Goal: Book appointment/travel/reservation

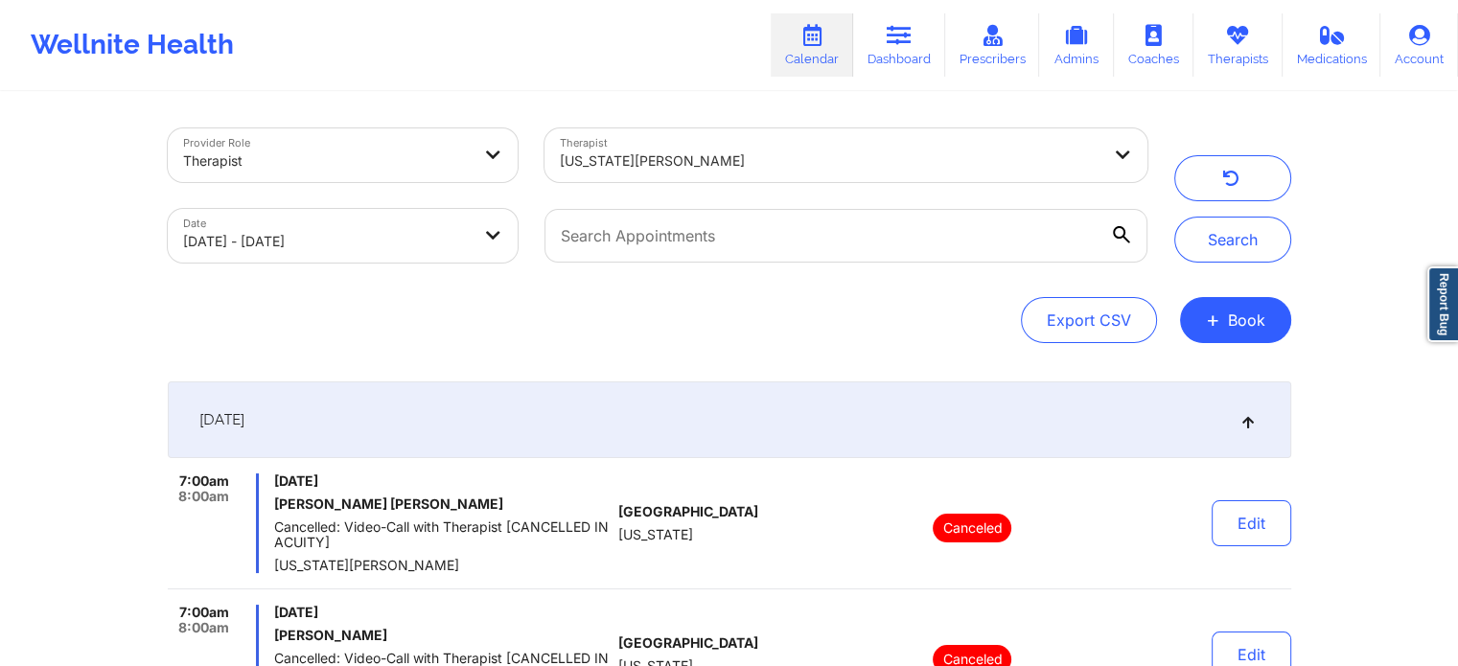
click at [817, 54] on link "Calendar" at bounding box center [812, 44] width 82 height 63
click at [779, 160] on div at bounding box center [830, 161] width 540 height 23
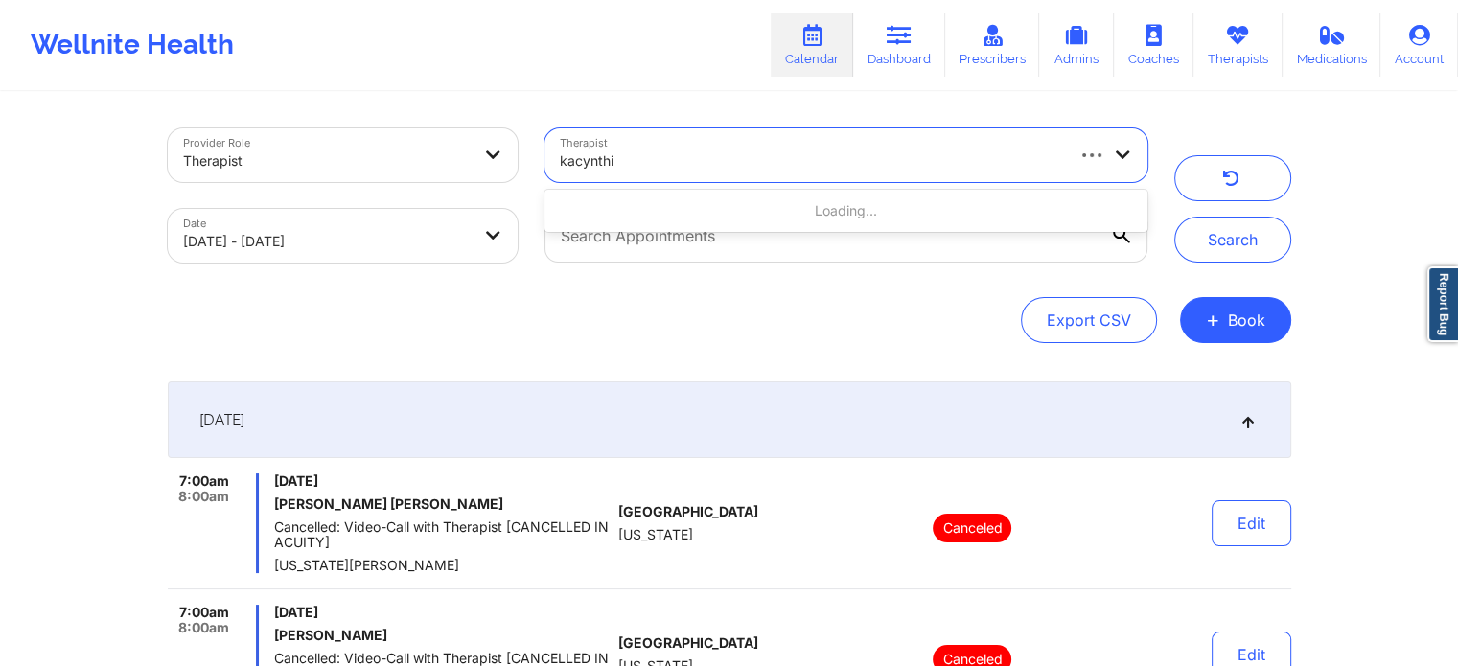
type input "kacynthia"
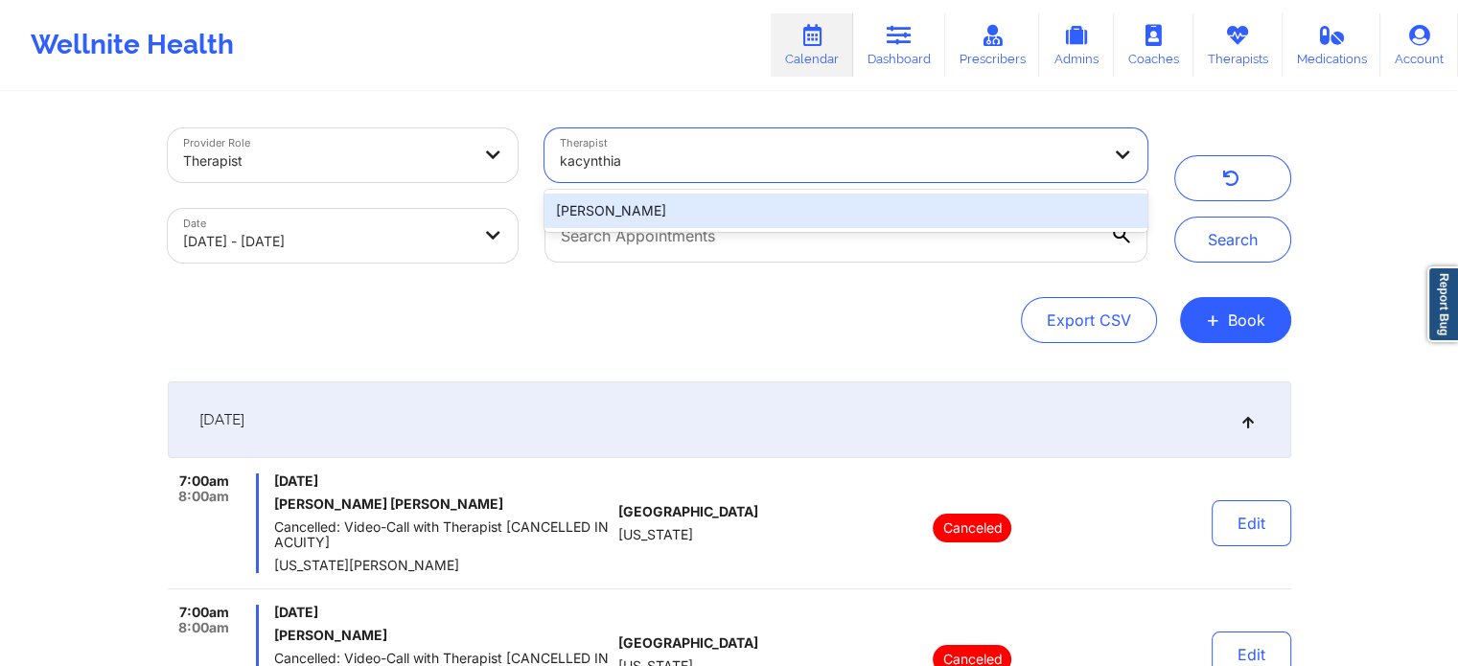
click at [716, 216] on div "[PERSON_NAME]" at bounding box center [846, 211] width 602 height 35
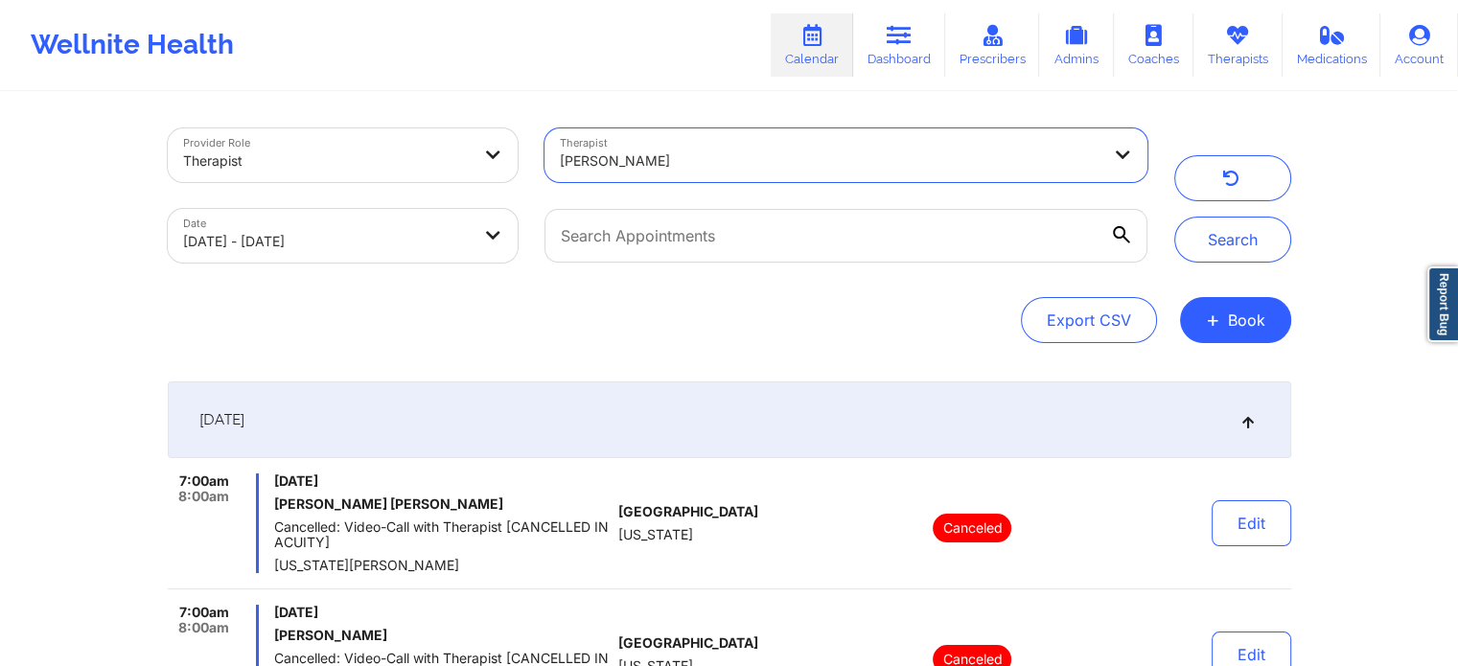
click at [422, 240] on body "Wellnite Health Calendar Dashboard Prescribers Admins Coaches Therapists Medica…" at bounding box center [729, 333] width 1458 height 666
select select "2025-8"
select select "2025-9"
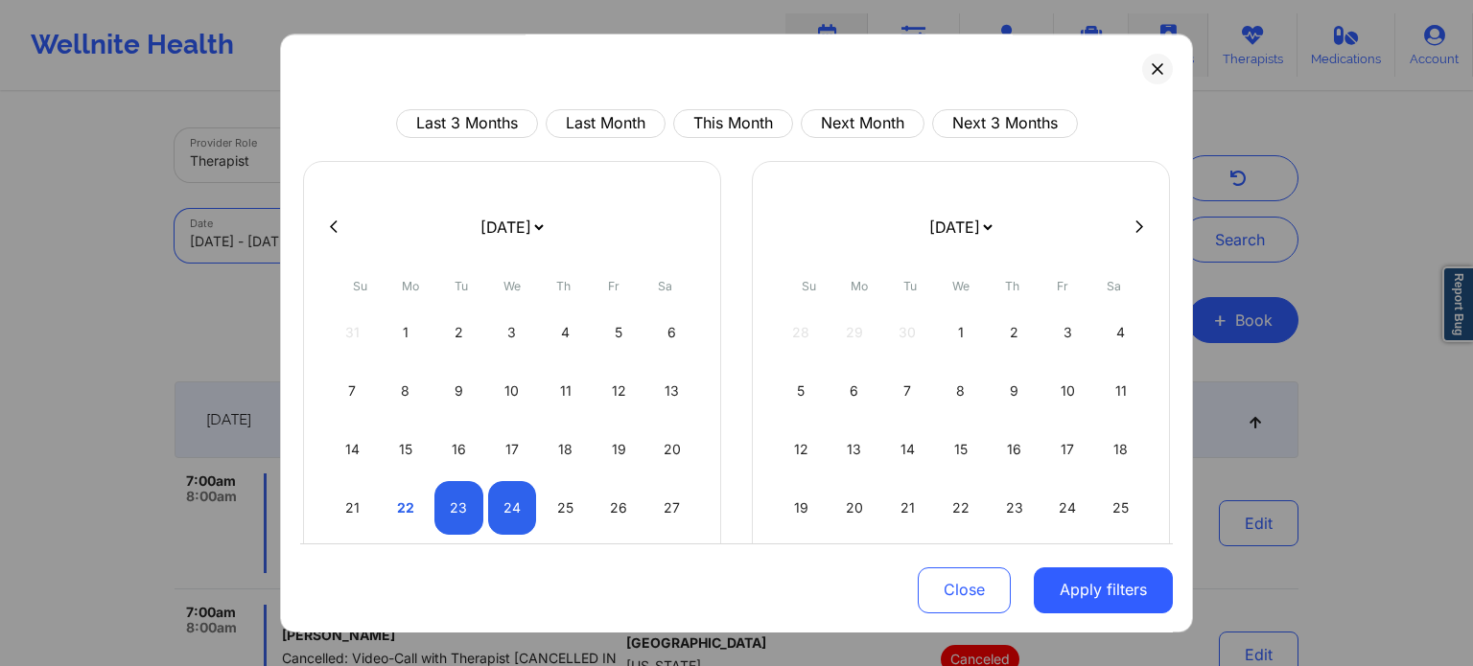
click at [1147, 61] on button at bounding box center [1157, 69] width 31 height 31
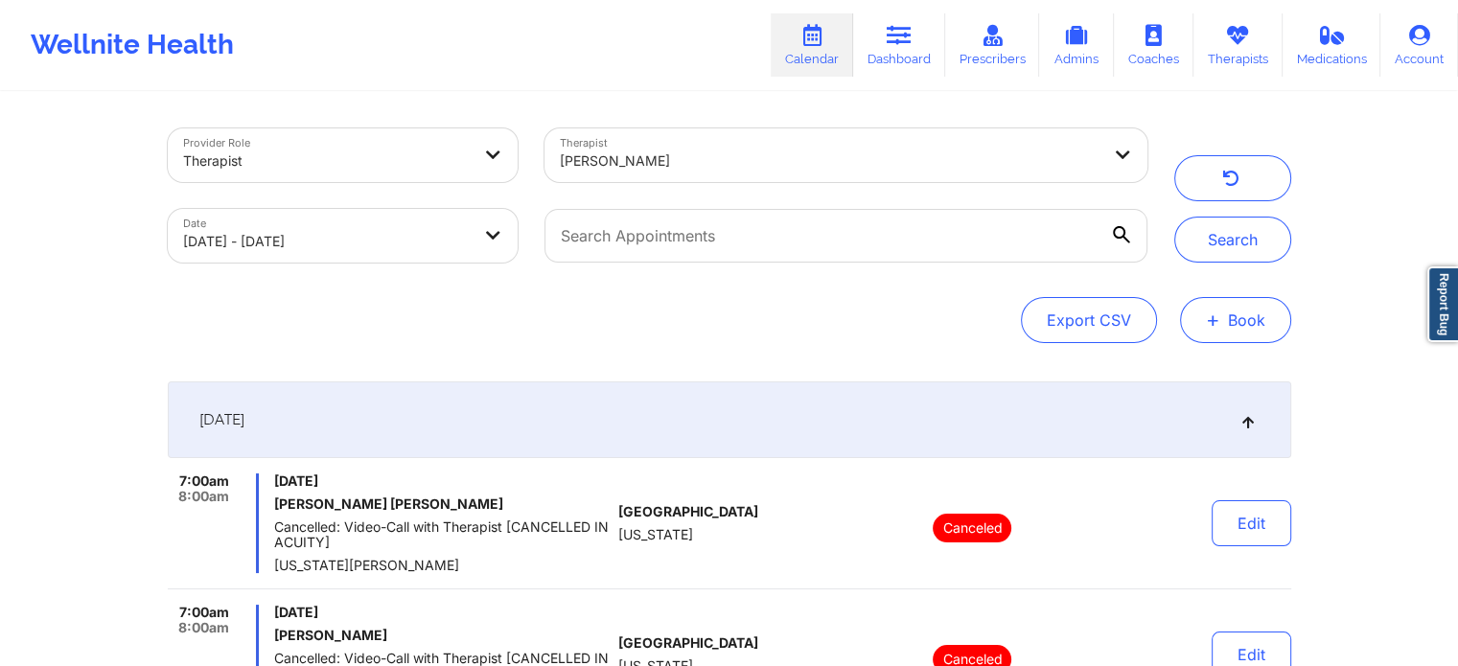
click at [1216, 325] on span "+" at bounding box center [1213, 319] width 14 height 11
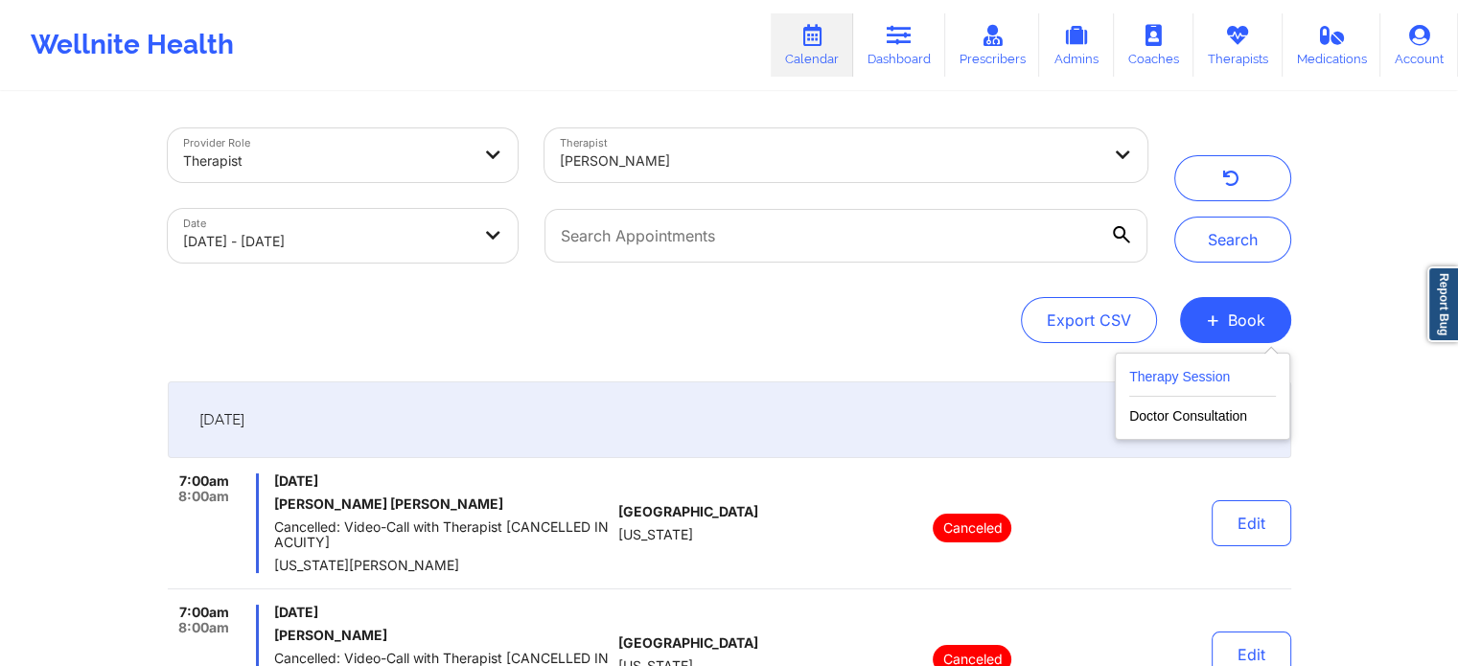
click at [1158, 368] on button "Therapy Session" at bounding box center [1202, 381] width 147 height 32
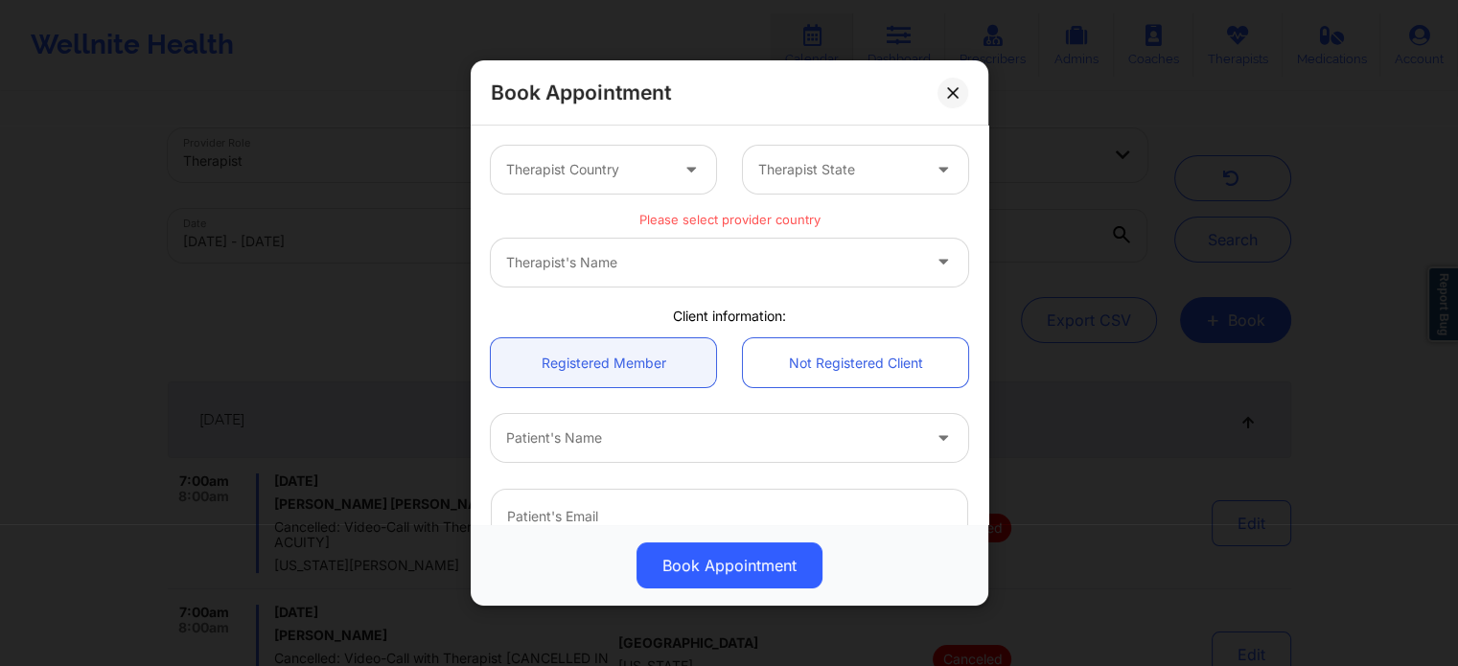
click at [586, 168] on div at bounding box center [587, 169] width 162 height 23
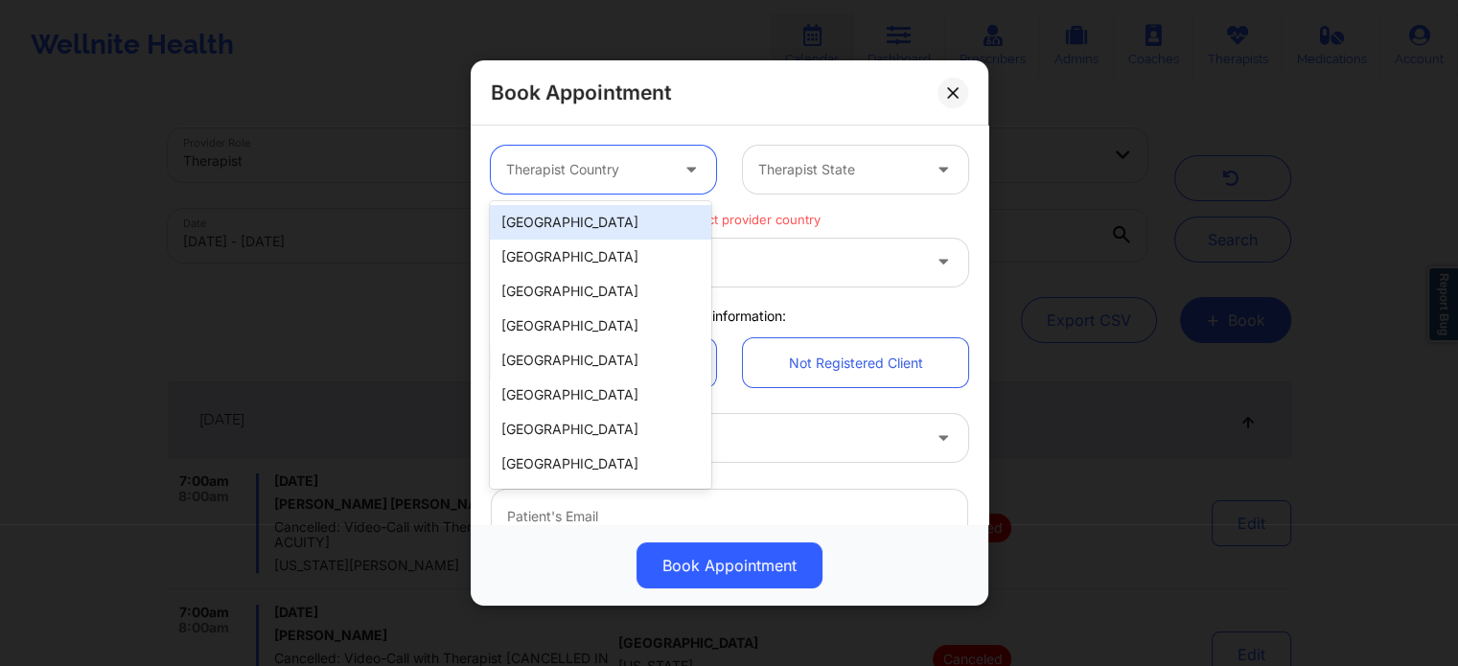
click at [581, 219] on div "[GEOGRAPHIC_DATA]" at bounding box center [600, 222] width 220 height 35
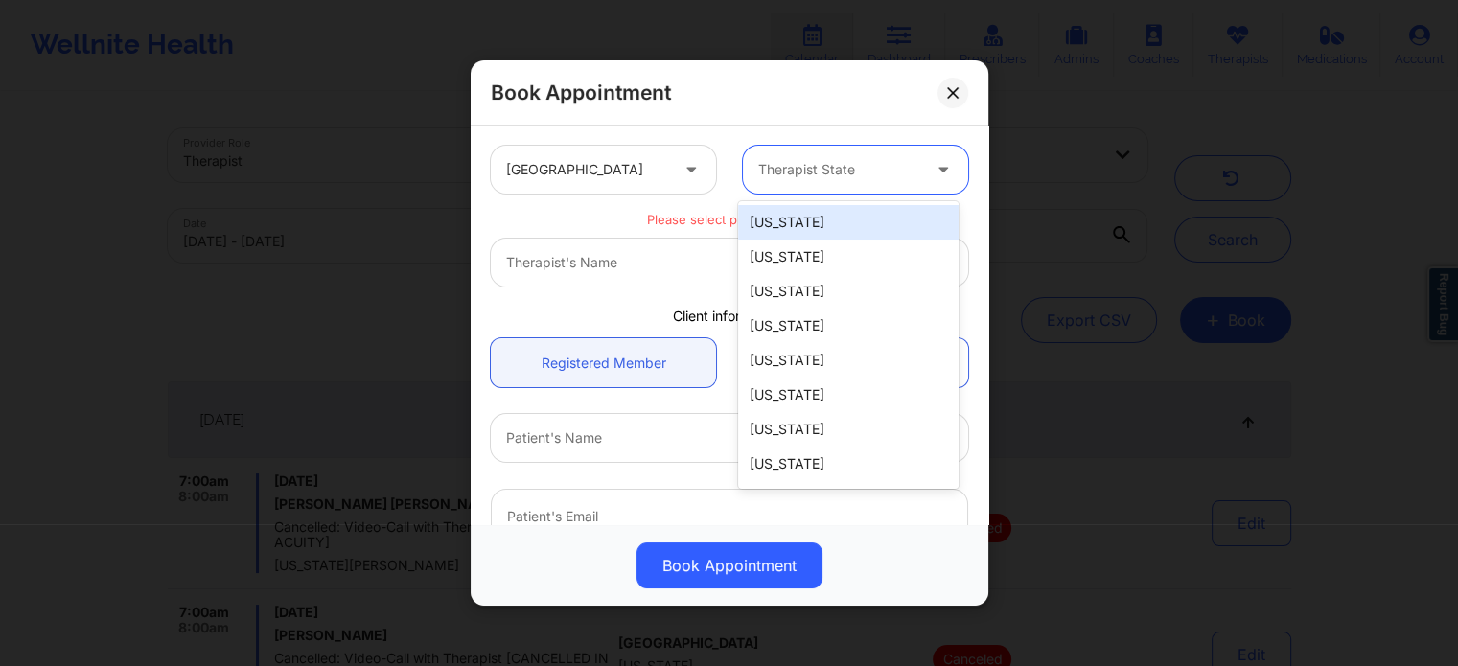
click at [867, 164] on div at bounding box center [839, 169] width 162 height 23
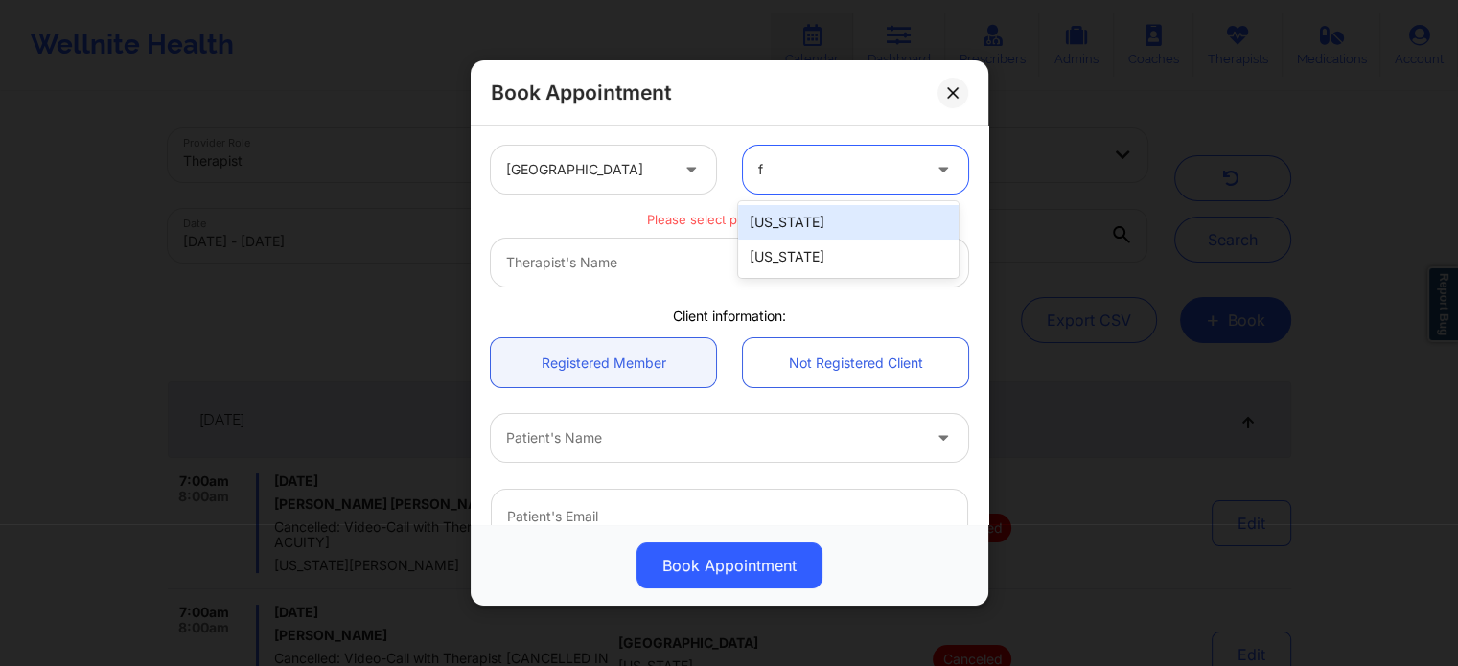
type input "fl"
drag, startPoint x: 827, startPoint y: 219, endPoint x: 786, endPoint y: 228, distance: 42.3
click at [826, 219] on div "[US_STATE]" at bounding box center [848, 222] width 220 height 35
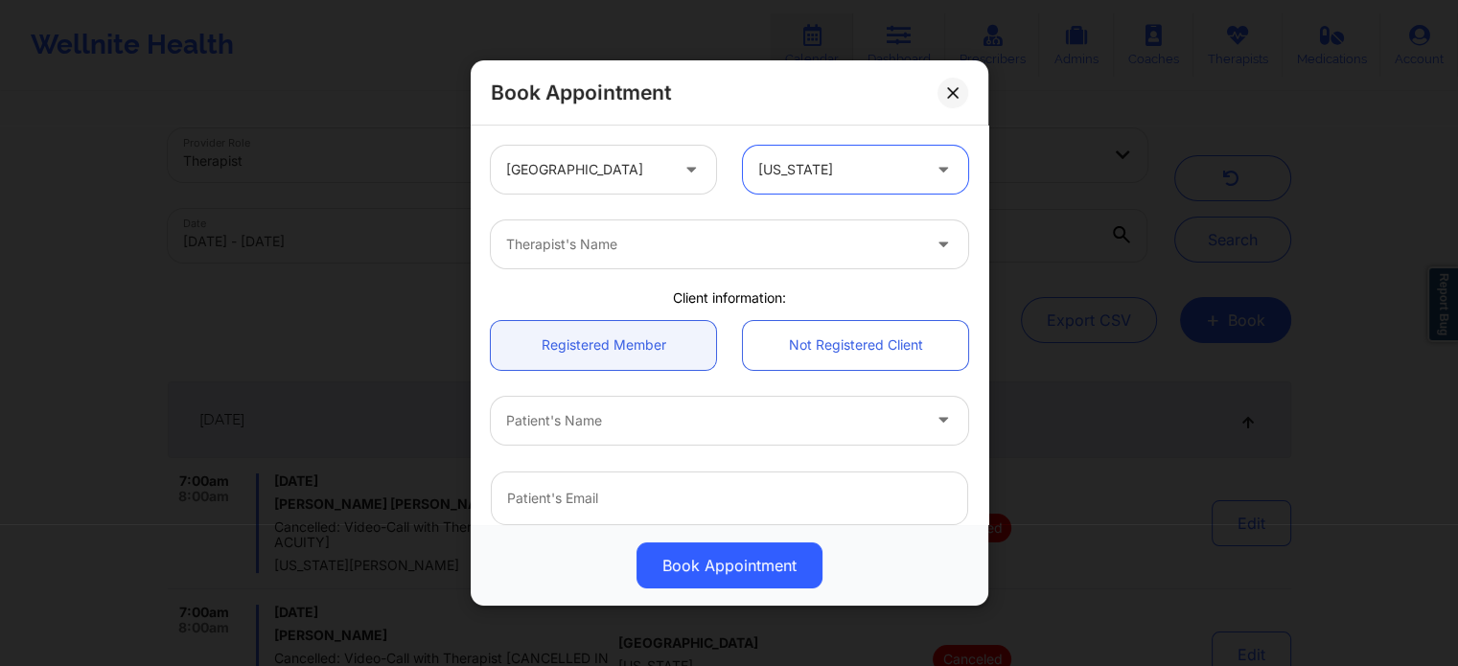
click at [664, 250] on div at bounding box center [713, 244] width 414 height 23
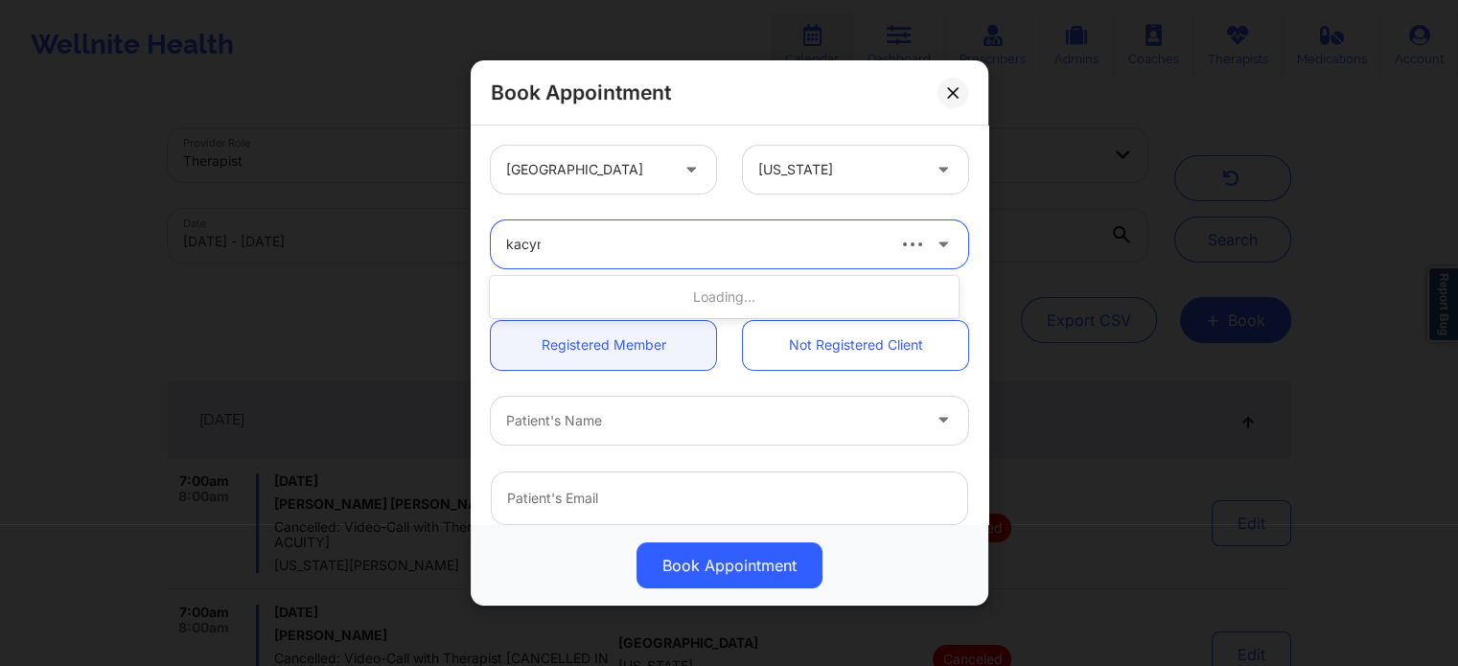
type input "kacynt"
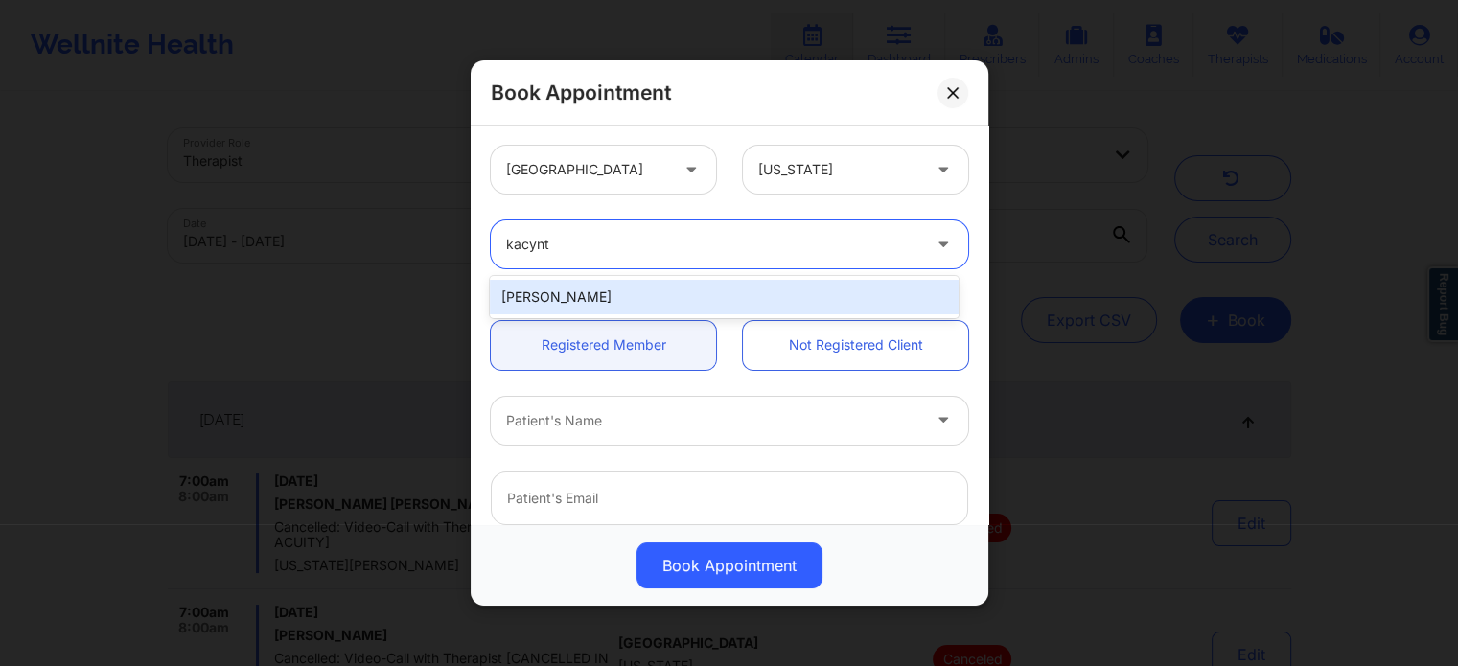
click at [602, 286] on div "[PERSON_NAME]" at bounding box center [724, 297] width 468 height 35
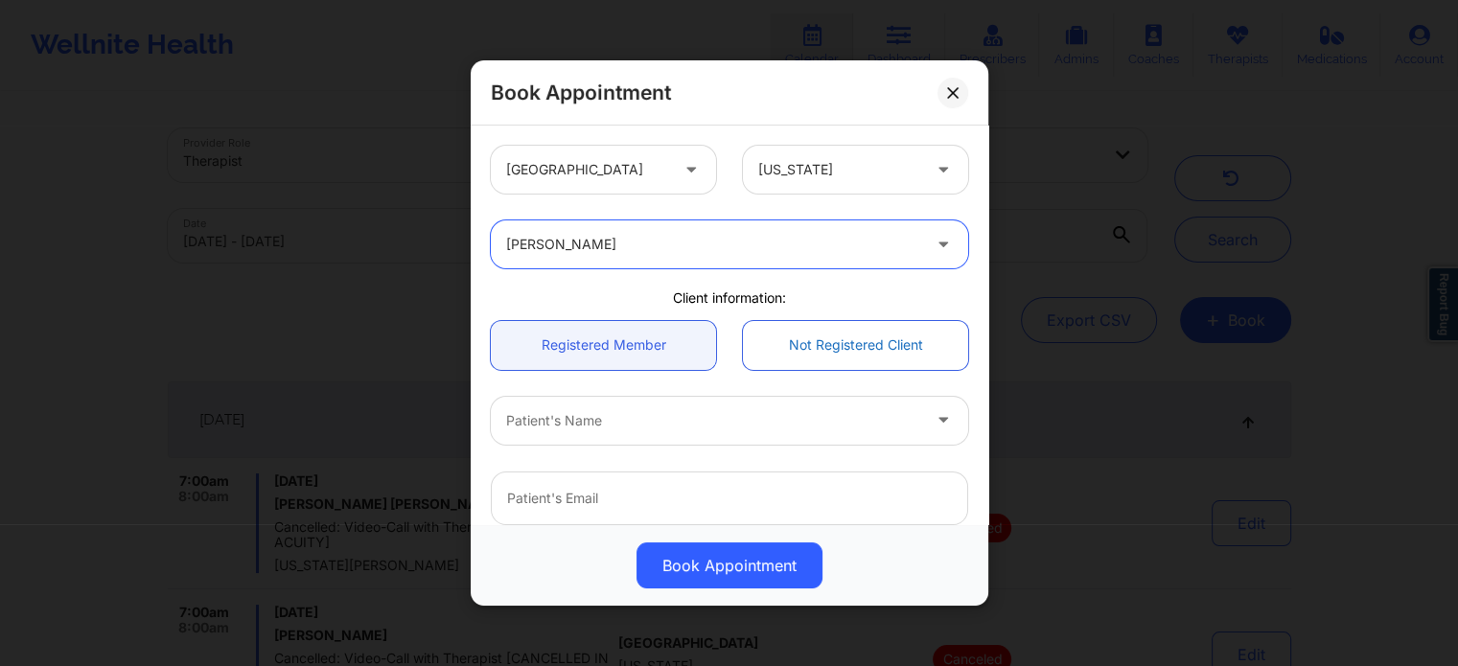
click at [898, 340] on link "Not Registered Client" at bounding box center [855, 345] width 225 height 49
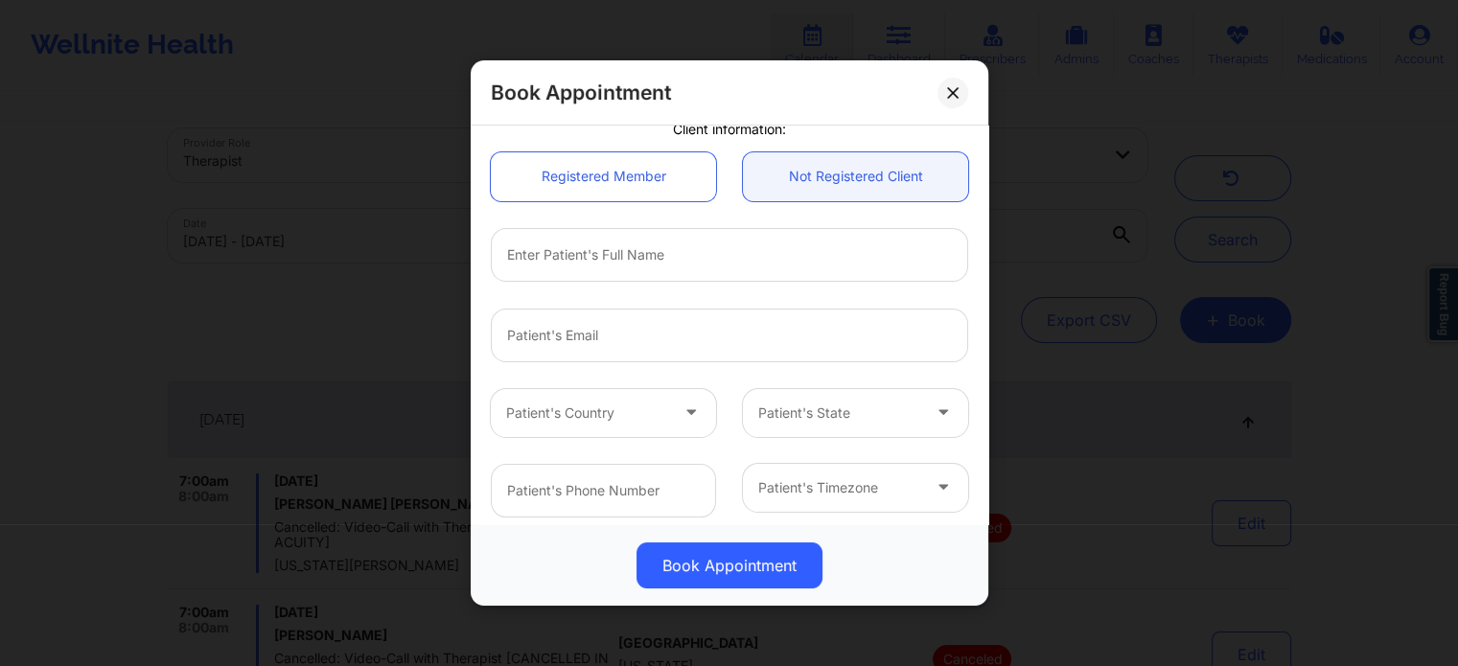
scroll to position [192, 0]
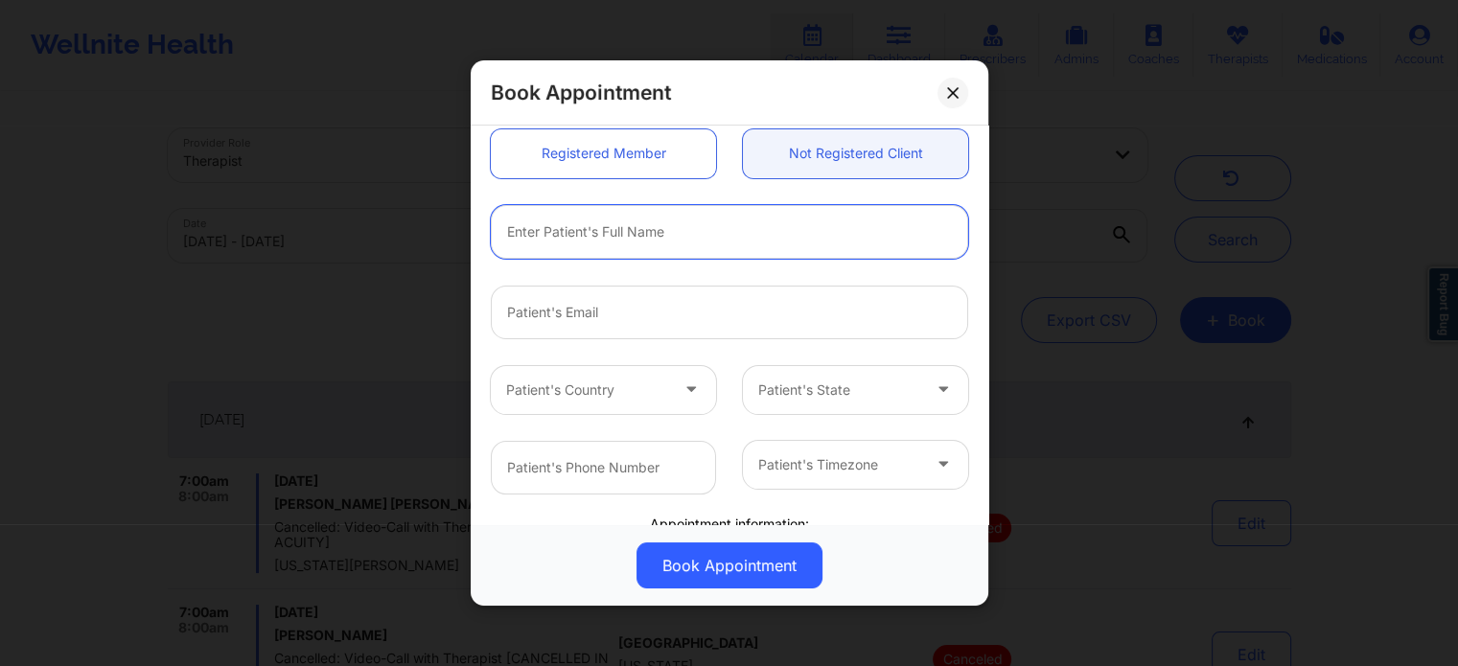
click at [614, 212] on input "text" at bounding box center [729, 232] width 477 height 54
paste input "MARSHALL"
type input "MARSHALL"
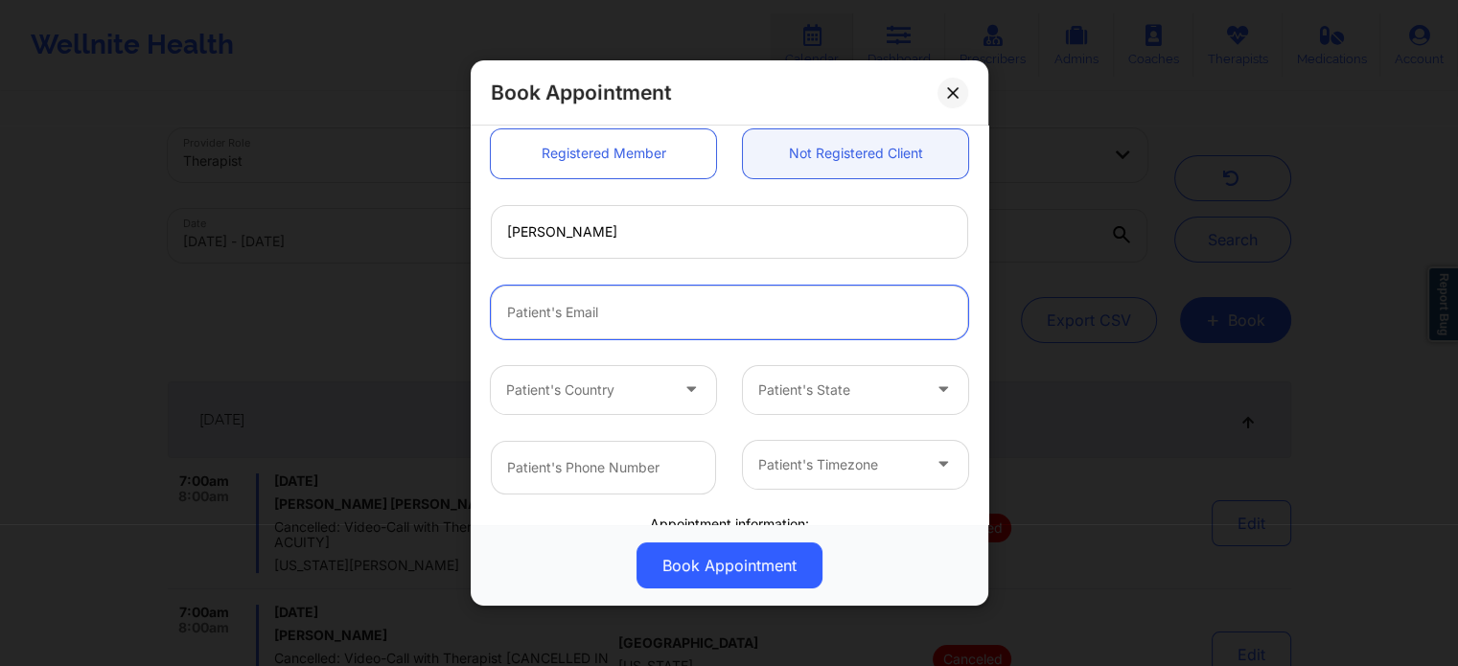
click at [637, 327] on input "email" at bounding box center [729, 313] width 477 height 54
paste input "MARSHALL"
type input "MARSHALL"
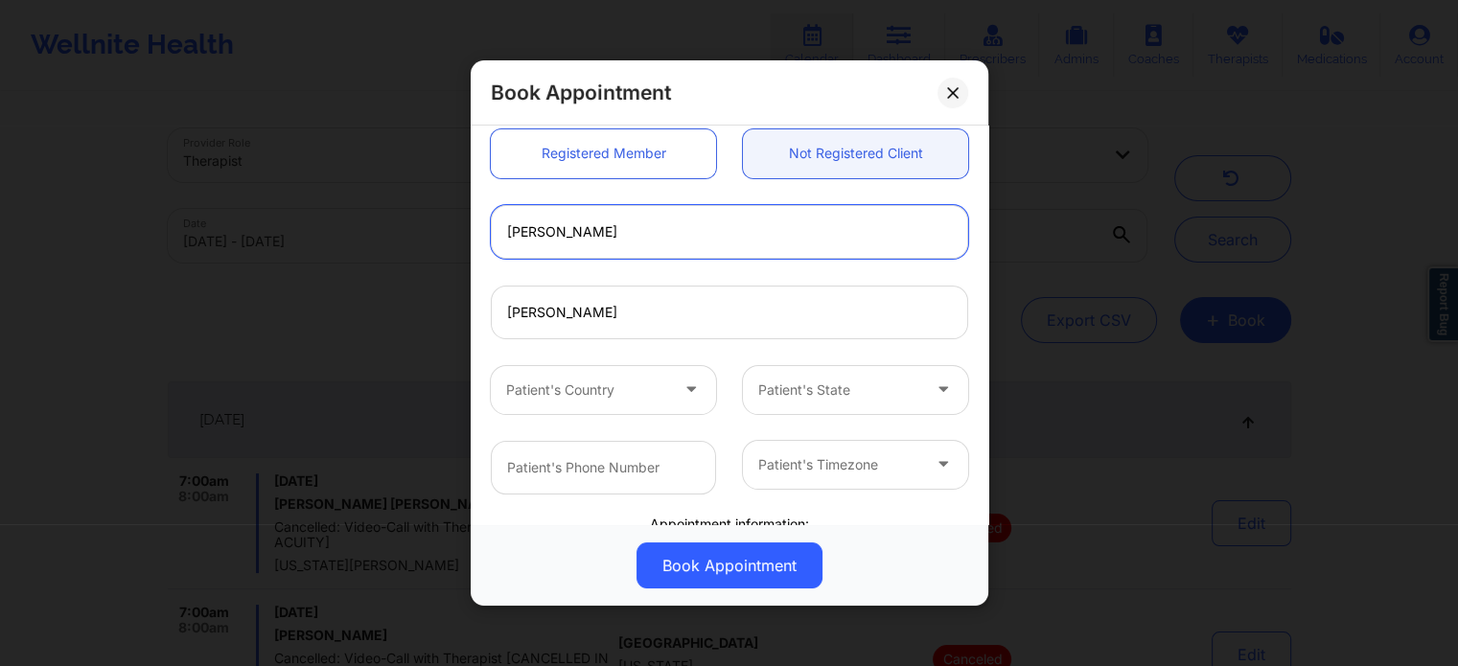
drag, startPoint x: 456, startPoint y: 219, endPoint x: 148, endPoint y: 194, distance: 309.7
click at [379, 210] on div "Book Appointment United States Florida Kacynthia Bradley Client information: Re…" at bounding box center [729, 333] width 1458 height 666
paste input "MACKENZIE"
type input "MACKENZIE"
click at [626, 399] on div at bounding box center [587, 390] width 162 height 23
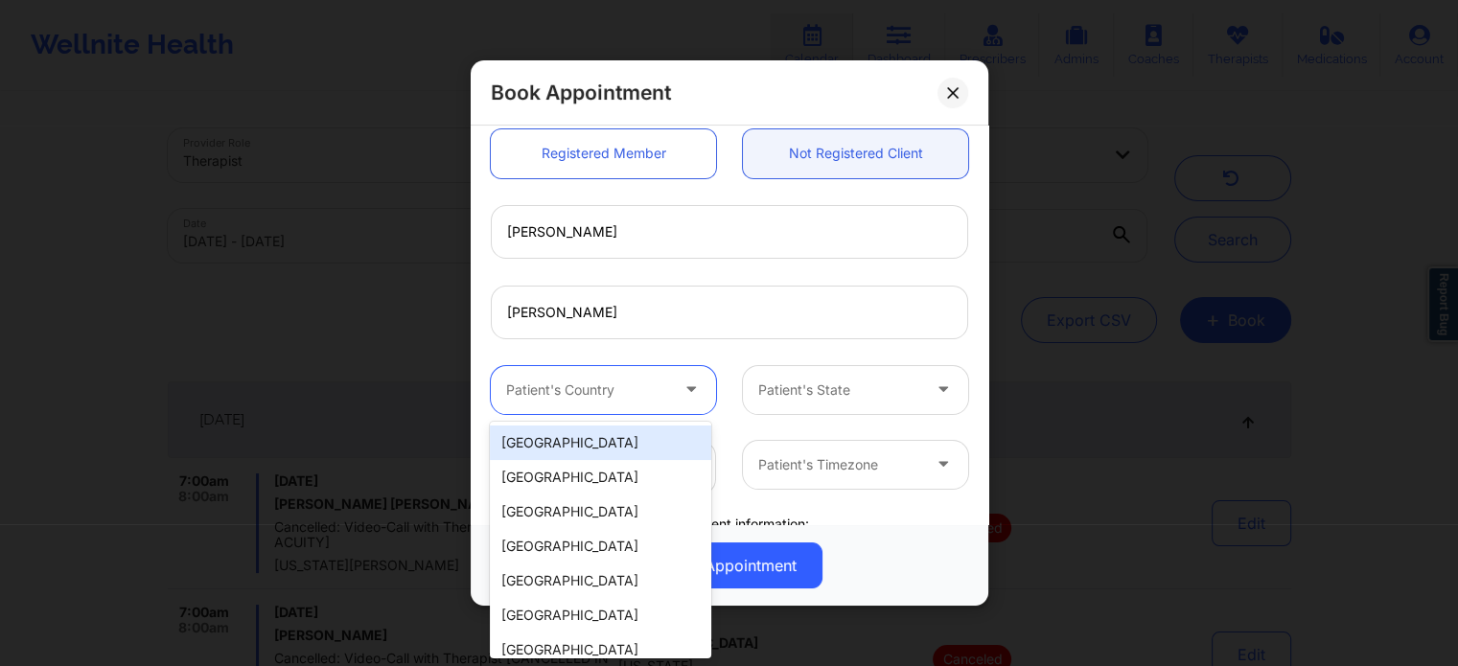
drag, startPoint x: 607, startPoint y: 449, endPoint x: 670, endPoint y: 426, distance: 67.3
click at [606, 449] on div "[GEOGRAPHIC_DATA]" at bounding box center [600, 443] width 220 height 35
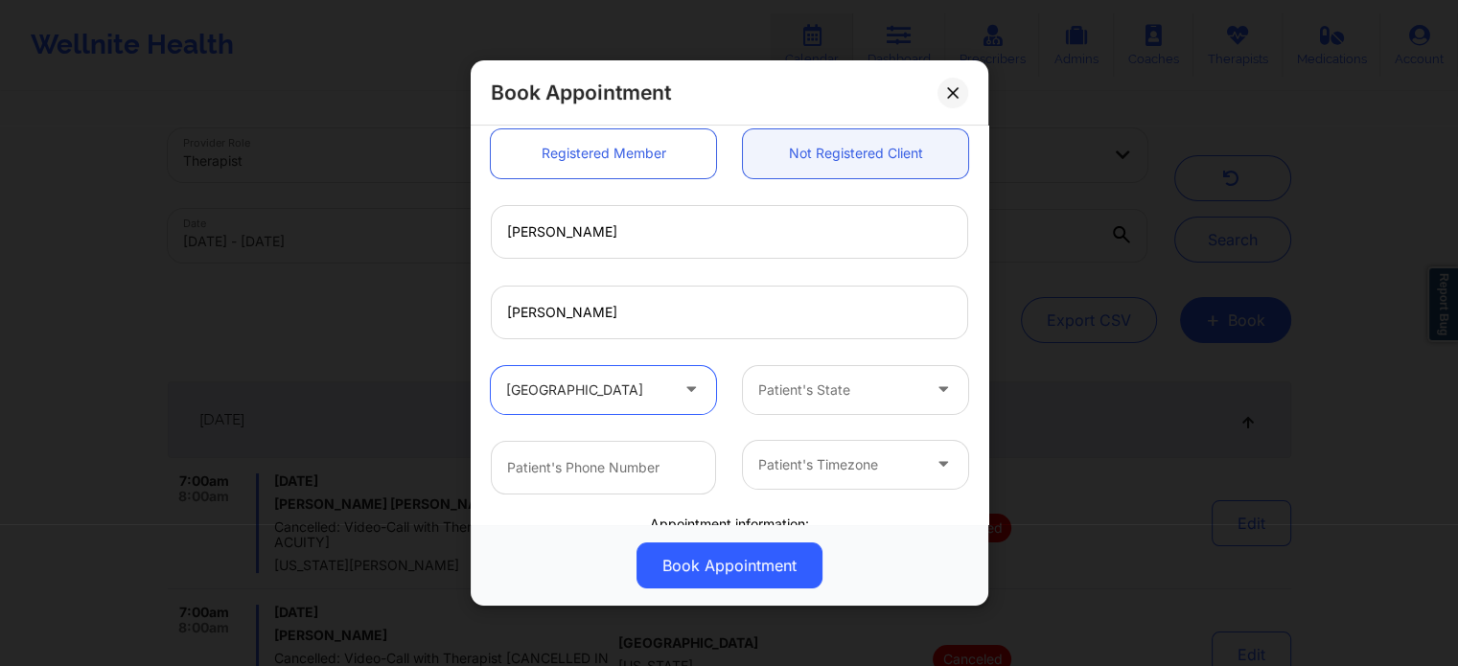
click at [829, 379] on div at bounding box center [839, 390] width 162 height 23
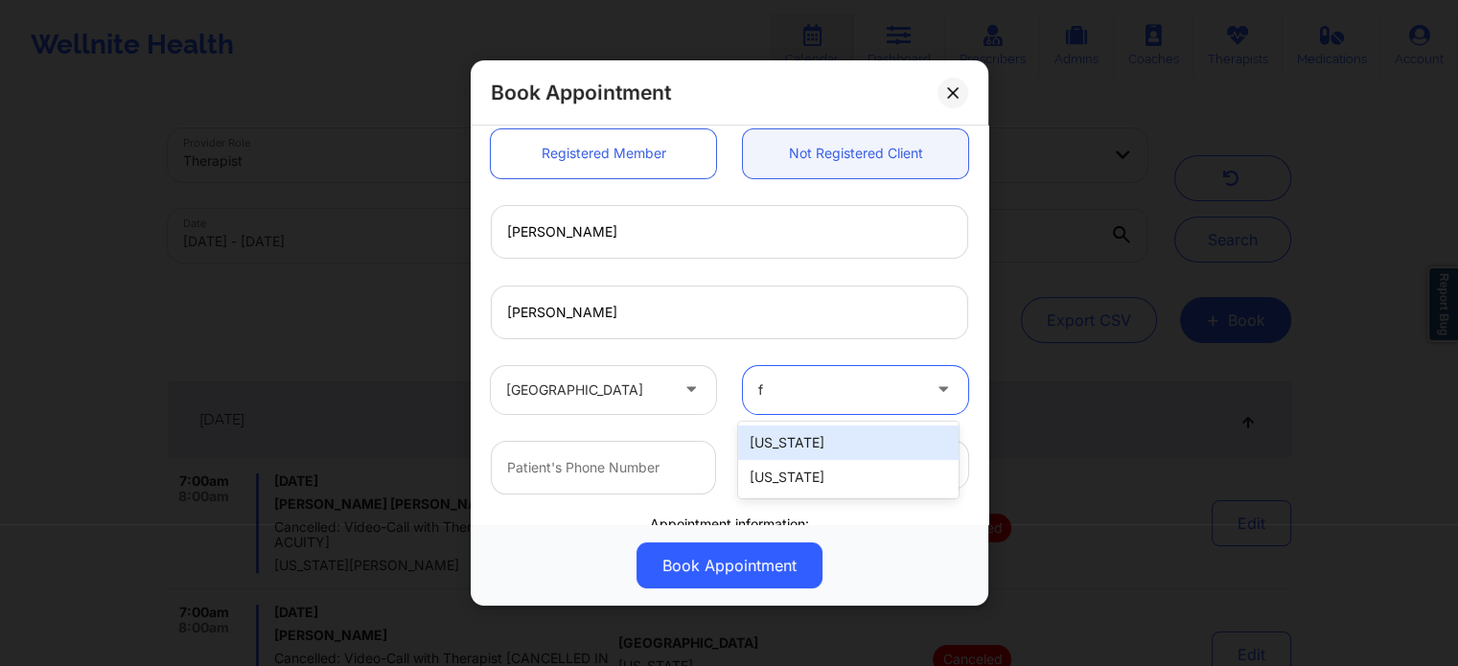
type input "fl"
click at [821, 432] on div "[US_STATE]" at bounding box center [848, 443] width 220 height 35
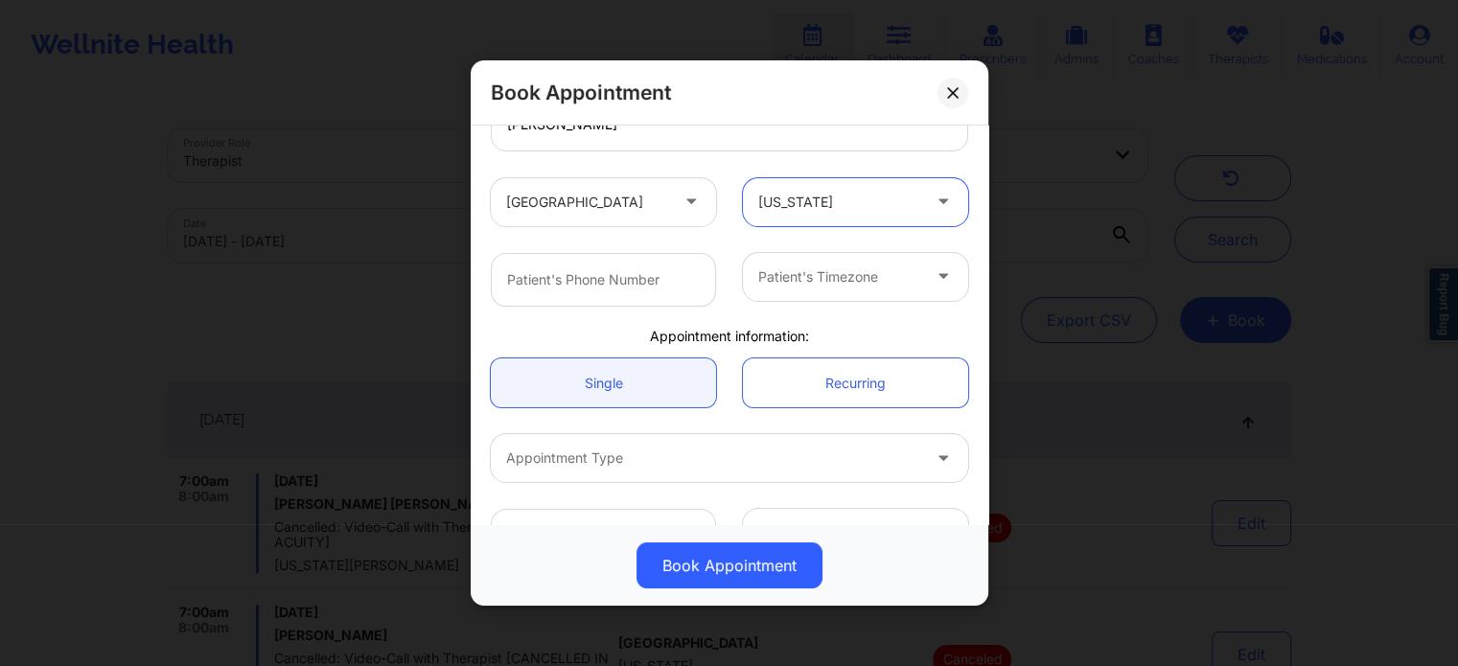
scroll to position [383, 0]
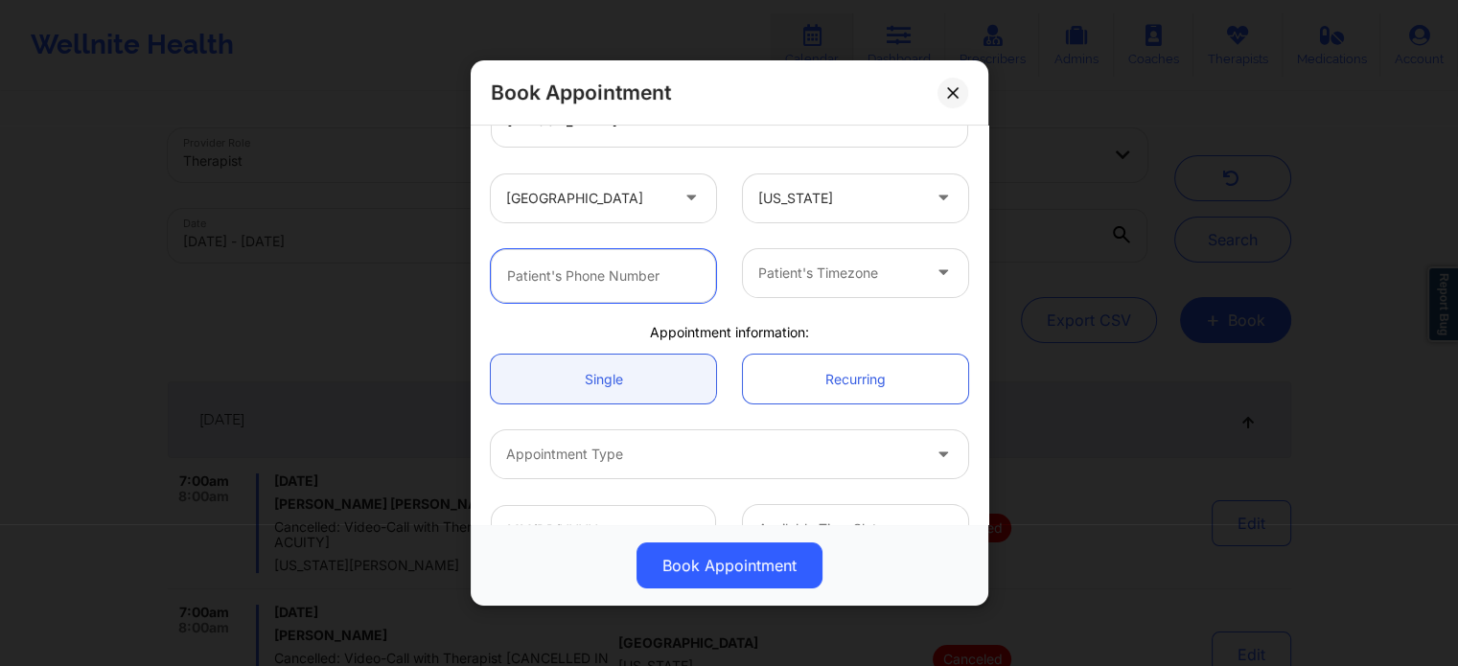
click at [612, 251] on input "text" at bounding box center [603, 276] width 225 height 54
paste input "(786) 907-2202"
type input "(786) 907-2202"
click at [797, 292] on div "Patient's Timezone" at bounding box center [832, 273] width 179 height 48
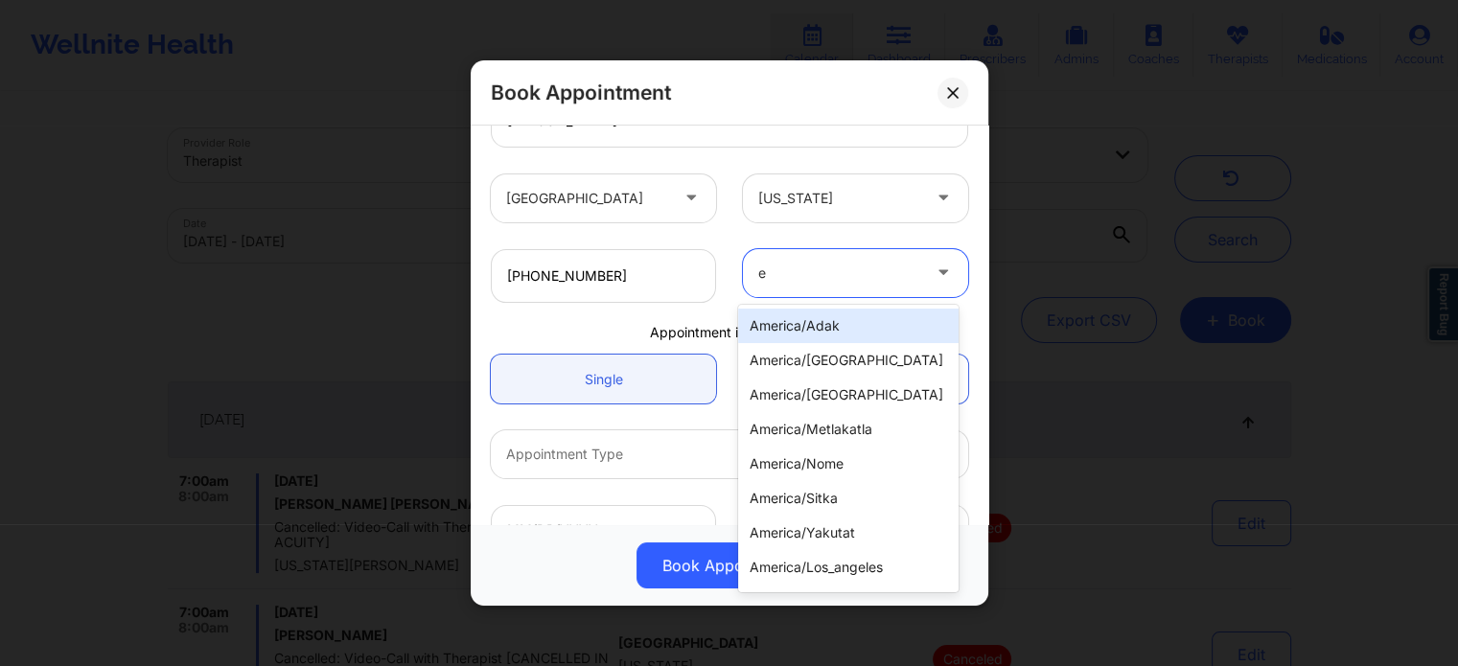
type input "ed"
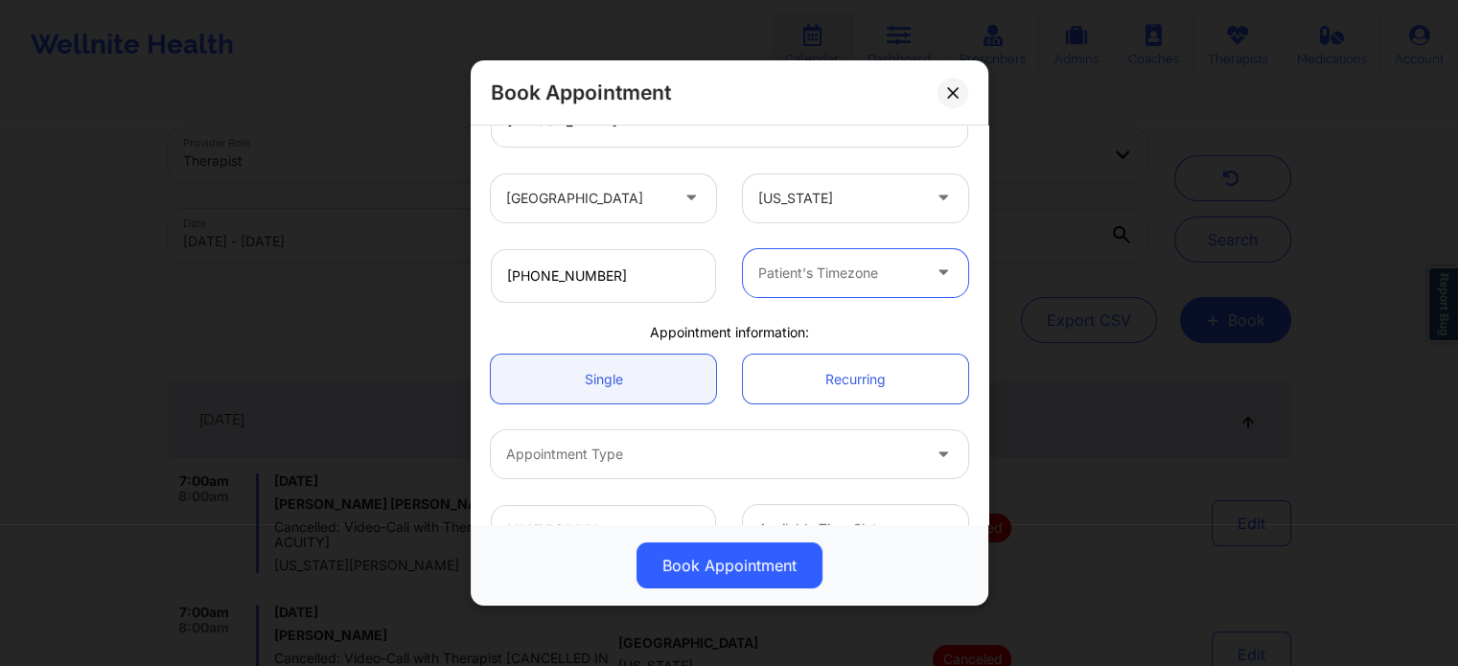
click at [836, 287] on div "Patient's Timezone" at bounding box center [832, 273] width 179 height 48
click at [835, 274] on div at bounding box center [839, 273] width 162 height 23
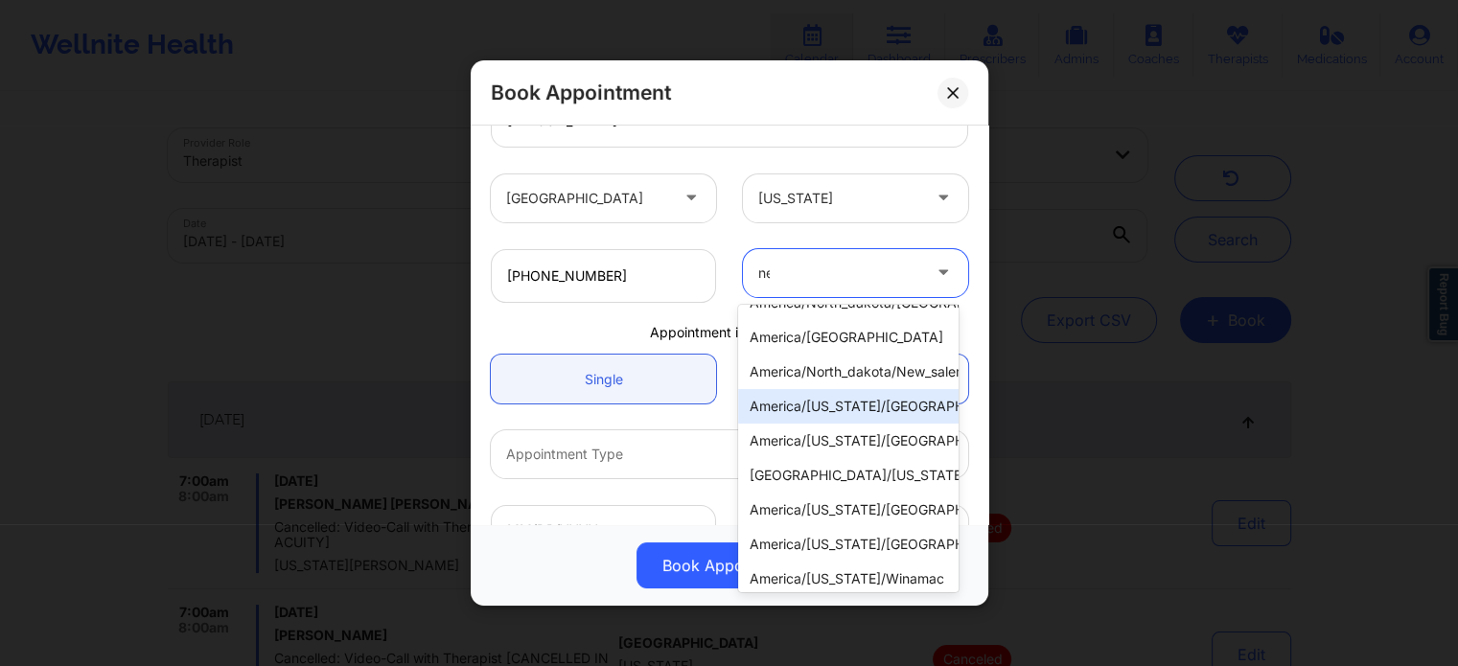
scroll to position [0, 0]
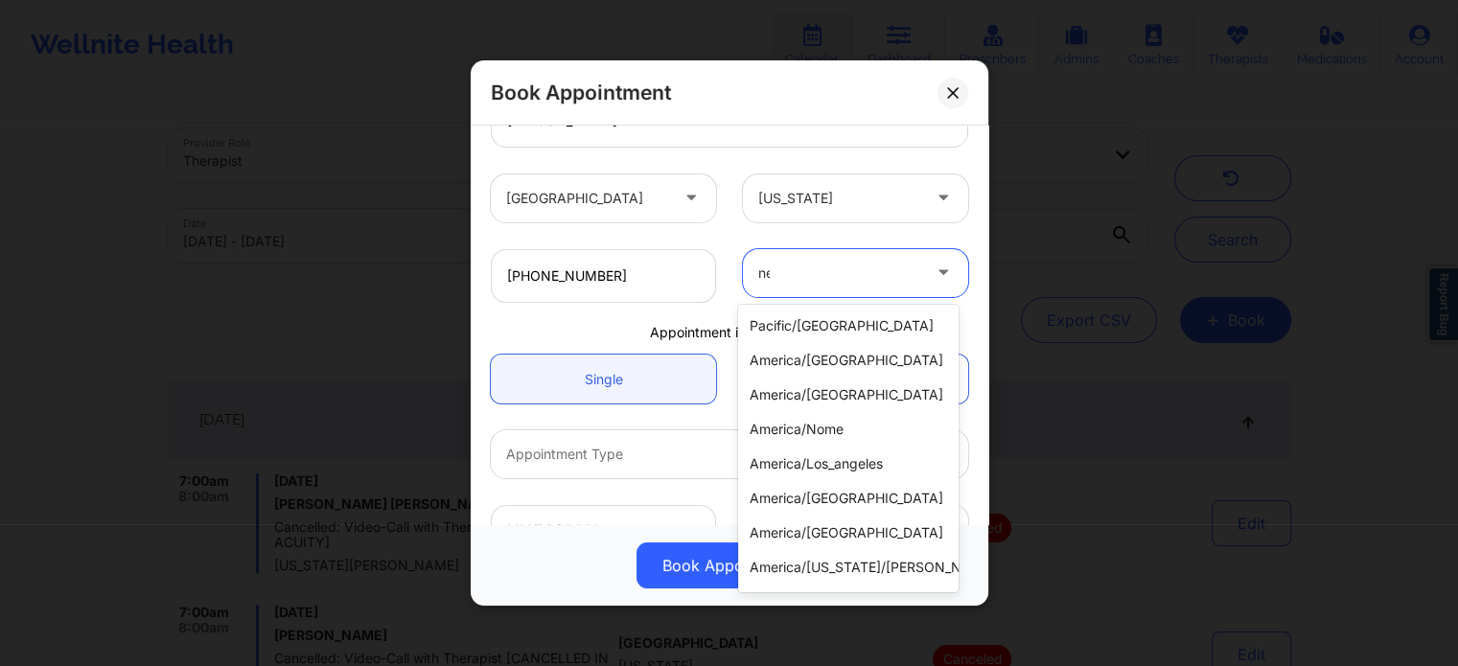
type input "new"
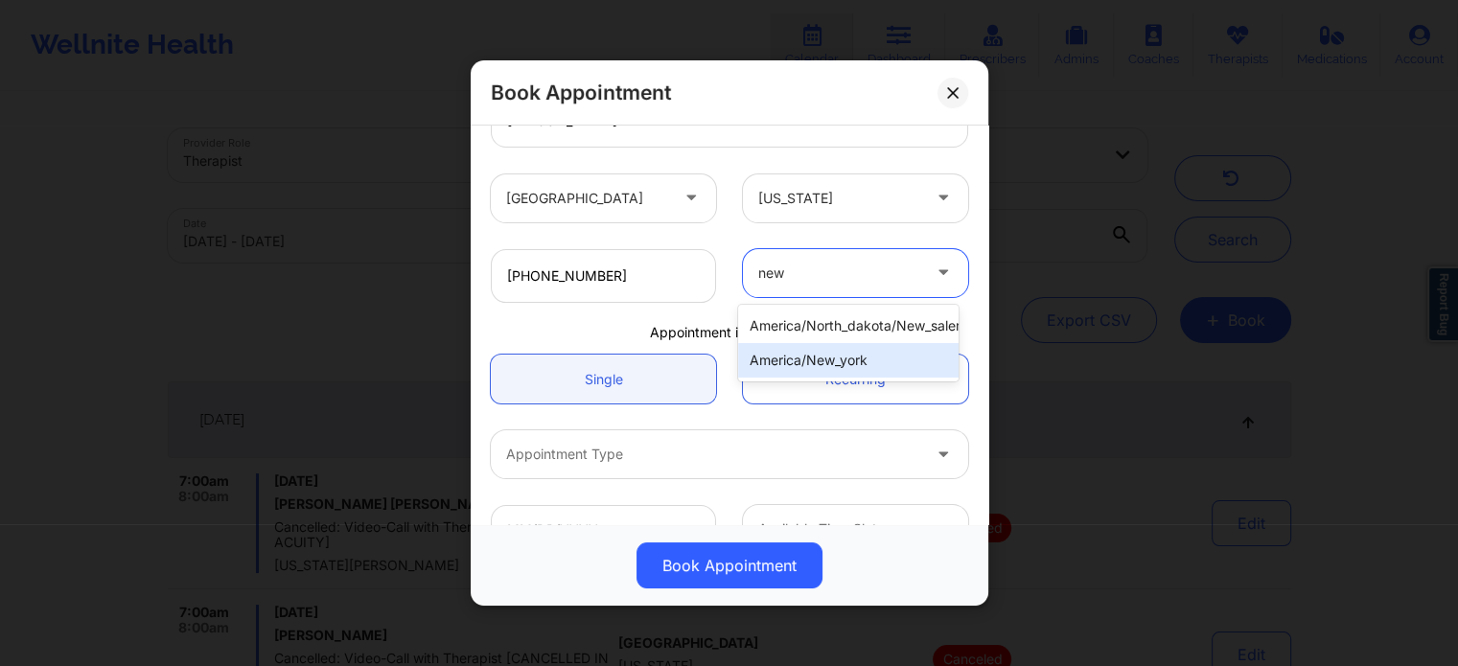
click at [874, 362] on div "america/new_york" at bounding box center [848, 360] width 220 height 35
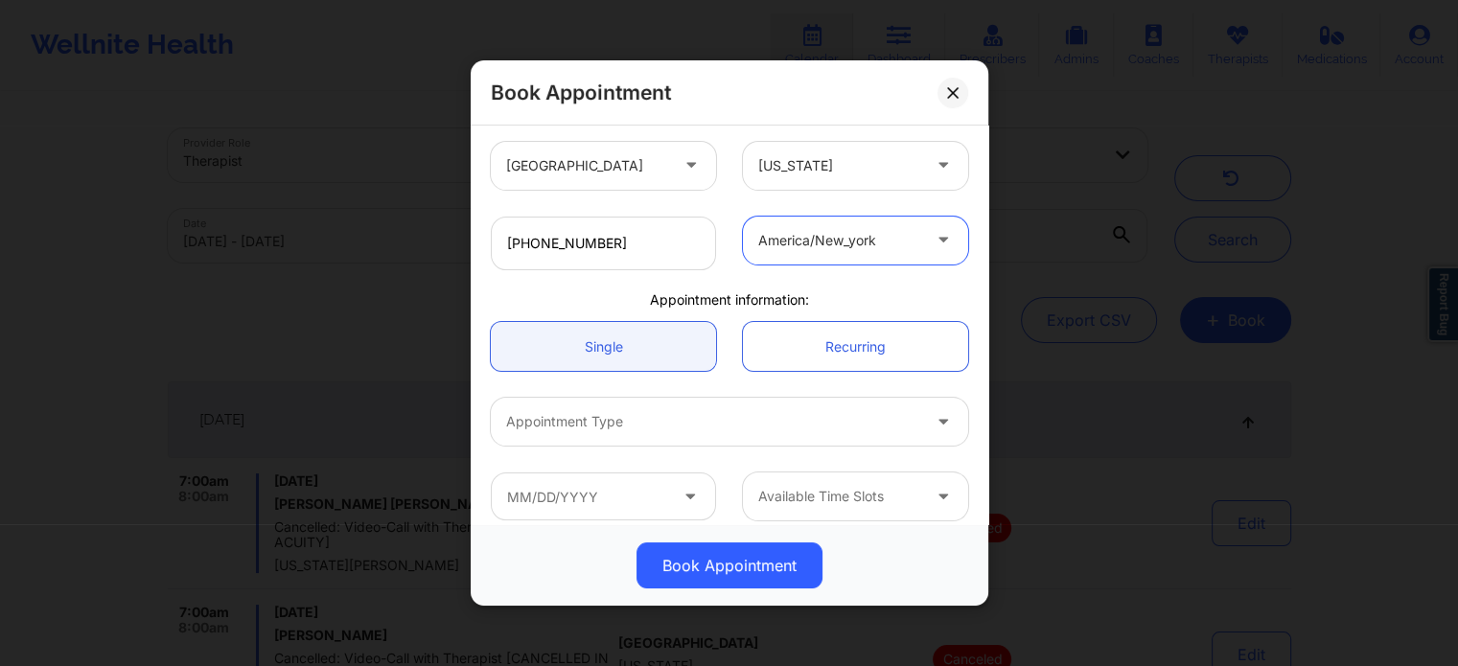
scroll to position [432, 0]
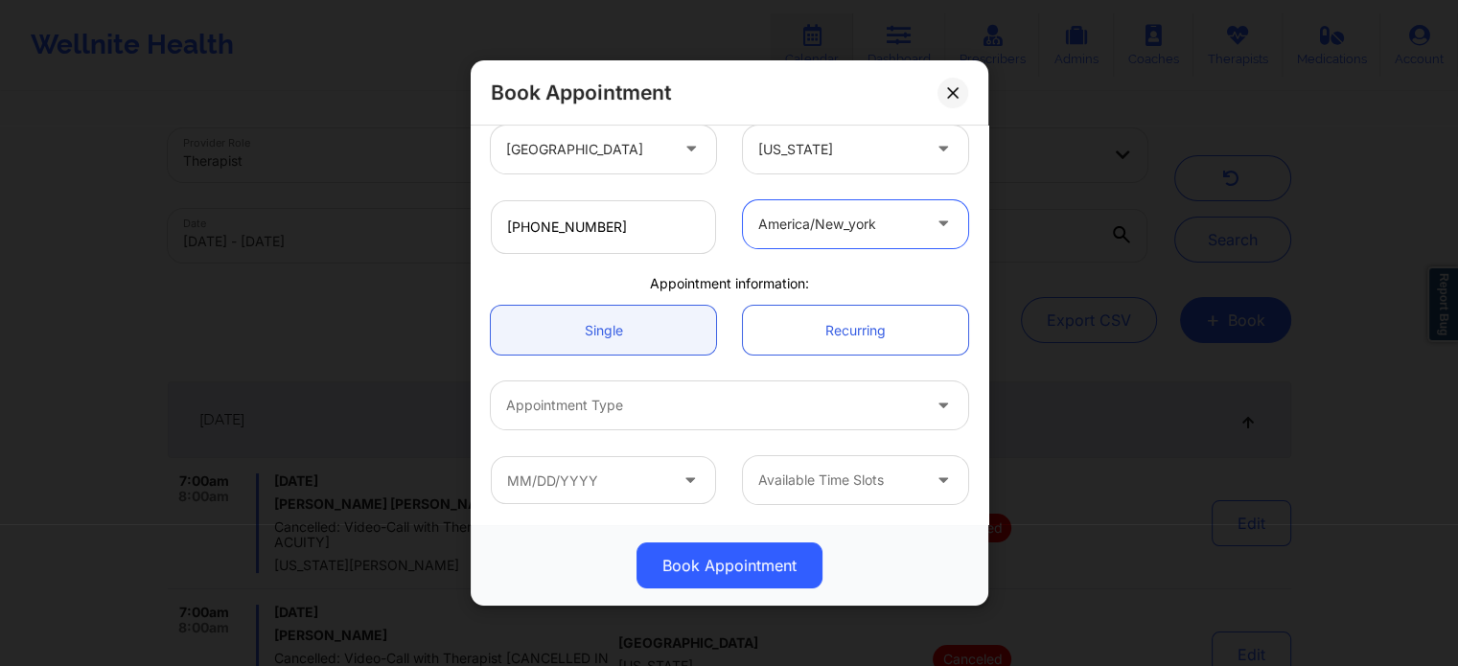
click at [665, 416] on div at bounding box center [713, 405] width 414 height 23
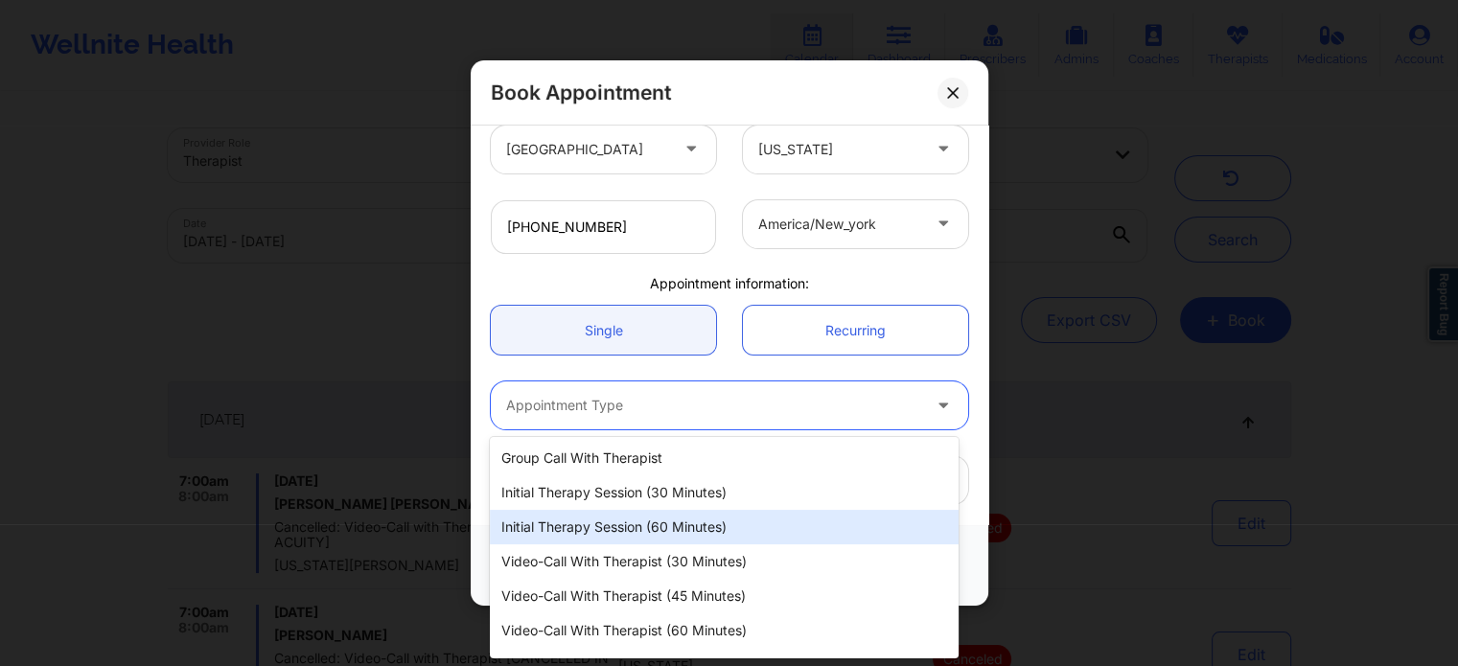
click at [668, 528] on div "Initial Therapy Session (60 minutes)" at bounding box center [724, 527] width 468 height 35
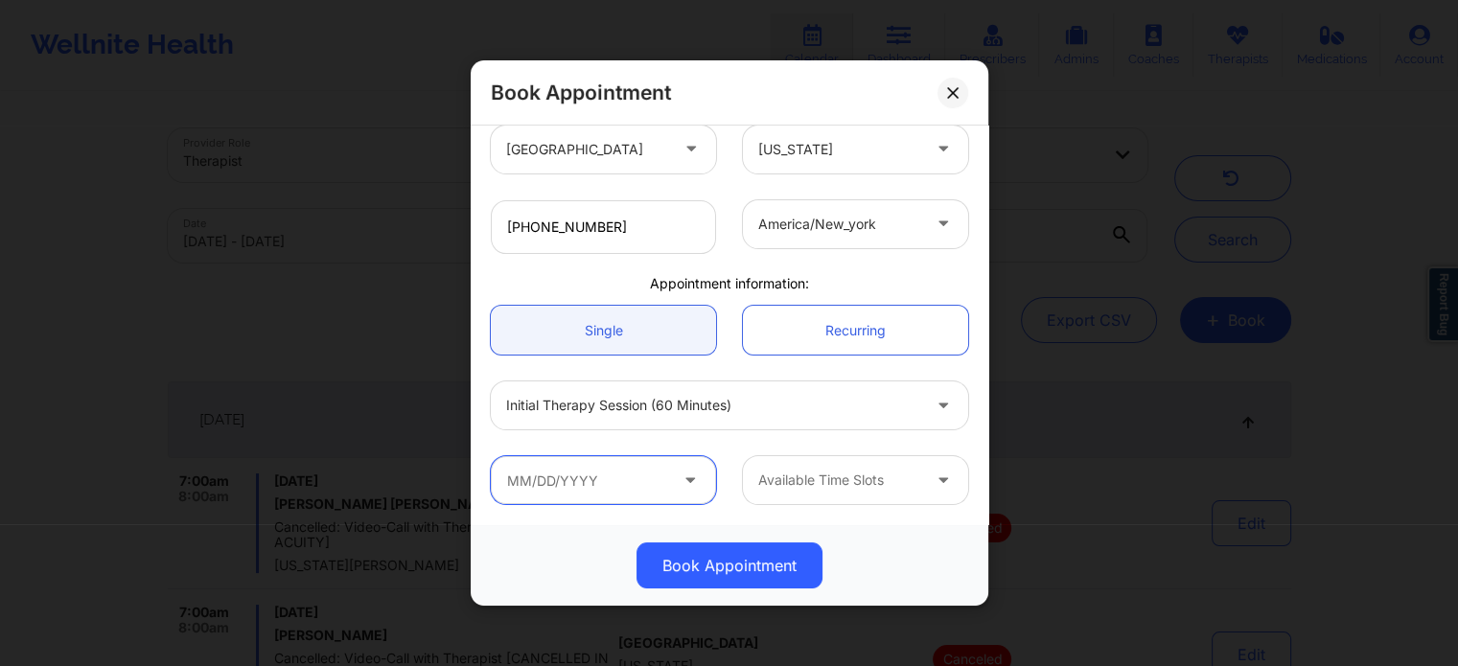
click at [608, 475] on input "text" at bounding box center [603, 480] width 225 height 48
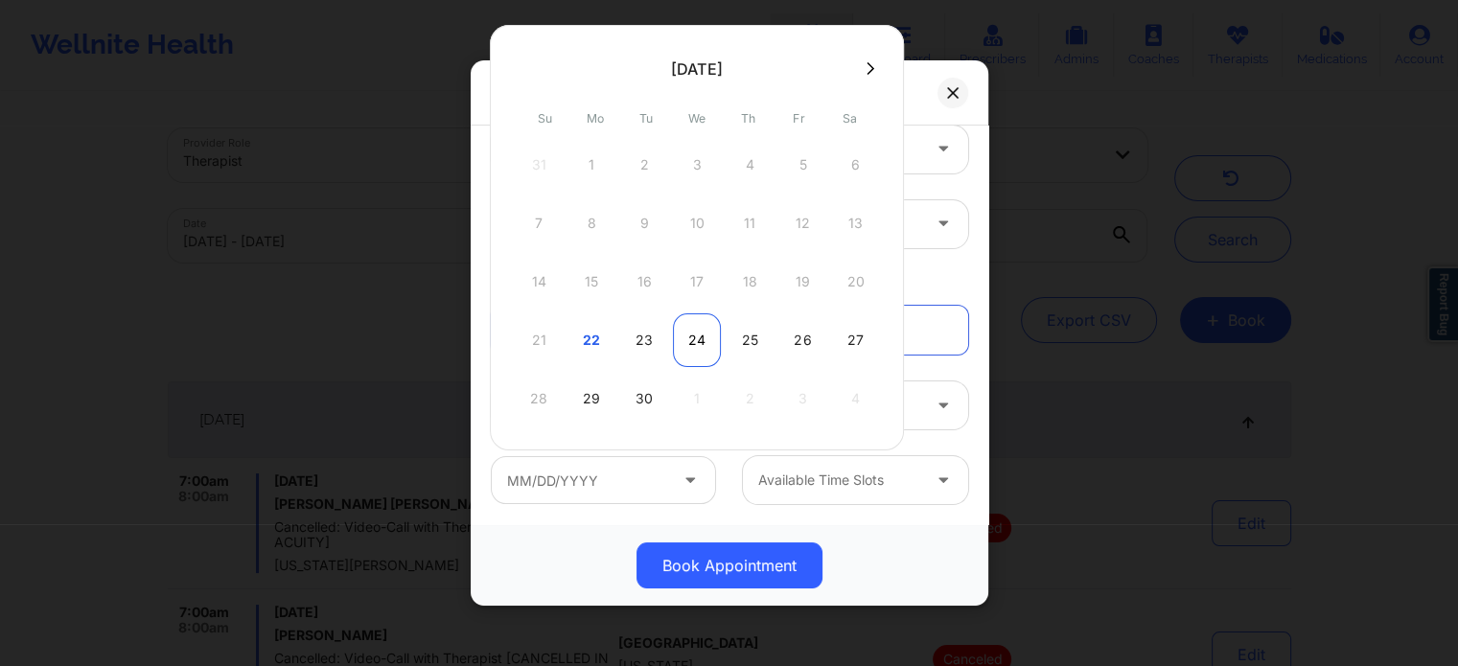
click at [692, 343] on div "24" at bounding box center [697, 340] width 48 height 54
type input "09/24/2025"
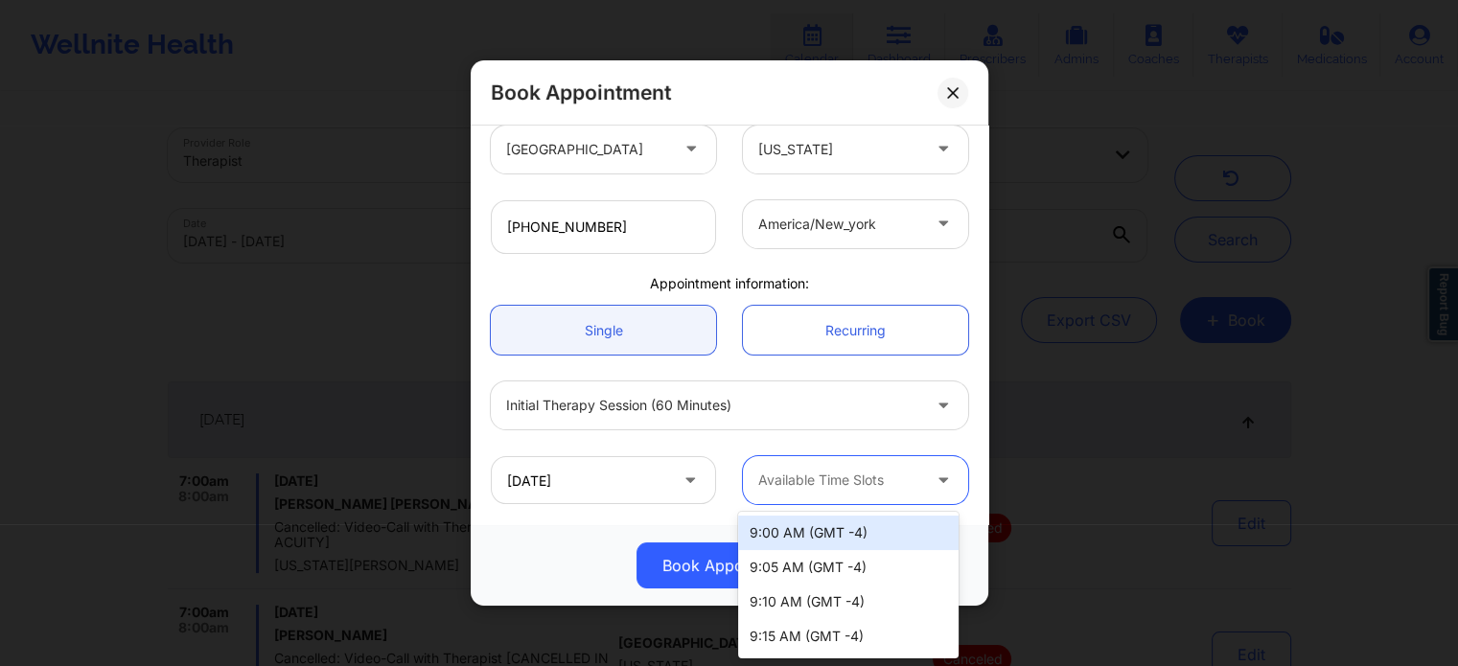
click at [890, 469] on div at bounding box center [839, 480] width 162 height 23
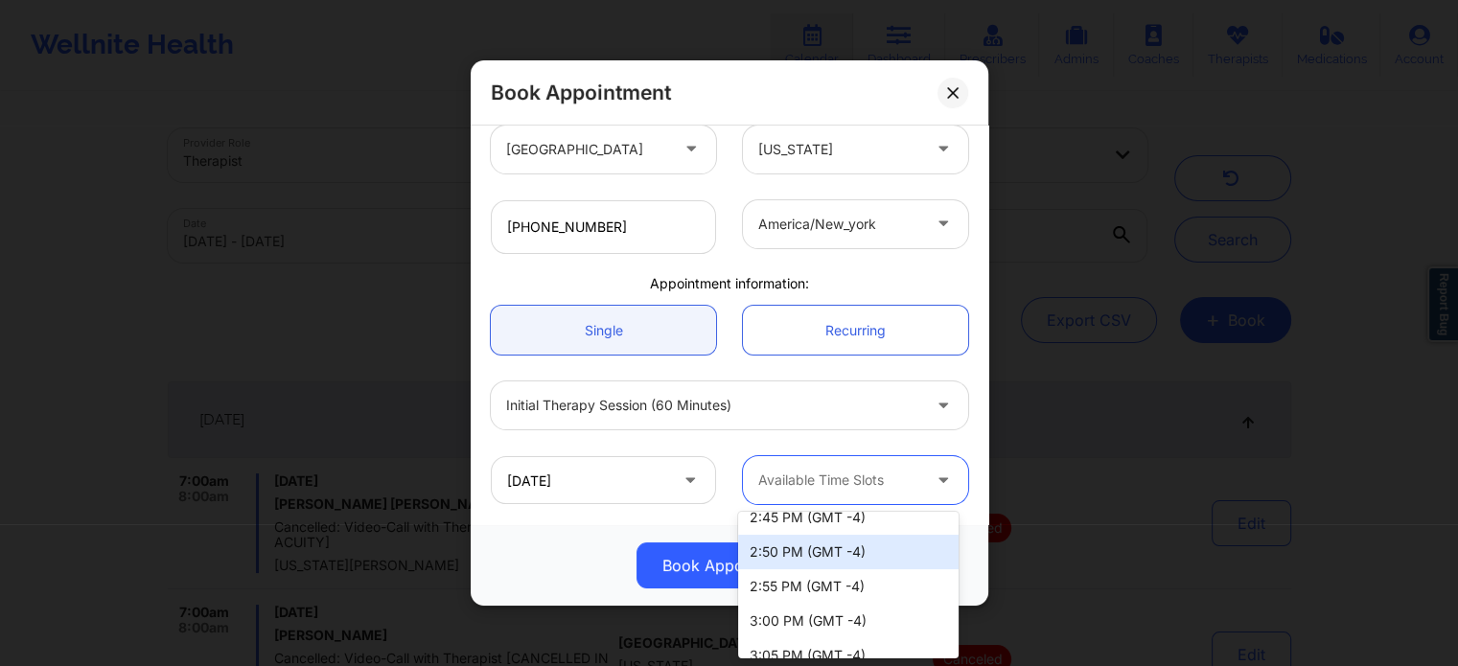
scroll to position [2493, 0]
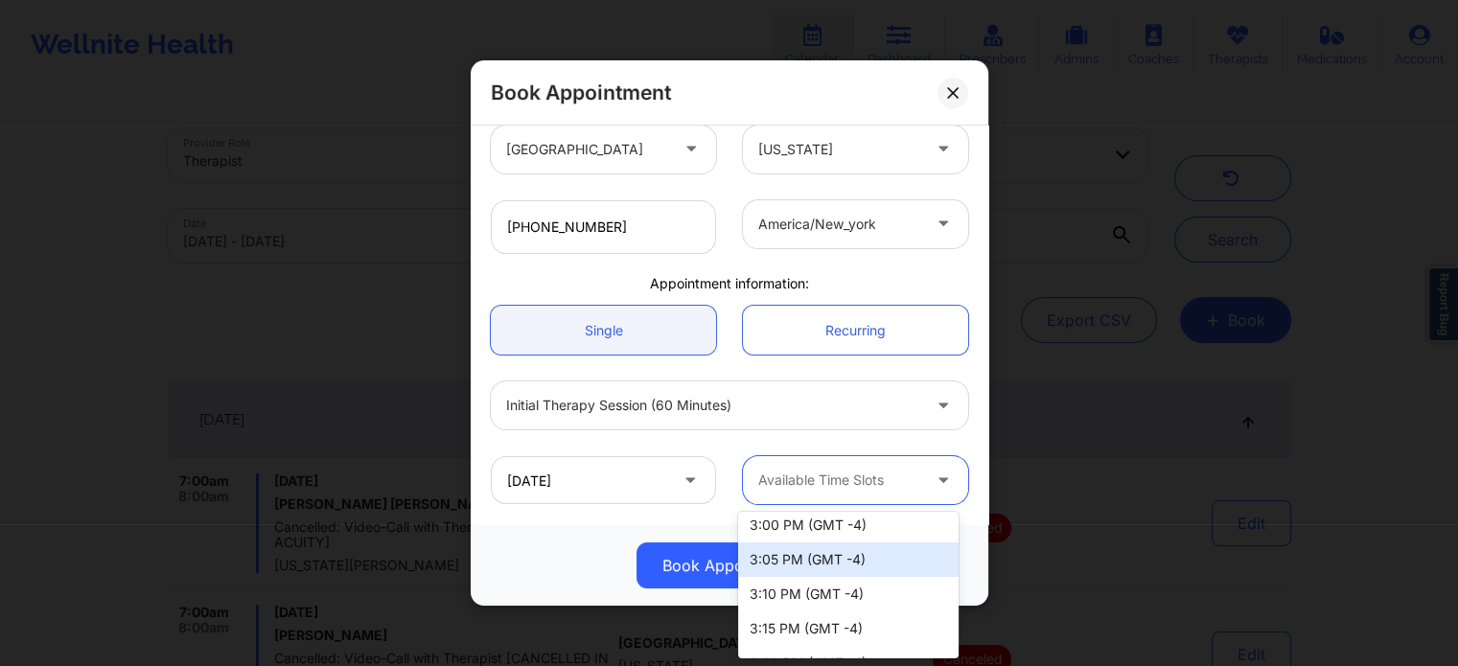
click at [821, 524] on div "3:00 PM (GMT -4)" at bounding box center [848, 525] width 220 height 35
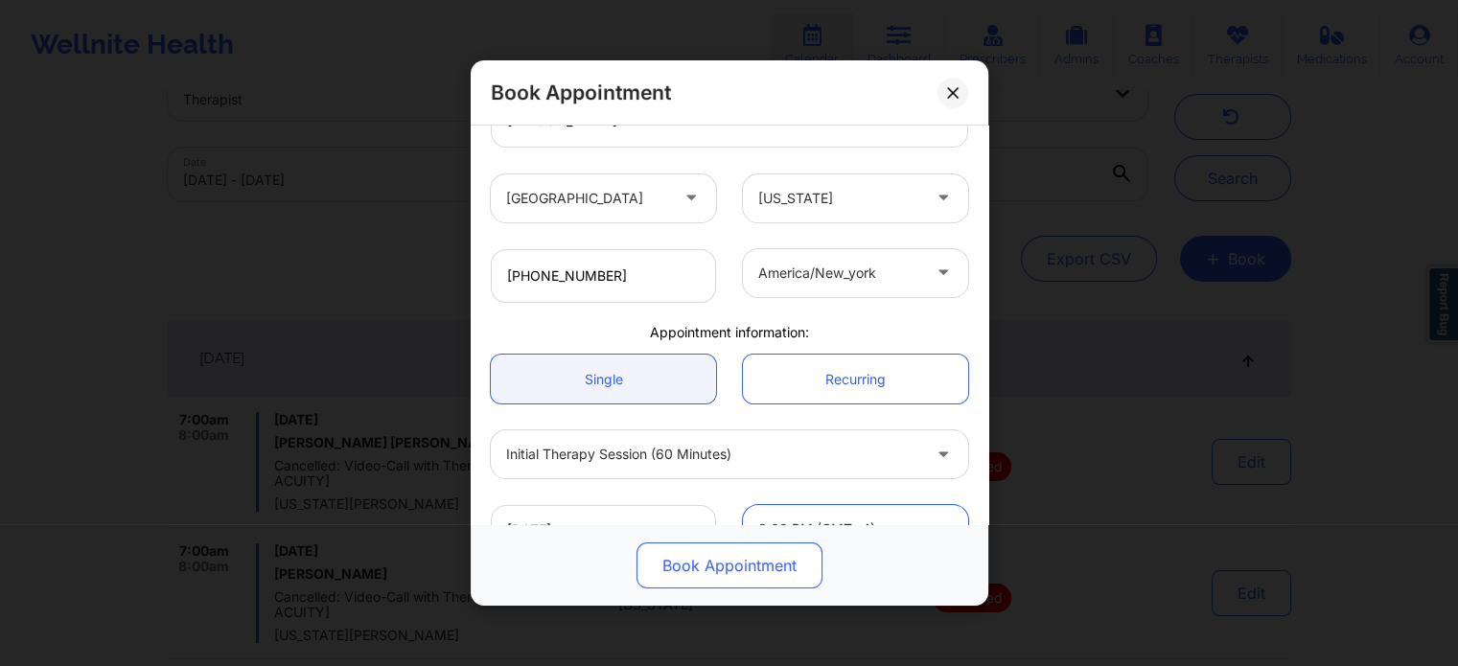
scroll to position [96, 0]
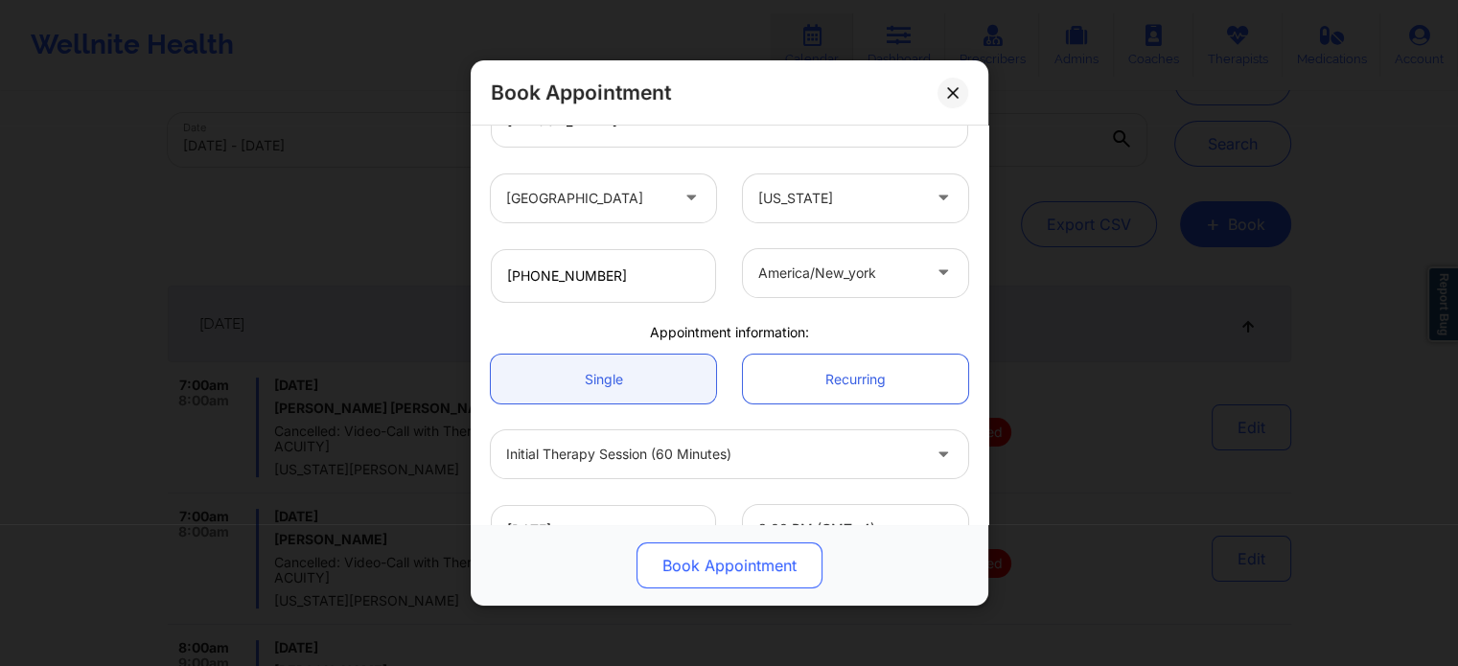
click at [763, 558] on button "Book Appointment" at bounding box center [730, 566] width 186 height 46
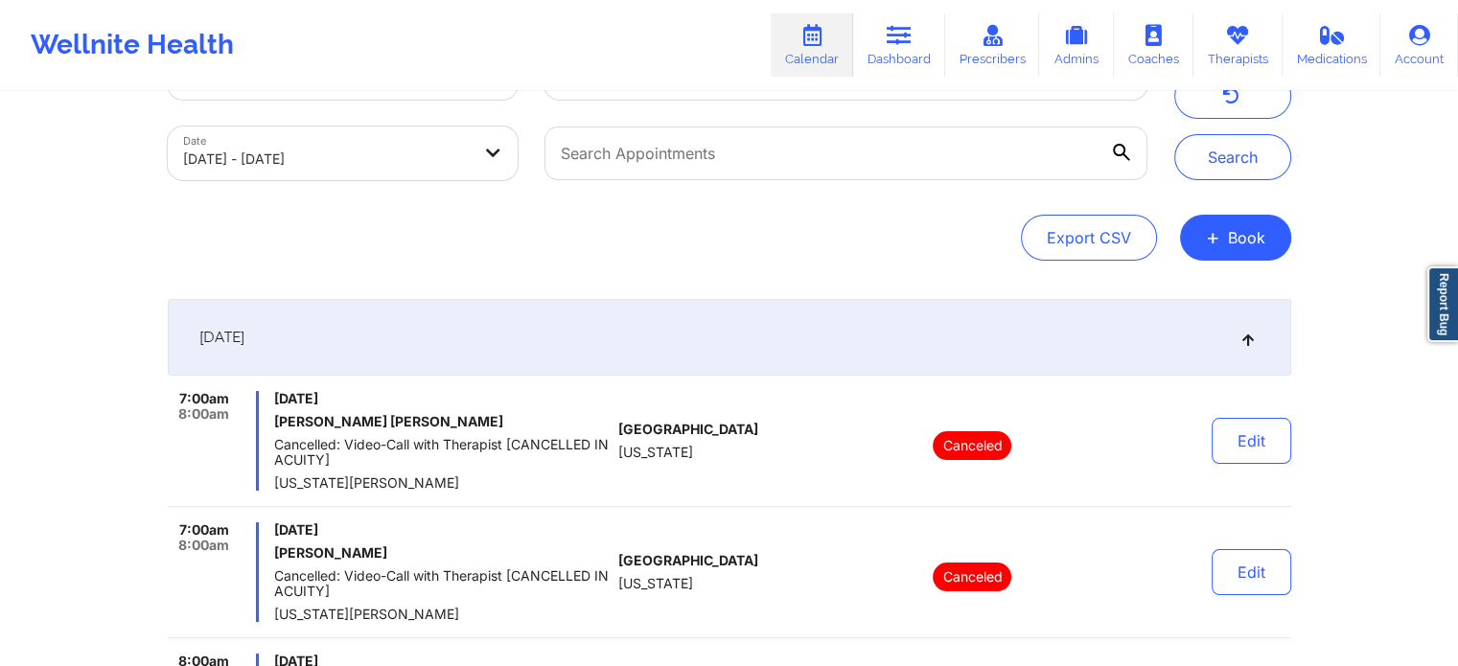
scroll to position [0, 0]
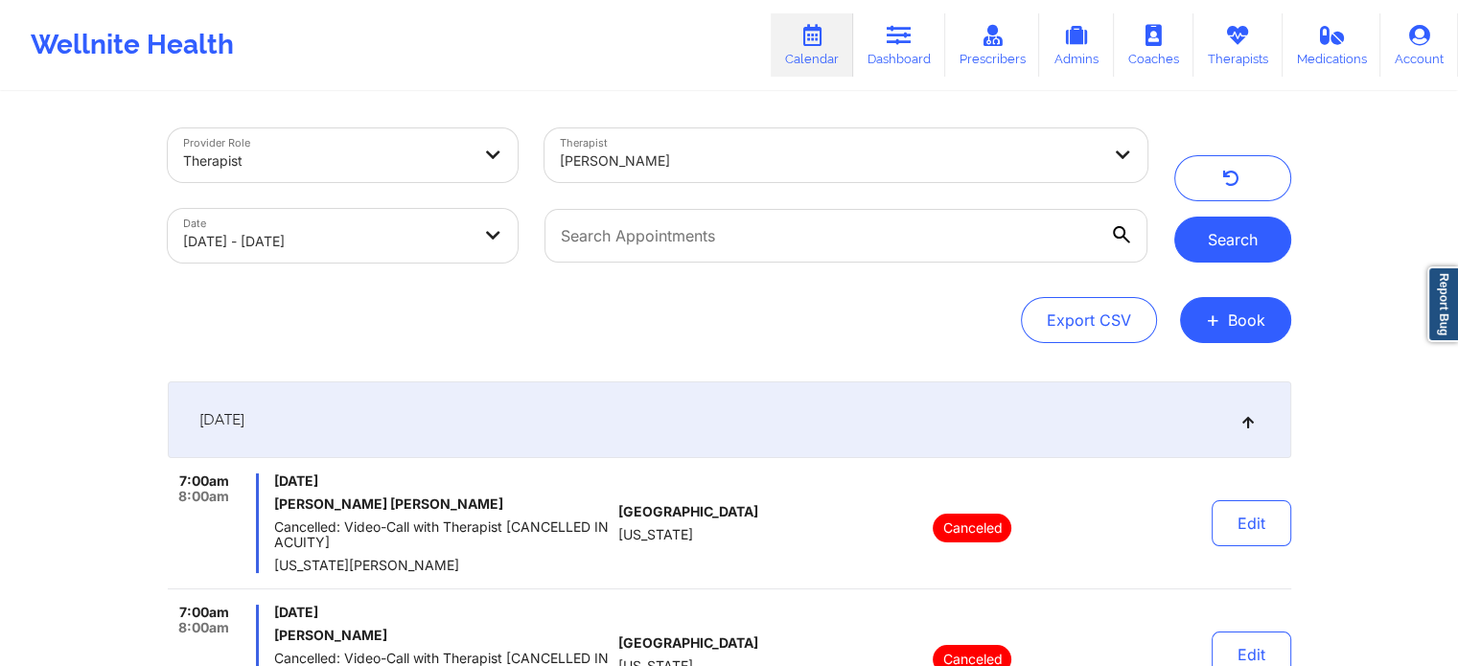
click at [1240, 242] on button "Search" at bounding box center [1232, 240] width 117 height 46
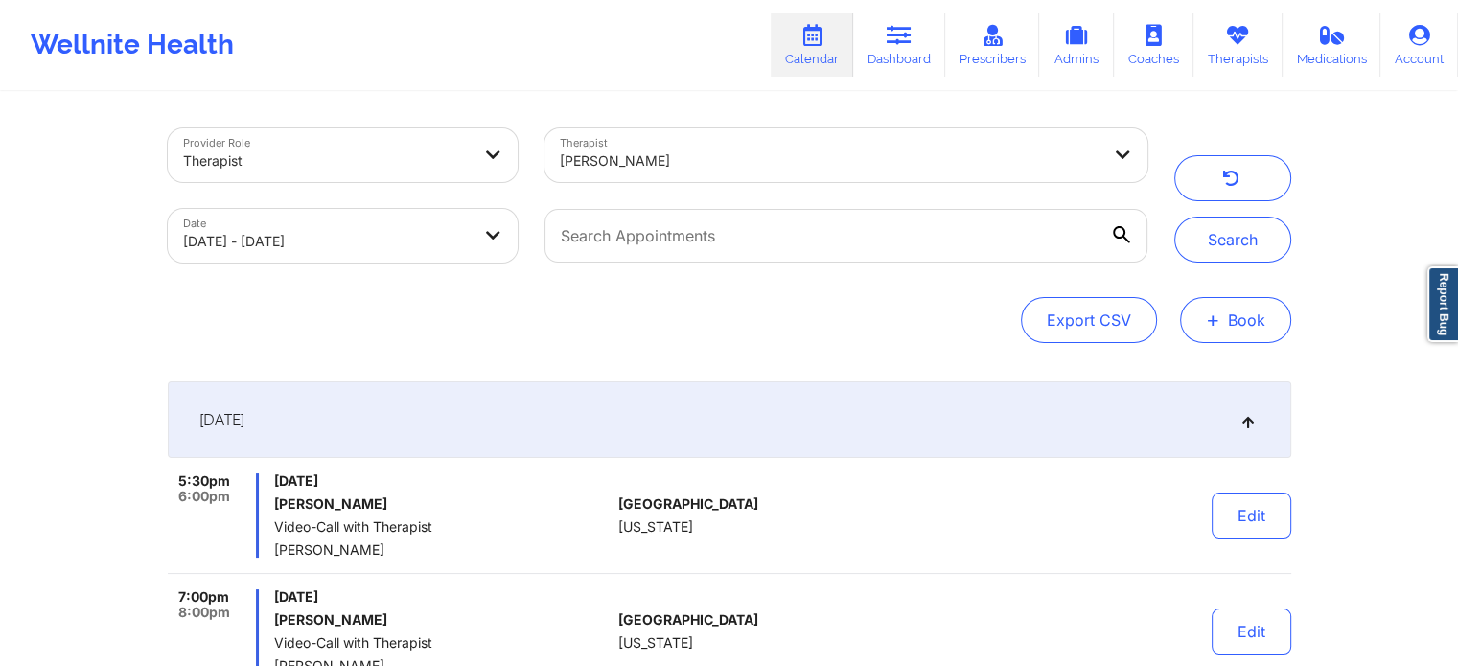
click at [1231, 327] on button "+ Book" at bounding box center [1235, 320] width 111 height 46
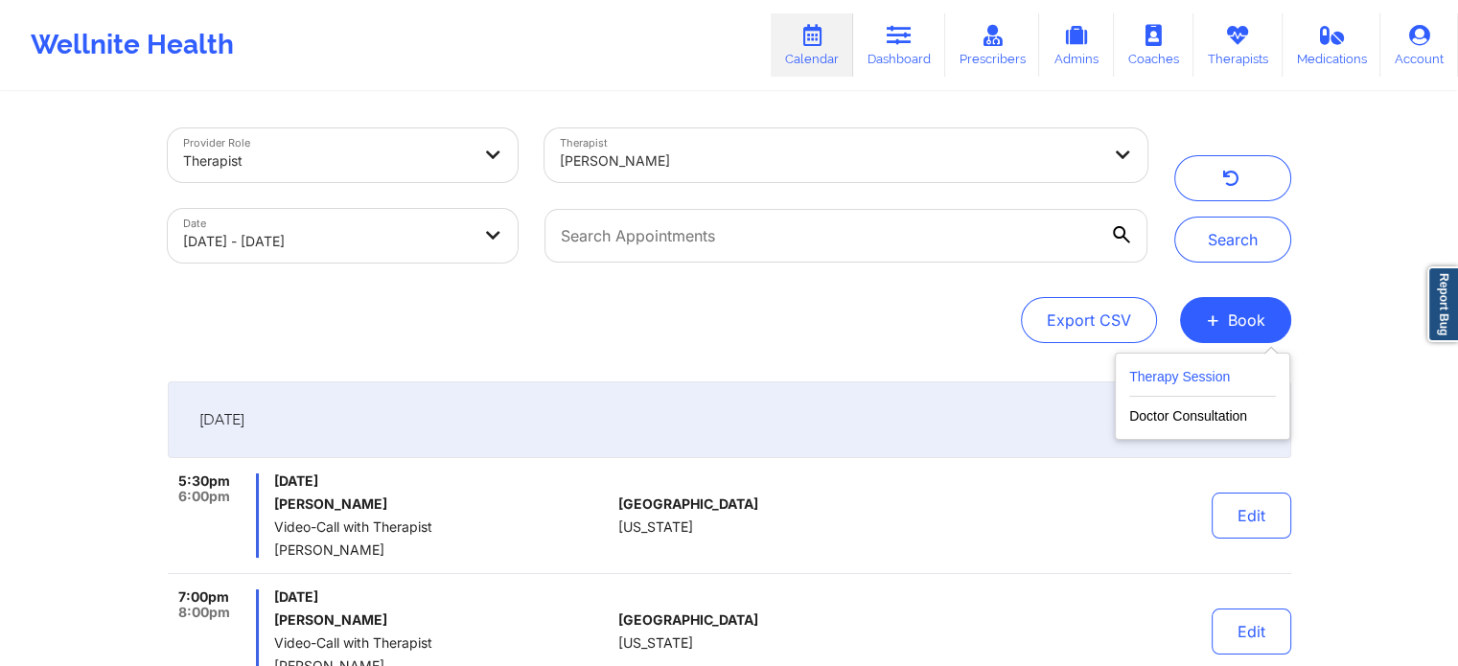
click at [1190, 376] on button "Therapy Session" at bounding box center [1202, 381] width 147 height 32
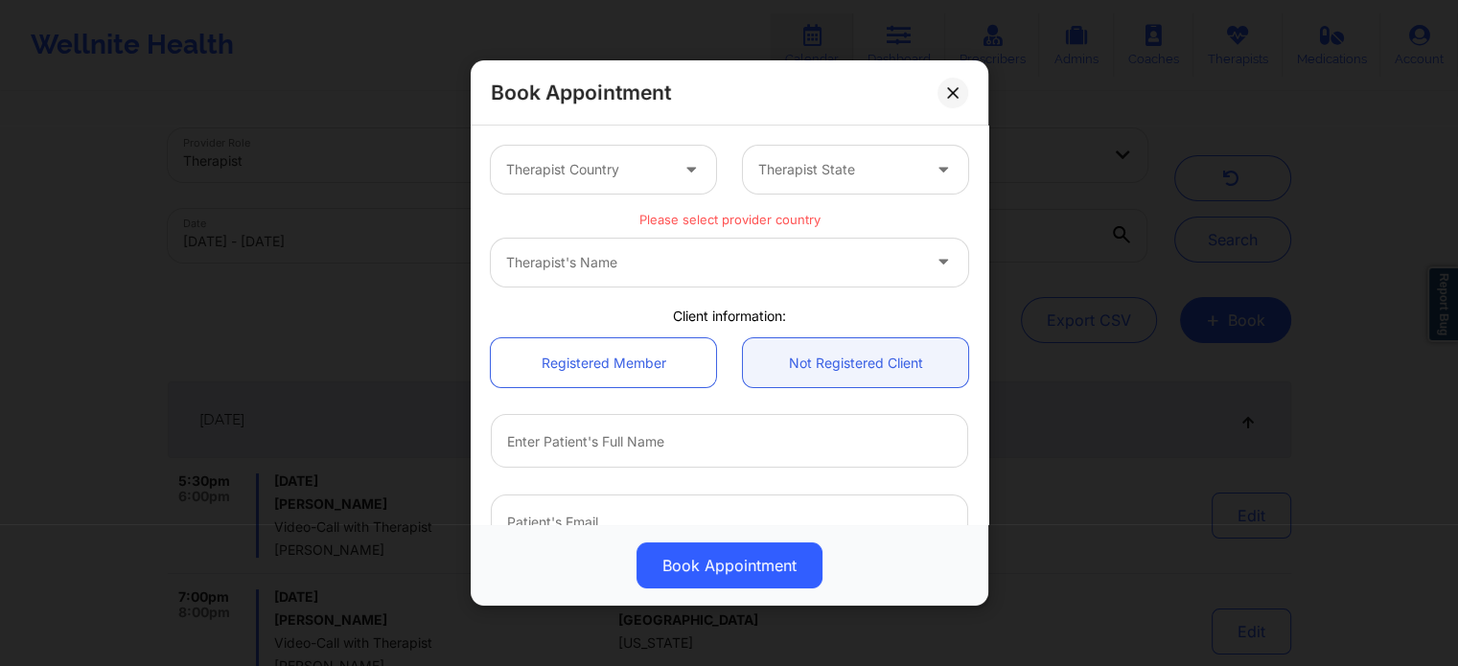
click at [660, 168] on div at bounding box center [587, 169] width 162 height 23
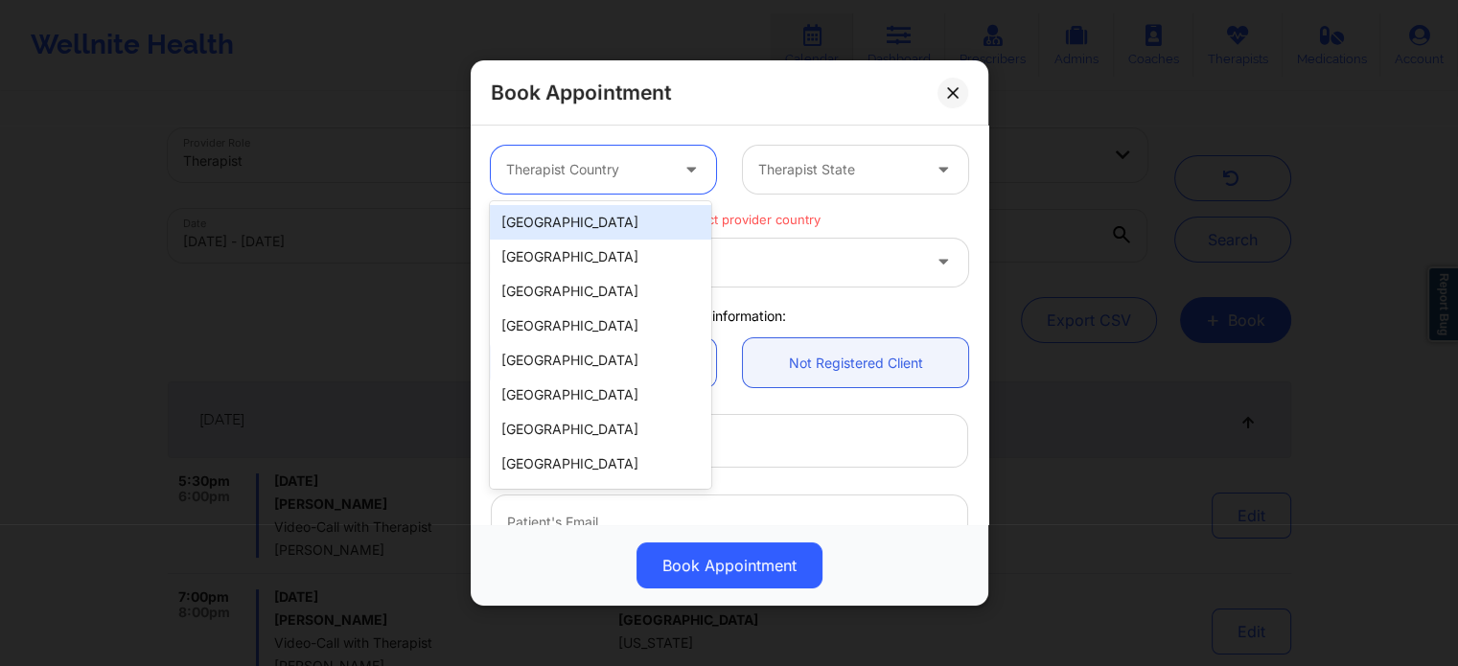
click at [637, 233] on div "[GEOGRAPHIC_DATA]" at bounding box center [600, 222] width 220 height 35
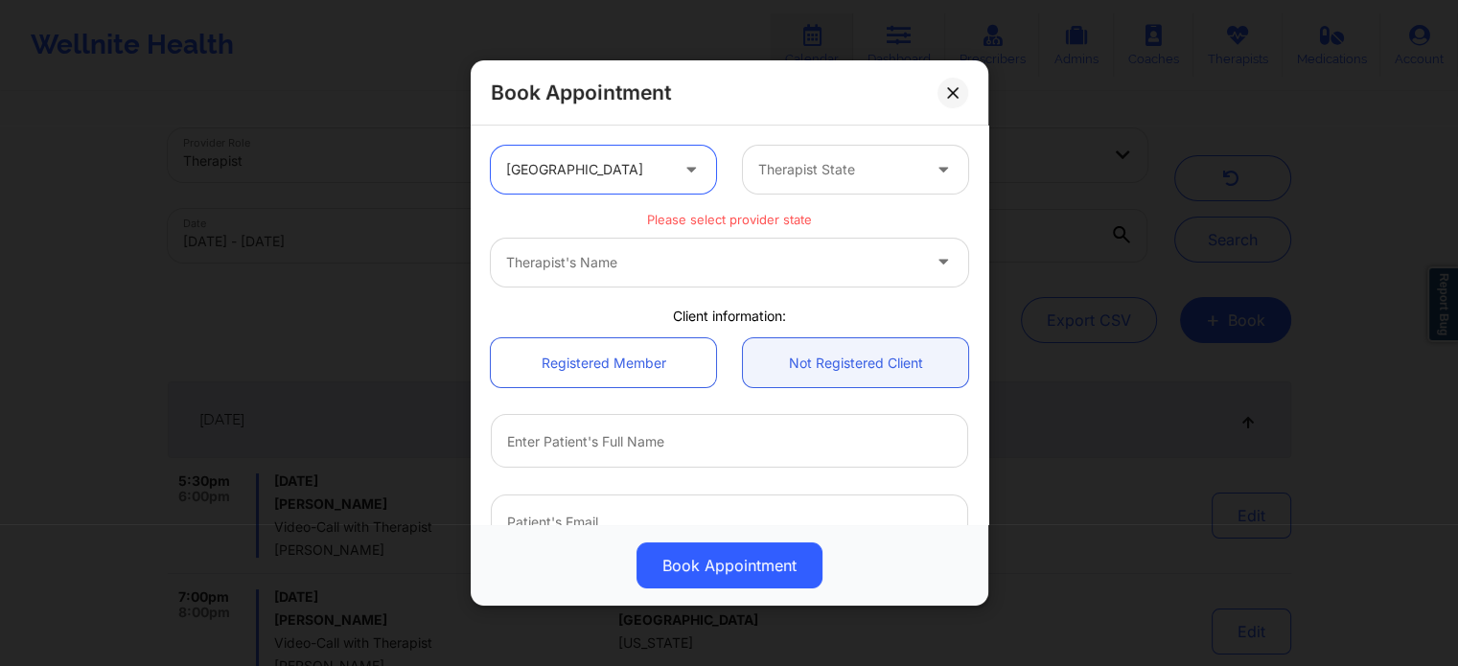
click at [794, 161] on div at bounding box center [839, 169] width 162 height 23
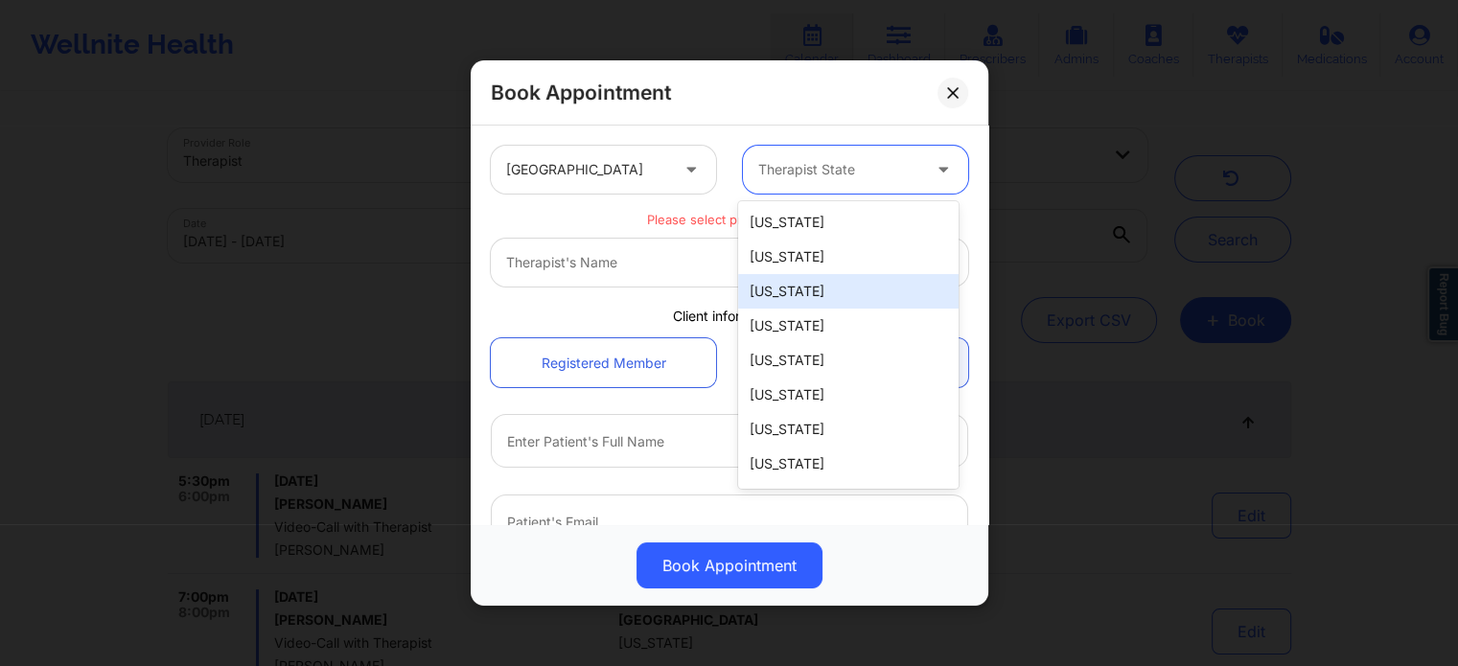
type input "f"
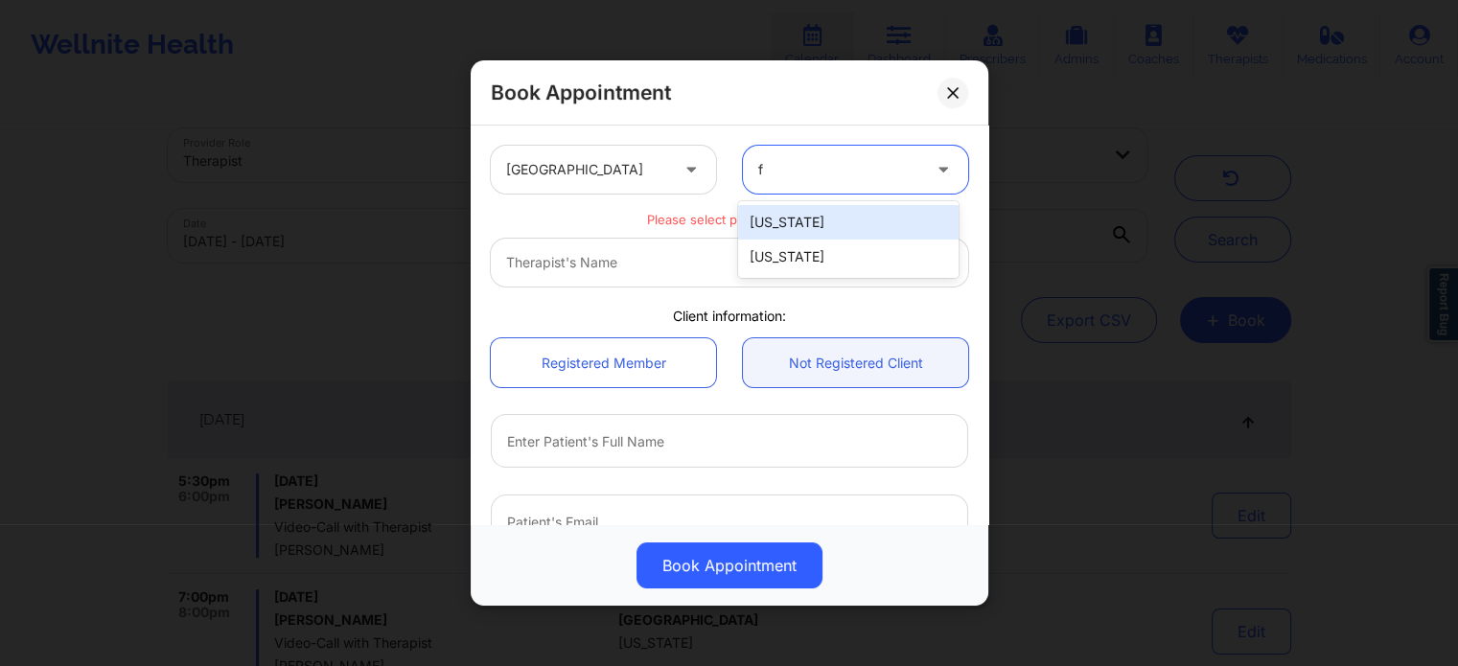
click at [801, 261] on div "[US_STATE]" at bounding box center [848, 257] width 220 height 35
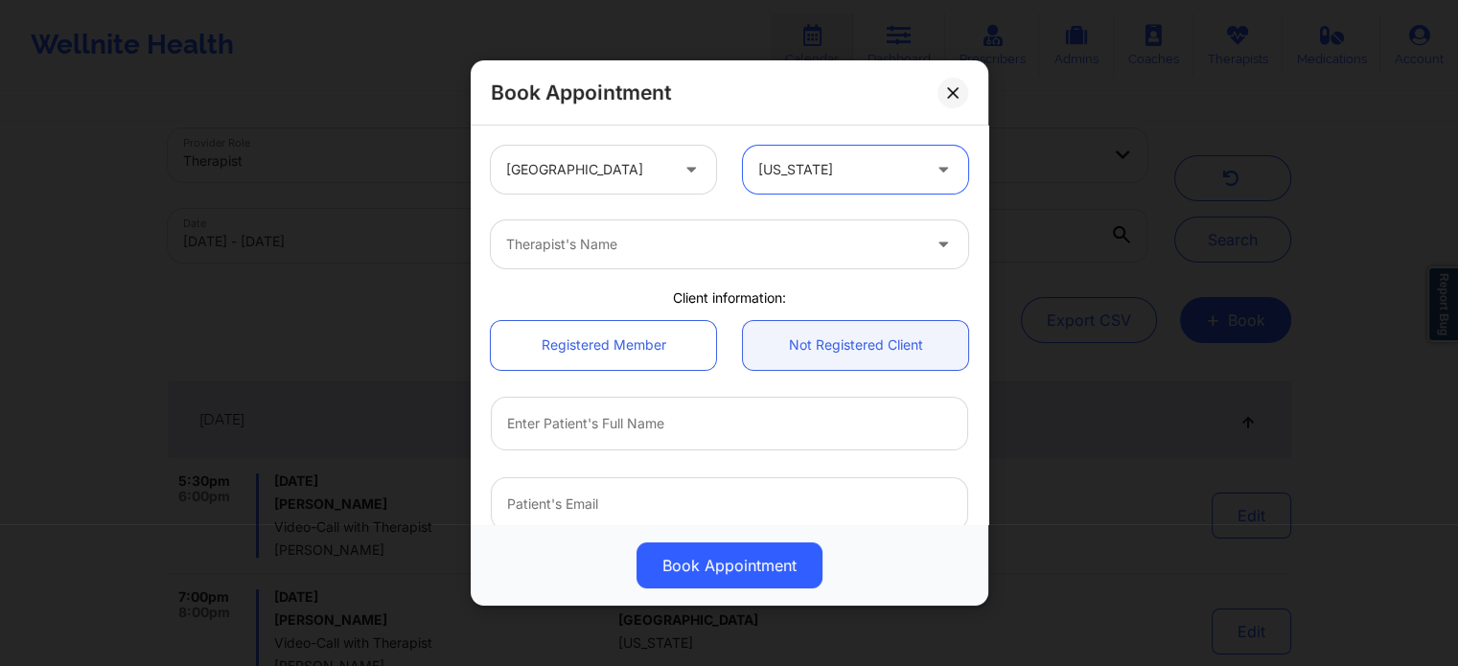
click at [673, 244] on div at bounding box center [713, 244] width 414 height 23
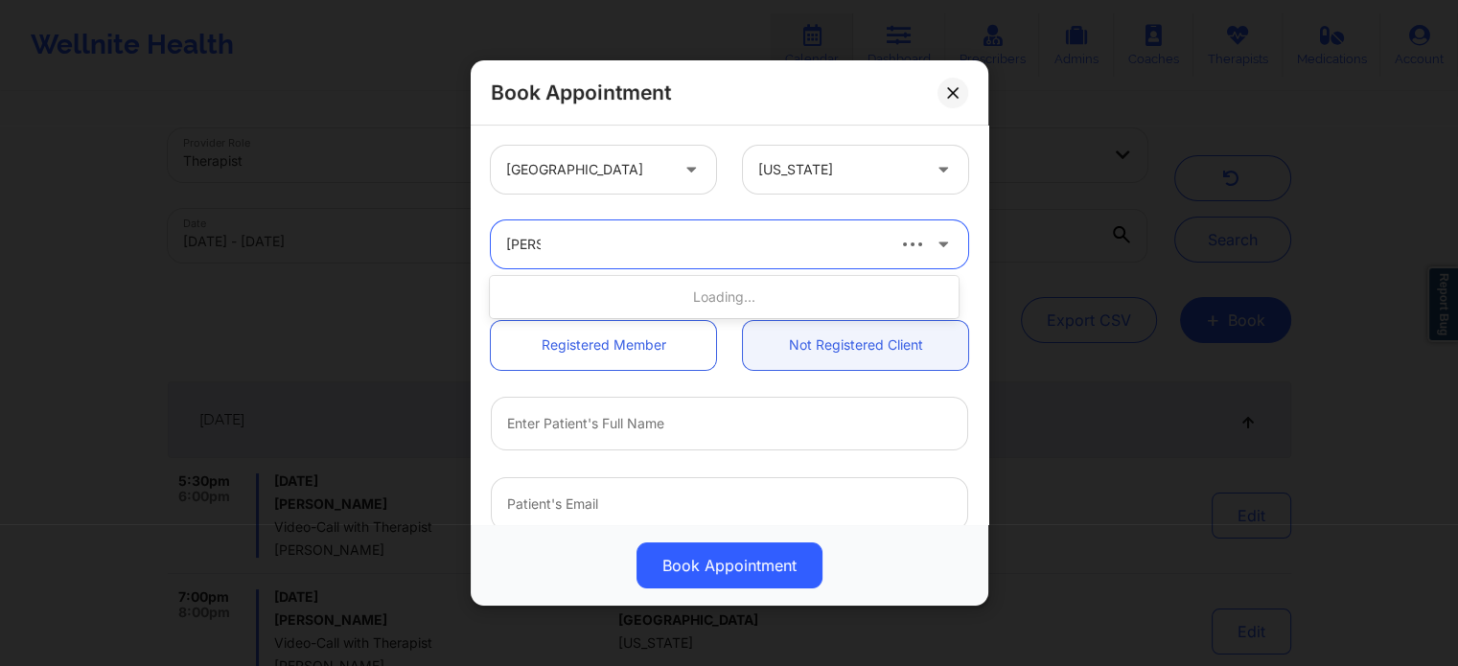
type input "kacyn"
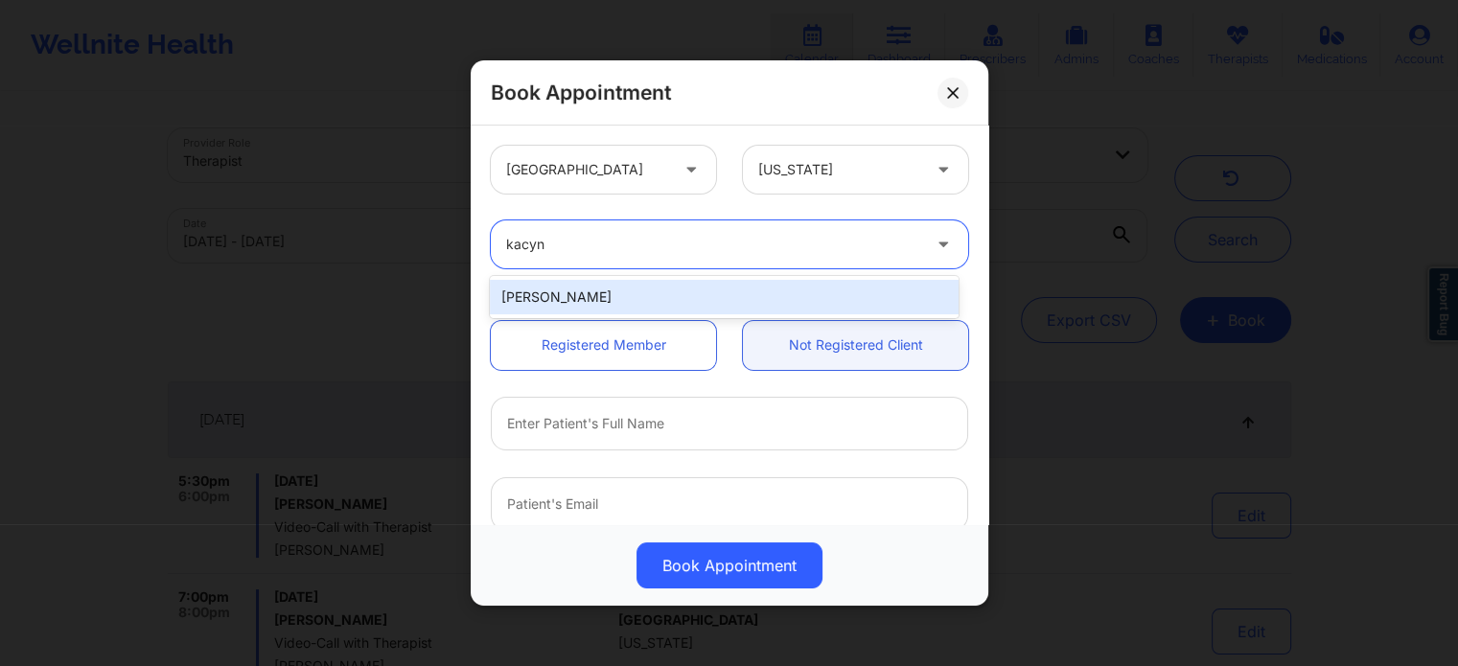
click at [580, 294] on div "[PERSON_NAME]" at bounding box center [724, 297] width 468 height 35
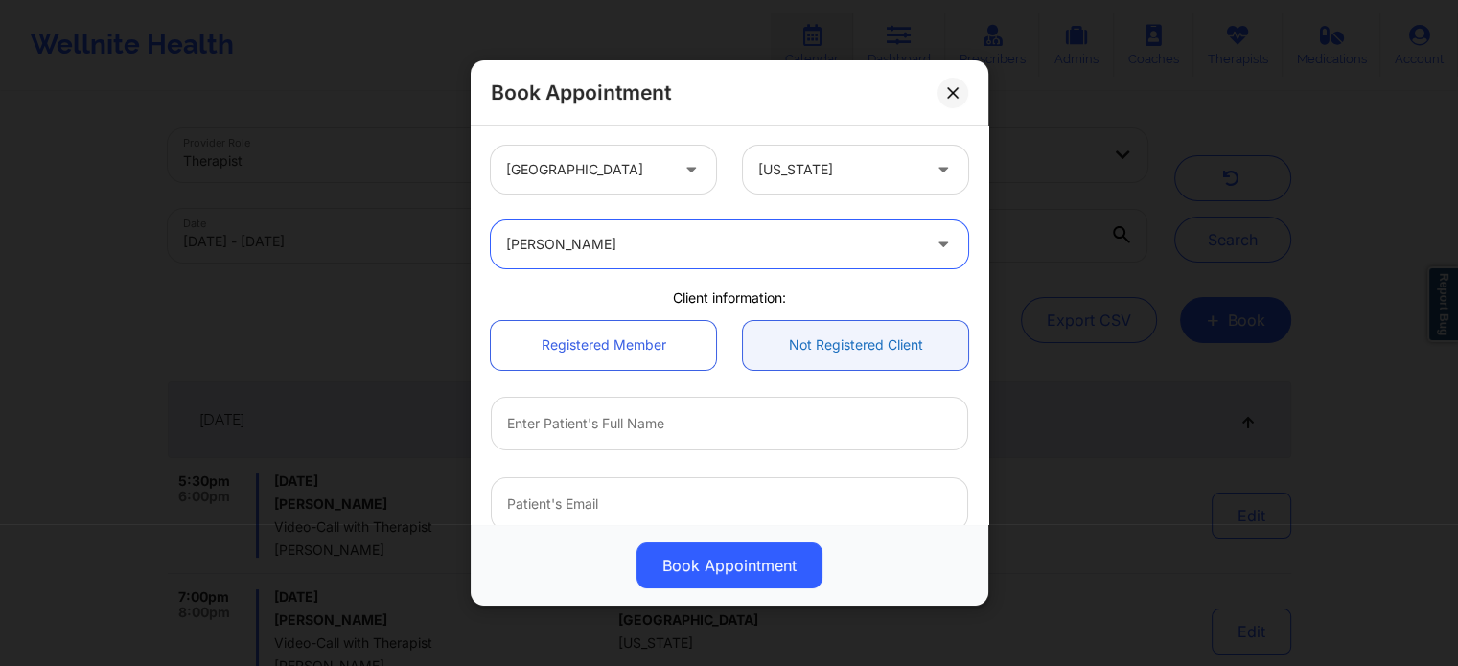
click at [857, 345] on link "Not Registered Client" at bounding box center [855, 345] width 225 height 49
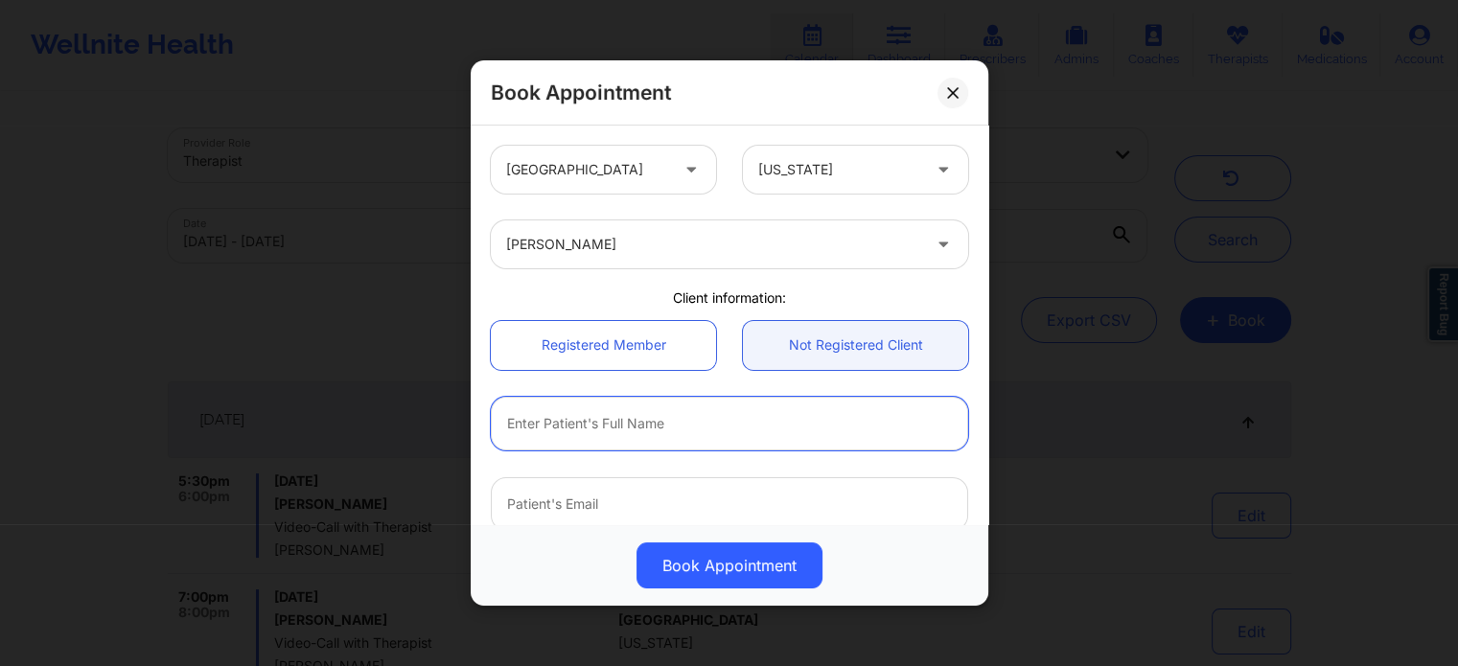
click at [603, 409] on input "text" at bounding box center [729, 424] width 477 height 54
type input "MACKENZIE"
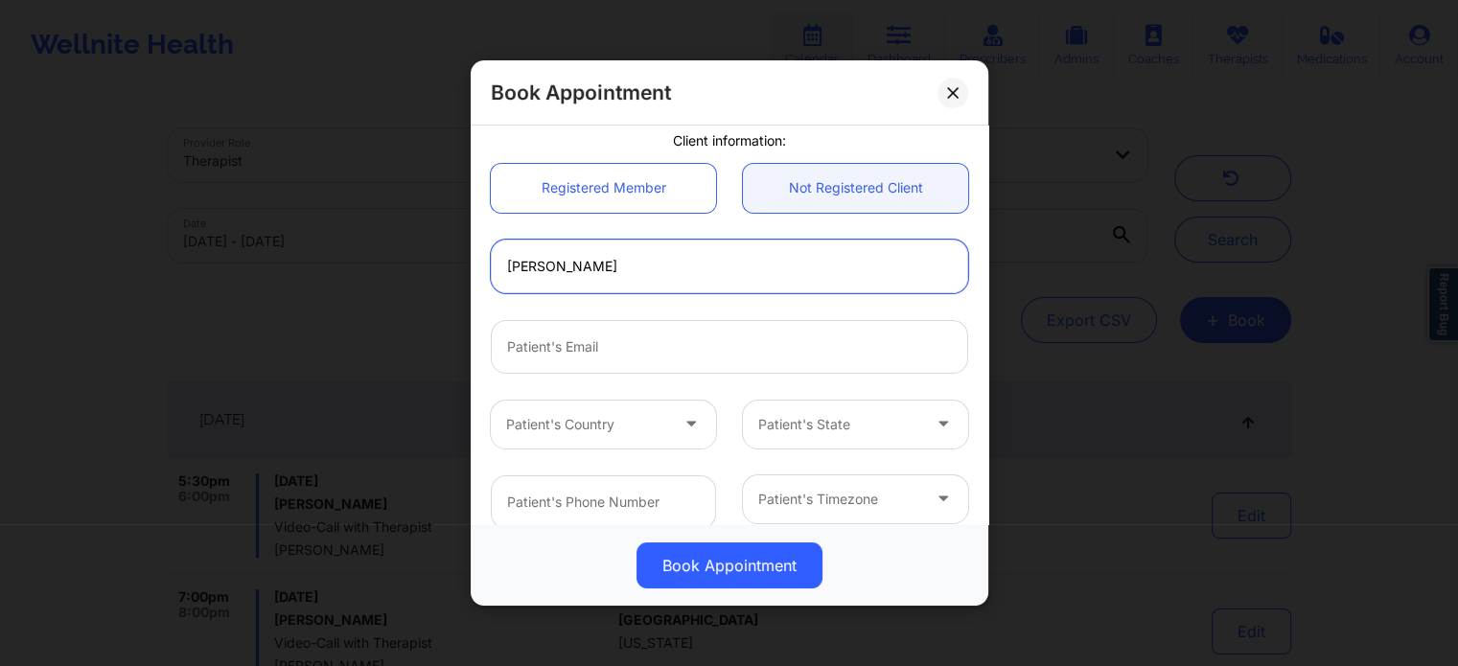
scroll to position [192, 0]
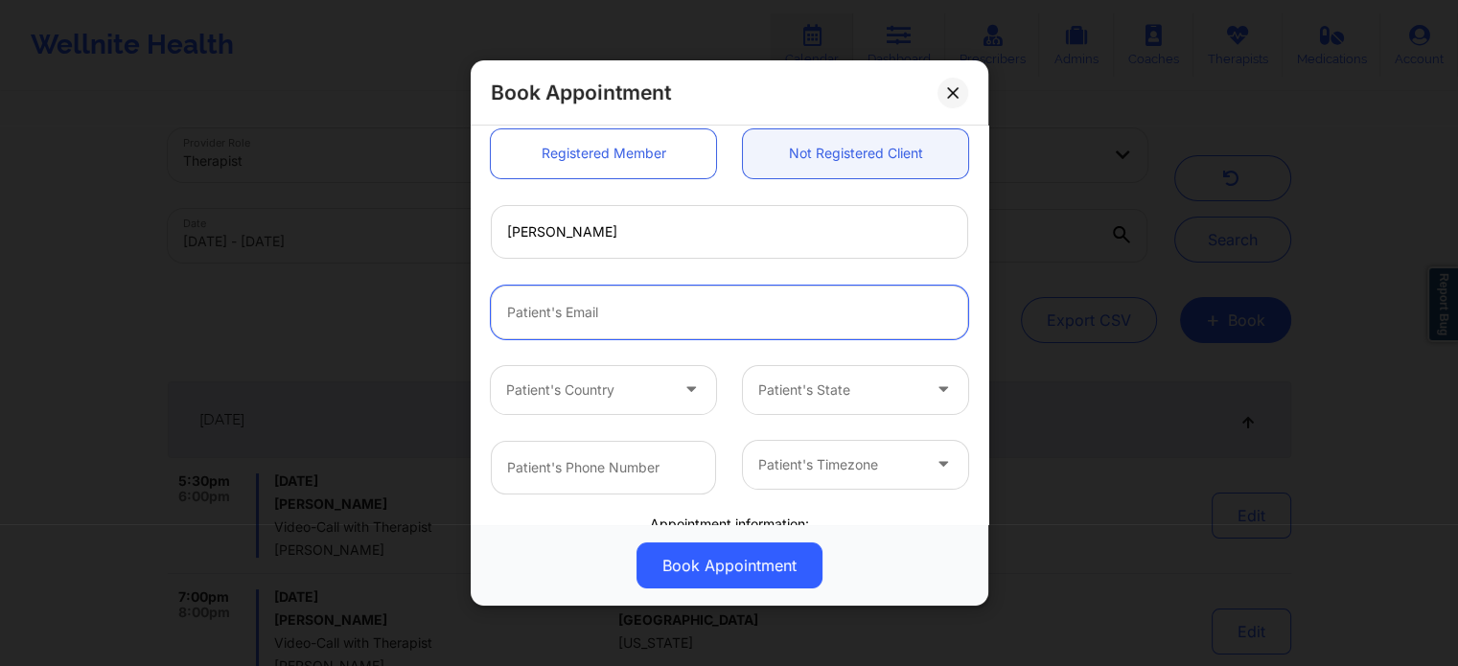
click at [592, 305] on input "email" at bounding box center [729, 313] width 477 height 54
type input "MARSHALL"
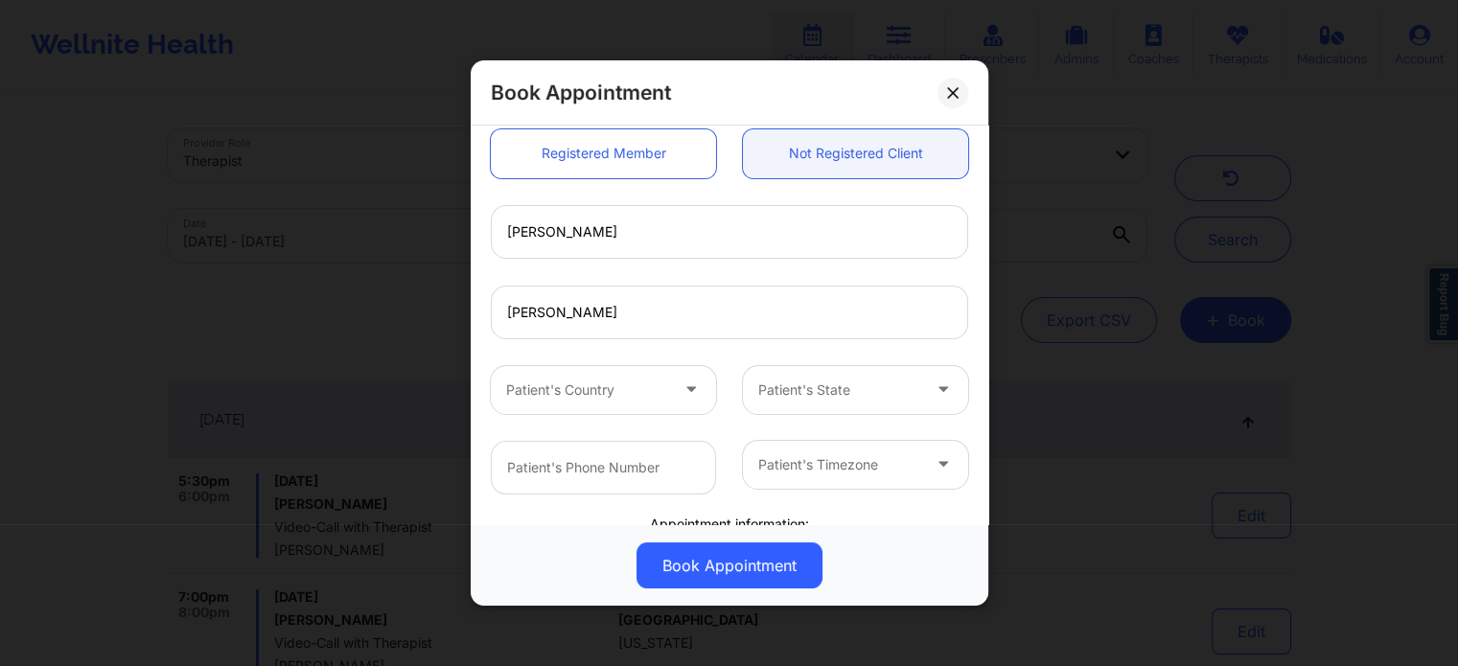
click at [601, 403] on div "Patient's Country" at bounding box center [580, 390] width 179 height 48
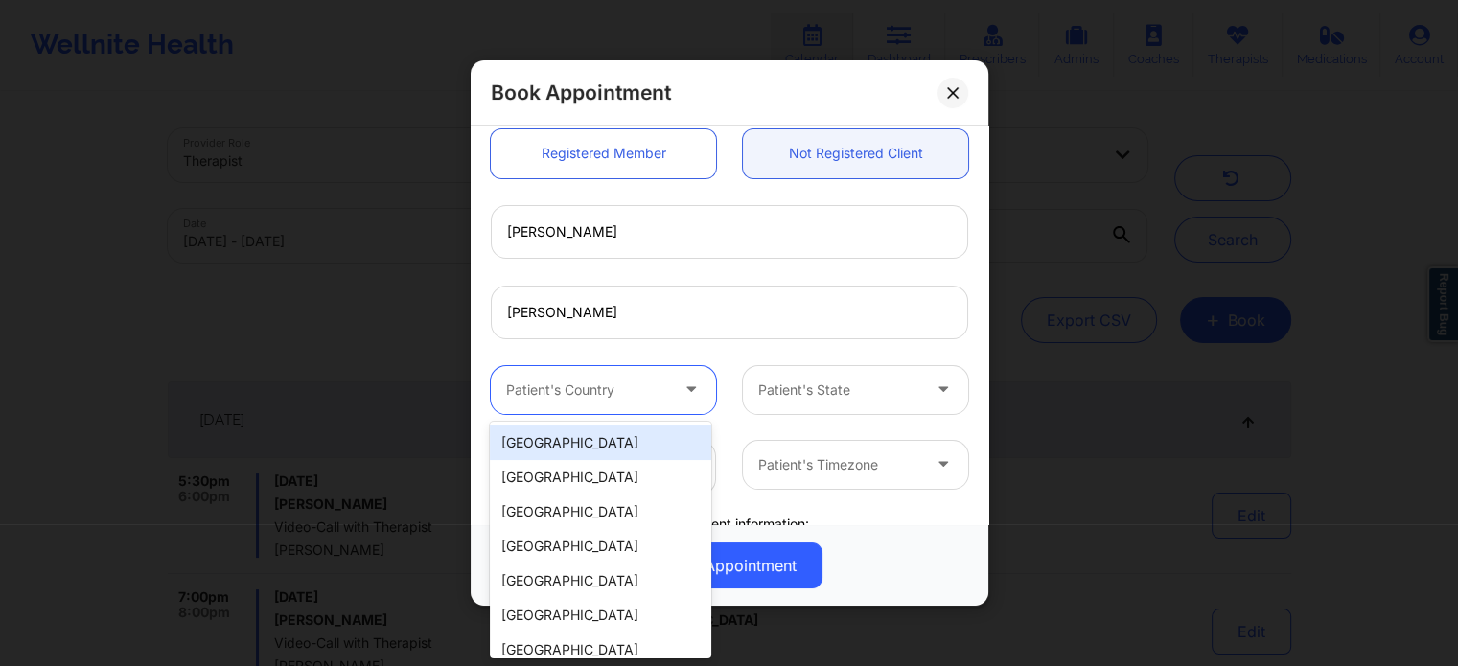
click at [604, 435] on div "[GEOGRAPHIC_DATA]" at bounding box center [600, 443] width 220 height 35
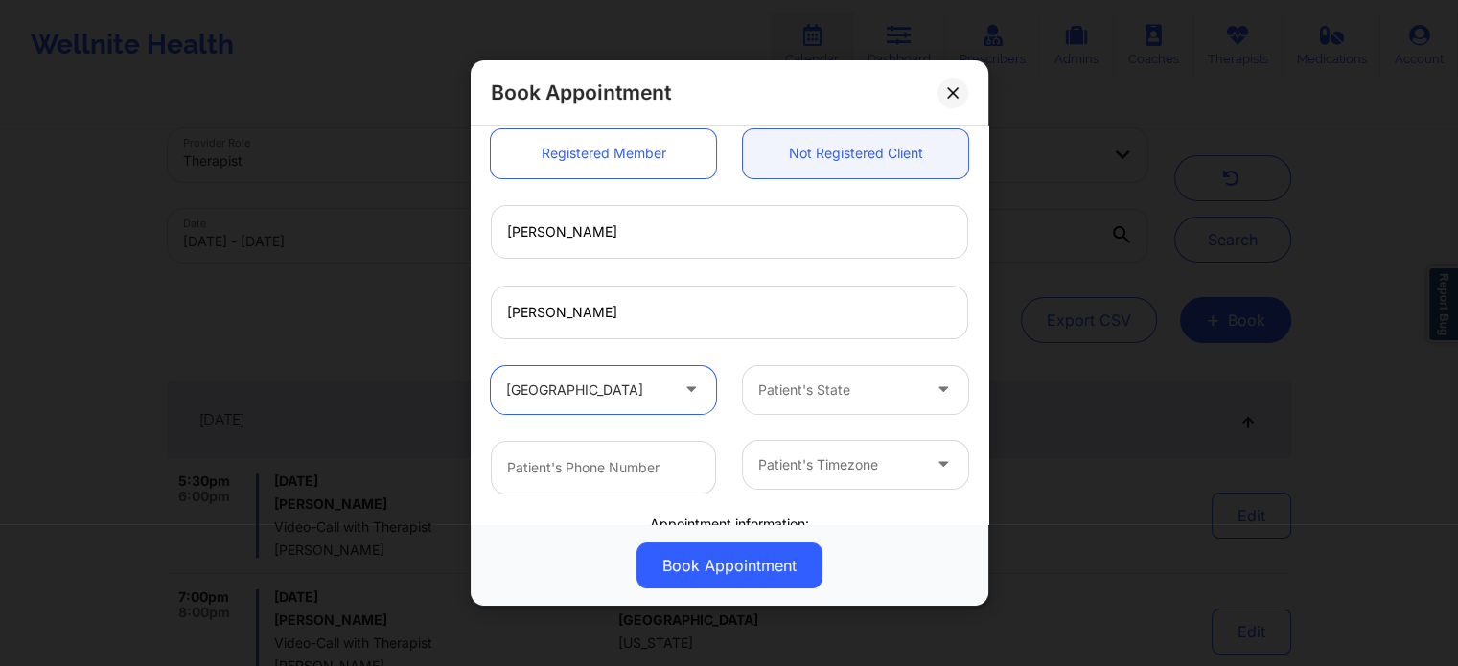
click at [779, 388] on div at bounding box center [839, 390] width 162 height 23
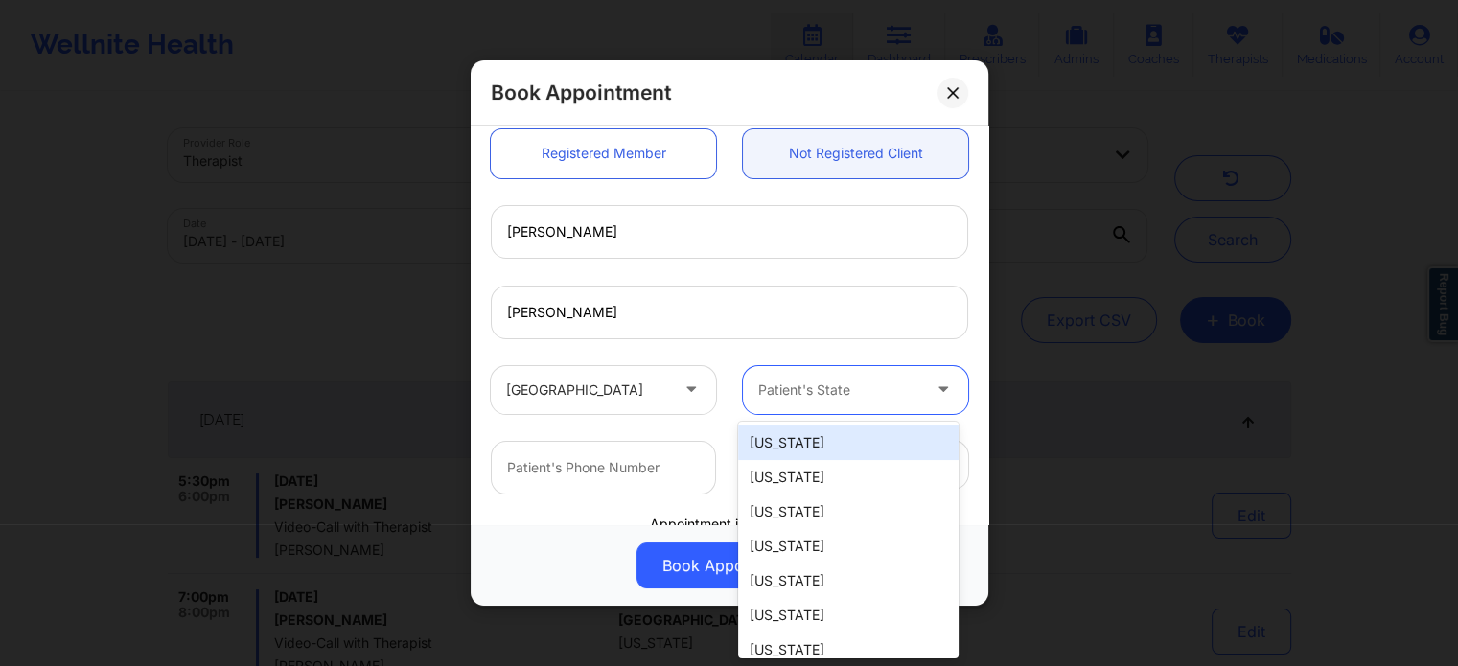
type input "f"
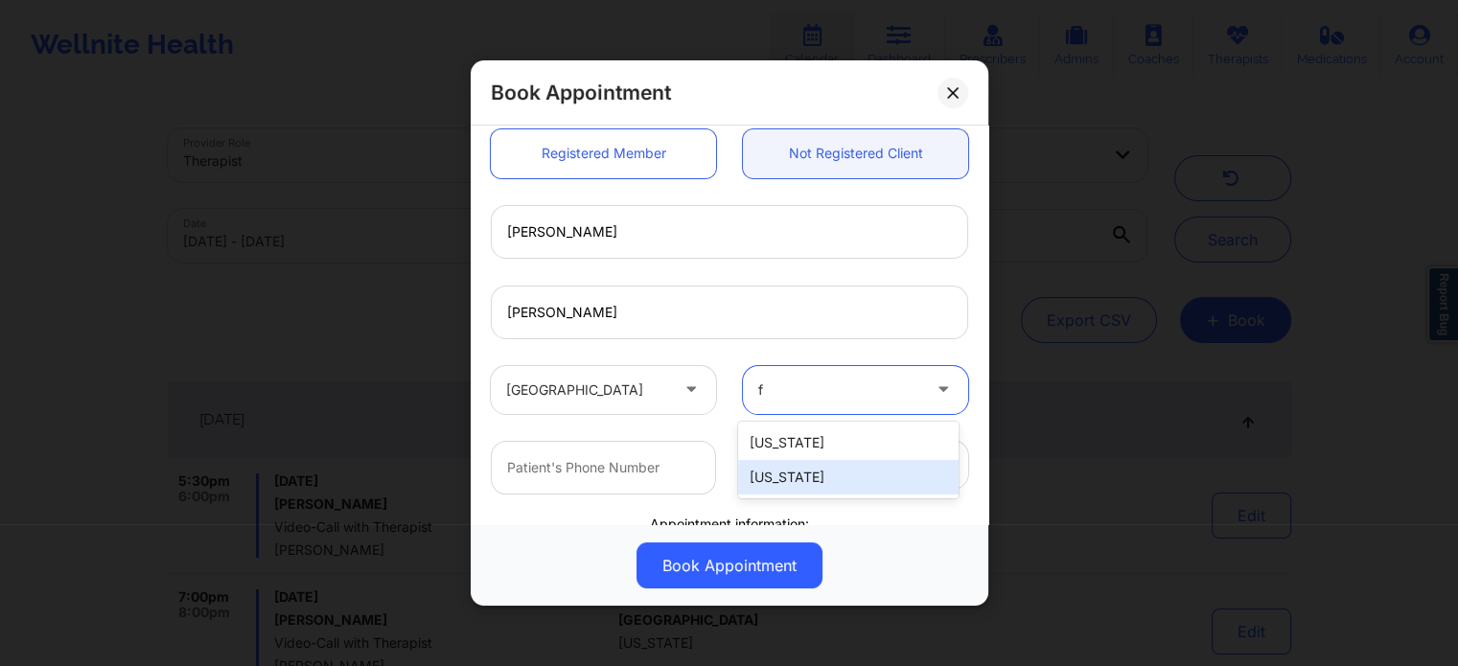
click at [771, 475] on div "[US_STATE]" at bounding box center [848, 477] width 220 height 35
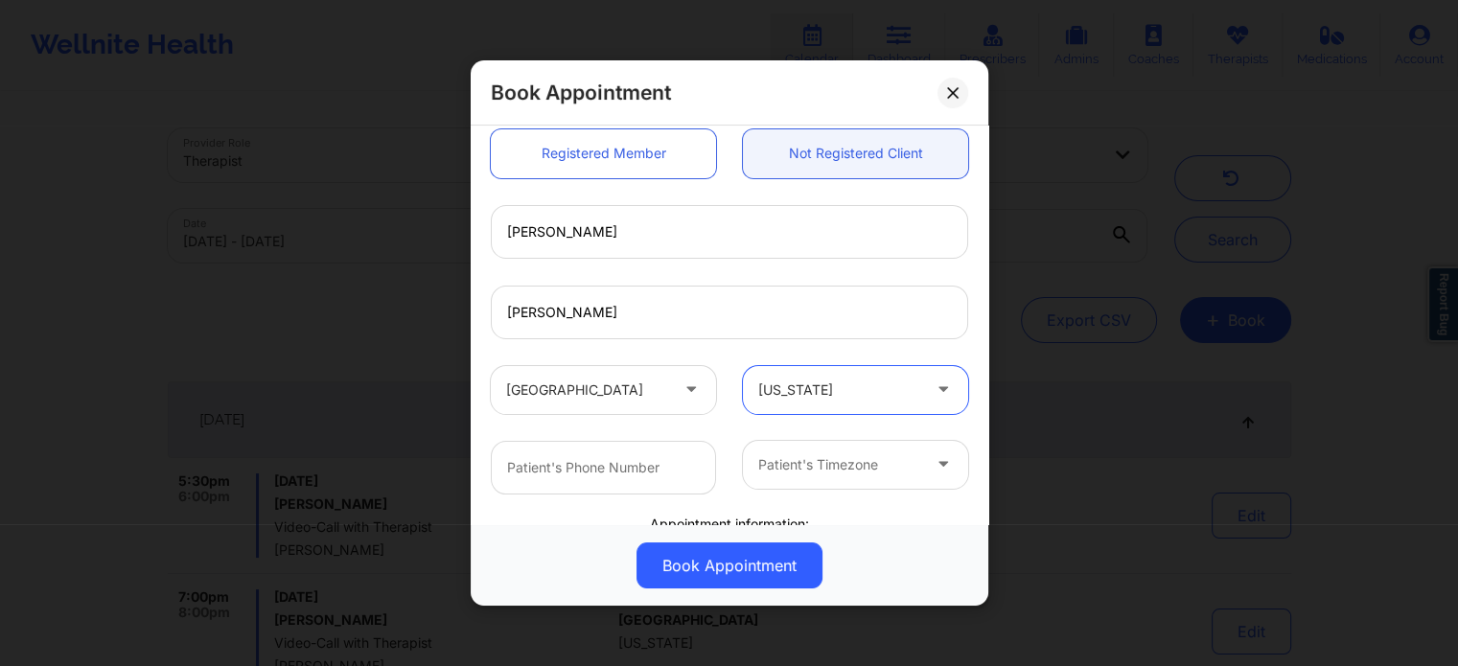
click at [770, 461] on div at bounding box center [839, 464] width 162 height 23
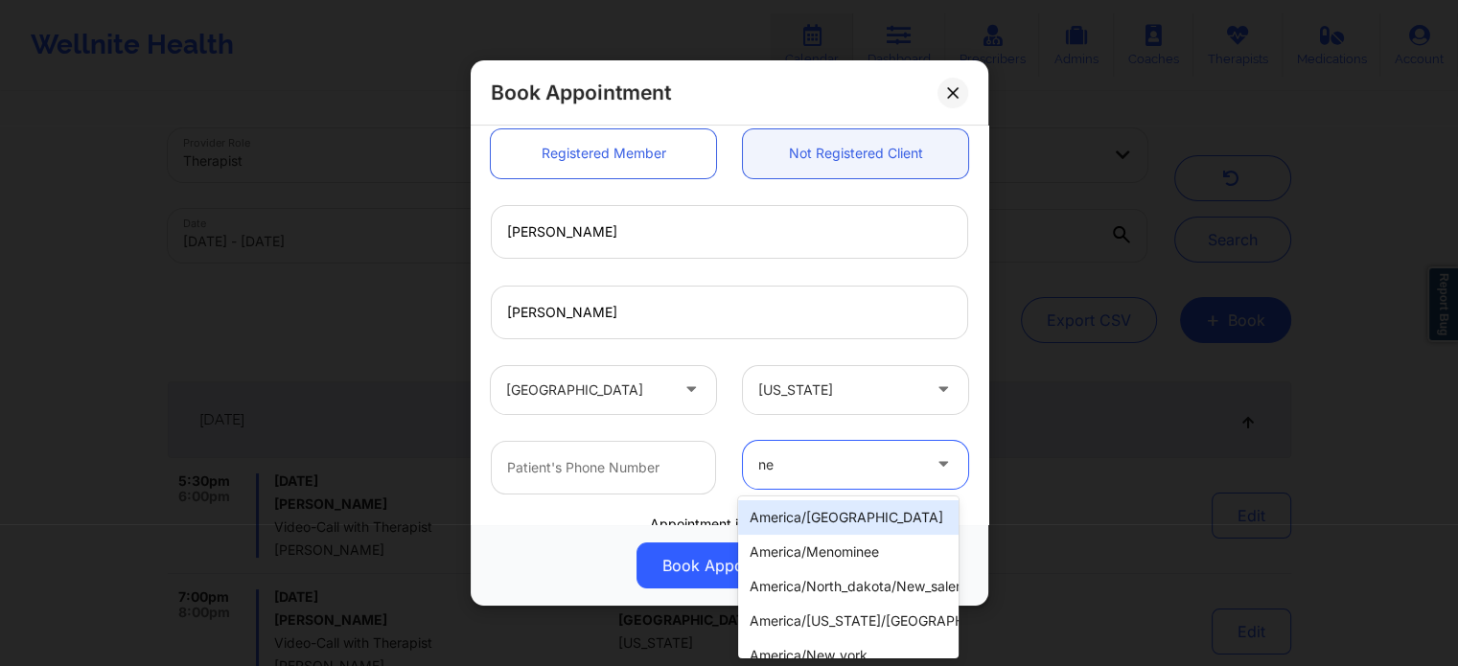
type input "new"
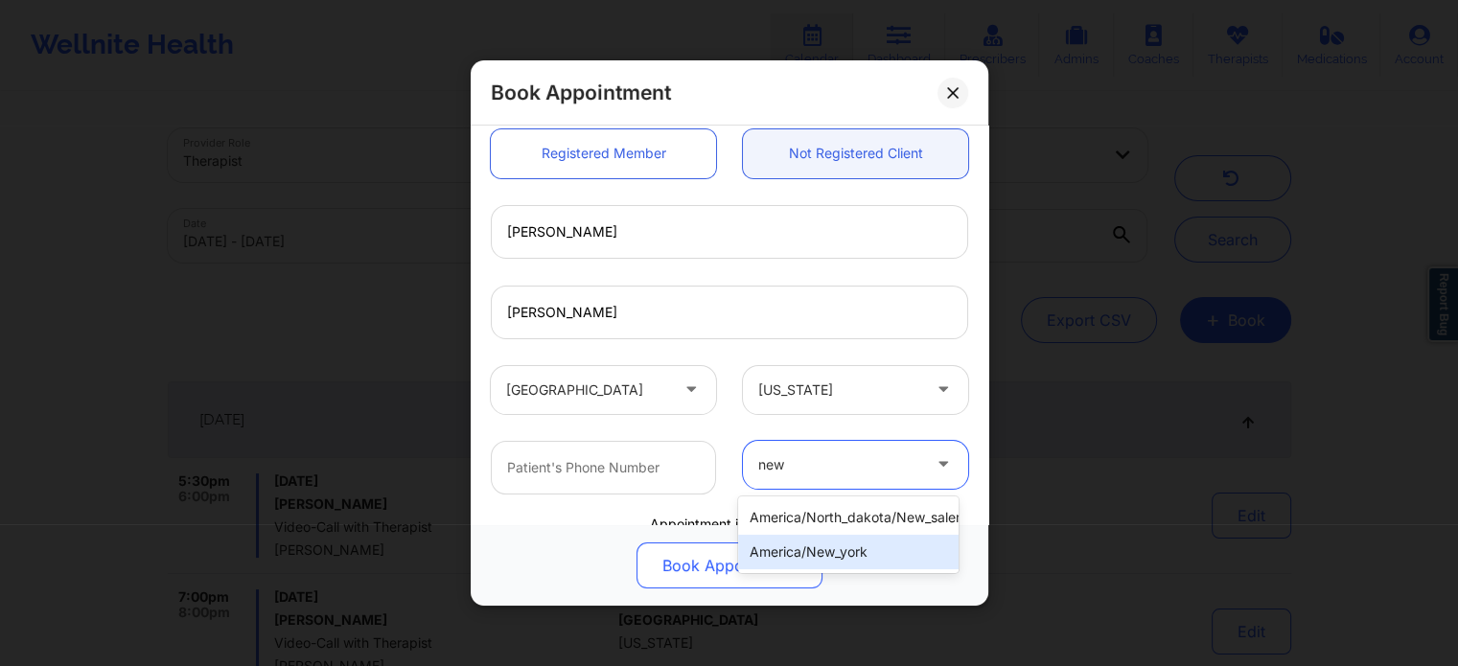
click at [817, 555] on div "america/new_york" at bounding box center [848, 552] width 220 height 35
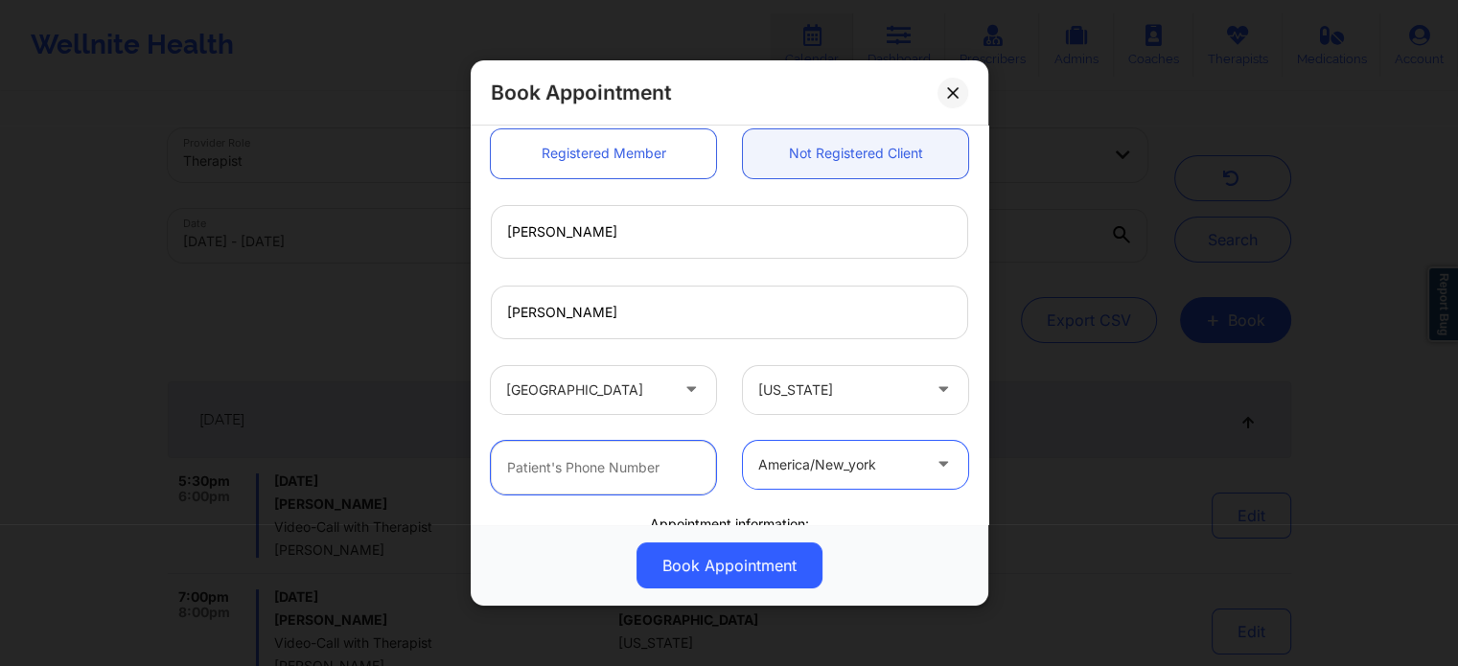
click at [620, 459] on input "text" at bounding box center [603, 468] width 225 height 54
type input "+15615706993"
drag, startPoint x: 625, startPoint y: 473, endPoint x: 372, endPoint y: 457, distance: 253.6
click at [372, 458] on div "Book Appointment United States Florida Kacynthia Bradley Client information: Re…" at bounding box center [729, 333] width 1458 height 666
paste input "(786) 907-2202"
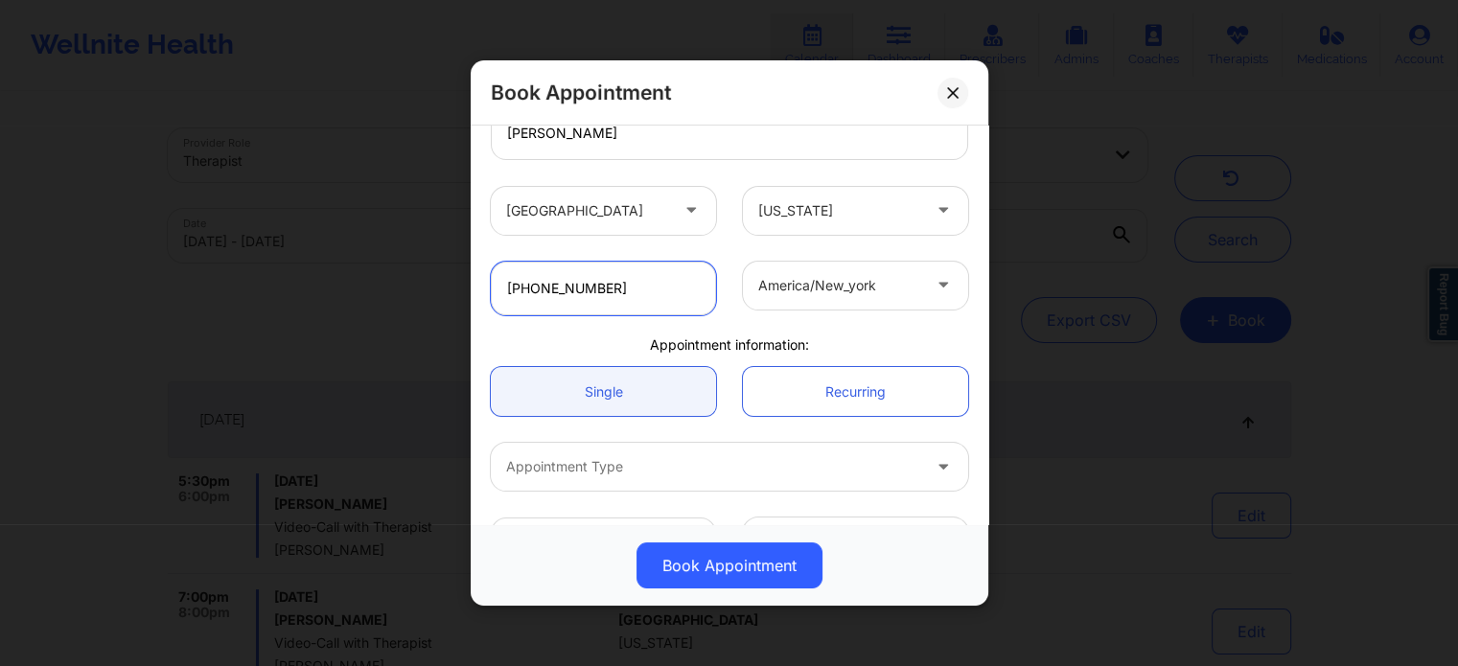
scroll to position [383, 0]
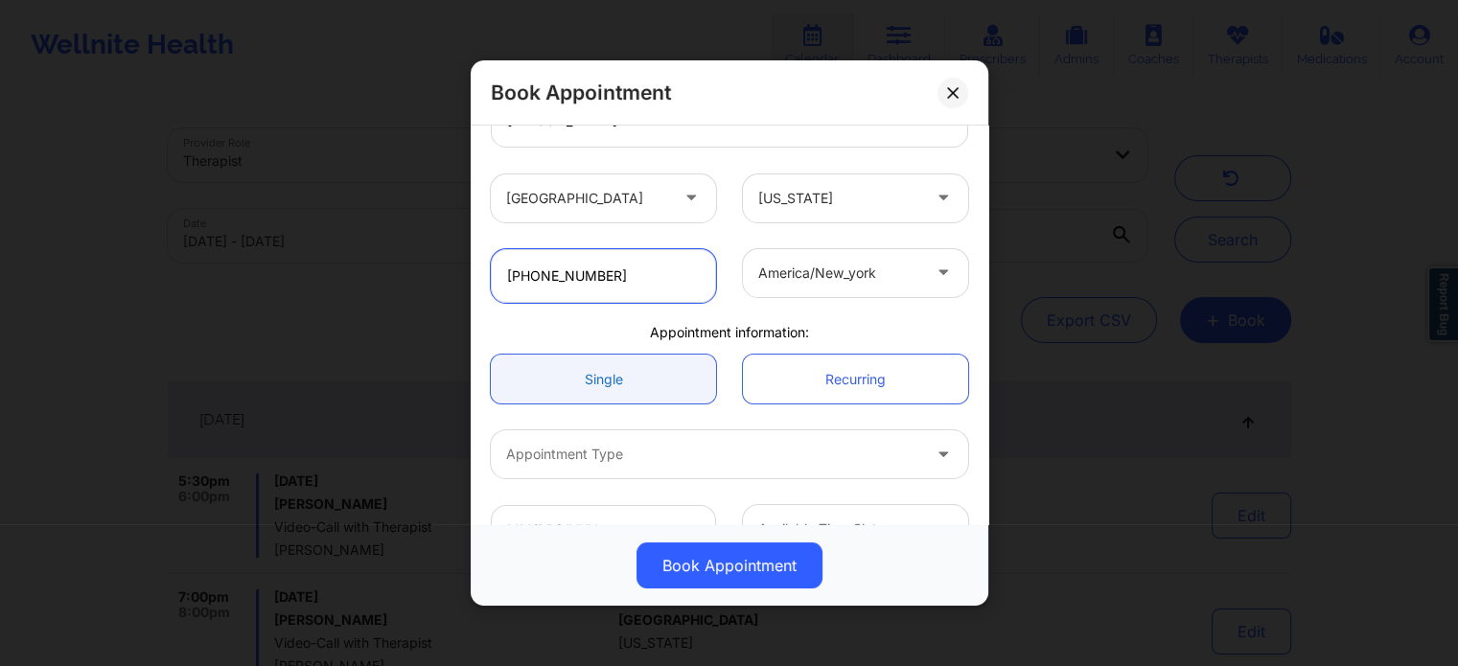
type input "(786) 907-2202"
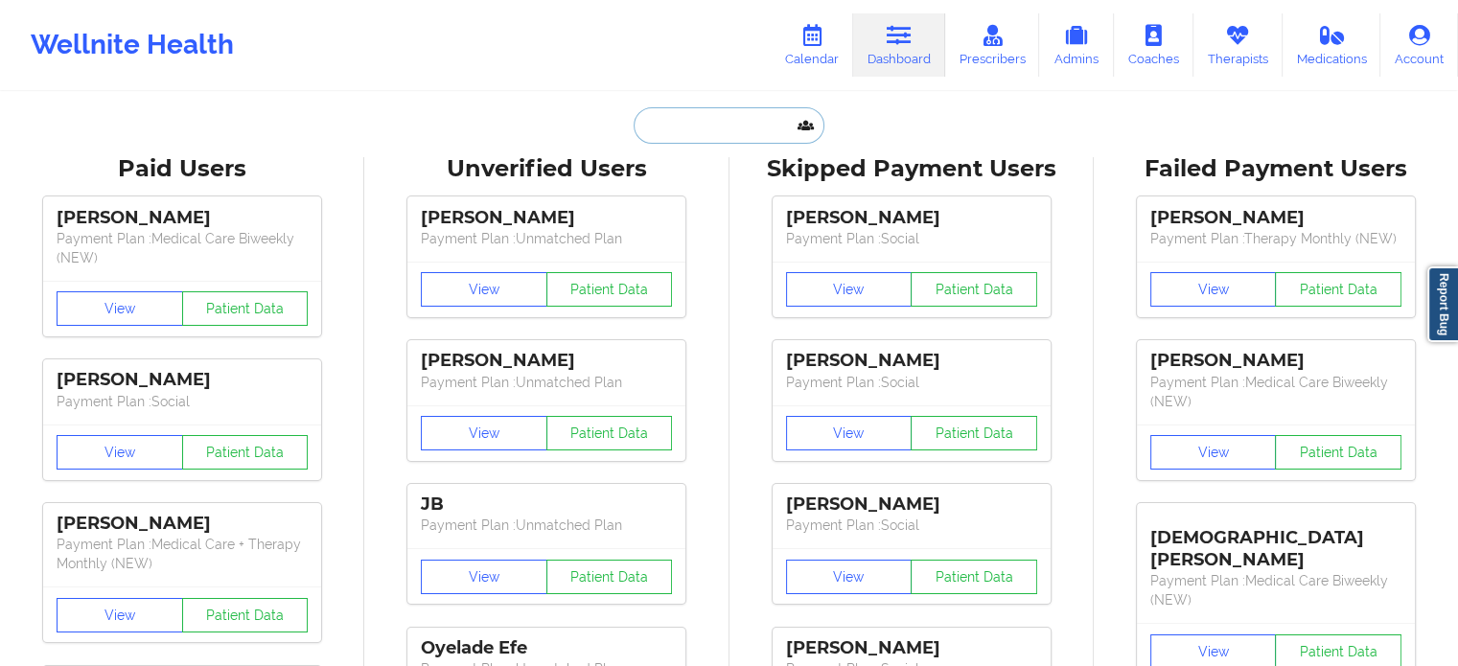
click at [707, 121] on input "text" at bounding box center [729, 125] width 190 height 36
paste input "[EMAIL_ADDRESS][DOMAIN_NAME]"
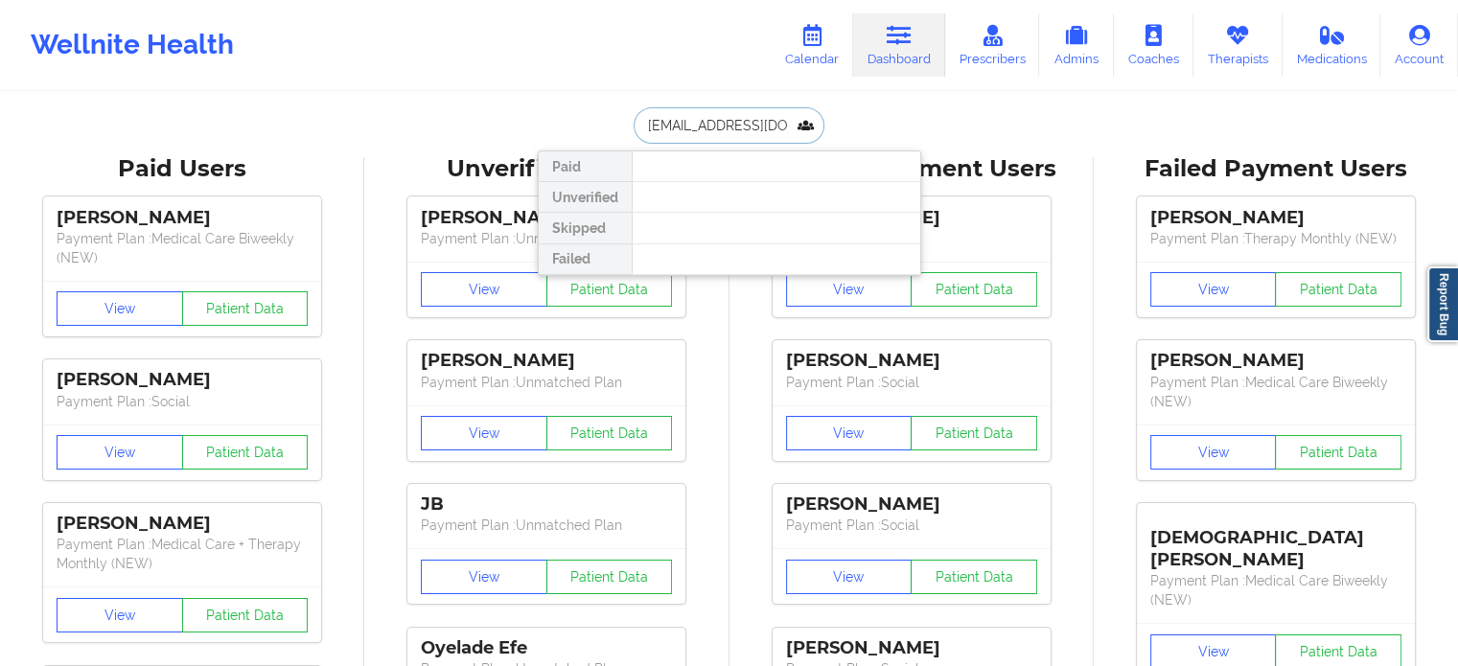
drag, startPoint x: 771, startPoint y: 127, endPoint x: 525, endPoint y: 119, distance: 245.5
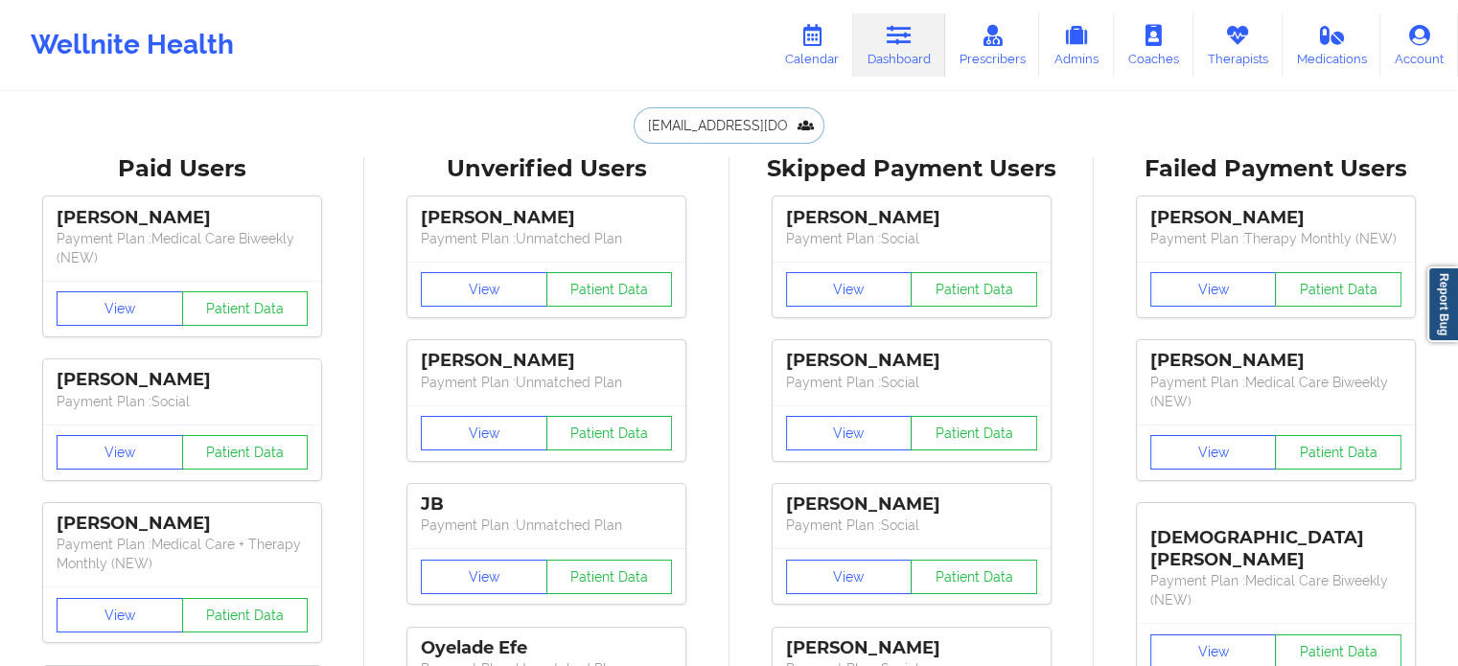
type input "kwanaiyamarshall@gmail.com"
click at [821, 44] on icon at bounding box center [812, 35] width 25 height 21
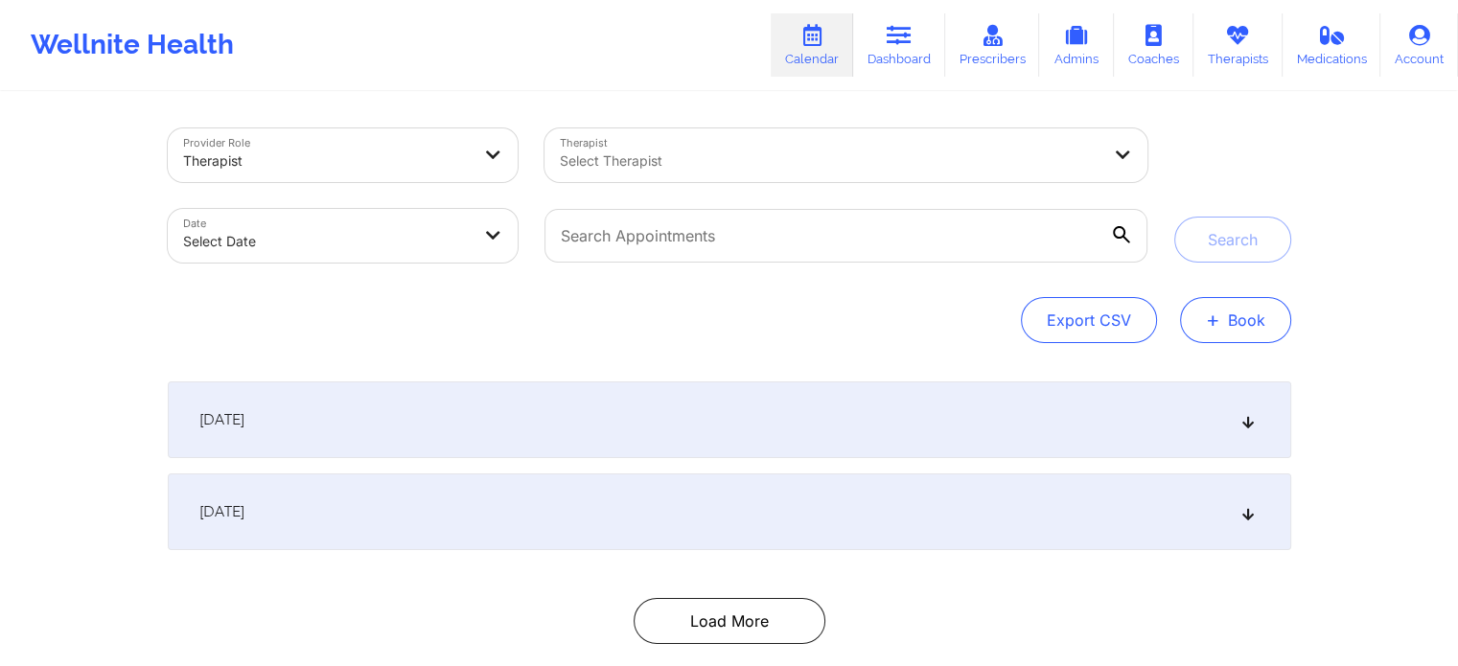
click at [1241, 330] on button "+ Book" at bounding box center [1235, 320] width 111 height 46
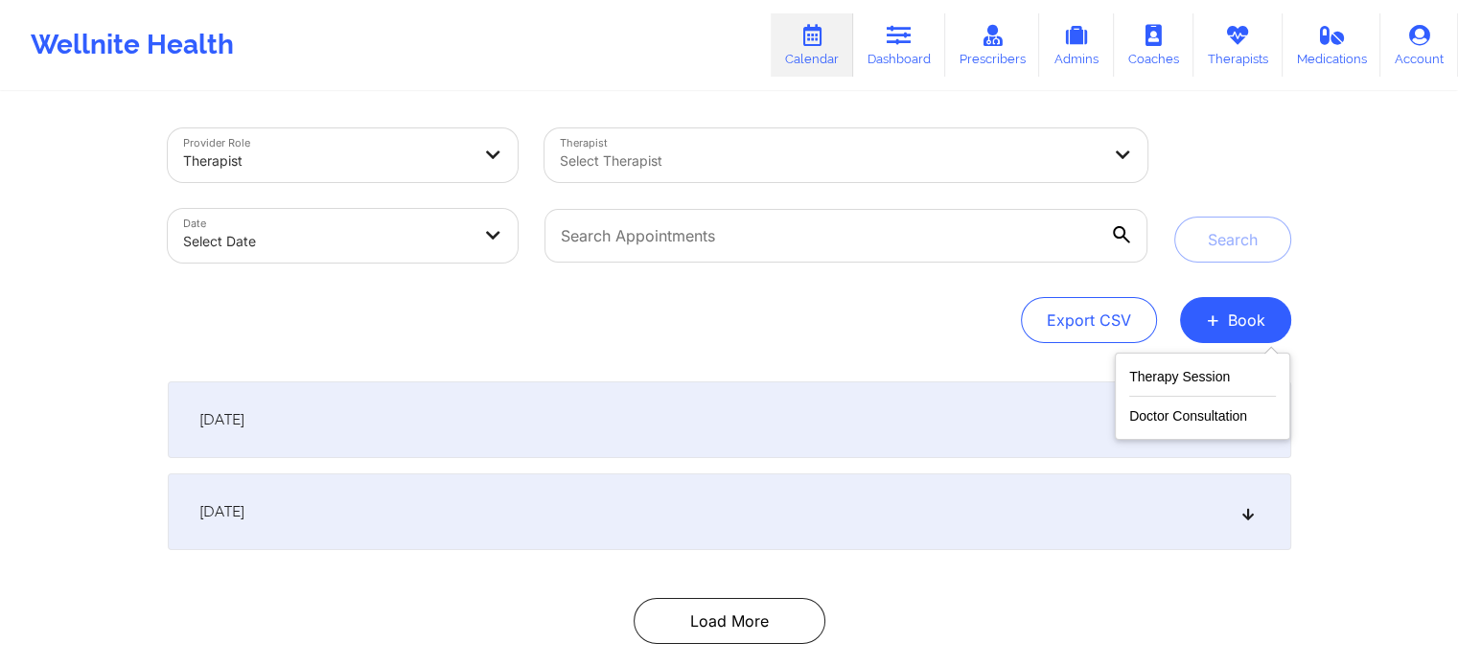
click at [855, 298] on div "Export CSV + Book" at bounding box center [730, 320] width 1124 height 46
click at [774, 151] on div at bounding box center [830, 161] width 540 height 23
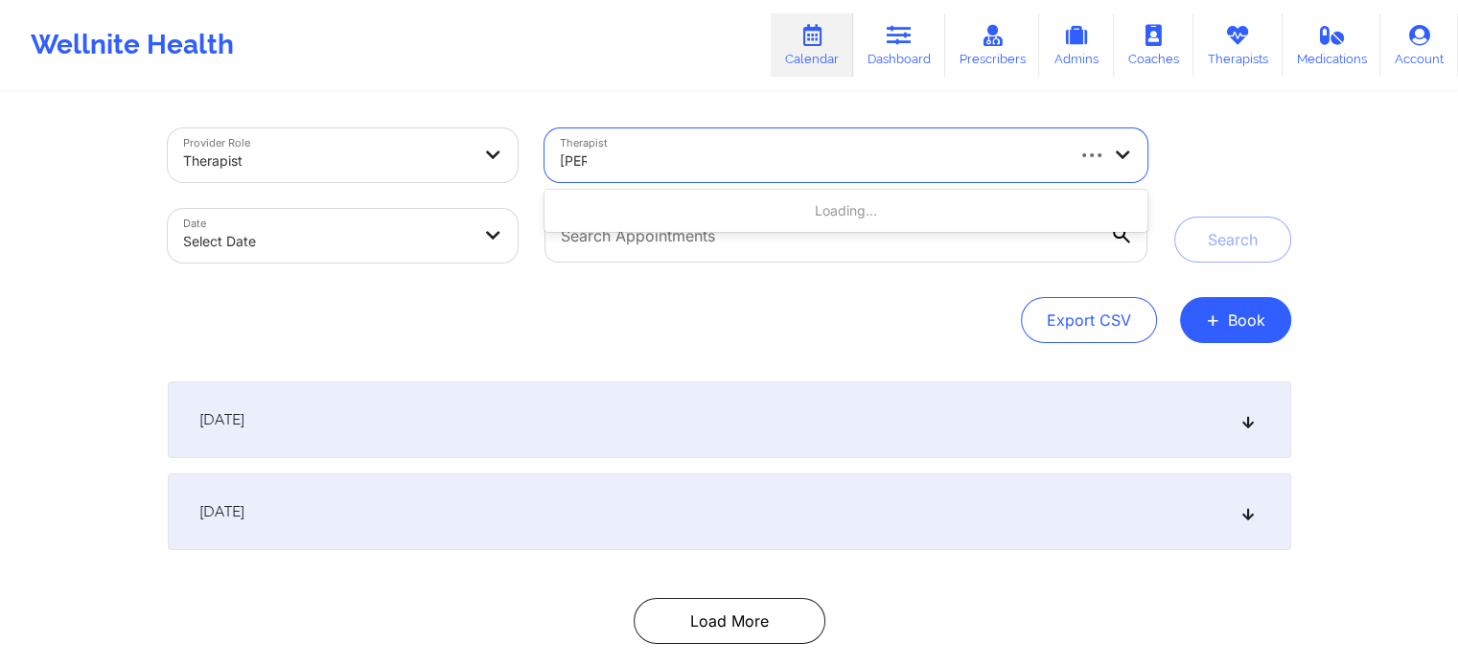
type input "kacyn"
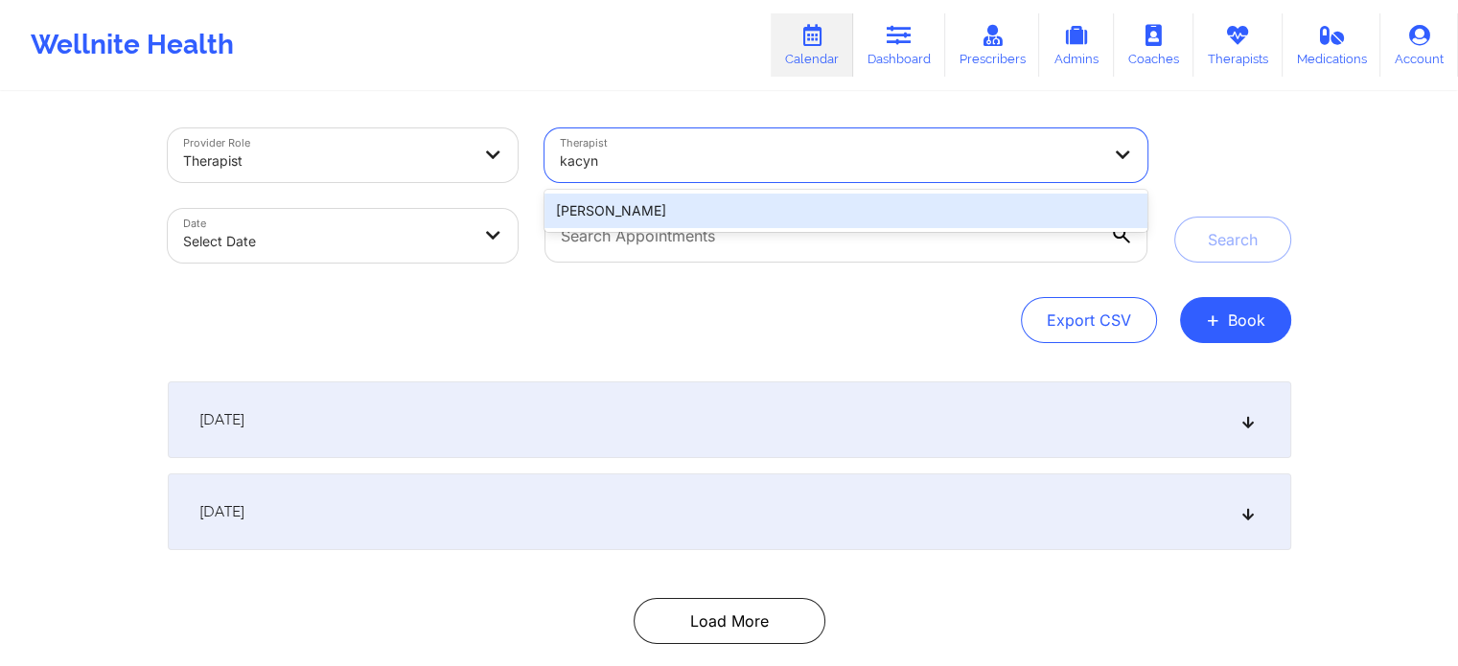
click at [673, 231] on div "Kacynthia Bradley" at bounding box center [846, 211] width 602 height 42
click at [668, 208] on div "Kacynthia Bradley" at bounding box center [846, 211] width 602 height 35
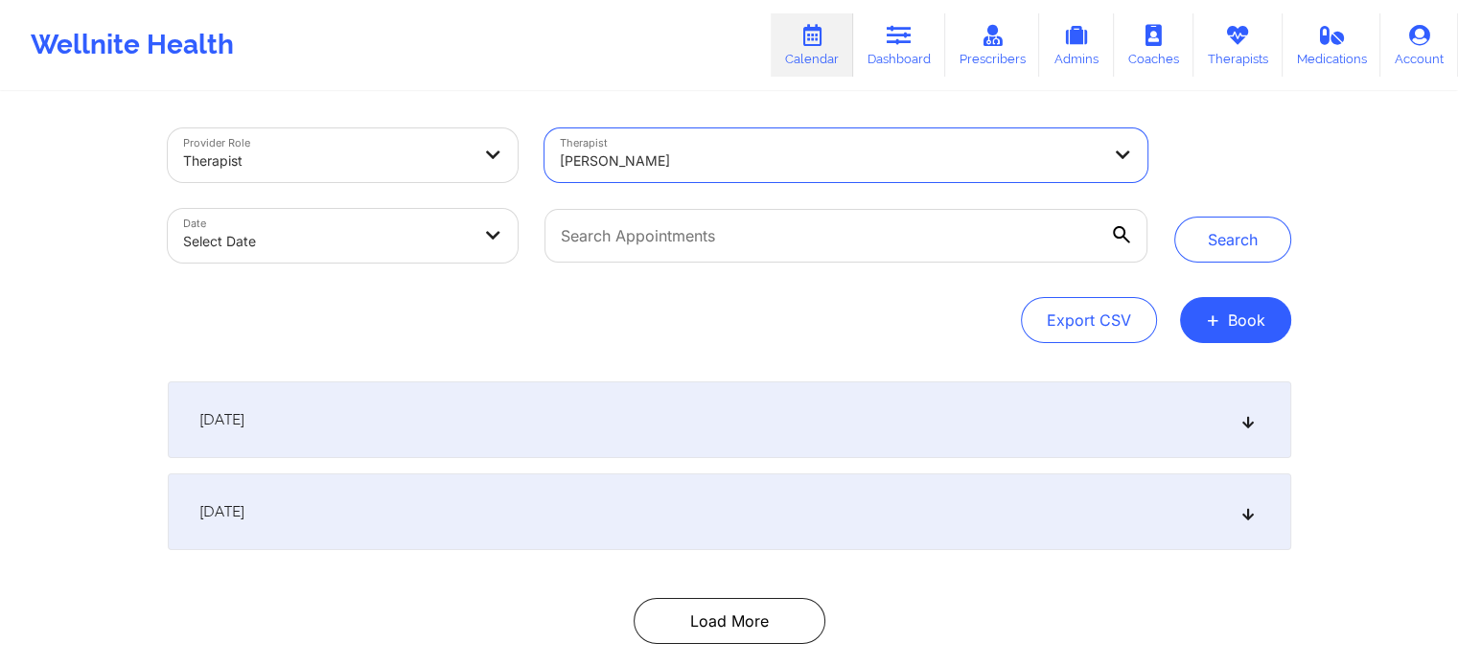
click at [416, 234] on body "Wellnite Health Calendar Dashboard Prescribers Admins Coaches Therapists Medica…" at bounding box center [729, 333] width 1458 height 666
select select "2025-8"
select select "2025-9"
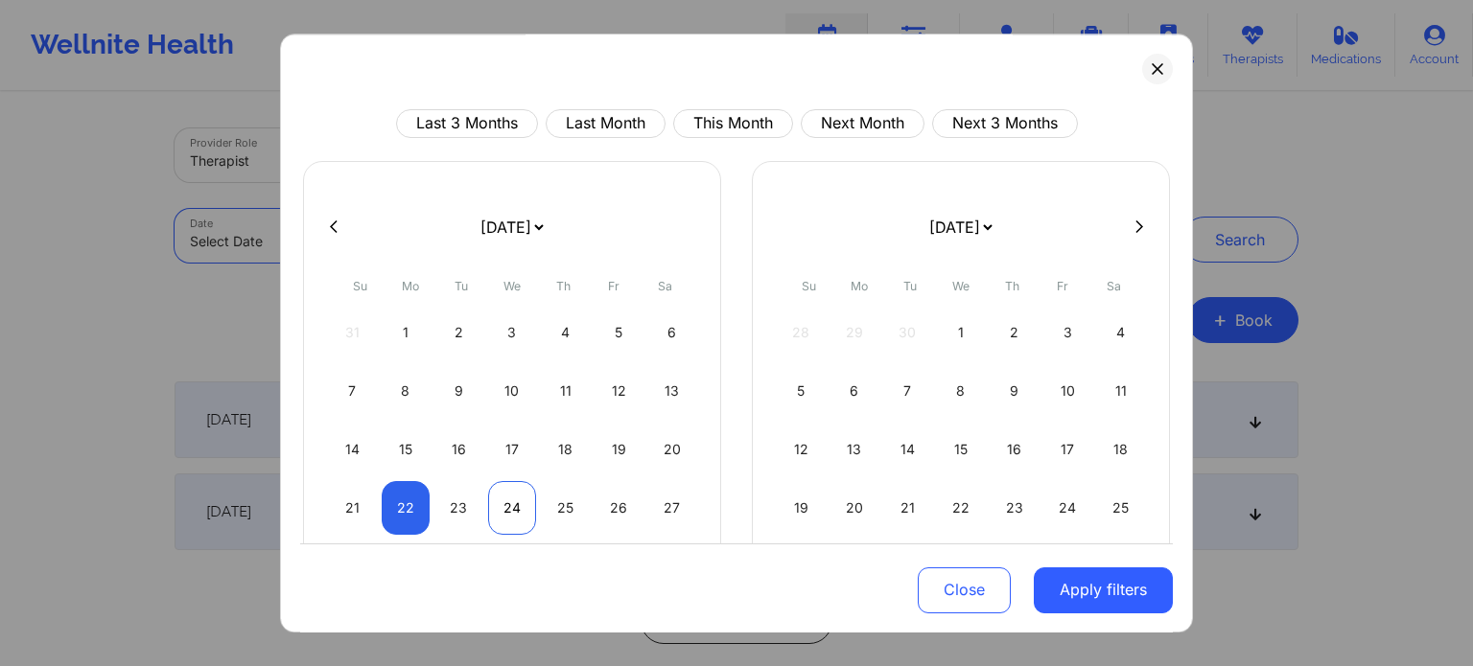
click at [512, 521] on div "24" at bounding box center [512, 508] width 49 height 54
select select "2025-8"
select select "2025-9"
select select "2025-8"
select select "2025-9"
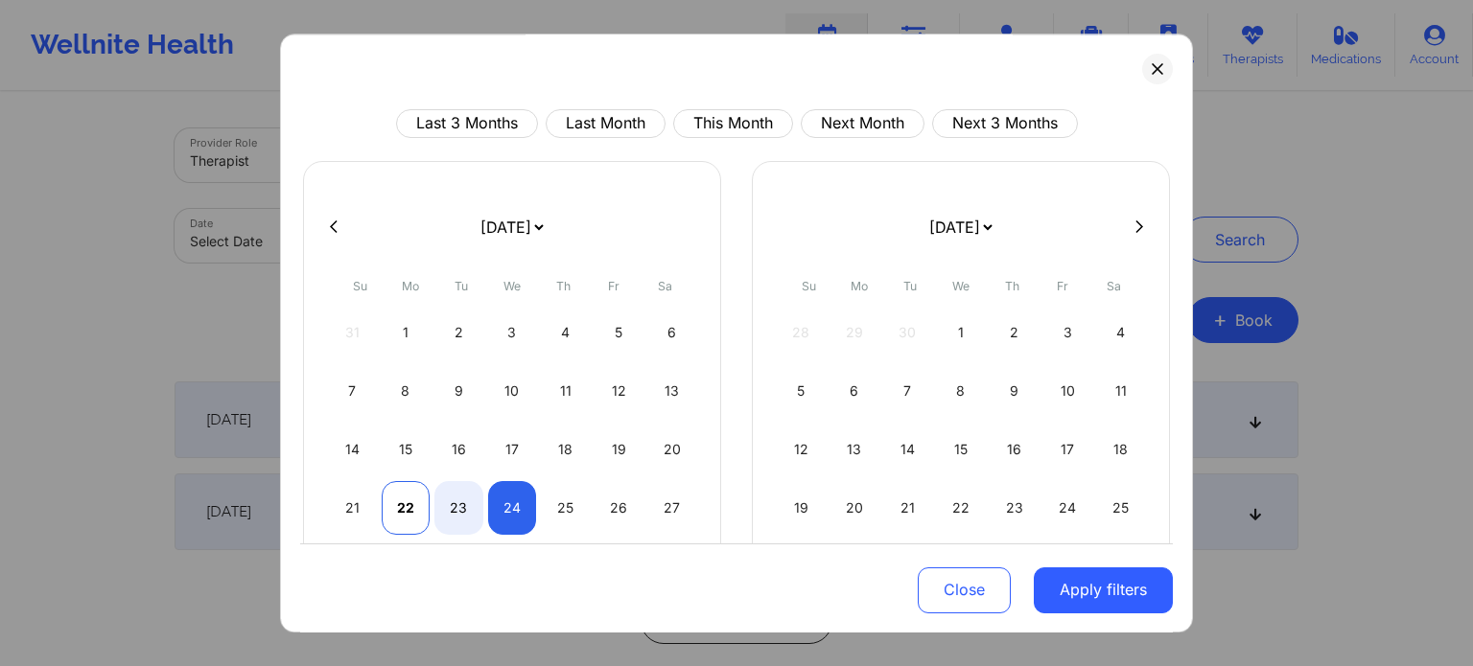
click at [405, 513] on div "22" at bounding box center [406, 508] width 49 height 54
select select "2025-8"
select select "2025-9"
select select "2025-8"
select select "2025-9"
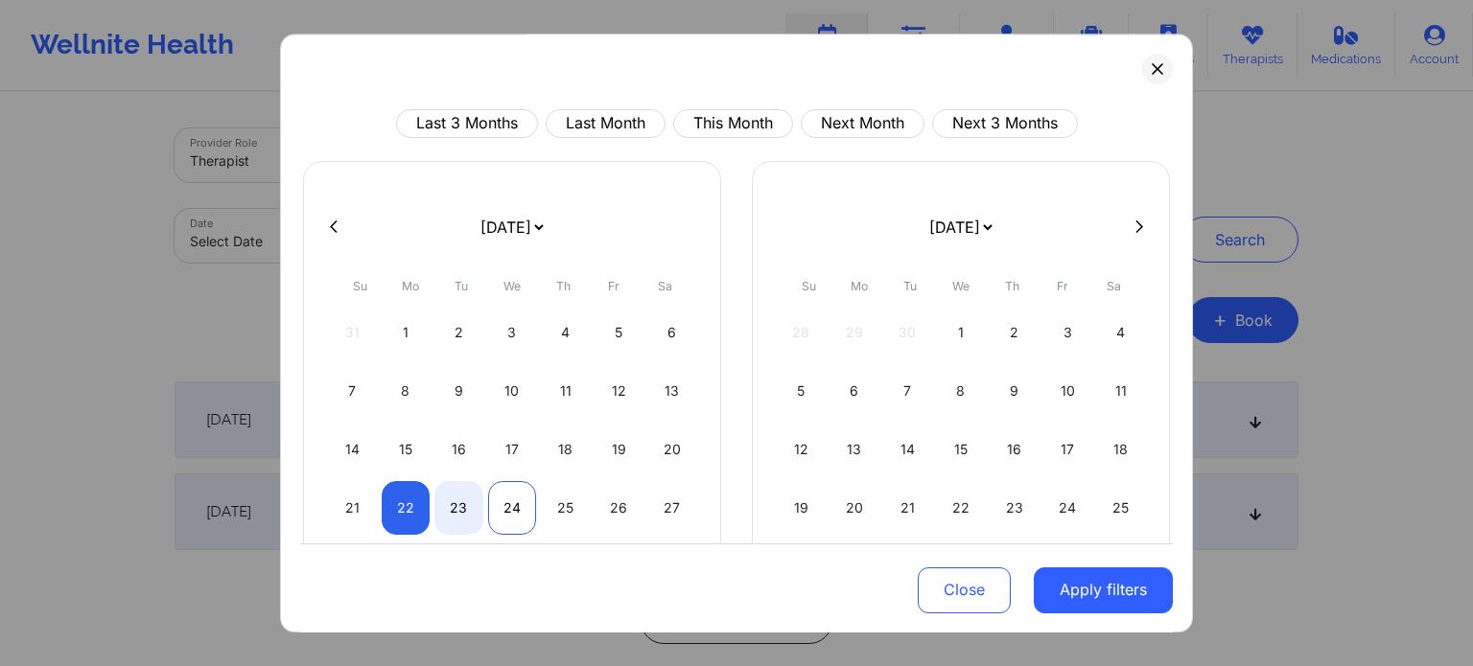
click at [502, 508] on div "24" at bounding box center [512, 508] width 49 height 54
select select "2025-8"
select select "2025-9"
click at [1088, 597] on button "Apply filters" at bounding box center [1102, 590] width 139 height 46
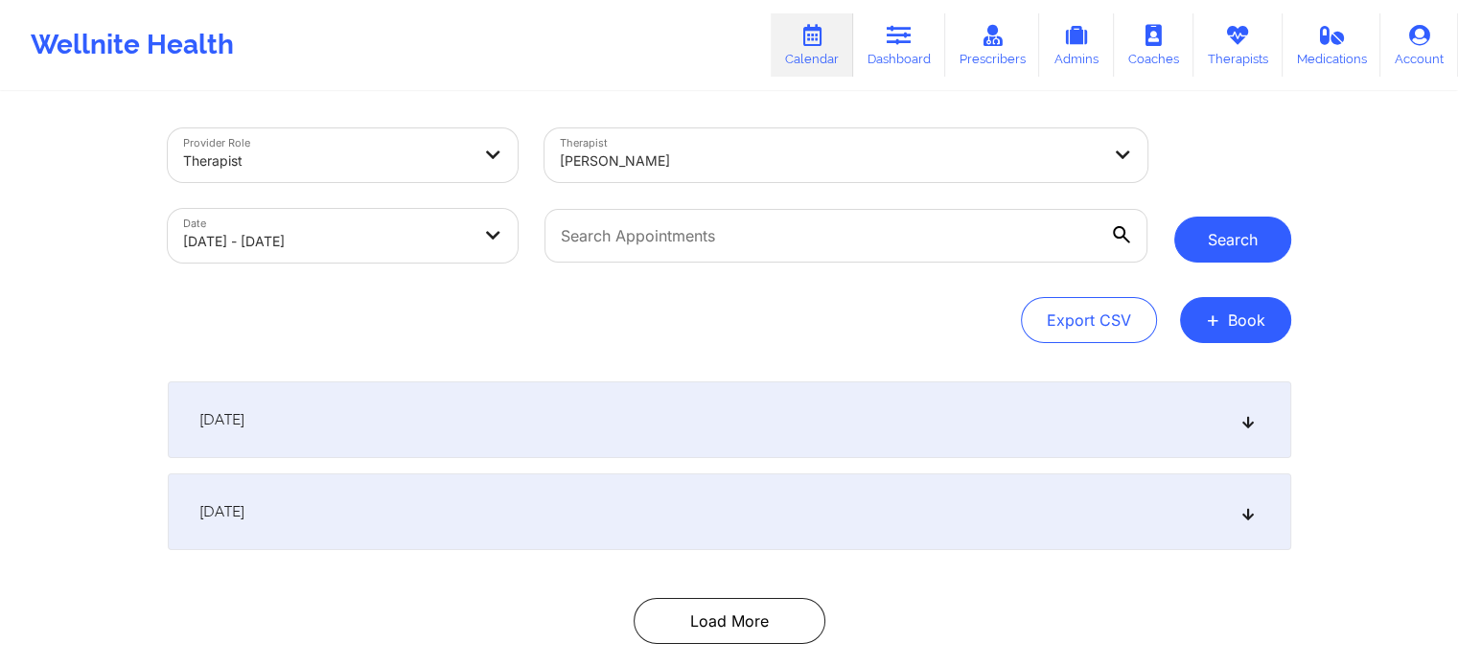
click at [1221, 244] on button "Search" at bounding box center [1232, 240] width 117 height 46
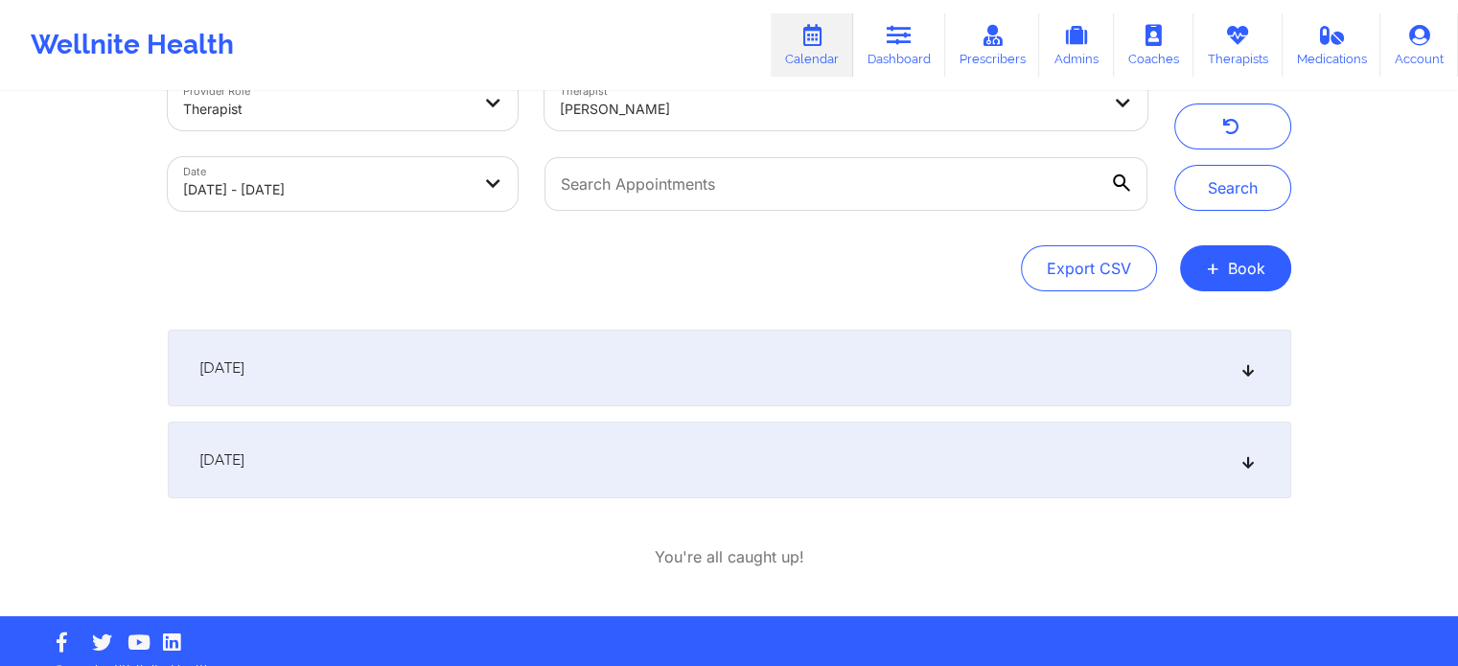
scroll to position [80, 0]
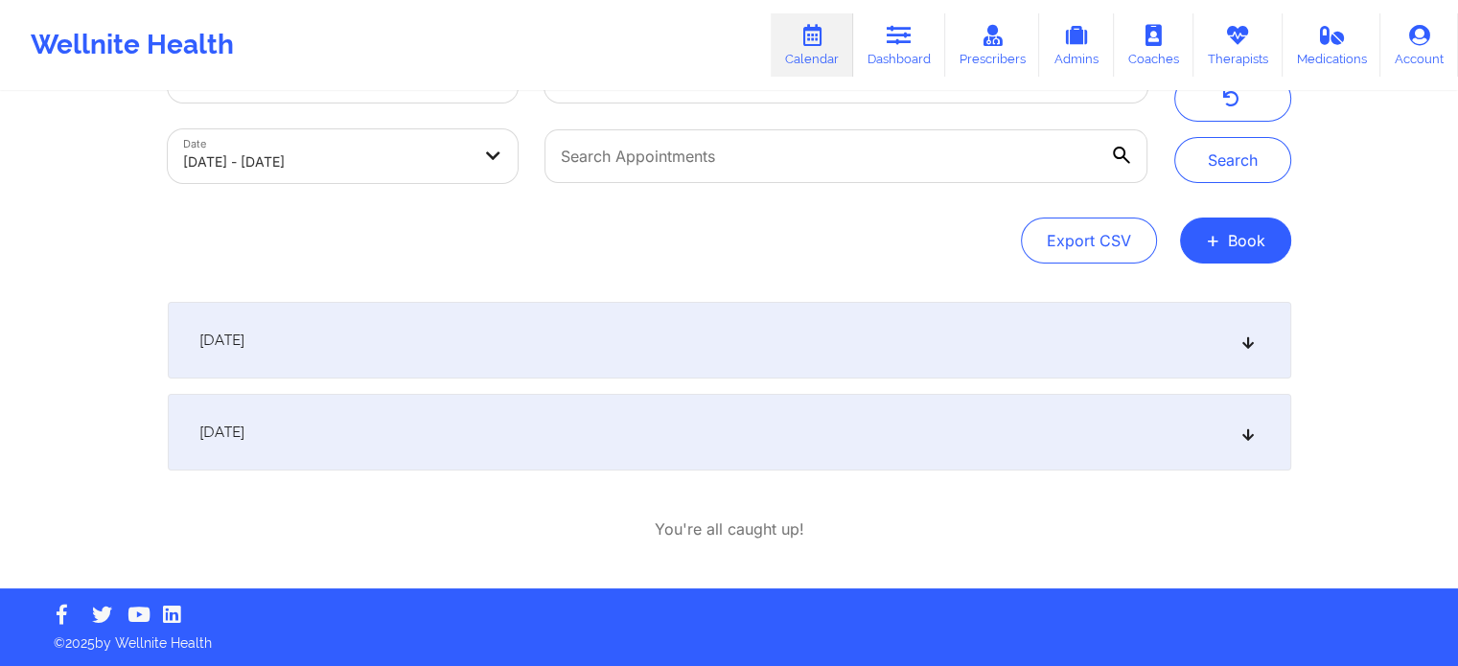
click at [435, 432] on div "[DATE]" at bounding box center [730, 432] width 1124 height 77
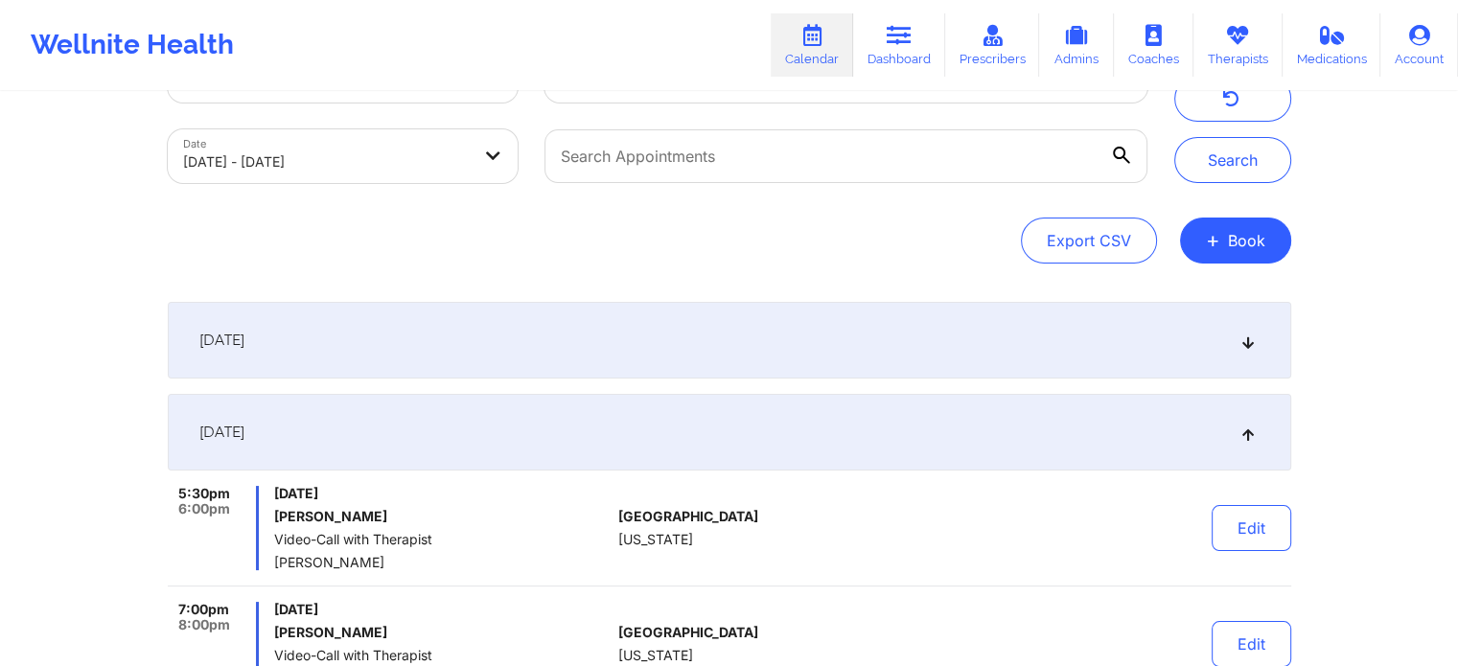
click at [435, 431] on div "[DATE]" at bounding box center [730, 432] width 1124 height 77
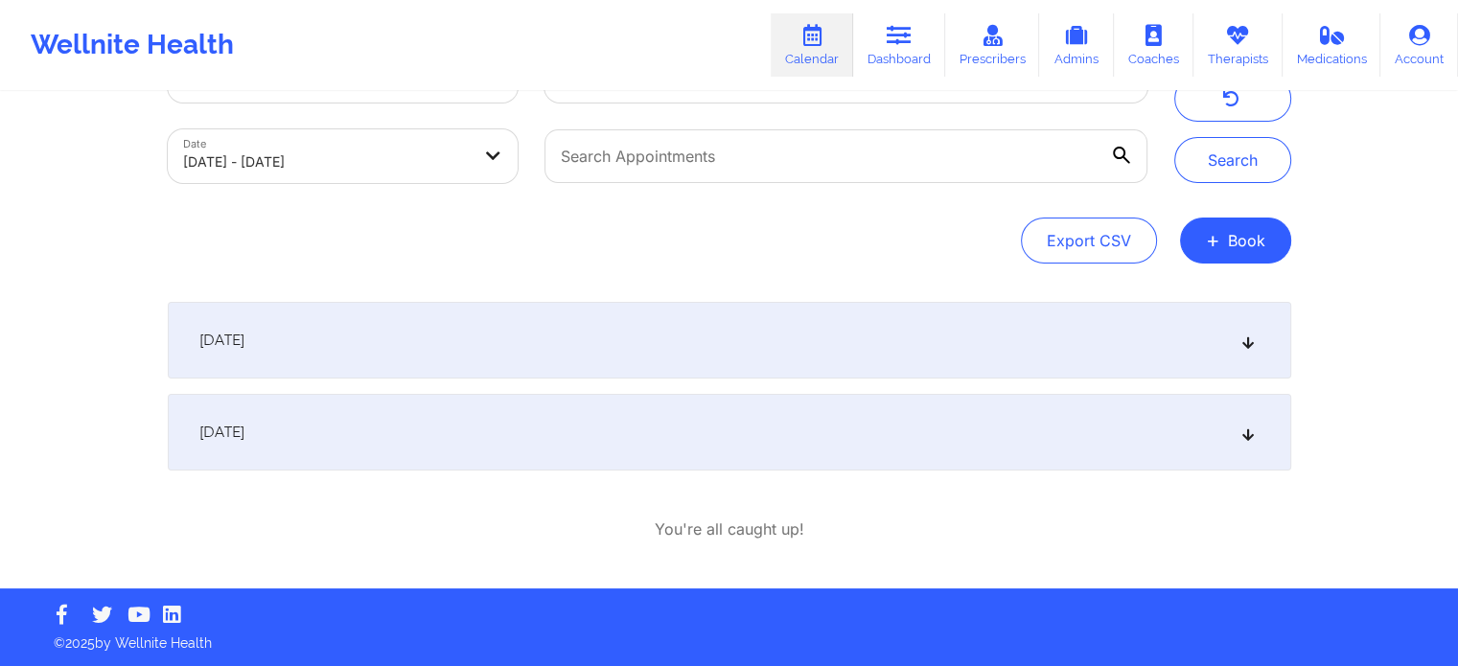
click at [474, 330] on div "September 22, 2025" at bounding box center [730, 340] width 1124 height 77
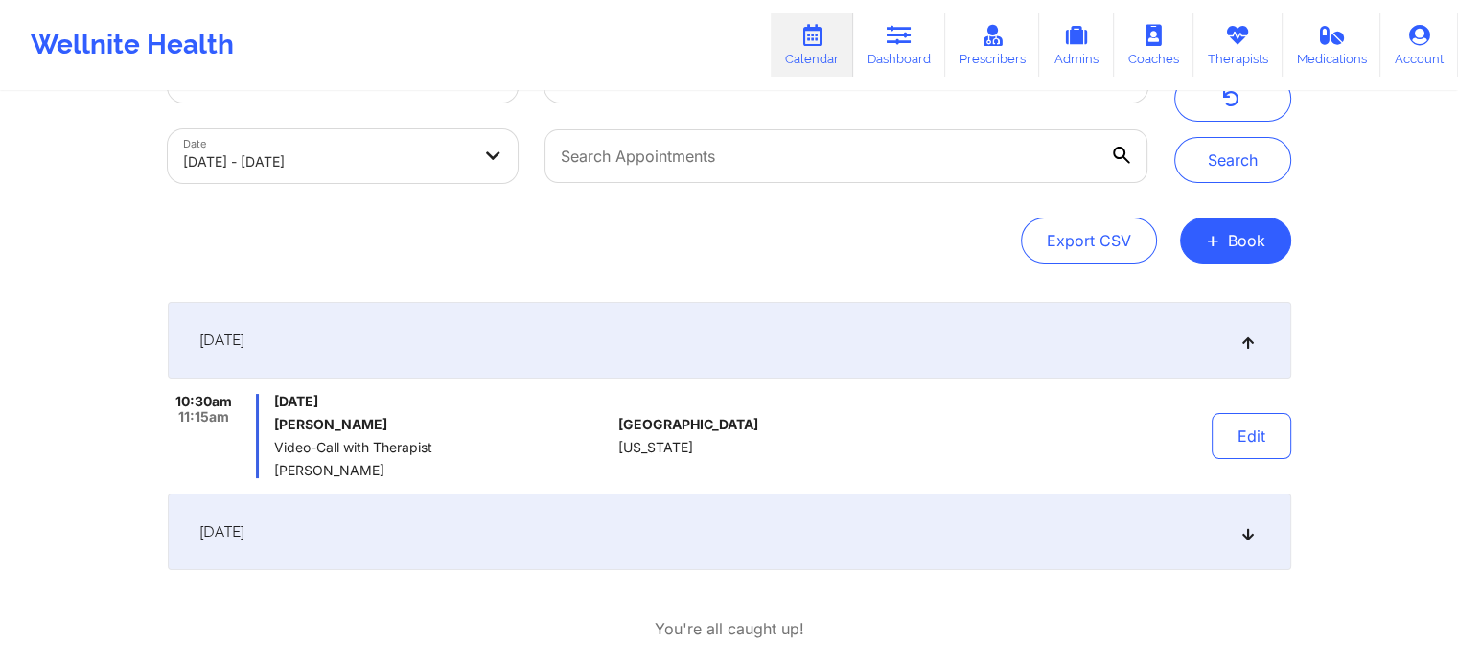
click at [475, 330] on div "September 22, 2025" at bounding box center [730, 340] width 1124 height 77
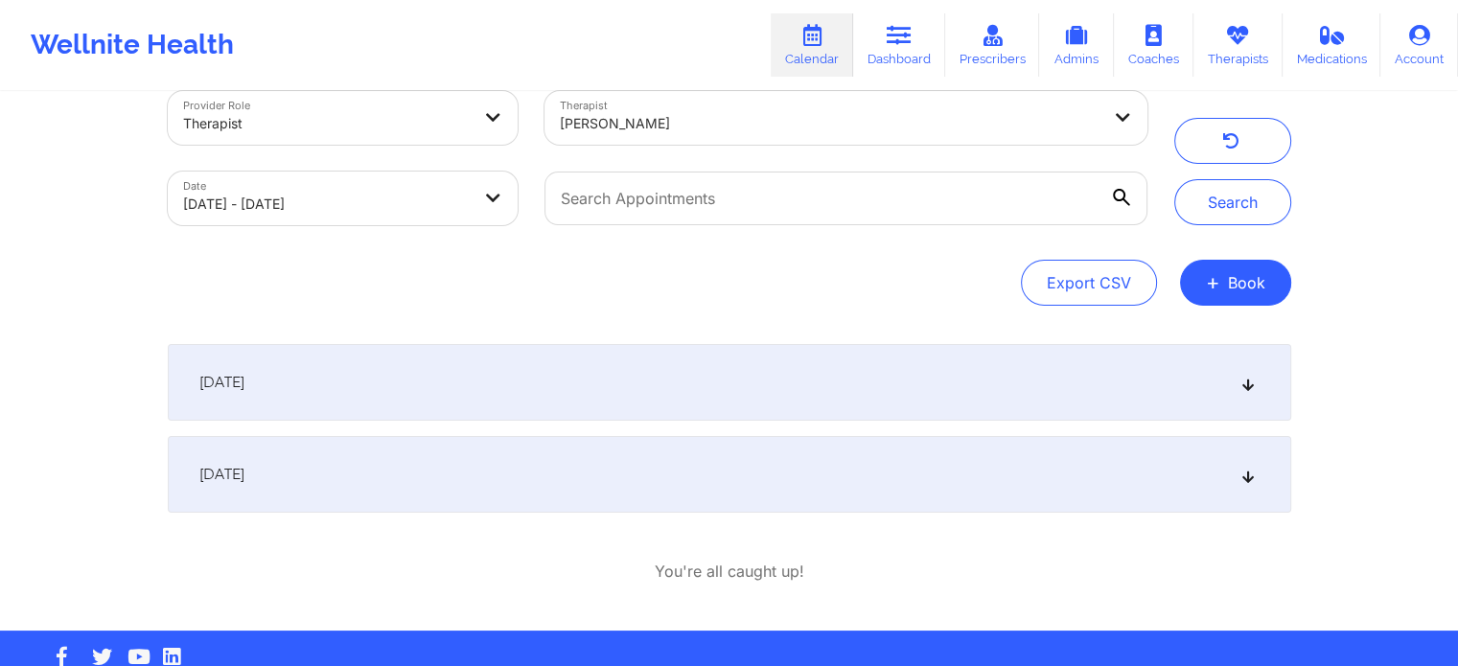
scroll to position [0, 0]
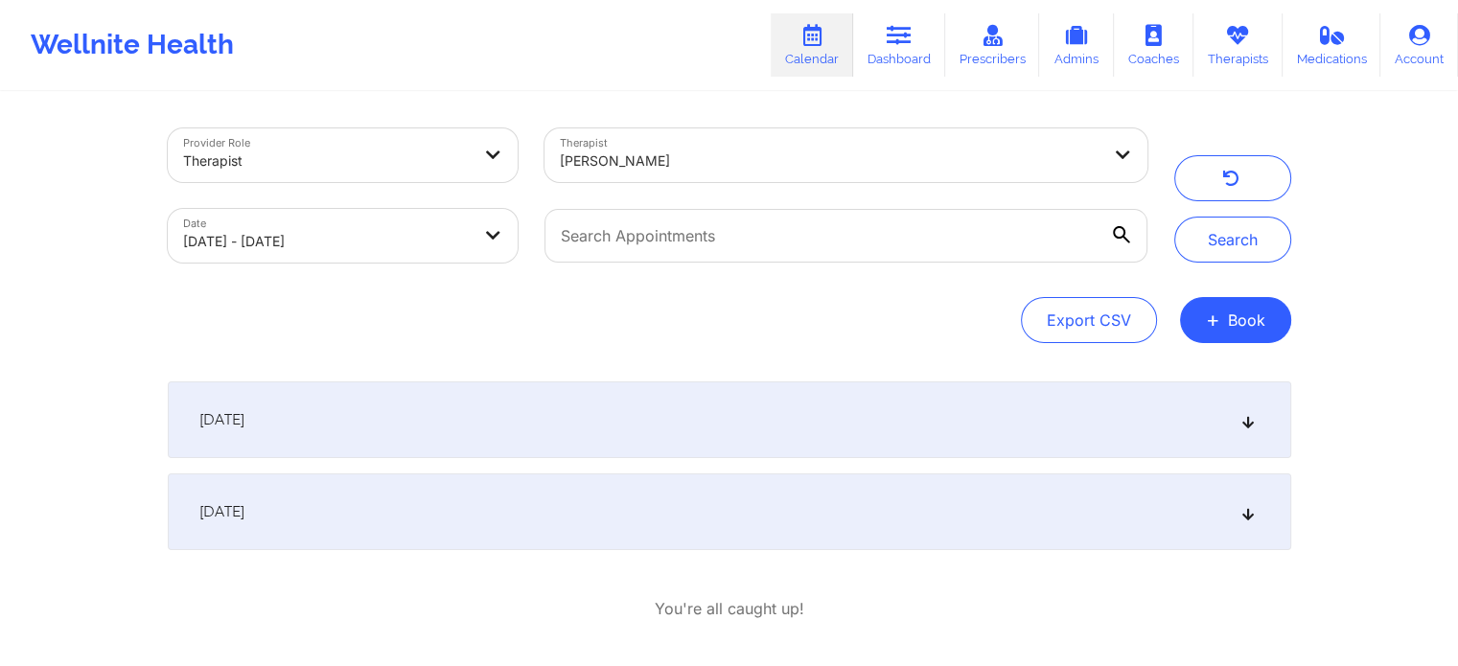
click at [413, 535] on div "[DATE]" at bounding box center [730, 512] width 1124 height 77
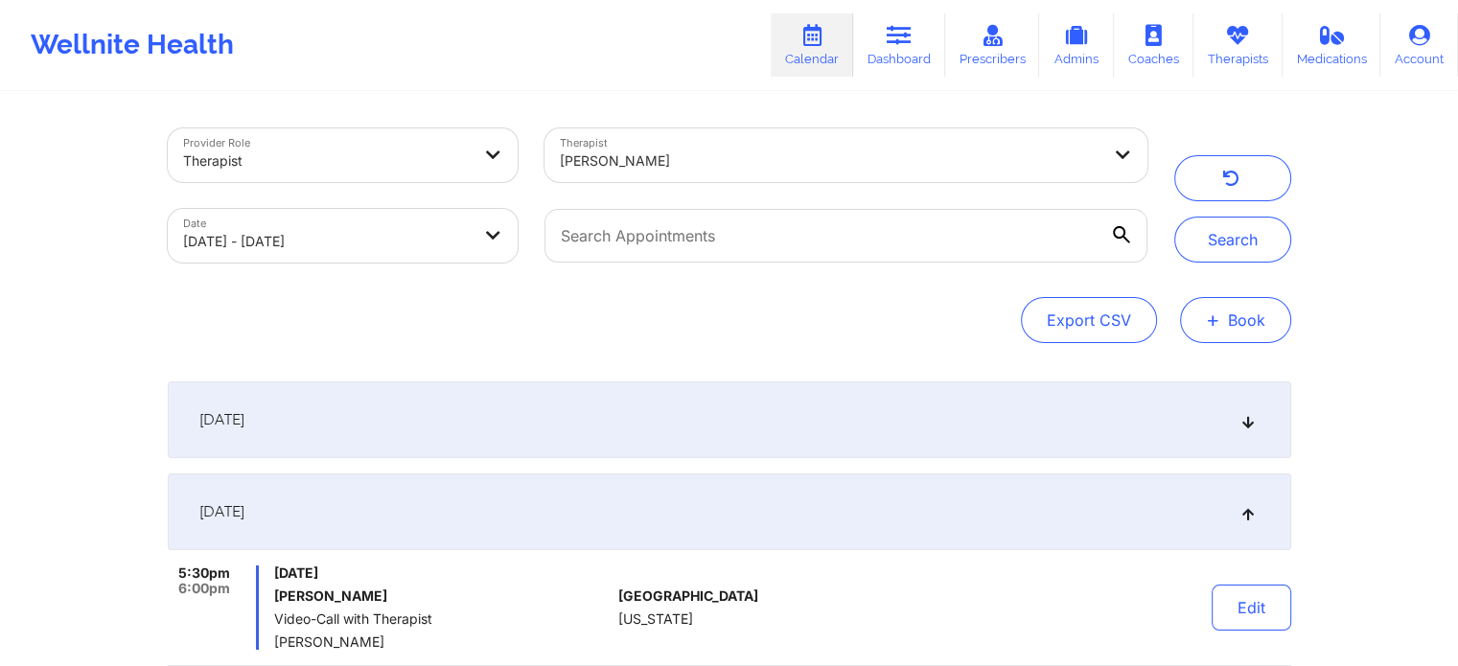
click at [1219, 314] on span "+" at bounding box center [1213, 319] width 14 height 11
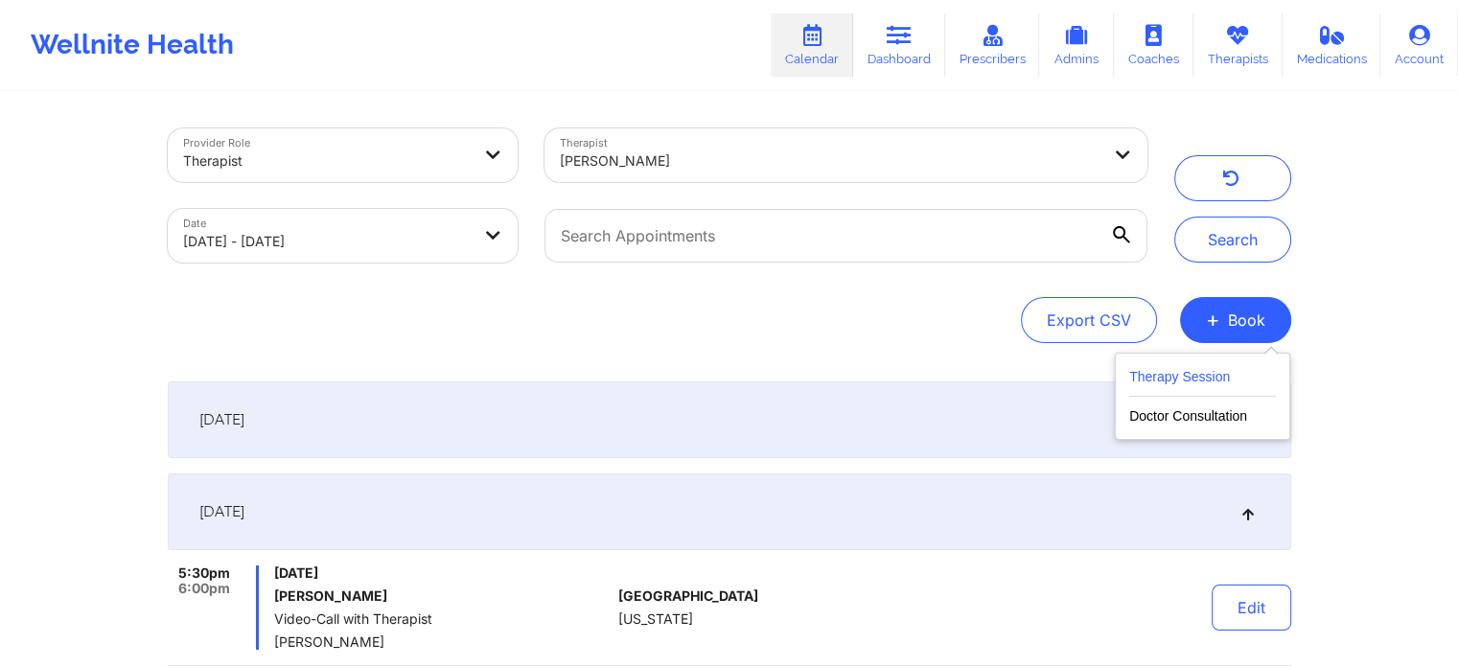
click at [1154, 372] on button "Therapy Session" at bounding box center [1202, 381] width 147 height 32
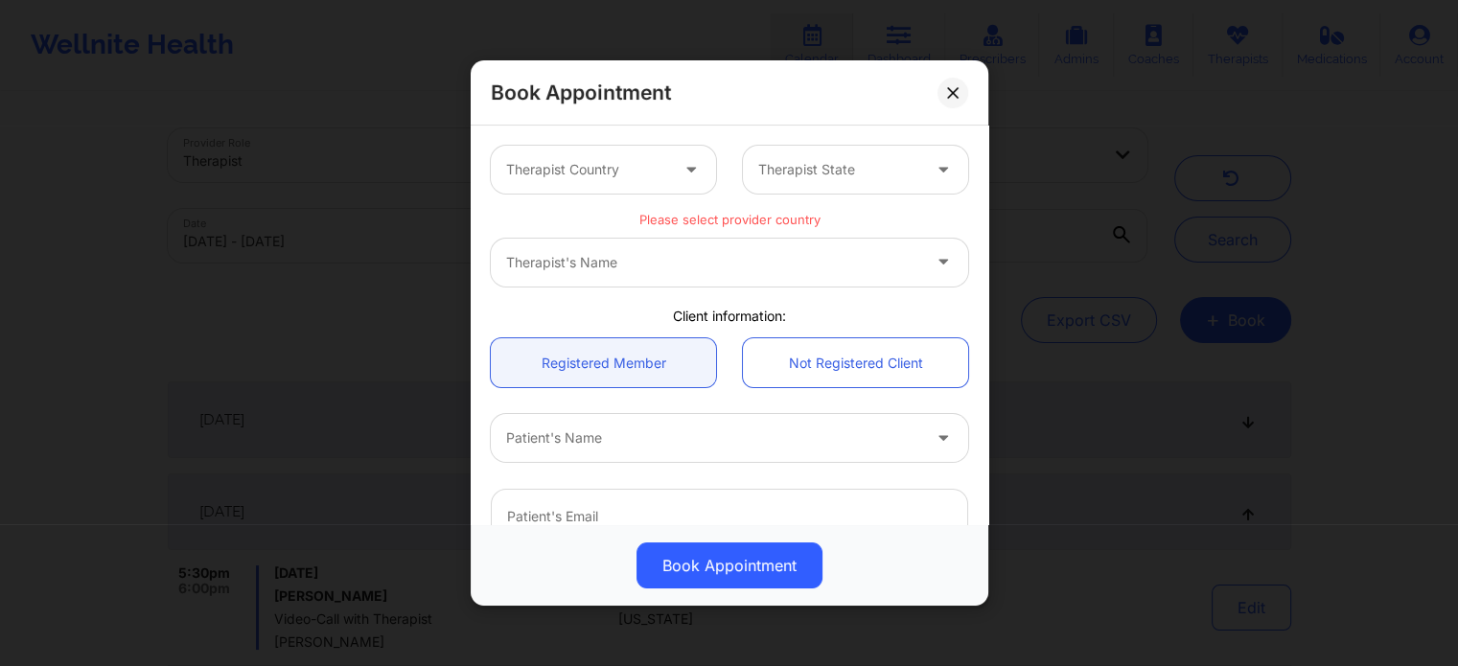
click at [604, 168] on div at bounding box center [587, 169] width 162 height 23
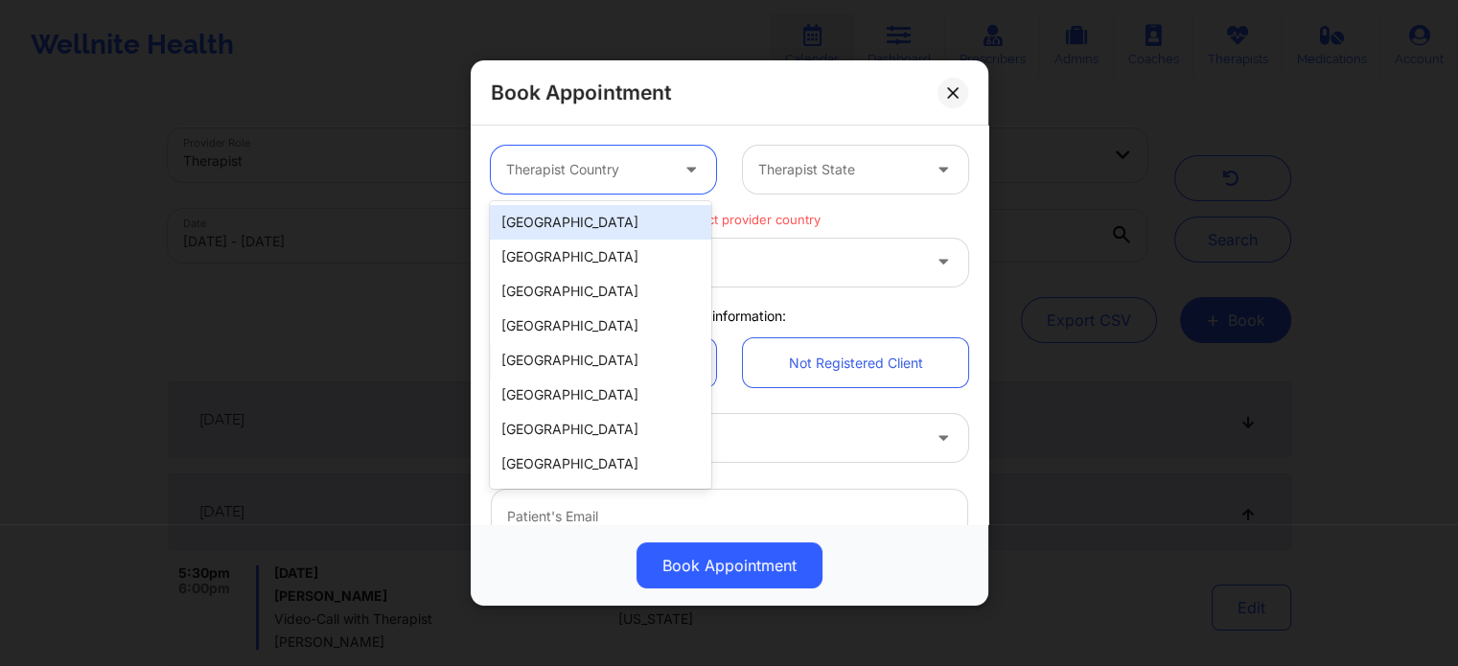
drag, startPoint x: 635, startPoint y: 227, endPoint x: 779, endPoint y: 169, distance: 156.1
click at [635, 228] on div "[GEOGRAPHIC_DATA]" at bounding box center [600, 222] width 220 height 35
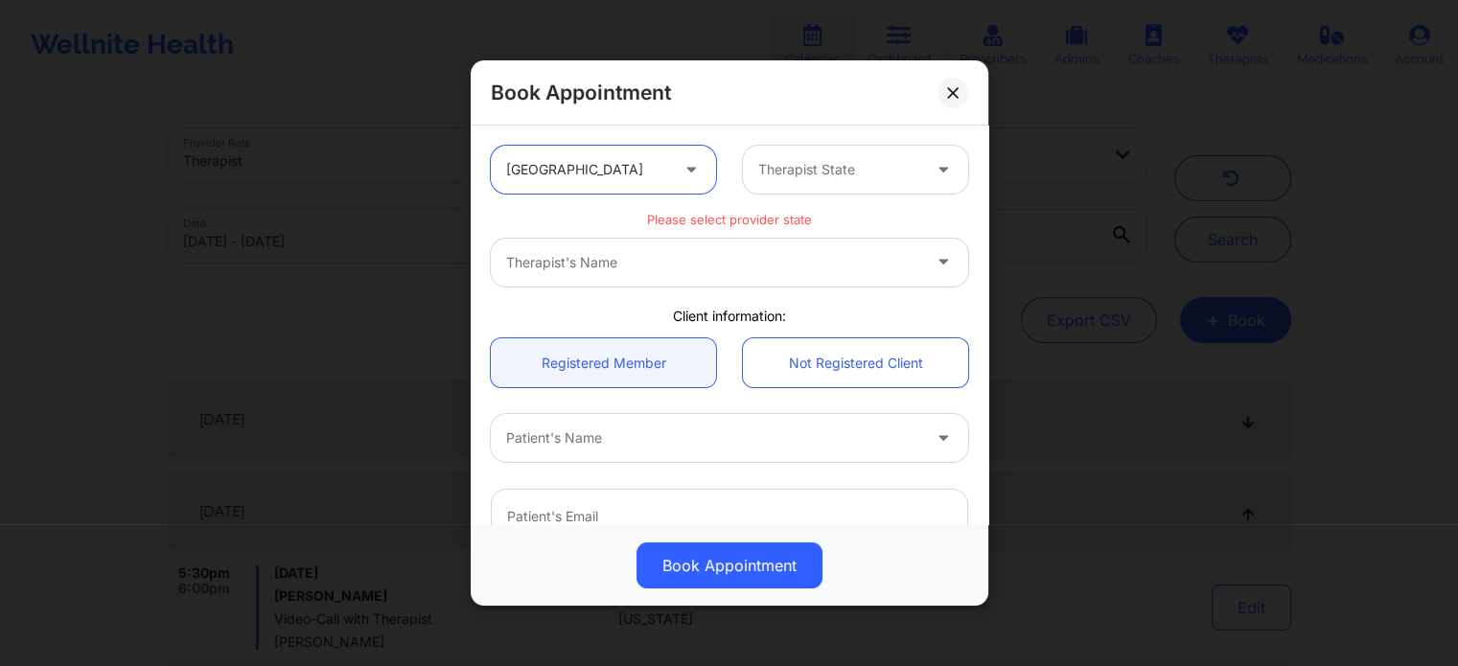
click at [856, 143] on div "option United States, selected. United States Therapist State" at bounding box center [729, 169] width 504 height 75
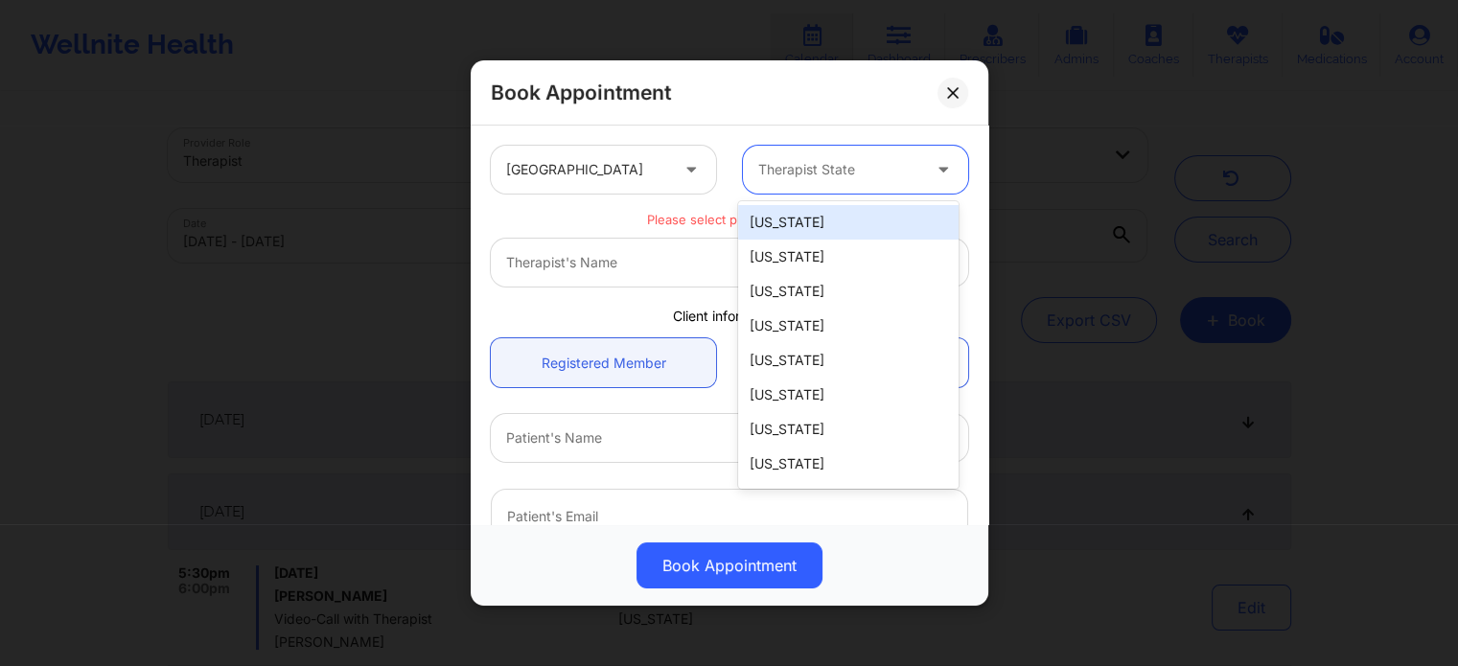
click at [856, 177] on div at bounding box center [839, 169] width 162 height 23
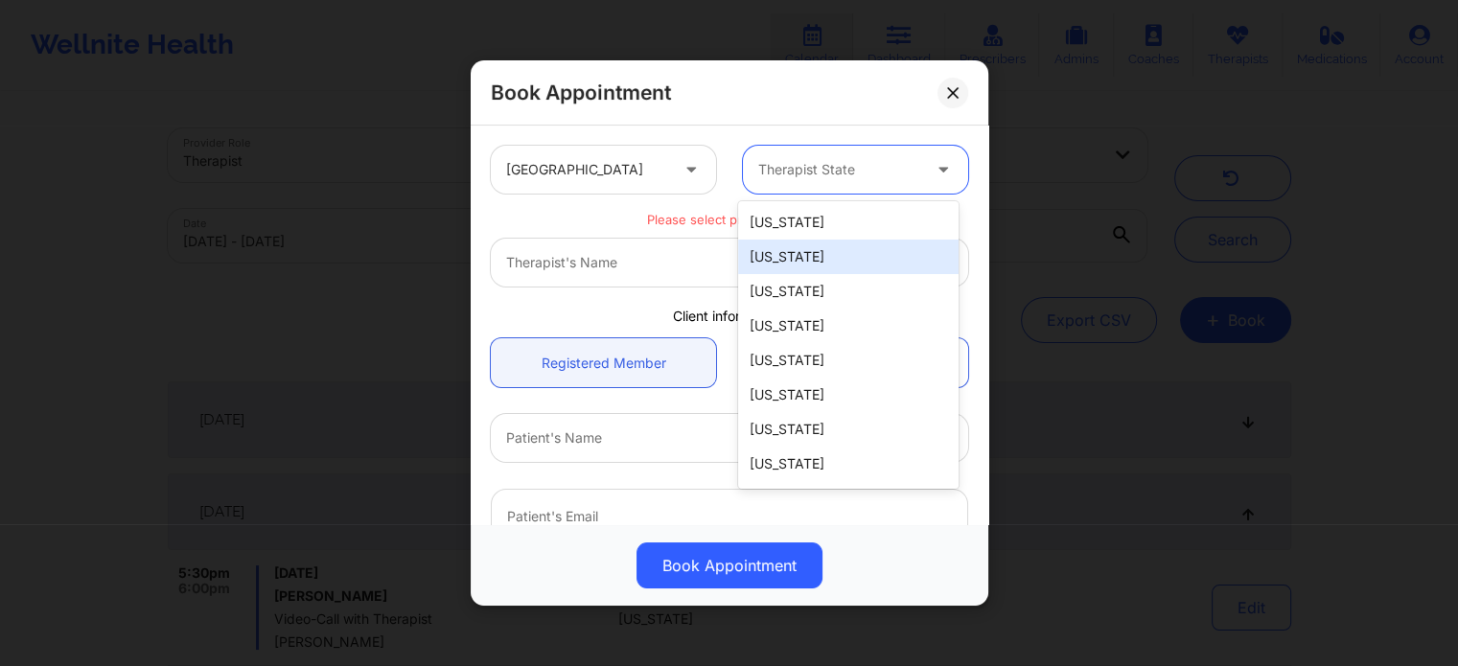
type input "f"
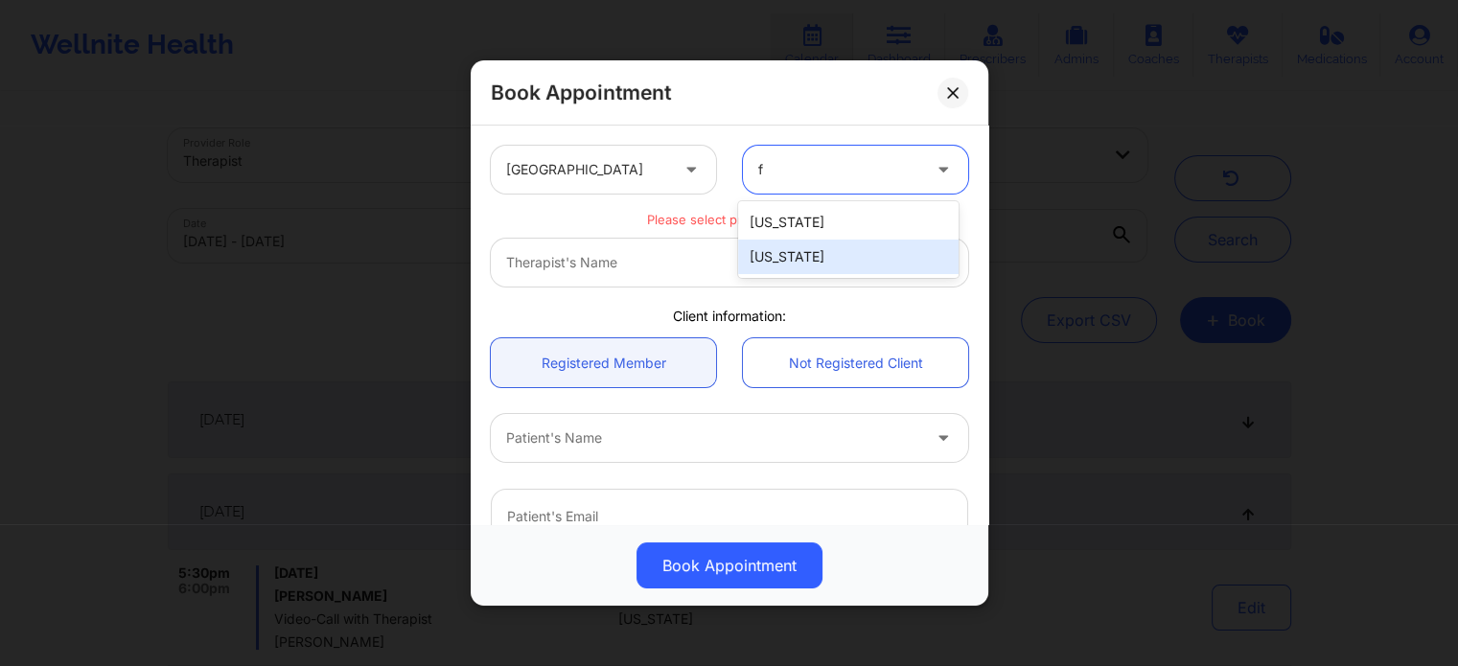
drag, startPoint x: 867, startPoint y: 249, endPoint x: 843, endPoint y: 252, distance: 24.1
click at [867, 251] on div "[US_STATE]" at bounding box center [848, 257] width 220 height 35
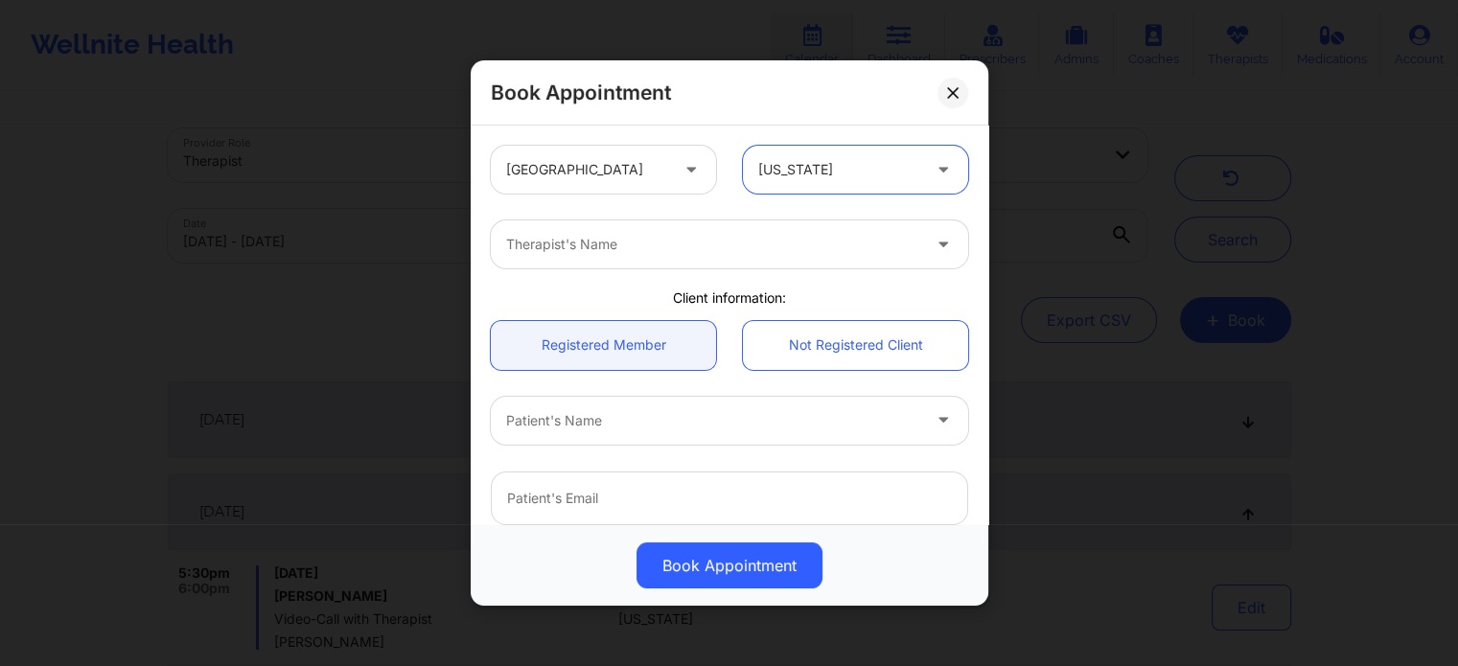
click at [680, 241] on div at bounding box center [713, 244] width 414 height 23
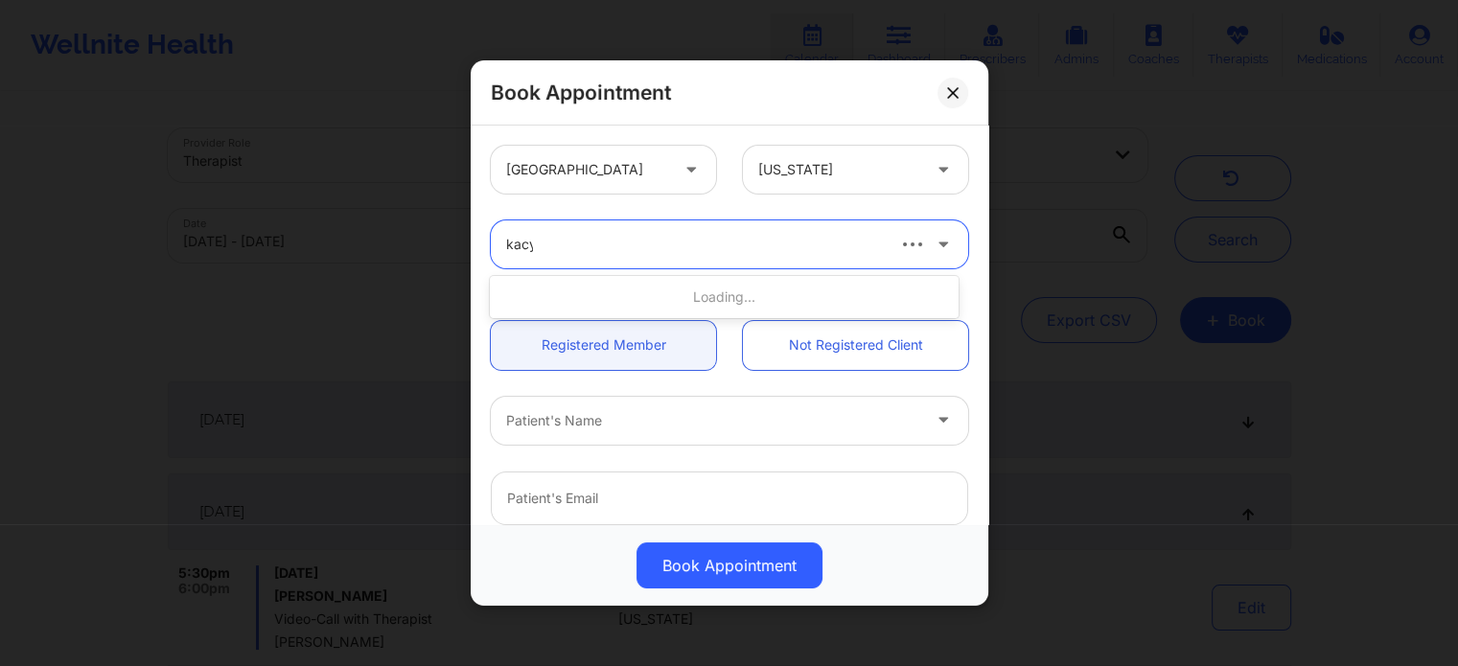
type input "kacynt"
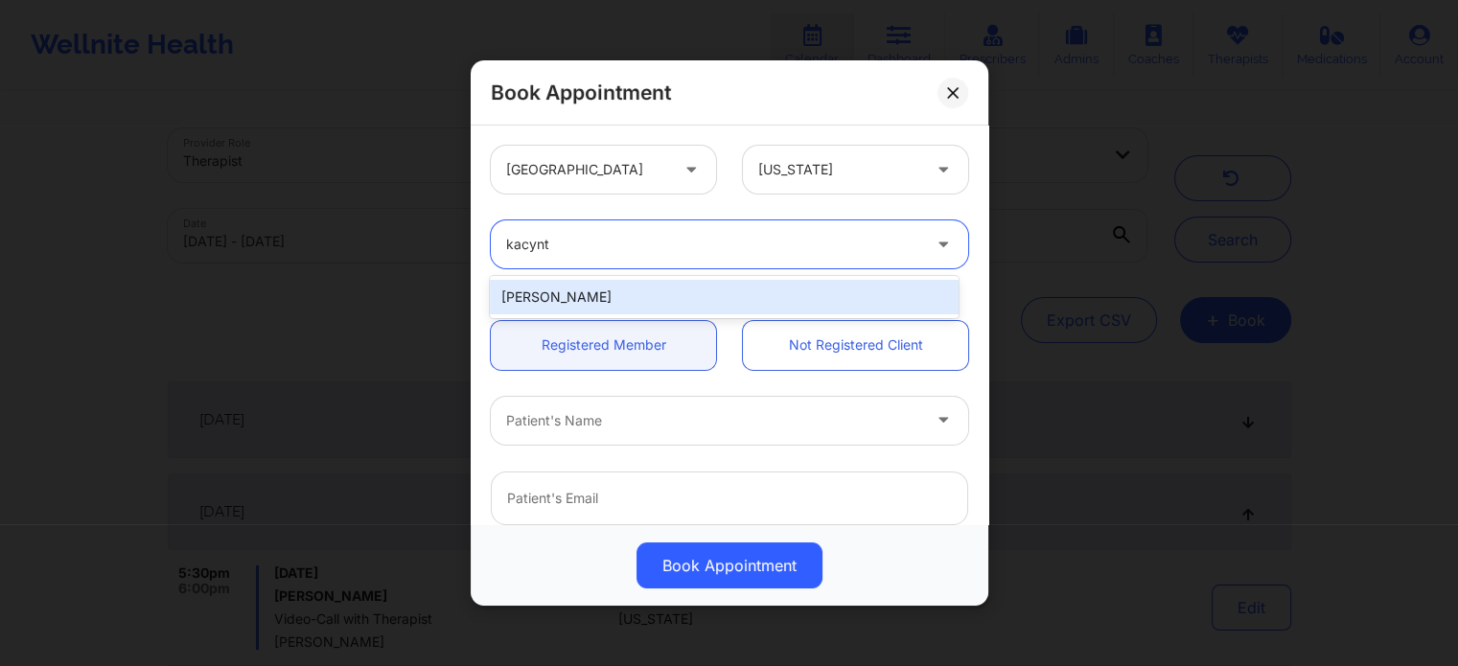
click at [598, 301] on div "[PERSON_NAME]" at bounding box center [724, 297] width 468 height 35
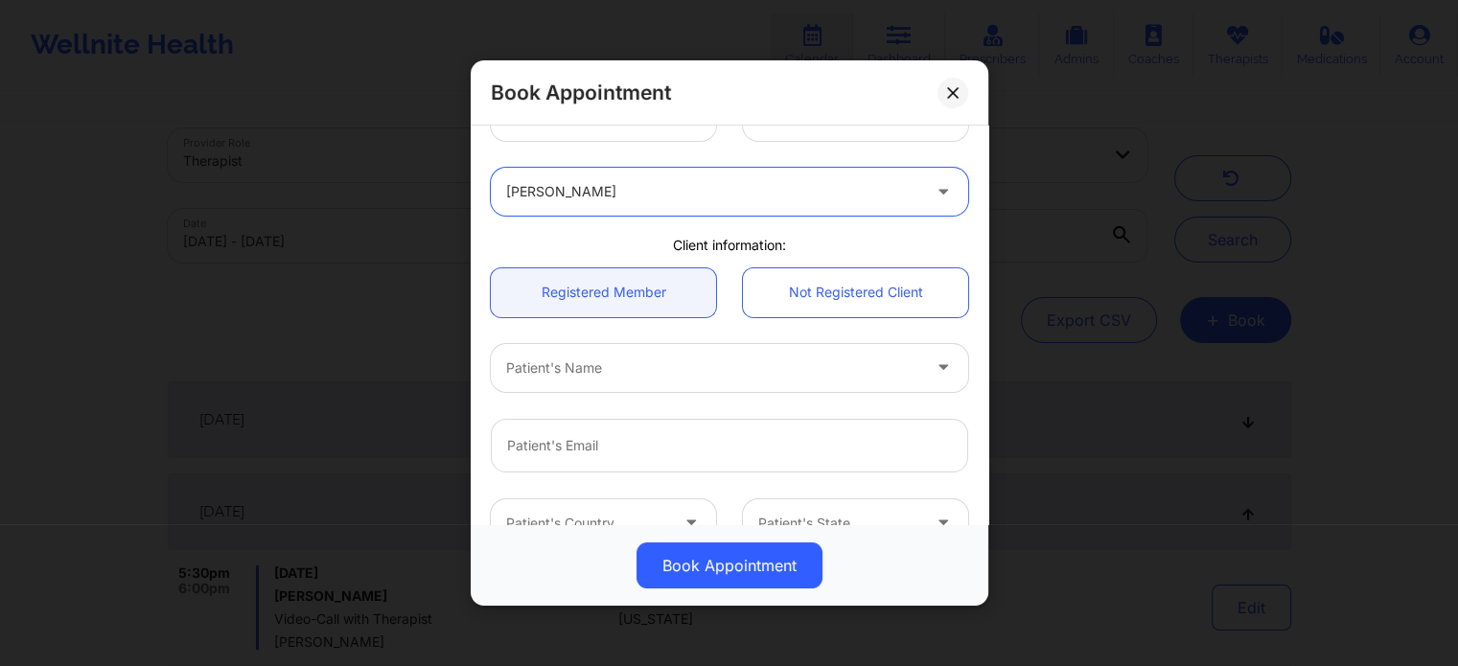
scroll to position [96, 0]
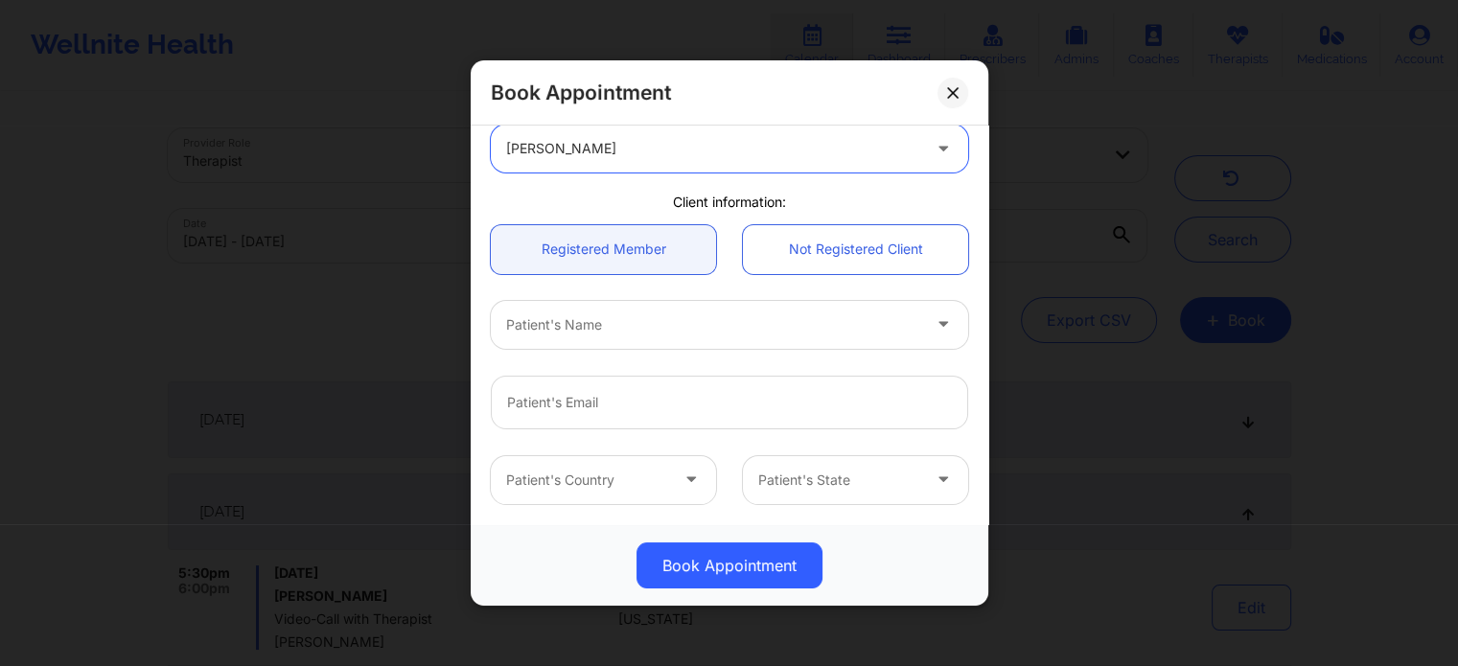
click at [596, 319] on div at bounding box center [713, 324] width 414 height 23
click at [865, 269] on link "Not Registered Client" at bounding box center [855, 249] width 225 height 49
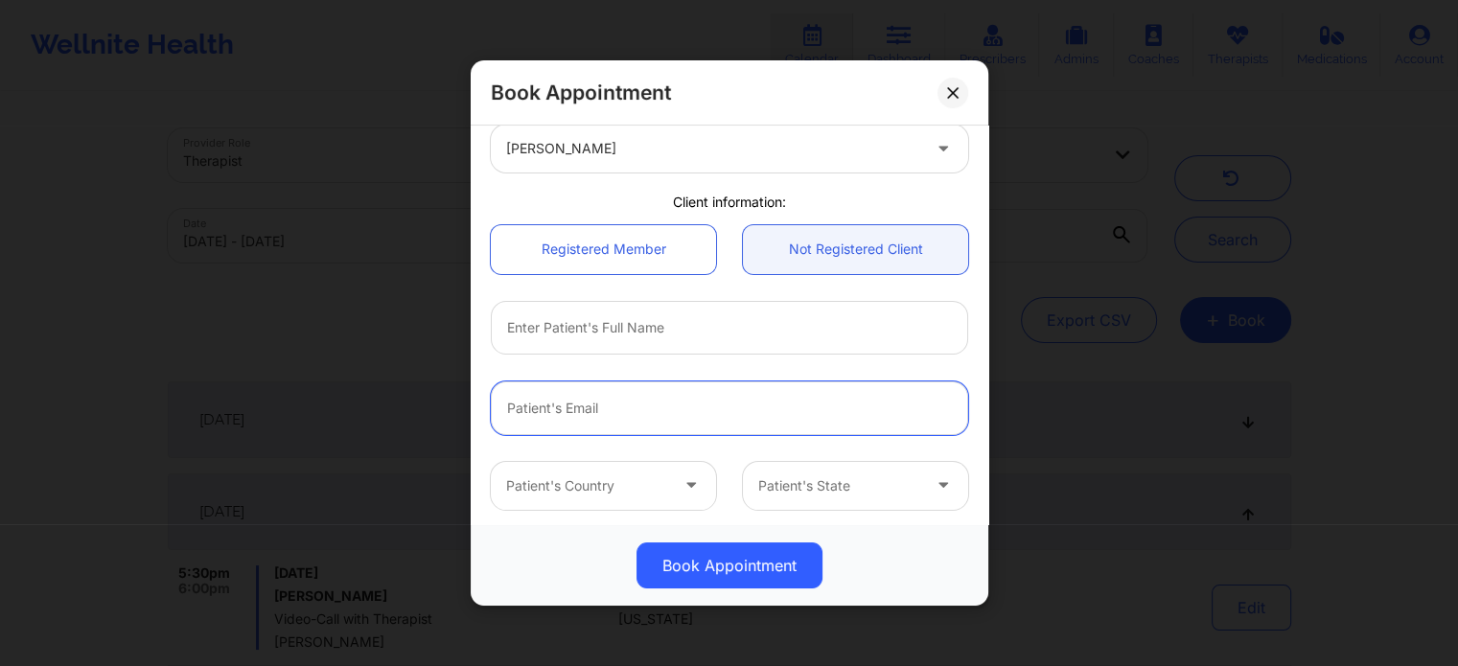
click at [612, 405] on input "email" at bounding box center [729, 409] width 477 height 54
paste input "(786) 907-2202"
type input "(786) 907-2202"
drag, startPoint x: 660, startPoint y: 401, endPoint x: 376, endPoint y: 375, distance: 285.0
click at [379, 375] on div "Book Appointment United States Florida Kacynthia Bradley Client information: Re…" at bounding box center [729, 333] width 1458 height 666
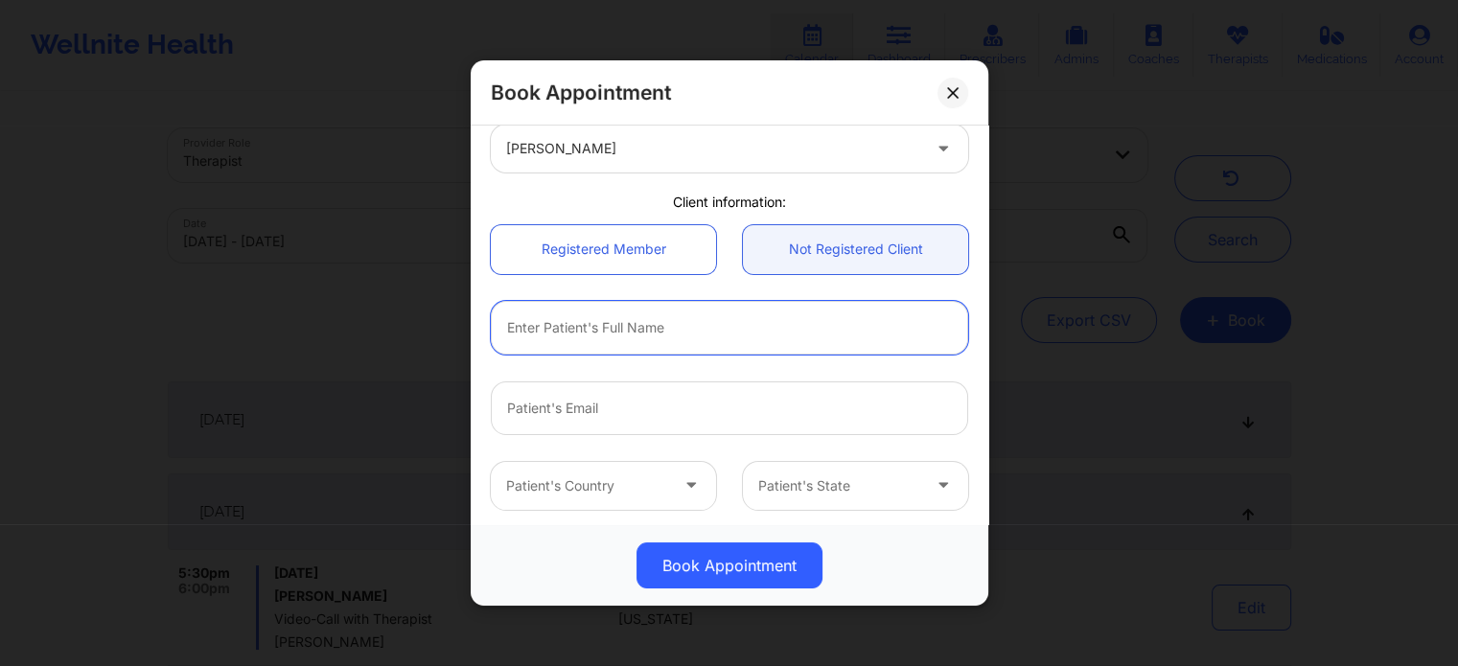
click at [679, 328] on input "text" at bounding box center [729, 328] width 477 height 54
type input "Mackenzie Marshall"
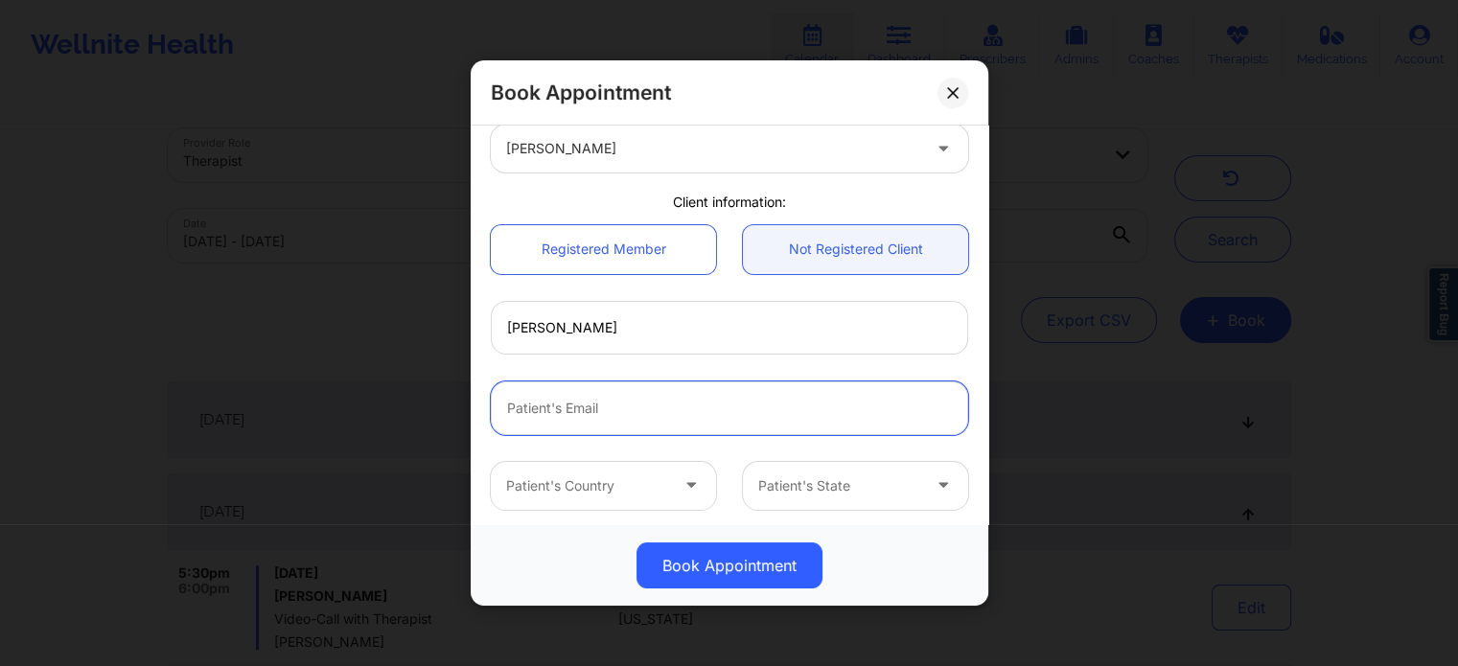
paste input "kwanaiyamarshall@gmail.com"
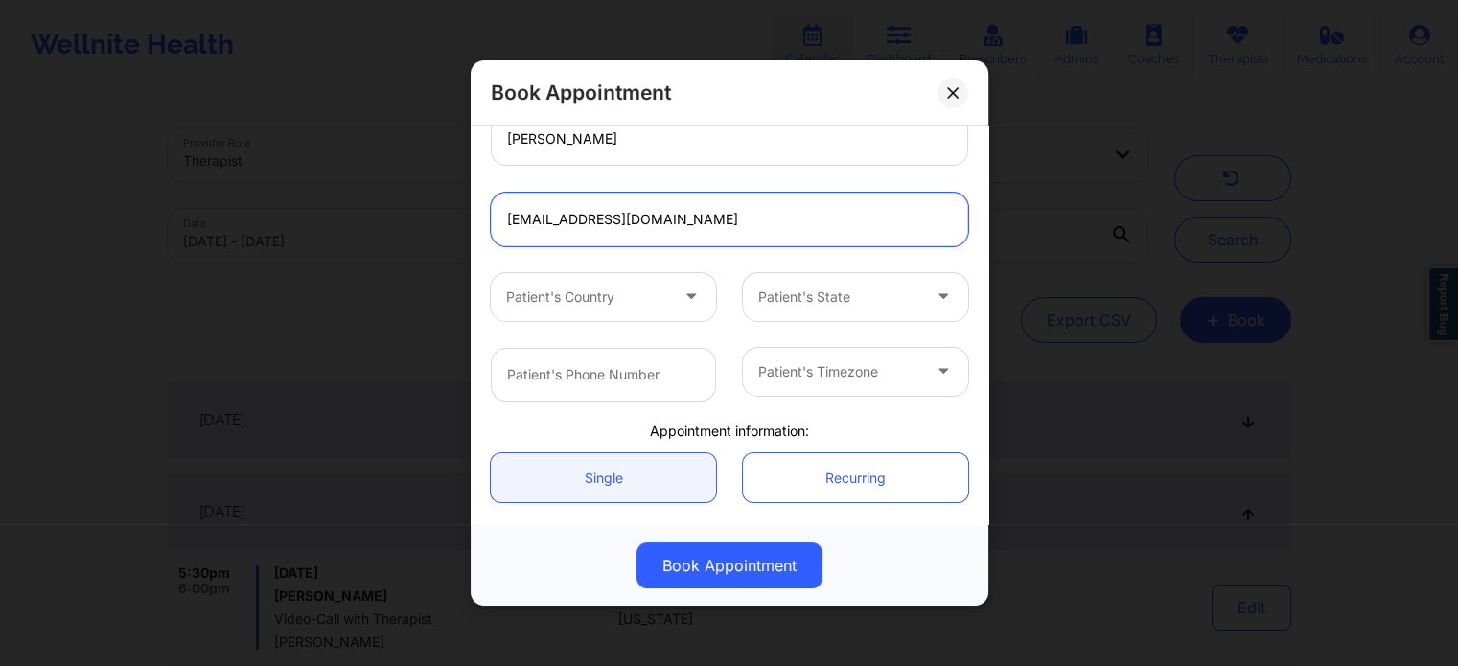
scroll to position [288, 0]
type input "kwanaiyamarshall@gmail.com"
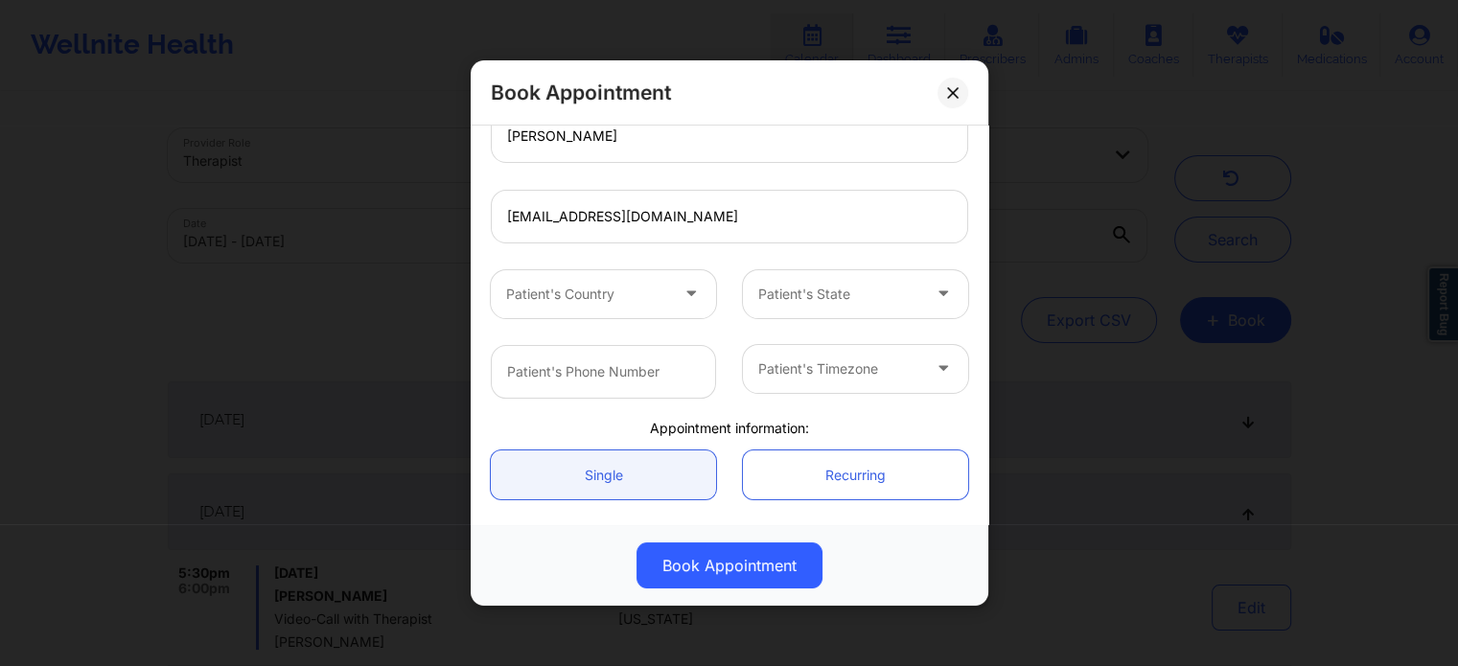
click at [614, 287] on div at bounding box center [587, 294] width 162 height 23
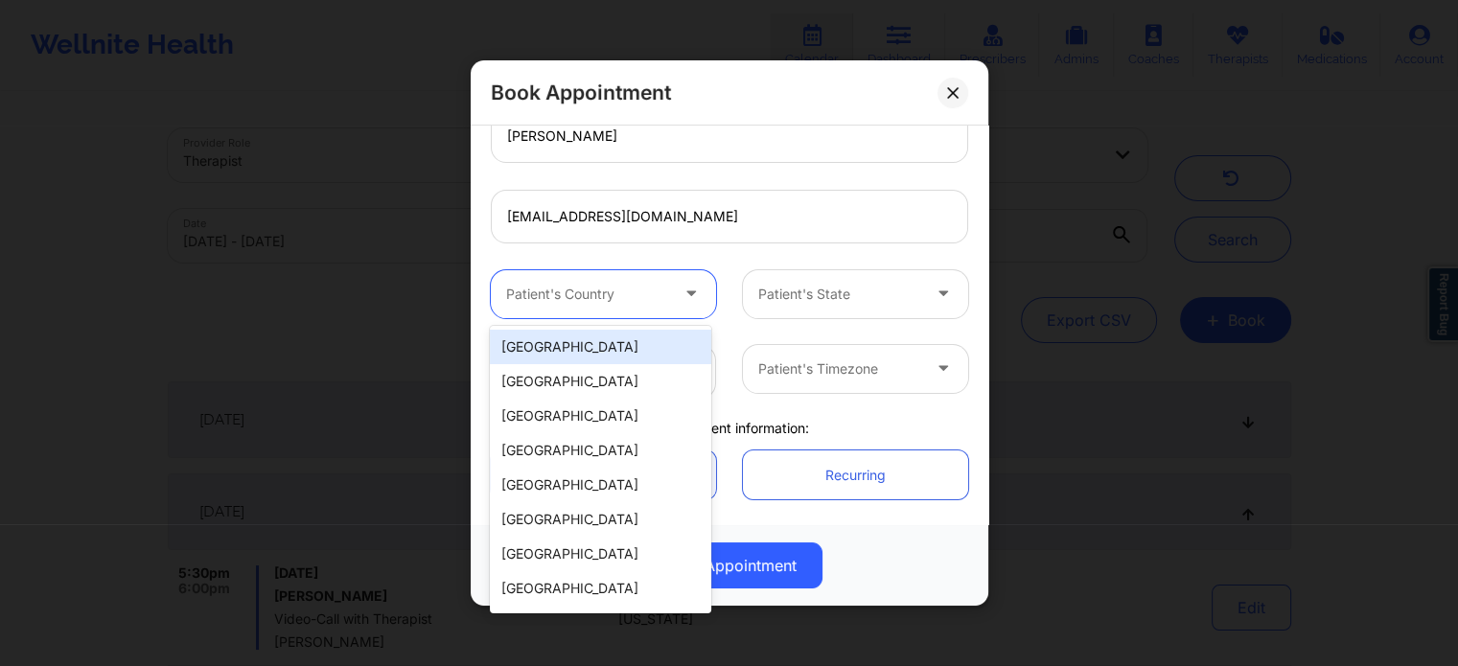
click at [590, 351] on div "[GEOGRAPHIC_DATA]" at bounding box center [600, 347] width 220 height 35
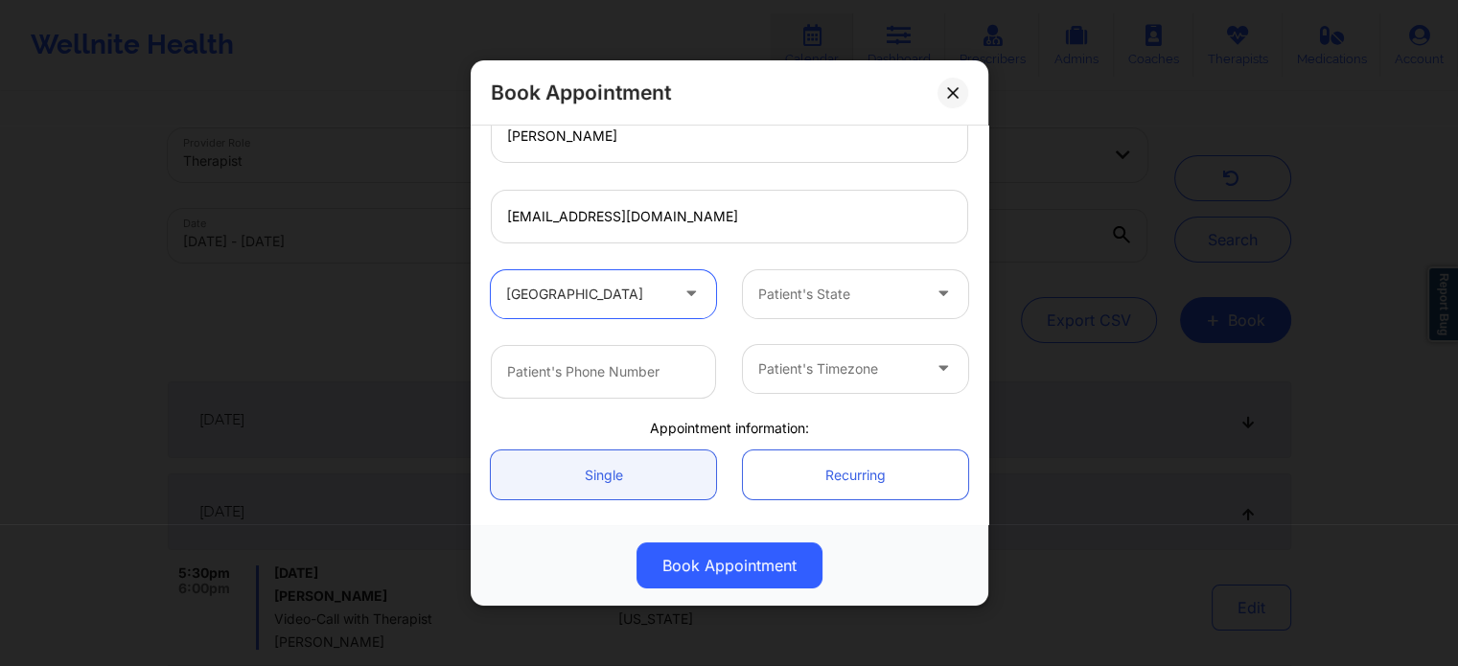
click at [834, 306] on div "Patient's State" at bounding box center [832, 294] width 179 height 48
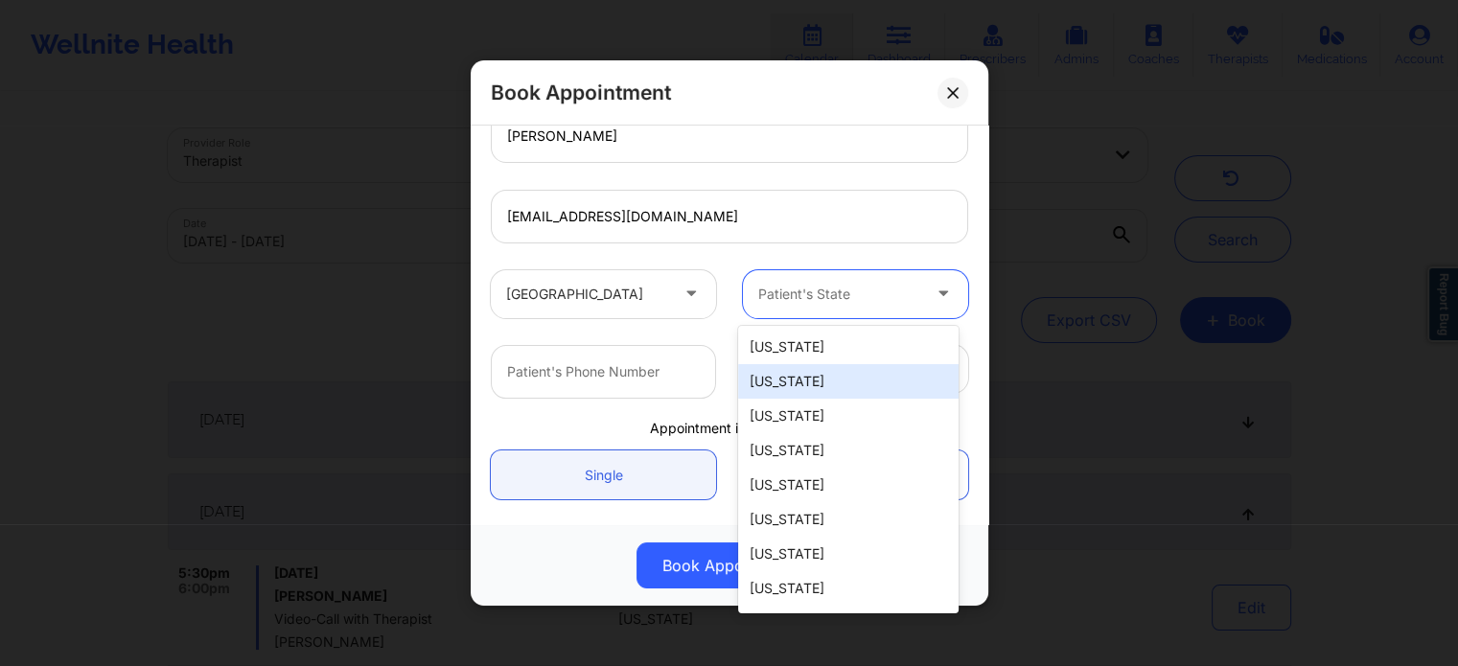
type input "f"
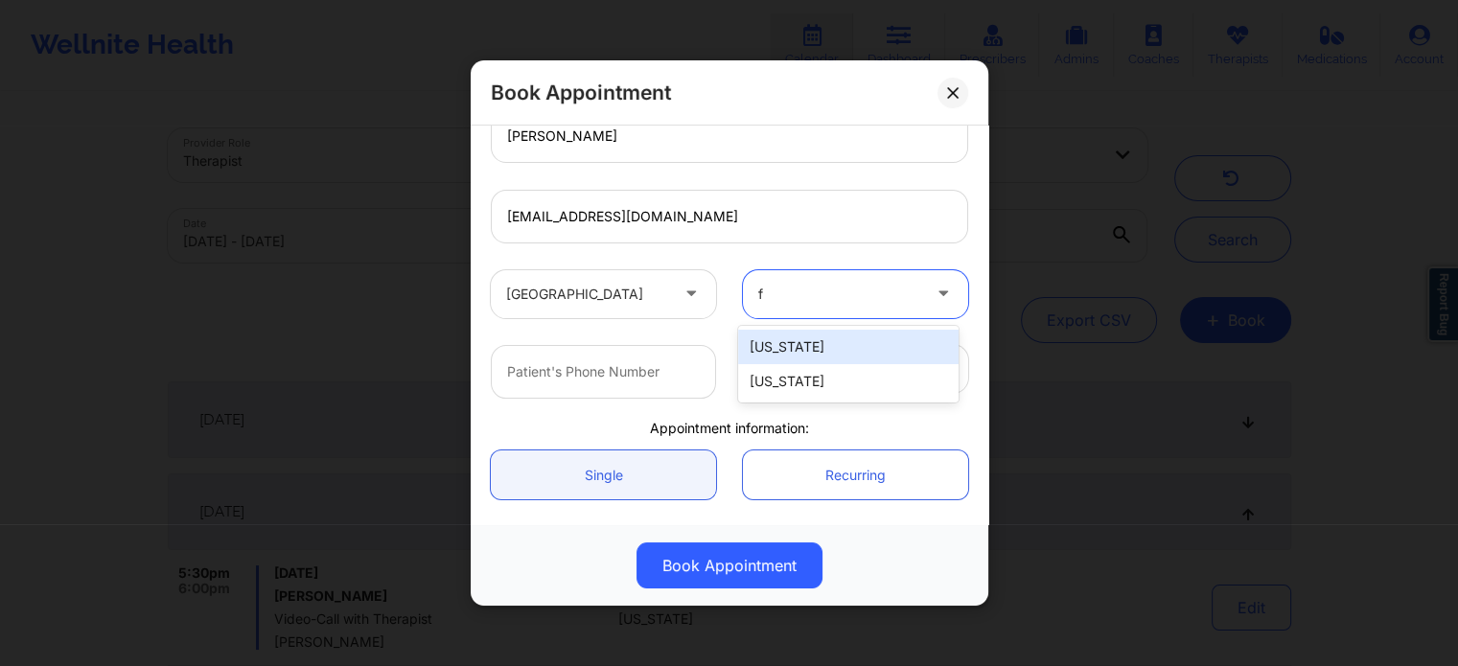
click at [817, 389] on div "[US_STATE]" at bounding box center [848, 381] width 220 height 35
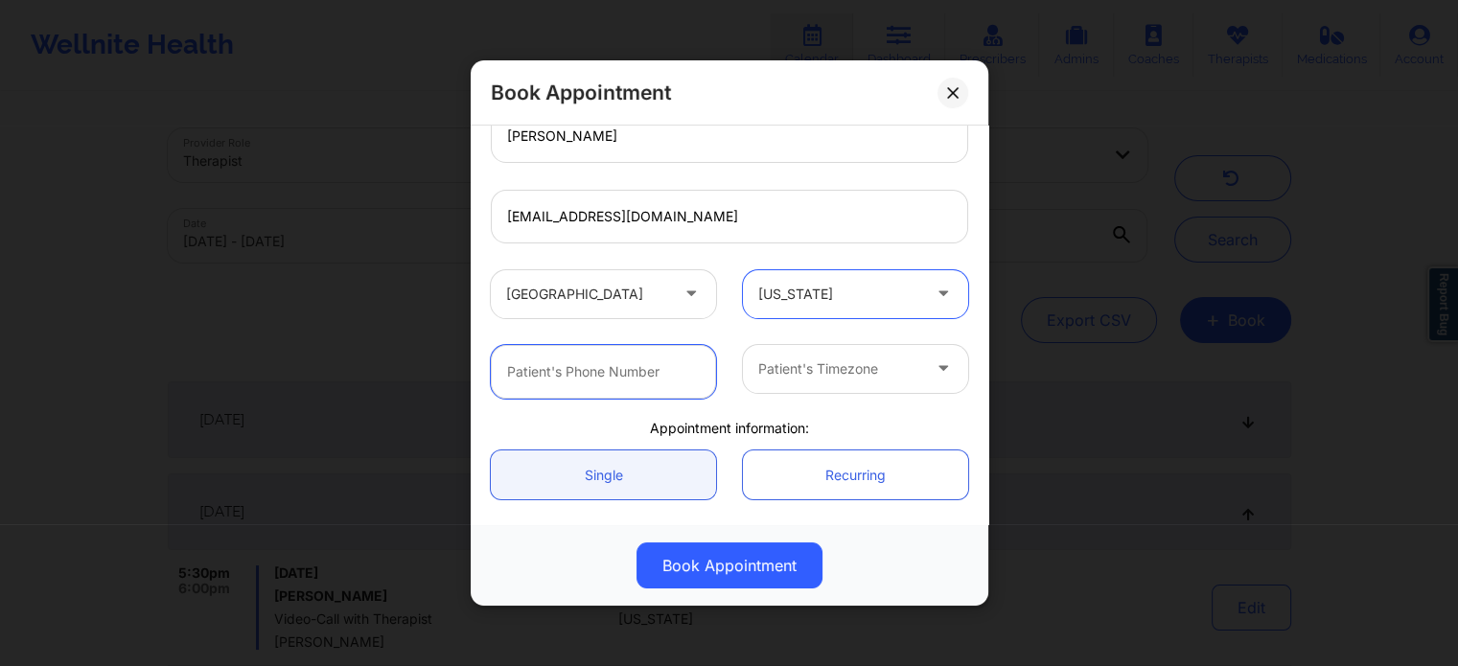
click at [623, 371] on input "text" at bounding box center [603, 372] width 225 height 54
paste input "(786) 907-2202"
type input "(786) 907-2202"
click at [880, 370] on div at bounding box center [839, 369] width 162 height 23
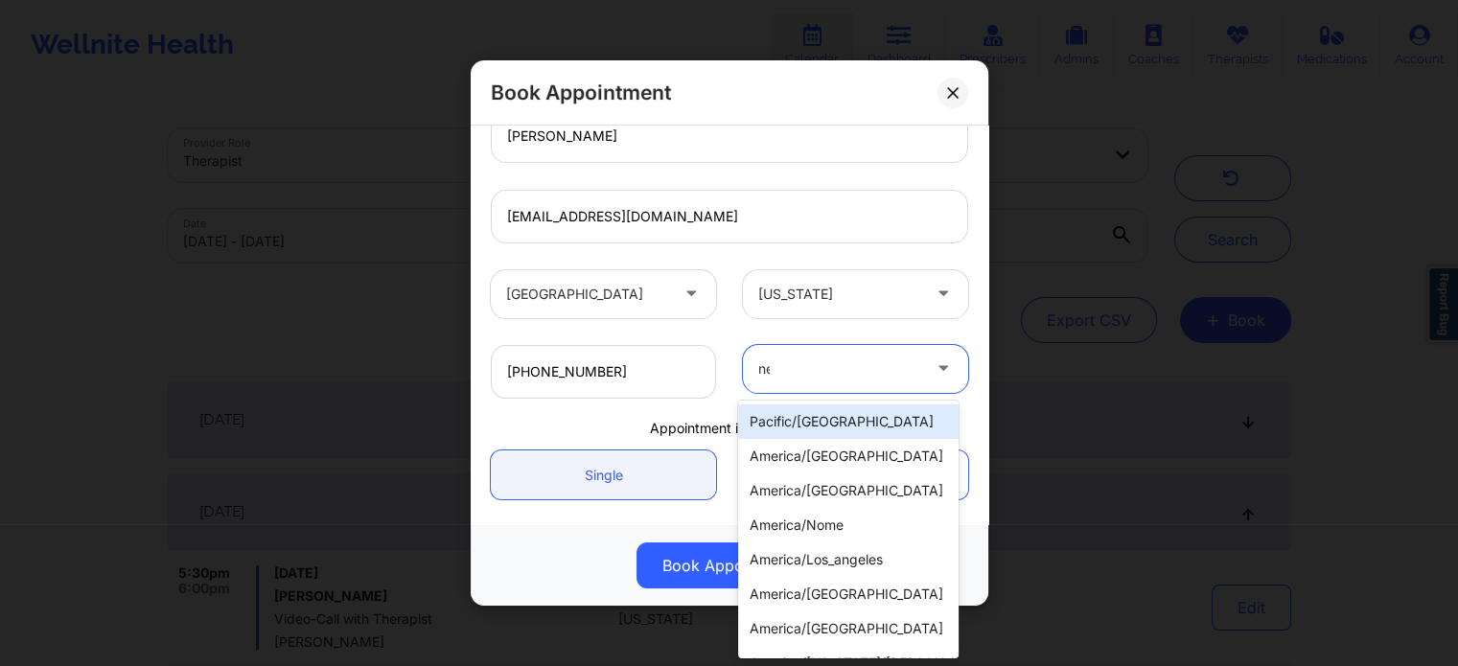
type input "new"
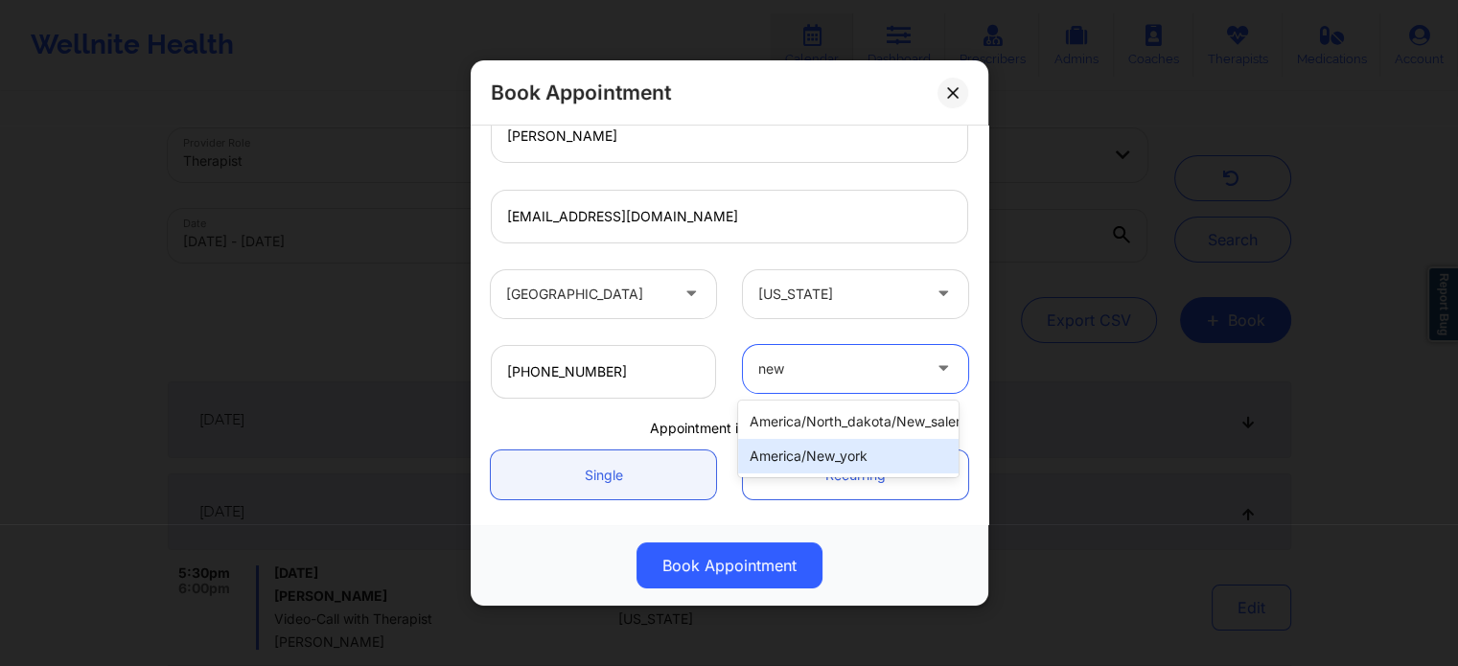
click at [801, 449] on div "america/new_york" at bounding box center [848, 456] width 220 height 35
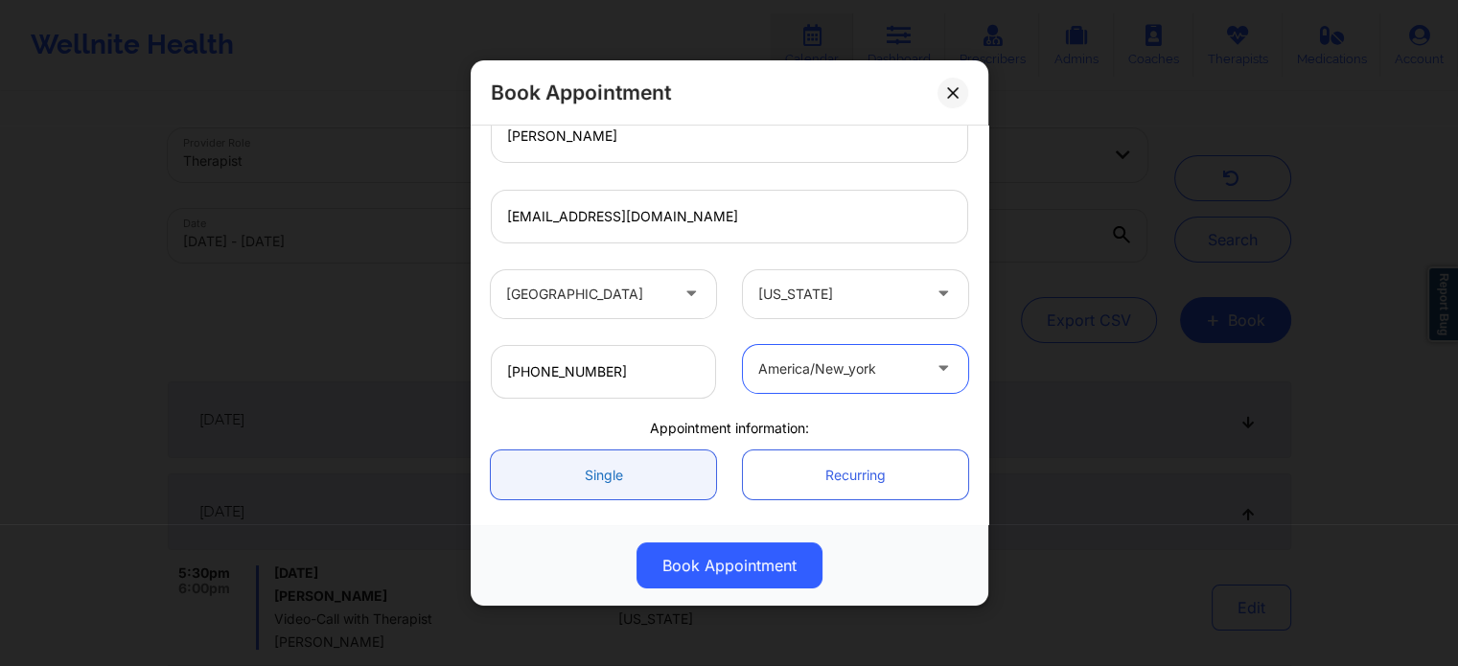
click at [638, 482] on link "Single" at bounding box center [603, 475] width 225 height 49
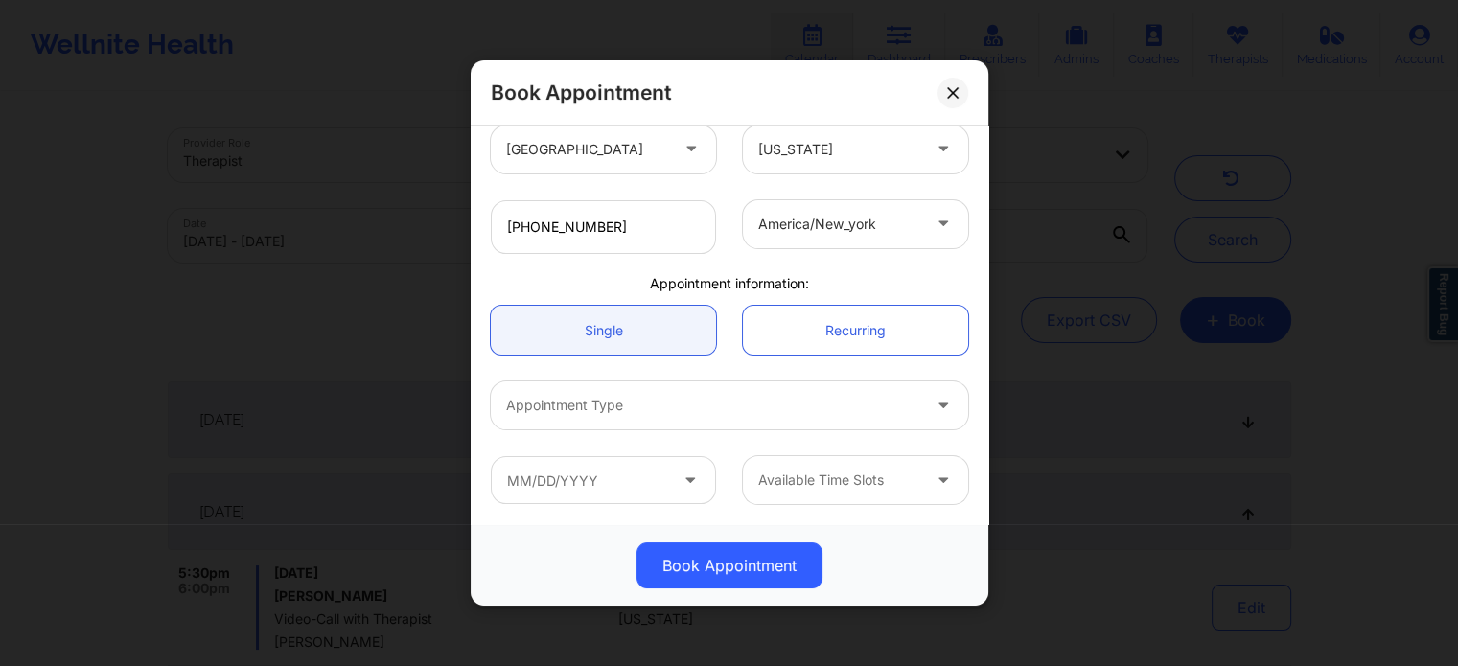
click at [628, 400] on div at bounding box center [713, 405] width 414 height 23
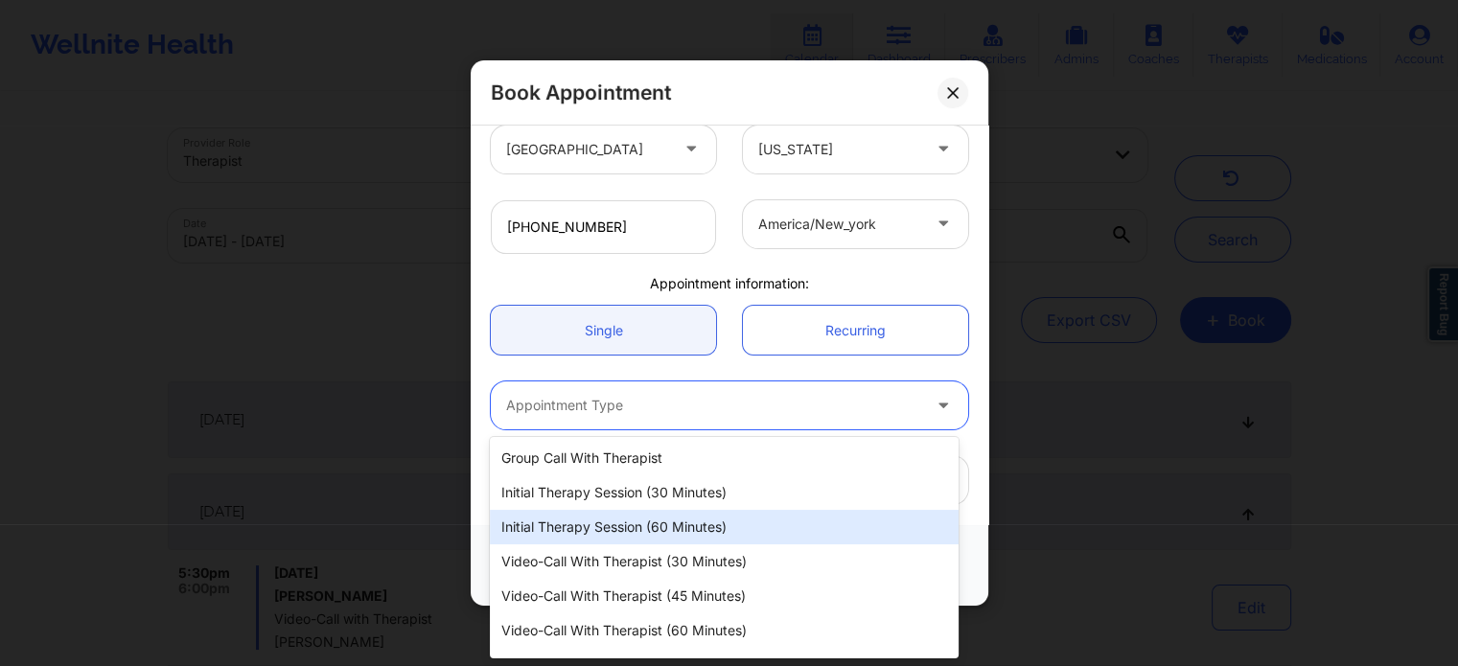
click at [637, 528] on div "Initial Therapy Session (60 minutes)" at bounding box center [724, 527] width 468 height 35
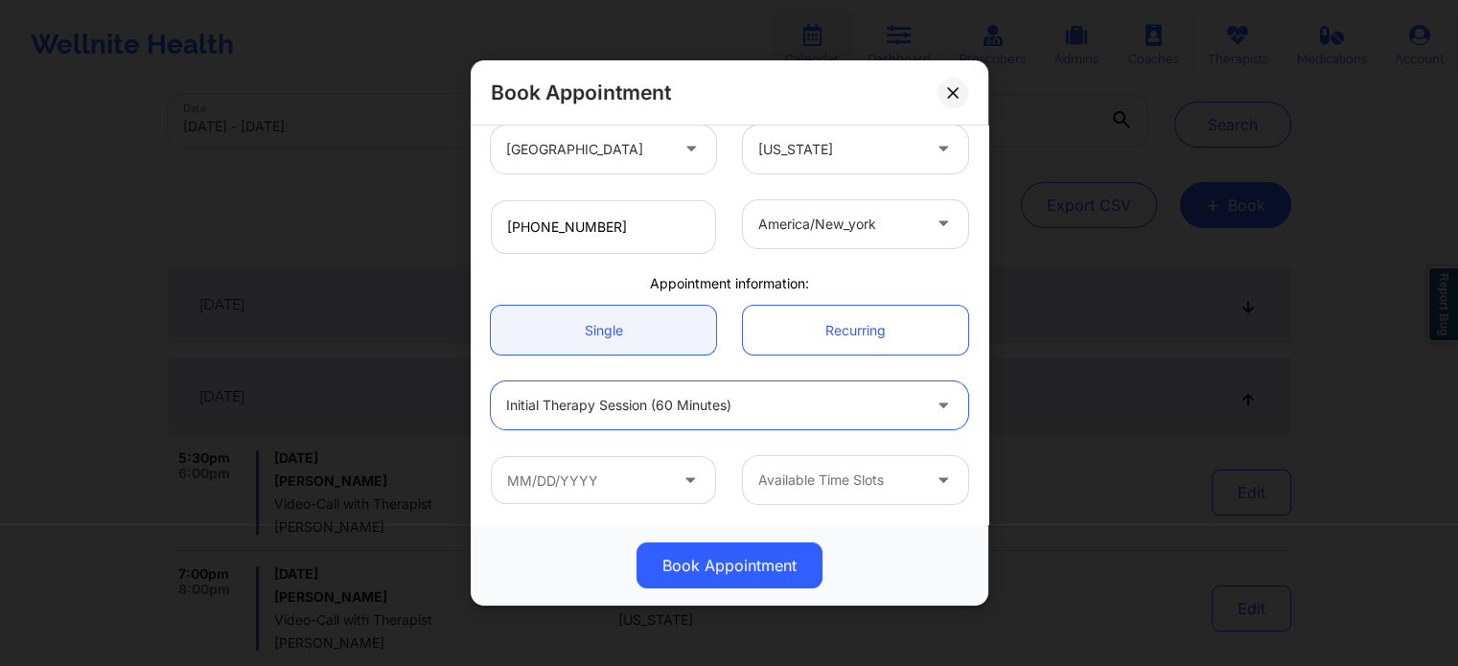
scroll to position [288, 0]
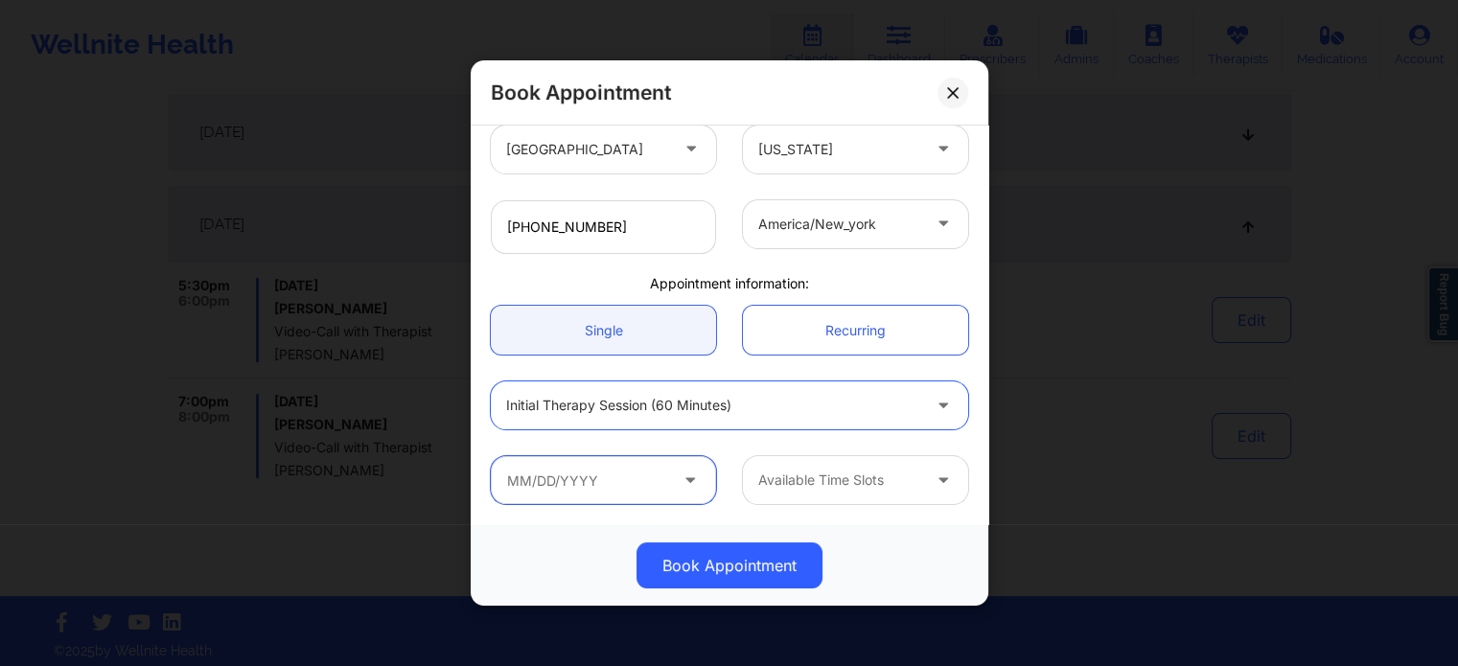
click at [600, 468] on input "text" at bounding box center [603, 480] width 225 height 48
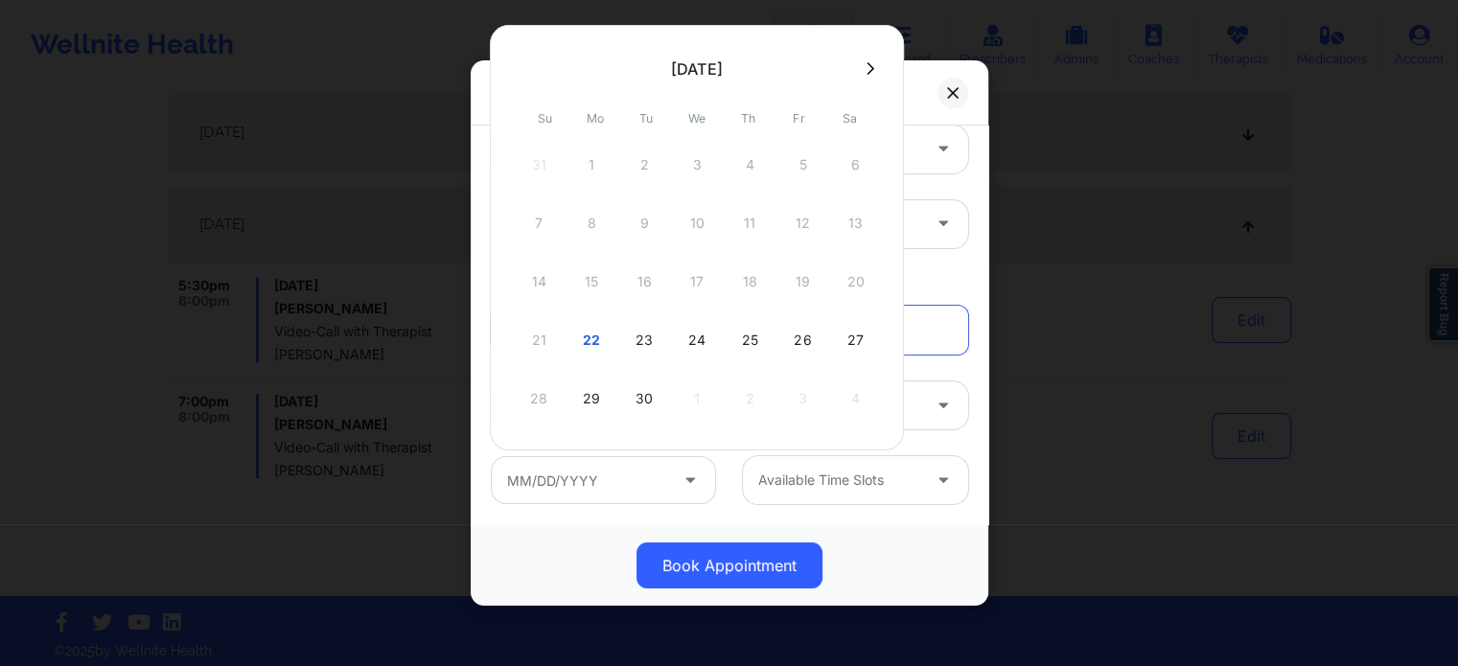
click at [663, 345] on div "23" at bounding box center [644, 340] width 48 height 54
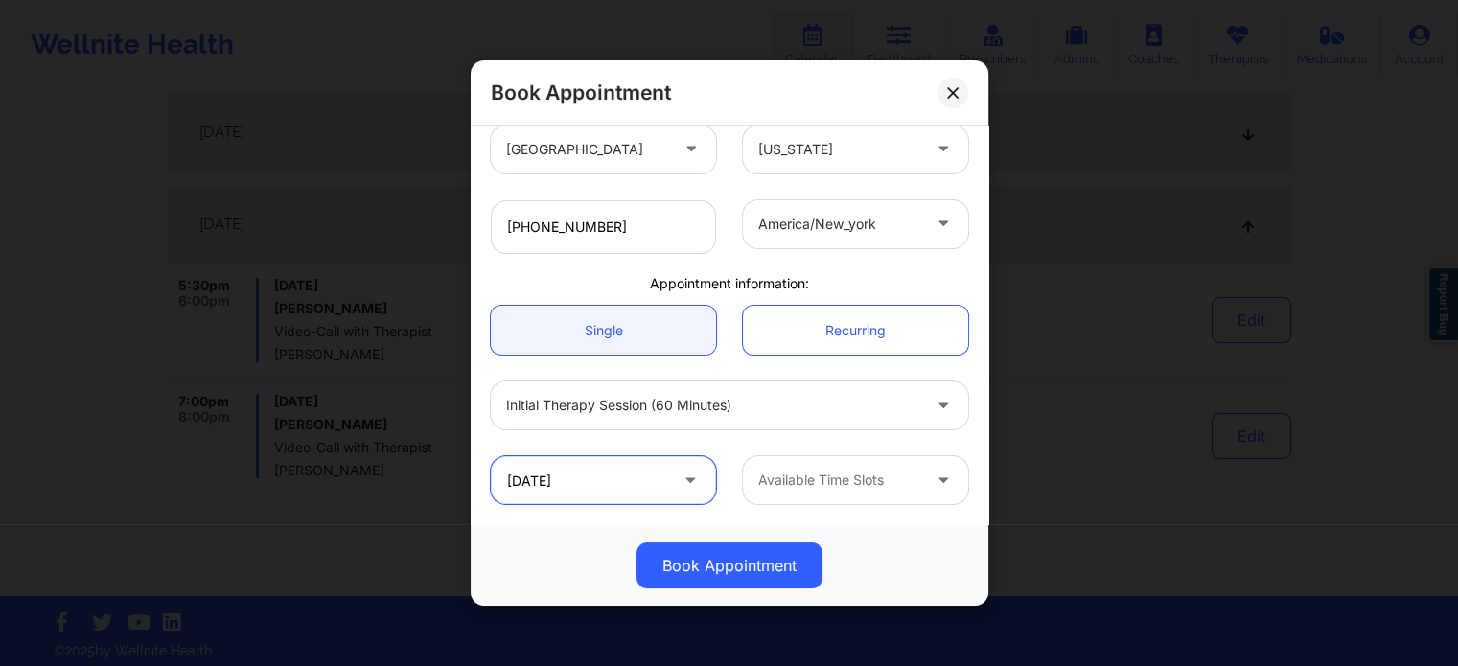
click at [558, 484] on input "[DATE]" at bounding box center [603, 480] width 225 height 48
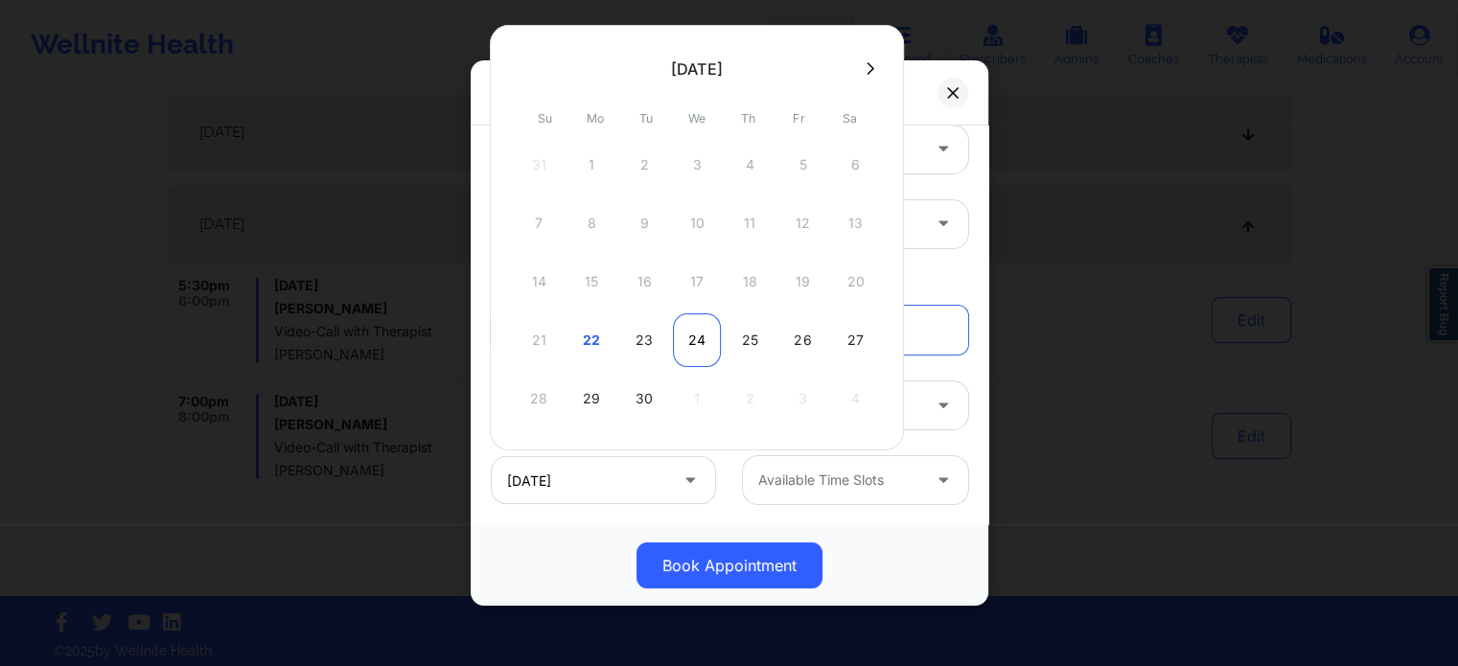
click at [694, 337] on div "24" at bounding box center [697, 340] width 48 height 54
type input "09/24/2025"
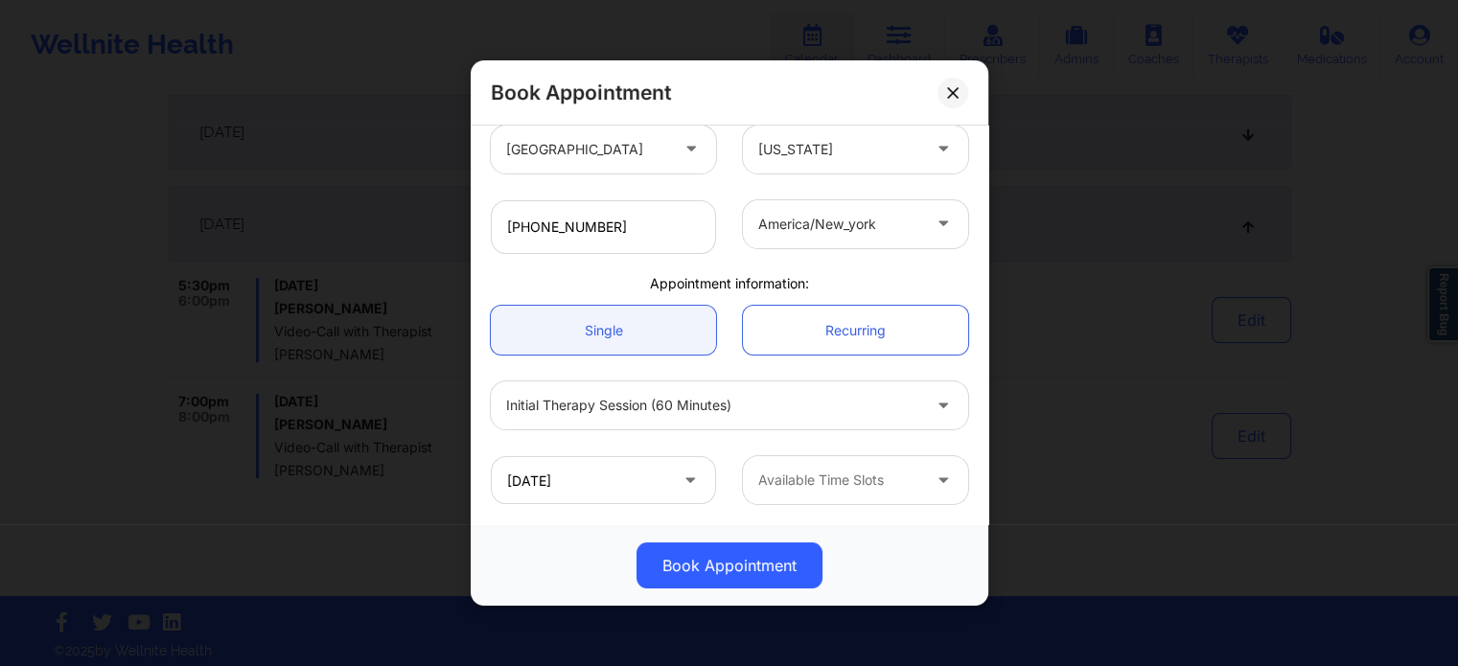
click at [793, 481] on div at bounding box center [839, 480] width 162 height 23
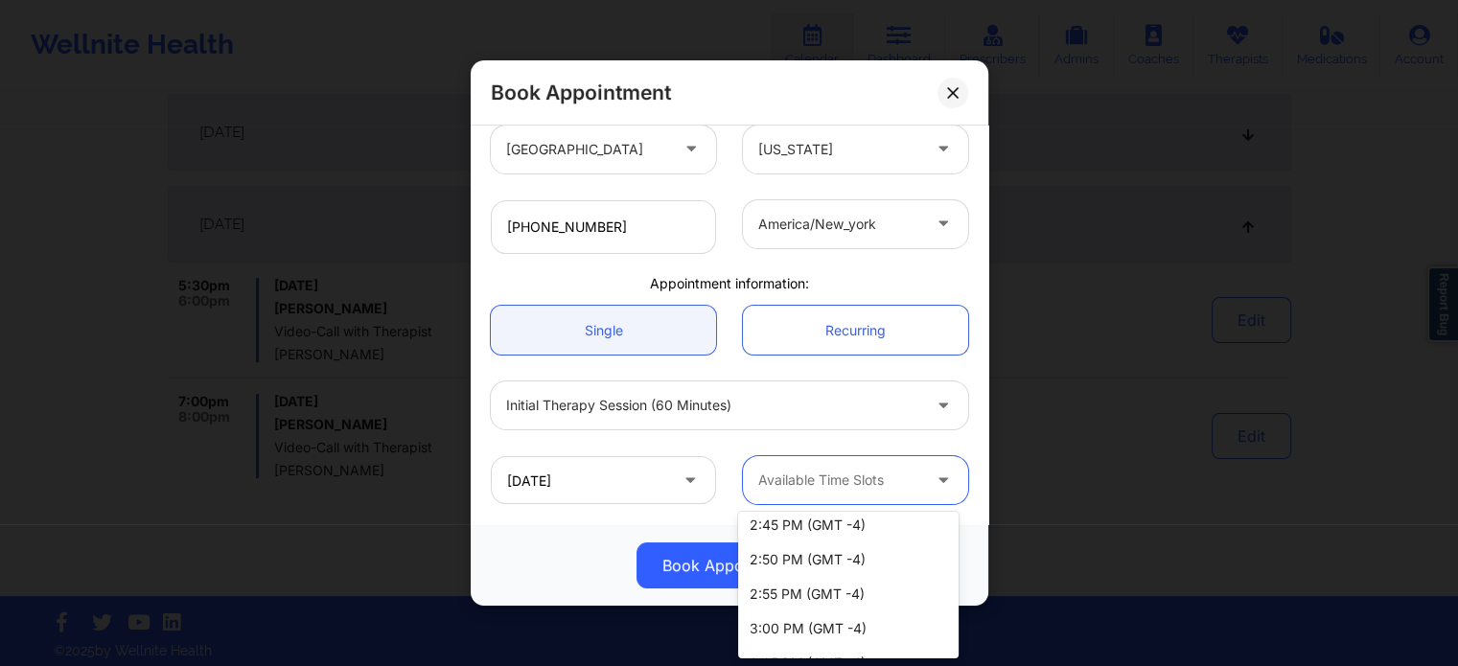
scroll to position [2397, 0]
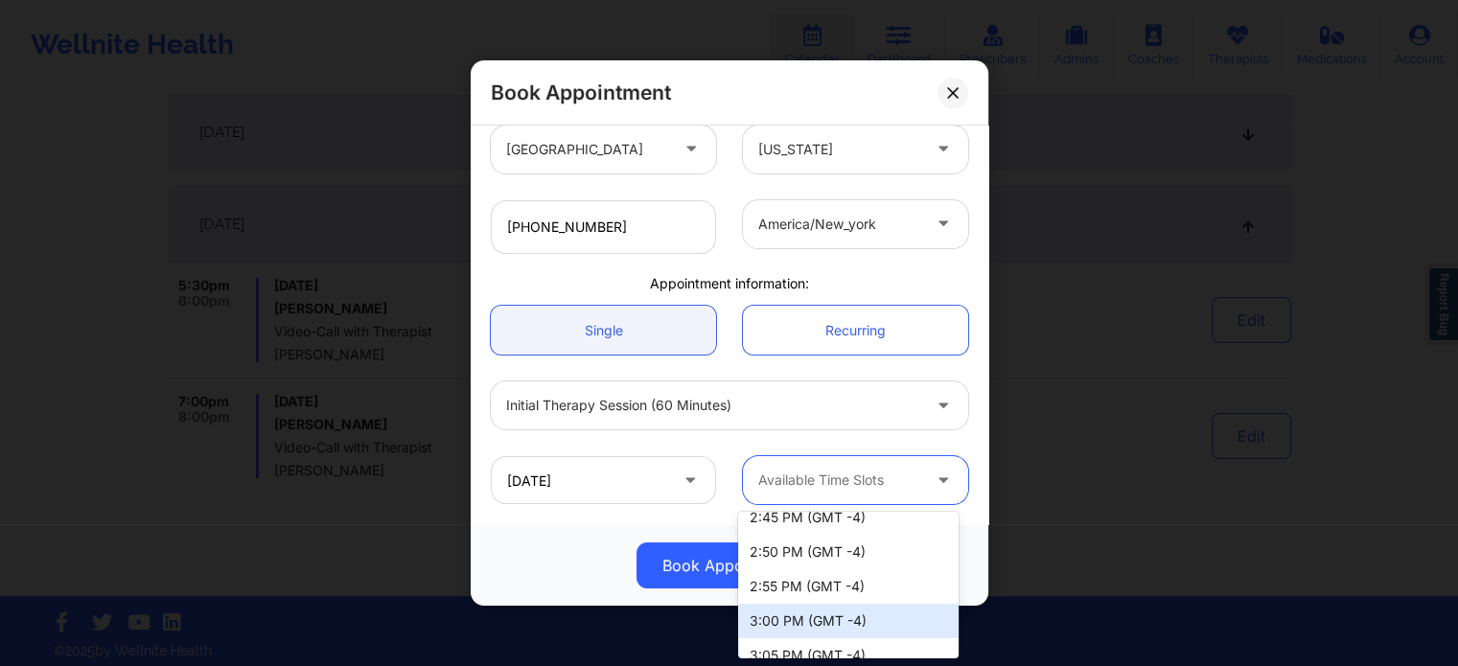
click at [810, 622] on div "3:00 PM (GMT -4)" at bounding box center [848, 621] width 220 height 35
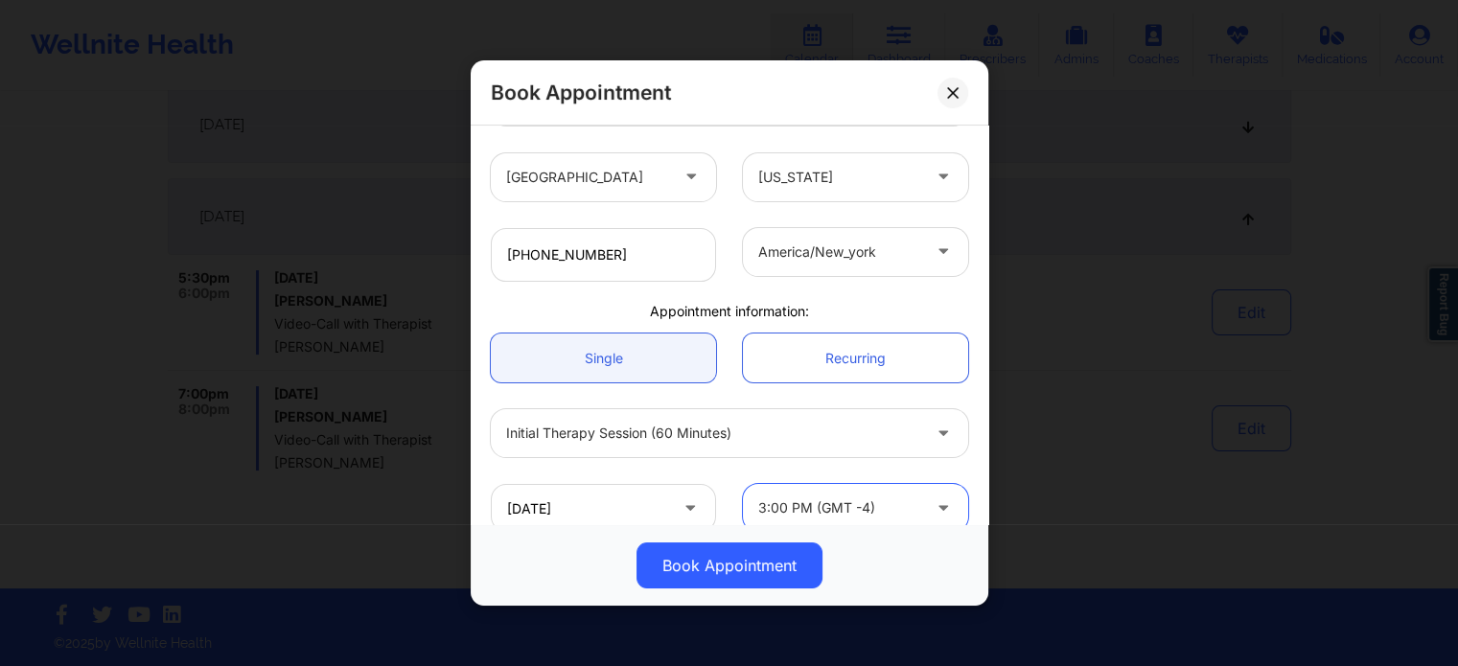
scroll to position [432, 0]
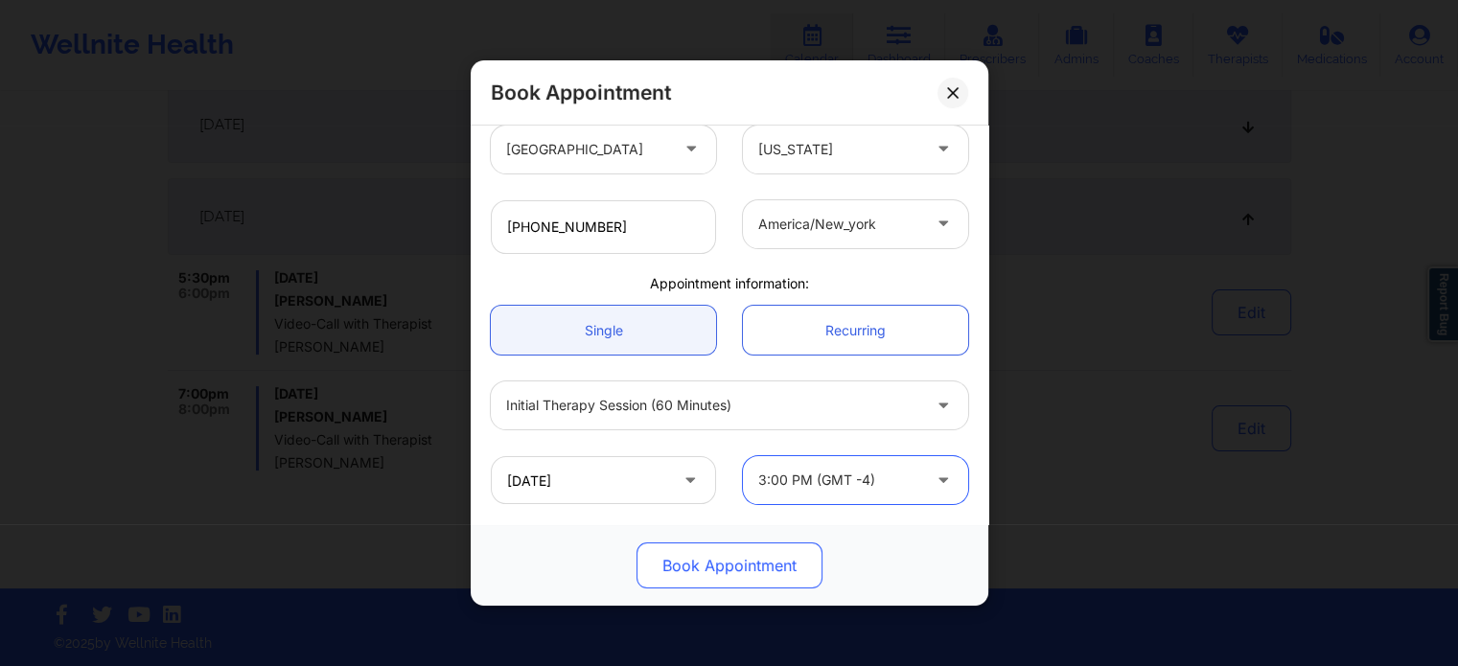
click at [732, 563] on button "Book Appointment" at bounding box center [730, 566] width 186 height 46
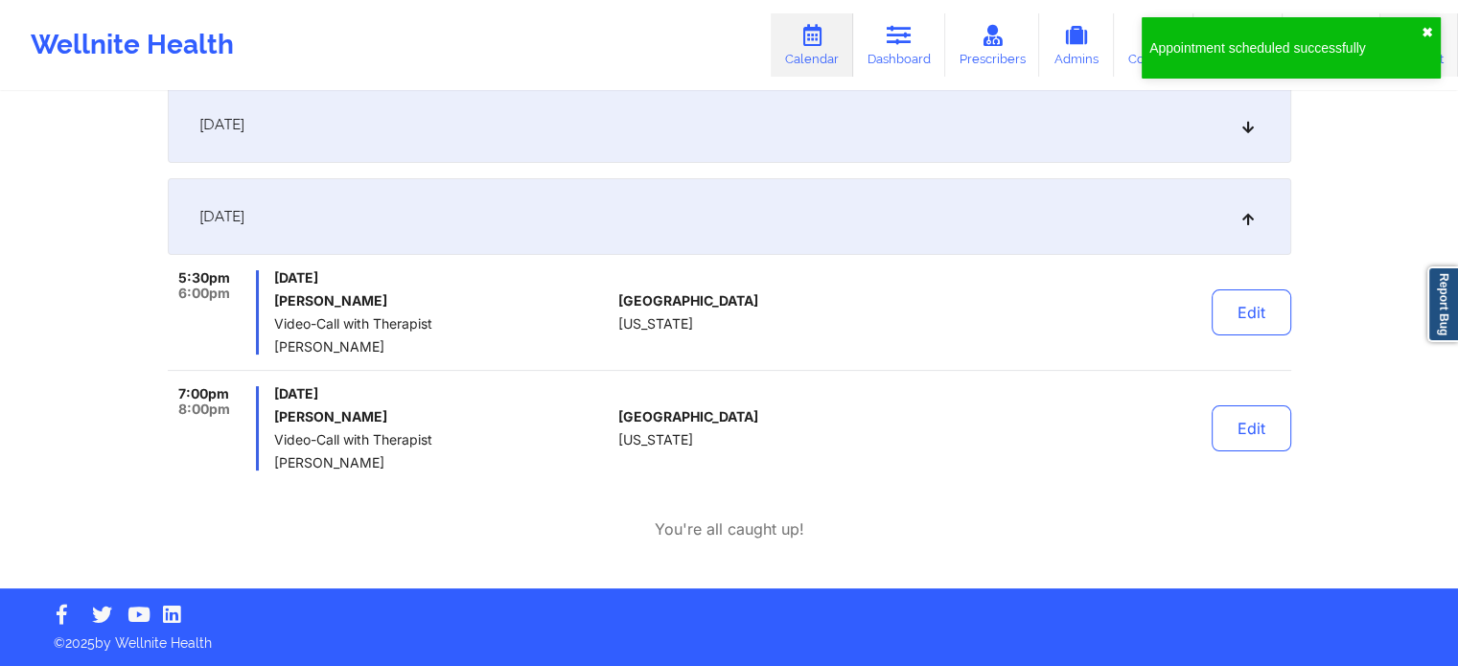
click at [1426, 27] on button "✖︎" at bounding box center [1428, 32] width 12 height 15
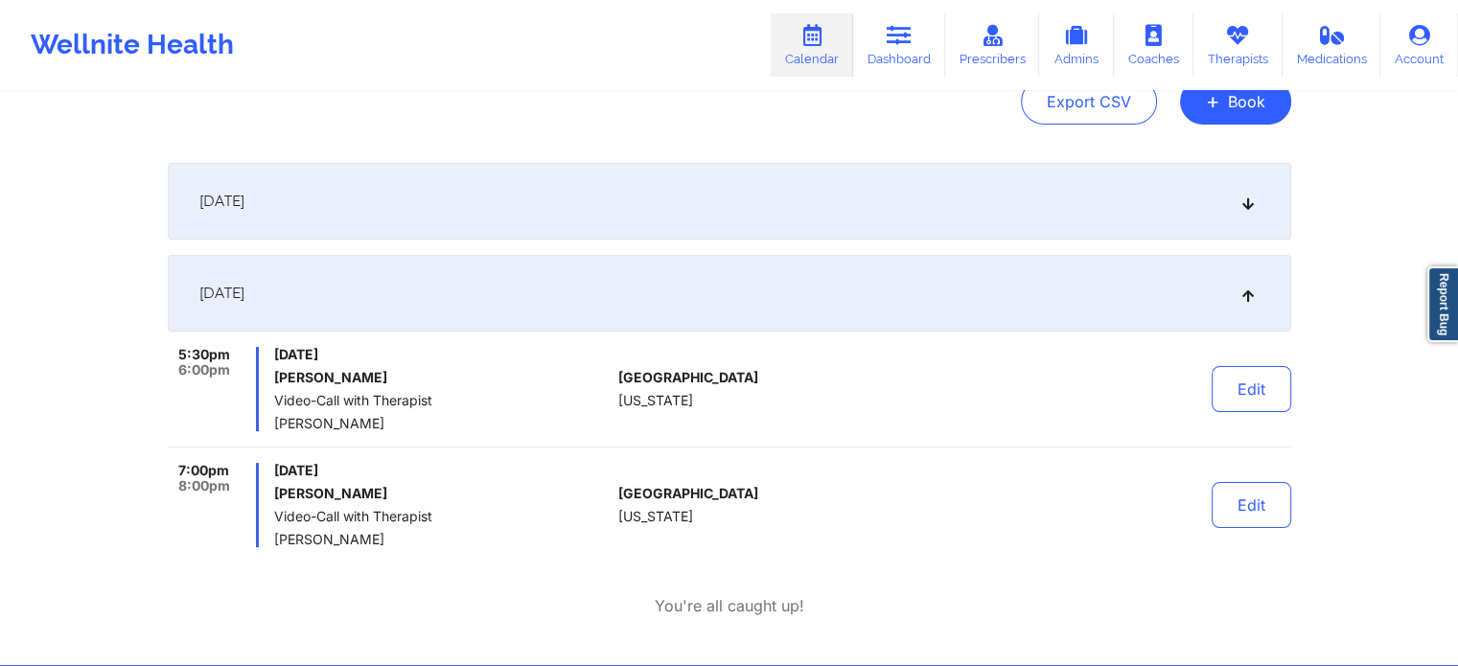
scroll to position [0, 0]
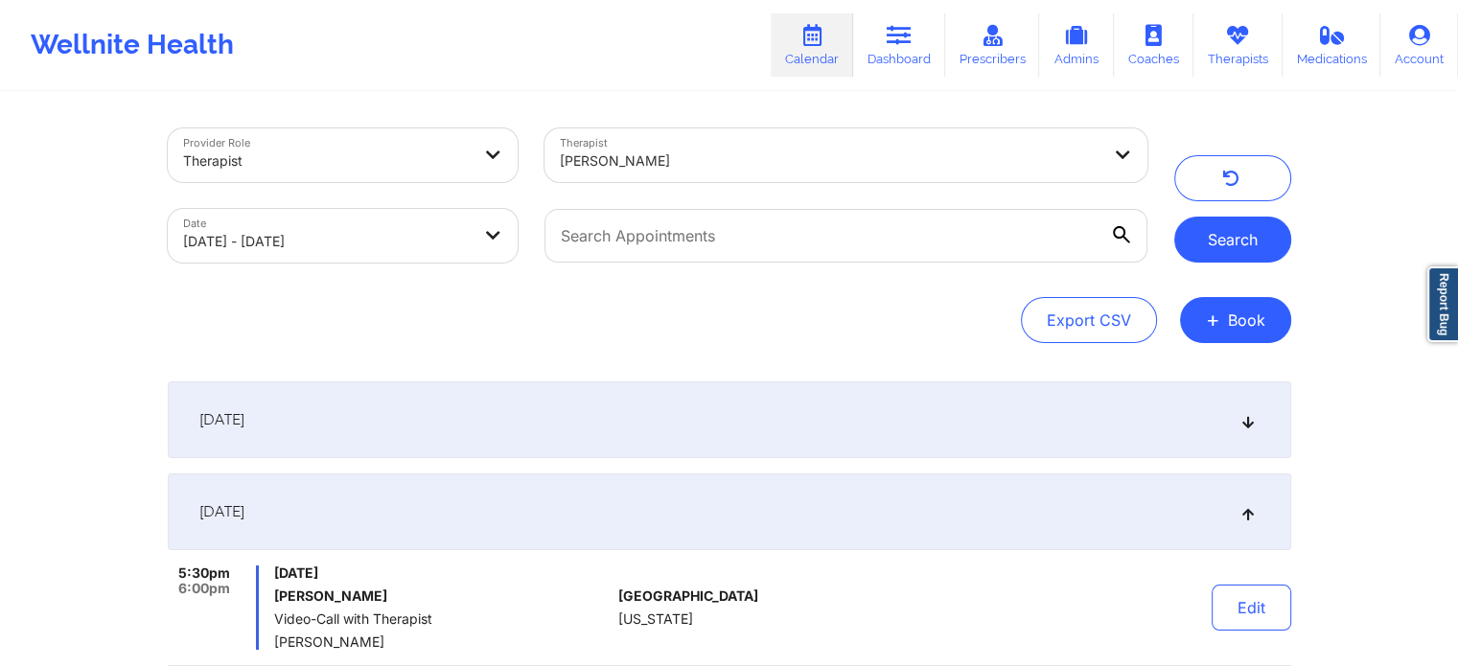
click at [1244, 237] on button "Search" at bounding box center [1232, 240] width 117 height 46
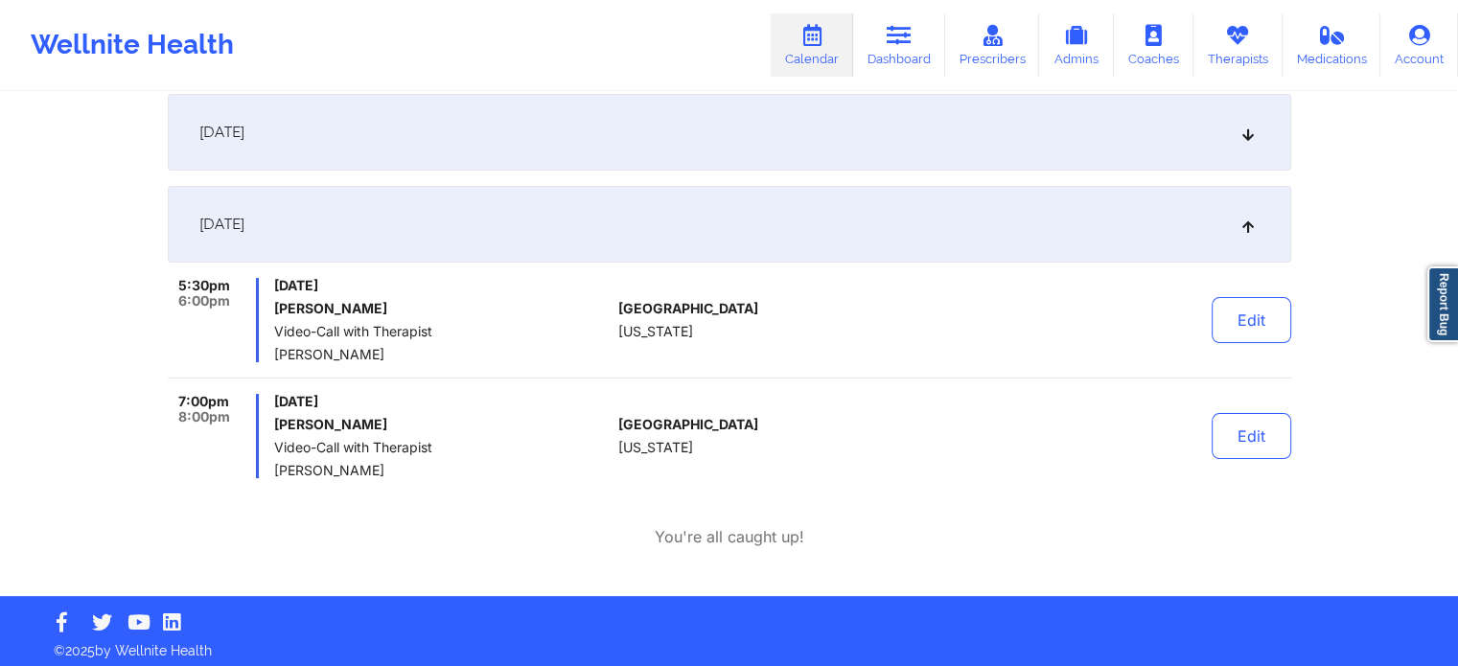
click at [522, 231] on div "September 23, 2025" at bounding box center [730, 224] width 1124 height 77
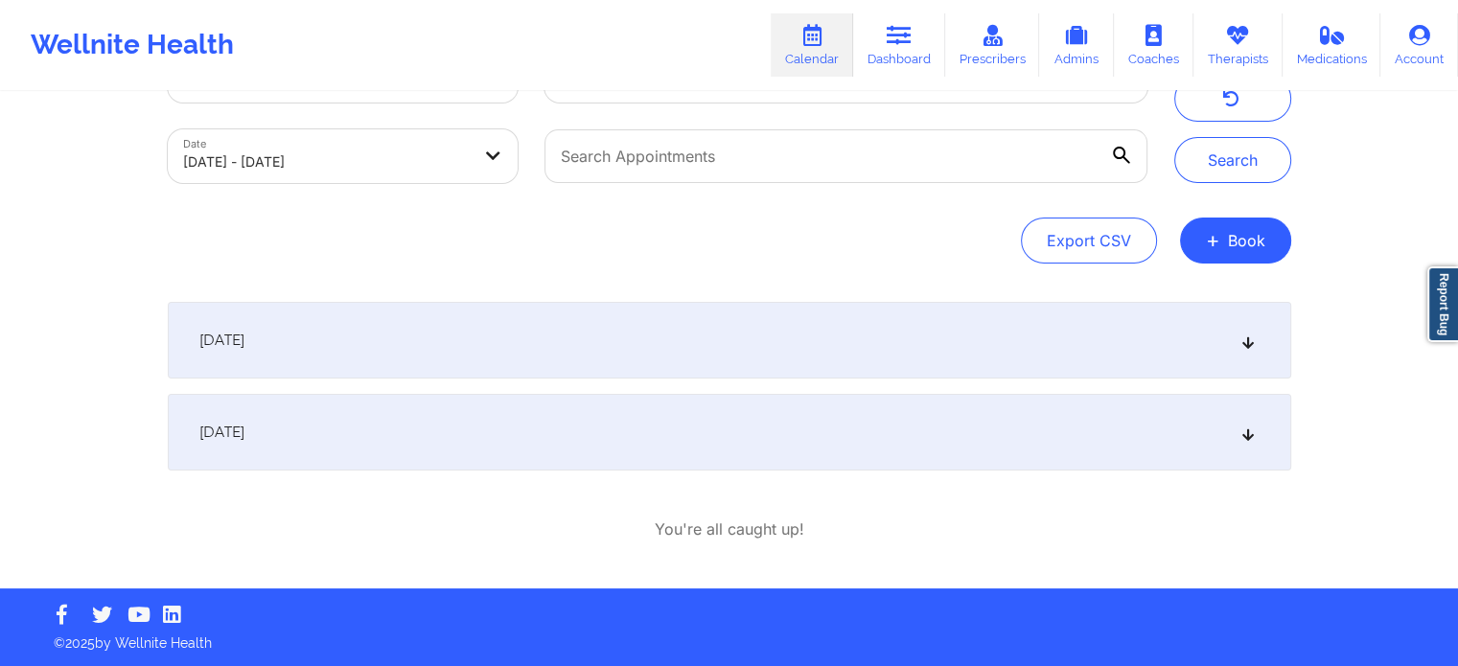
click at [496, 445] on div "September 23, 2025" at bounding box center [730, 432] width 1124 height 77
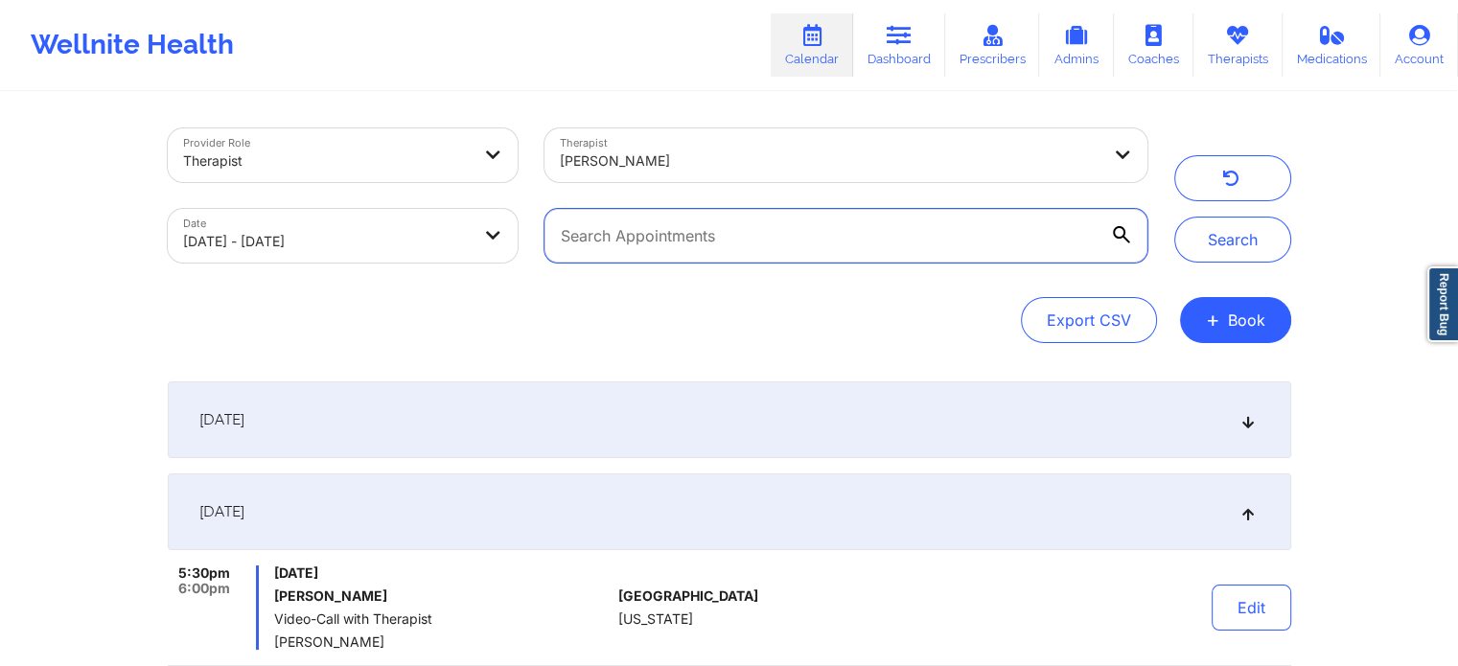
drag, startPoint x: 794, startPoint y: 252, endPoint x: 817, endPoint y: 257, distance: 23.5
click at [794, 253] on input "text" at bounding box center [846, 236] width 602 height 54
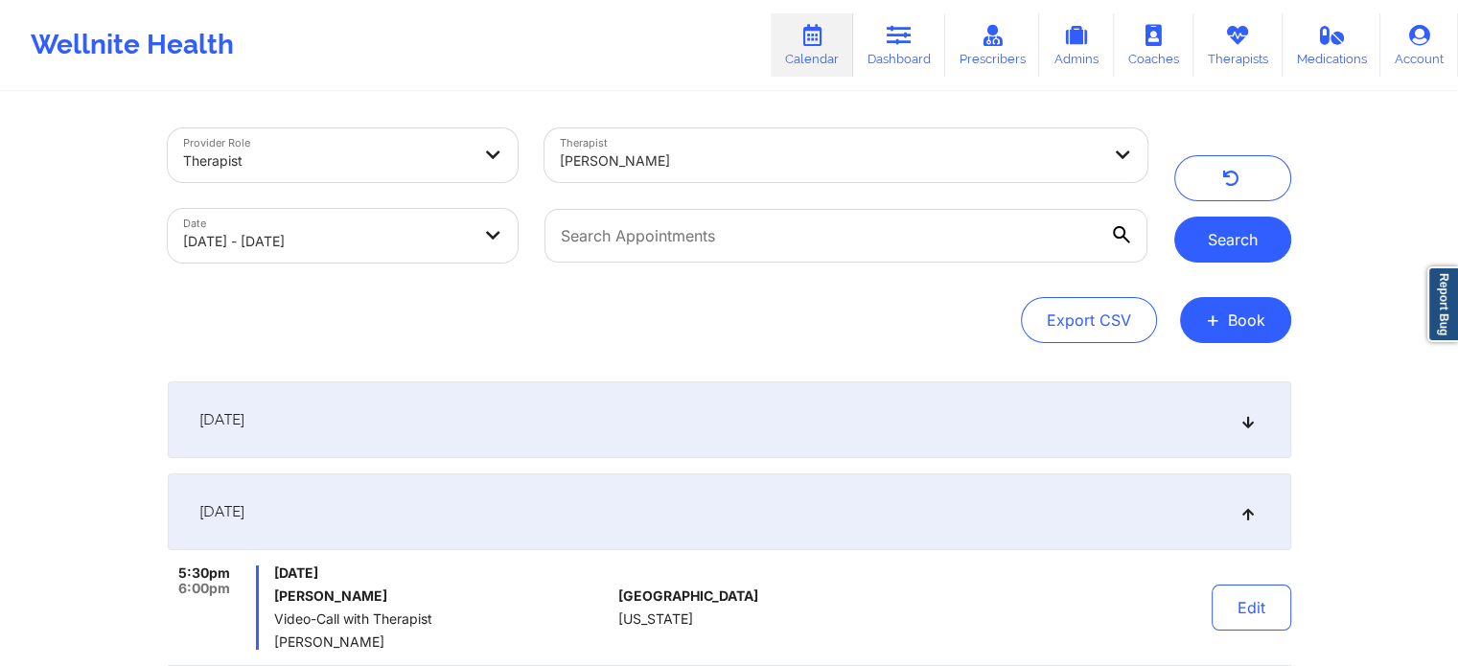
click at [1218, 244] on button "Search" at bounding box center [1232, 240] width 117 height 46
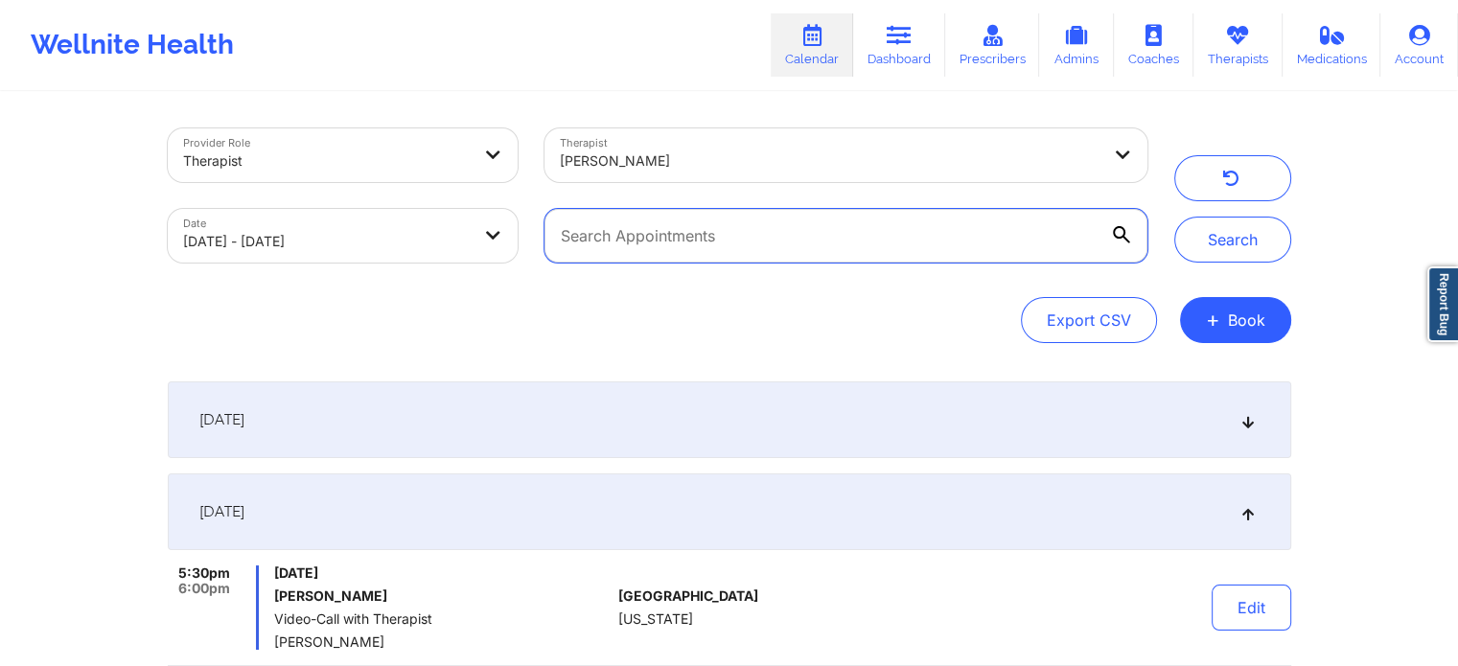
click at [723, 243] on input "text" at bounding box center [846, 236] width 602 height 54
click at [917, 47] on link "Dashboard" at bounding box center [899, 44] width 92 height 63
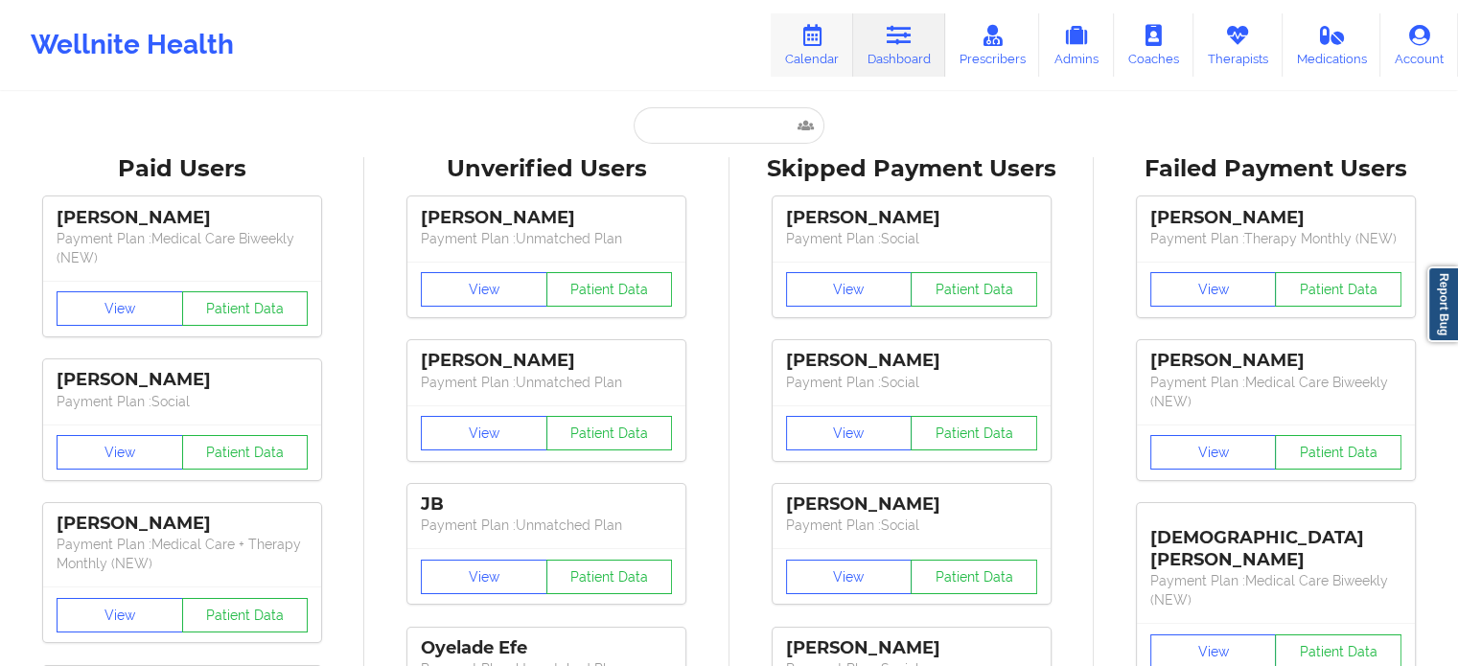
click at [829, 48] on link "Calendar" at bounding box center [812, 44] width 82 height 63
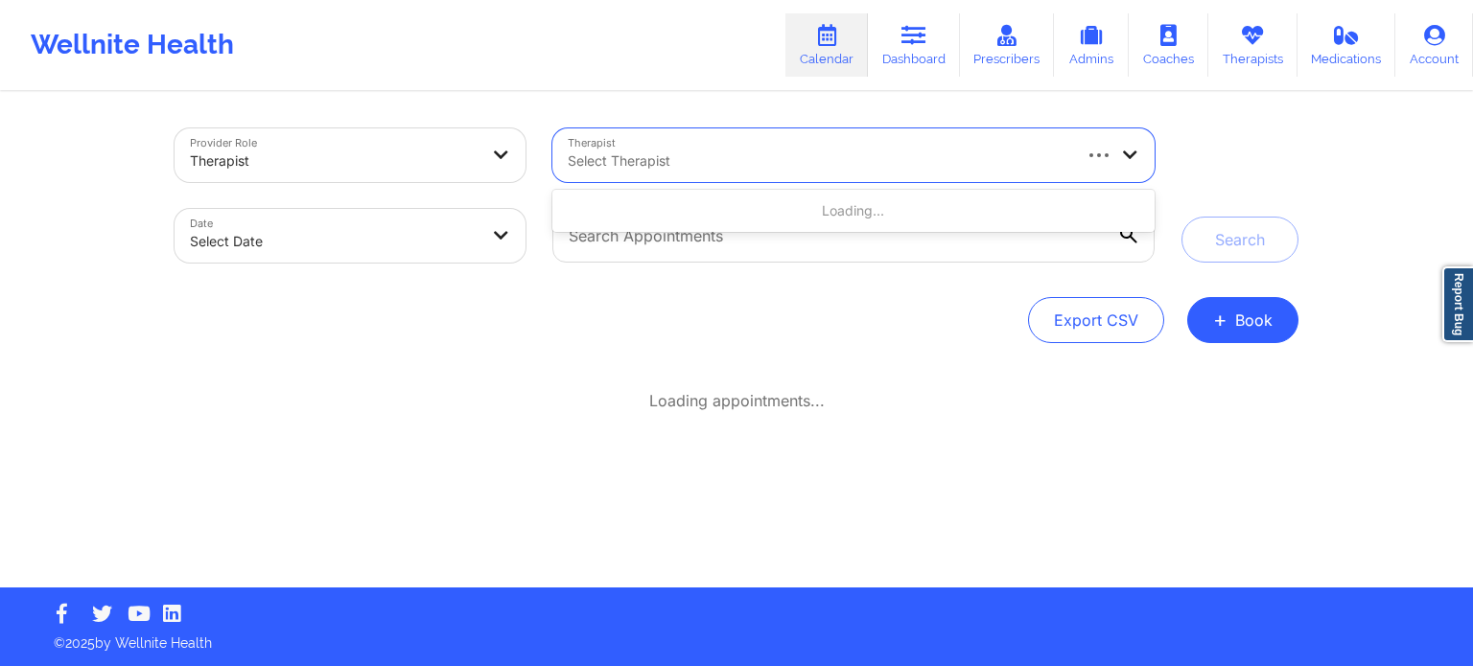
click at [764, 169] on div at bounding box center [818, 161] width 501 height 23
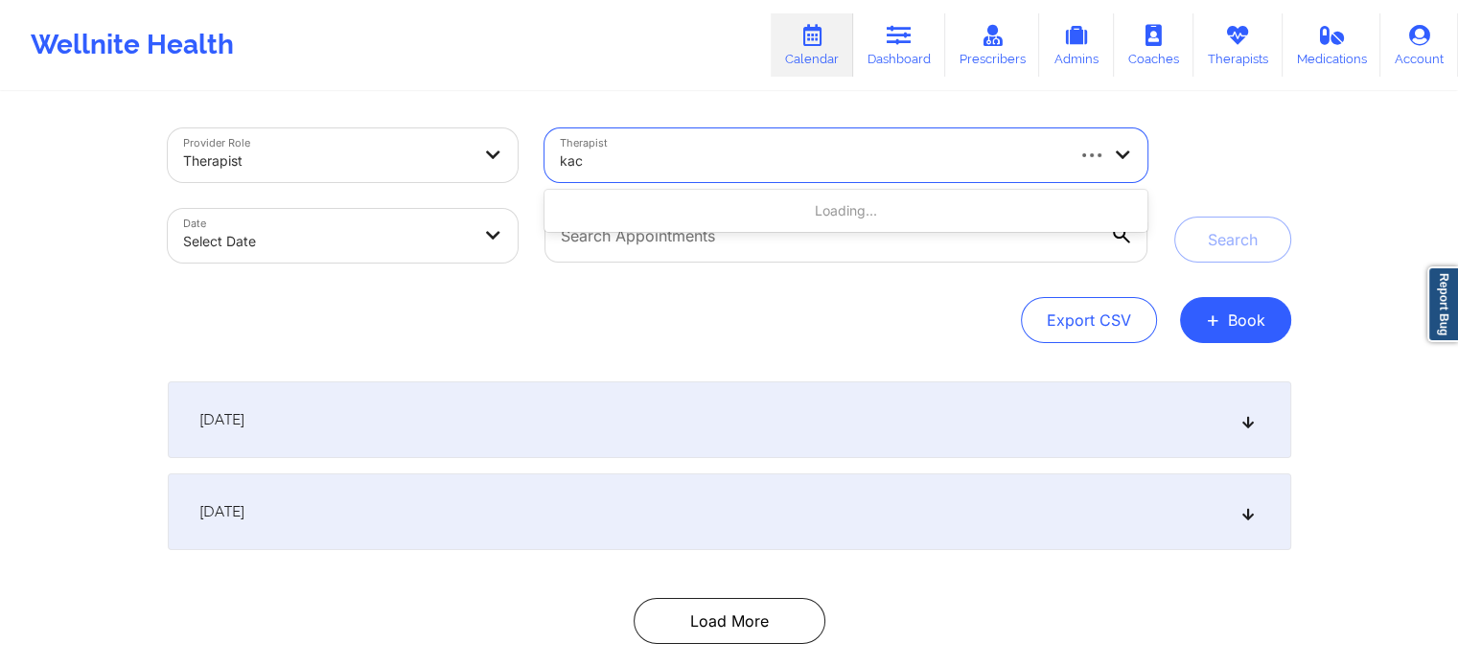
type input "kacy"
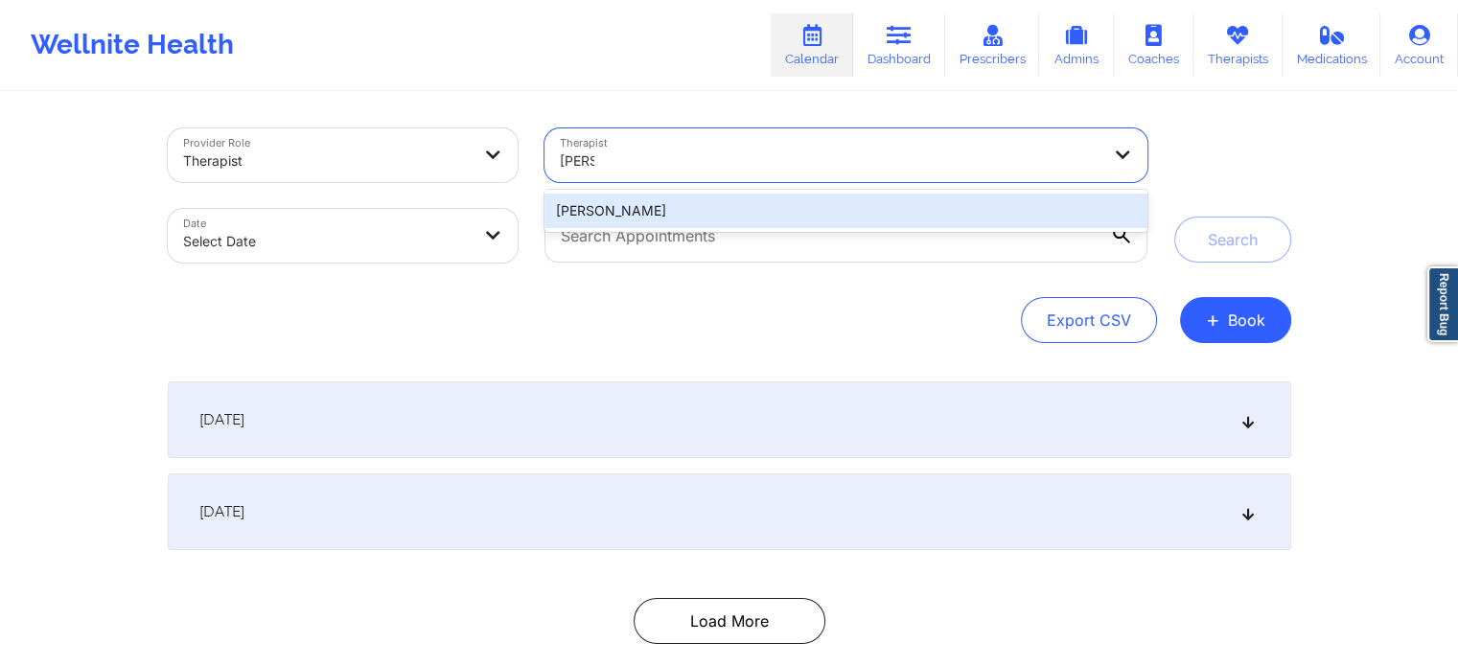
click at [727, 209] on div "[PERSON_NAME]" at bounding box center [846, 211] width 602 height 35
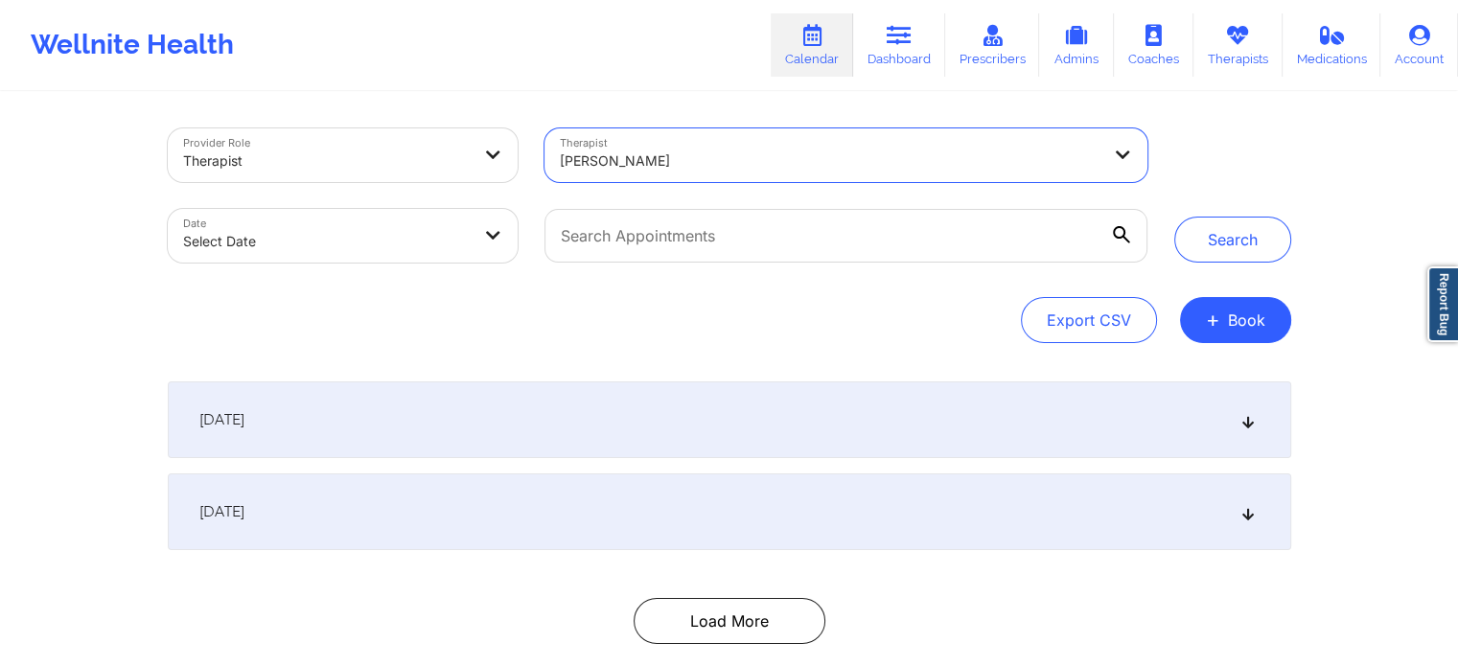
click at [320, 244] on body "Wellnite Health Calendar Dashboard Prescribers Admins Coaches Therapists Medica…" at bounding box center [729, 333] width 1458 height 666
select select "2025-8"
select select "2025-9"
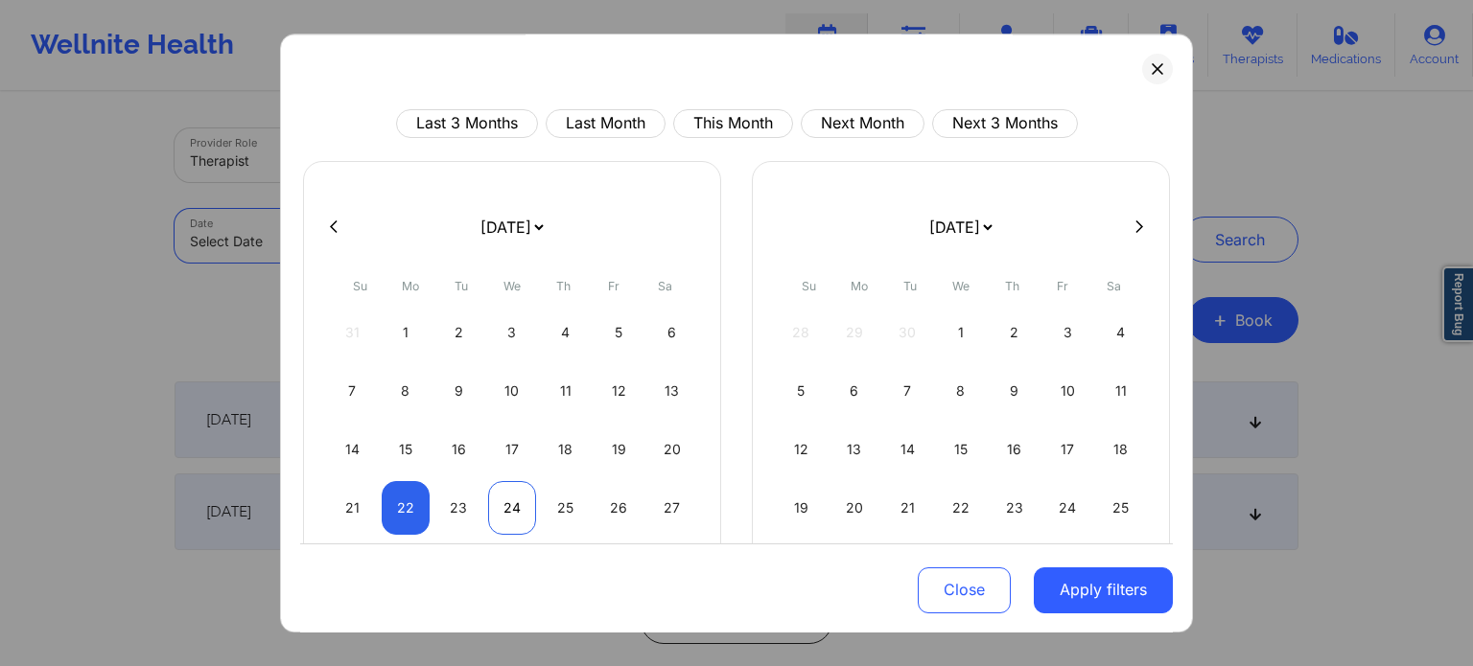
click at [521, 512] on div "24" at bounding box center [512, 508] width 49 height 54
select select "2025-8"
select select "2025-9"
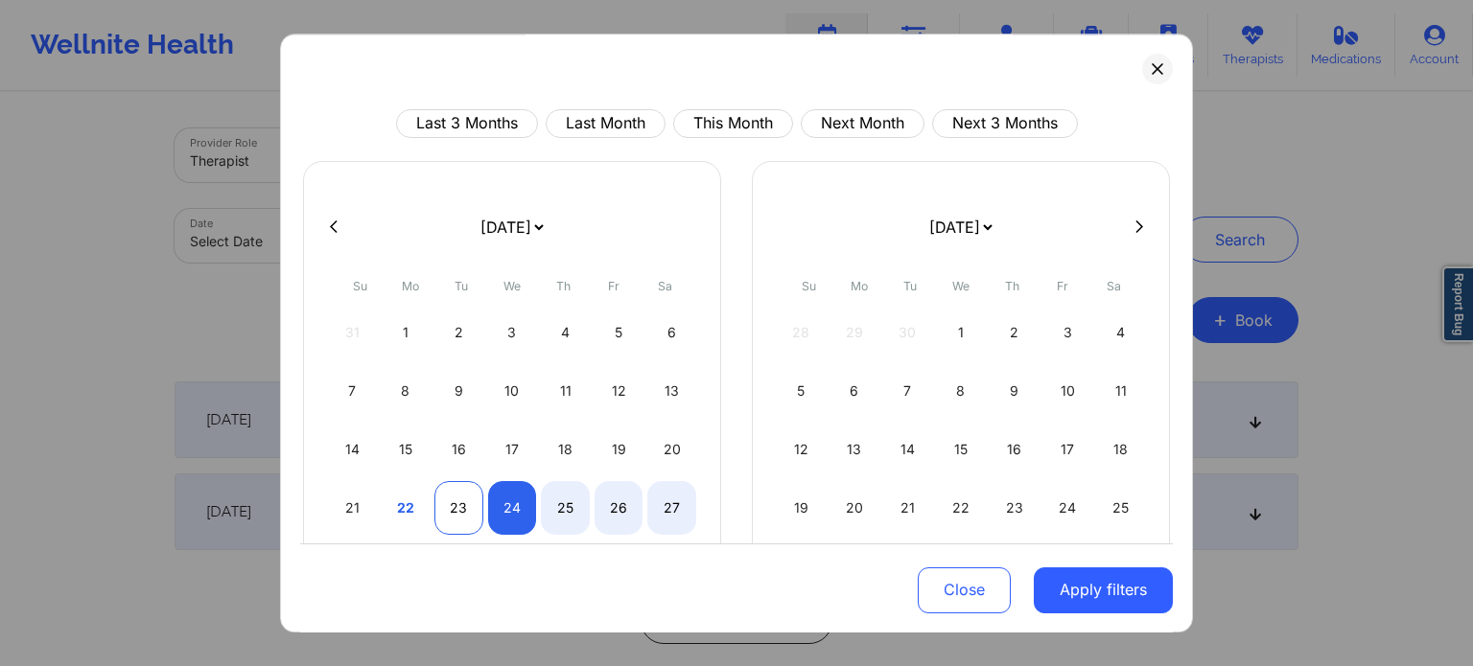
select select "2025-8"
select select "2025-9"
click at [456, 514] on div "23" at bounding box center [458, 508] width 49 height 54
select select "2025-8"
select select "2025-9"
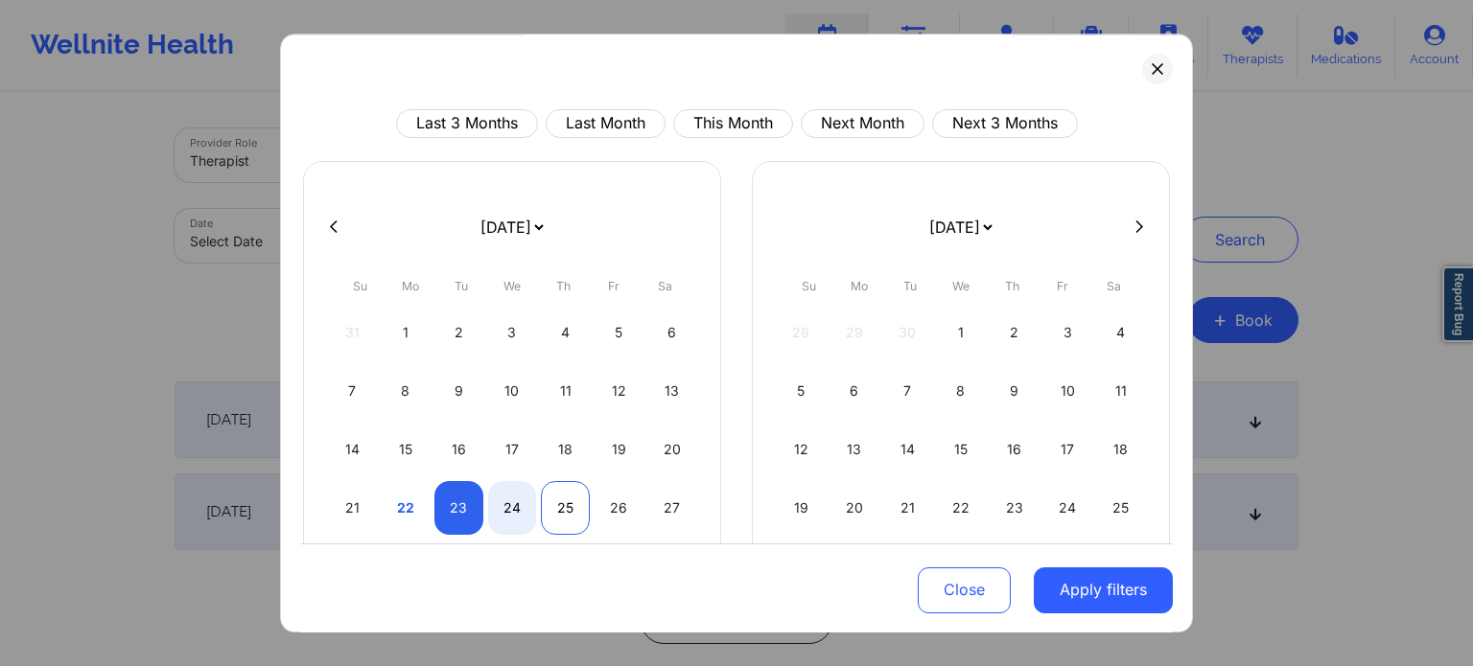
select select "2025-8"
select select "2025-9"
click at [565, 513] on div "25" at bounding box center [565, 508] width 49 height 54
select select "2025-8"
select select "2025-9"
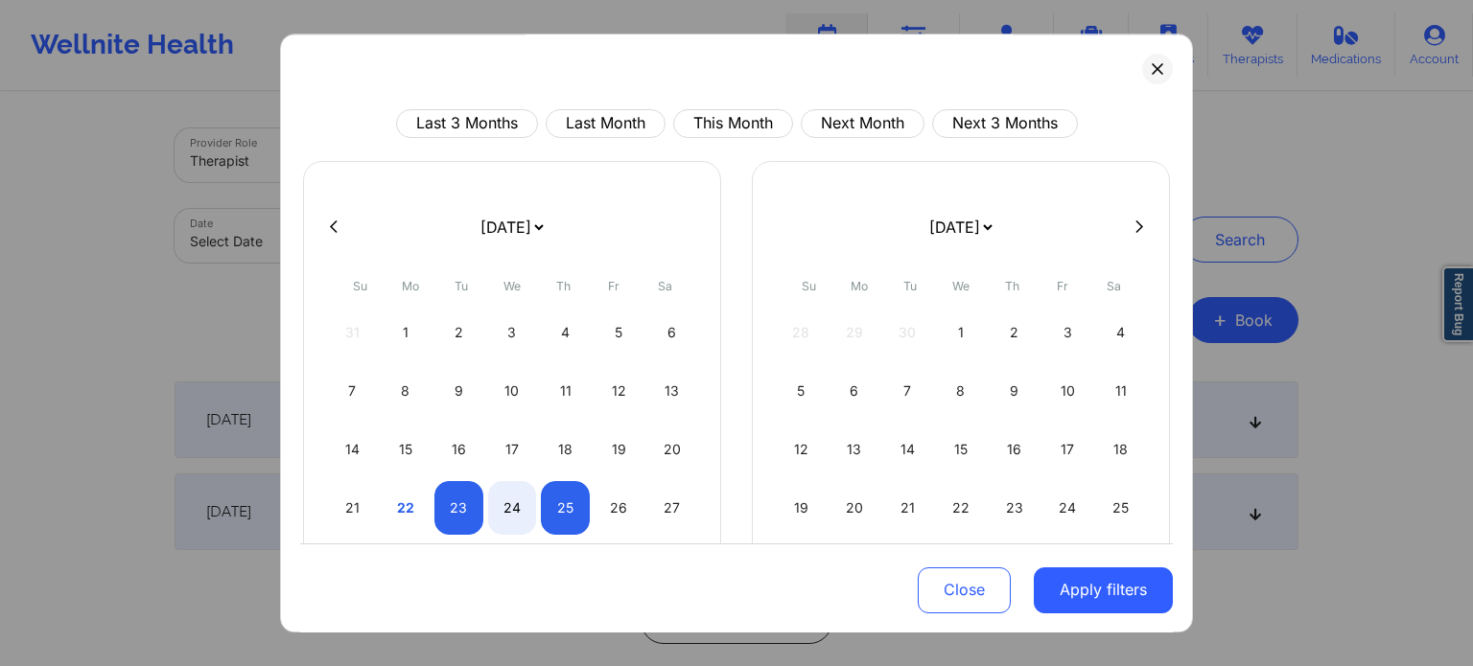
click at [1096, 586] on button "Apply filters" at bounding box center [1102, 590] width 139 height 46
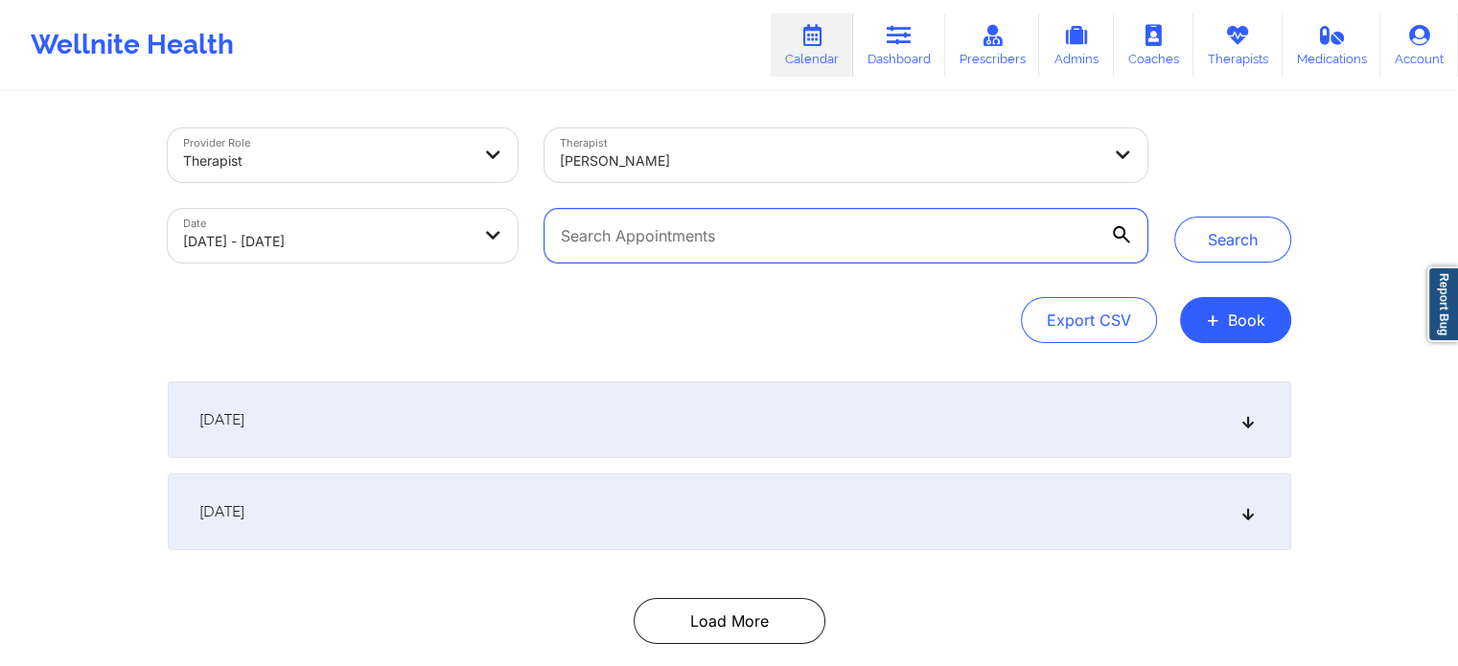
click at [1011, 241] on input "text" at bounding box center [846, 236] width 602 height 54
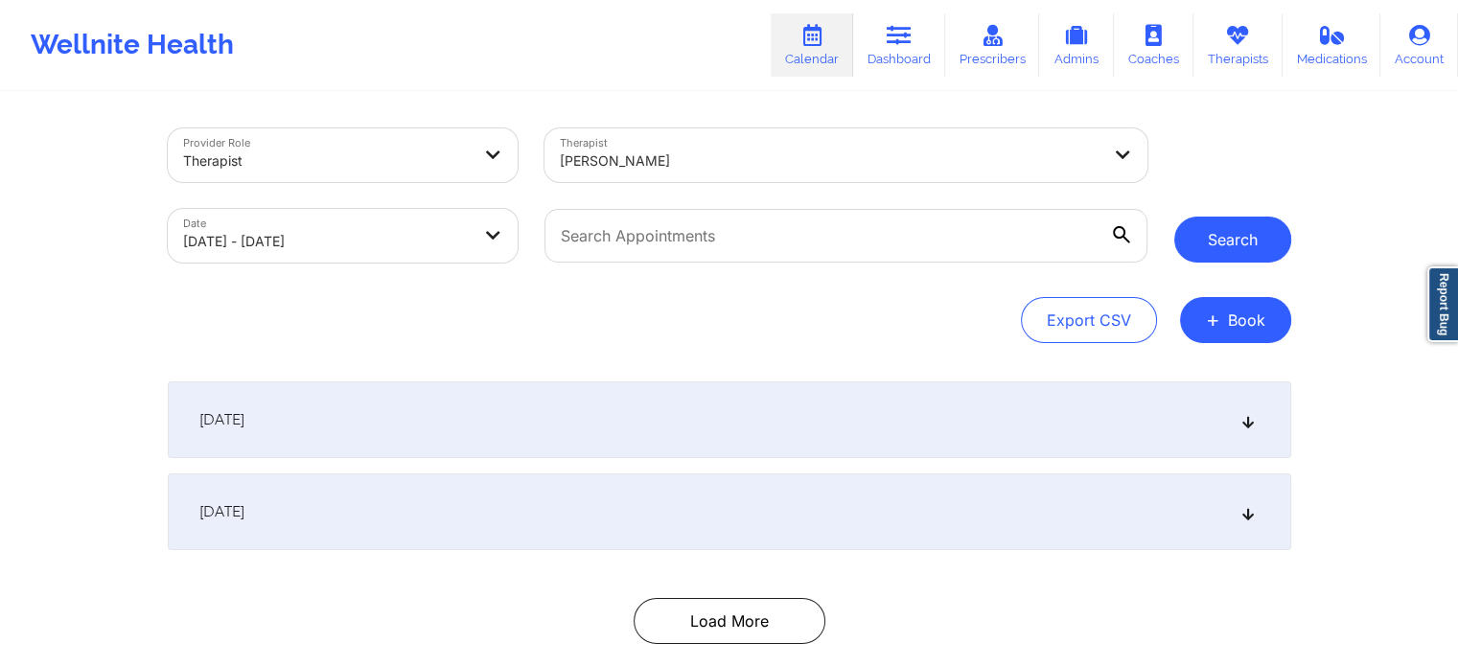
click at [1233, 244] on button "Search" at bounding box center [1232, 240] width 117 height 46
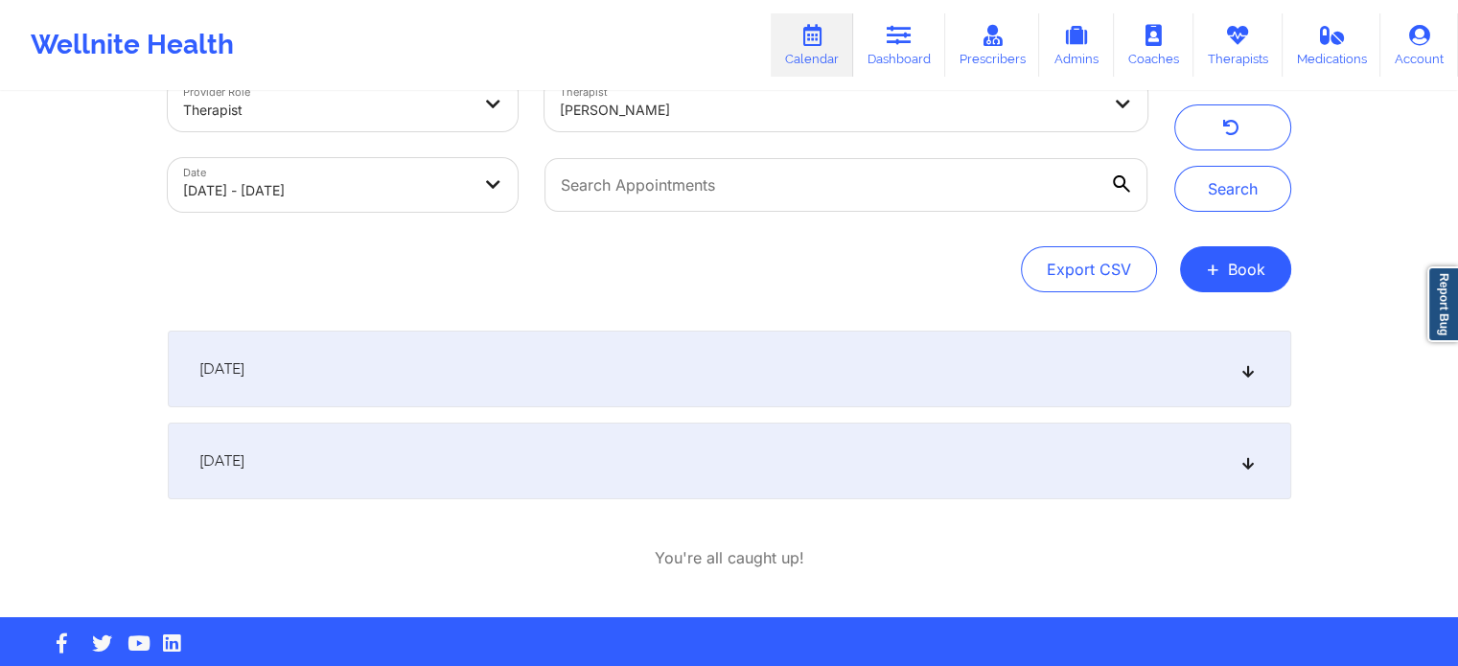
scroll to position [80, 0]
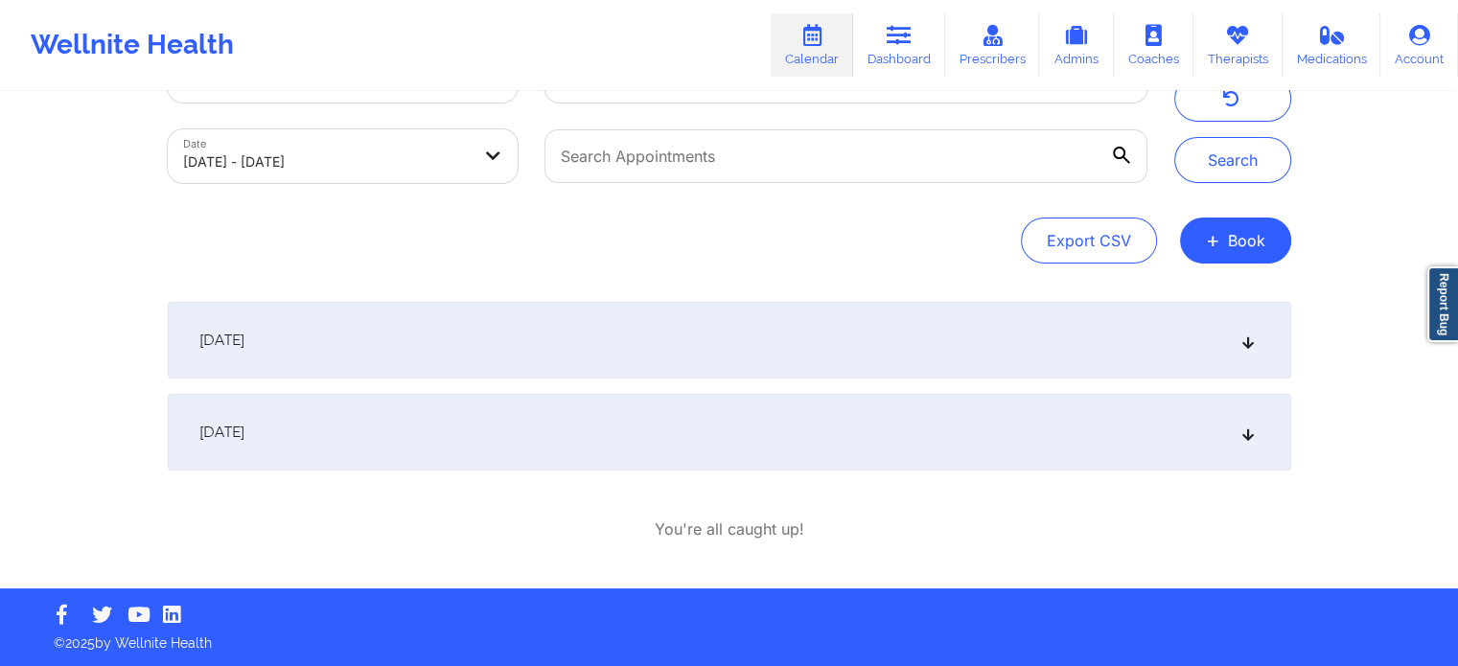
click at [483, 431] on div "September 24, 2025" at bounding box center [730, 432] width 1124 height 77
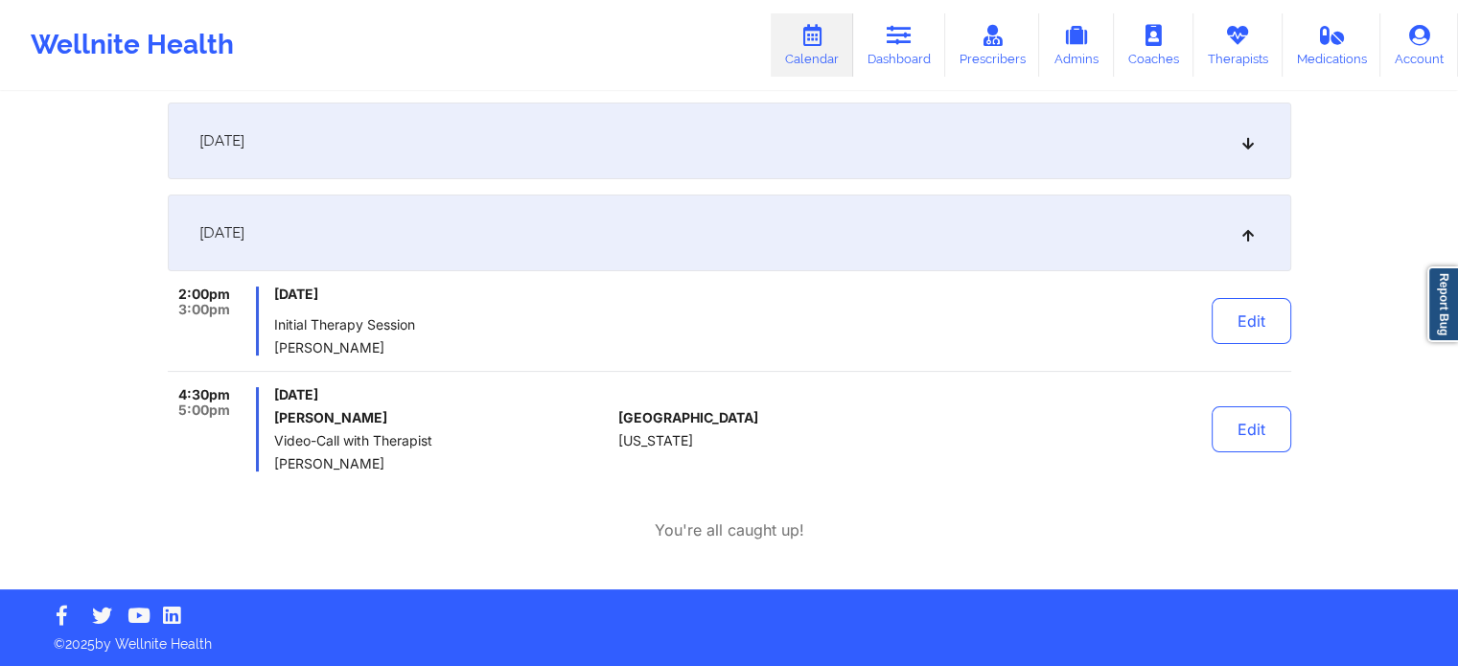
scroll to position [280, 0]
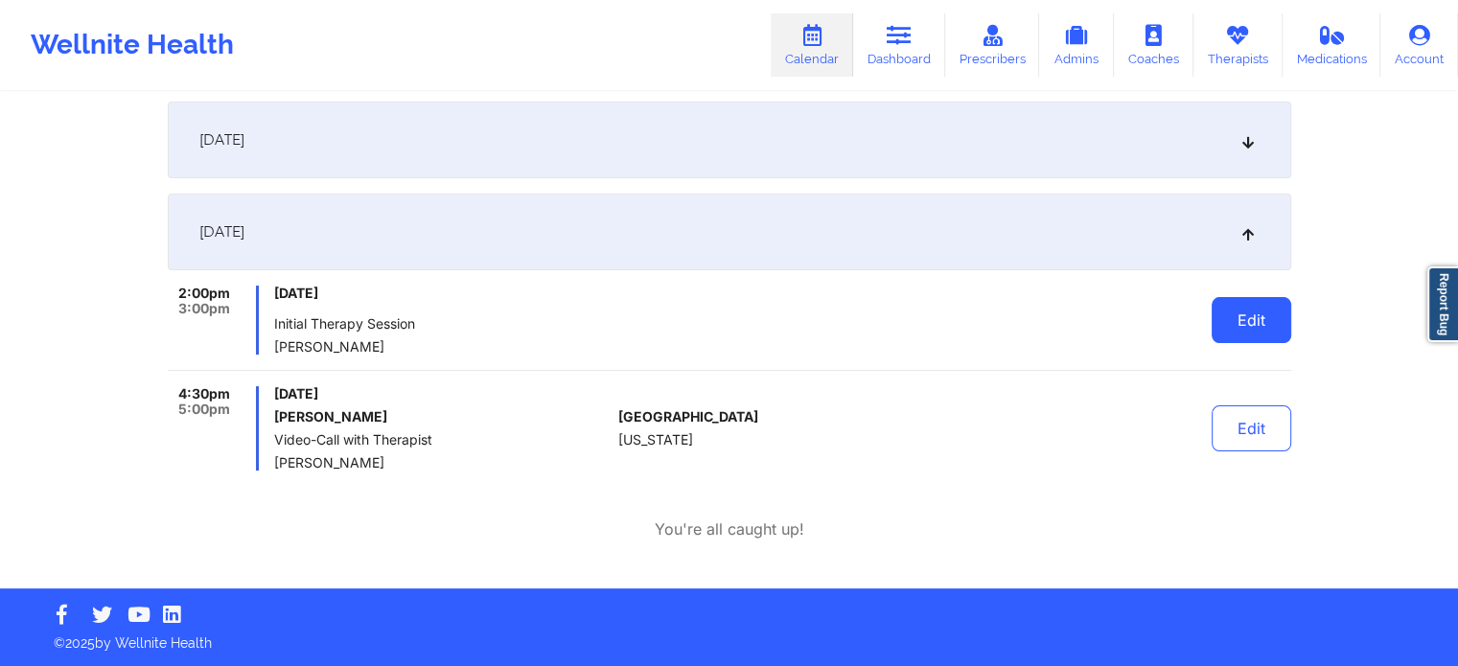
click at [1258, 314] on button "Edit" at bounding box center [1252, 320] width 80 height 46
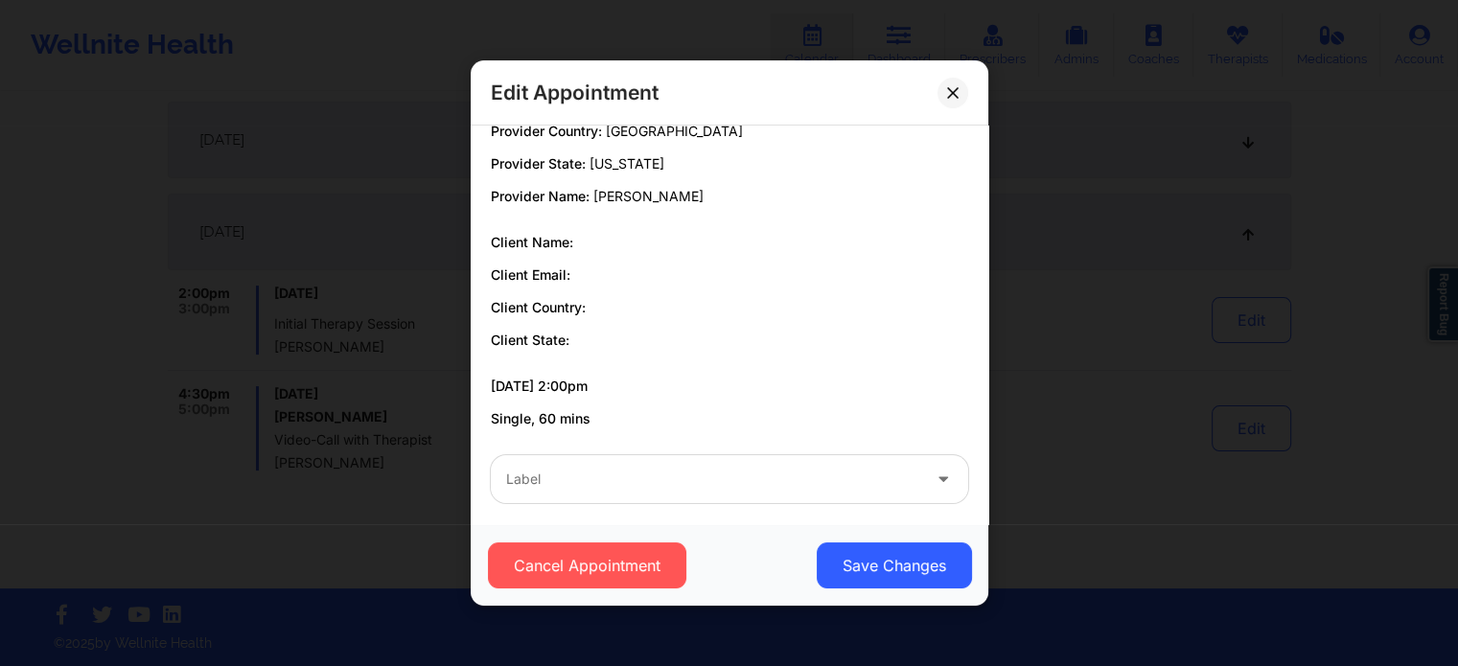
scroll to position [35, 0]
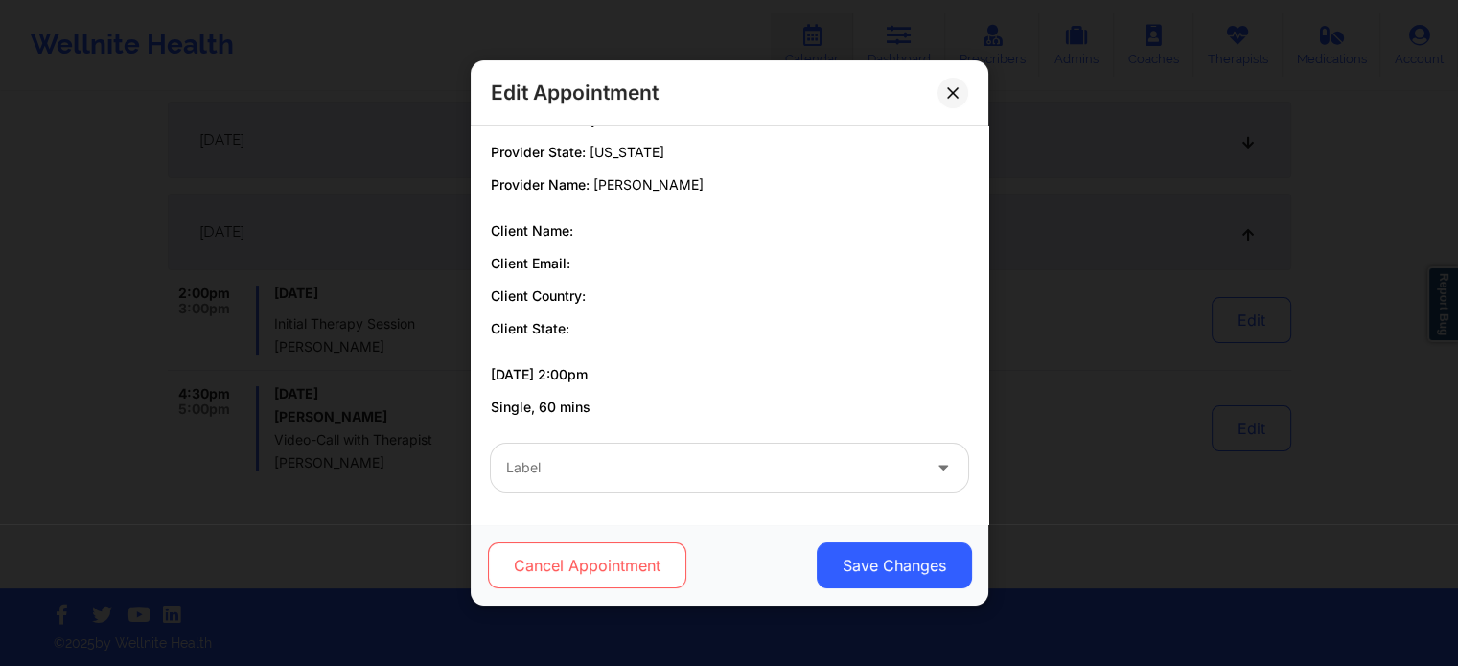
click at [630, 577] on button "Cancel Appointment" at bounding box center [586, 566] width 198 height 46
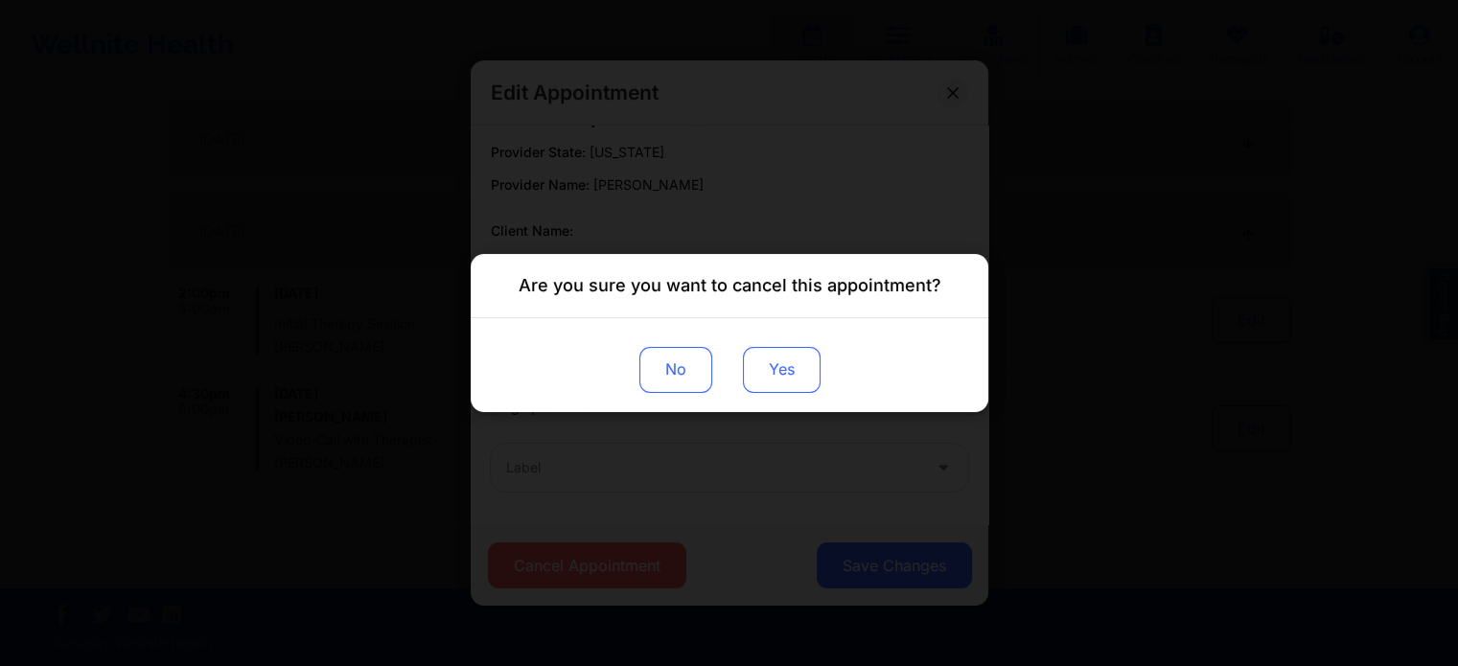
click at [778, 375] on button "Yes" at bounding box center [781, 370] width 78 height 46
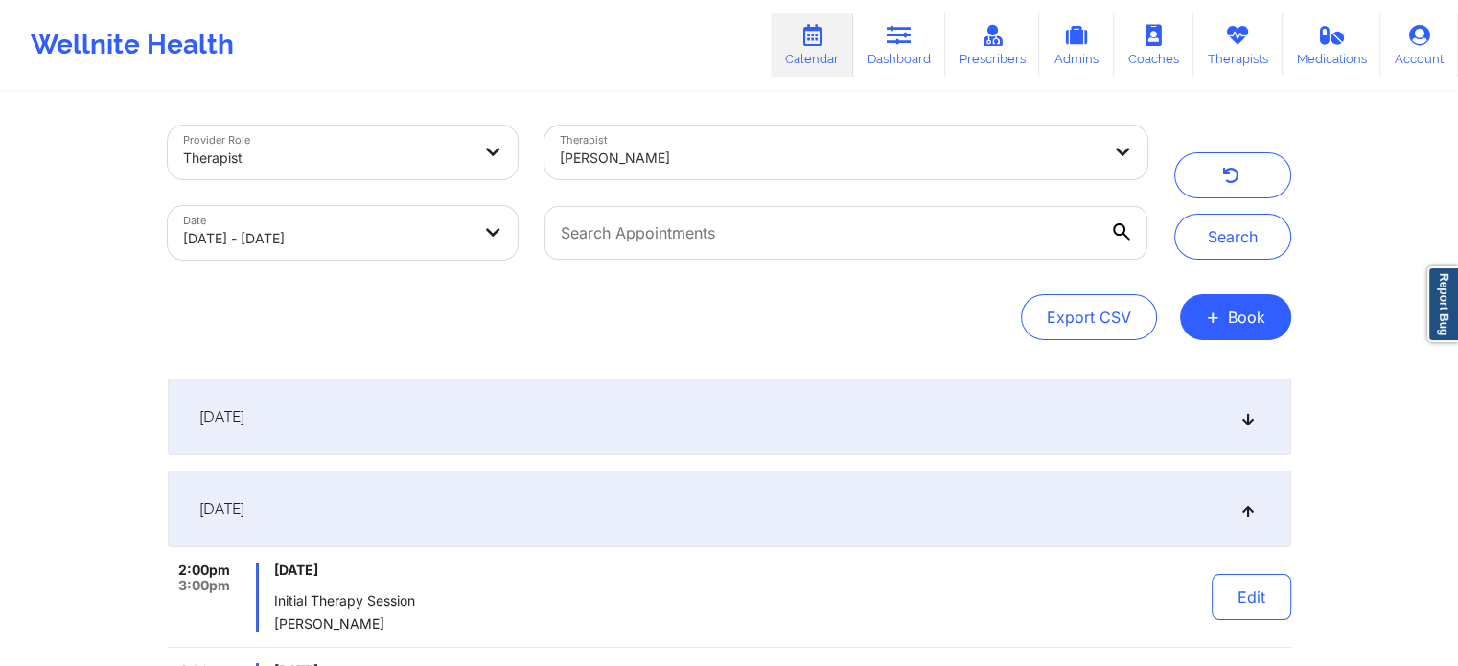
scroll to position [0, 0]
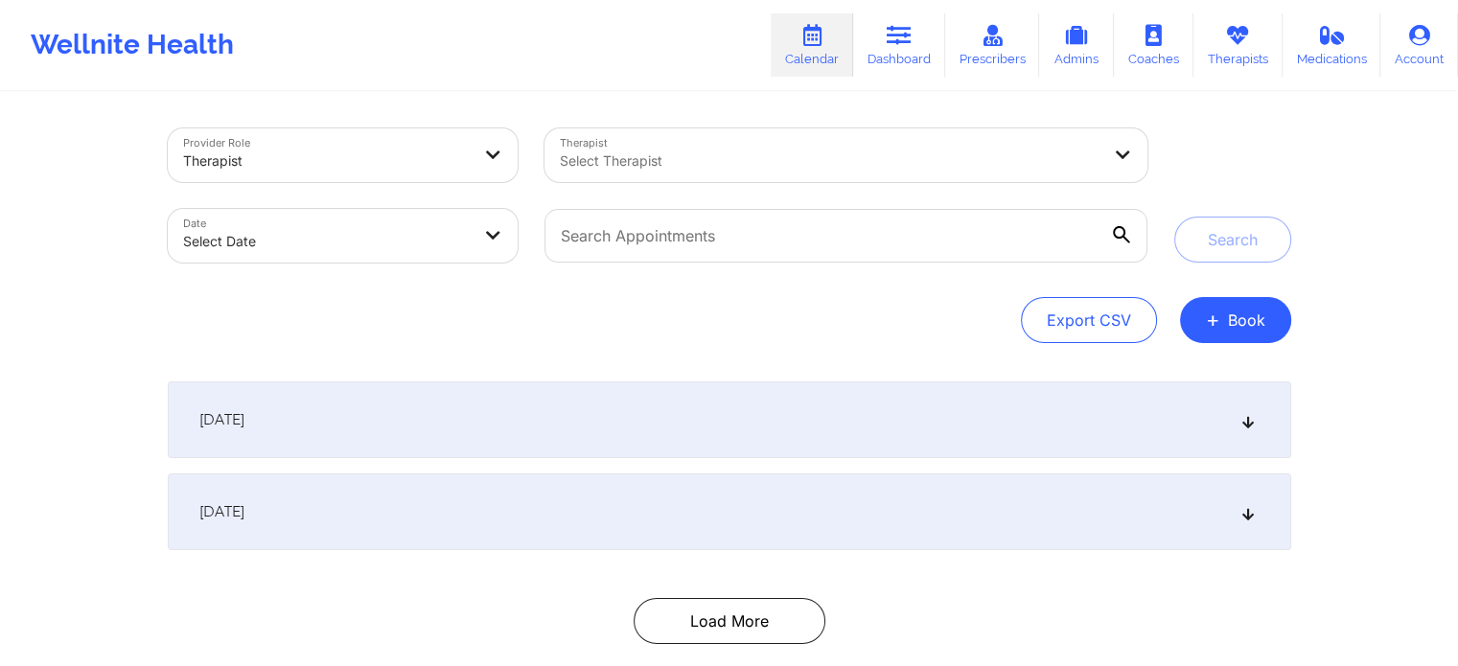
click at [631, 169] on div at bounding box center [830, 161] width 540 height 23
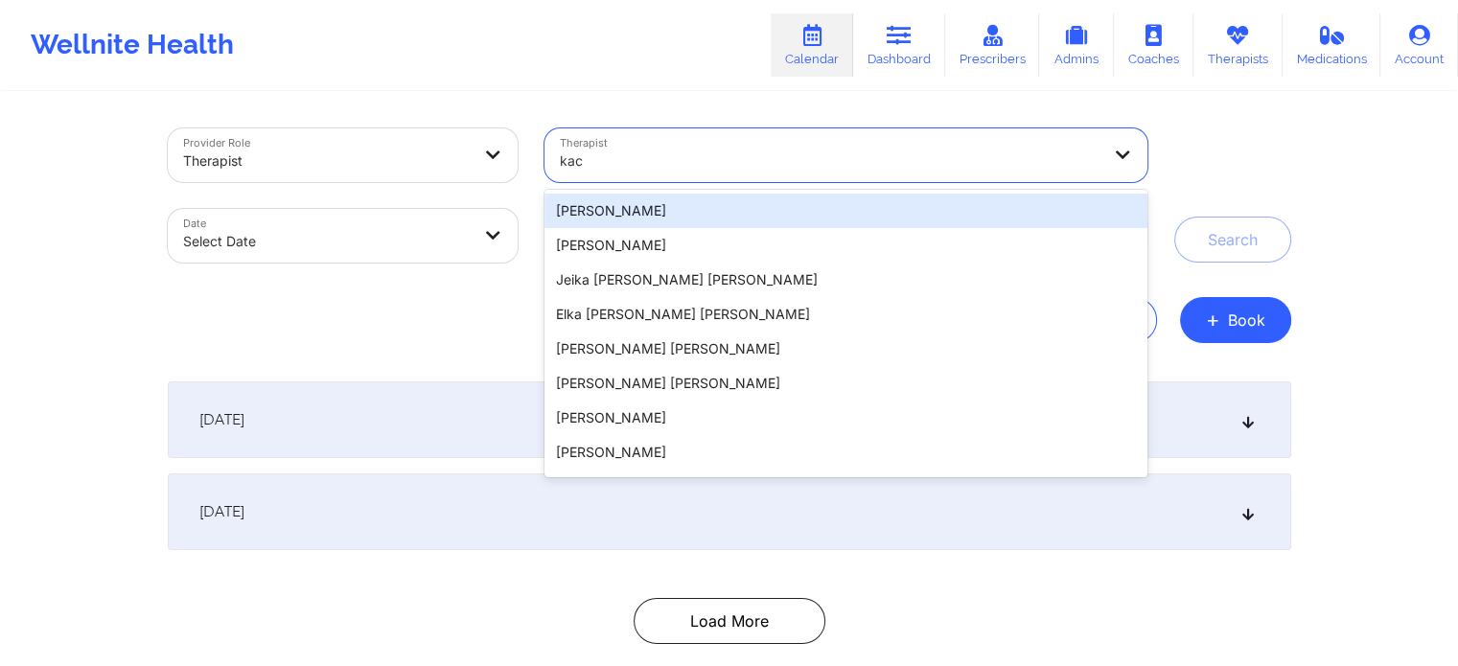
type input "kacy"
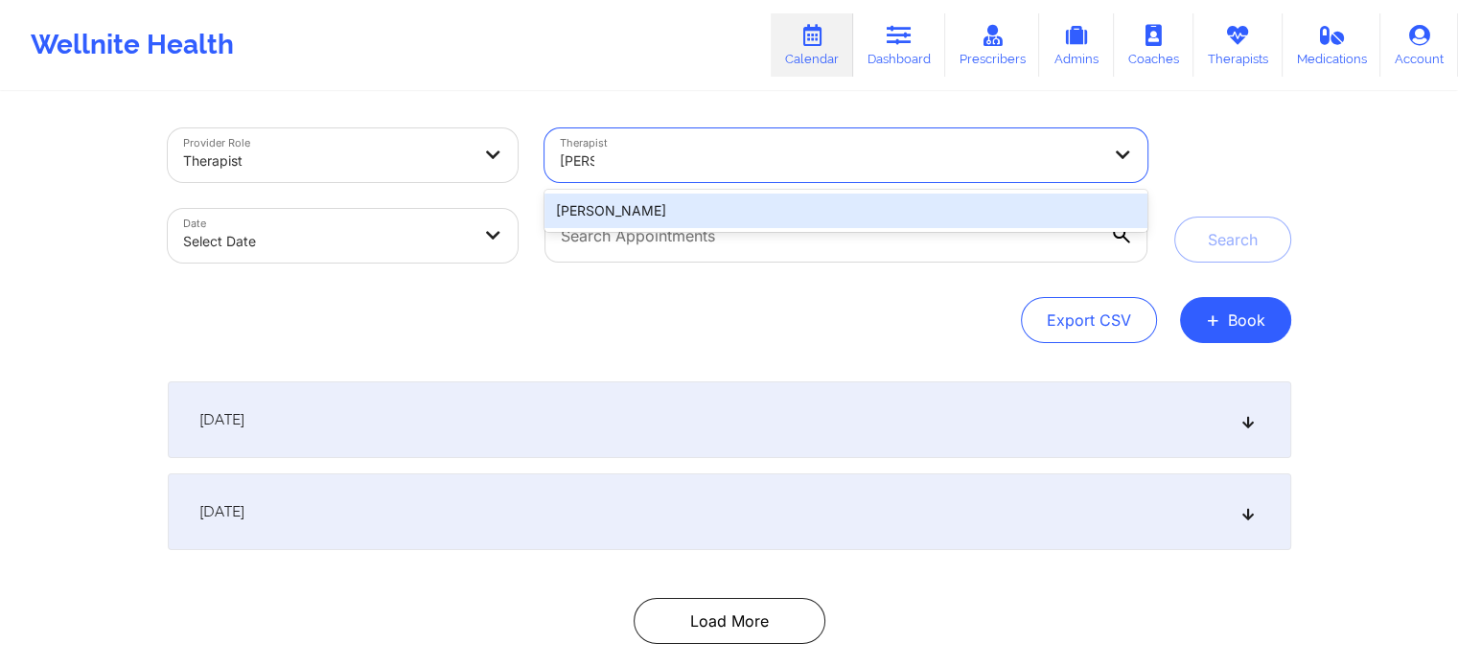
click at [724, 200] on div "Kacynthia Bradley" at bounding box center [846, 211] width 602 height 35
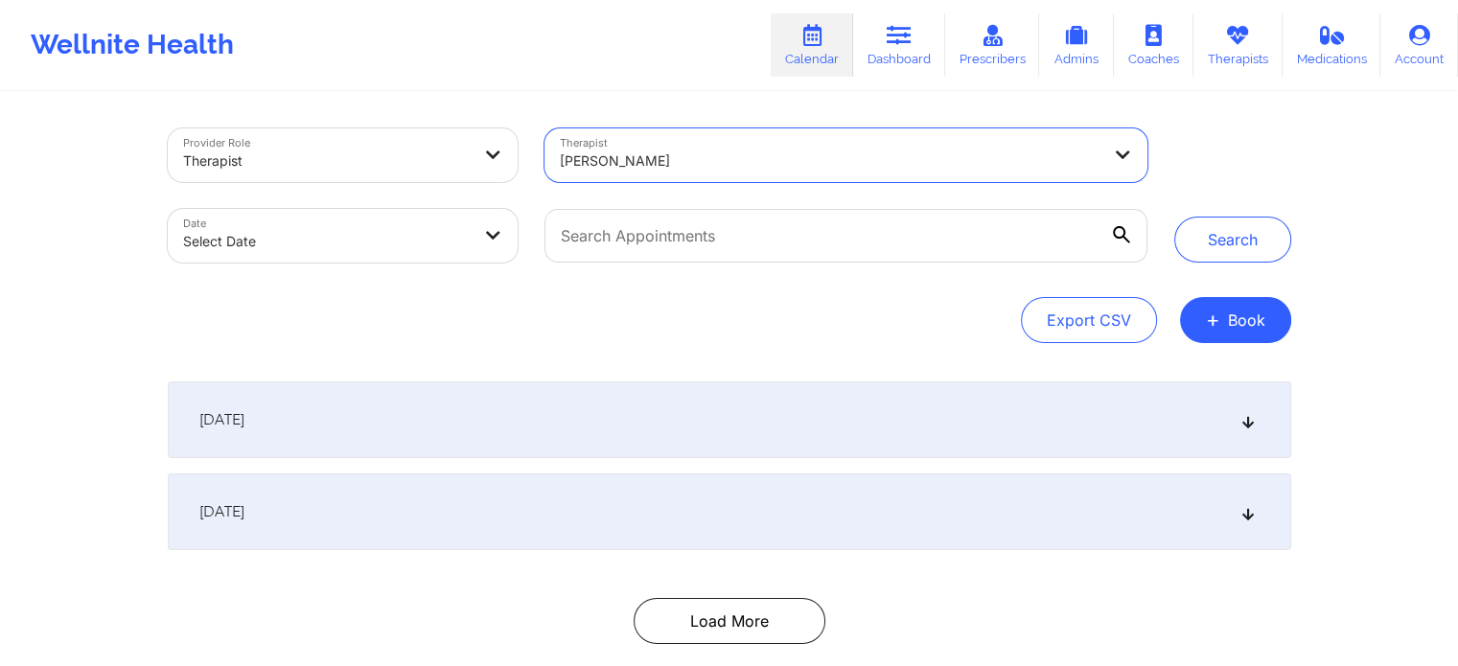
click at [312, 222] on body "Wellnite Health Calendar Dashboard Prescribers Admins Coaches Therapists Medica…" at bounding box center [729, 333] width 1458 height 666
select select "2025-8"
select select "2025-9"
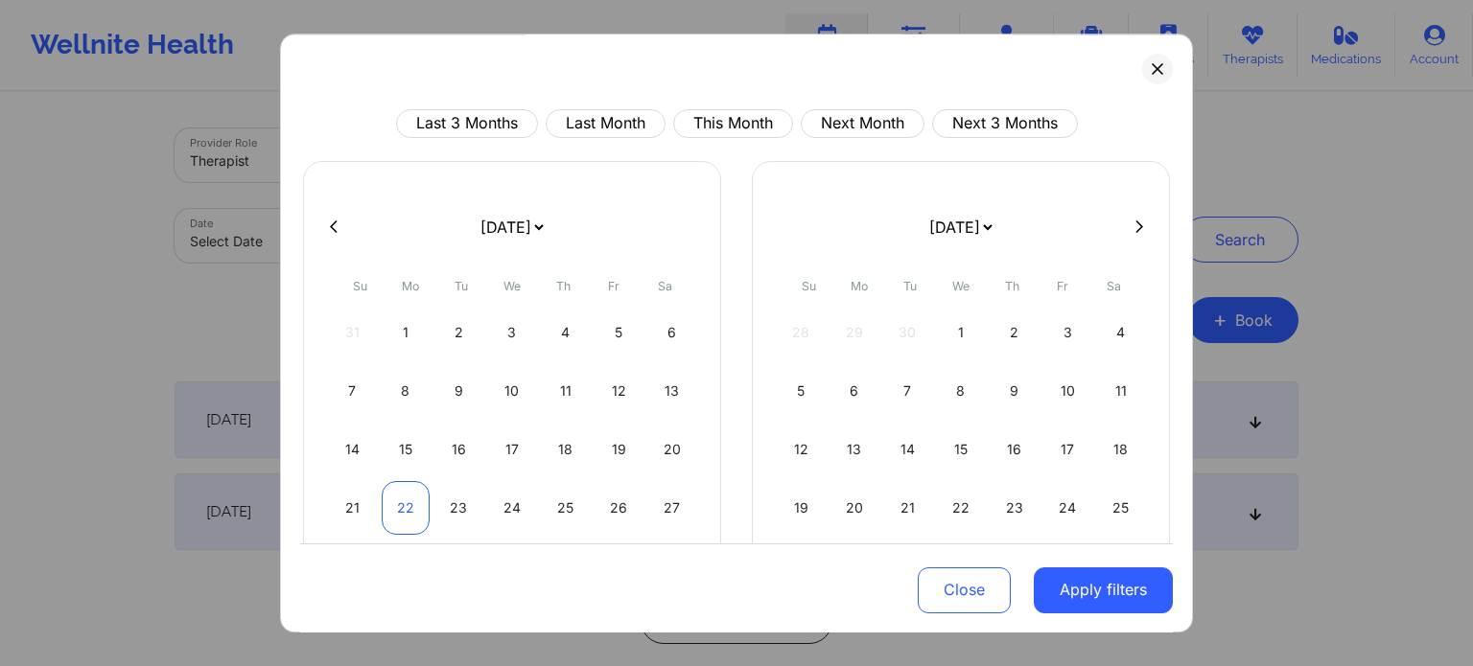
click at [391, 511] on div "22" at bounding box center [406, 508] width 49 height 54
select select "2025-8"
select select "2025-9"
click at [572, 498] on div "25" at bounding box center [565, 508] width 49 height 54
select select "2025-8"
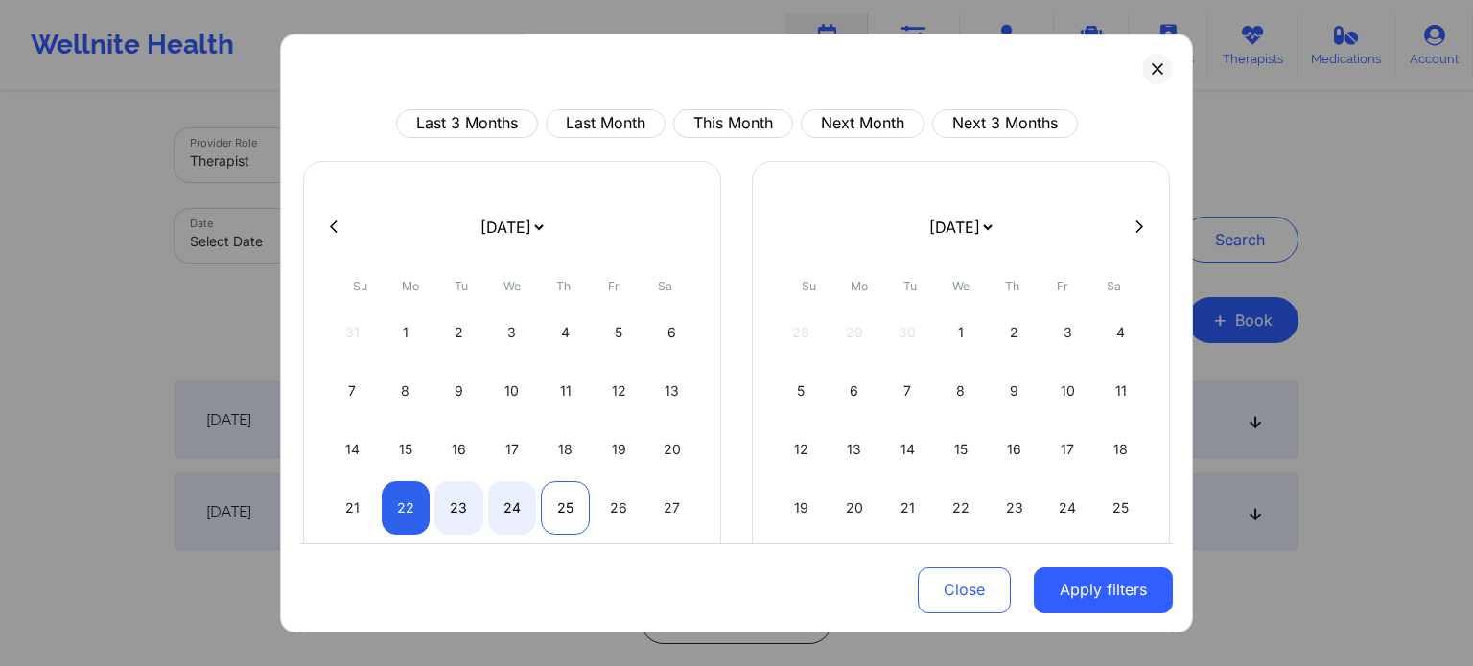
select select "2025-9"
click at [1078, 570] on button "Apply filters" at bounding box center [1102, 590] width 139 height 46
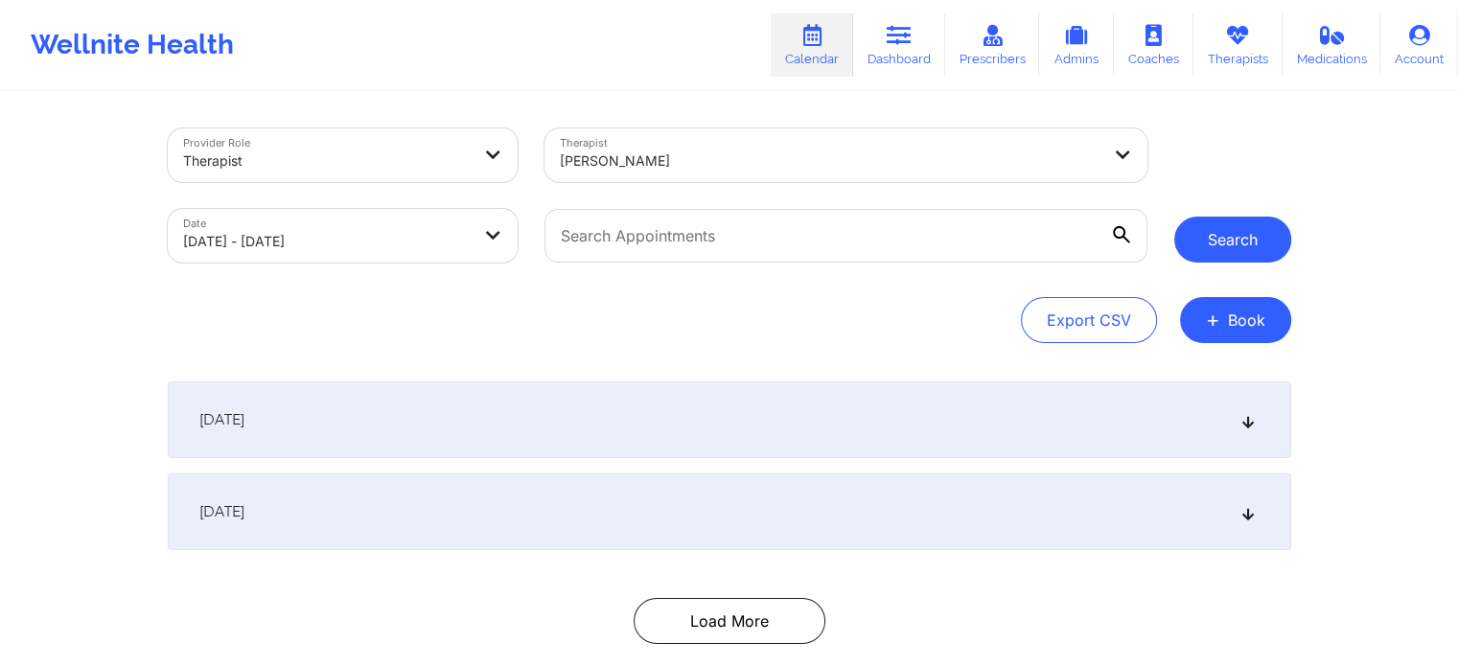
click at [1242, 247] on button "Search" at bounding box center [1232, 240] width 117 height 46
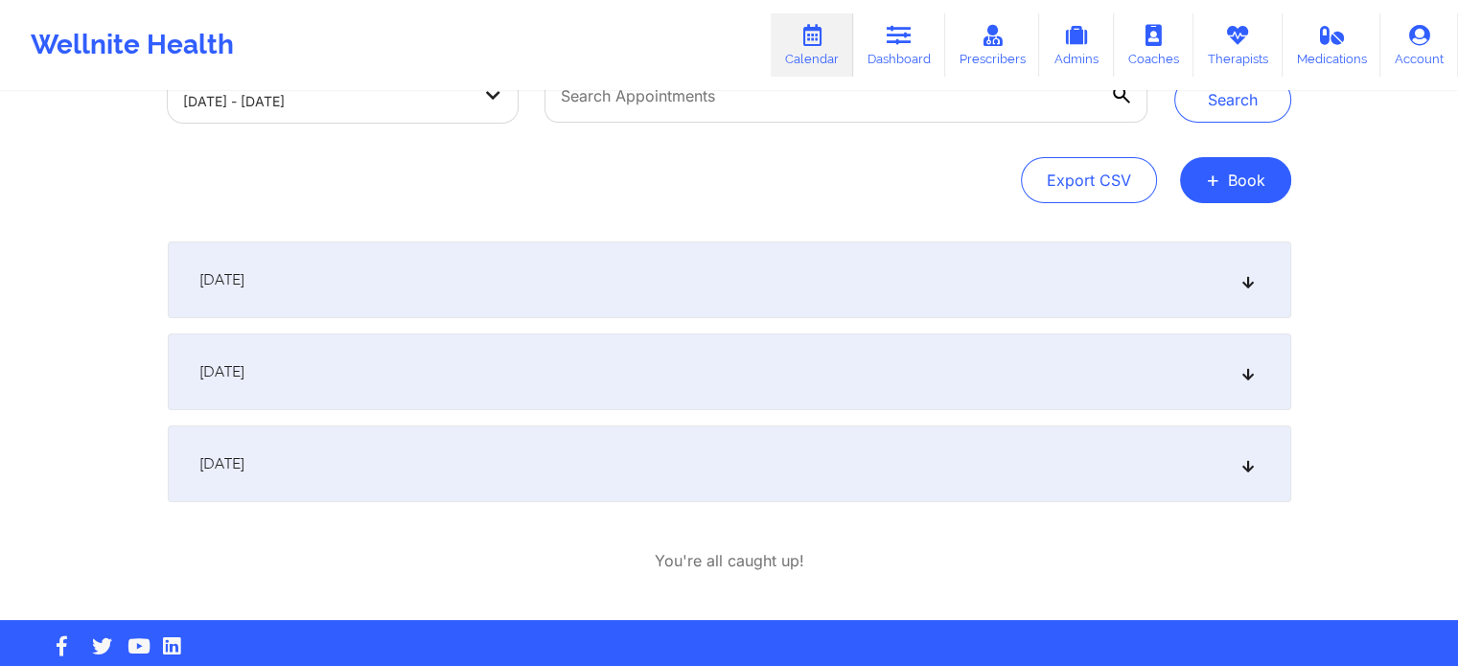
scroll to position [172, 0]
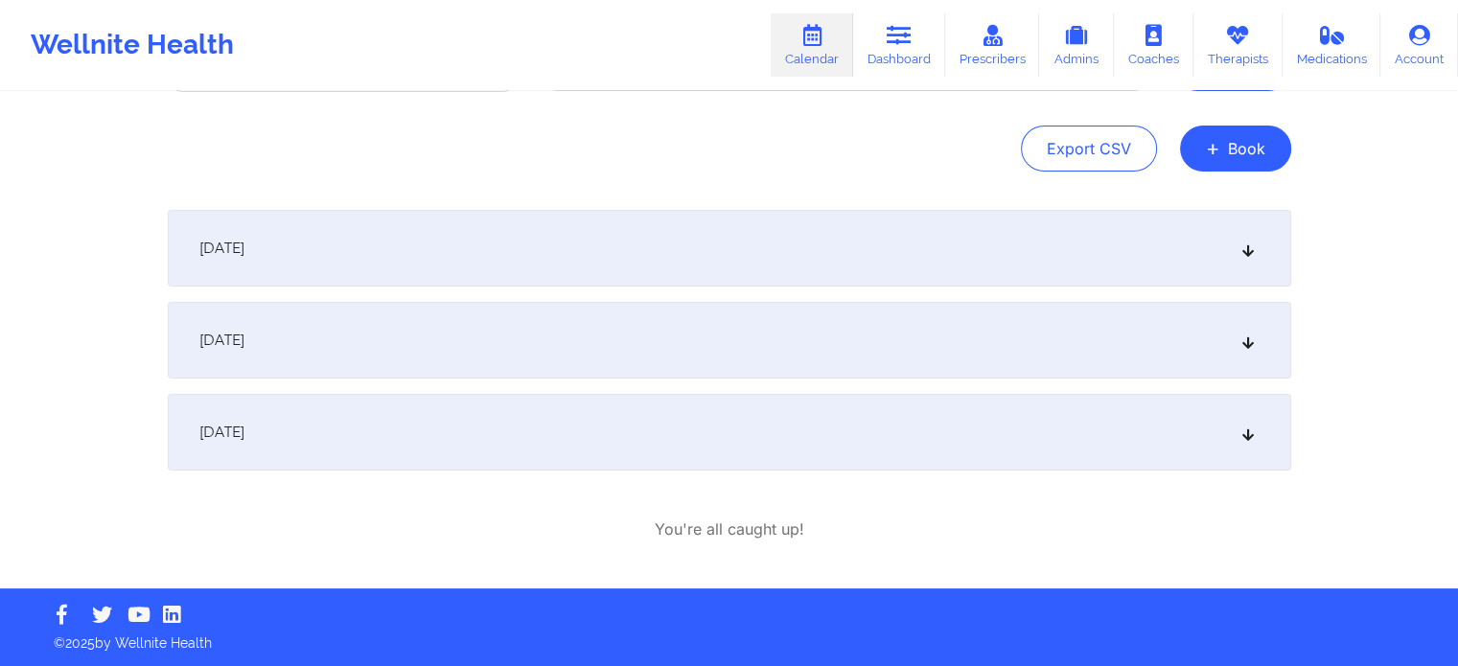
click at [391, 436] on div "September 24, 2025" at bounding box center [730, 432] width 1124 height 77
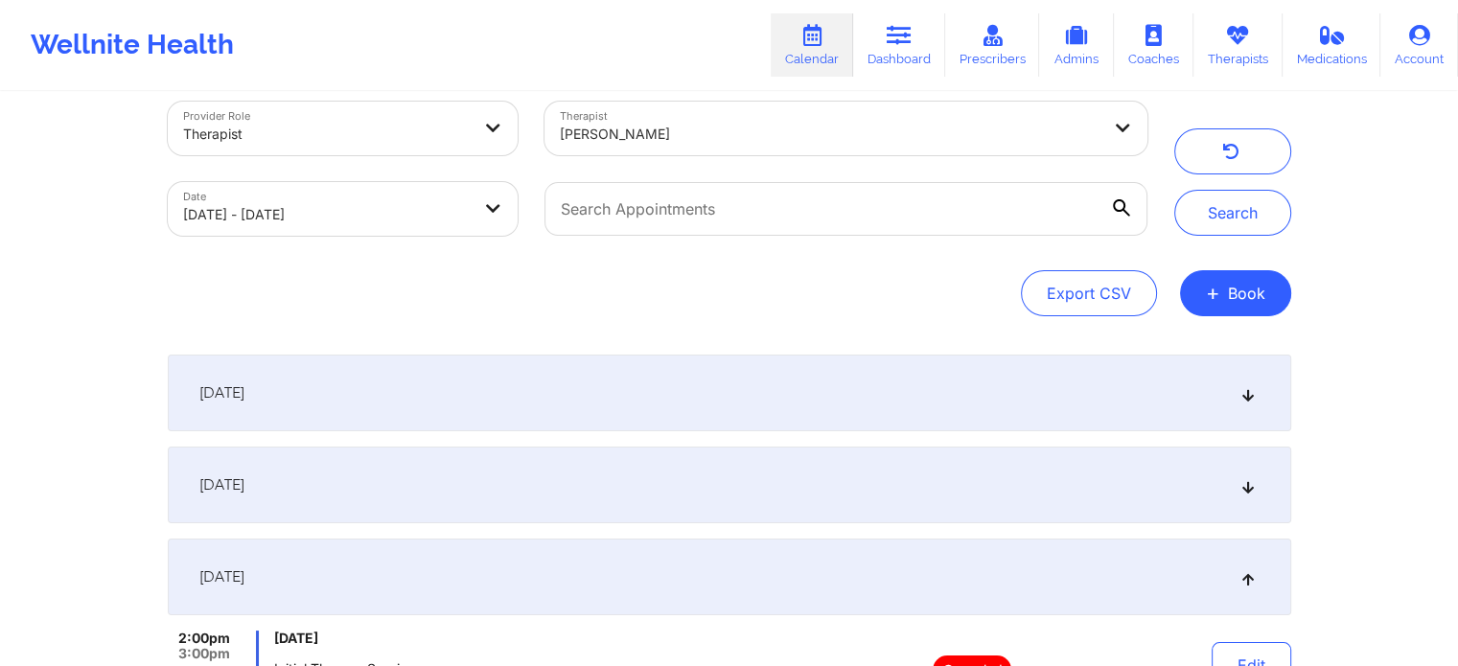
scroll to position [0, 0]
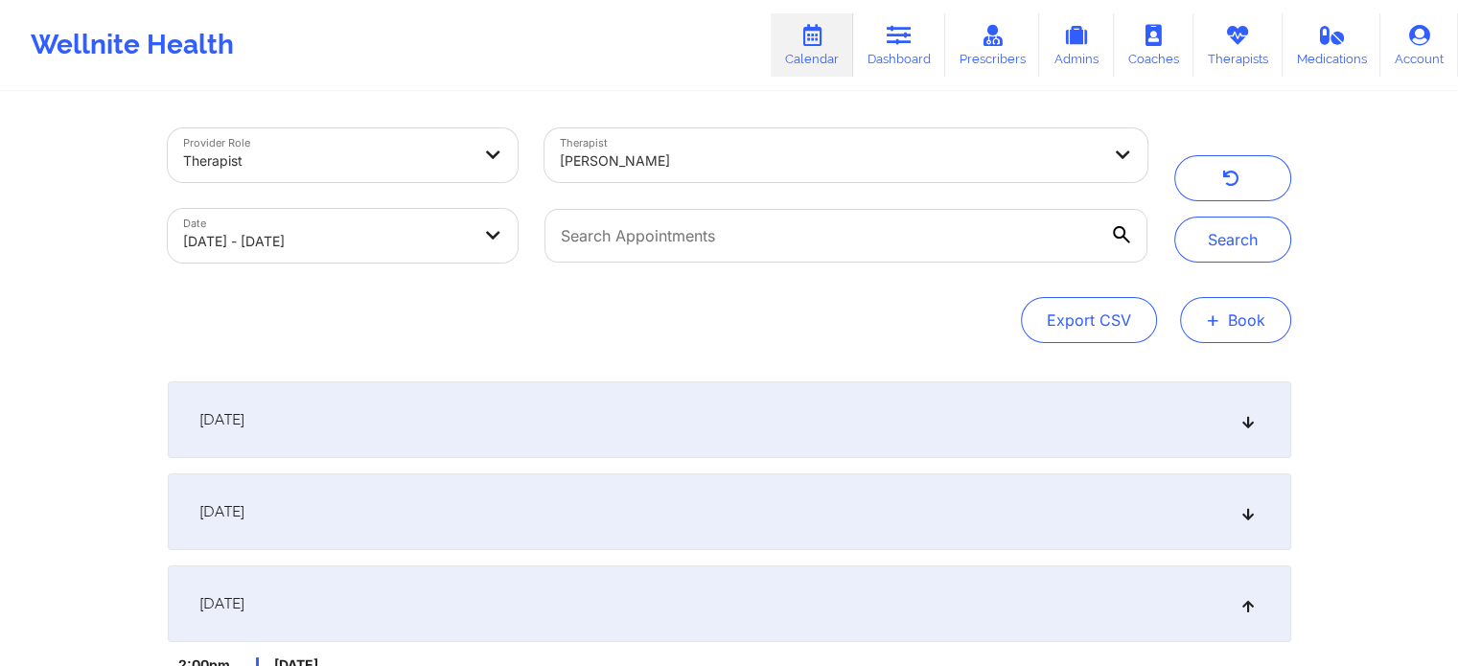
click at [1230, 323] on button "+ Book" at bounding box center [1235, 320] width 111 height 46
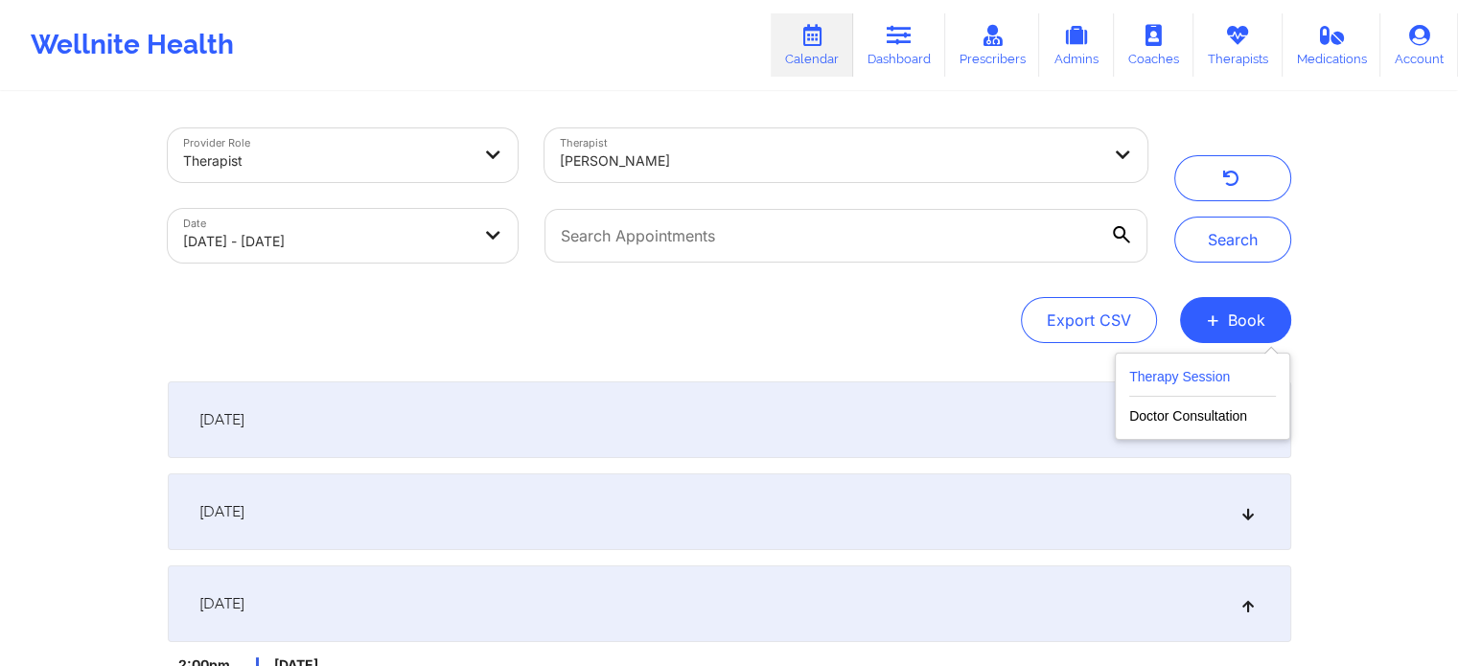
click at [1141, 383] on button "Therapy Session" at bounding box center [1202, 381] width 147 height 32
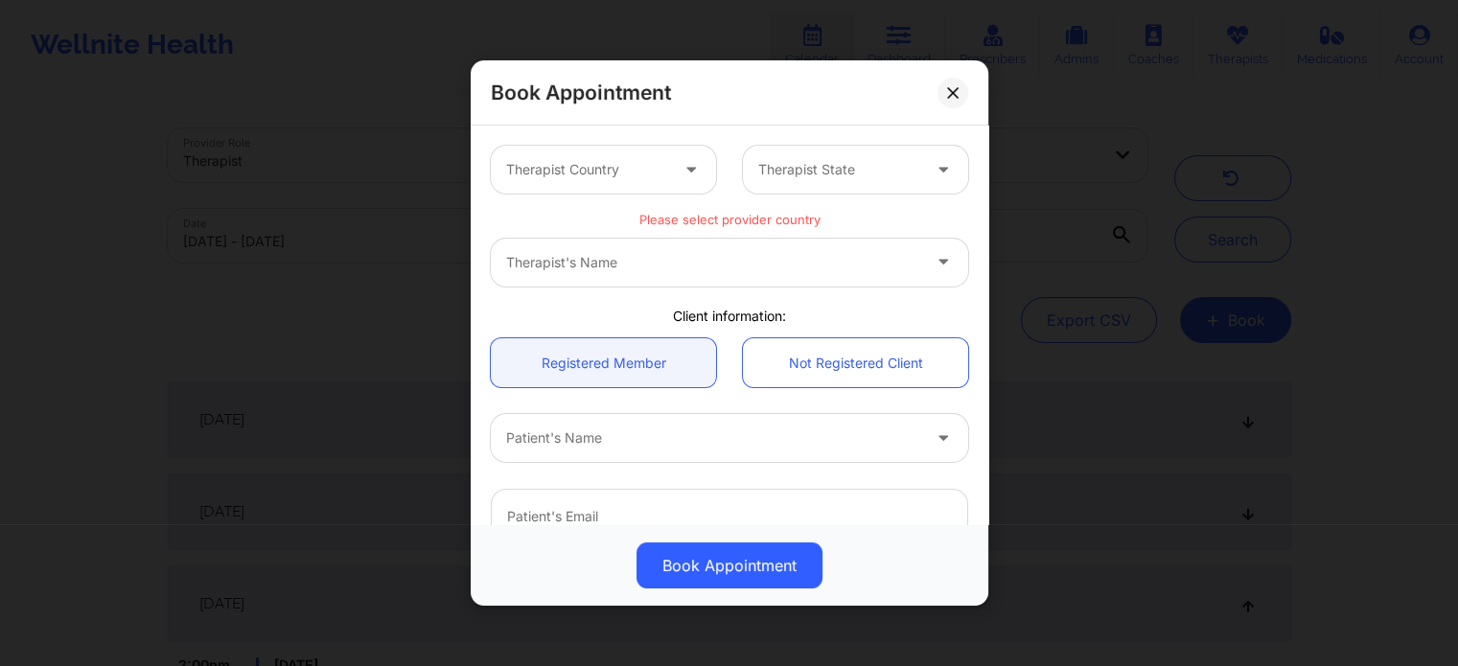
click at [566, 168] on div at bounding box center [587, 169] width 162 height 23
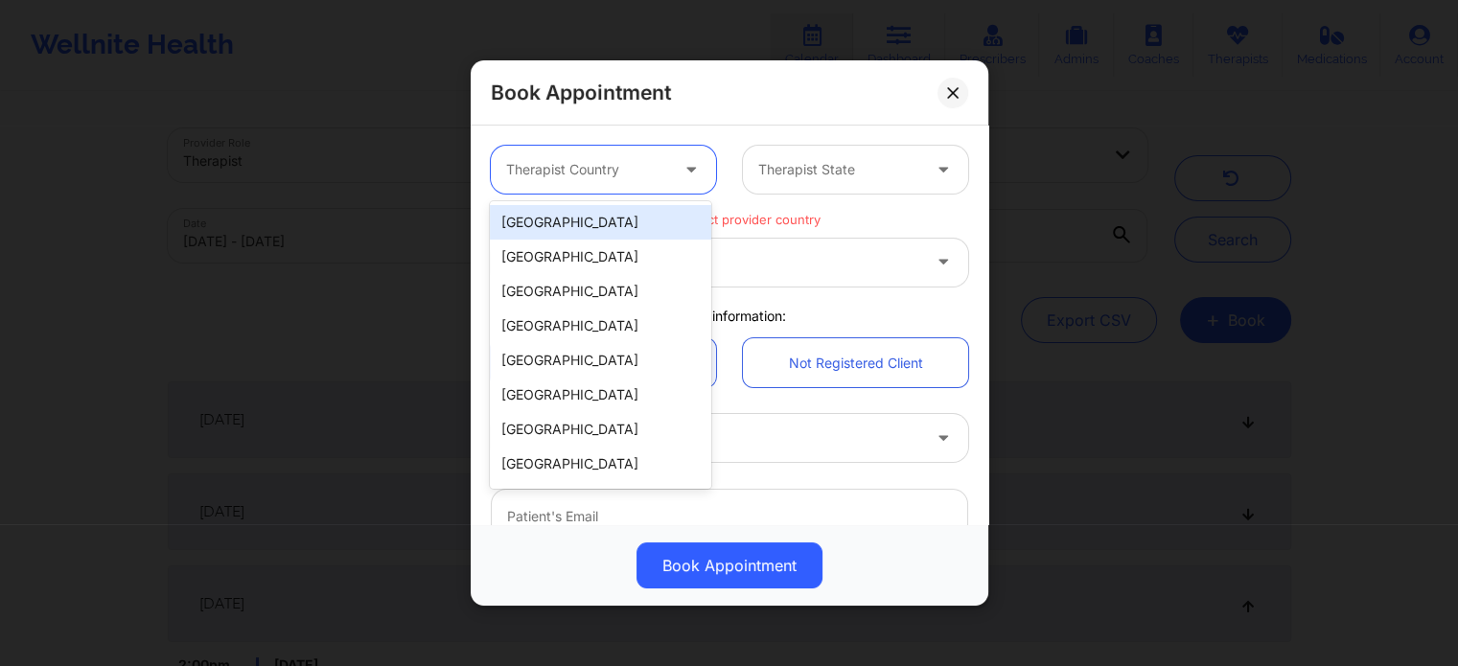
click at [601, 232] on div "[GEOGRAPHIC_DATA]" at bounding box center [600, 222] width 220 height 35
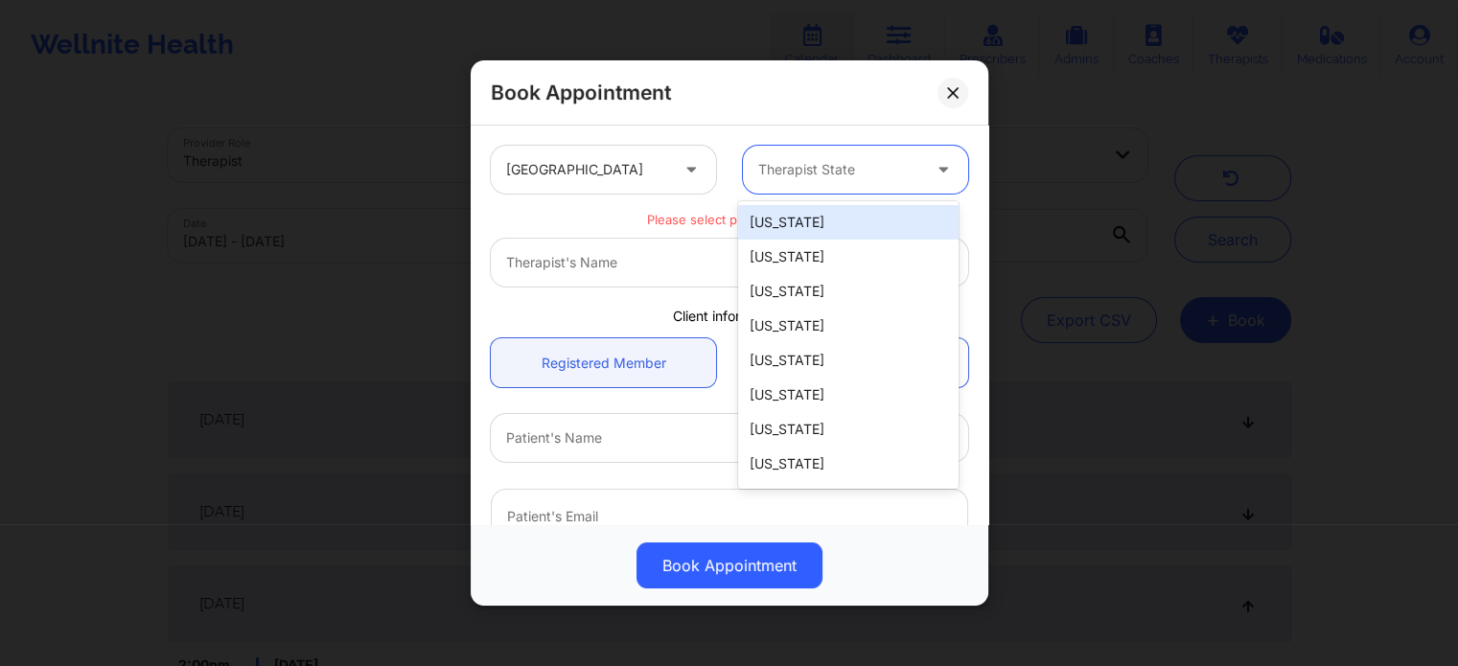
click at [863, 161] on div at bounding box center [839, 169] width 162 height 23
type input "f"
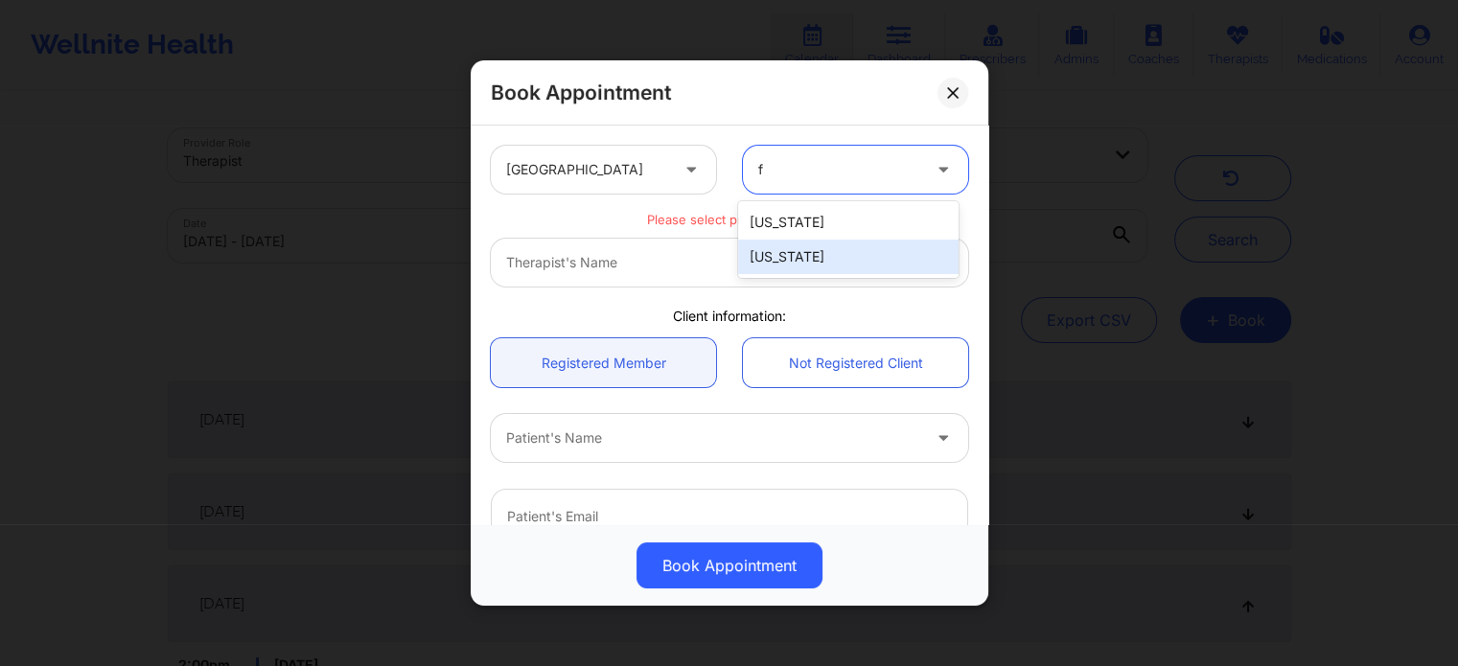
click at [809, 262] on div "[US_STATE]" at bounding box center [848, 257] width 220 height 35
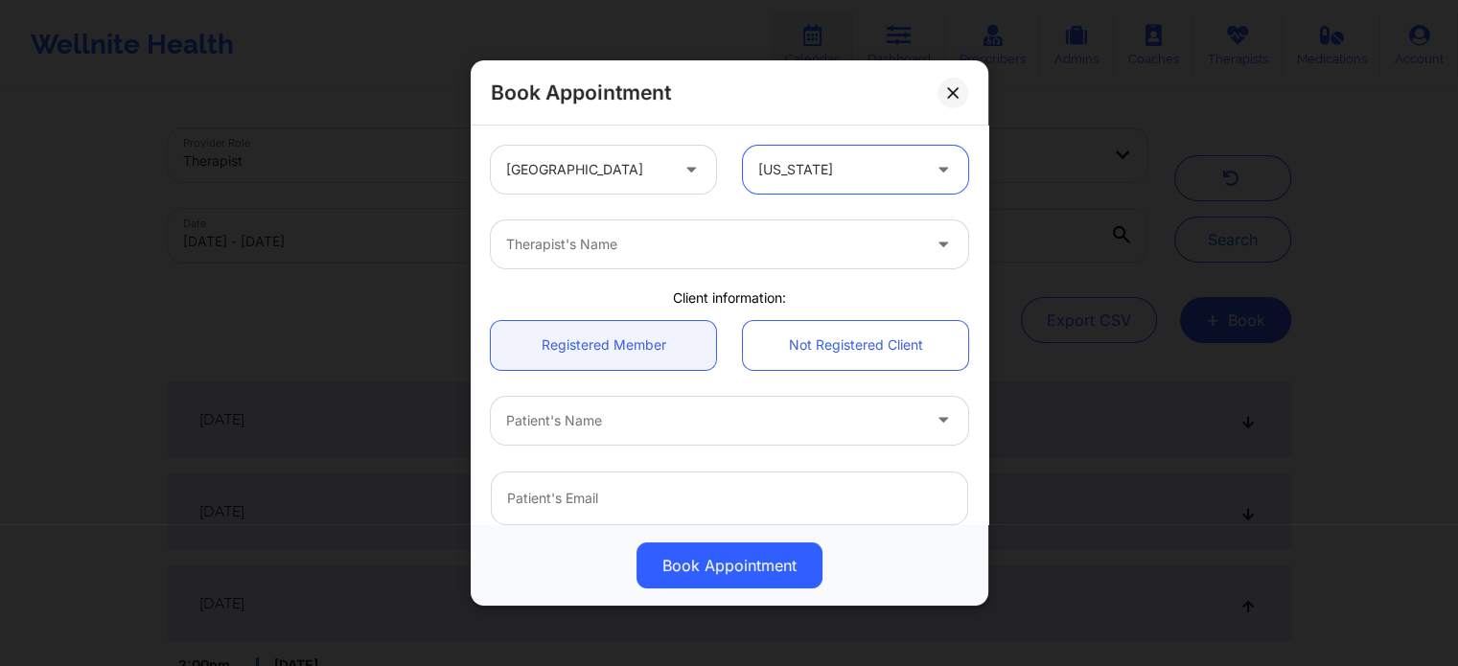
click at [687, 256] on div "Therapist's Name" at bounding box center [706, 244] width 431 height 48
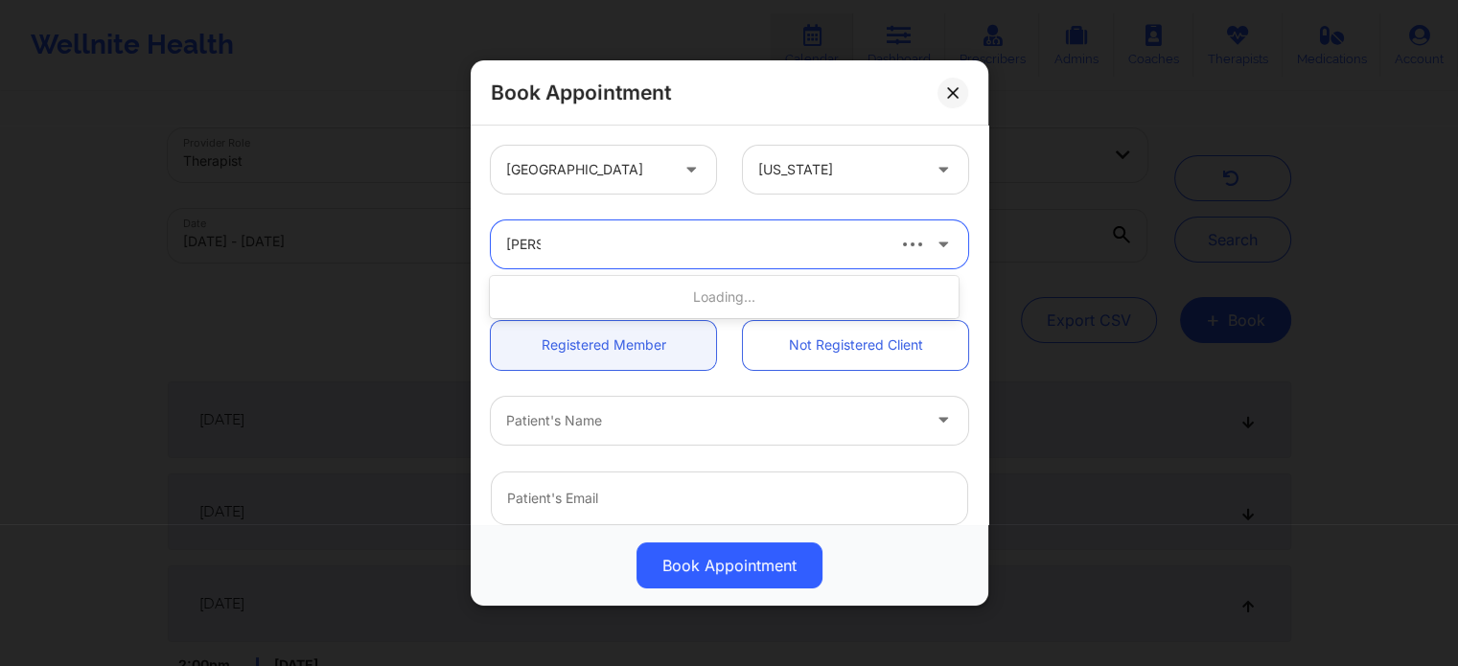
type input "kacyn"
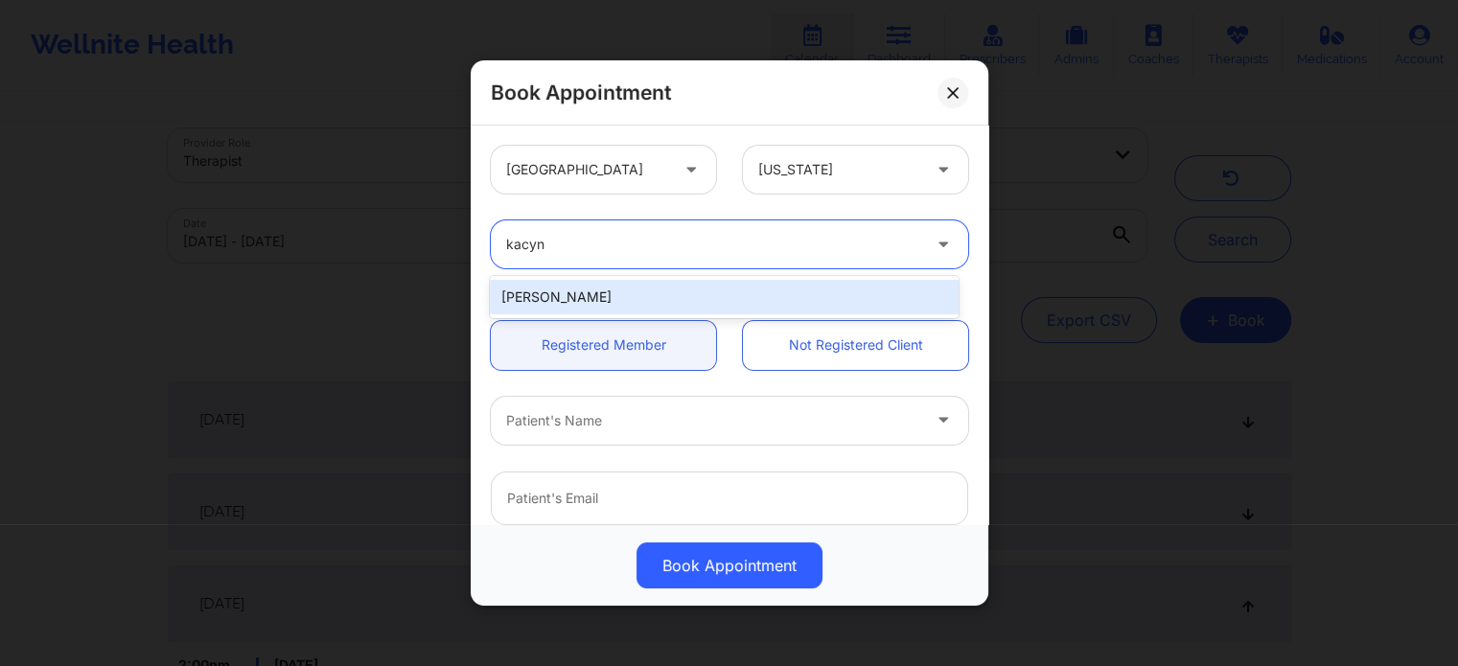
click at [649, 300] on div "[PERSON_NAME]" at bounding box center [724, 297] width 468 height 35
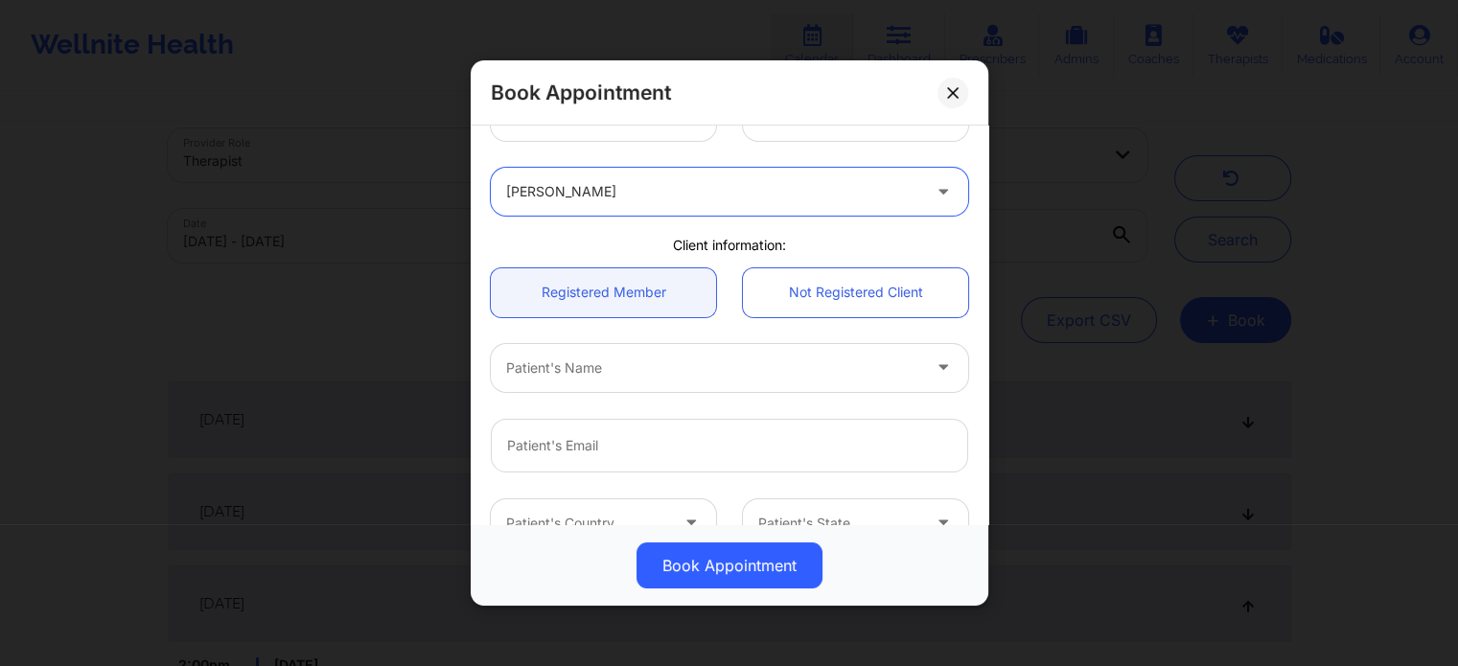
scroll to position [96, 0]
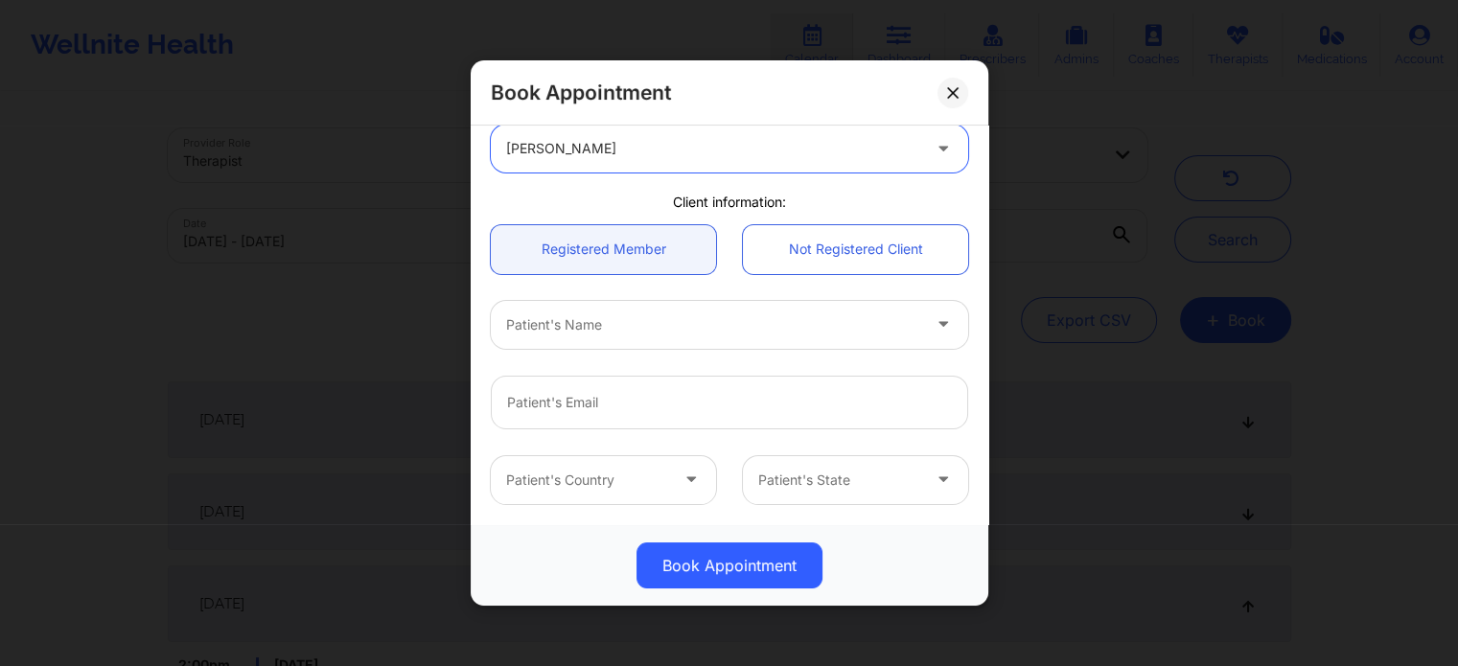
click at [641, 317] on div at bounding box center [713, 324] width 414 height 23
click at [809, 246] on link "Not Registered Client" at bounding box center [855, 249] width 225 height 49
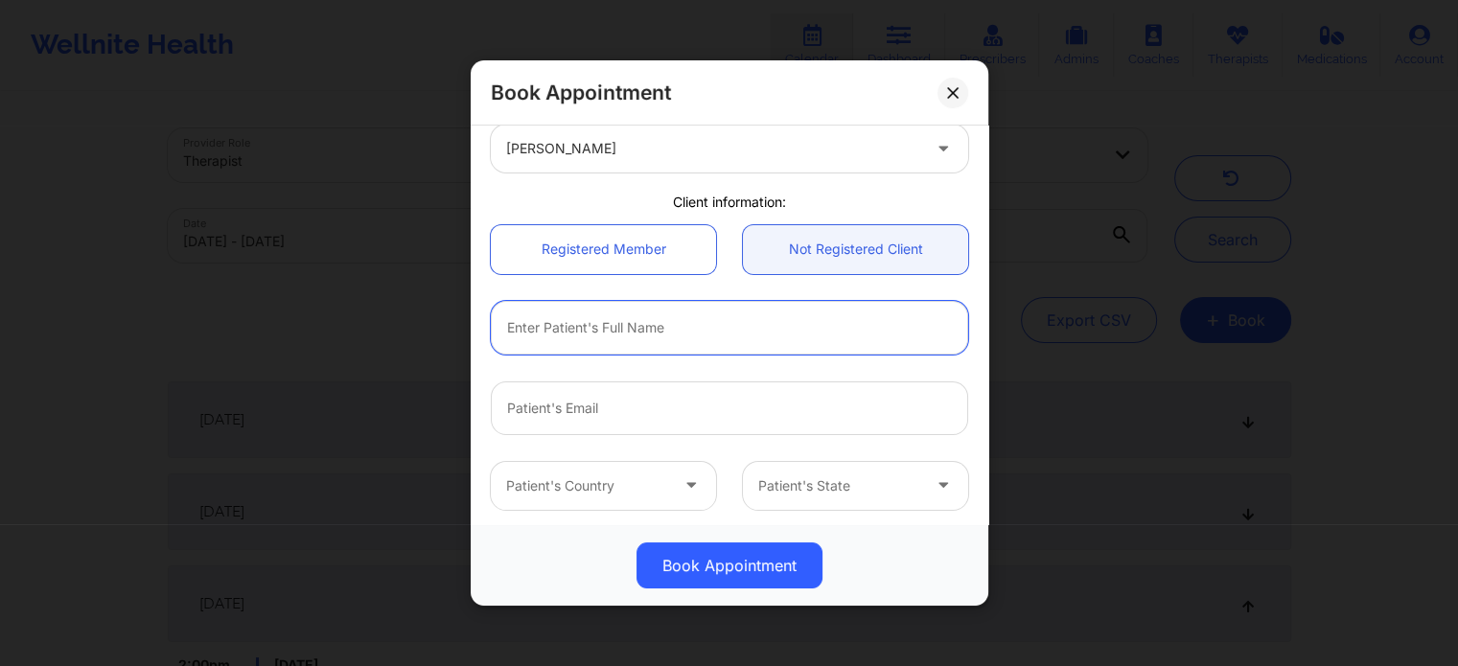
click at [638, 333] on input "text" at bounding box center [729, 328] width 477 height 54
type input "Mackenzie Marshall"
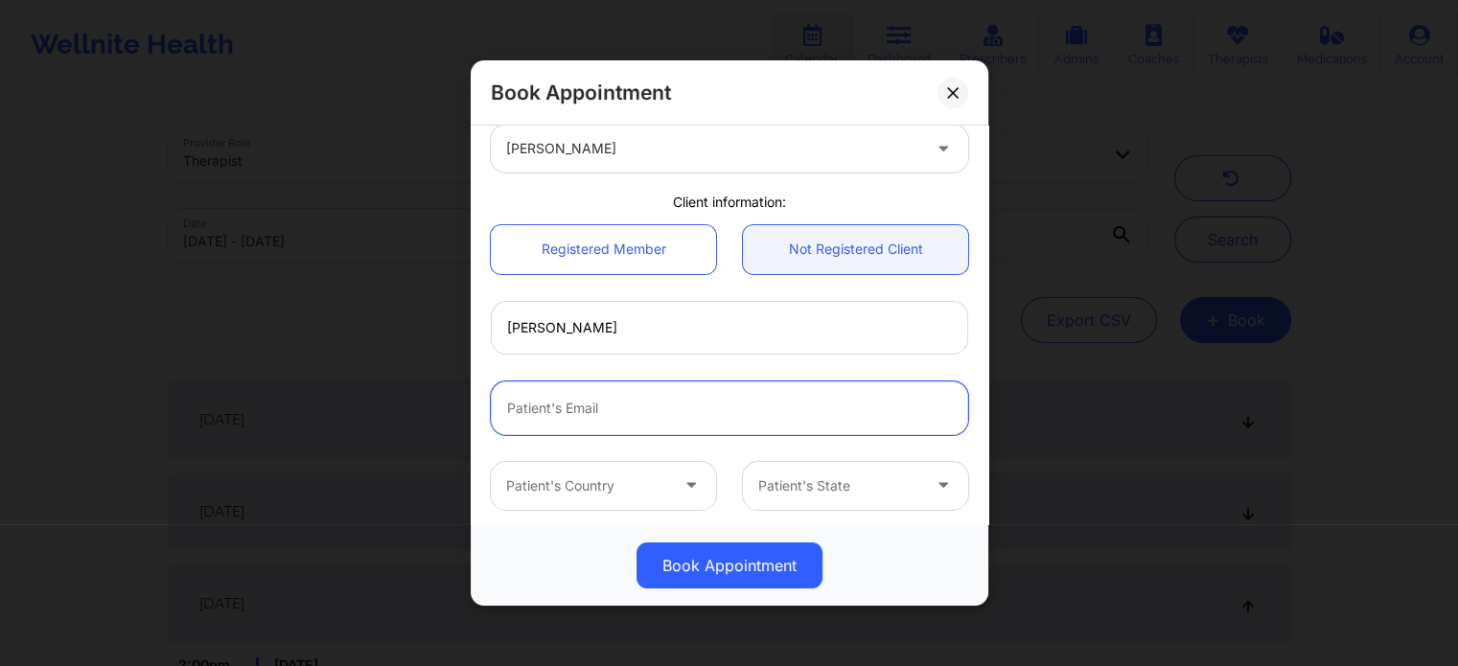
click at [623, 419] on input "email" at bounding box center [729, 409] width 477 height 54
paste input "kwanaiyamarshall@gmail.com"
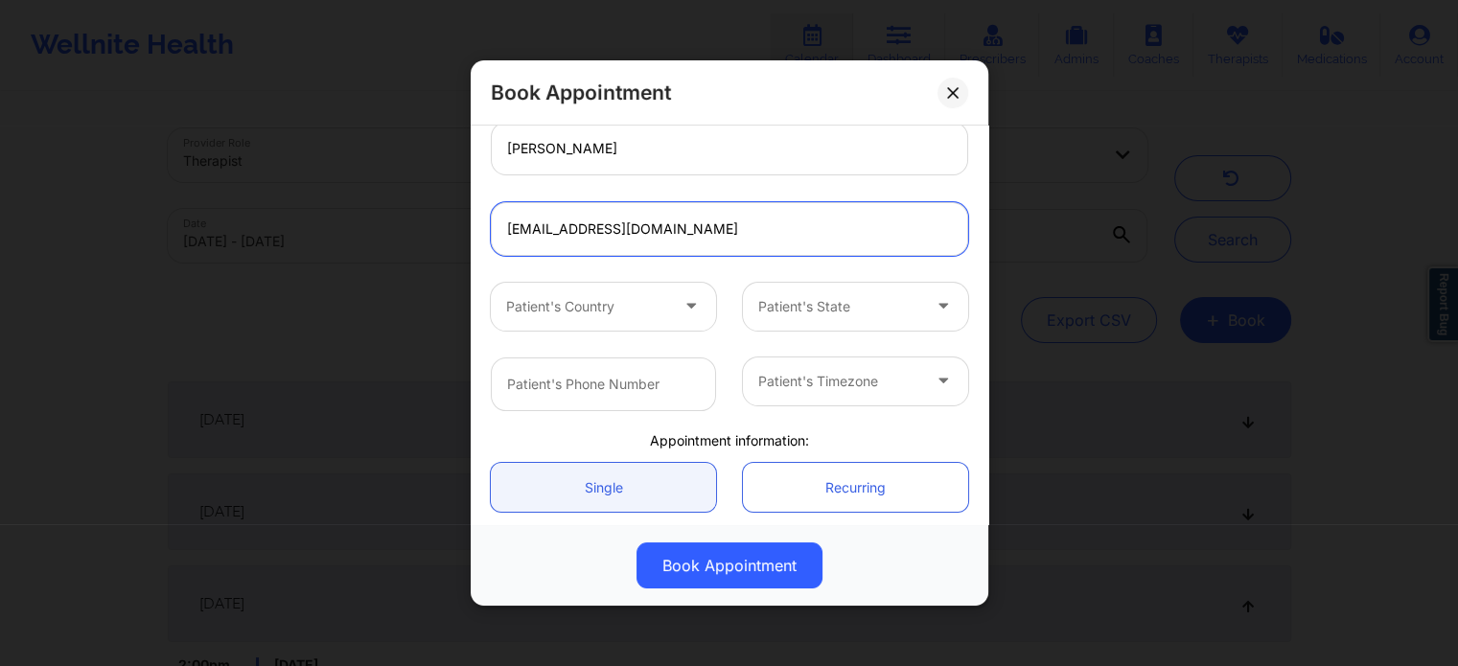
scroll to position [288, 0]
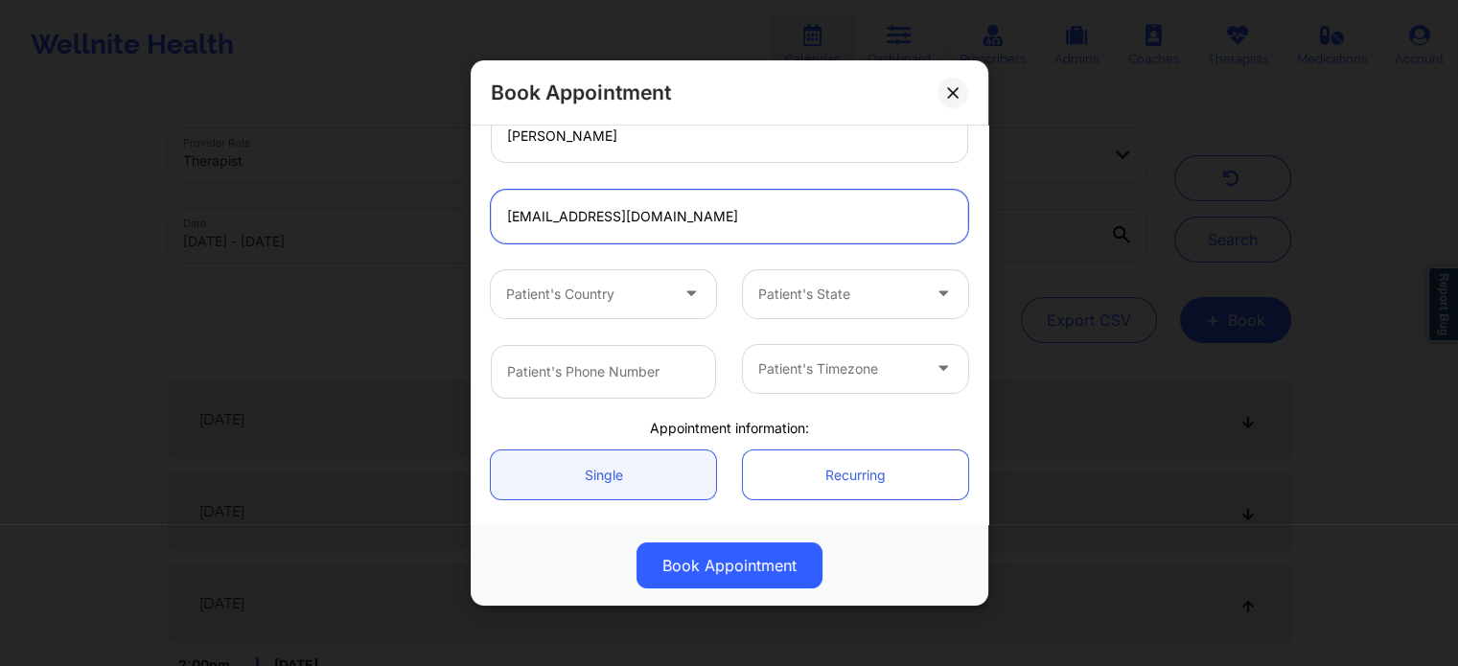
type input "kwanaiyamarshall@gmail.com"
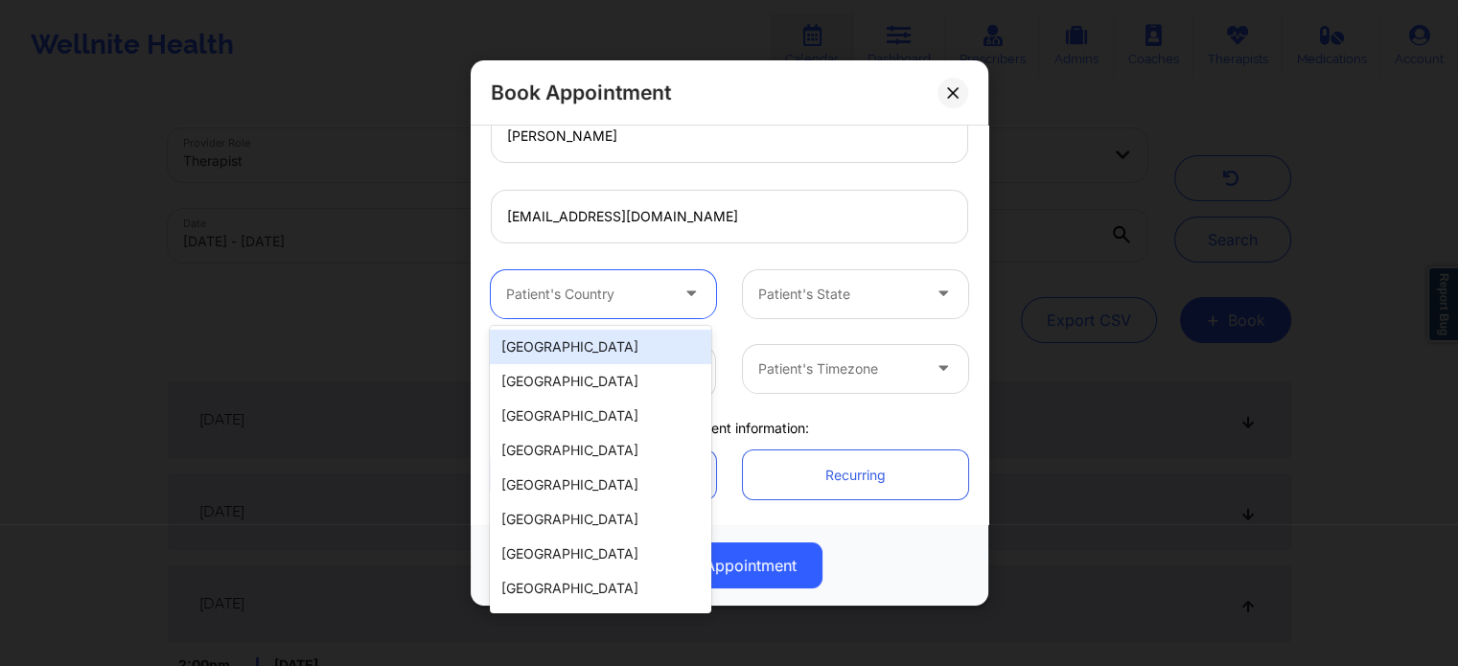
click at [545, 283] on div at bounding box center [587, 294] width 162 height 23
click at [568, 350] on div "[GEOGRAPHIC_DATA]" at bounding box center [600, 347] width 220 height 35
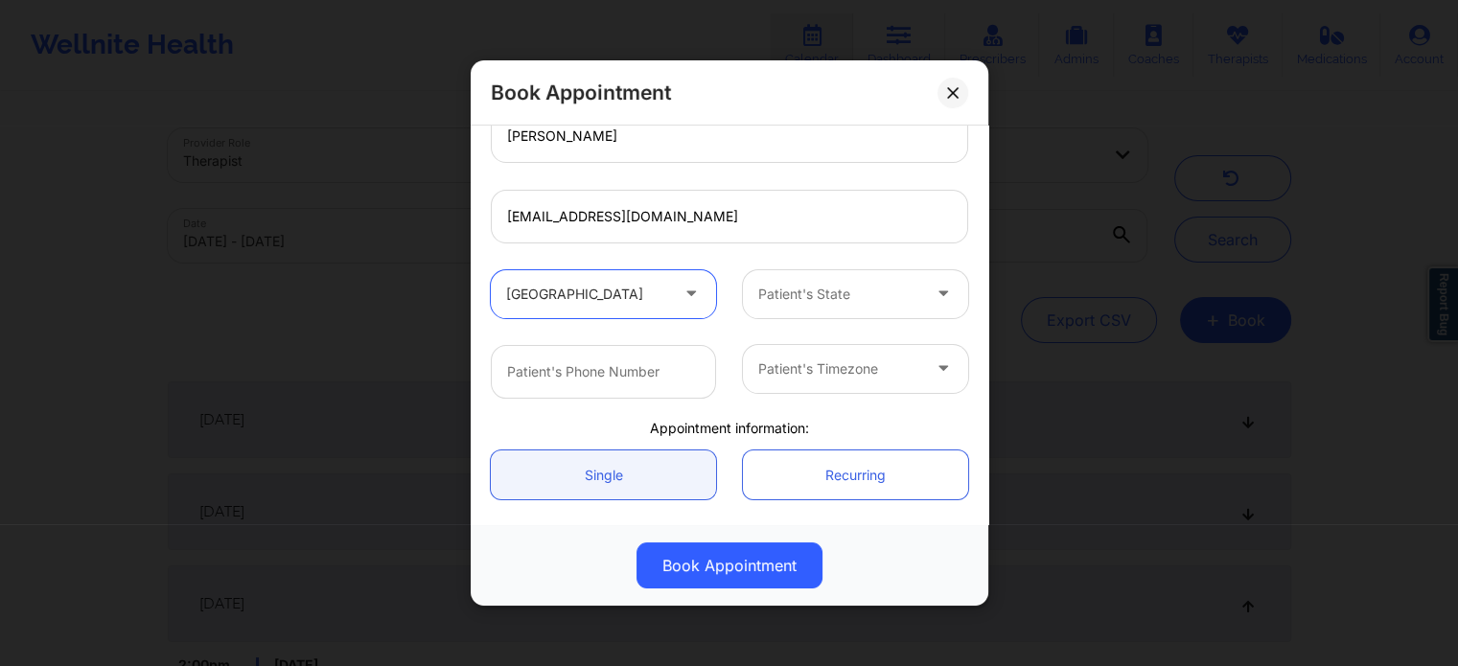
click at [824, 308] on div "Patient's State" at bounding box center [832, 294] width 179 height 48
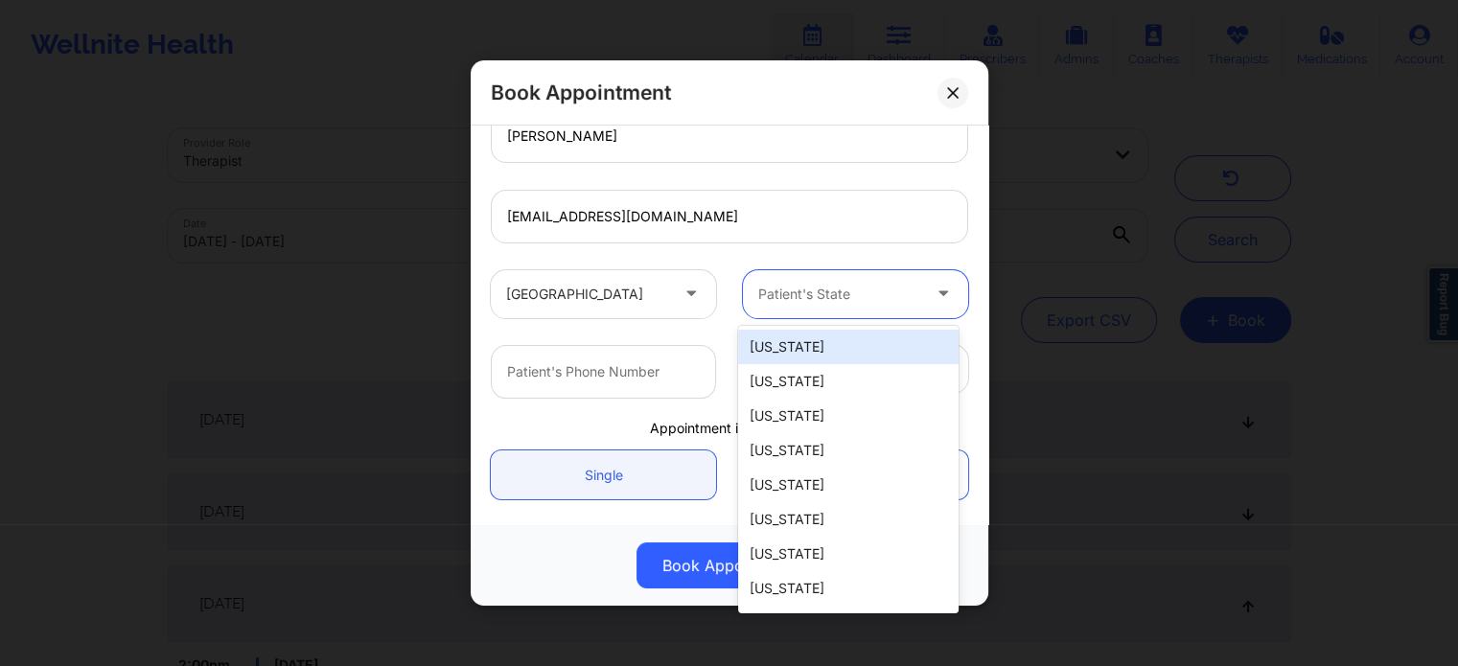
type input "f"
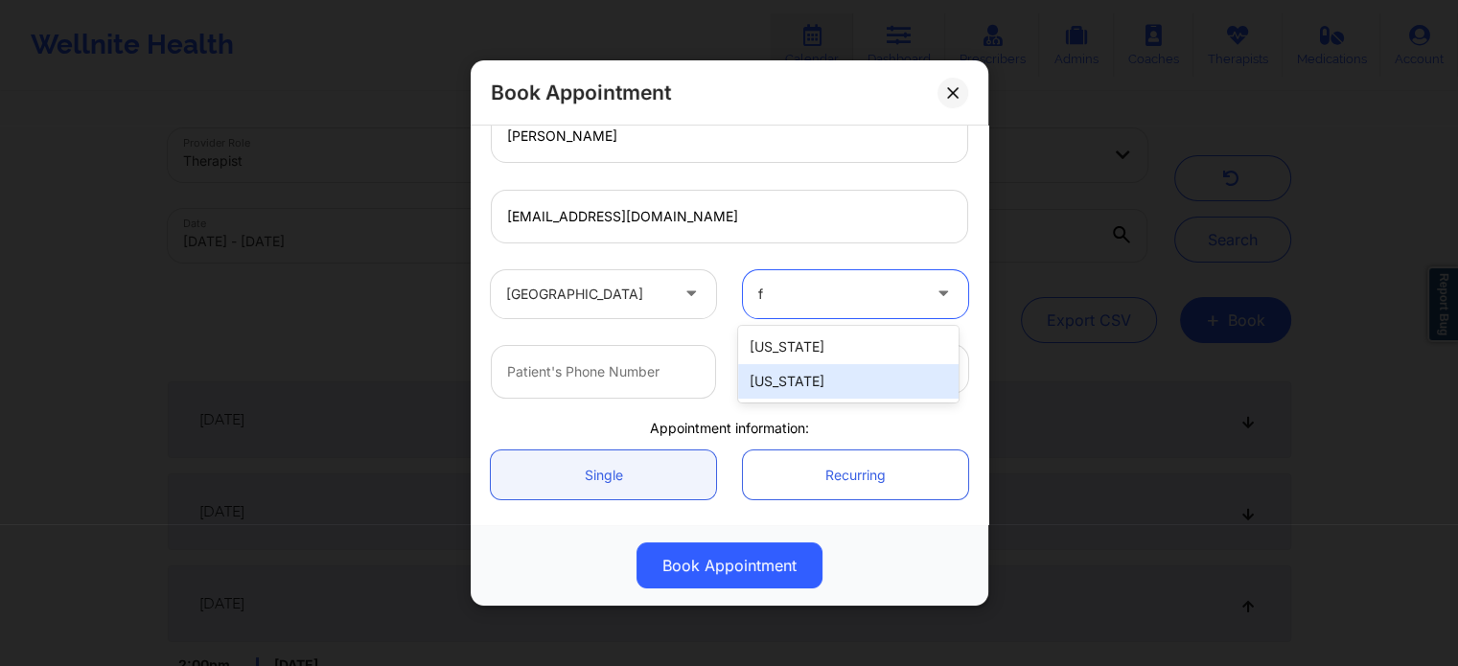
click at [789, 379] on div "[US_STATE]" at bounding box center [848, 381] width 220 height 35
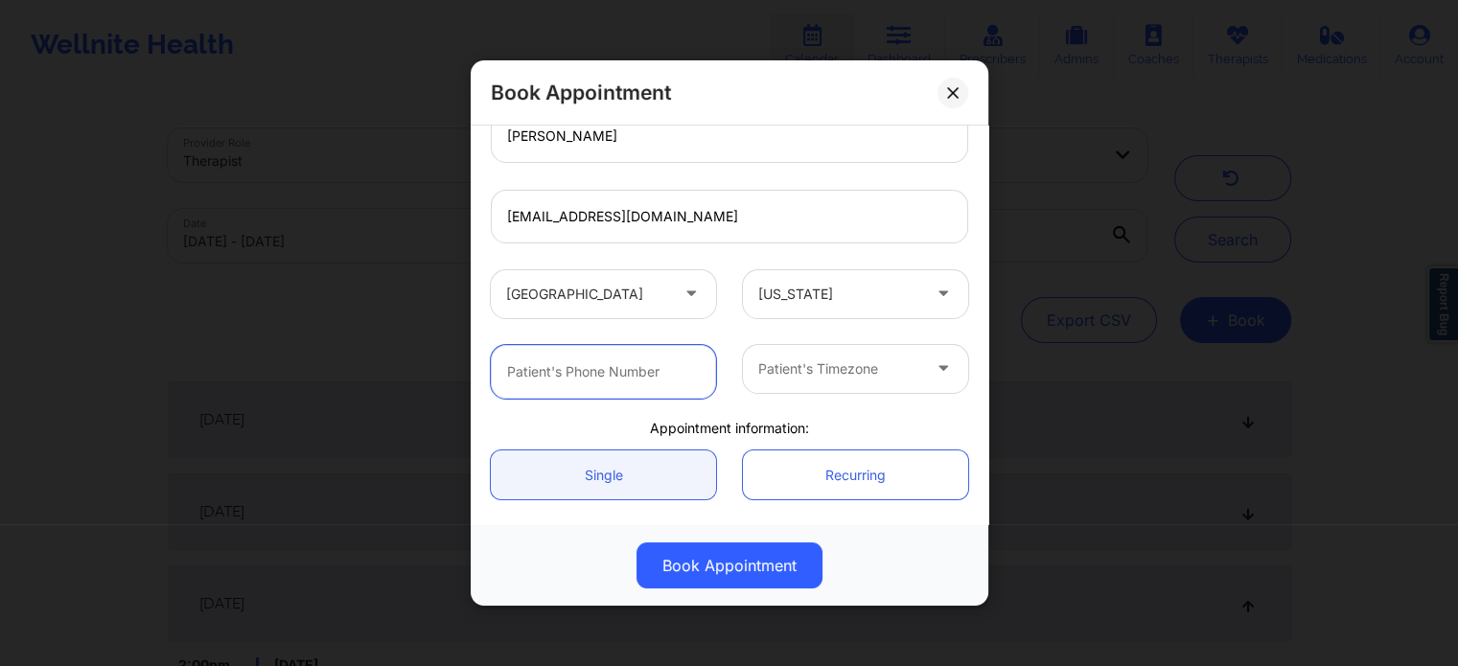
click at [617, 377] on input "text" at bounding box center [603, 372] width 225 height 54
type input "(786) 907-2202"
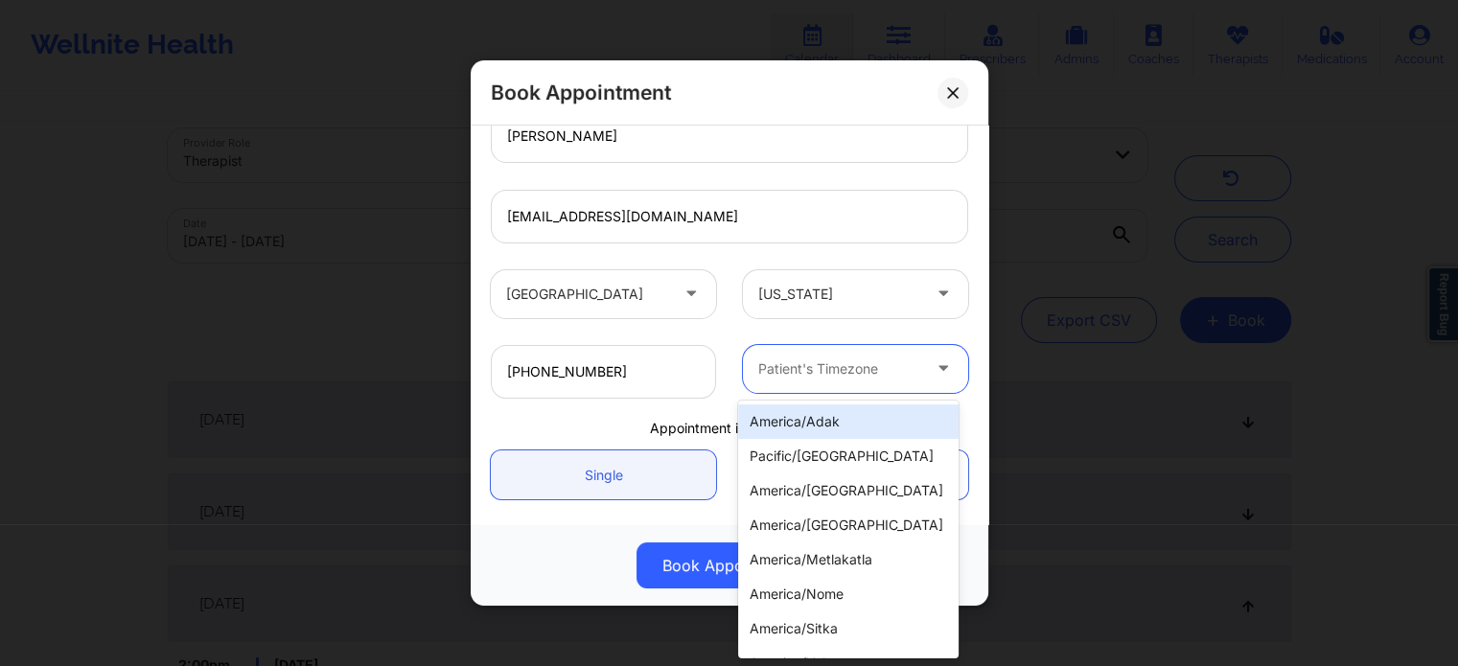
click at [824, 369] on div at bounding box center [839, 369] width 162 height 23
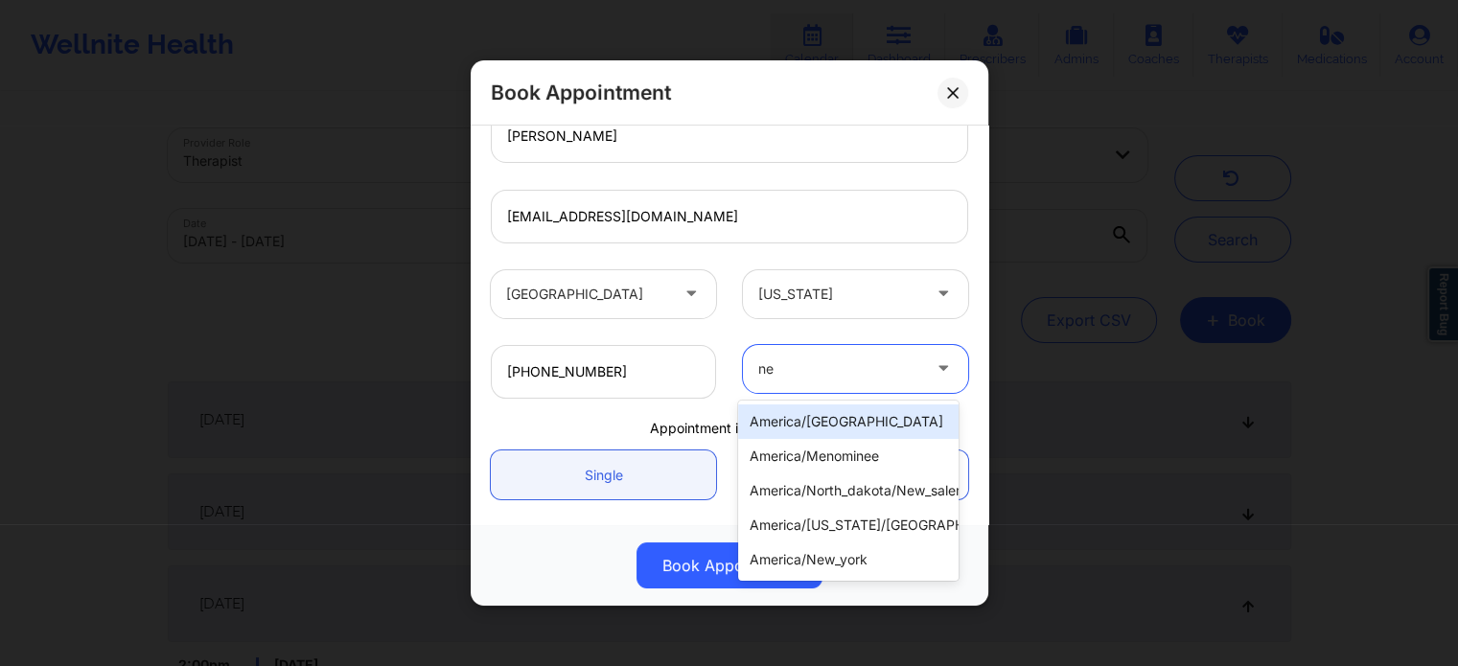
type input "new"
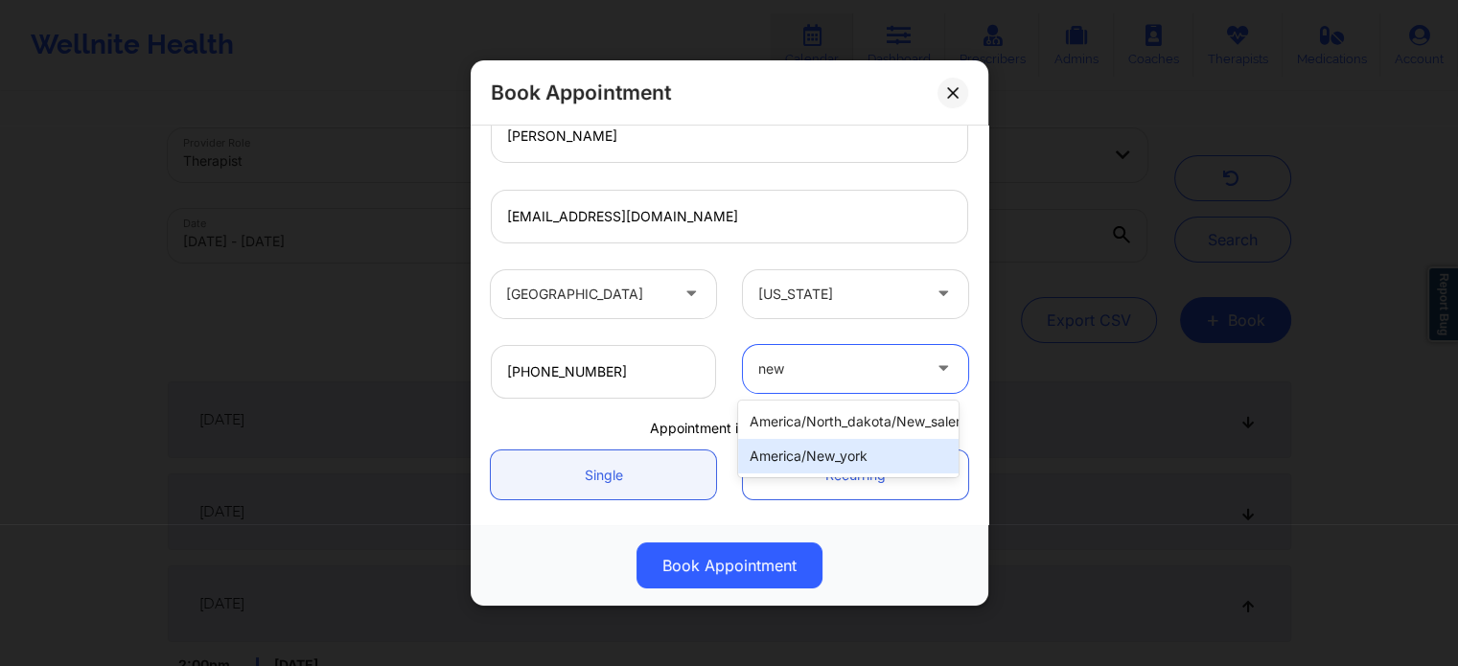
click at [817, 471] on div "america/new_york" at bounding box center [848, 456] width 220 height 35
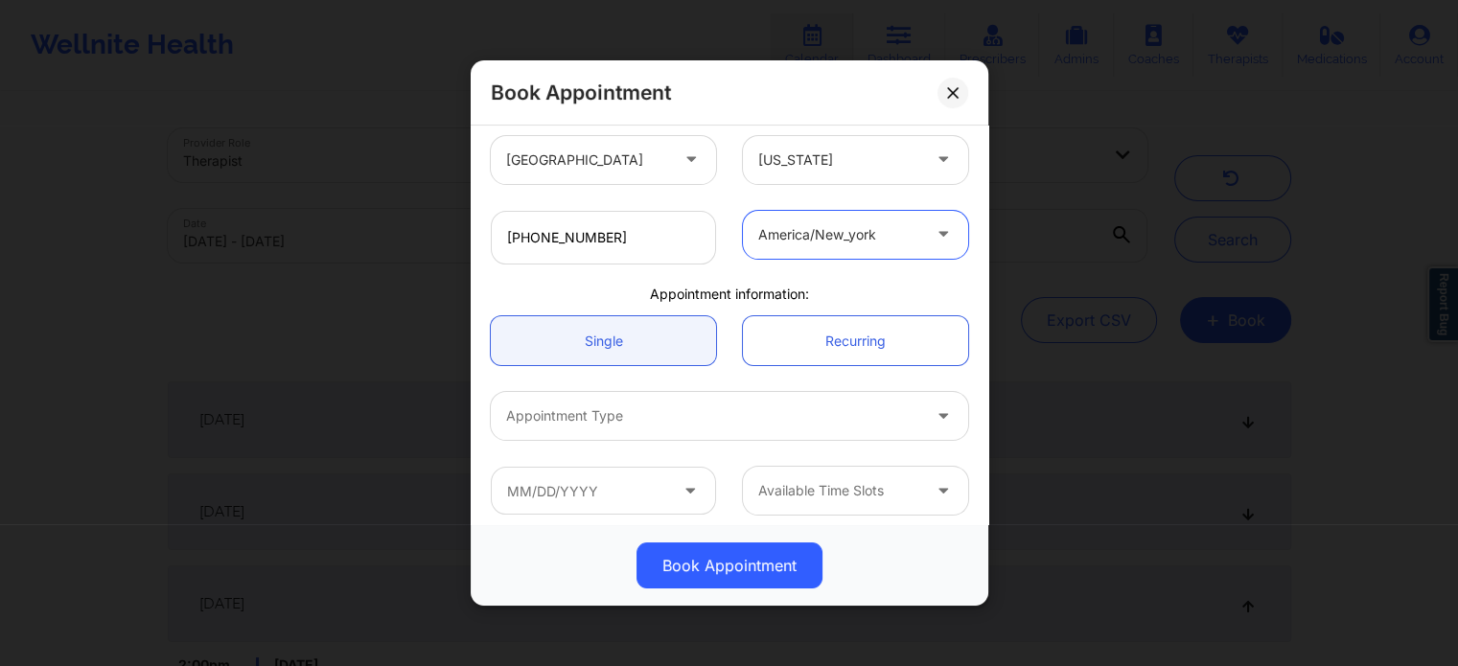
scroll to position [432, 0]
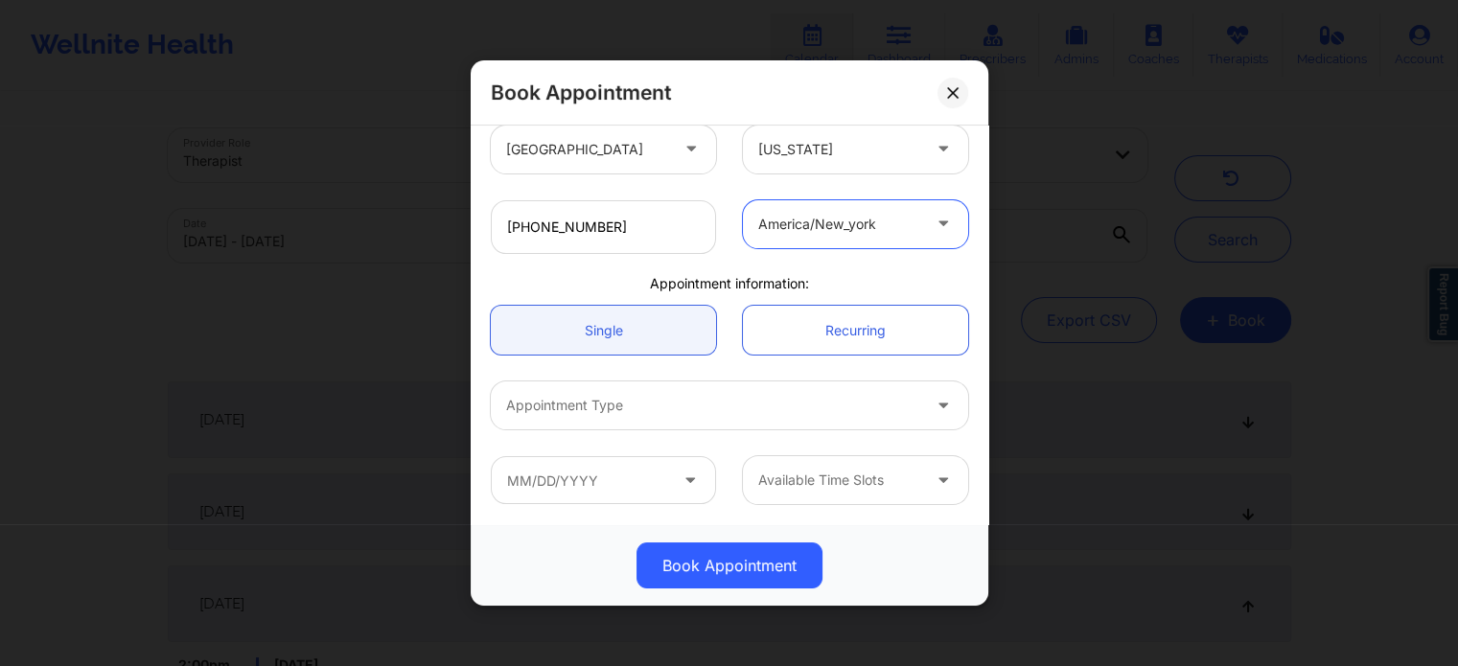
click at [689, 393] on div "Appointment Type" at bounding box center [706, 406] width 431 height 48
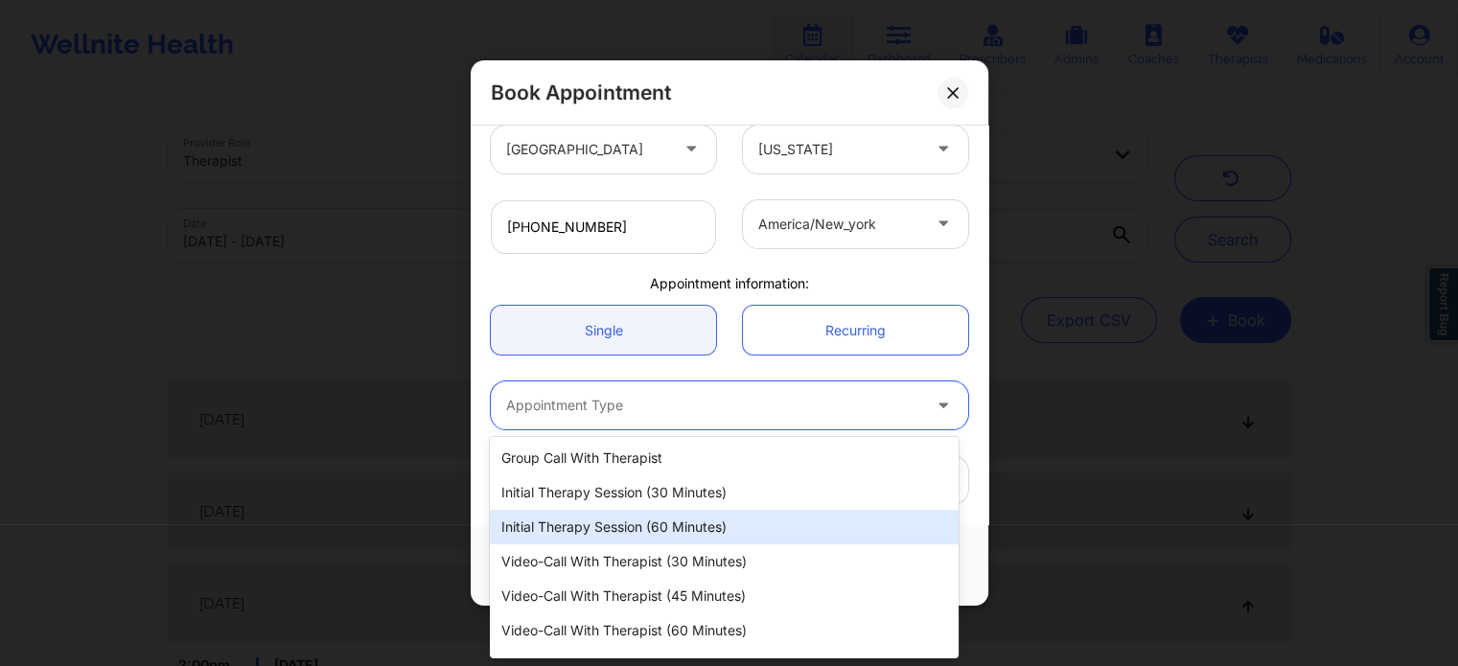
click at [667, 528] on div "Initial Therapy Session (60 minutes)" at bounding box center [724, 527] width 468 height 35
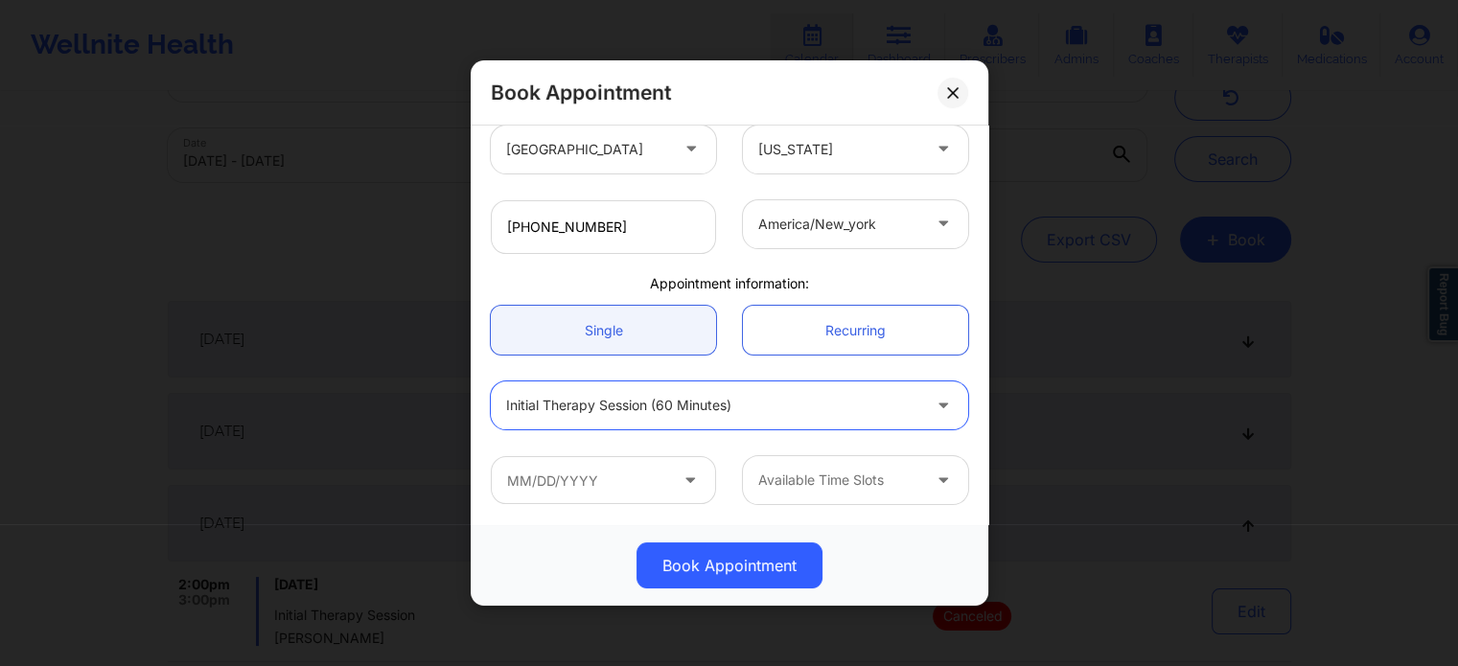
scroll to position [192, 0]
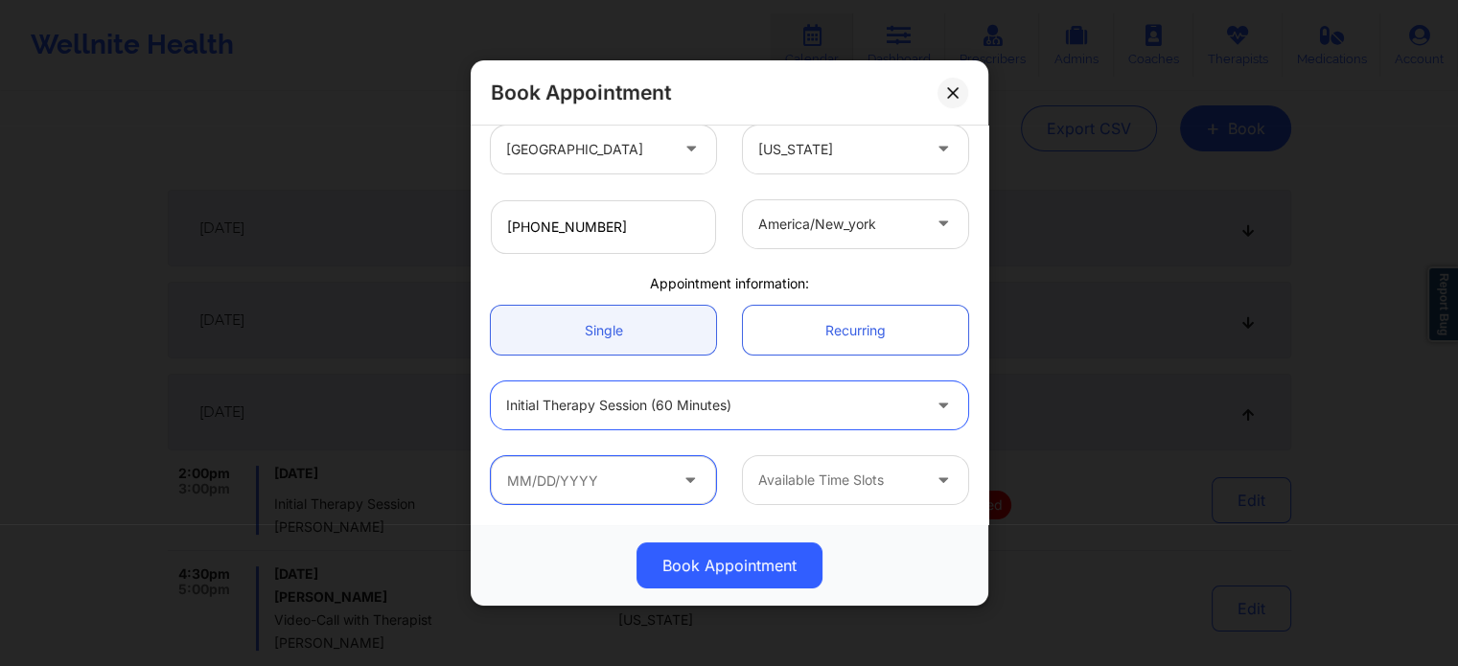
click at [586, 495] on input "text" at bounding box center [603, 480] width 225 height 48
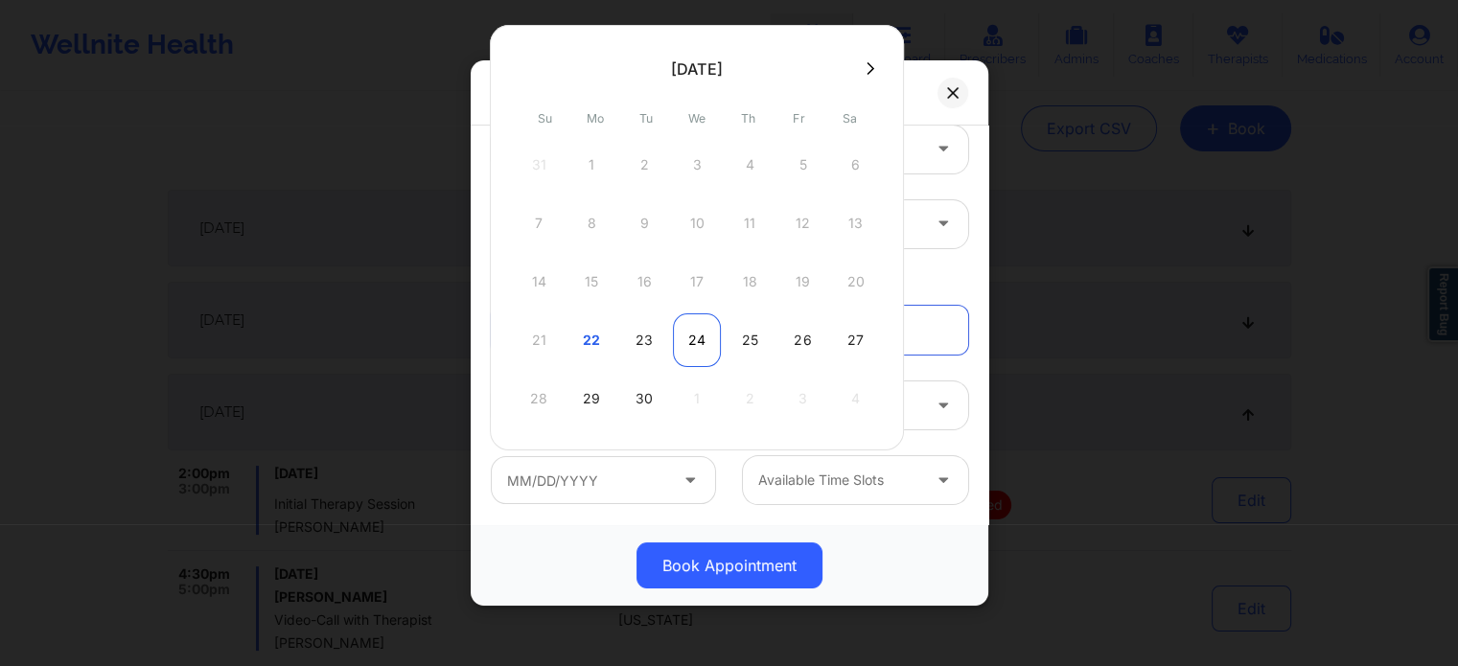
click at [708, 333] on div "24" at bounding box center [697, 340] width 48 height 54
type input "09/24/2025"
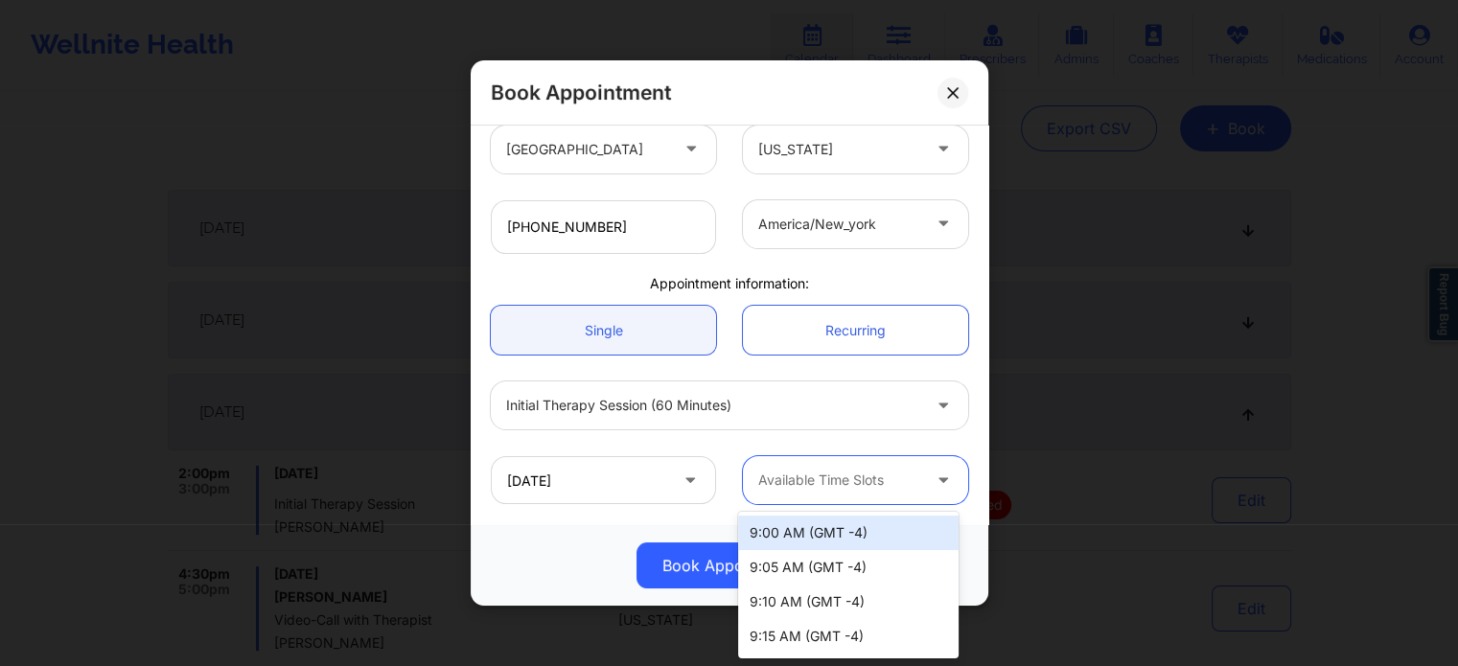
click at [800, 463] on div "Available Time Slots" at bounding box center [832, 480] width 179 height 48
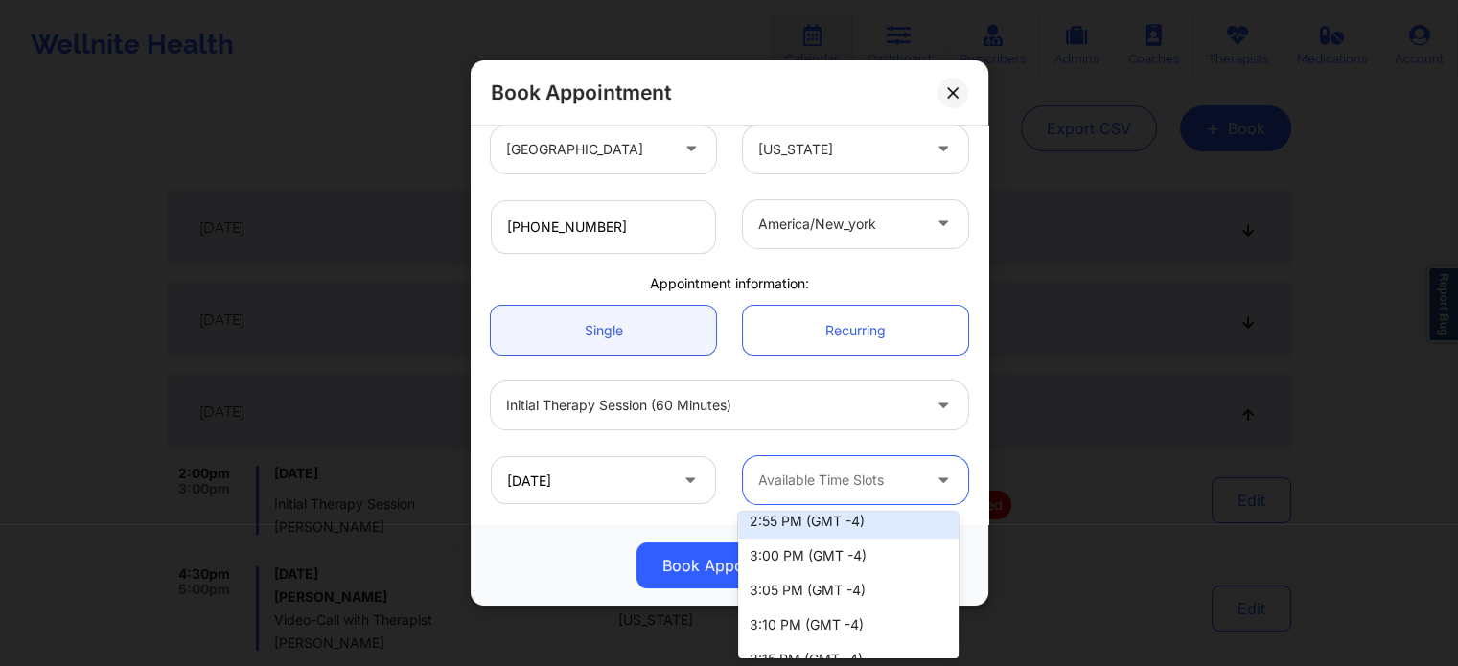
scroll to position [2493, 0]
click at [817, 524] on div "3:00 PM (GMT -4)" at bounding box center [848, 525] width 220 height 35
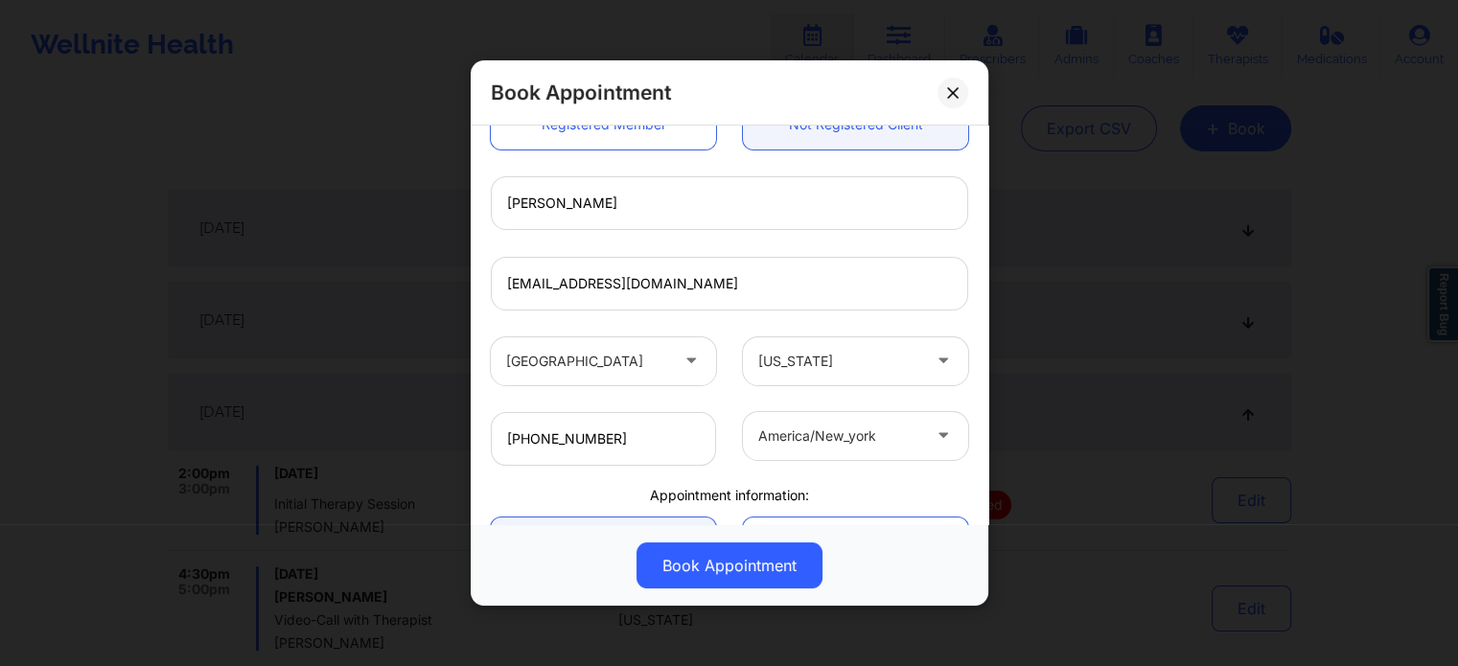
scroll to position [145, 0]
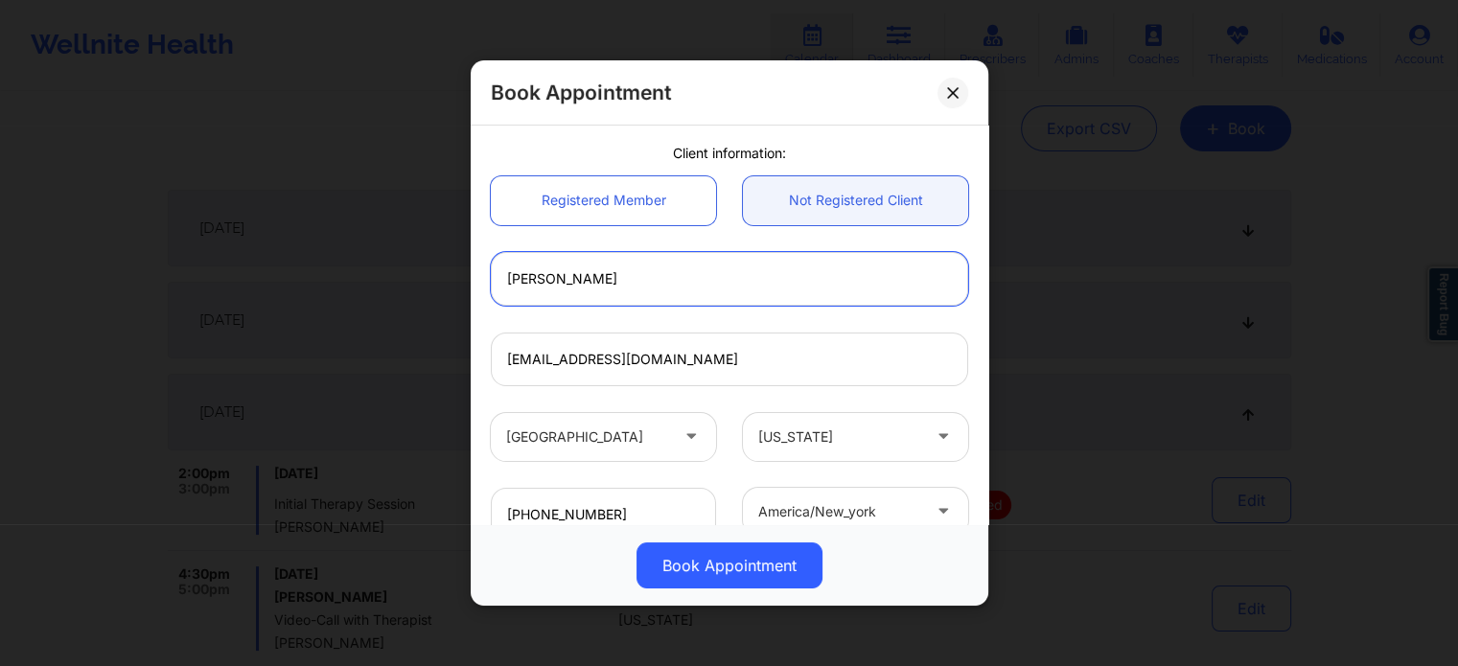
click at [705, 266] on input "Mackenzie Marshall" at bounding box center [729, 279] width 477 height 54
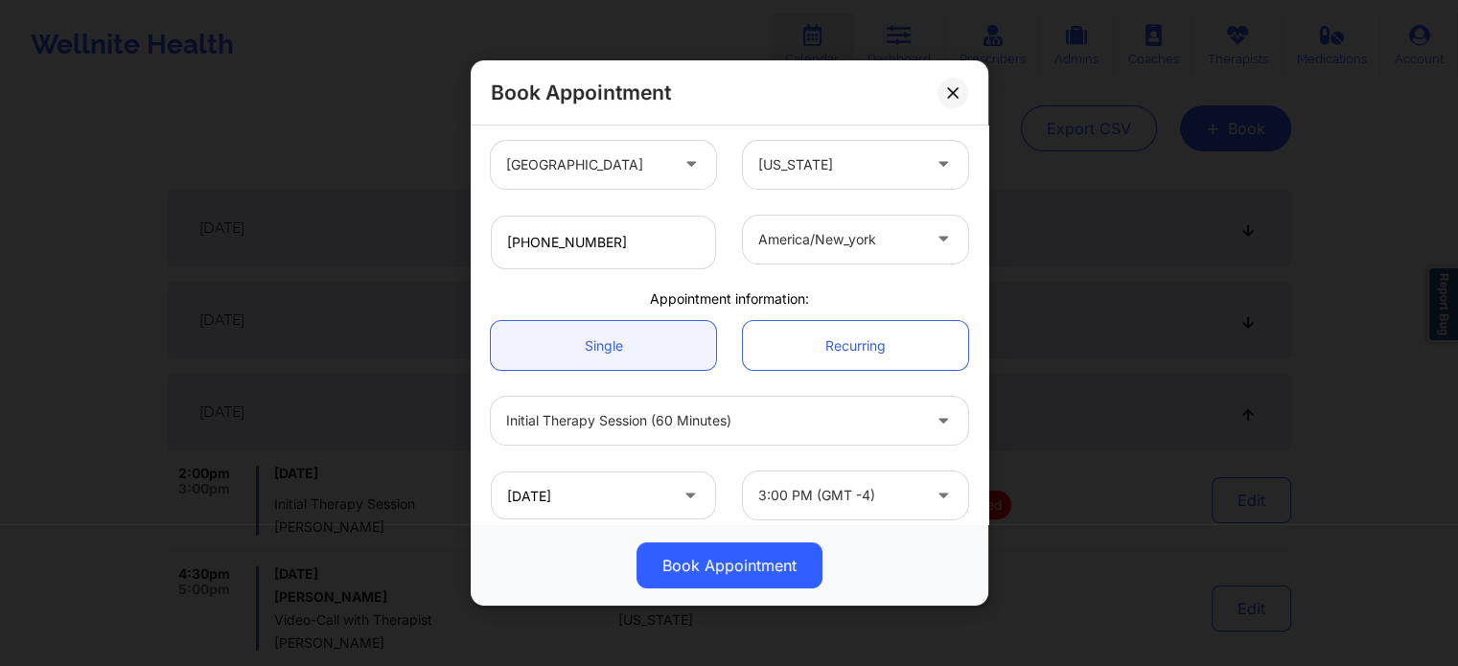
scroll to position [432, 0]
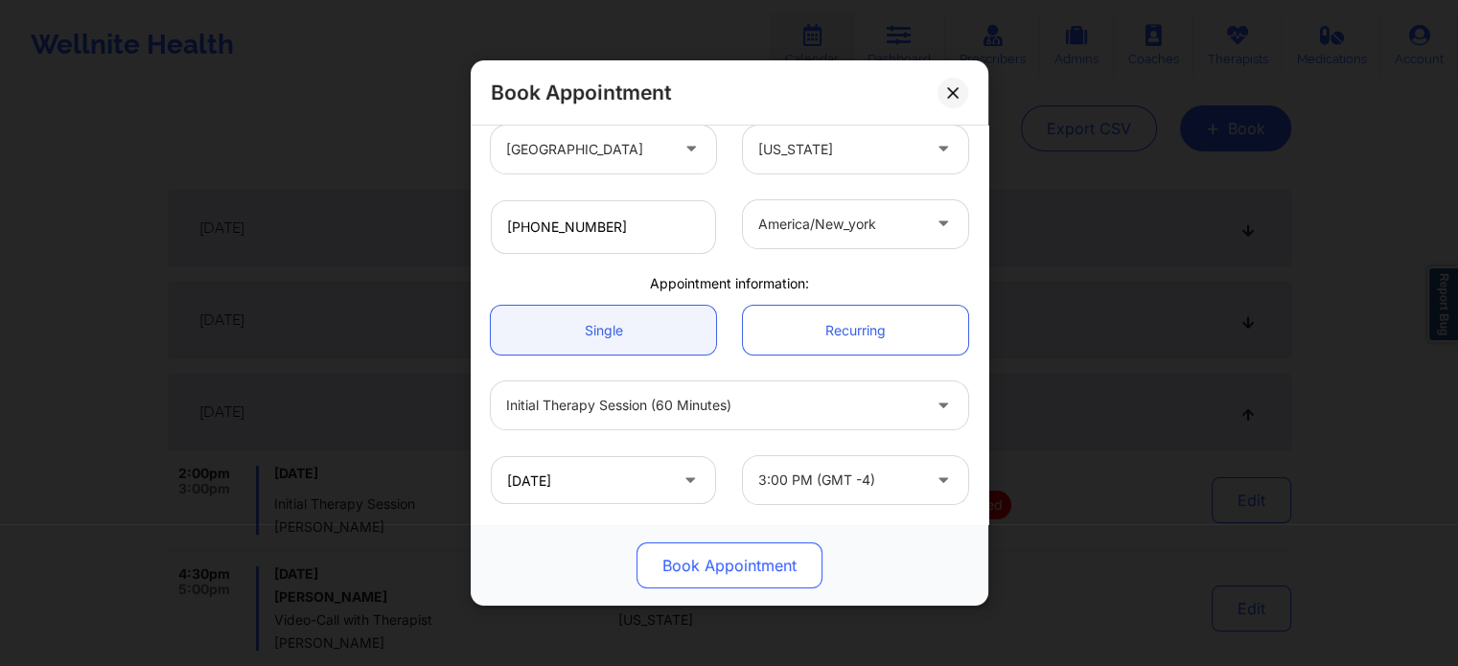
click at [729, 577] on button "Book Appointment" at bounding box center [730, 566] width 186 height 46
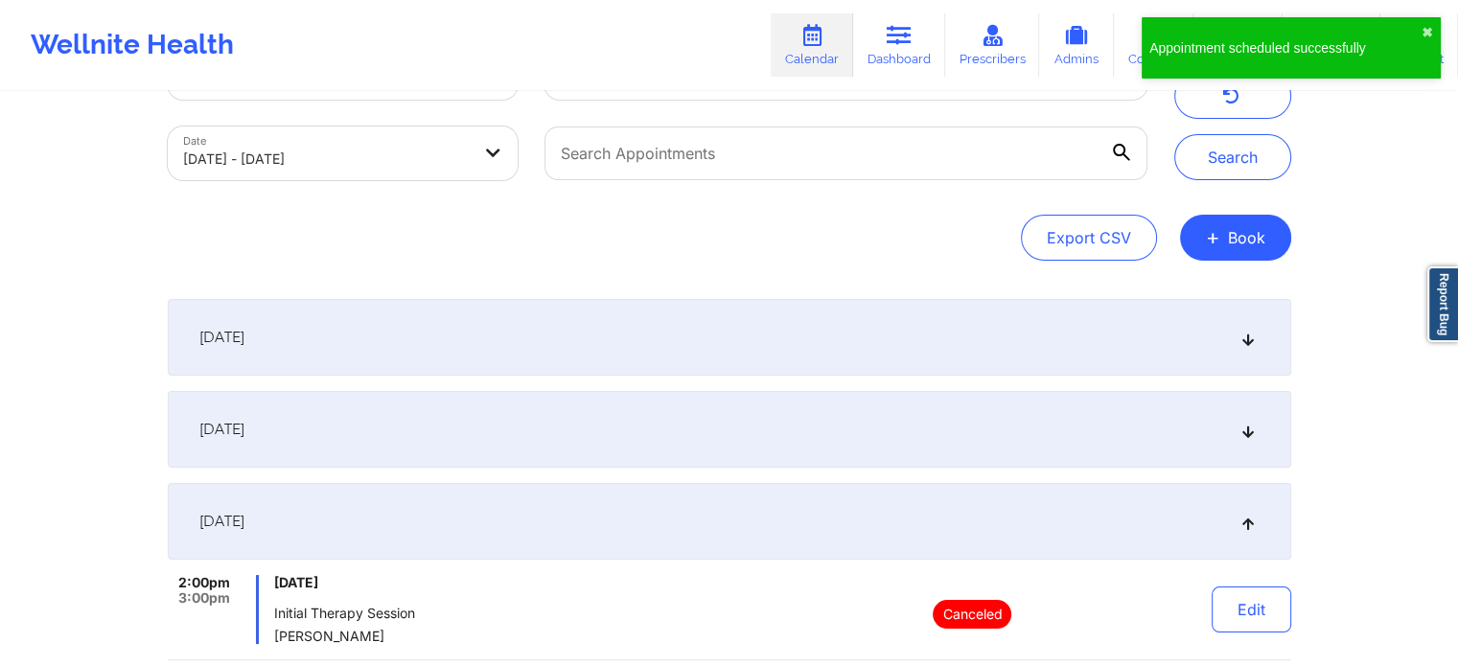
scroll to position [0, 0]
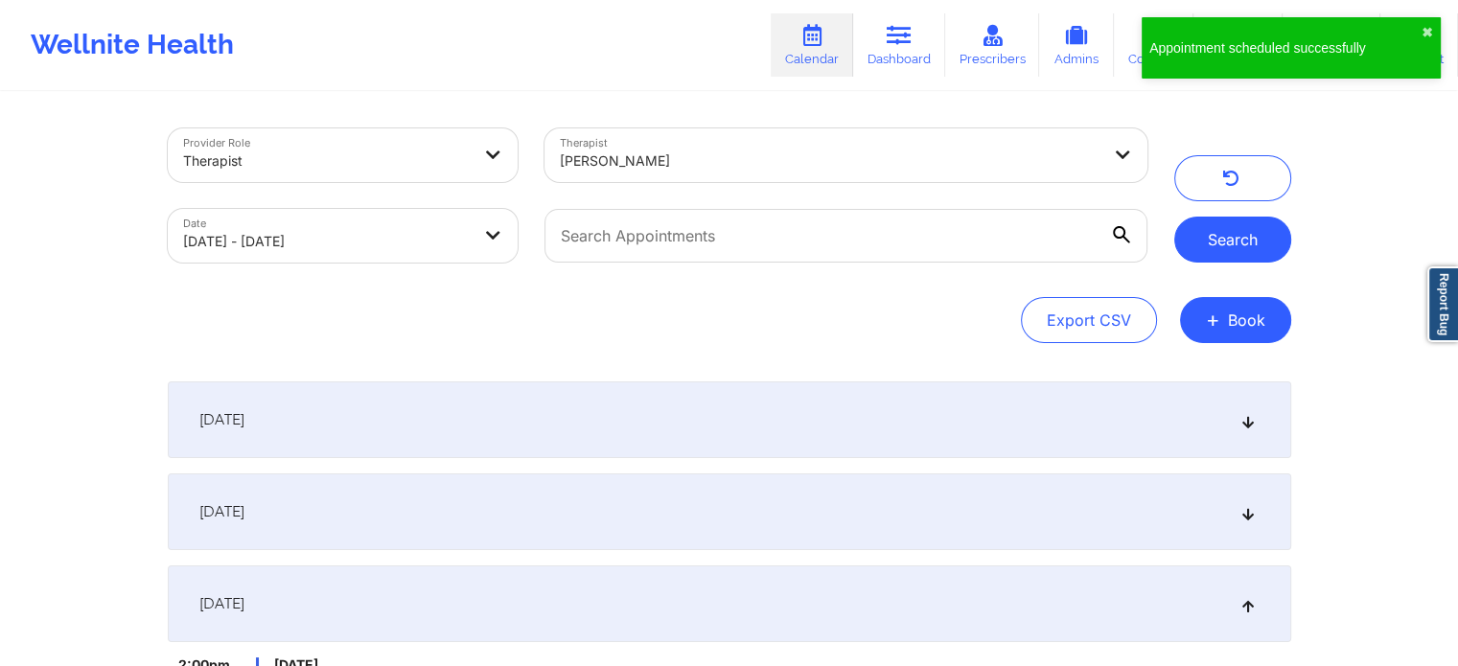
click at [1247, 244] on button "Search" at bounding box center [1232, 240] width 117 height 46
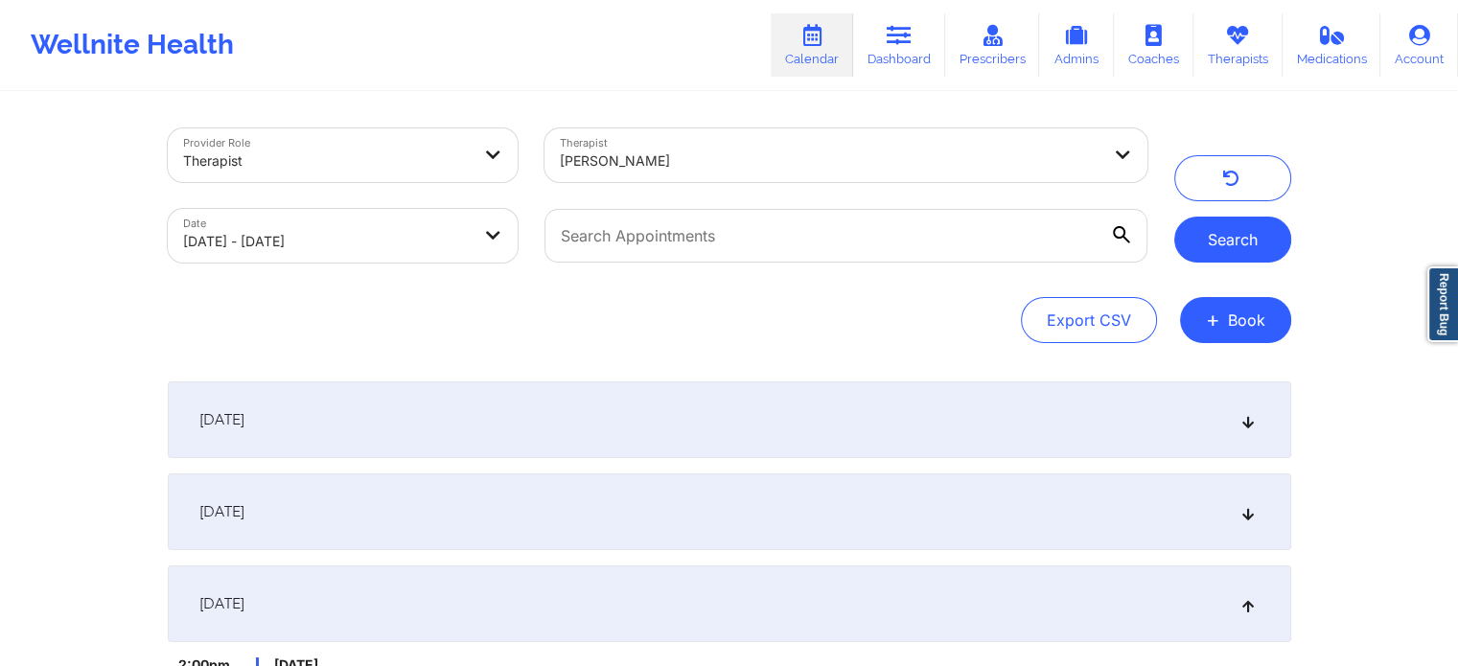
click at [1260, 245] on button "Search" at bounding box center [1232, 240] width 117 height 46
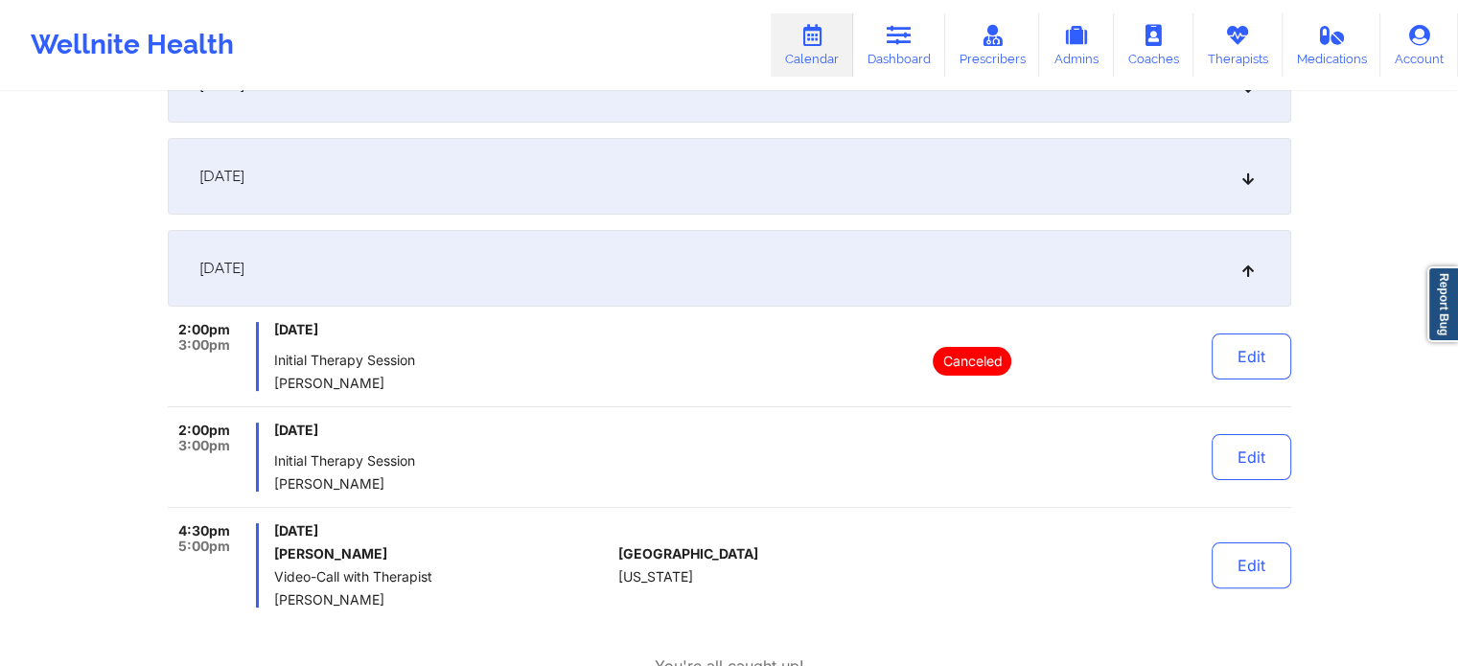
scroll to position [383, 0]
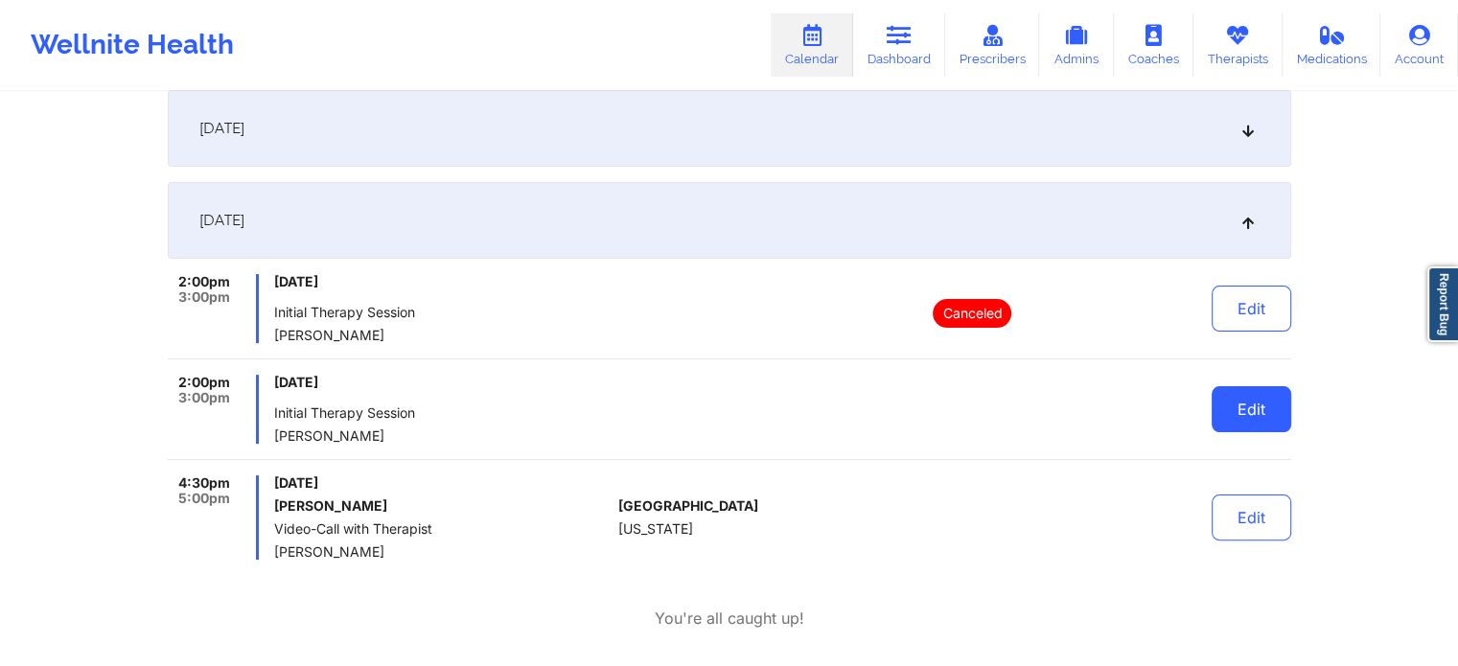
click at [1250, 424] on button "Edit" at bounding box center [1252, 409] width 80 height 46
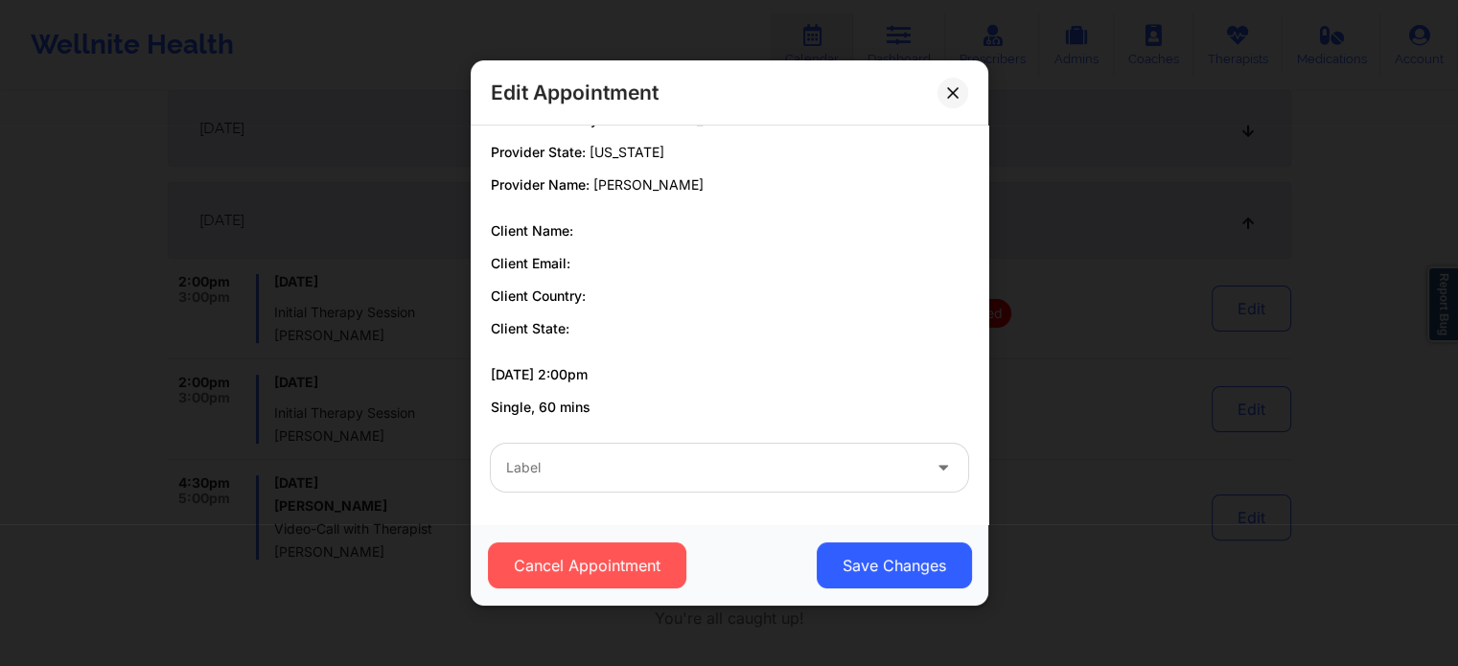
scroll to position [0, 0]
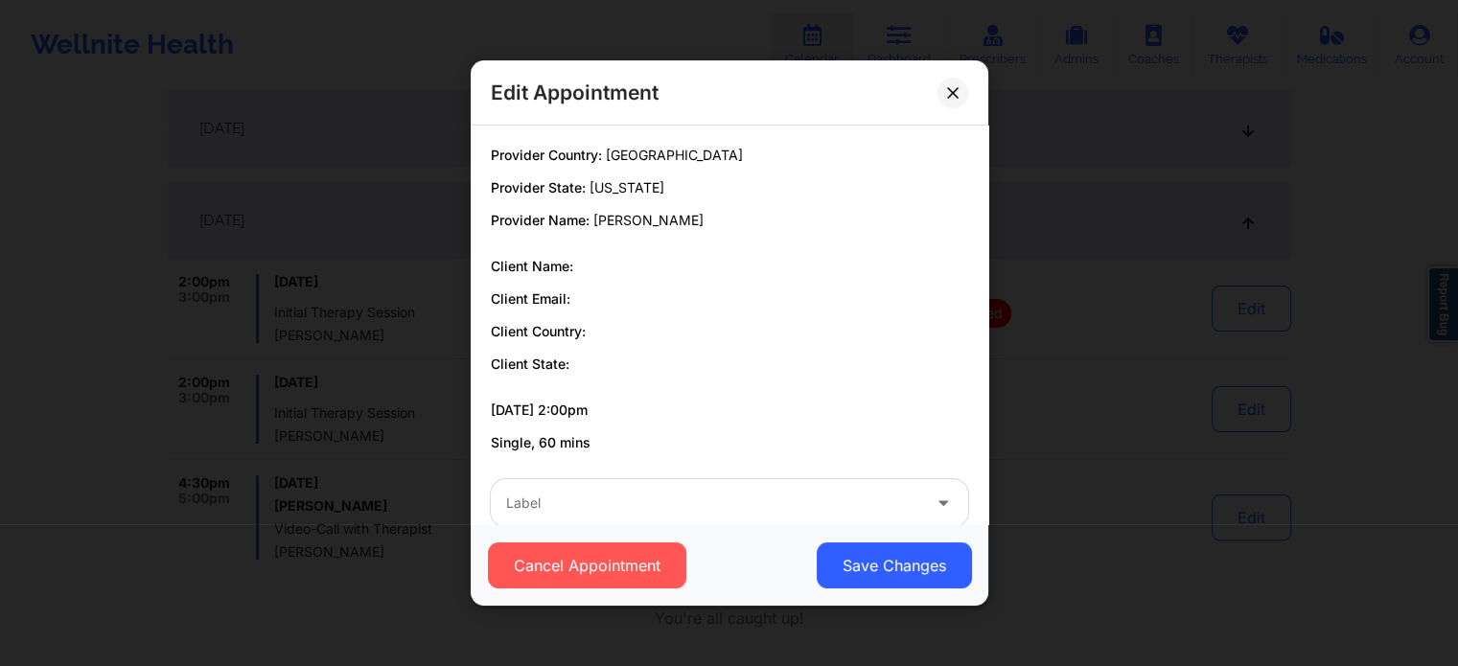
click at [1108, 236] on div "Edit Appointment Provider Country: United States Provider State: New York Provi…" at bounding box center [729, 333] width 1458 height 666
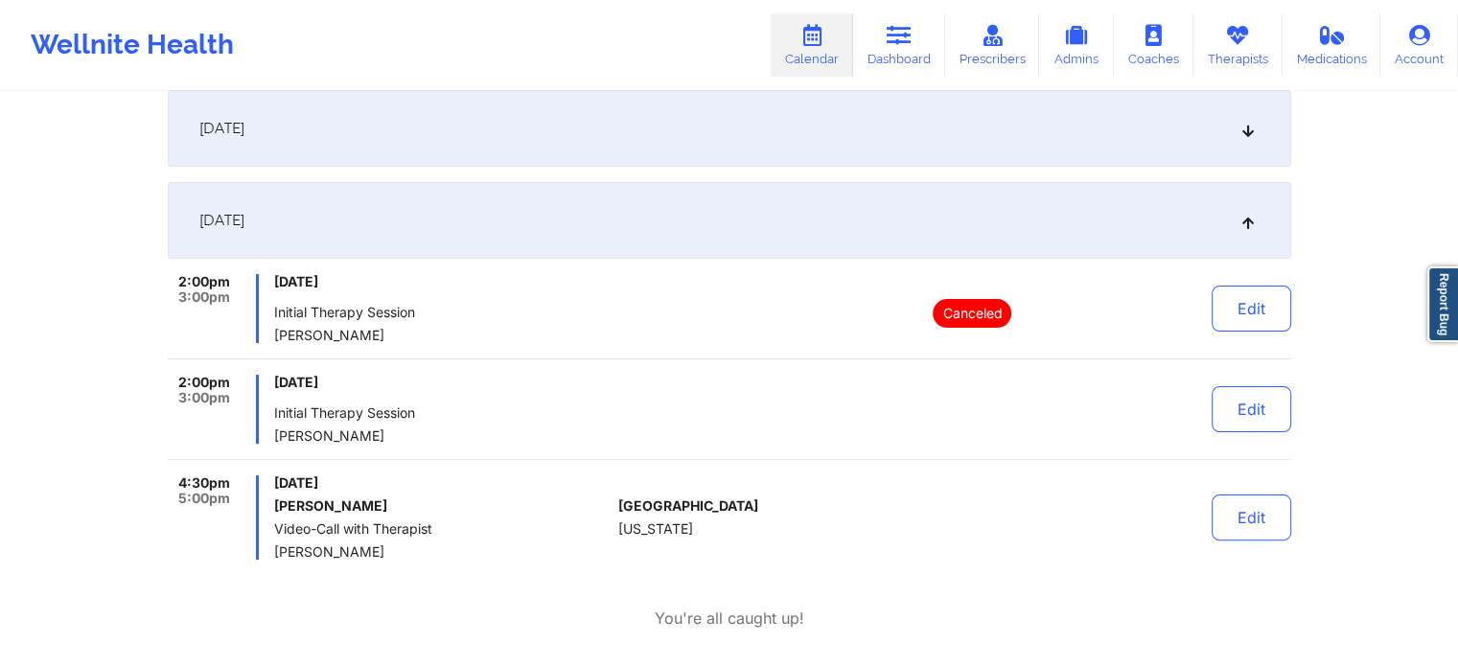
click at [834, 44] on link "Calendar" at bounding box center [812, 44] width 82 height 63
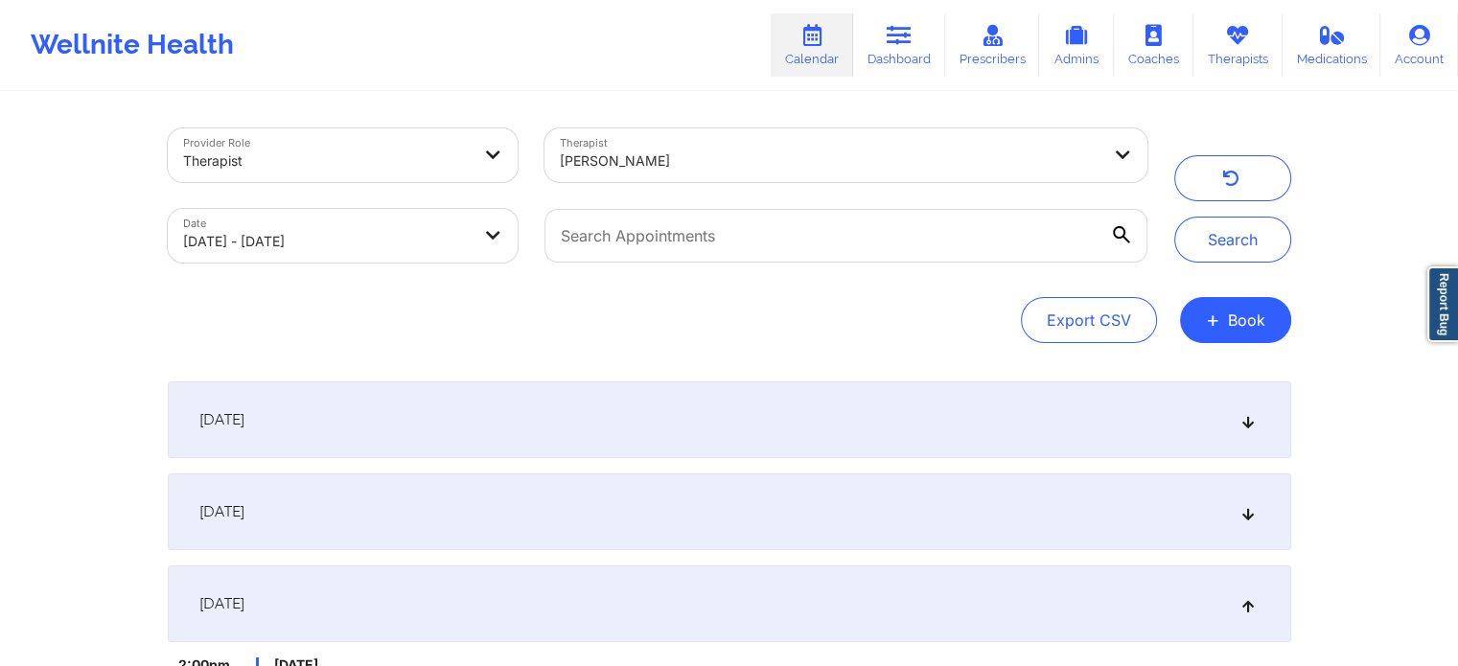
click at [801, 170] on div at bounding box center [830, 161] width 540 height 23
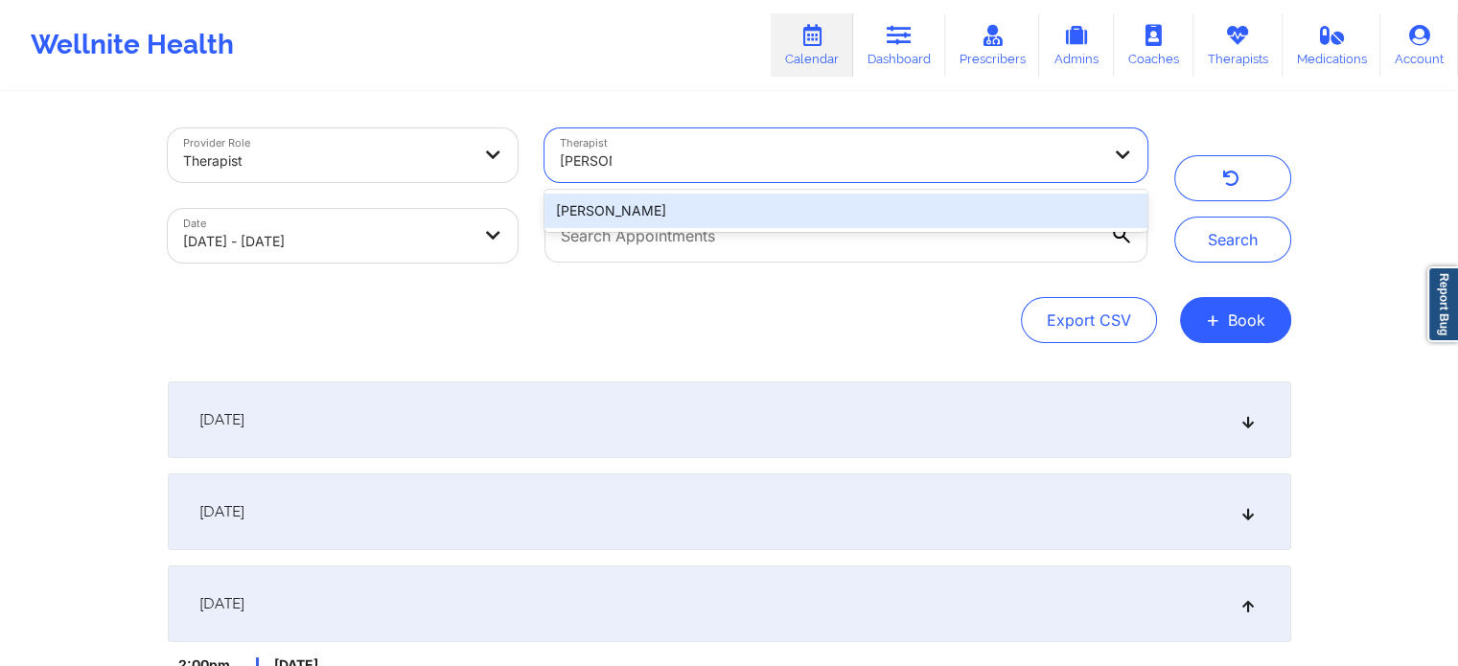
type input "susan za"
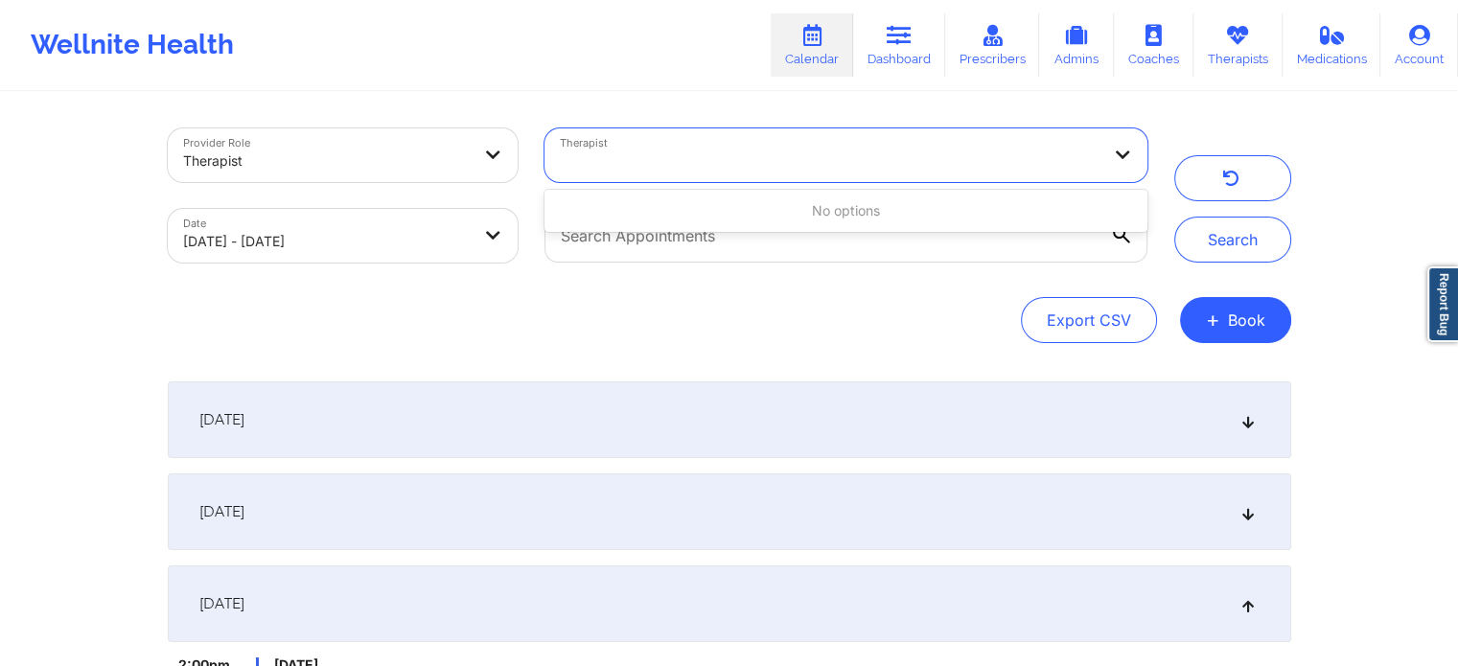
drag, startPoint x: 664, startPoint y: 147, endPoint x: 475, endPoint y: 140, distance: 189.9
click at [476, 140] on div "Provider Role Therapist Therapist Use Up and Down to choose options, press Ente…" at bounding box center [657, 195] width 1007 height 161
click at [674, 152] on div at bounding box center [830, 161] width 540 height 23
type input "zapatha"
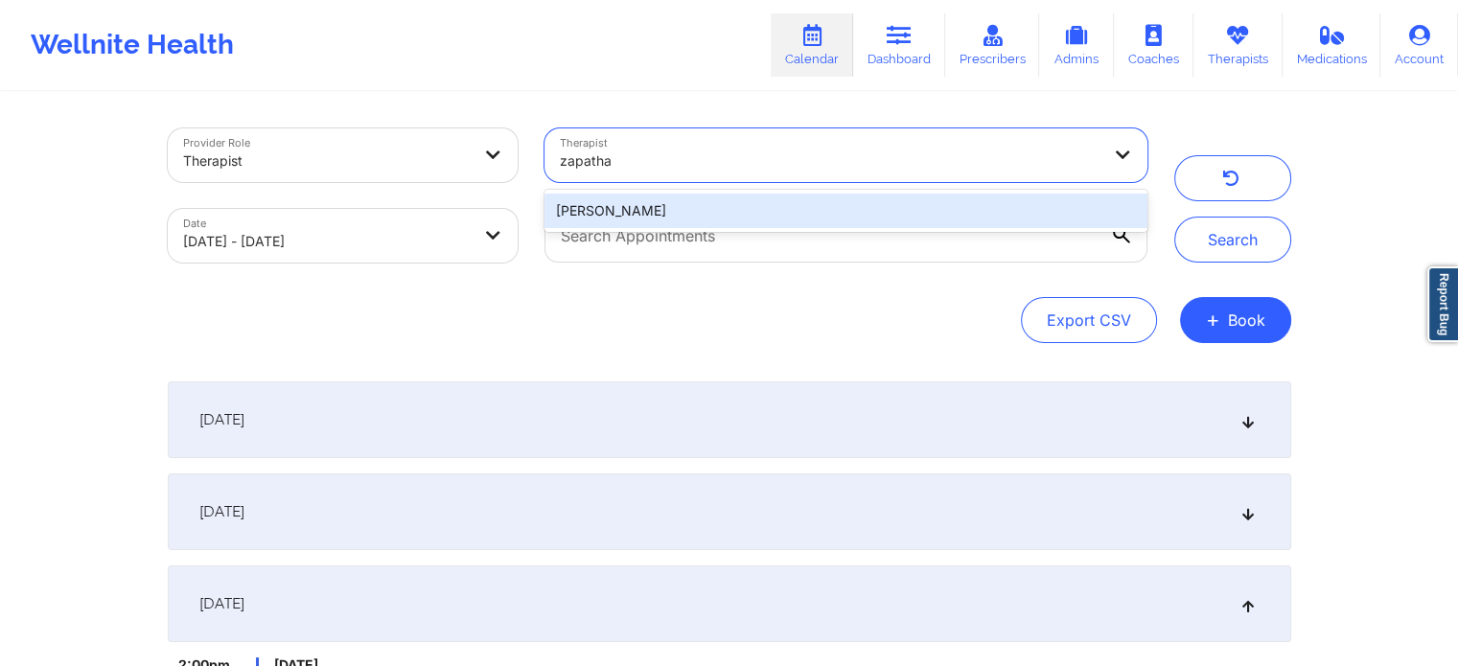
click at [615, 209] on div "[PERSON_NAME]" at bounding box center [846, 211] width 602 height 35
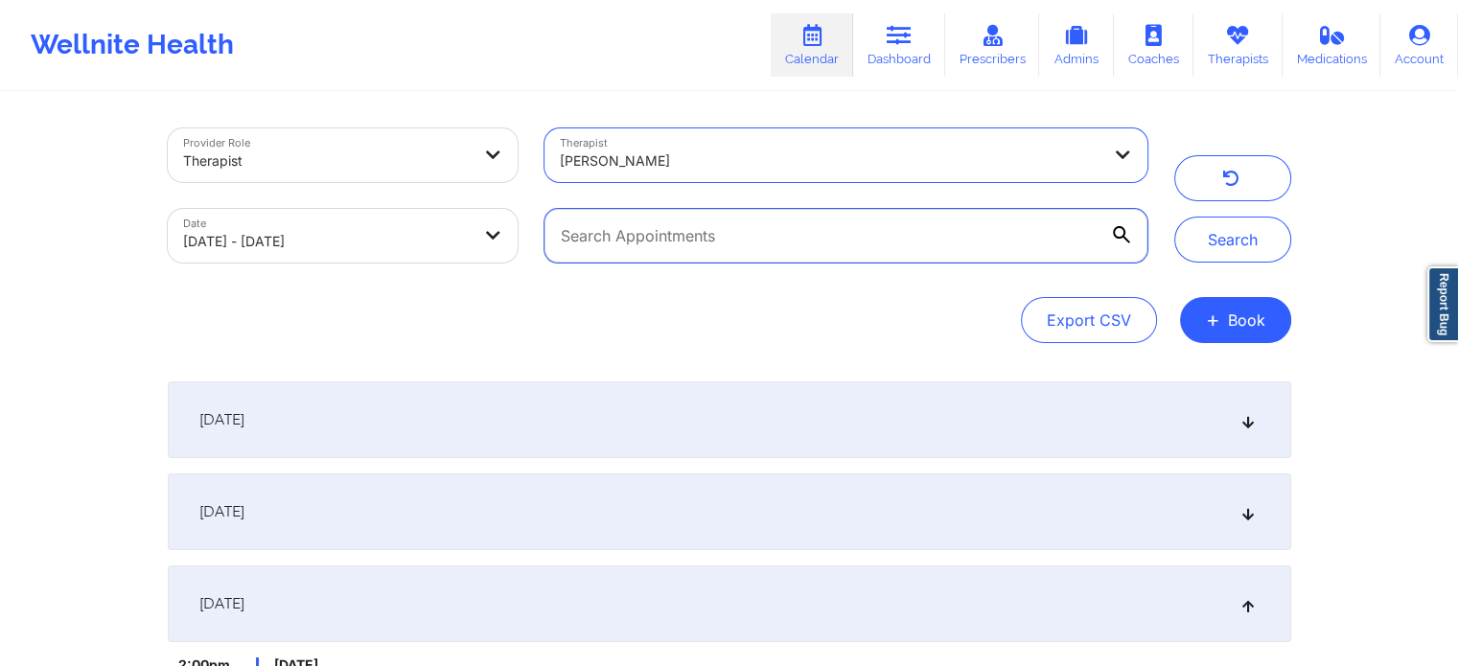
click at [620, 242] on input "text" at bounding box center [846, 236] width 602 height 54
paste input "(347) 968-2693"
type input "(347) 968-2693"
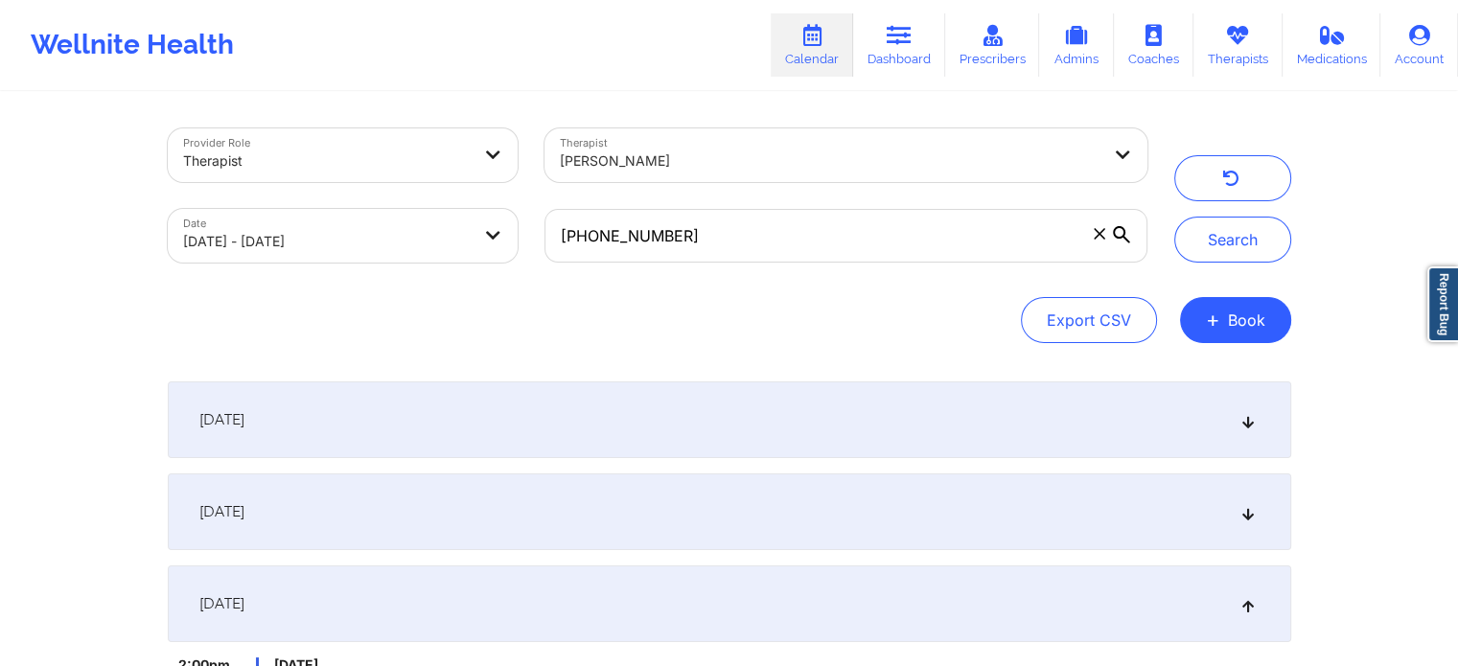
click at [1097, 228] on icon at bounding box center [1100, 234] width 12 height 12
click at [1097, 228] on input "(347) 968-2693" at bounding box center [846, 236] width 602 height 54
click at [1239, 244] on button "Search" at bounding box center [1232, 240] width 117 height 46
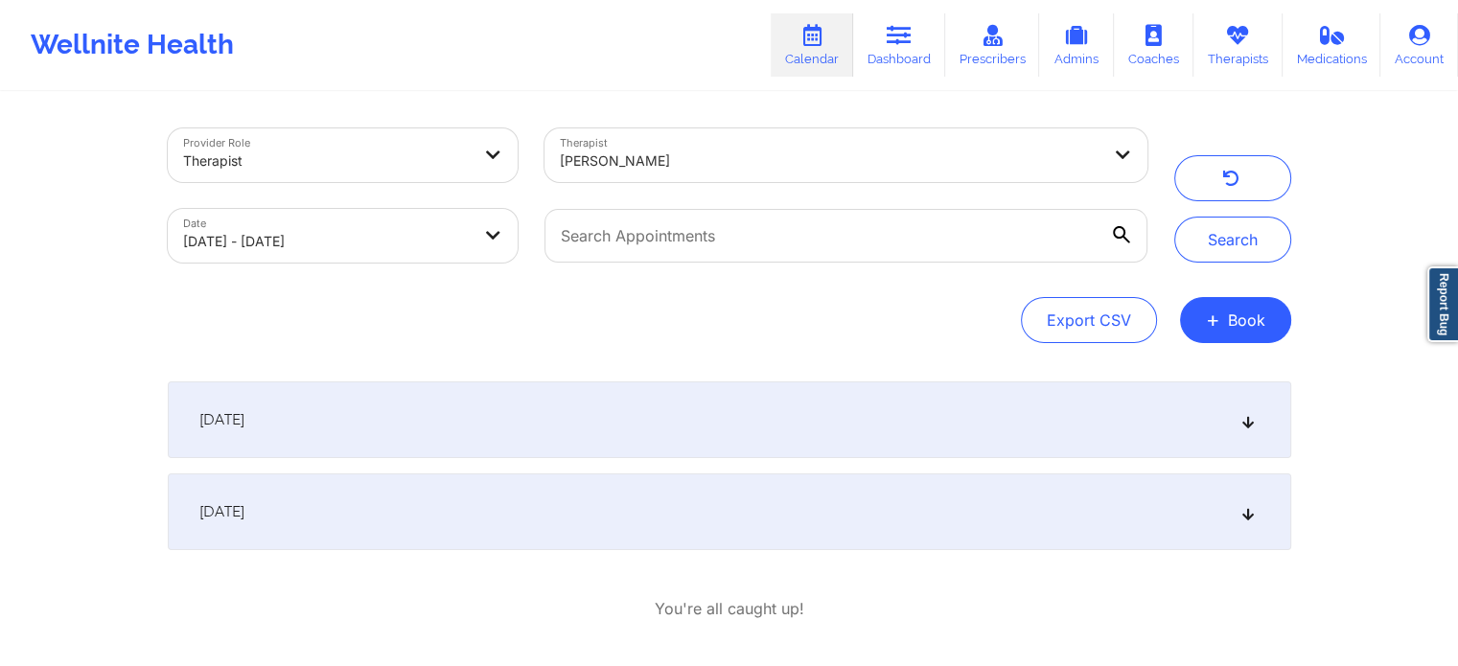
click at [416, 522] on div "September 24, 2025" at bounding box center [730, 512] width 1124 height 77
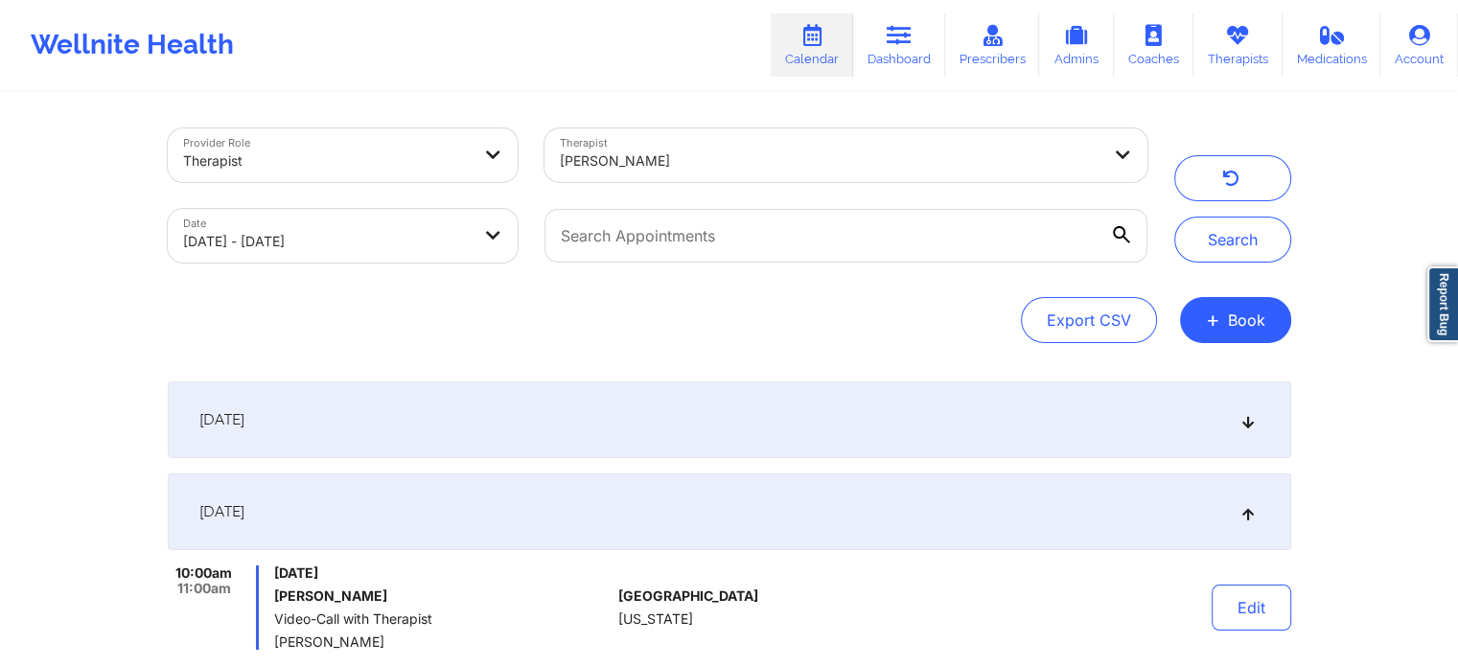
click at [446, 414] on div "September 23, 2025" at bounding box center [730, 420] width 1124 height 77
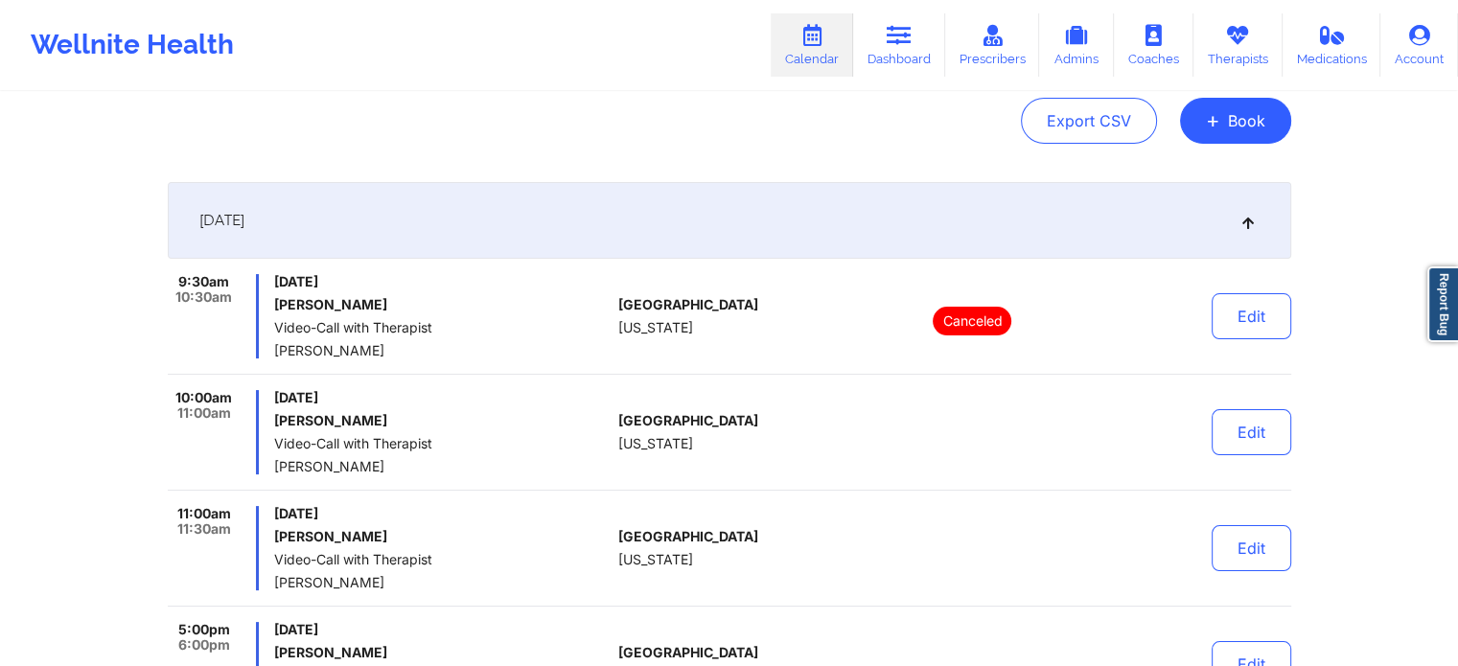
scroll to position [96, 0]
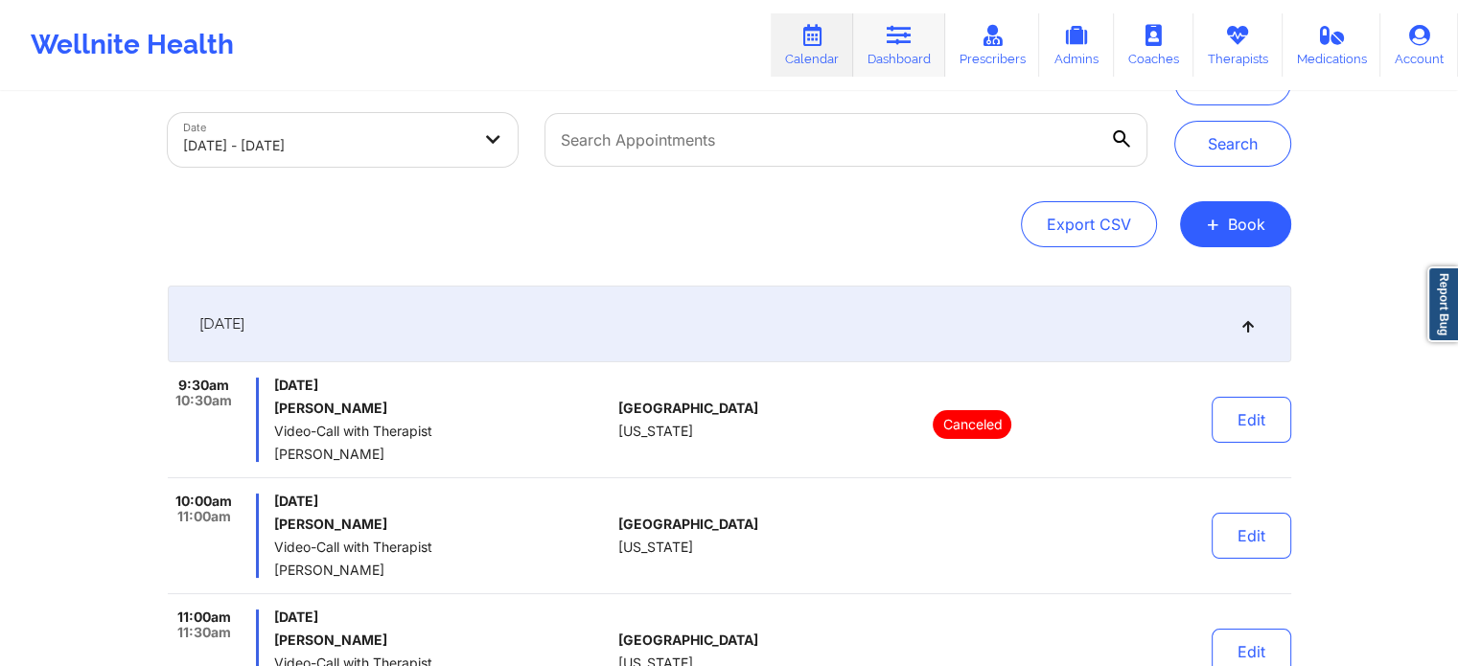
drag, startPoint x: 898, startPoint y: 39, endPoint x: 870, endPoint y: 64, distance: 37.3
click at [898, 37] on icon at bounding box center [899, 35] width 25 height 21
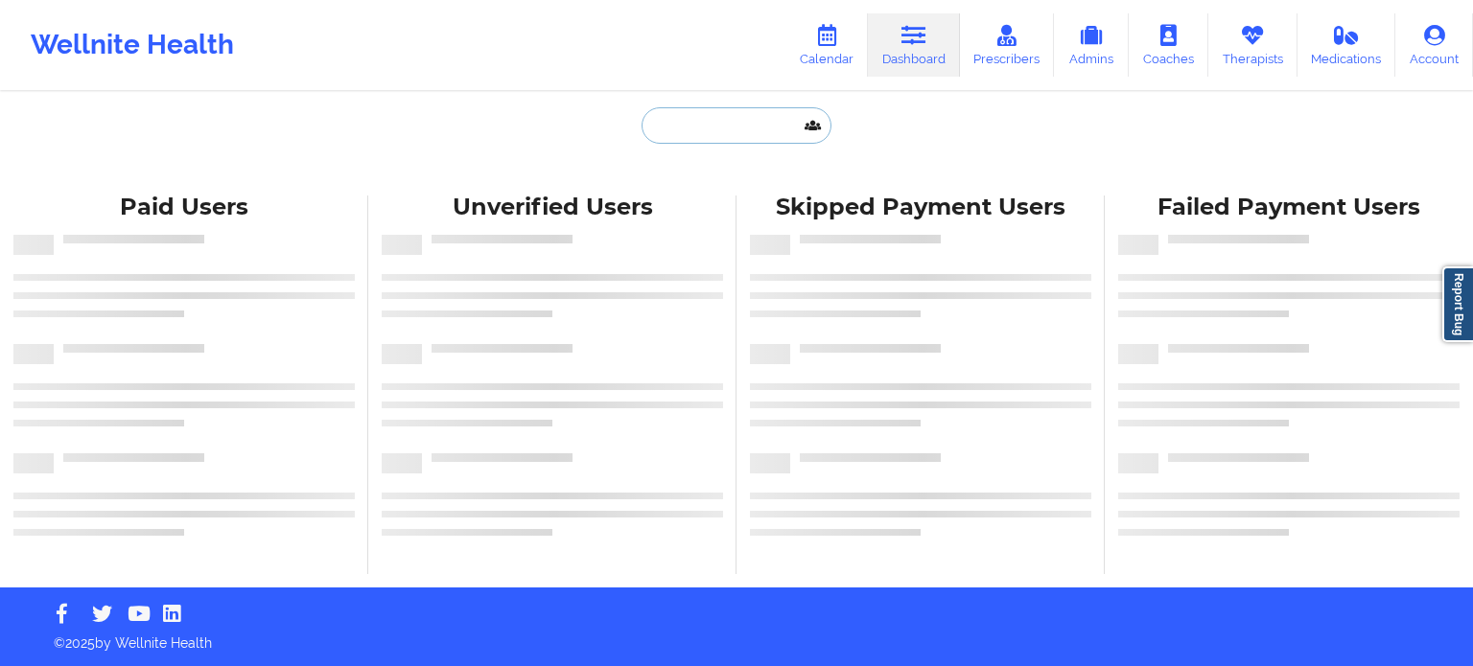
click at [676, 142] on input "text" at bounding box center [736, 125] width 190 height 36
paste input "starbrinasullivan@gmail.com"
type input "starbrinasullivan@gmail.com"
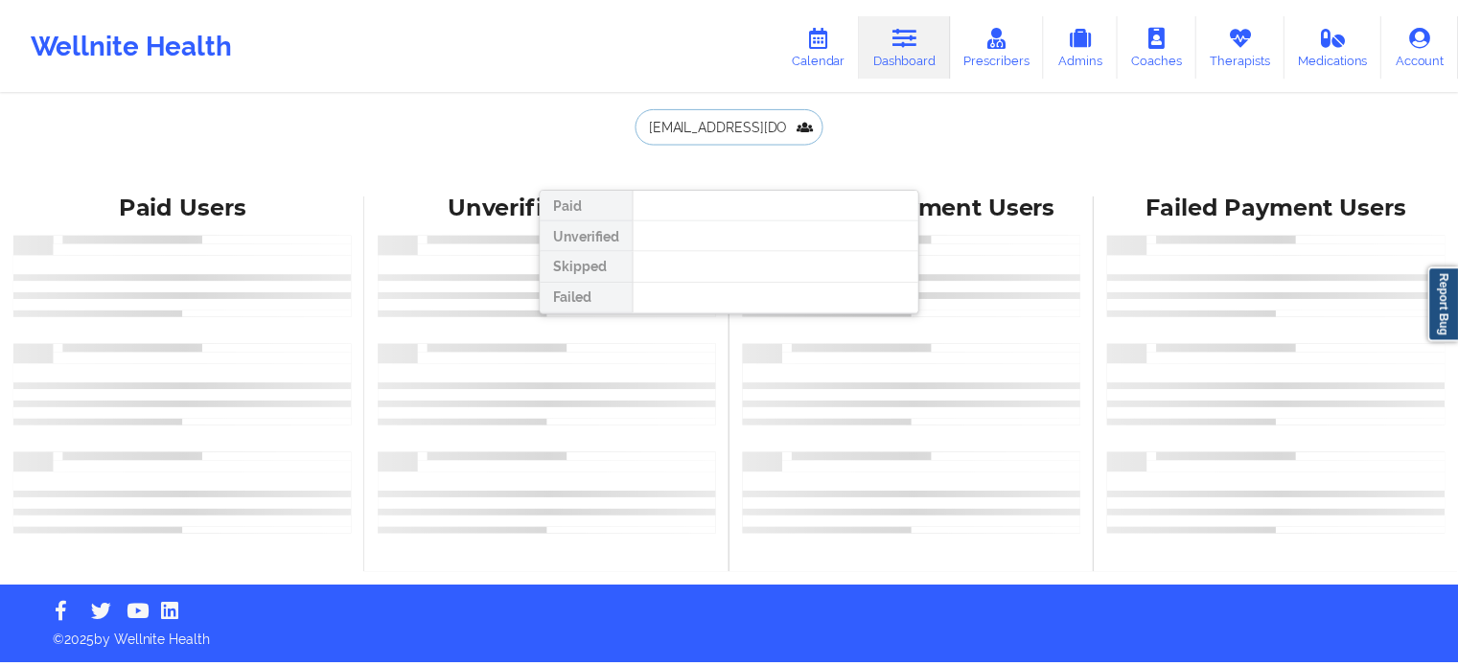
scroll to position [0, 25]
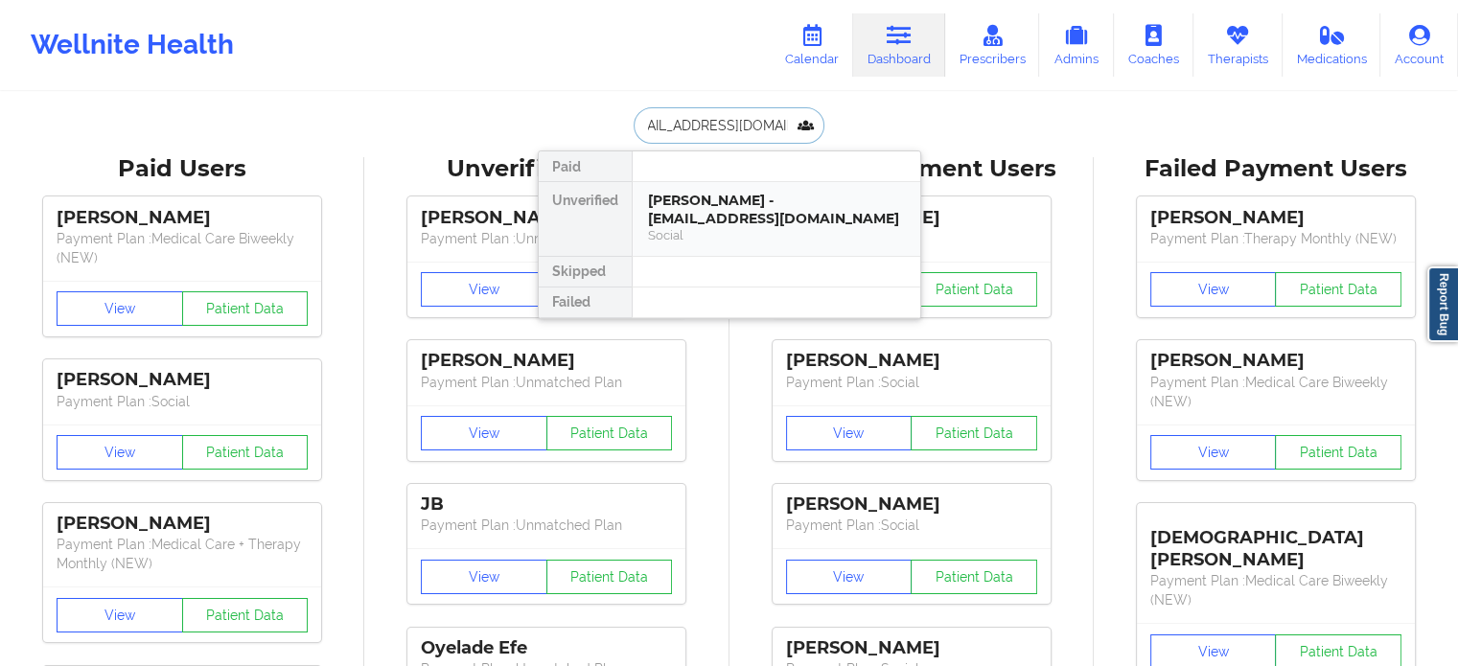
click at [694, 211] on div "Starbrina Sullivan - starbrinasullivan@gmail.com" at bounding box center [776, 209] width 257 height 35
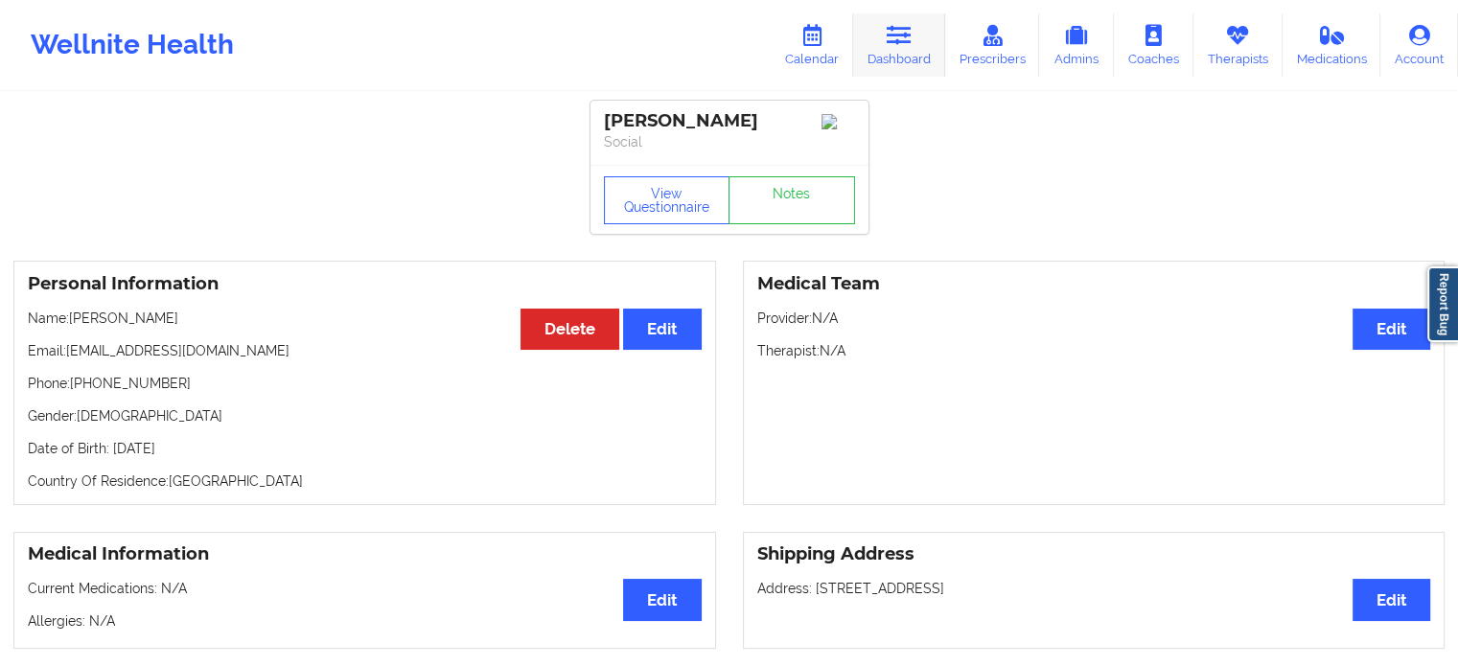
click at [897, 34] on icon at bounding box center [899, 35] width 25 height 21
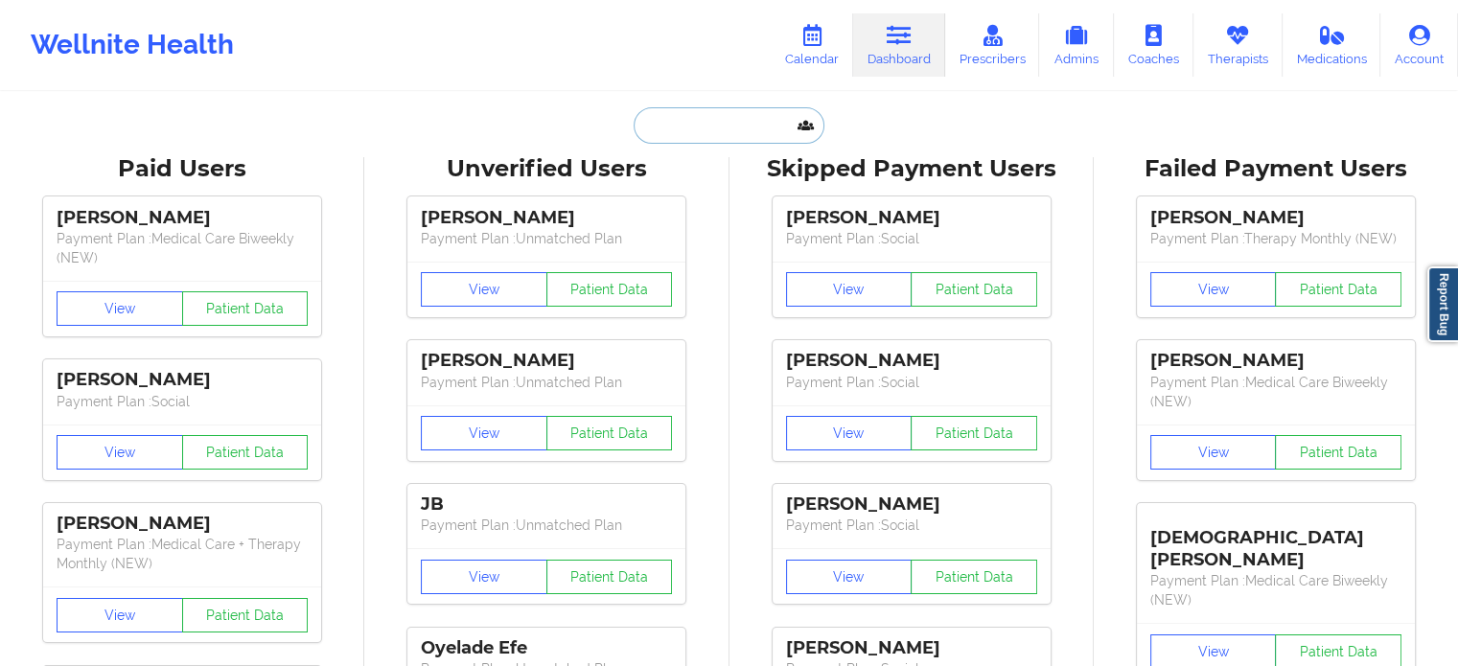
click at [644, 122] on input "text" at bounding box center [729, 125] width 190 height 36
paste input "[EMAIL_ADDRESS][DOMAIN_NAME]"
type input "[EMAIL_ADDRESS][DOMAIN_NAME]"
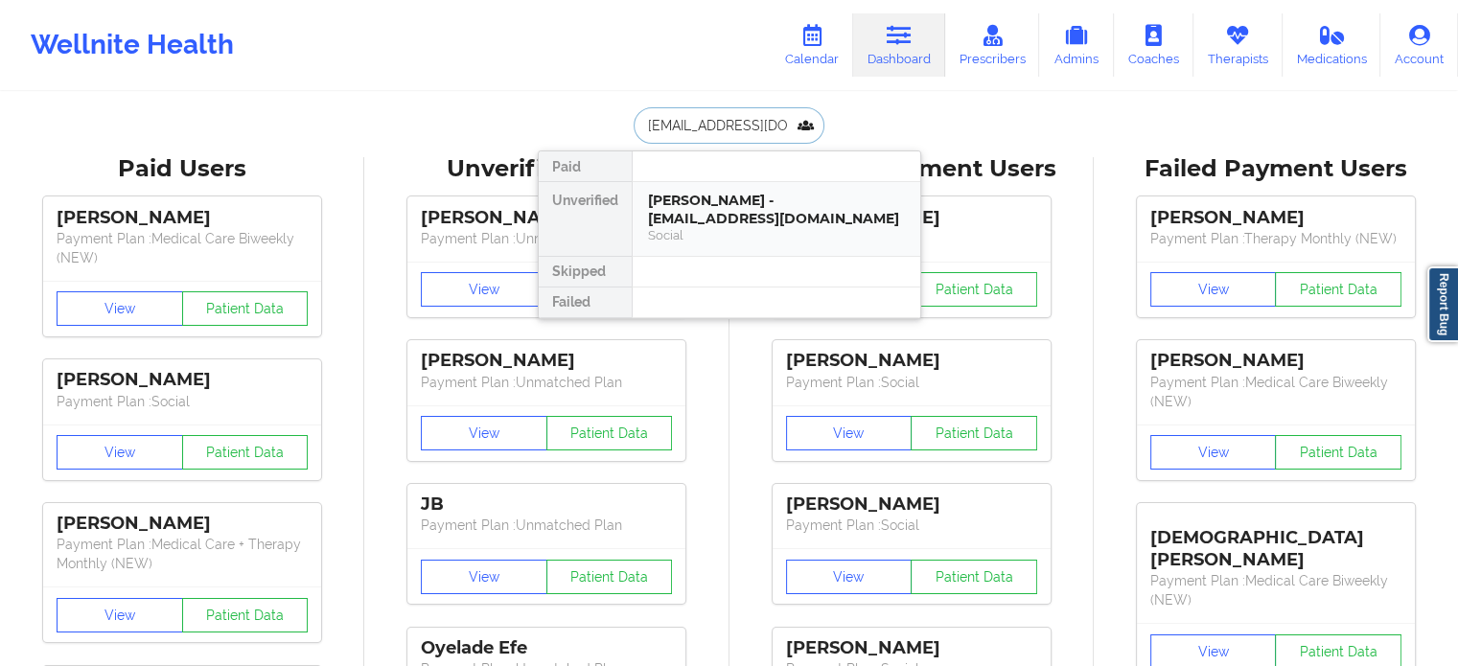
click at [700, 195] on div "[PERSON_NAME] - [EMAIL_ADDRESS][DOMAIN_NAME]" at bounding box center [776, 209] width 257 height 35
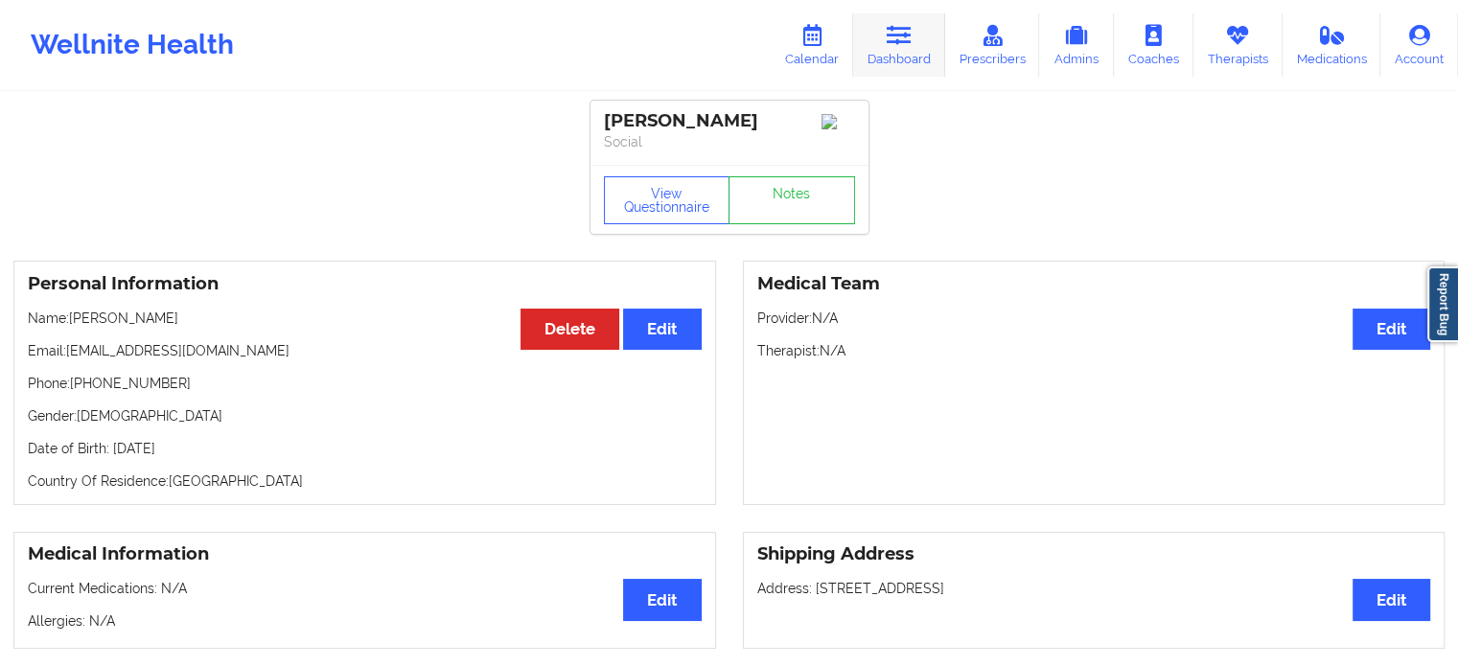
click at [902, 41] on icon at bounding box center [899, 35] width 25 height 21
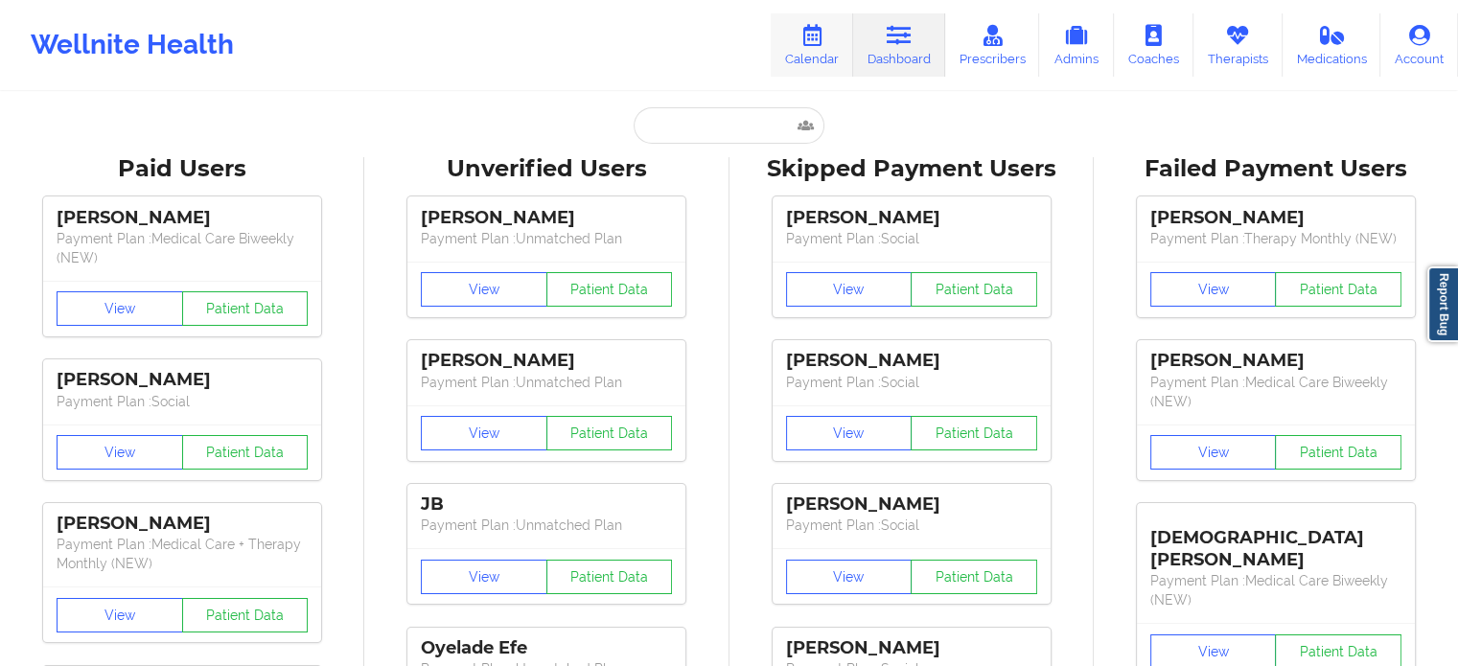
click at [821, 39] on icon at bounding box center [812, 35] width 25 height 21
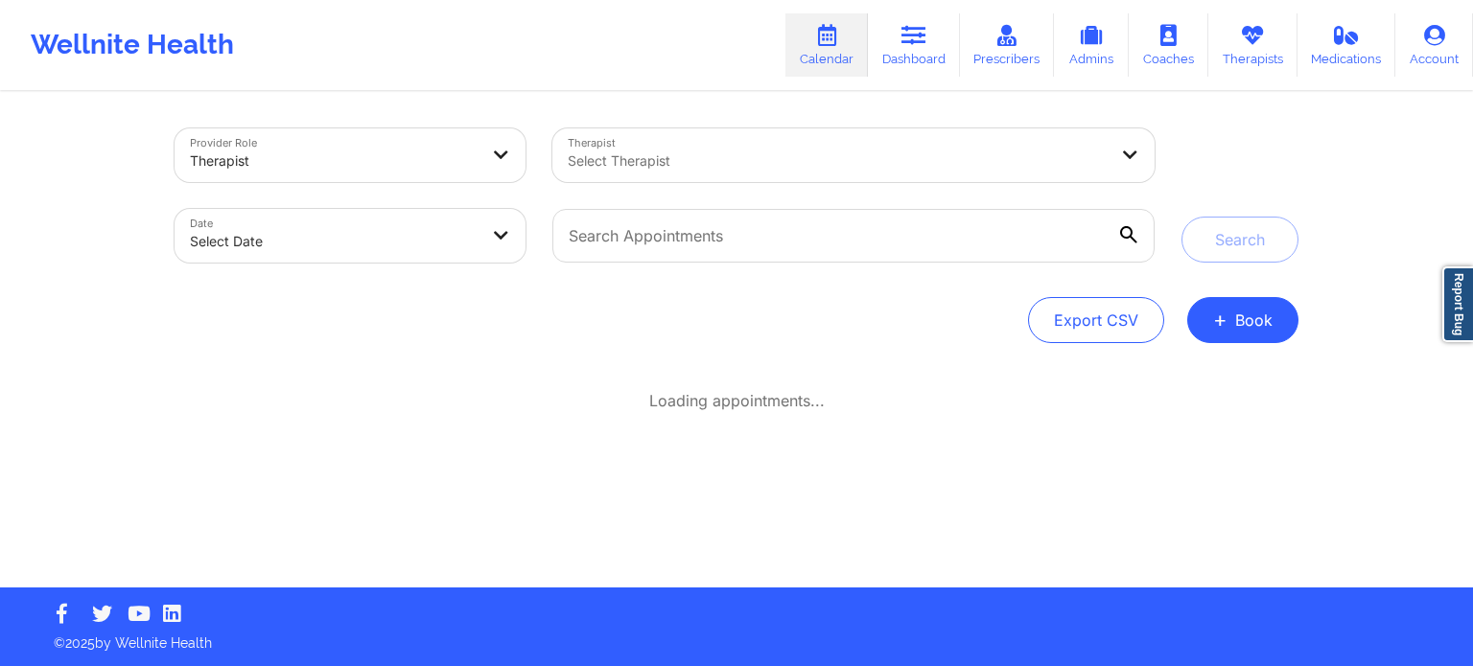
click at [743, 164] on div at bounding box center [838, 161] width 540 height 23
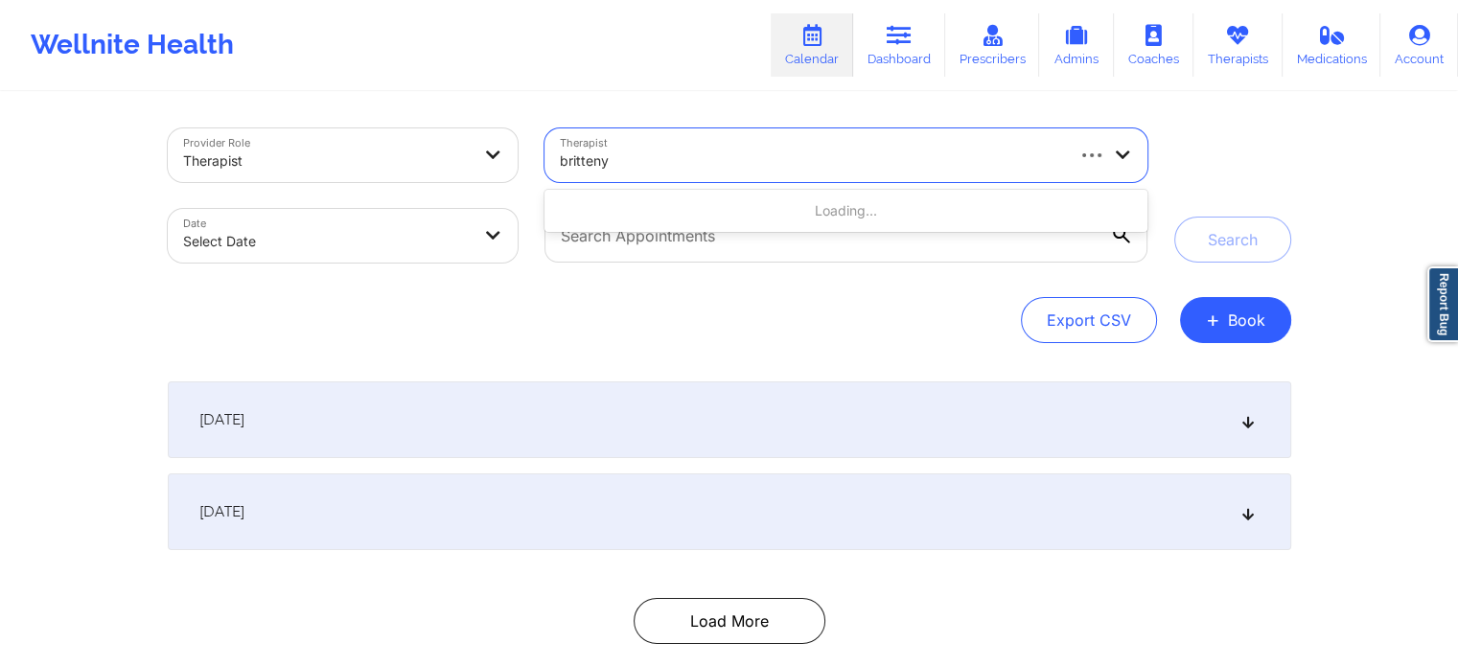
type input "britteny p"
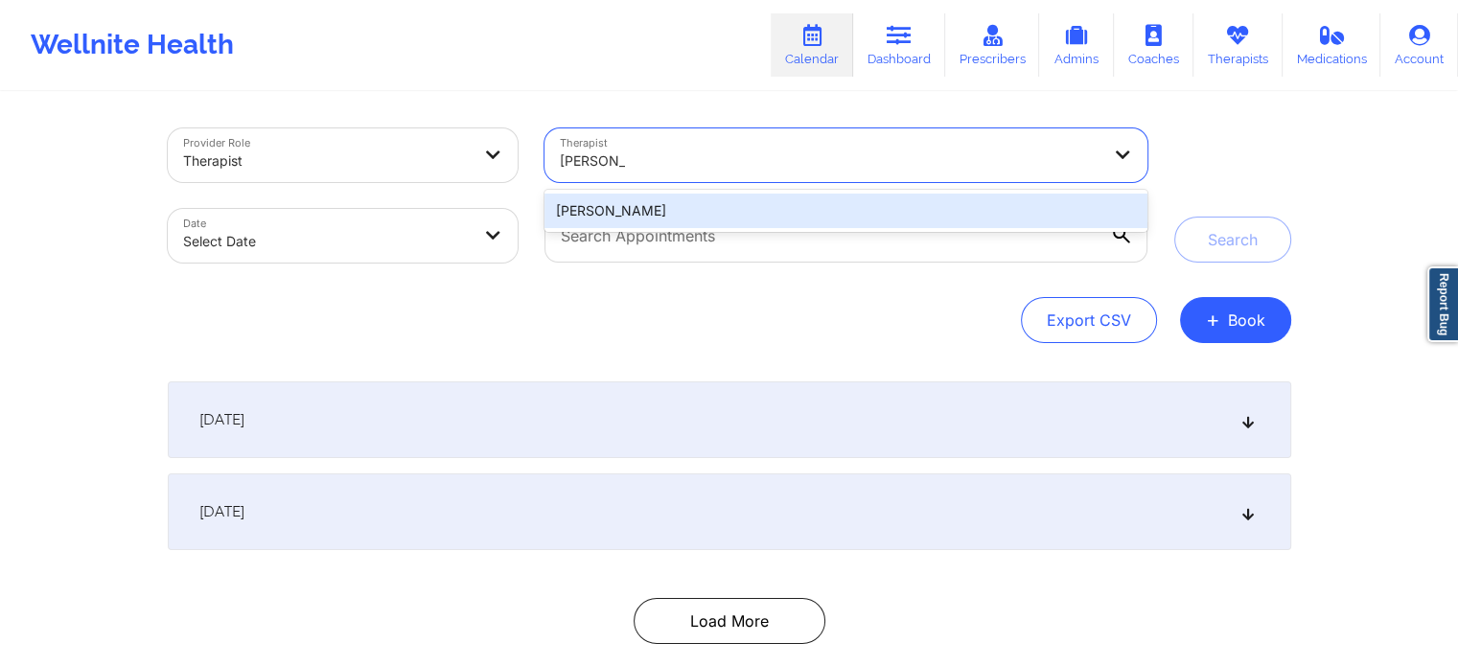
click at [681, 209] on div "[PERSON_NAME]" at bounding box center [846, 211] width 602 height 35
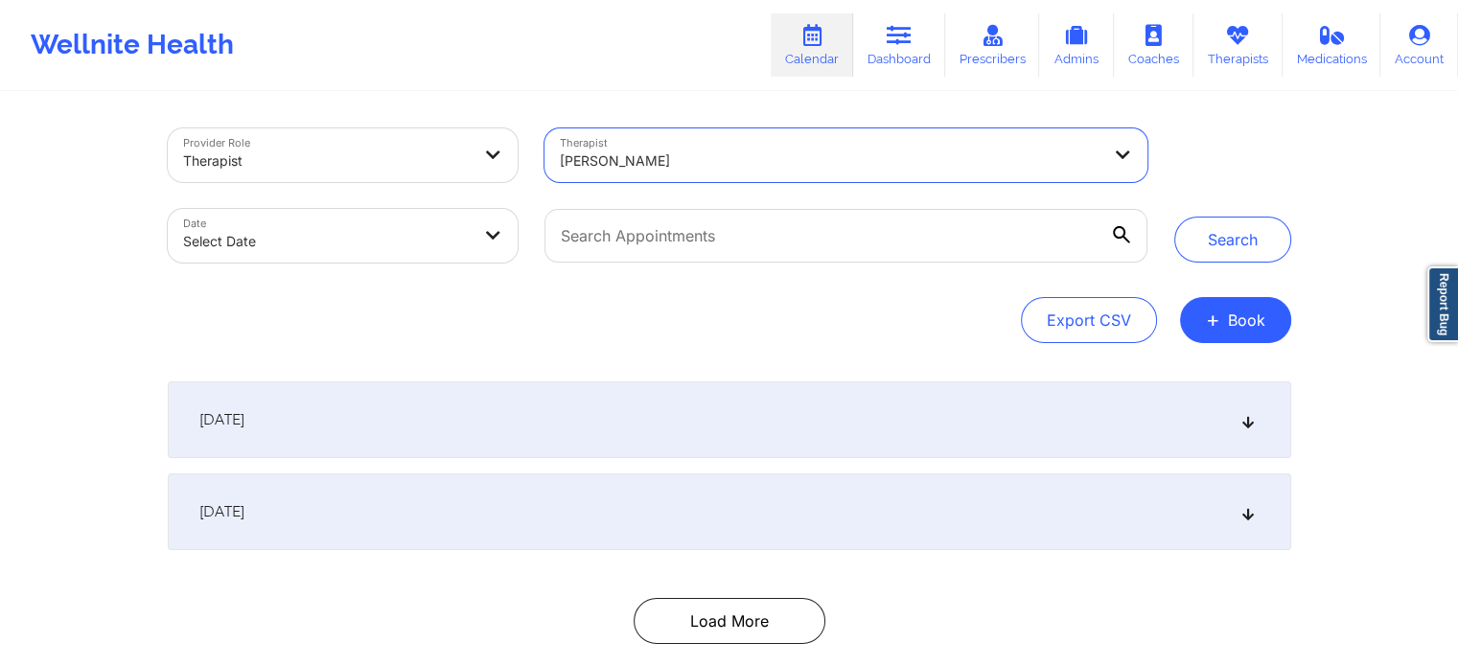
click at [422, 236] on body "Wellnite Health Calendar Dashboard Prescribers Admins Coaches Therapists Medica…" at bounding box center [729, 333] width 1458 height 666
select select "2025-8"
select select "2025-9"
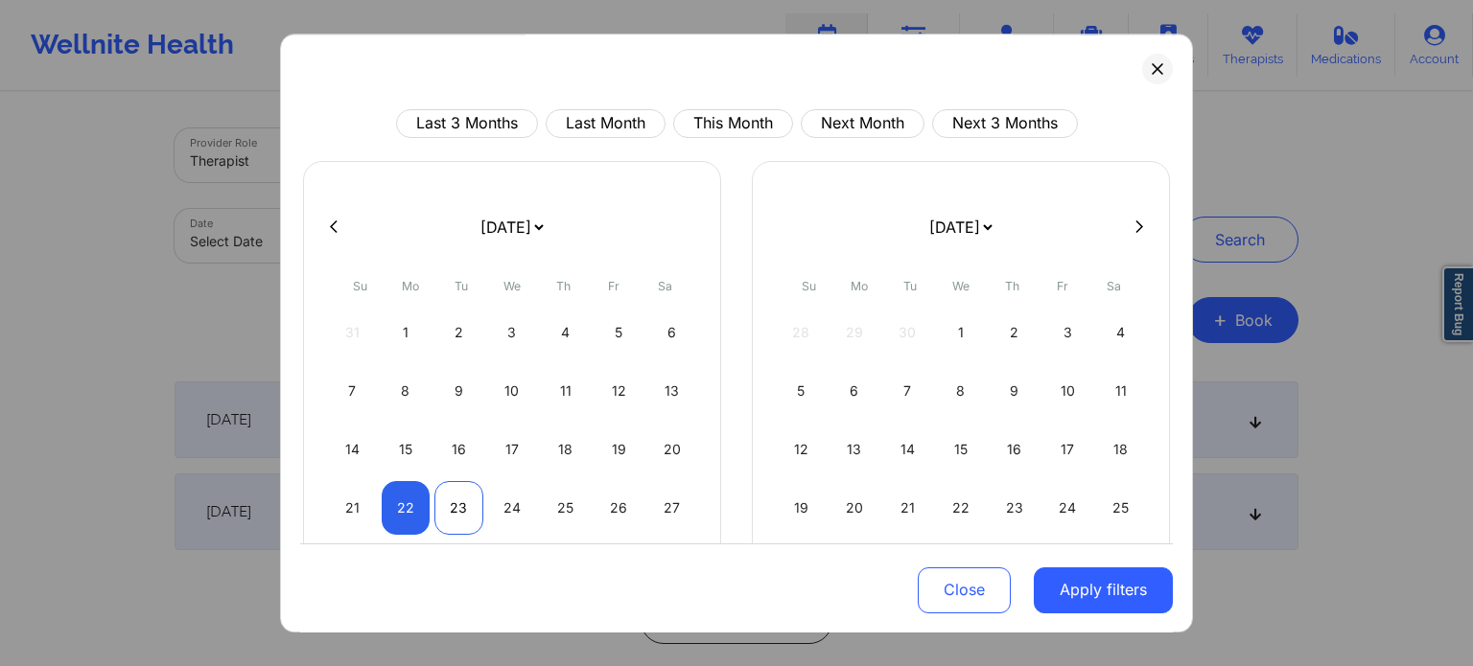
click at [444, 509] on div "23" at bounding box center [458, 508] width 49 height 54
select select "2025-8"
select select "2025-9"
select select "2025-8"
select select "2025-9"
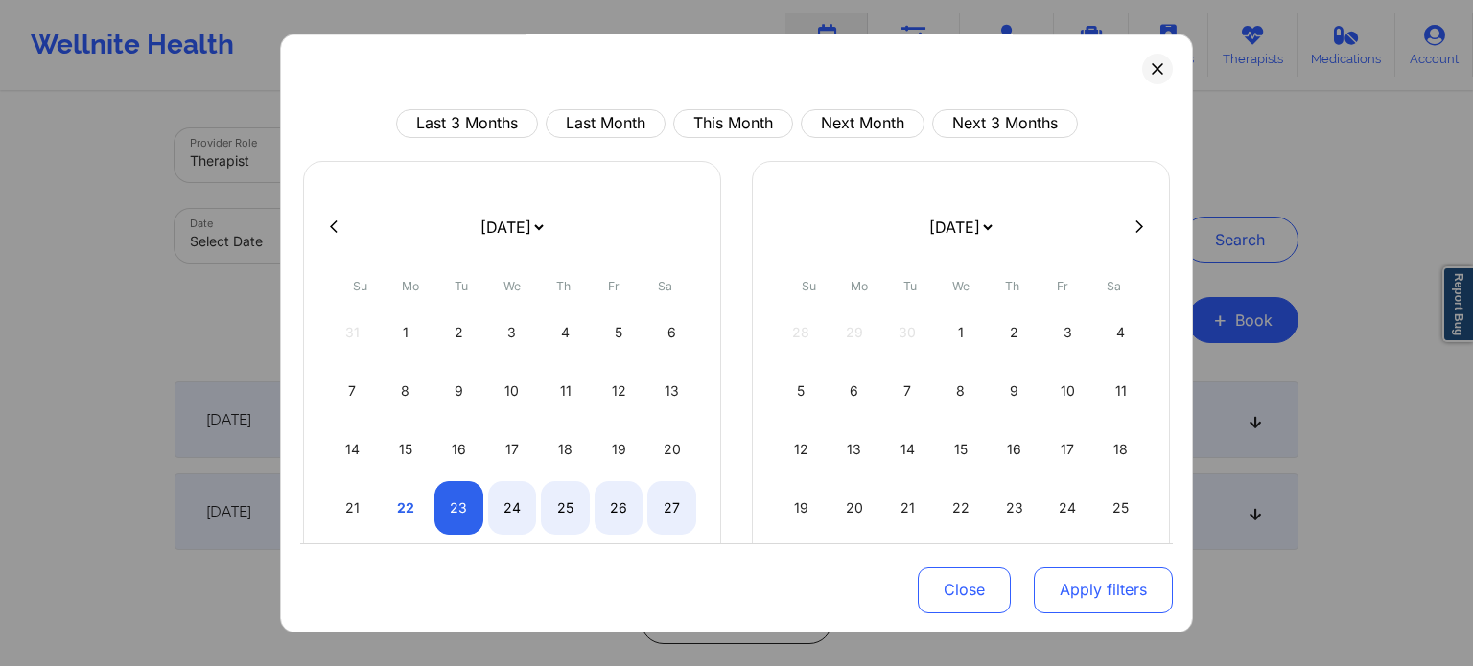
click at [1104, 590] on button "Apply filters" at bounding box center [1102, 590] width 139 height 46
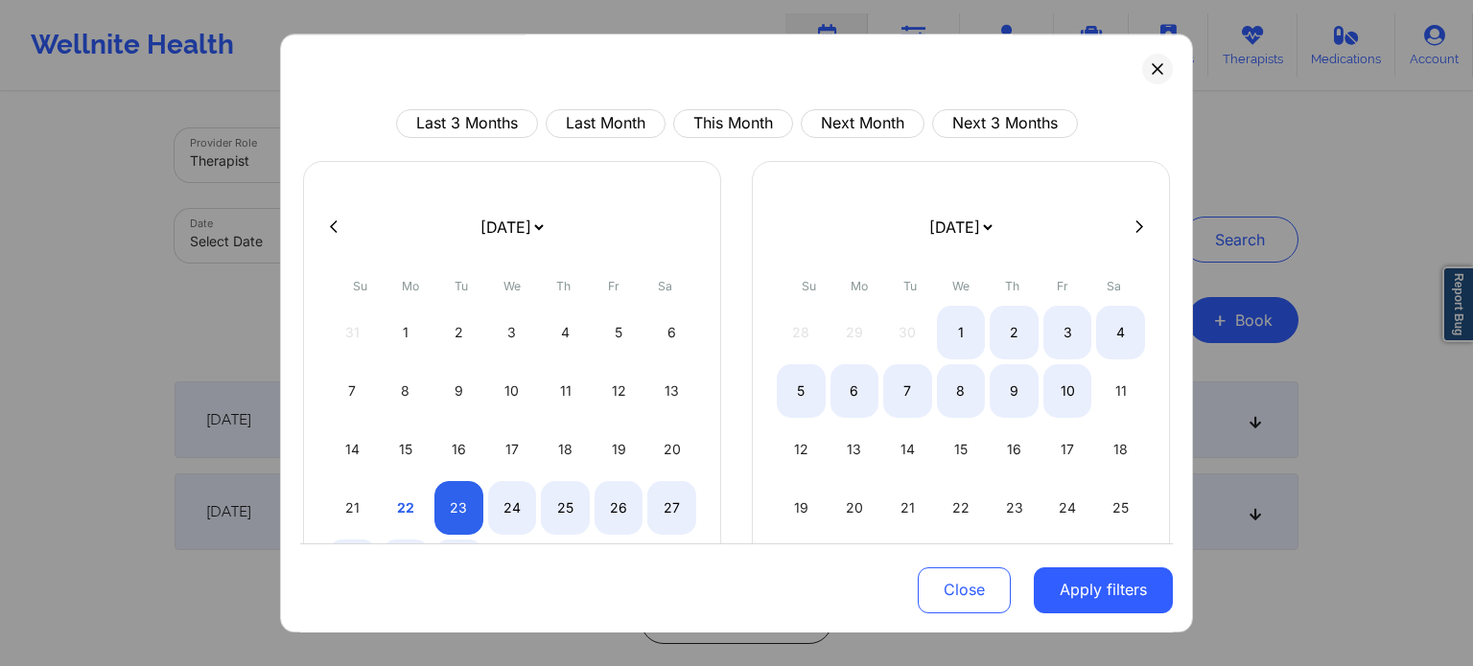
select select "2025-8"
select select "2025-9"
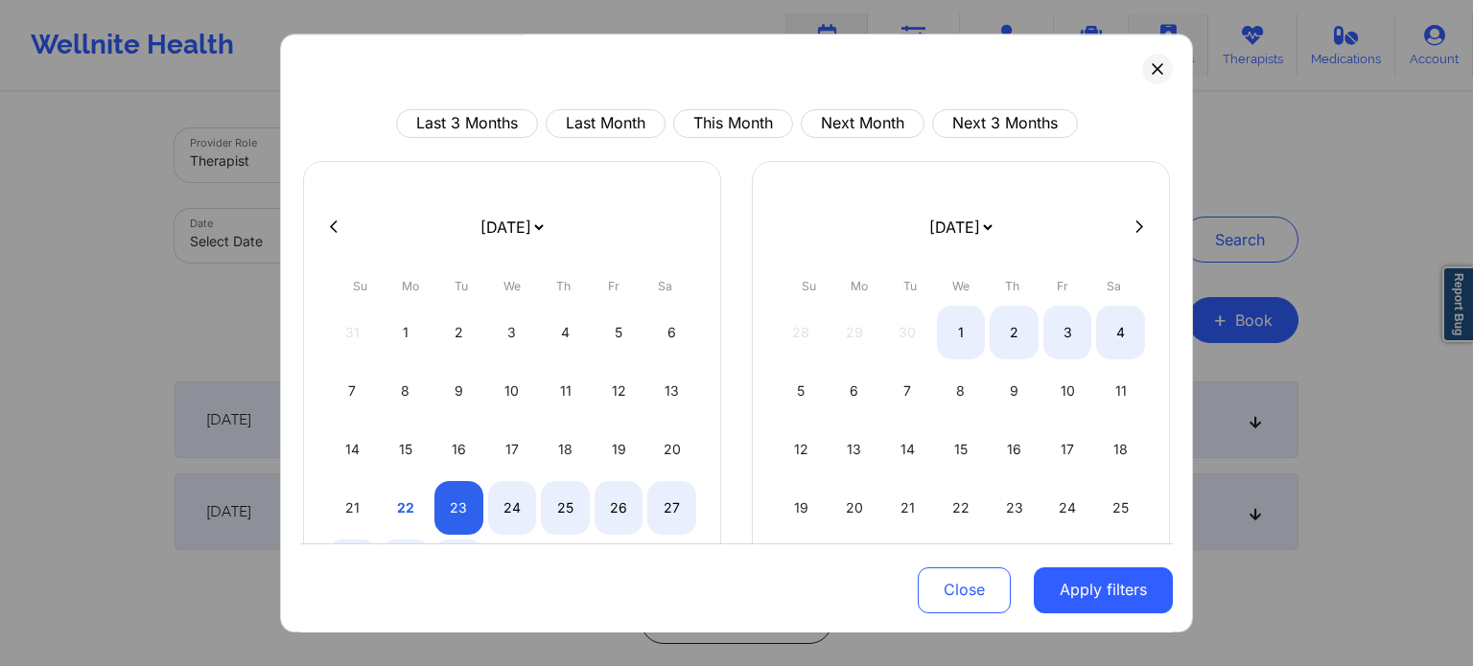
click at [1142, 64] on button at bounding box center [1157, 69] width 31 height 31
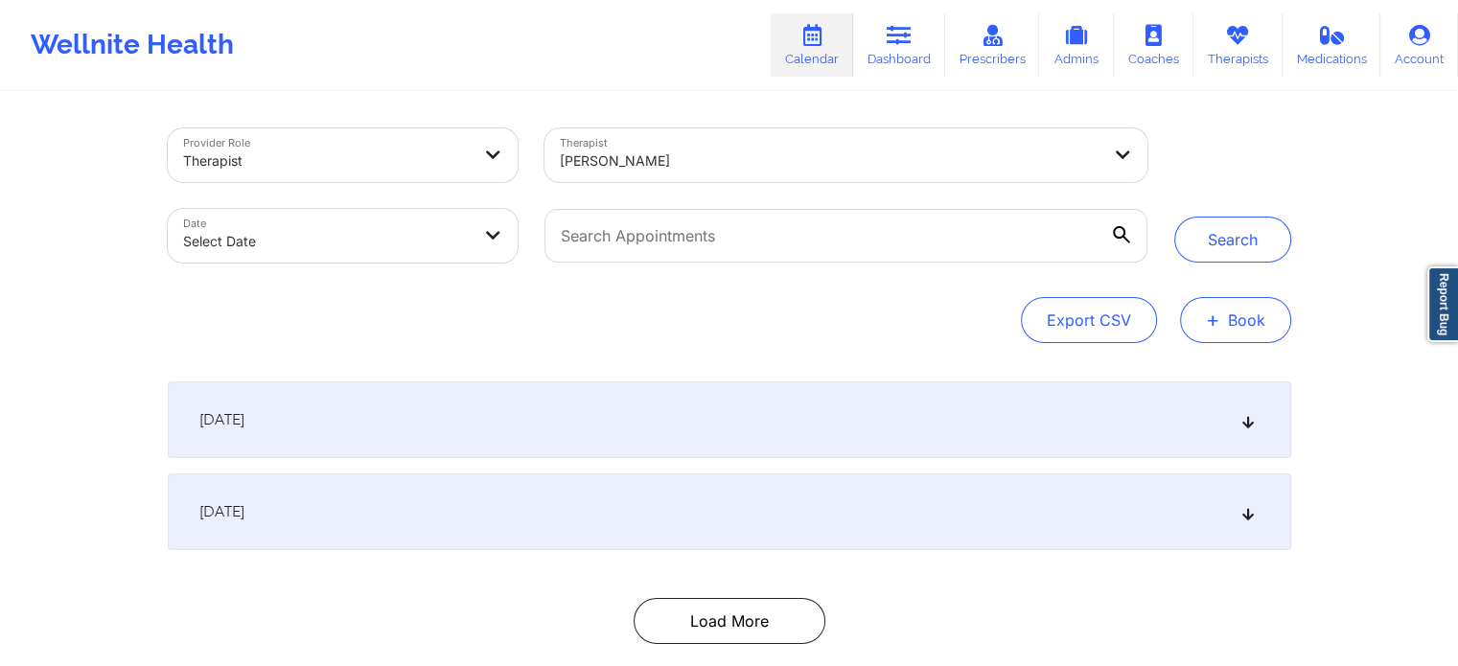
click at [1240, 319] on button "+ Book" at bounding box center [1235, 320] width 111 height 46
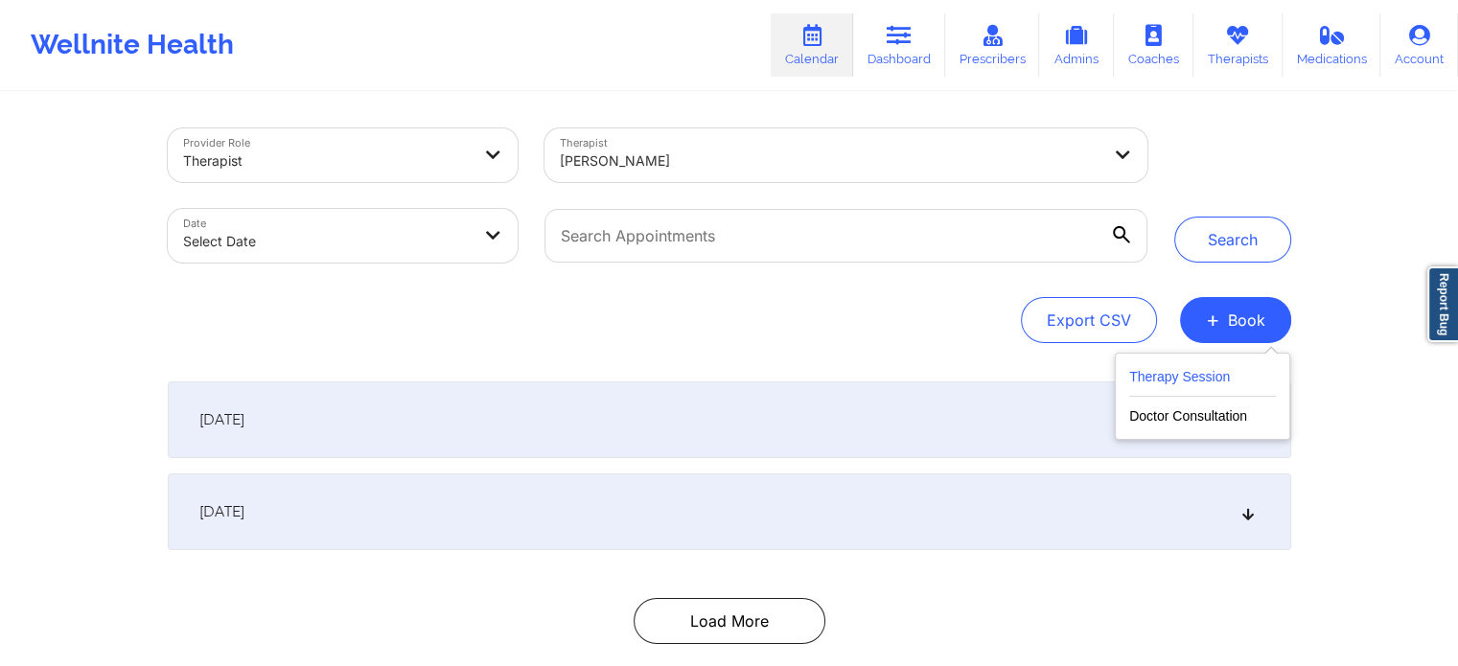
click at [1162, 378] on button "Therapy Session" at bounding box center [1202, 381] width 147 height 32
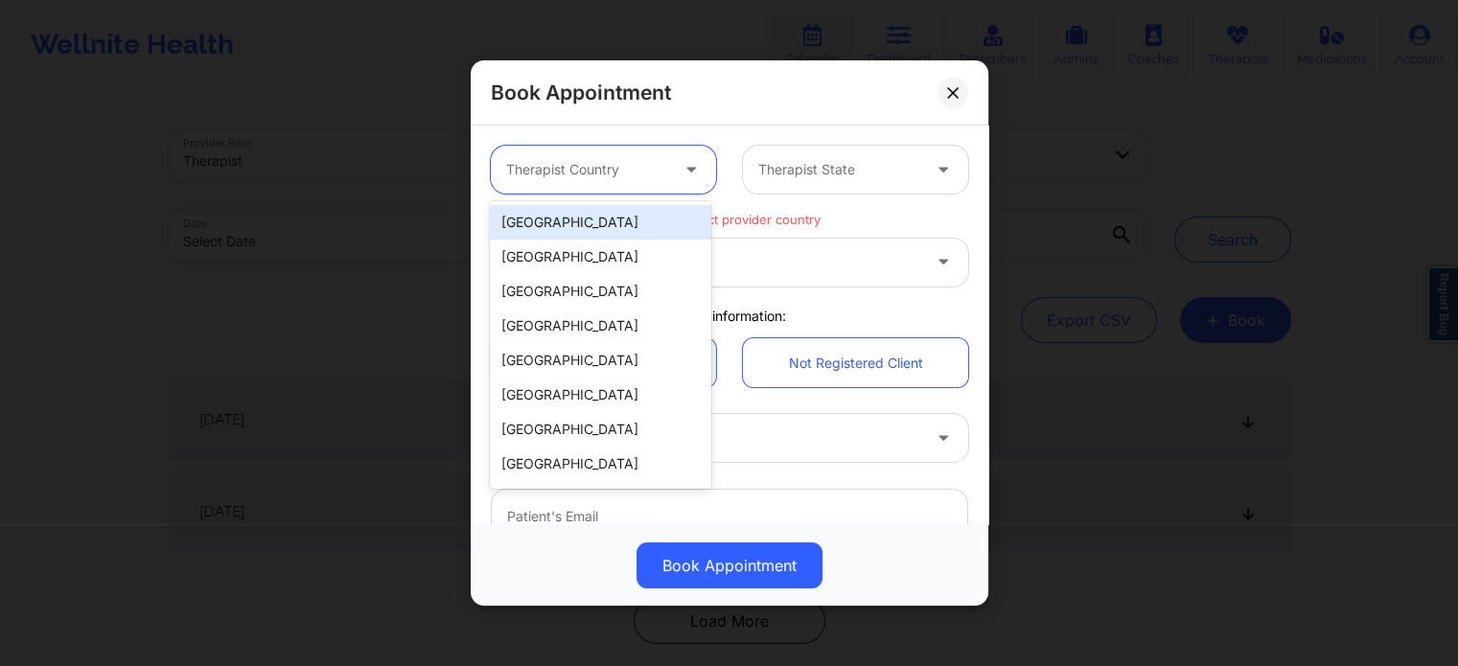
click at [629, 164] on div at bounding box center [587, 169] width 162 height 23
click at [627, 220] on div "[GEOGRAPHIC_DATA]" at bounding box center [600, 222] width 220 height 35
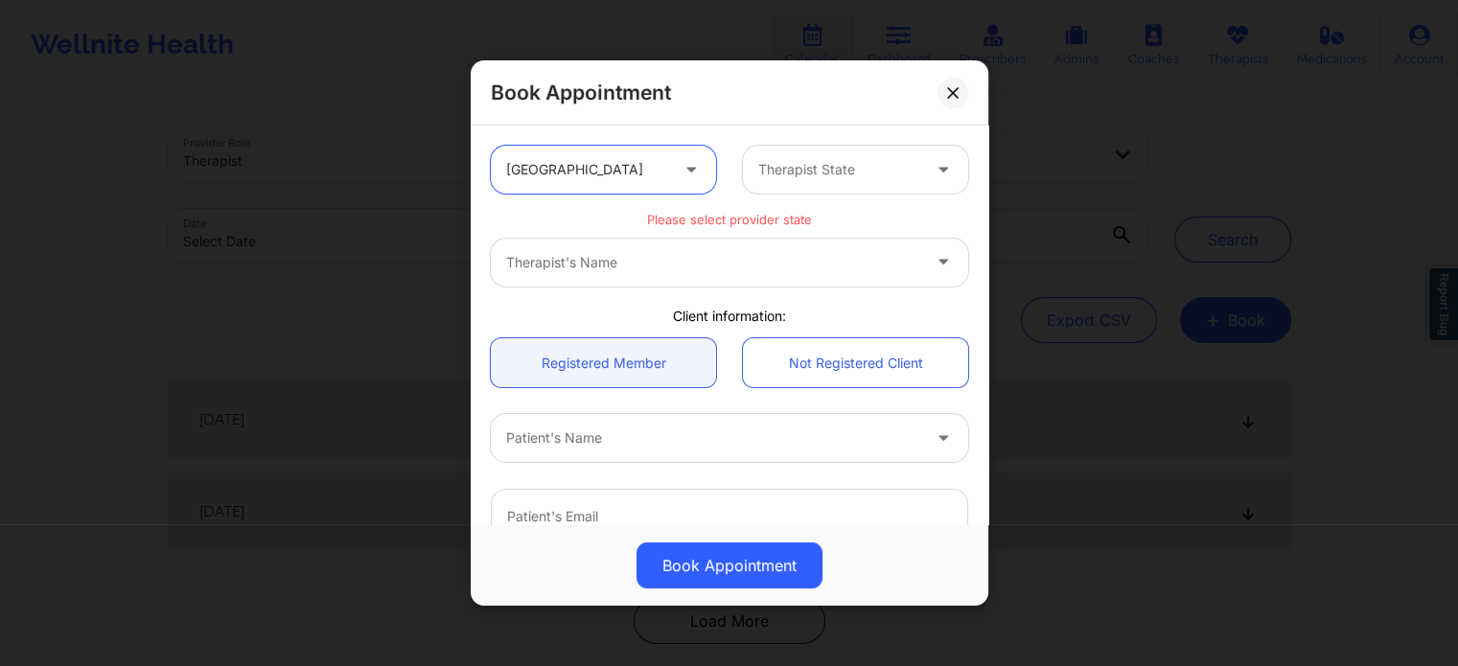
click at [857, 167] on div at bounding box center [839, 169] width 162 height 23
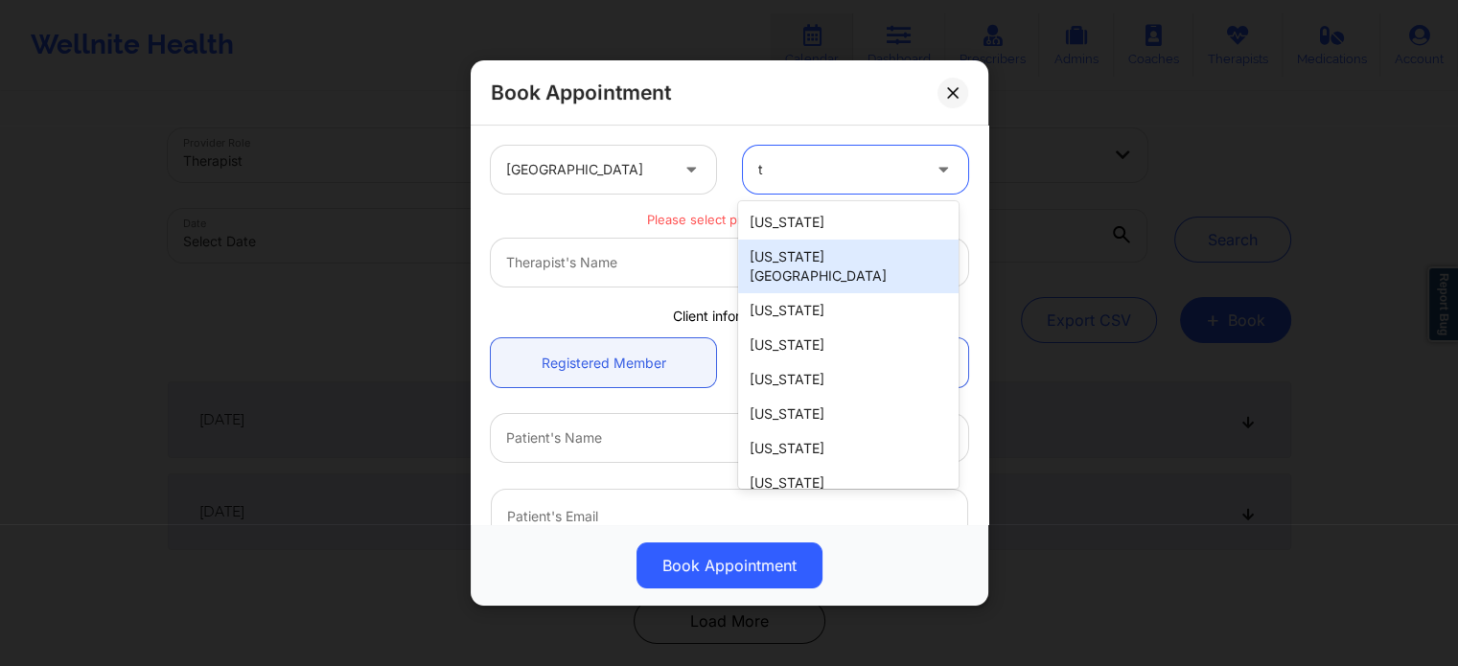
type input "te"
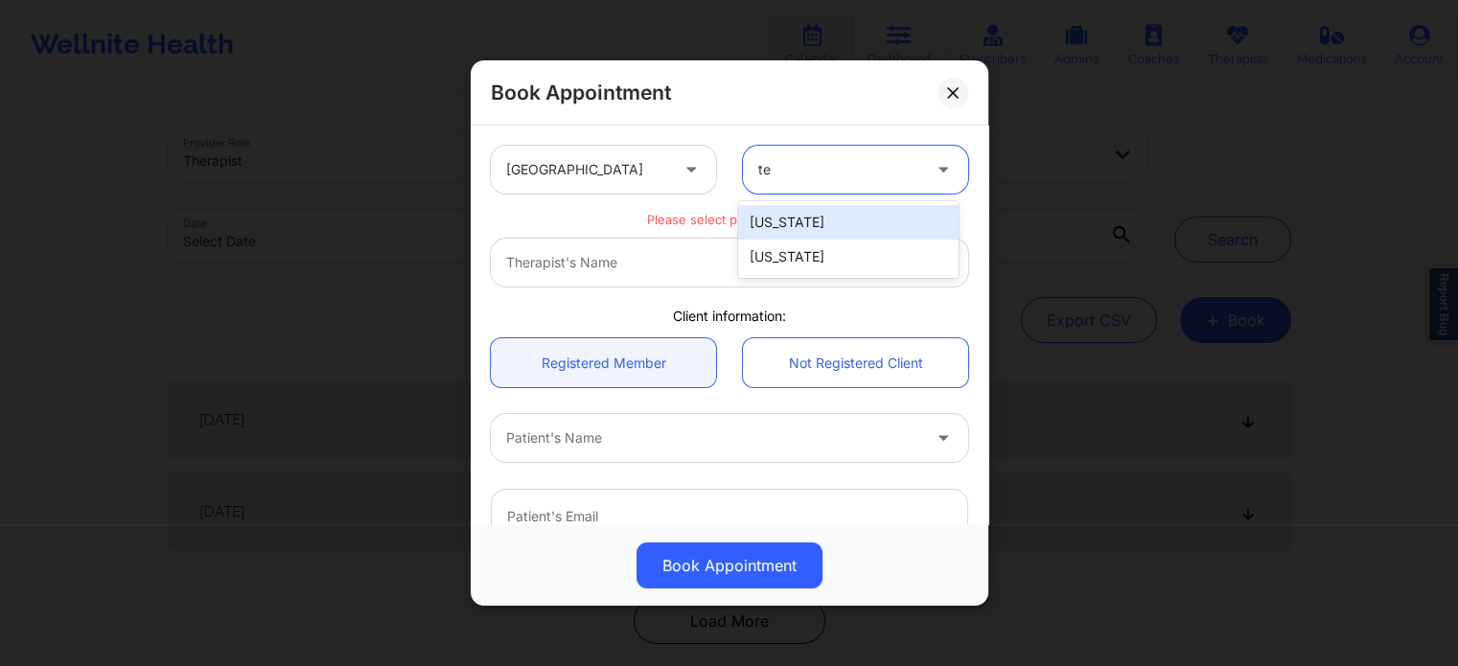
click at [821, 267] on div "[US_STATE]" at bounding box center [848, 257] width 220 height 35
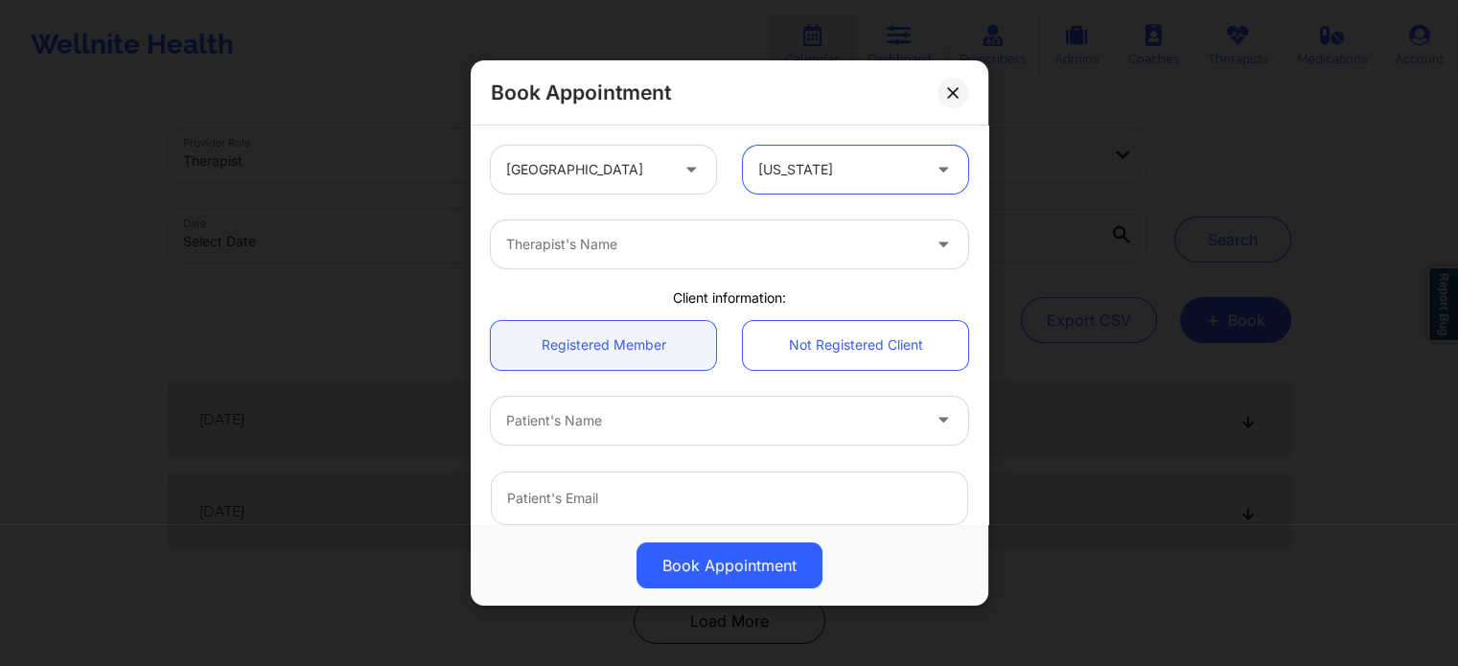
click at [623, 252] on div at bounding box center [713, 244] width 414 height 23
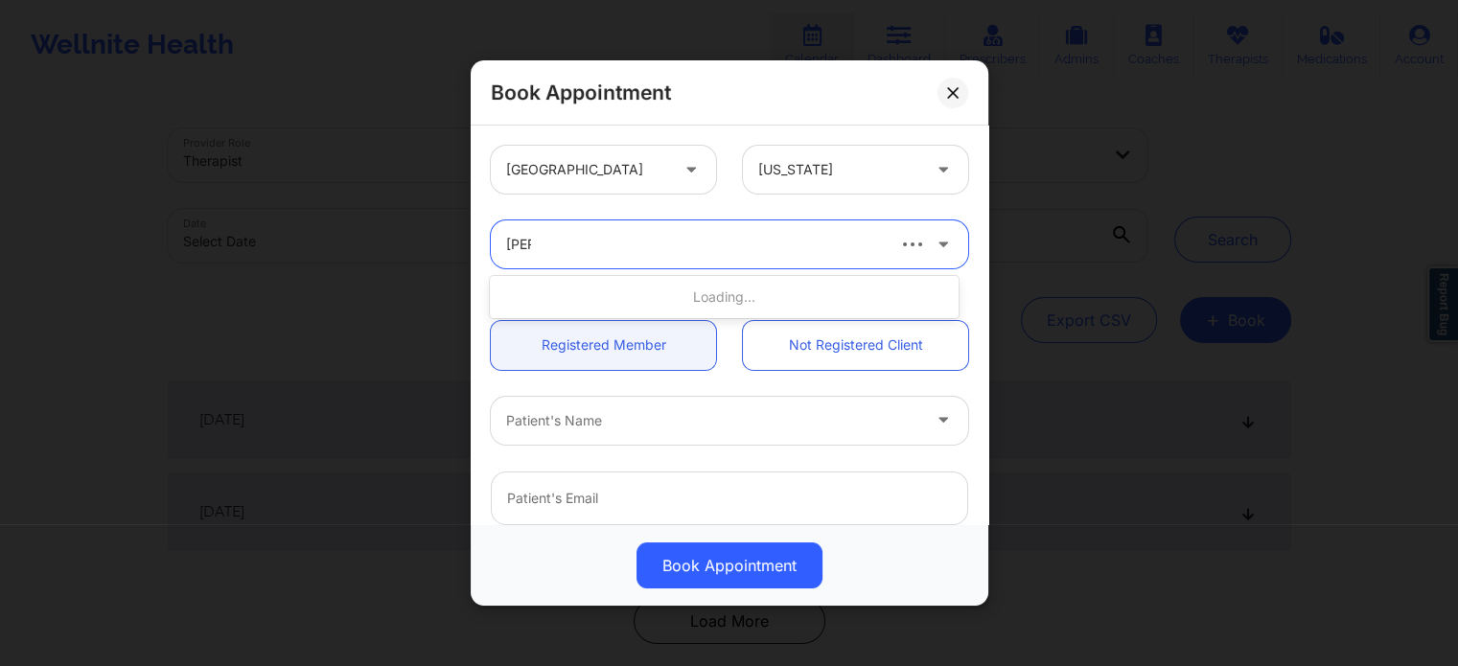
type input "britte"
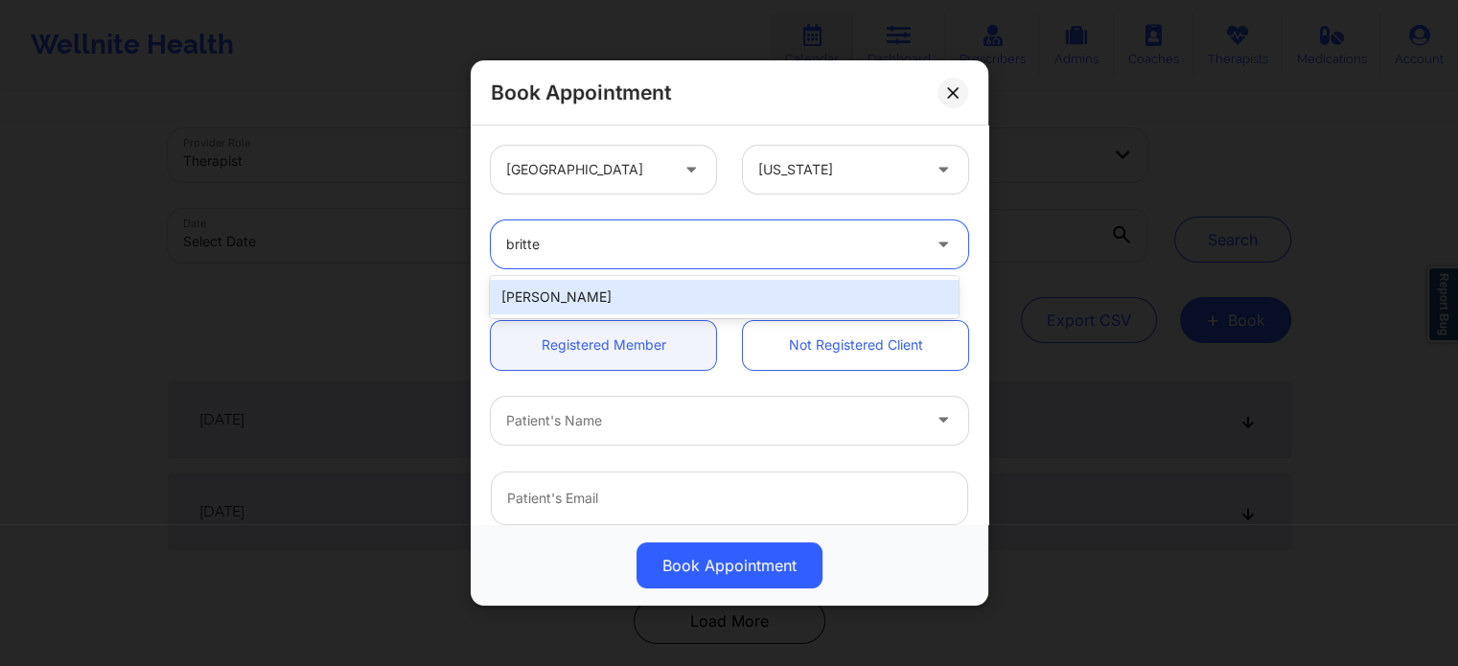
click at [674, 291] on div "[PERSON_NAME]" at bounding box center [724, 297] width 468 height 35
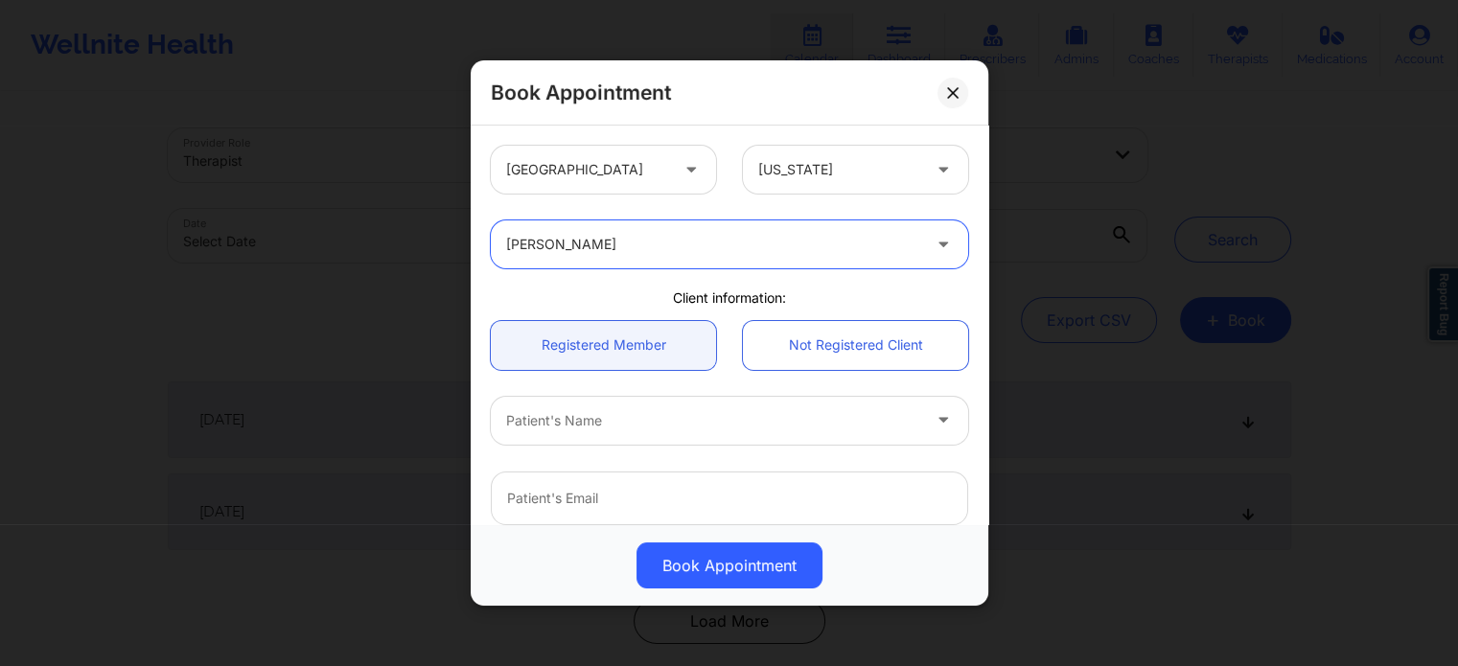
scroll to position [192, 0]
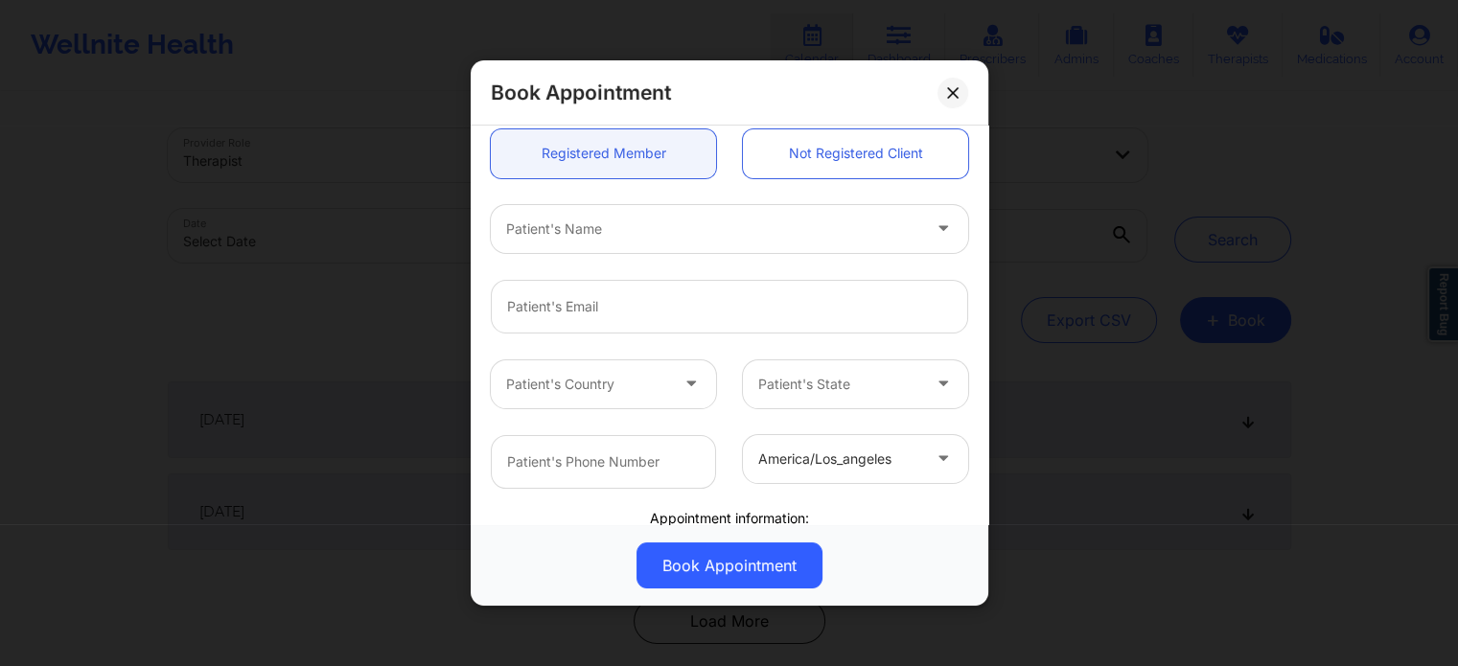
click at [630, 222] on div at bounding box center [713, 229] width 414 height 23
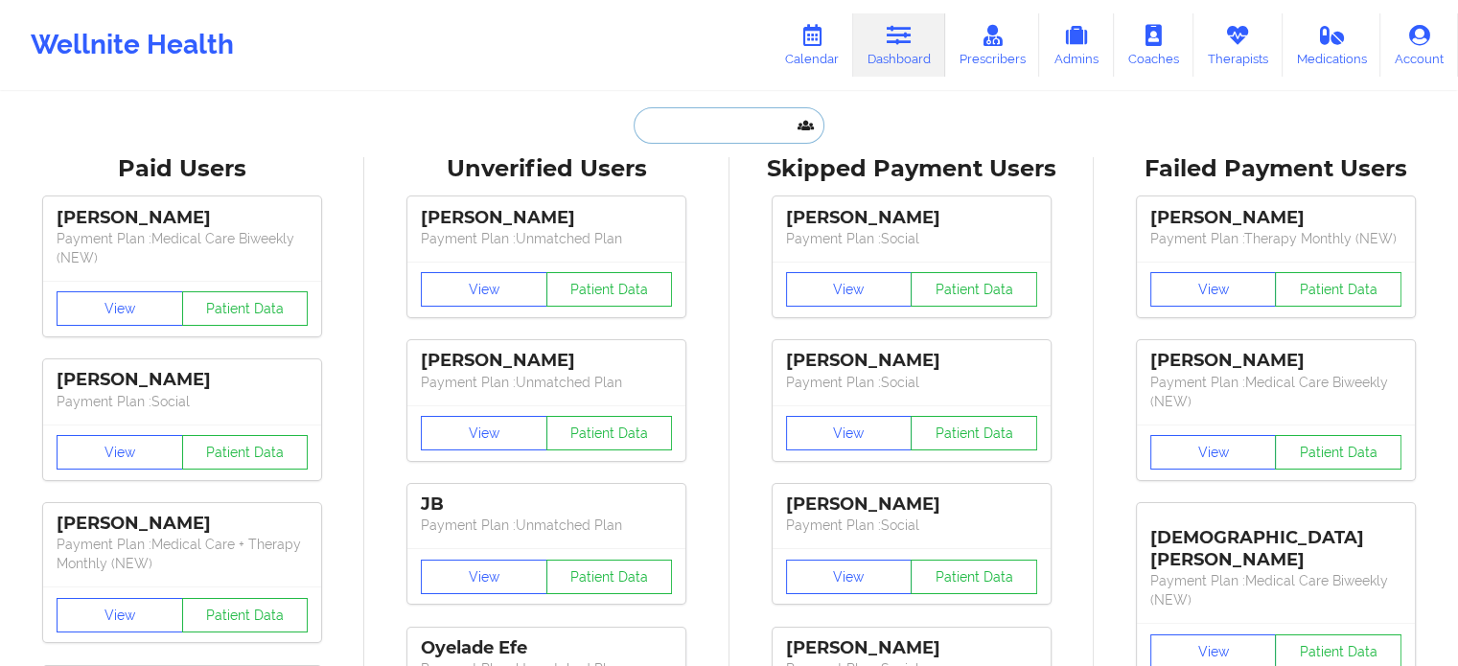
click at [718, 126] on input "text" at bounding box center [729, 125] width 190 height 36
paste input "[EMAIL_ADDRESS][DOMAIN_NAME]"
type input "[EMAIL_ADDRESS][DOMAIN_NAME]"
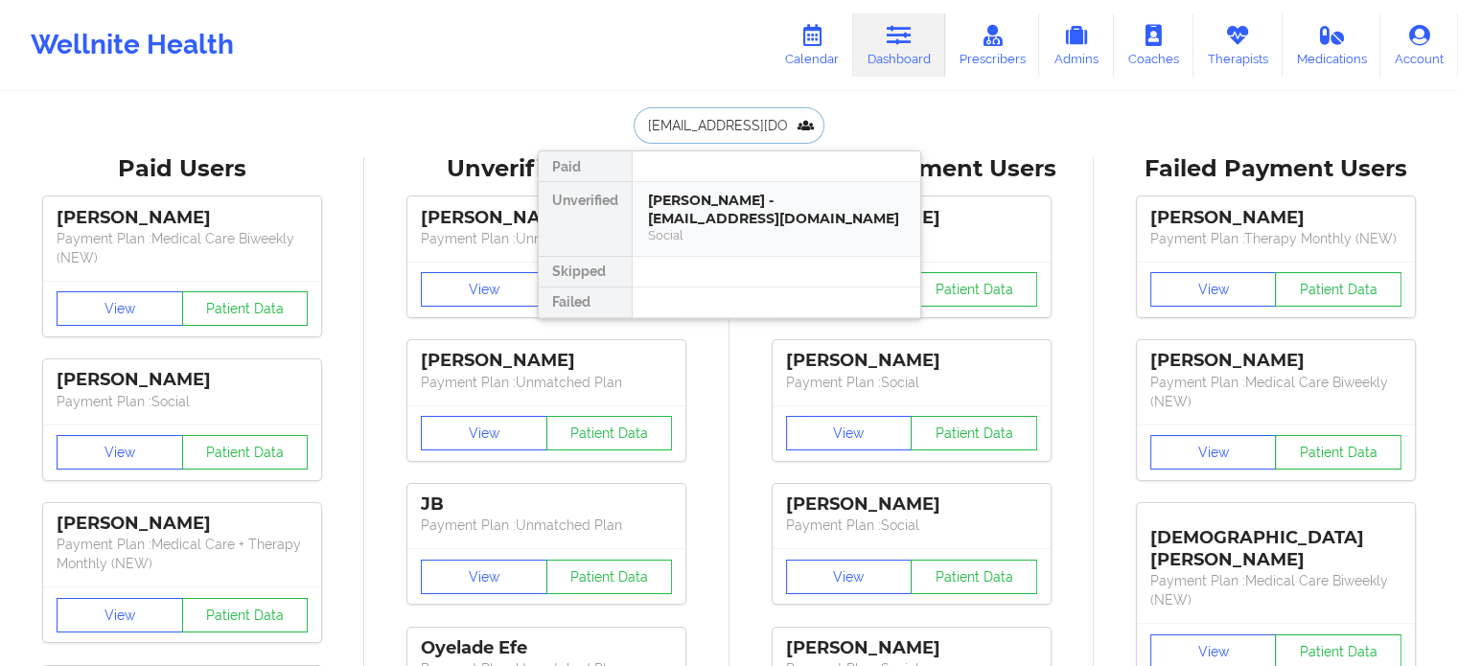
click at [745, 219] on div "[PERSON_NAME] - [EMAIL_ADDRESS][DOMAIN_NAME]" at bounding box center [776, 209] width 257 height 35
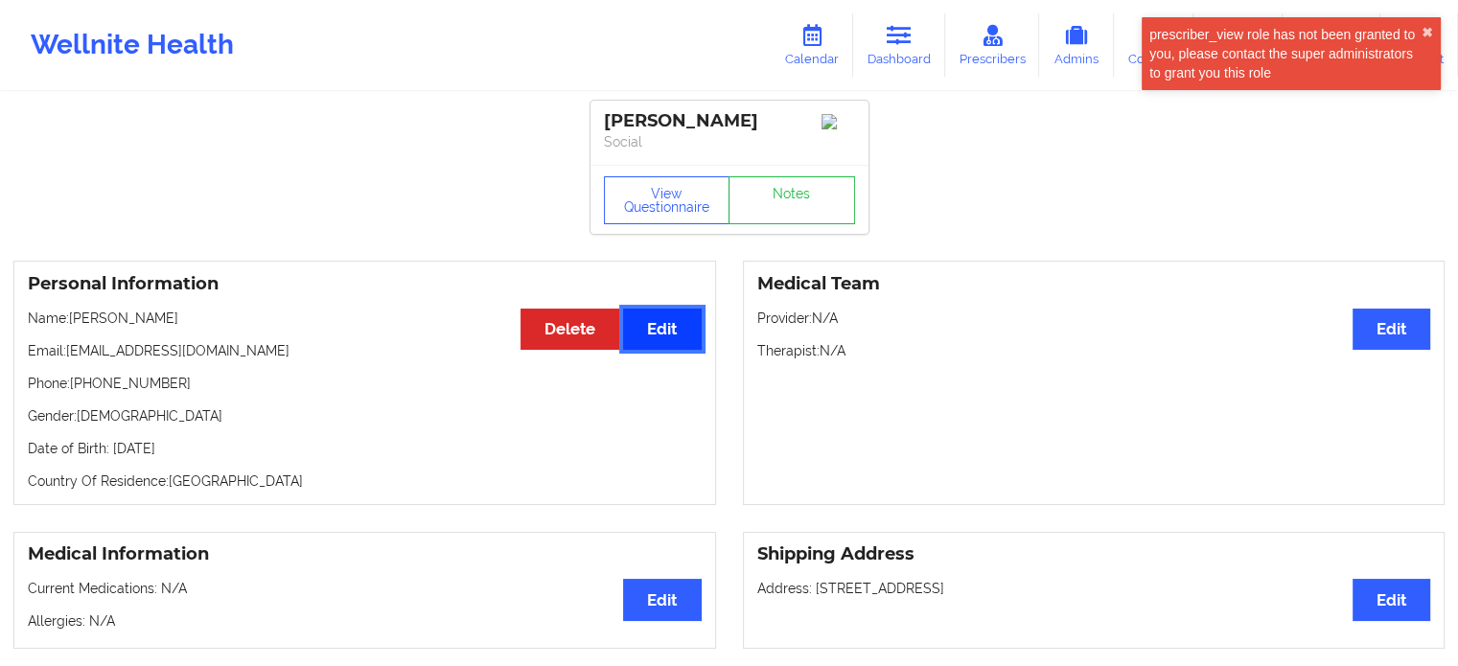
click at [663, 322] on button "Edit" at bounding box center [662, 329] width 78 height 41
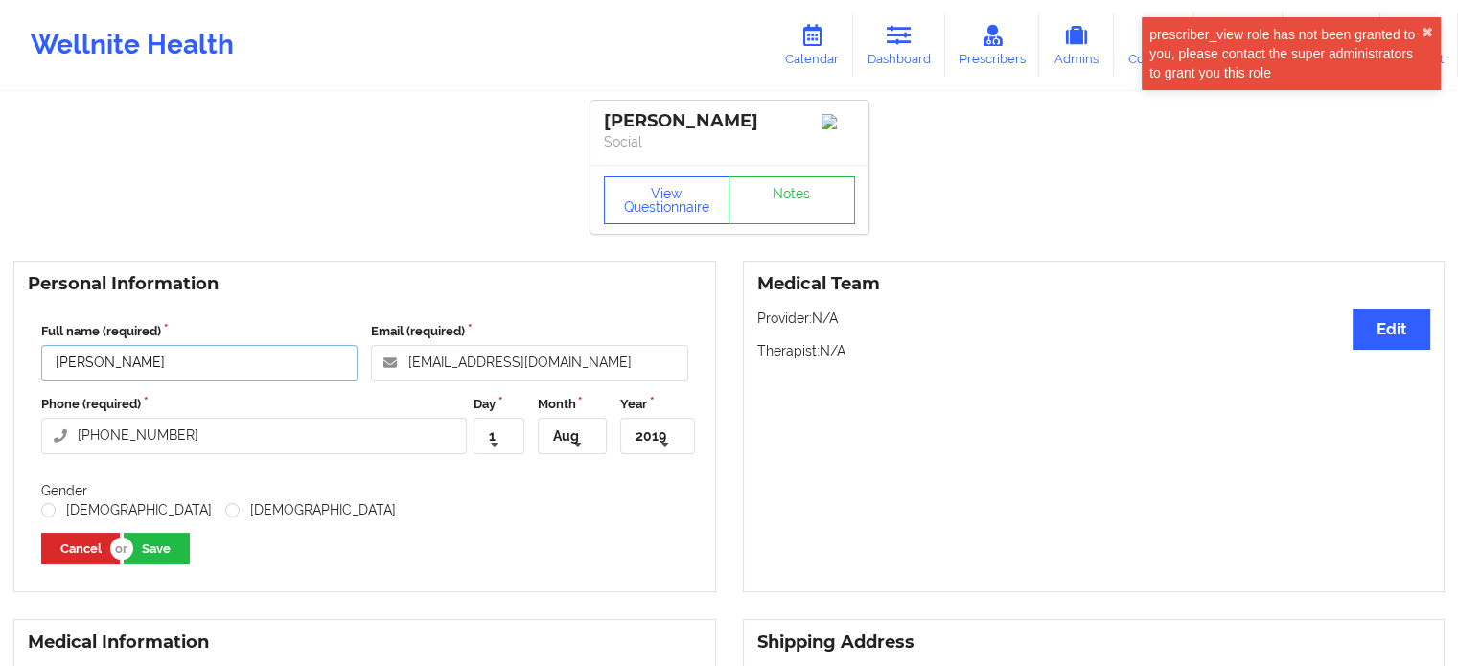
drag, startPoint x: 179, startPoint y: 367, endPoint x: 0, endPoint y: 317, distance: 186.1
click at [0, 322] on div "Personal Information Full name (required) [PERSON_NAME] Email (required) [EMAIL…" at bounding box center [365, 427] width 730 height 332
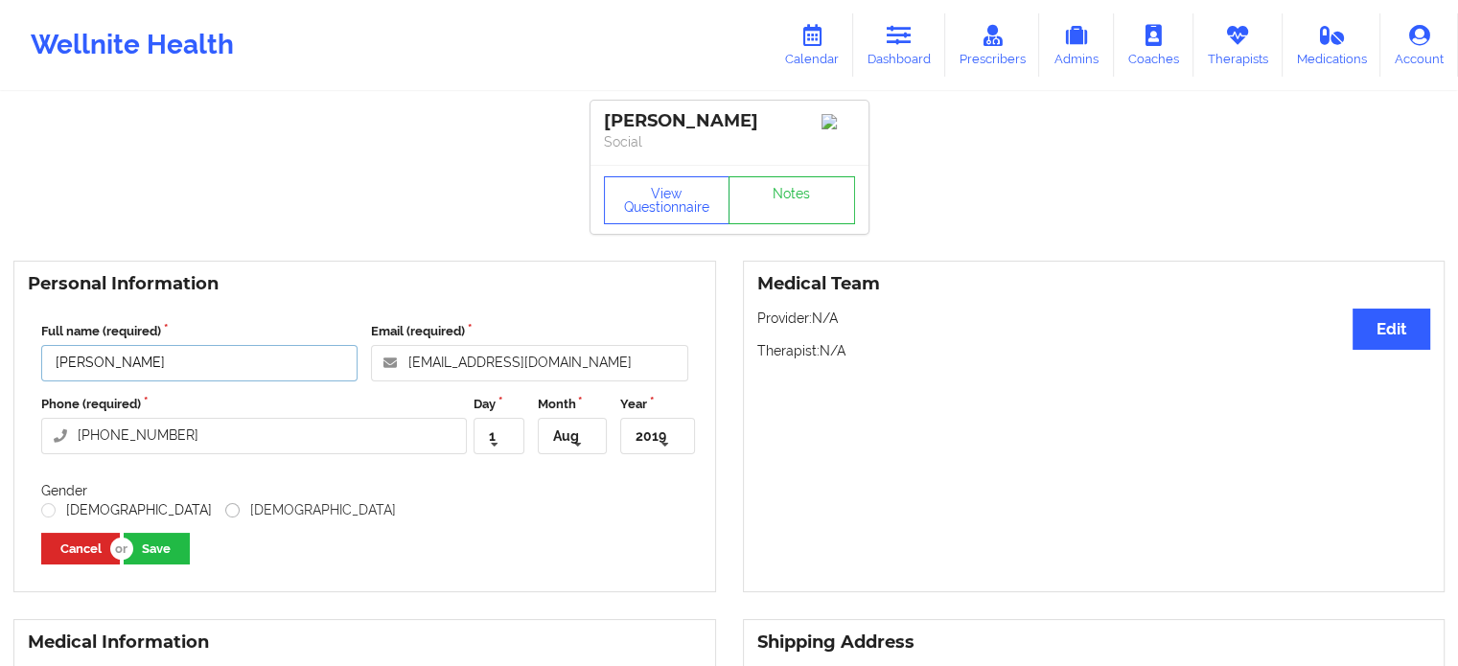
type input "[PERSON_NAME]"
click at [225, 509] on label "[DEMOGRAPHIC_DATA]" at bounding box center [310, 510] width 171 height 16
click at [225, 509] on input "[DEMOGRAPHIC_DATA]" at bounding box center [233, 510] width 16 height 16
radio input "true"
click at [48, 519] on label "[DEMOGRAPHIC_DATA]" at bounding box center [126, 510] width 171 height 16
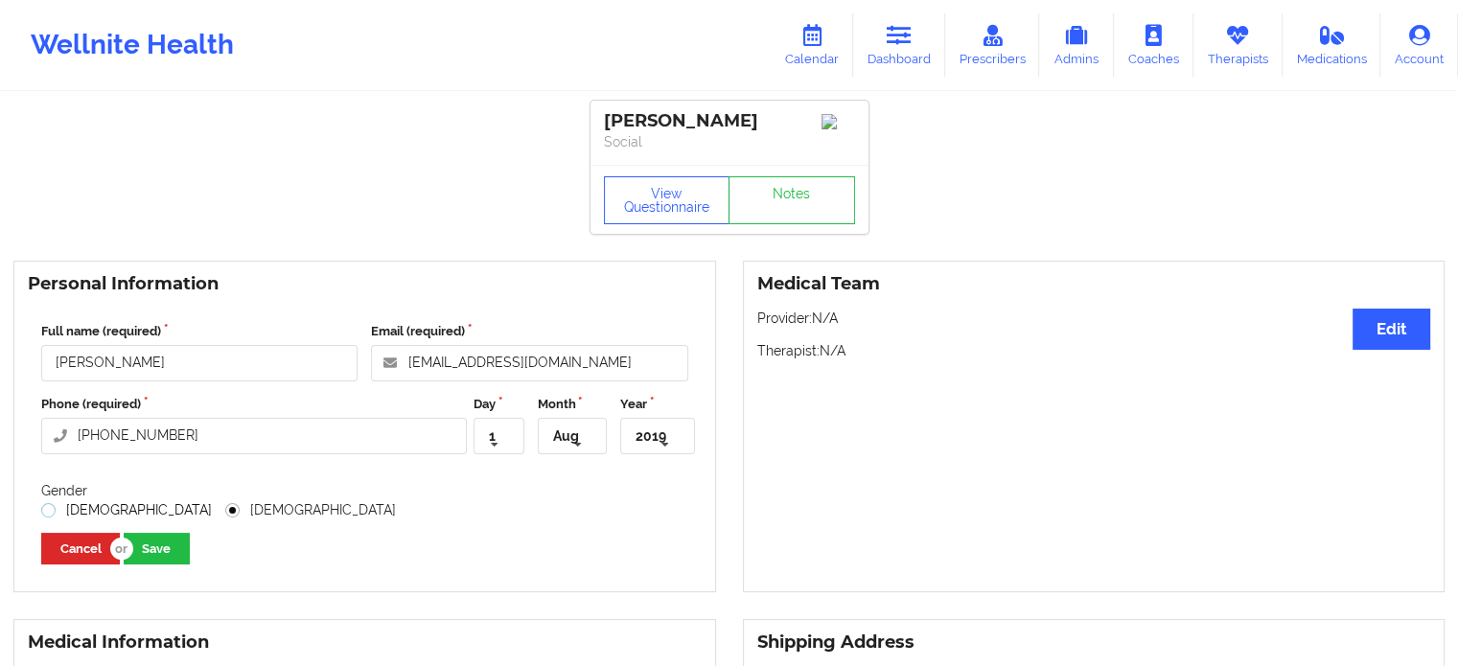
click at [48, 519] on input "[DEMOGRAPHIC_DATA]" at bounding box center [49, 510] width 16 height 16
radio input "true"
click at [215, 555] on div "Full name (required) [PERSON_NAME] Email (required) [EMAIL_ADDRESS][DOMAIN_NAME…" at bounding box center [365, 443] width 674 height 269
click at [184, 555] on button "Save" at bounding box center [157, 549] width 66 height 32
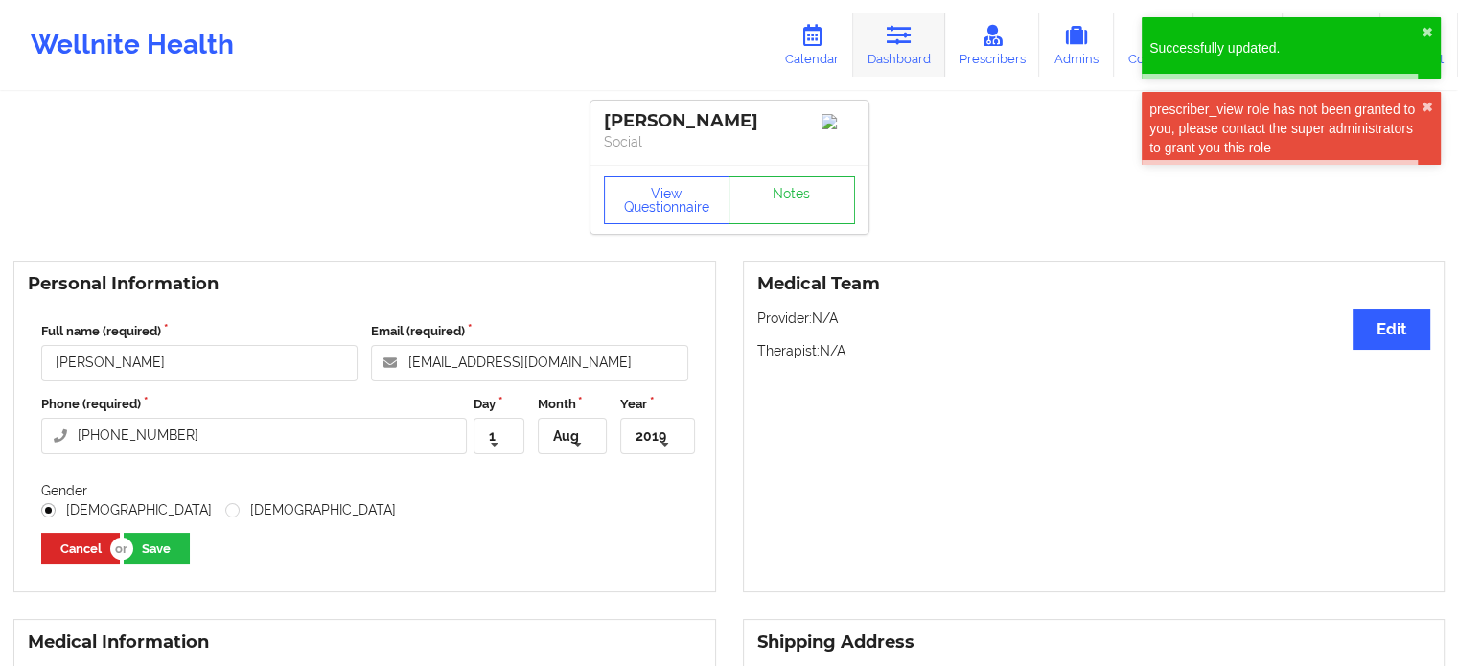
drag, startPoint x: 887, startPoint y: 35, endPoint x: 879, endPoint y: 45, distance: 12.3
click at [887, 35] on link "Dashboard" at bounding box center [899, 44] width 92 height 63
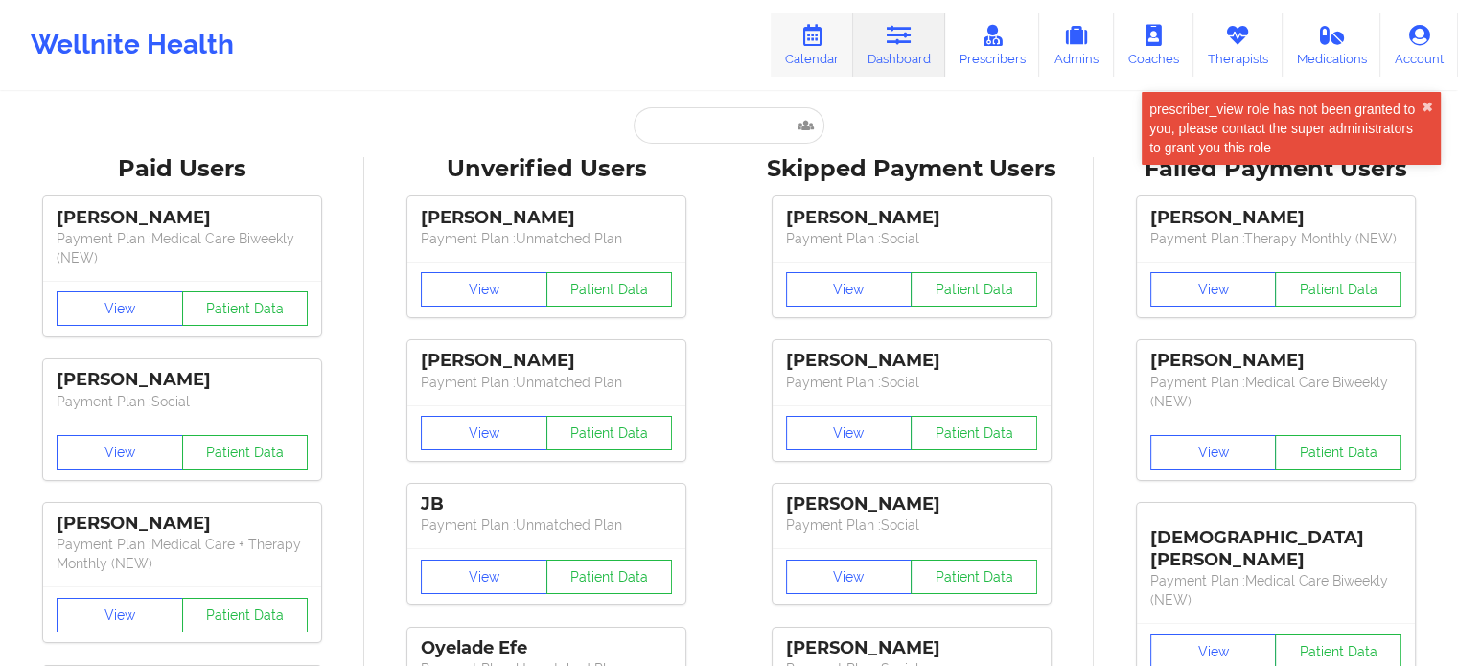
click at [820, 75] on link "Calendar" at bounding box center [812, 44] width 82 height 63
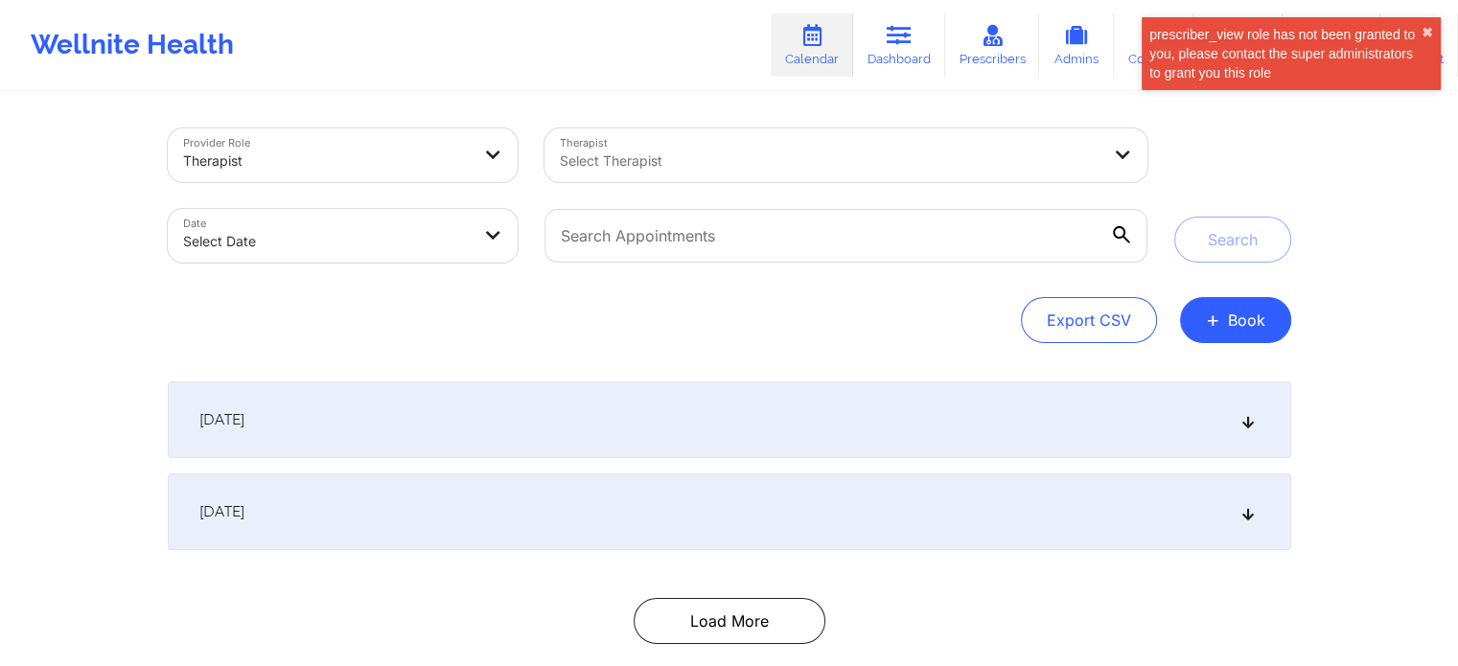
click at [1242, 360] on div "Provider Role Therapist Therapist Select Therapist Date Select Date Search Expo…" at bounding box center [729, 393] width 1150 height 598
click at [1254, 329] on button "+ Book" at bounding box center [1235, 320] width 111 height 46
click at [1216, 366] on button "Therapy Session" at bounding box center [1202, 381] width 147 height 32
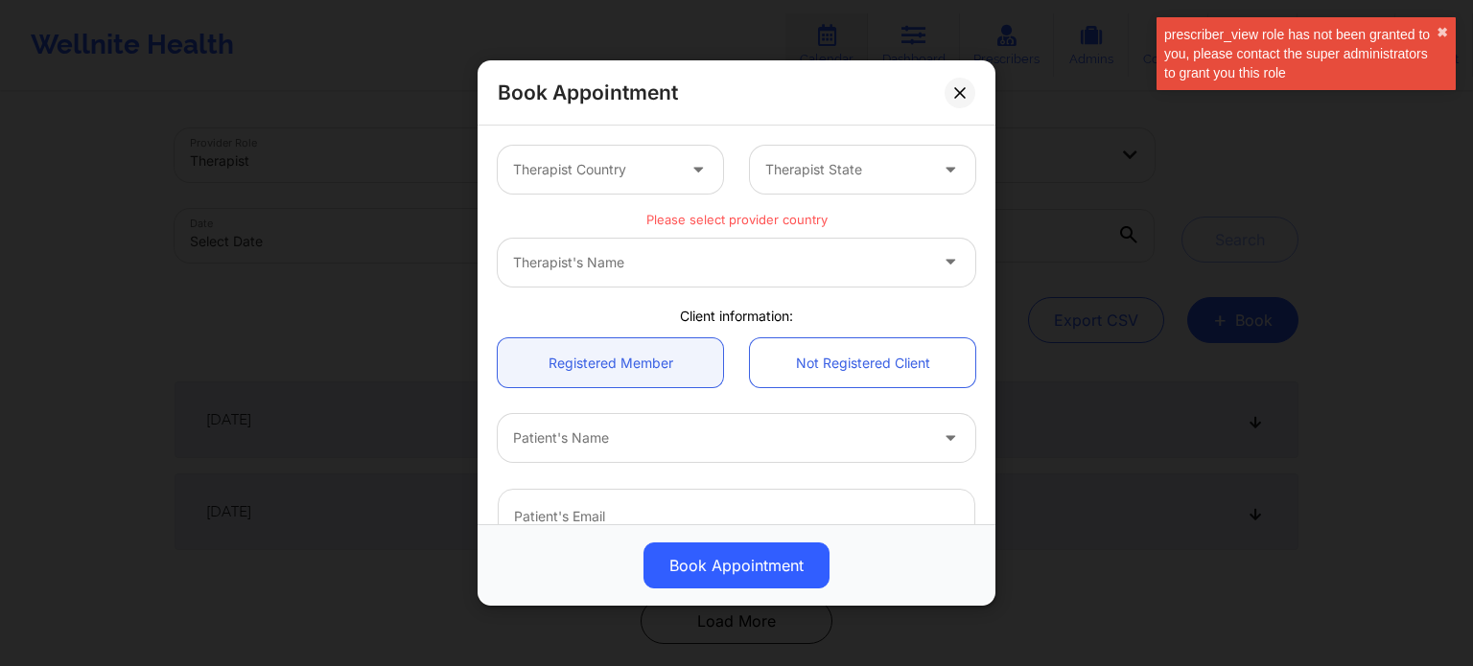
click at [595, 163] on div at bounding box center [594, 169] width 162 height 23
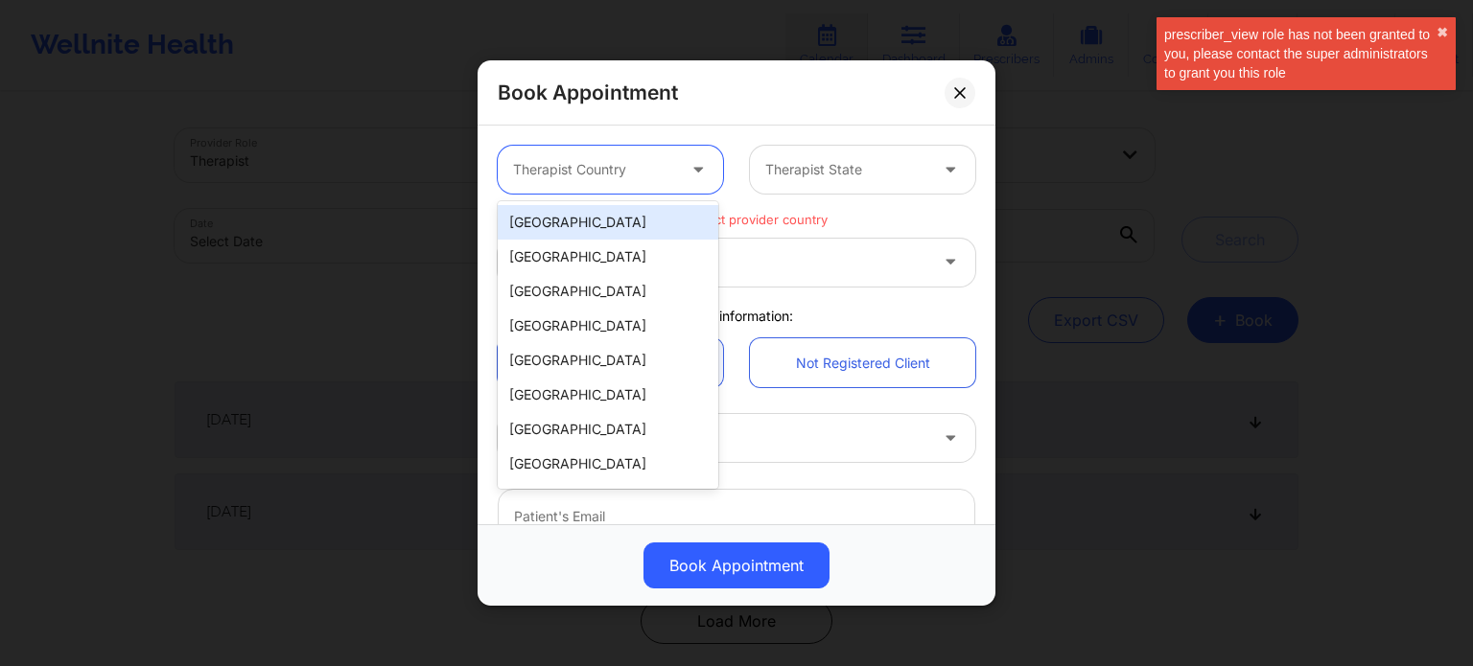
click at [609, 227] on div "[GEOGRAPHIC_DATA]" at bounding box center [608, 222] width 220 height 35
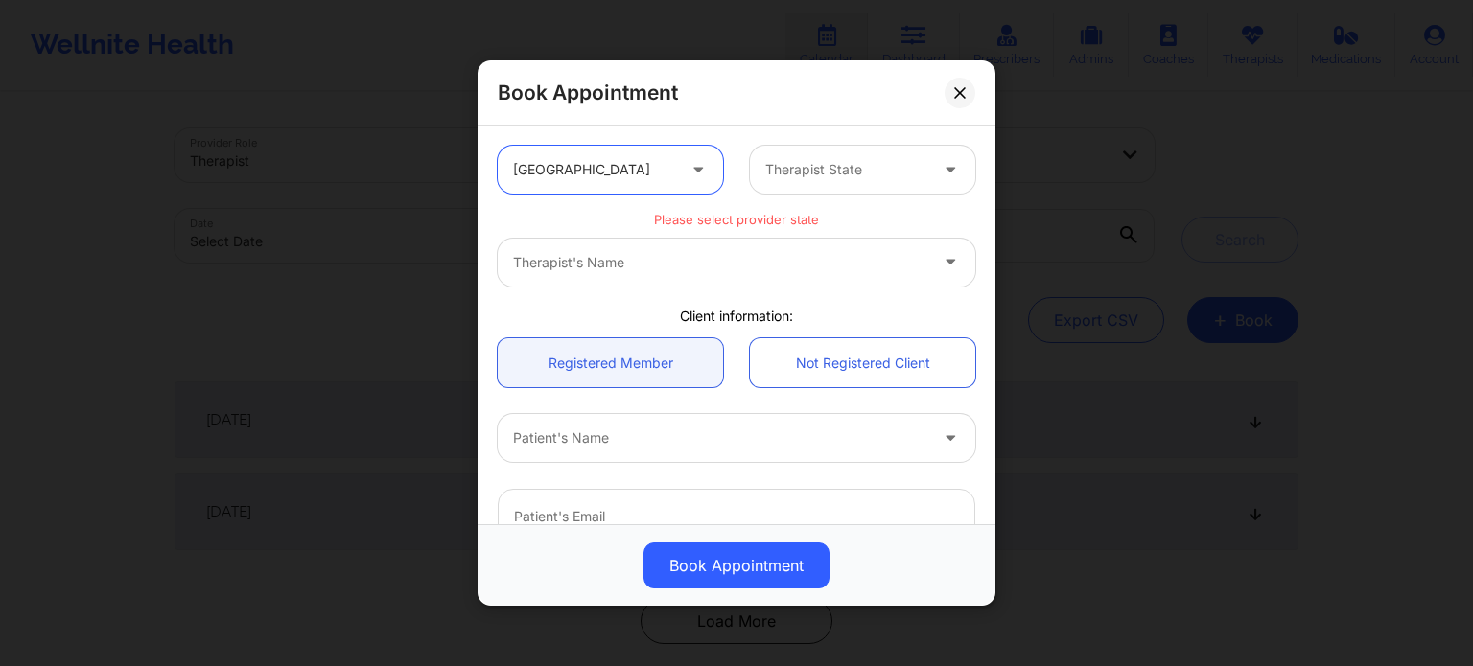
click at [883, 160] on div at bounding box center [846, 169] width 162 height 23
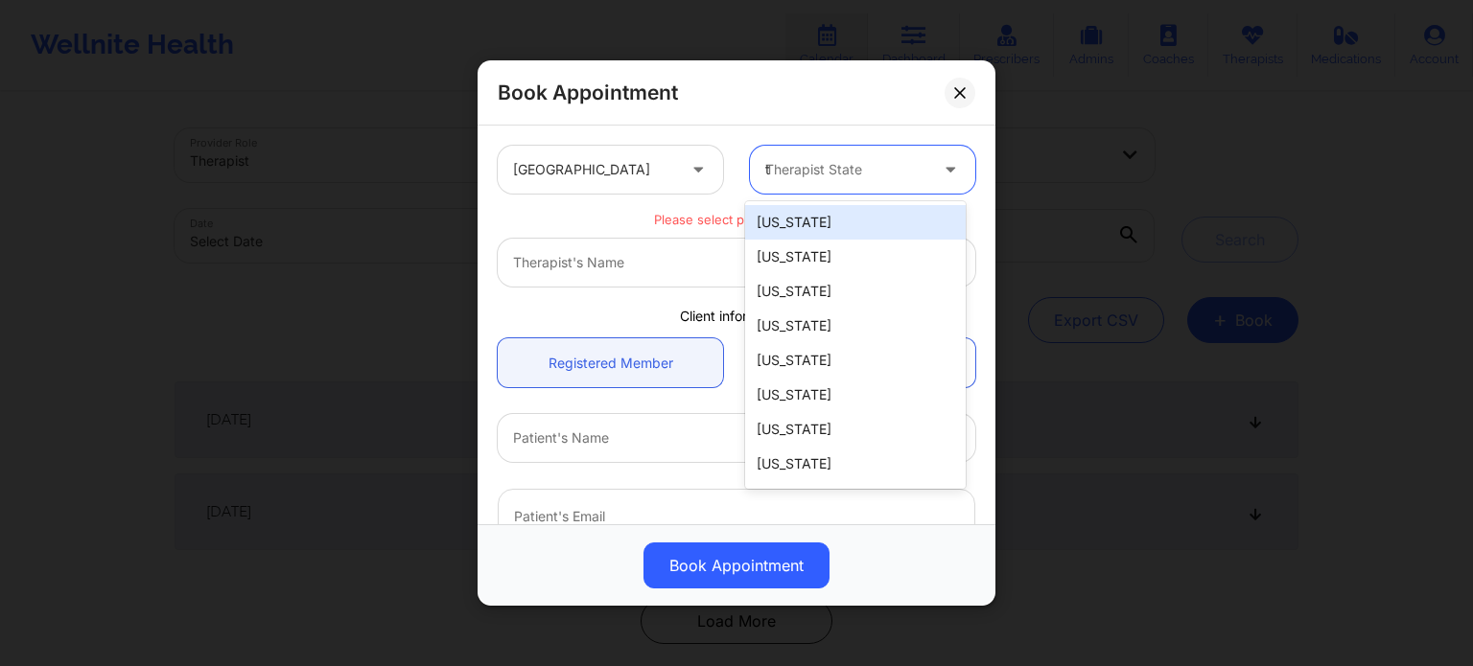
type input "te"
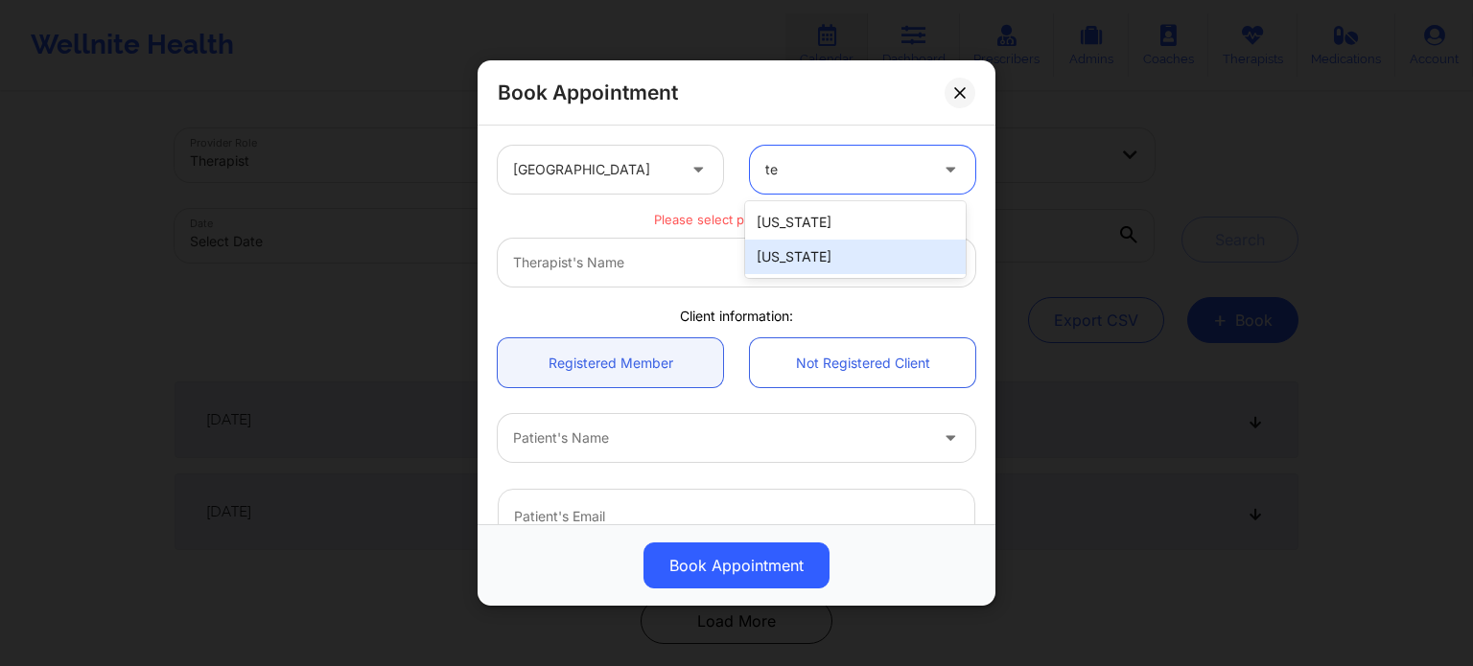
click at [843, 259] on div "[US_STATE]" at bounding box center [855, 257] width 220 height 35
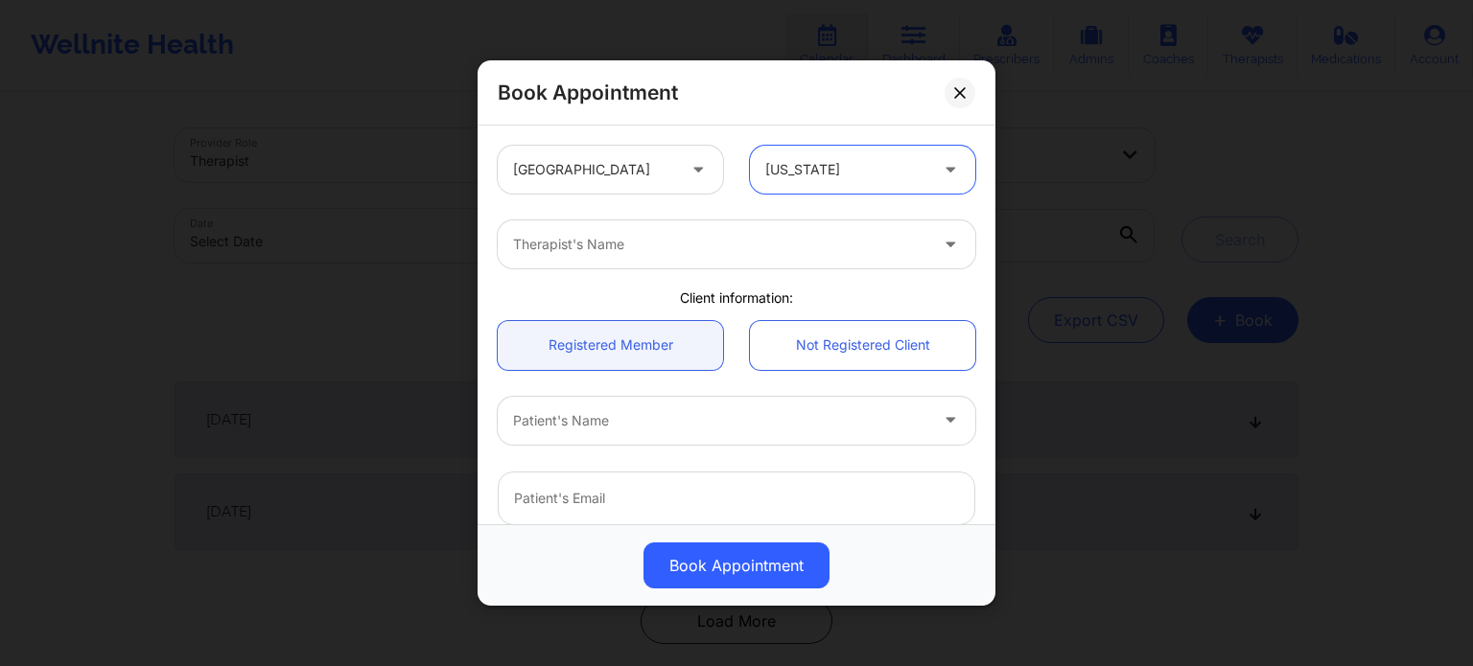
click at [674, 244] on div at bounding box center [720, 244] width 414 height 23
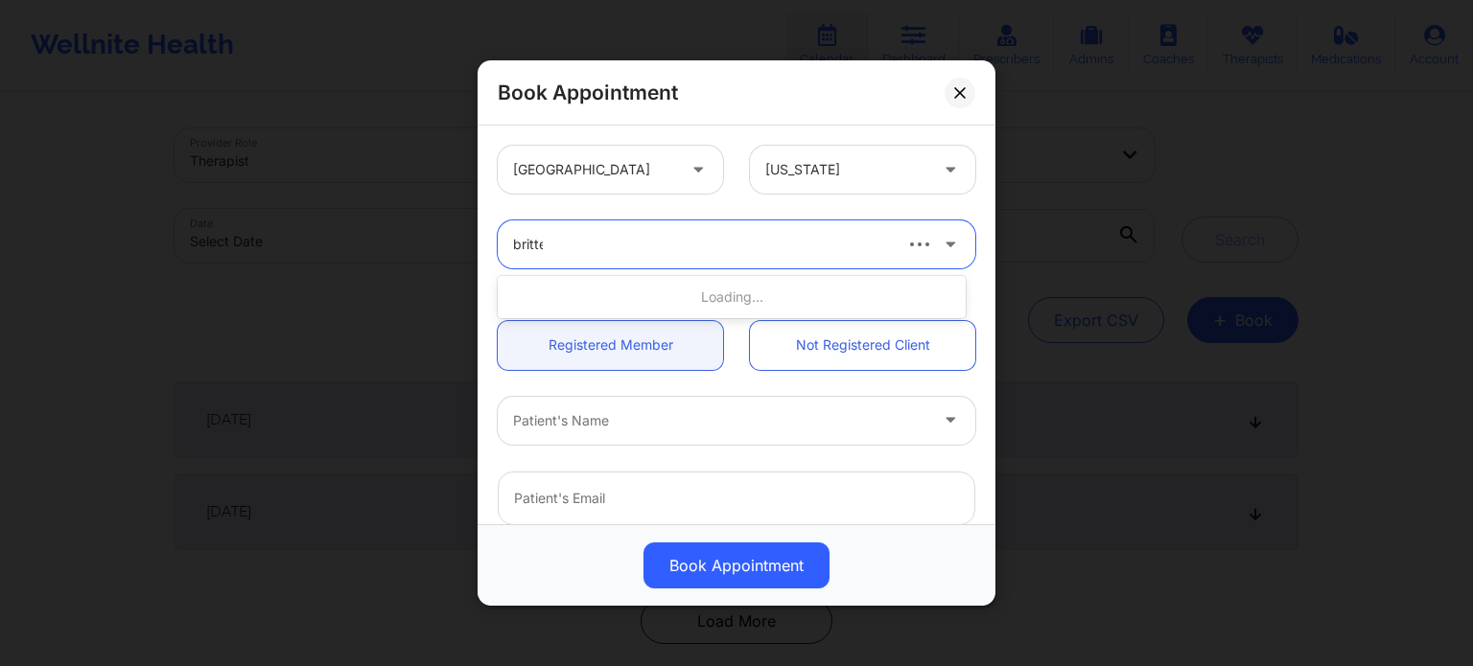
type input "[PERSON_NAME]"
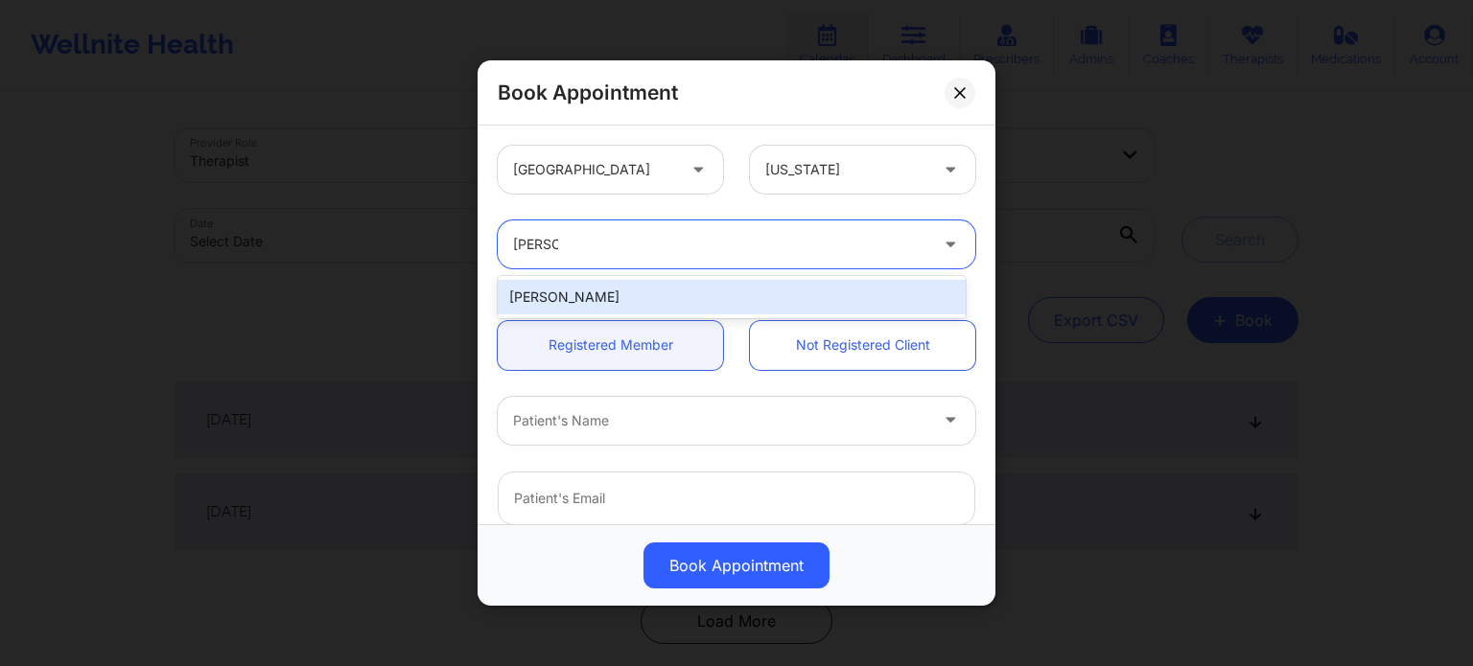
click at [654, 287] on div "[PERSON_NAME]" at bounding box center [732, 297] width 468 height 35
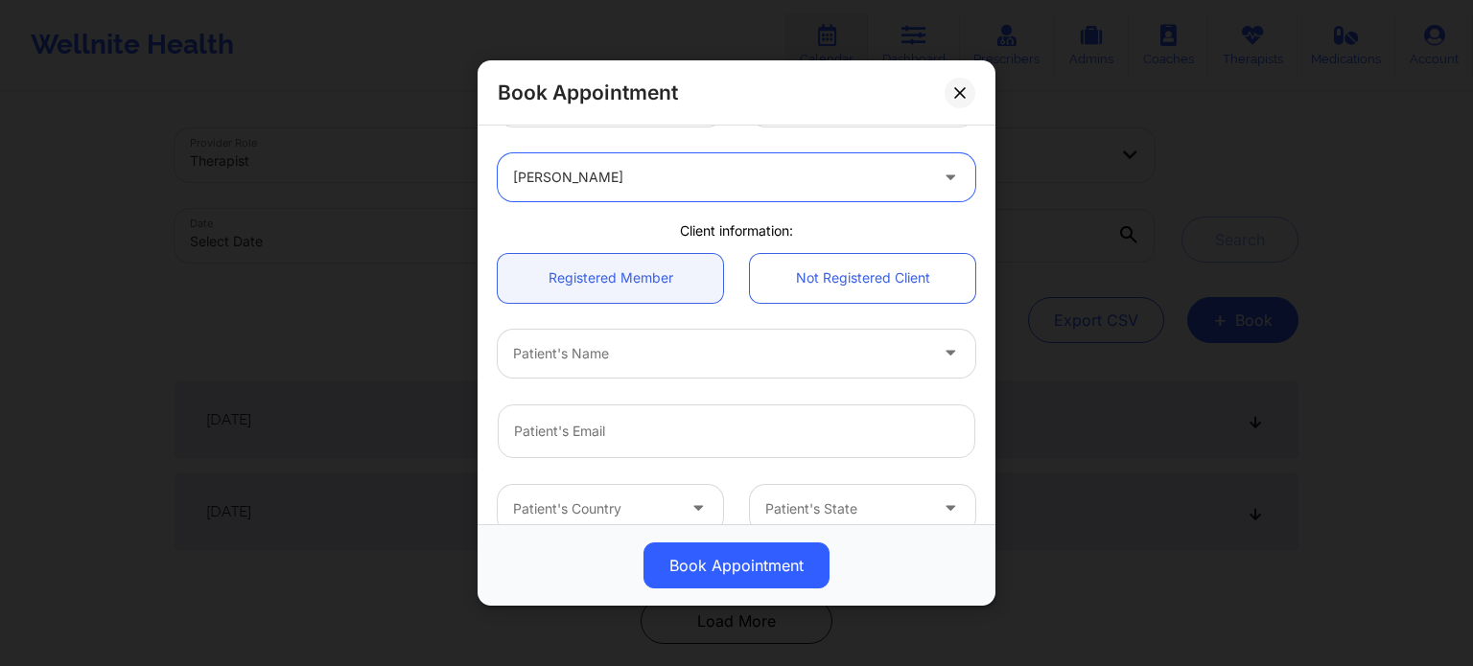
scroll to position [96, 0]
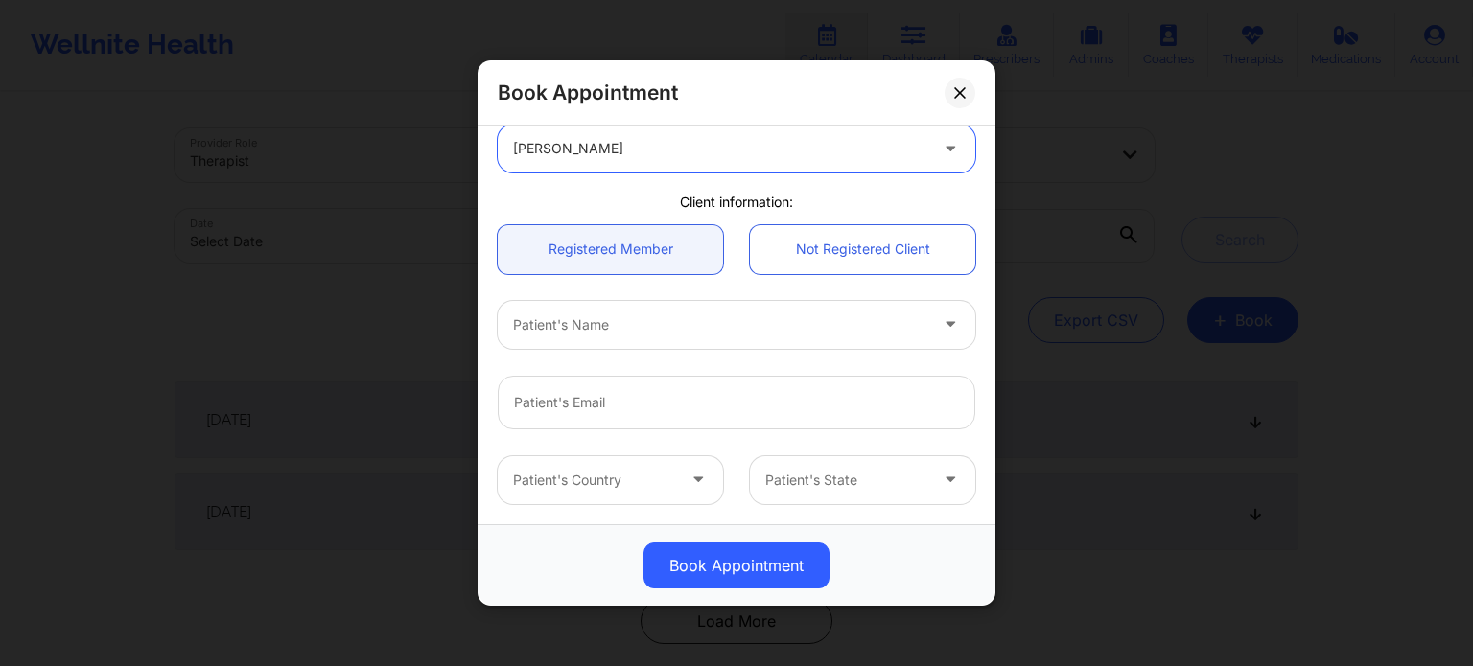
click at [657, 313] on div at bounding box center [720, 324] width 414 height 23
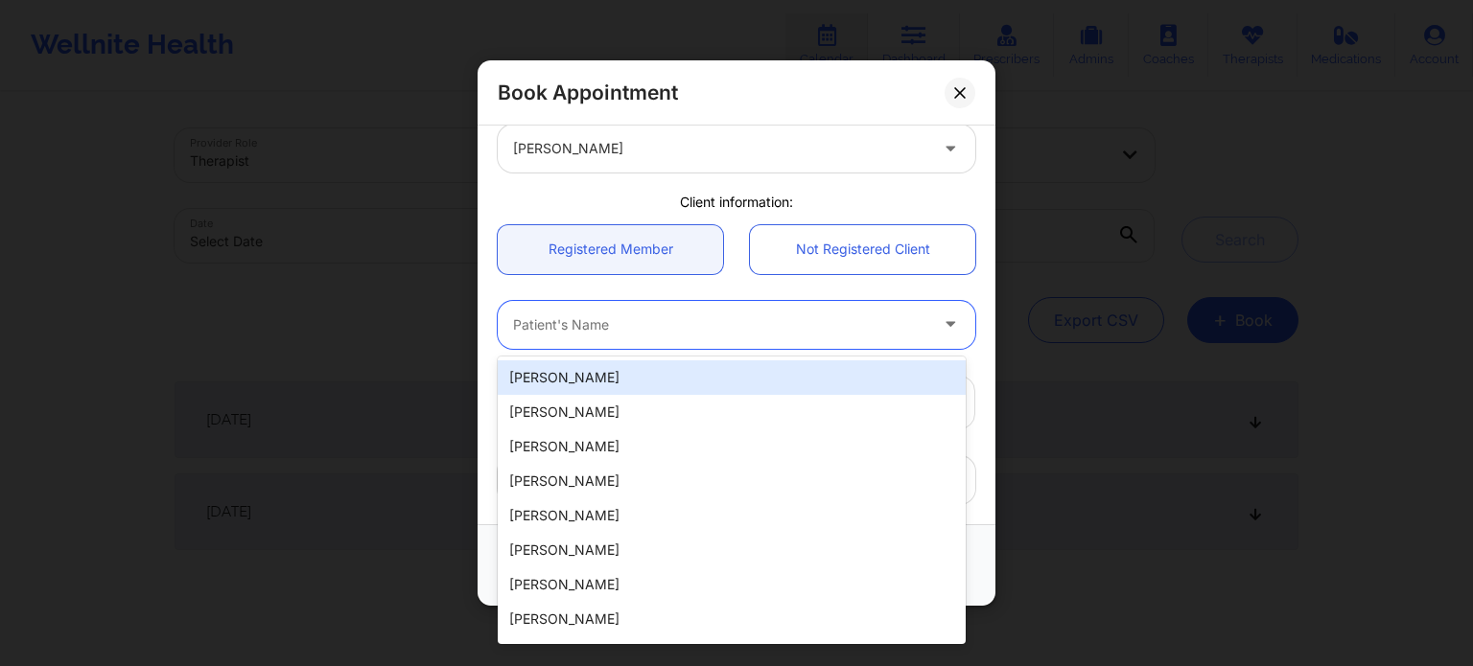
click at [971, 346] on div "20 results available. Use Up and Down to choose options, press Enter to select …" at bounding box center [736, 325] width 504 height 48
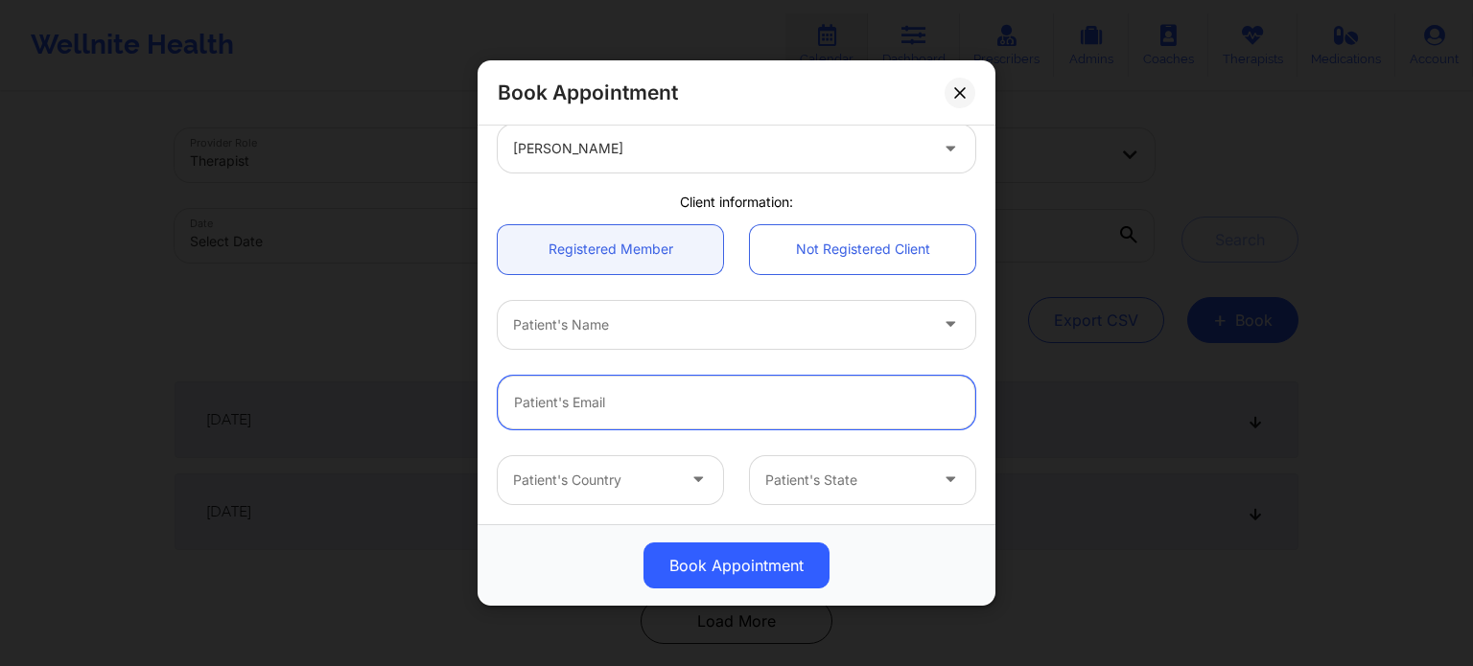
click at [713, 391] on input "email" at bounding box center [736, 403] width 477 height 54
paste input "[EMAIL_ADDRESS][DOMAIN_NAME]"
type input "[EMAIL_ADDRESS][DOMAIN_NAME]"
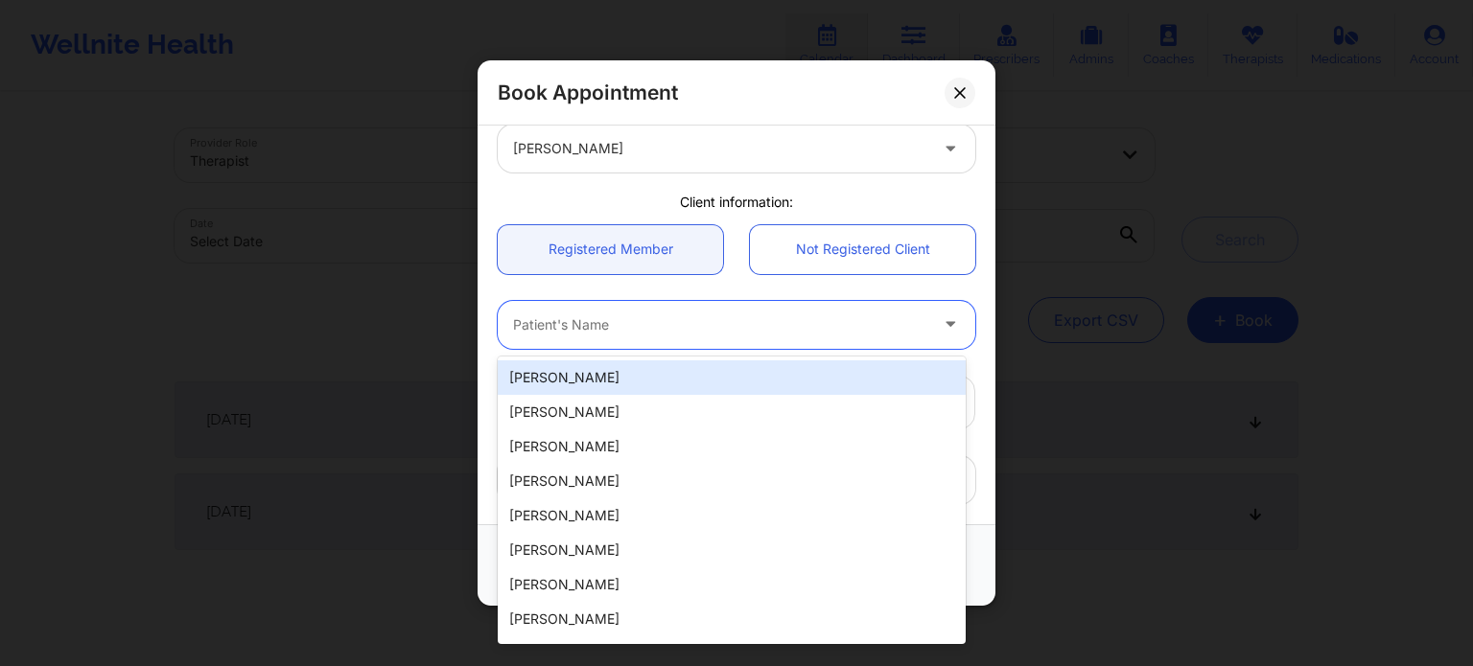
click at [639, 336] on div at bounding box center [720, 324] width 414 height 23
type input "eva"
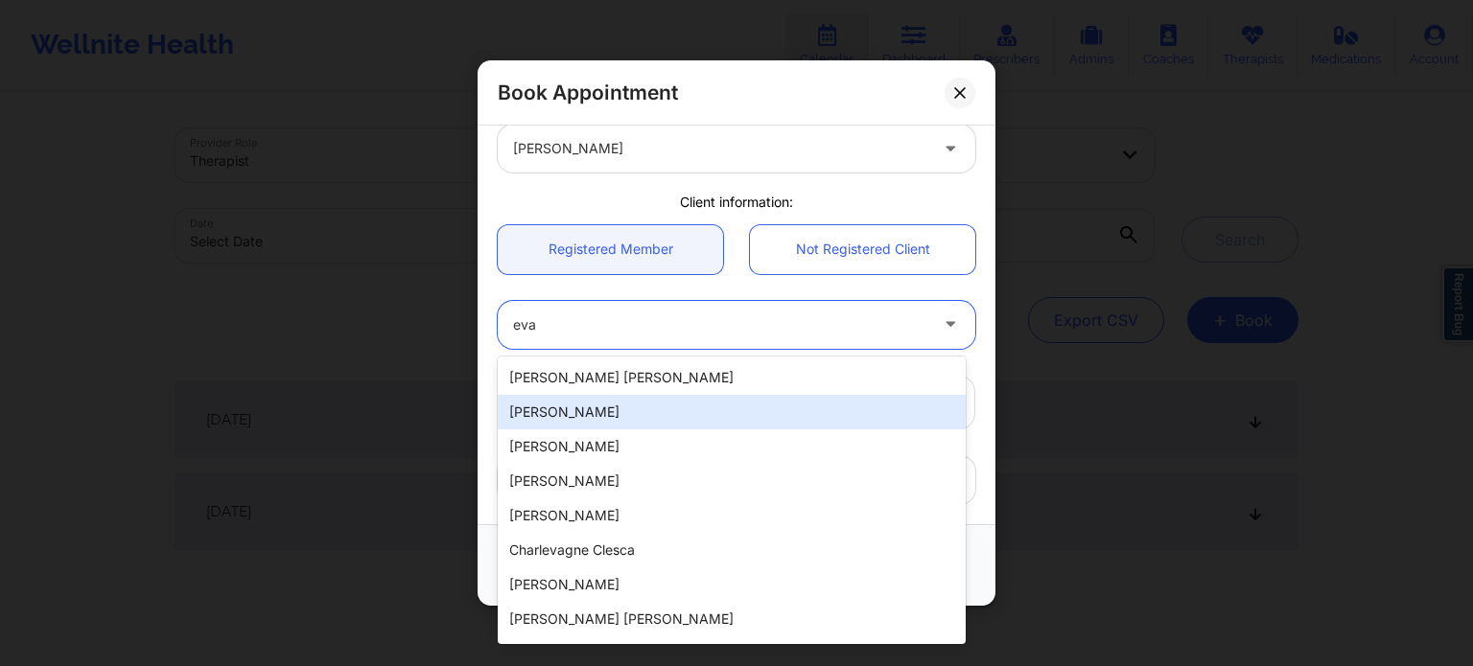
click at [564, 423] on div "[PERSON_NAME]" at bounding box center [732, 412] width 468 height 35
type input "[PHONE_NUMBER]"
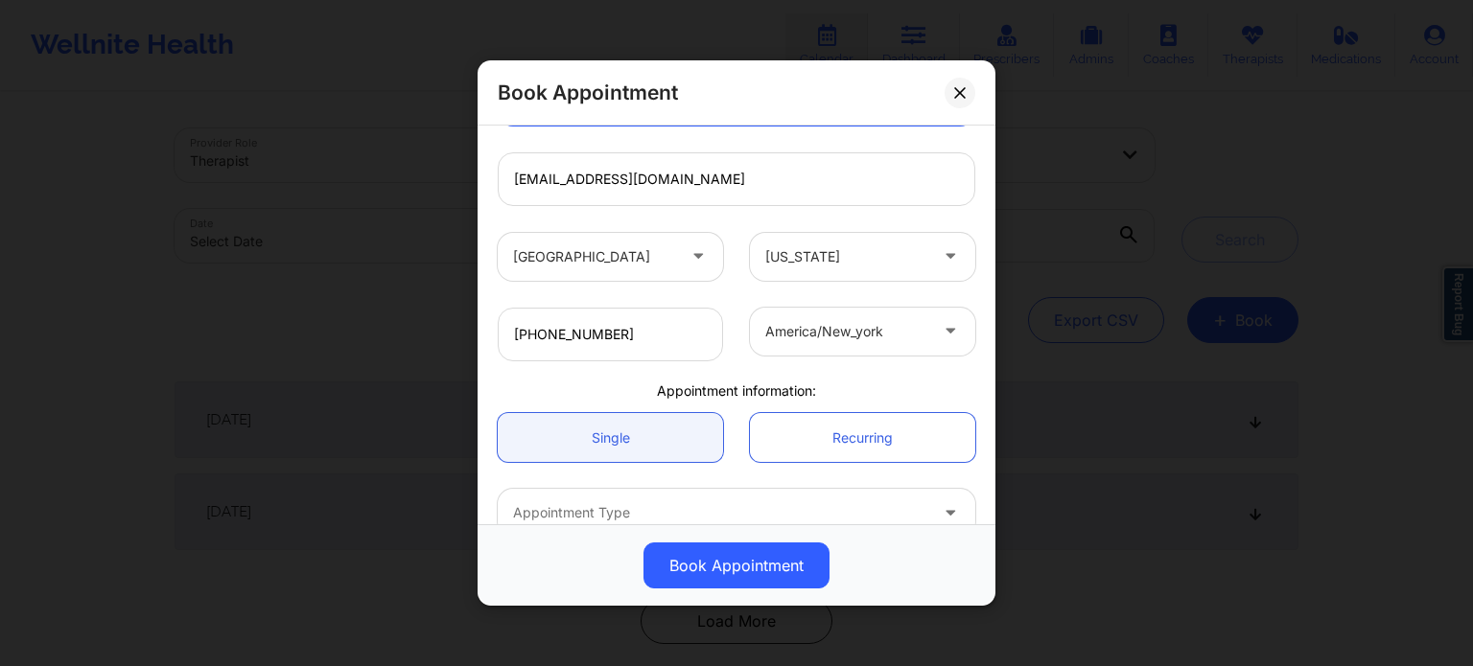
scroll to position [383, 0]
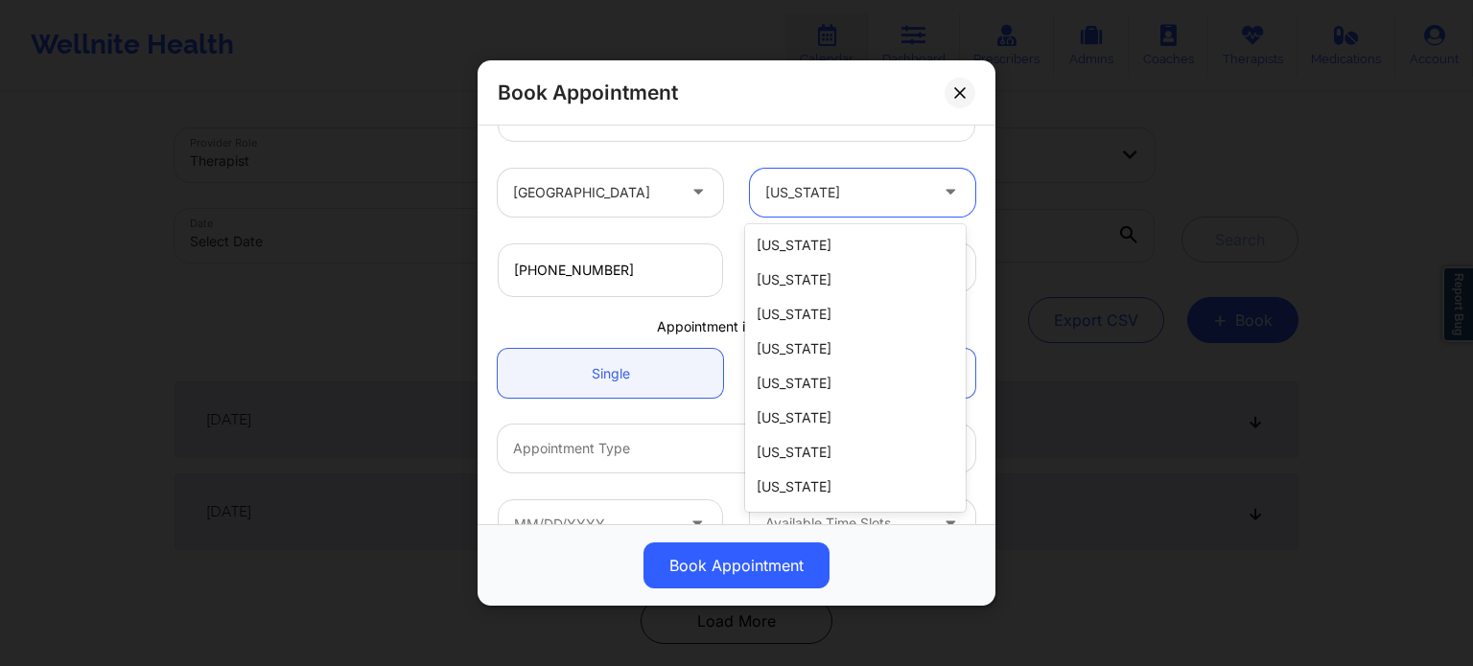
click at [812, 194] on div at bounding box center [846, 192] width 162 height 23
click at [809, 192] on div at bounding box center [846, 192] width 162 height 23
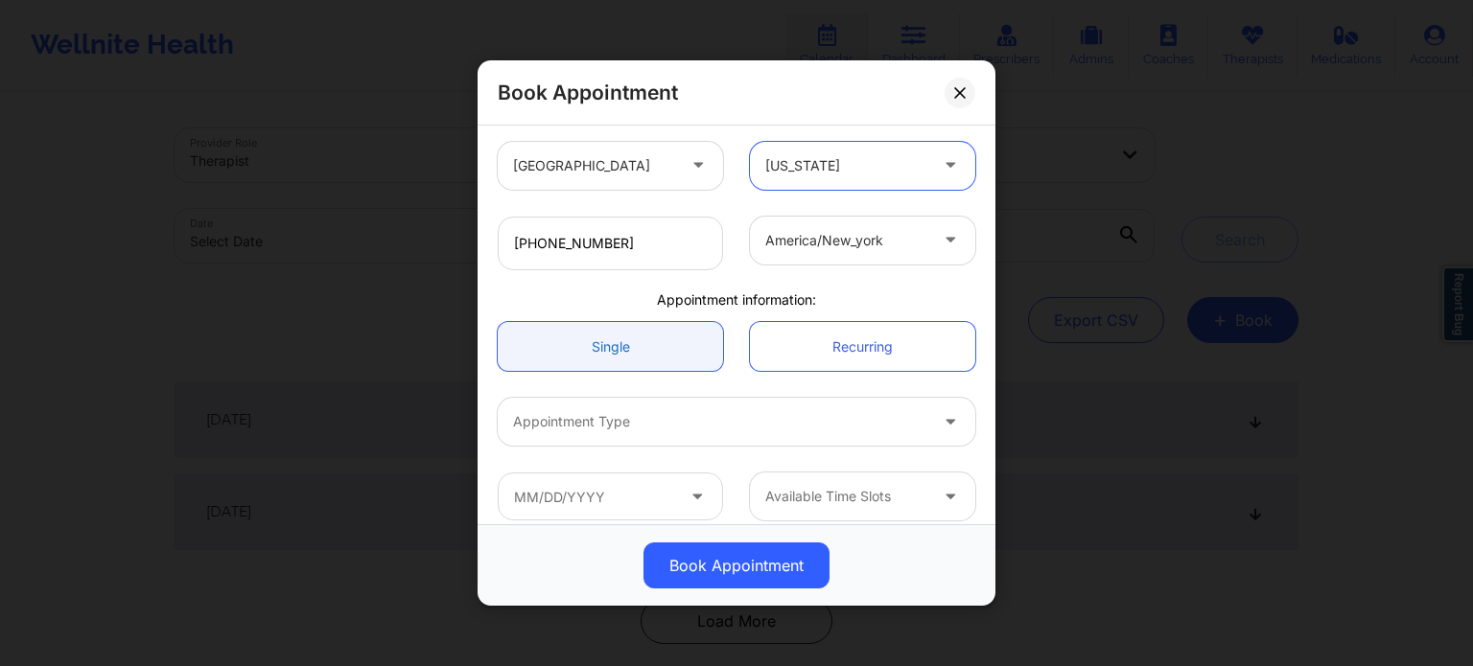
scroll to position [426, 0]
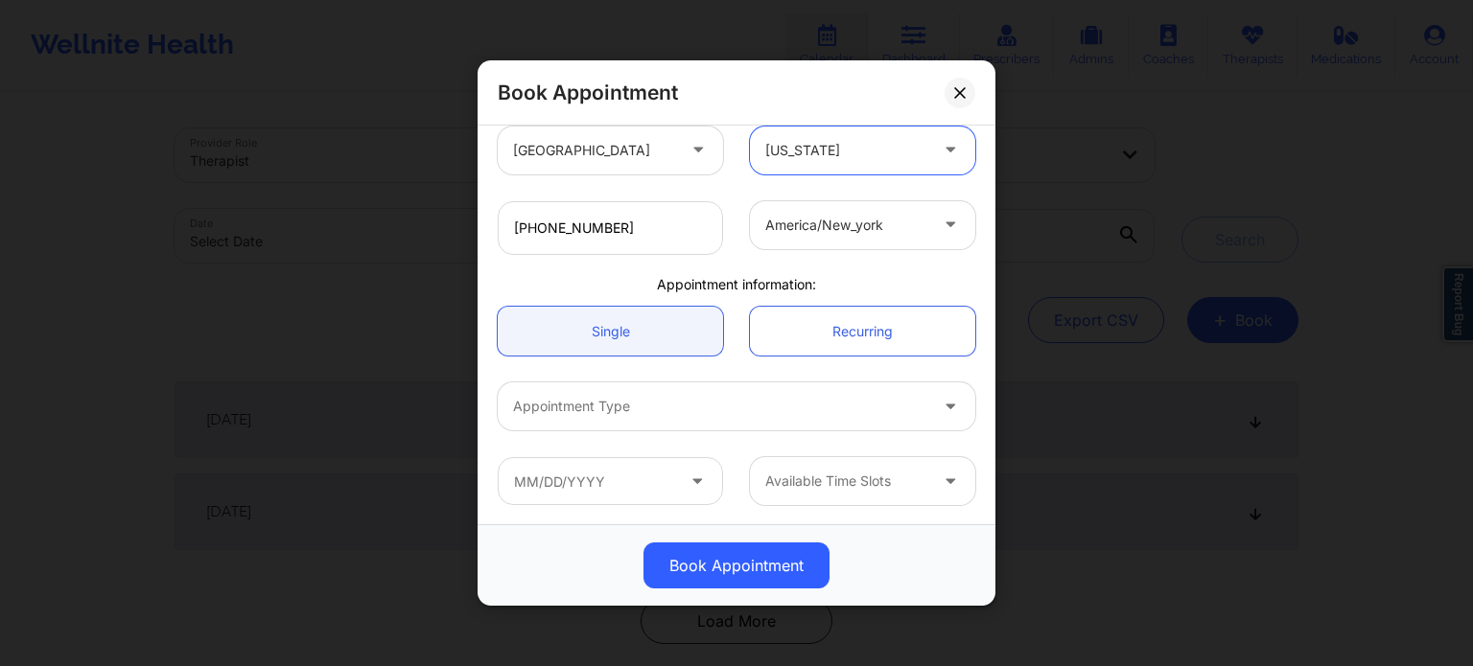
click at [638, 402] on div at bounding box center [720, 406] width 414 height 23
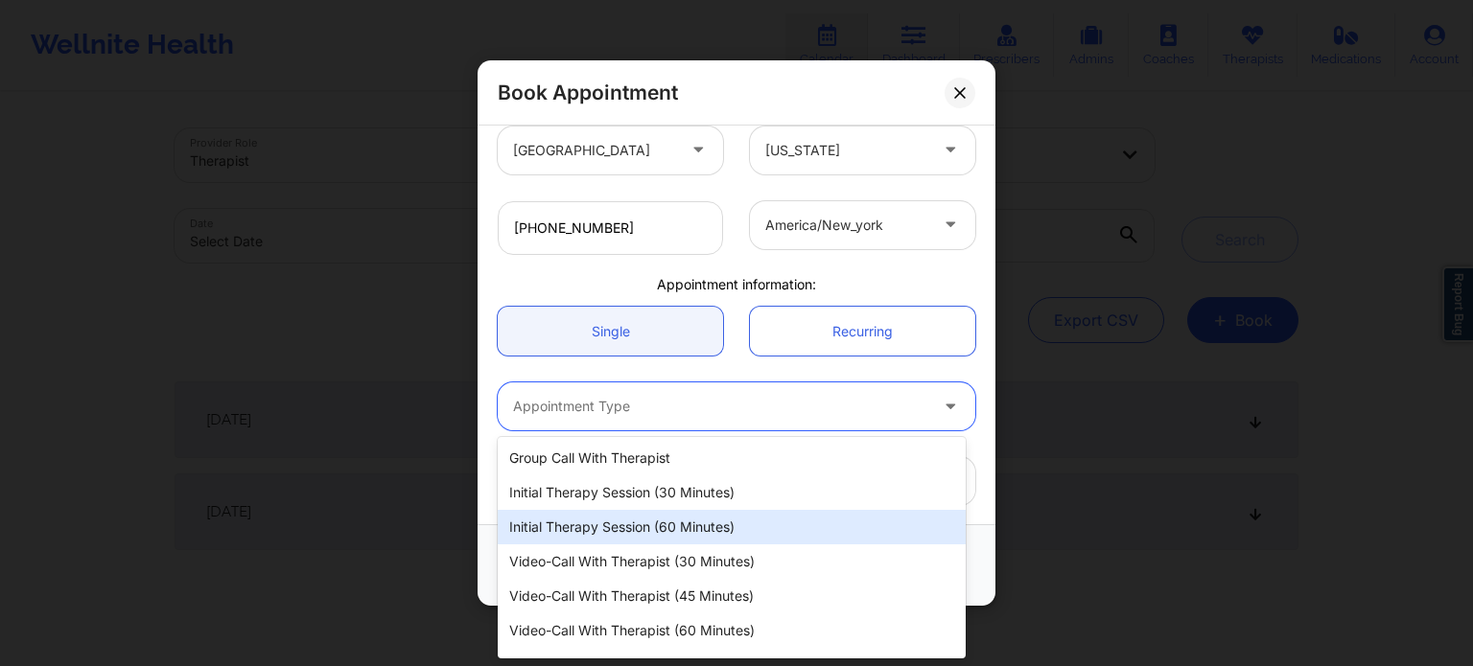
click at [672, 531] on div "Initial Therapy Session (60 minutes)" at bounding box center [732, 527] width 468 height 35
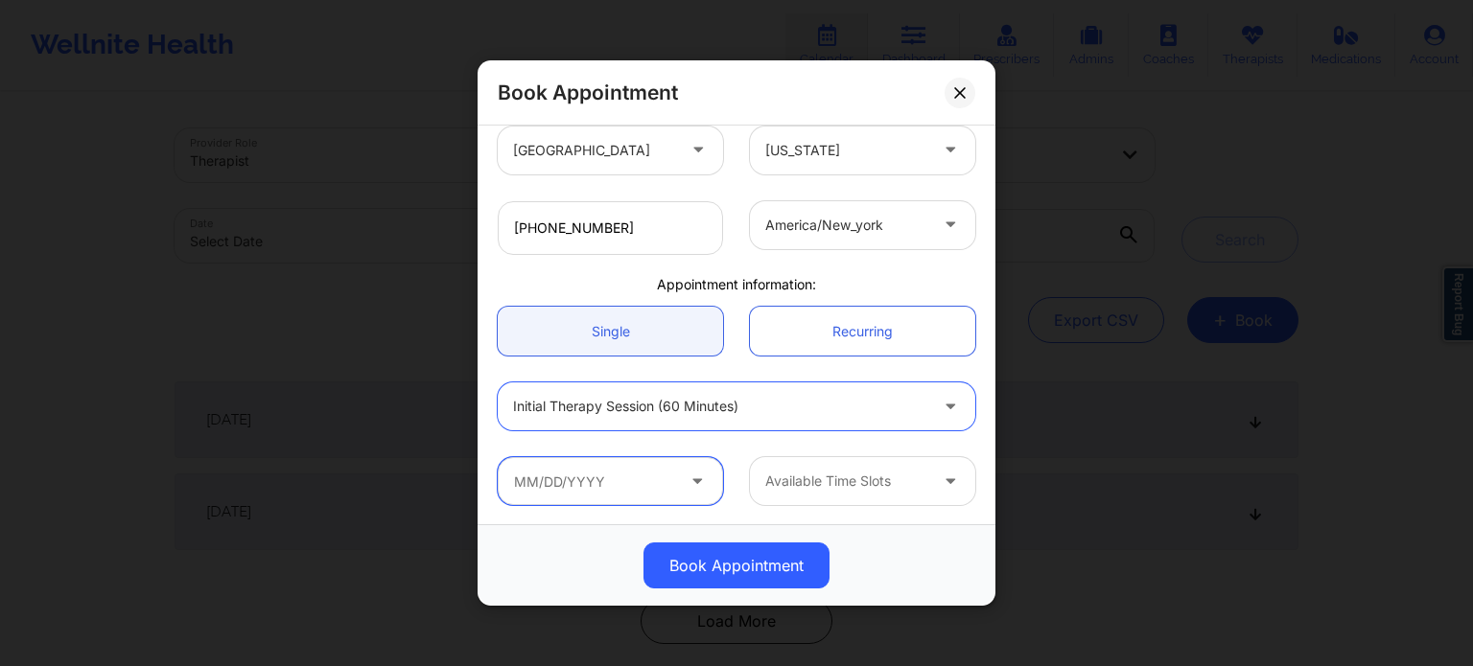
click at [656, 469] on input "text" at bounding box center [610, 481] width 225 height 48
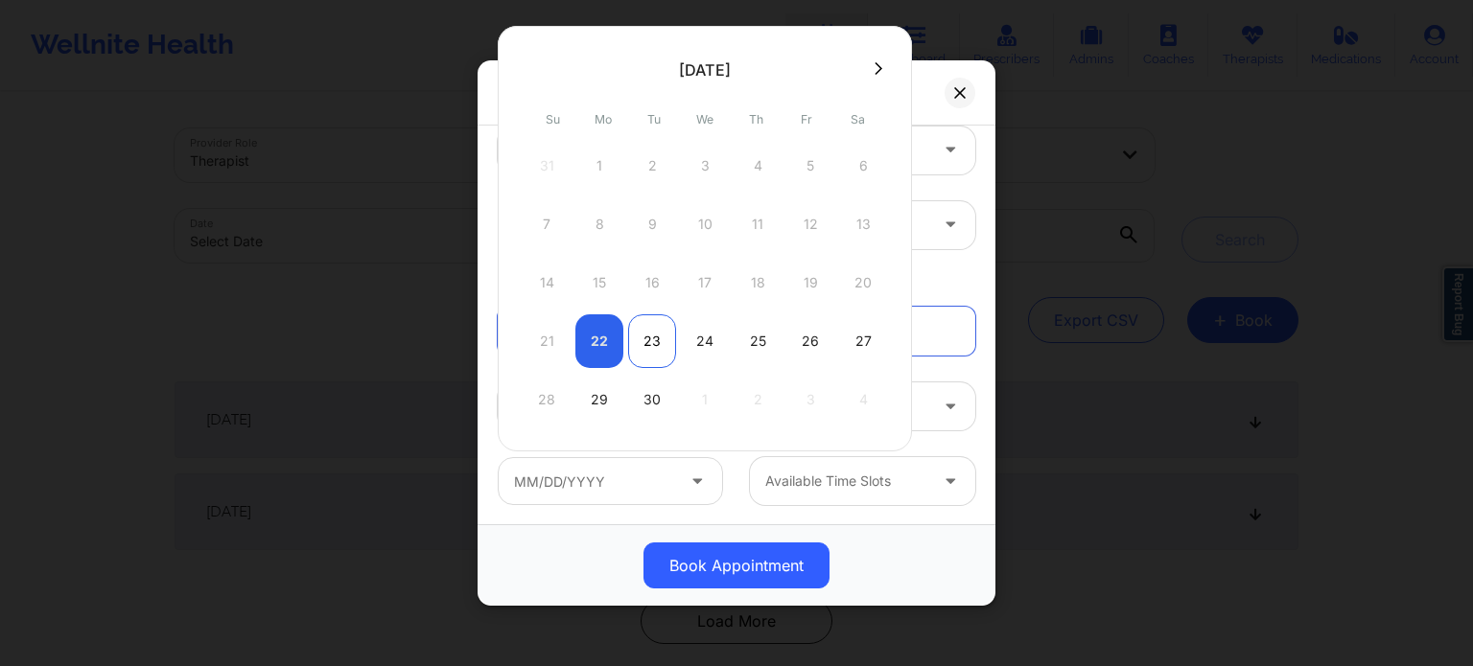
click at [657, 337] on div "23" at bounding box center [652, 341] width 48 height 54
type input "[DATE]"
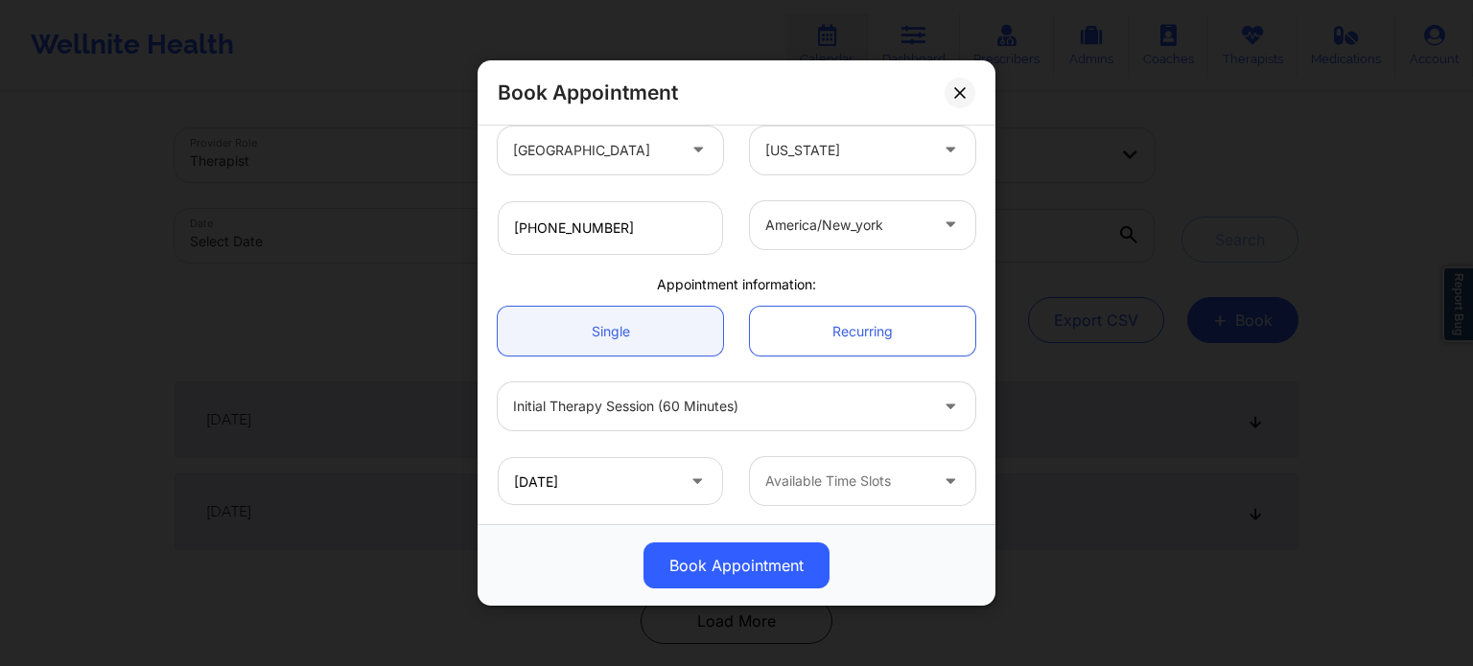
click at [873, 513] on div "[DATE] Available Time Slots" at bounding box center [736, 481] width 504 height 75
click at [853, 478] on div at bounding box center [846, 481] width 162 height 23
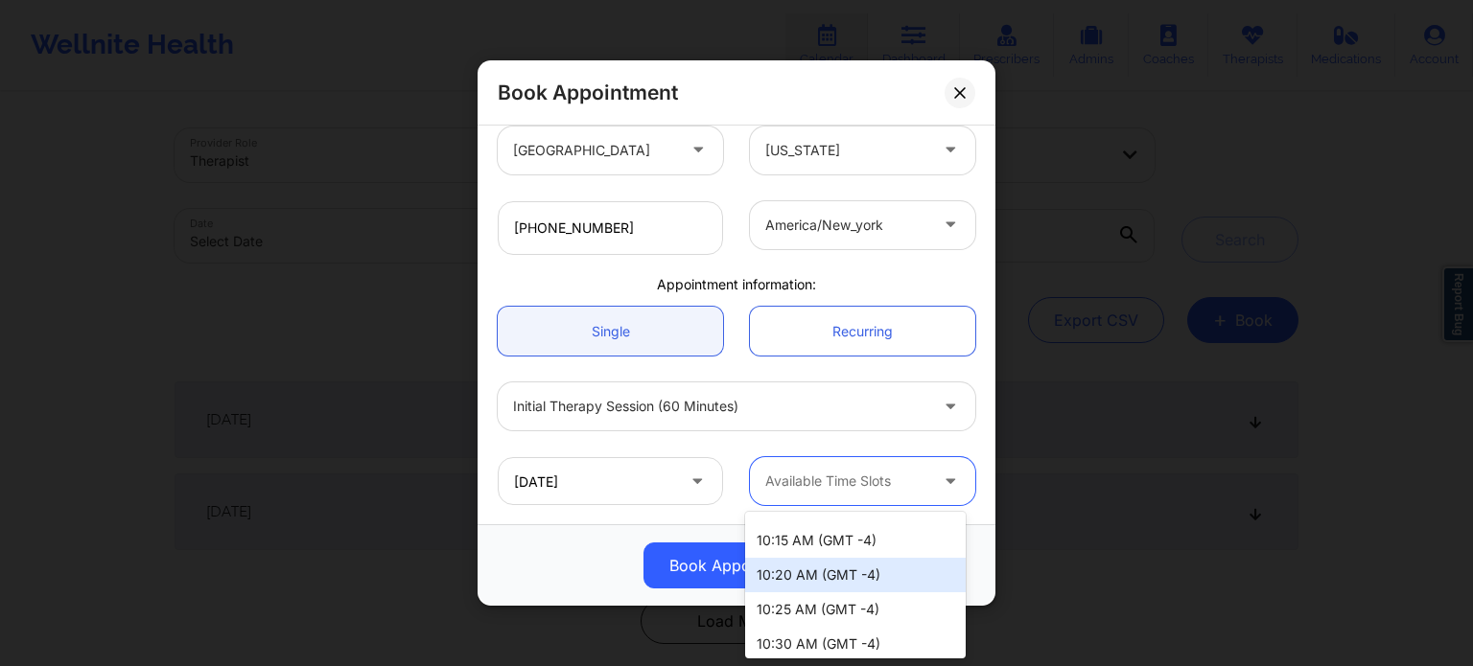
scroll to position [0, 0]
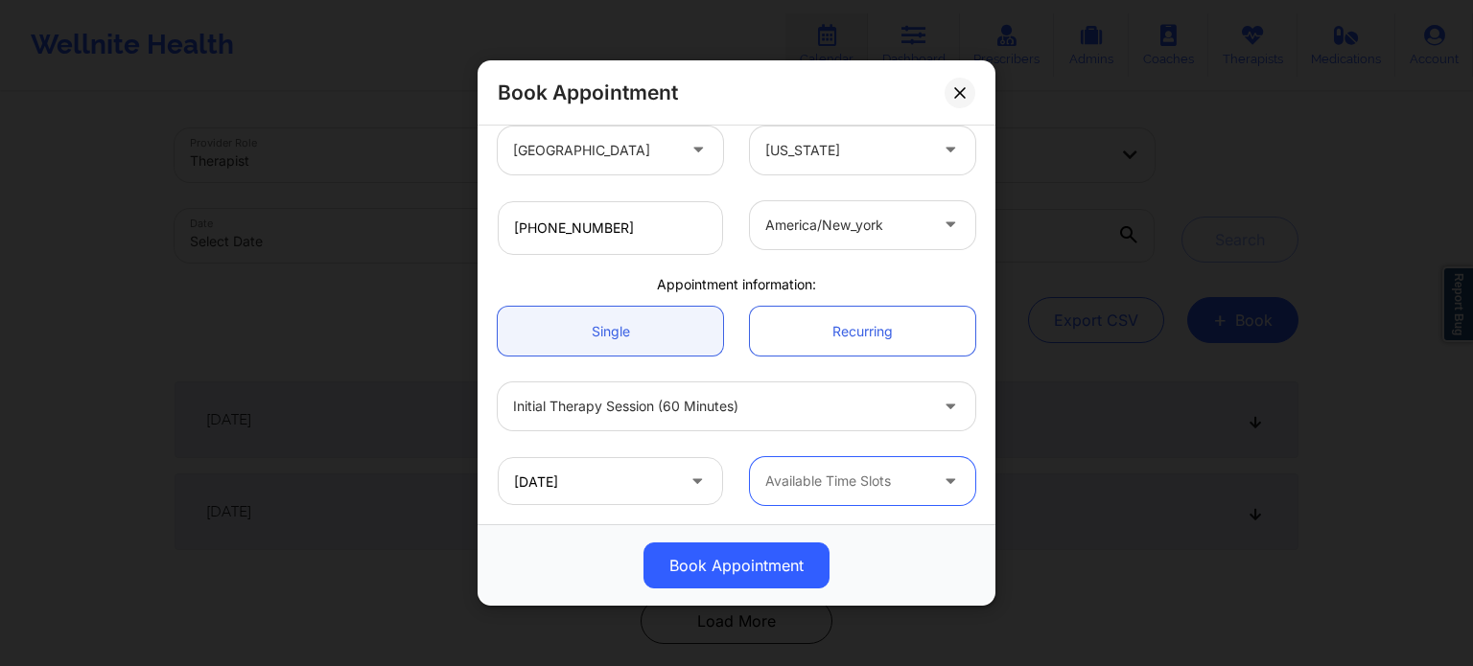
click at [905, 482] on div at bounding box center [846, 481] width 162 height 23
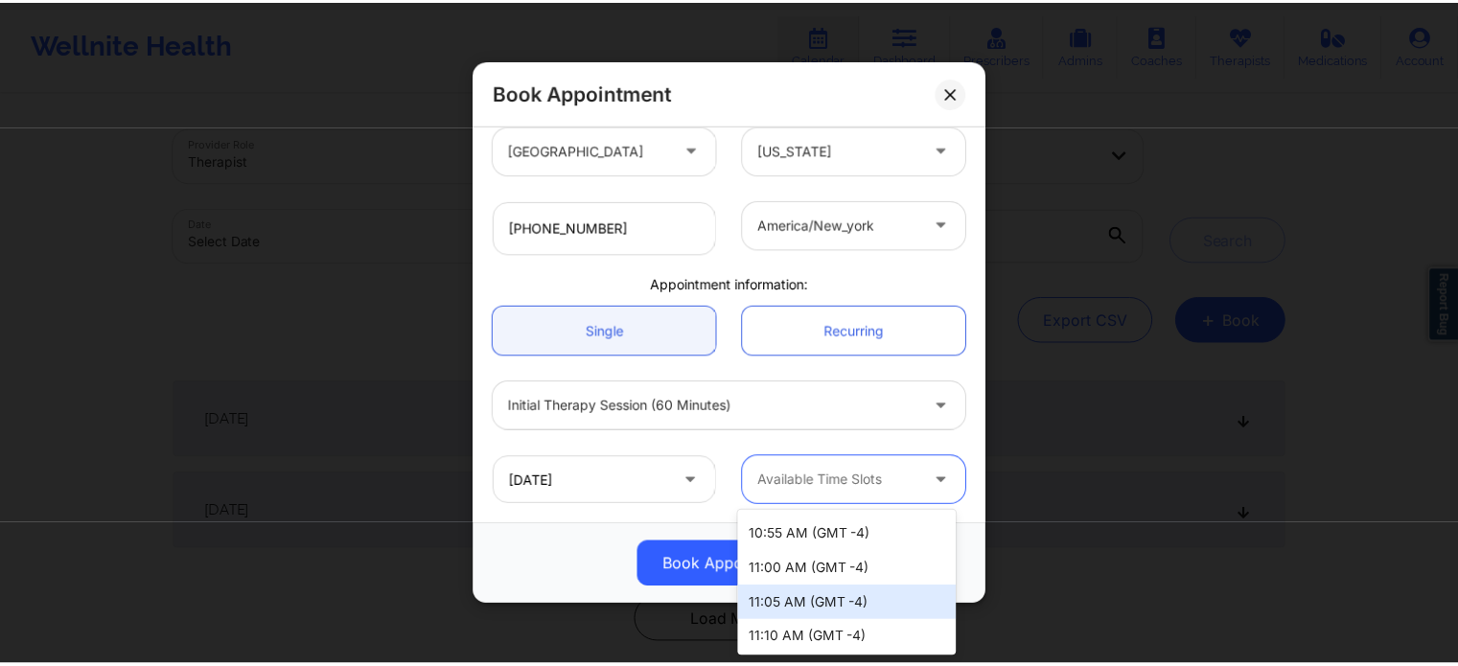
scroll to position [383, 0]
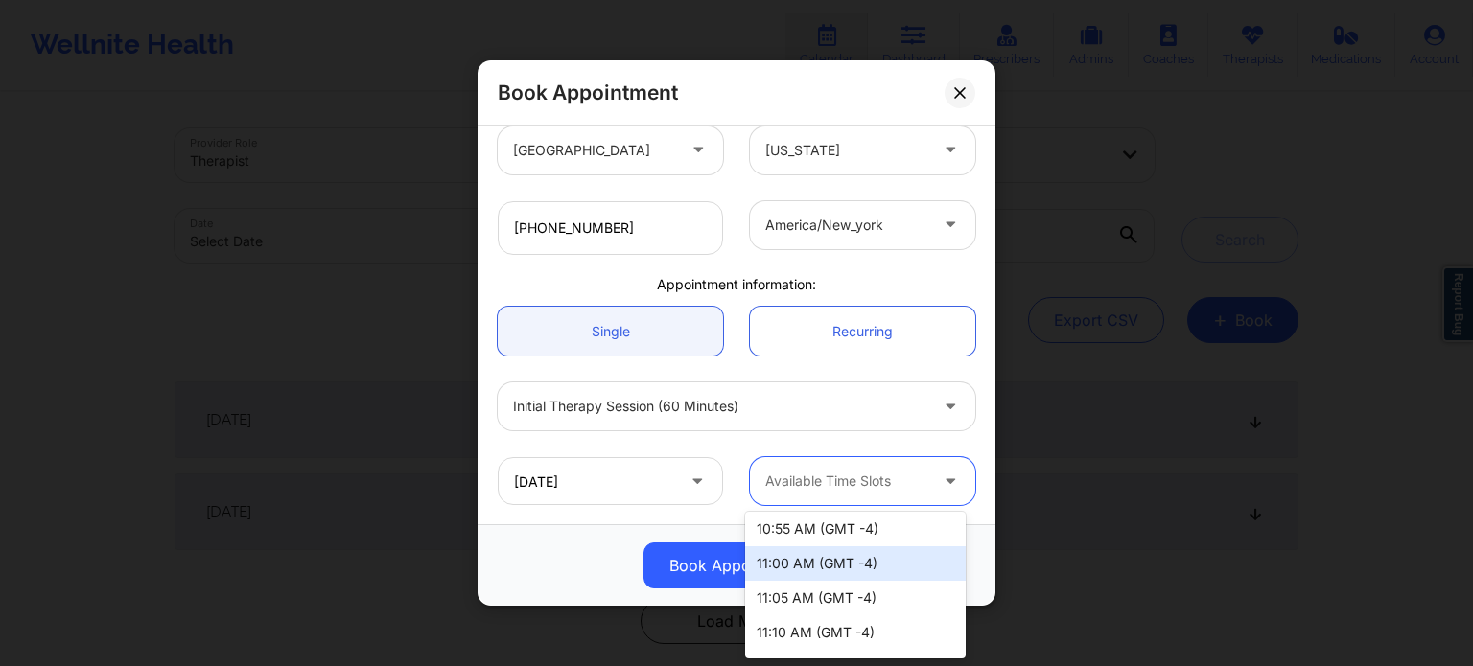
click at [859, 562] on div "11:00 AM (GMT -4)" at bounding box center [855, 563] width 220 height 35
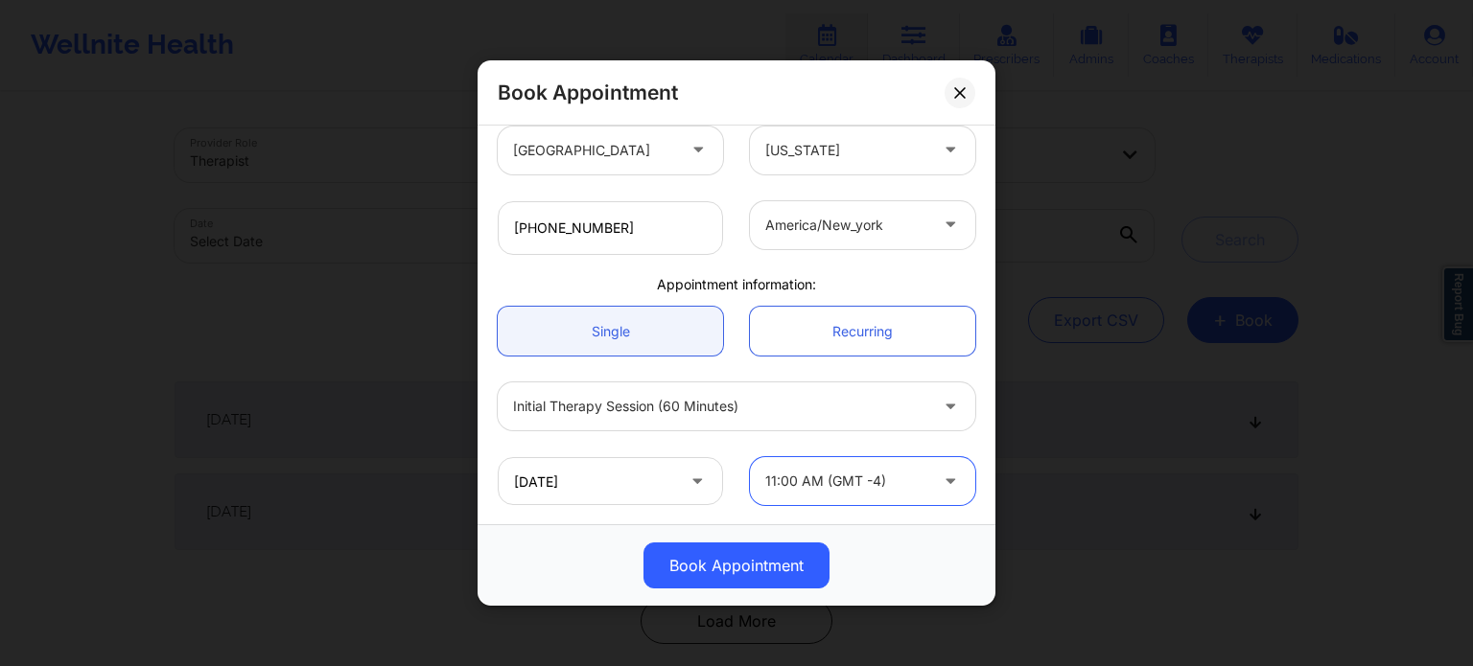
click at [755, 569] on button "Book Appointment" at bounding box center [736, 566] width 186 height 46
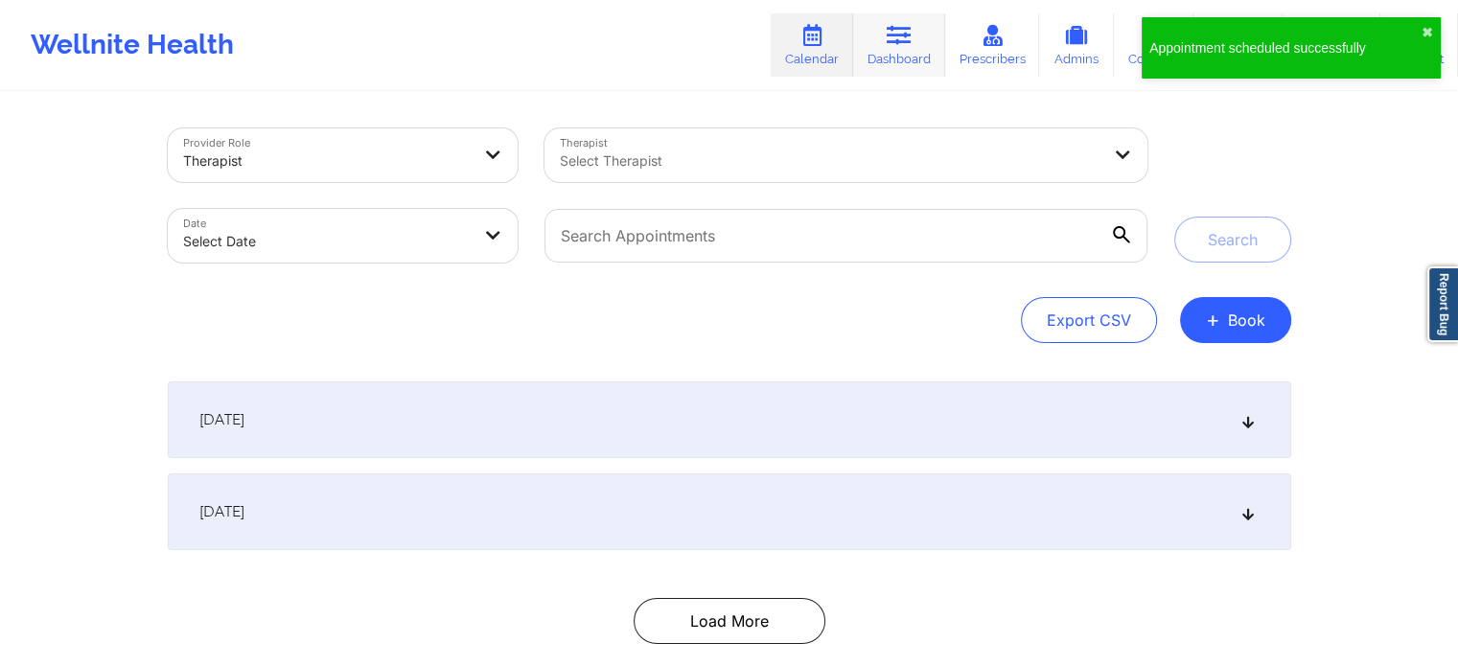
click at [894, 38] on icon at bounding box center [899, 35] width 25 height 21
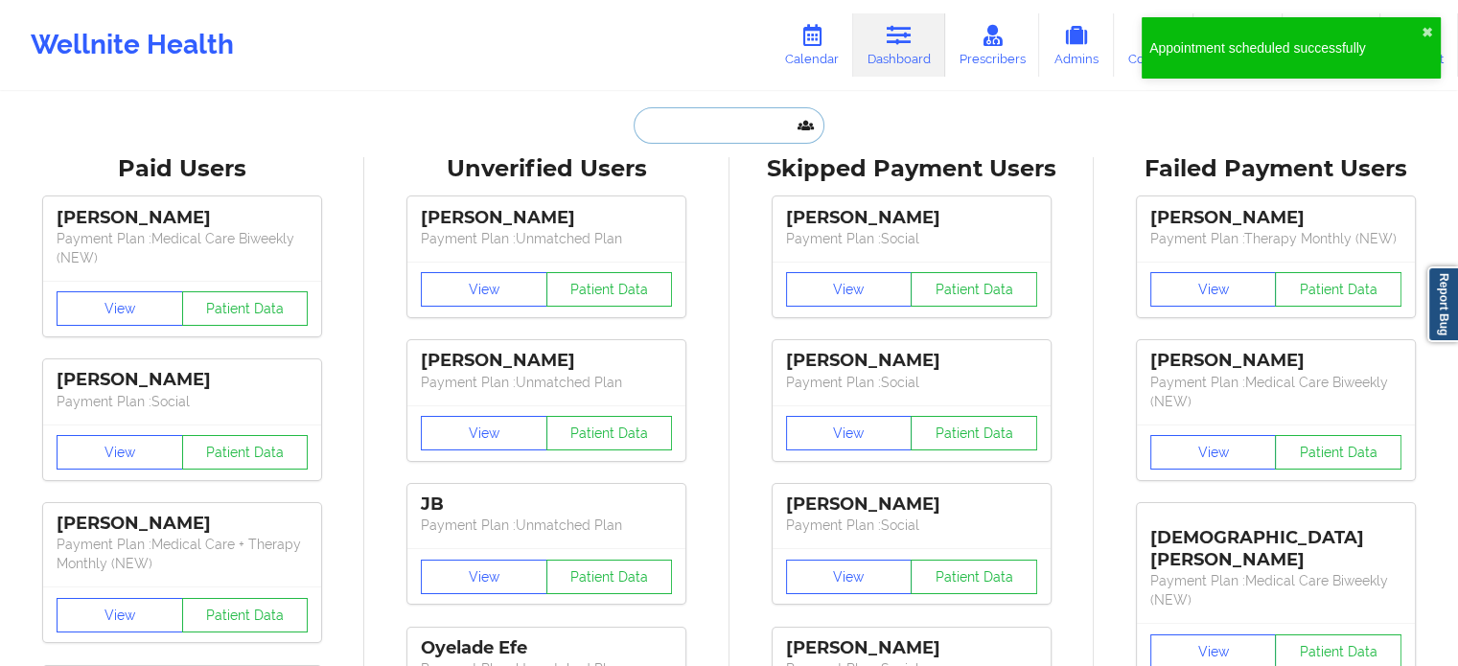
click at [749, 139] on input "text" at bounding box center [729, 125] width 190 height 36
paste input "[EMAIL_ADDRESS][DOMAIN_NAME]"
type input "[EMAIL_ADDRESS][DOMAIN_NAME]"
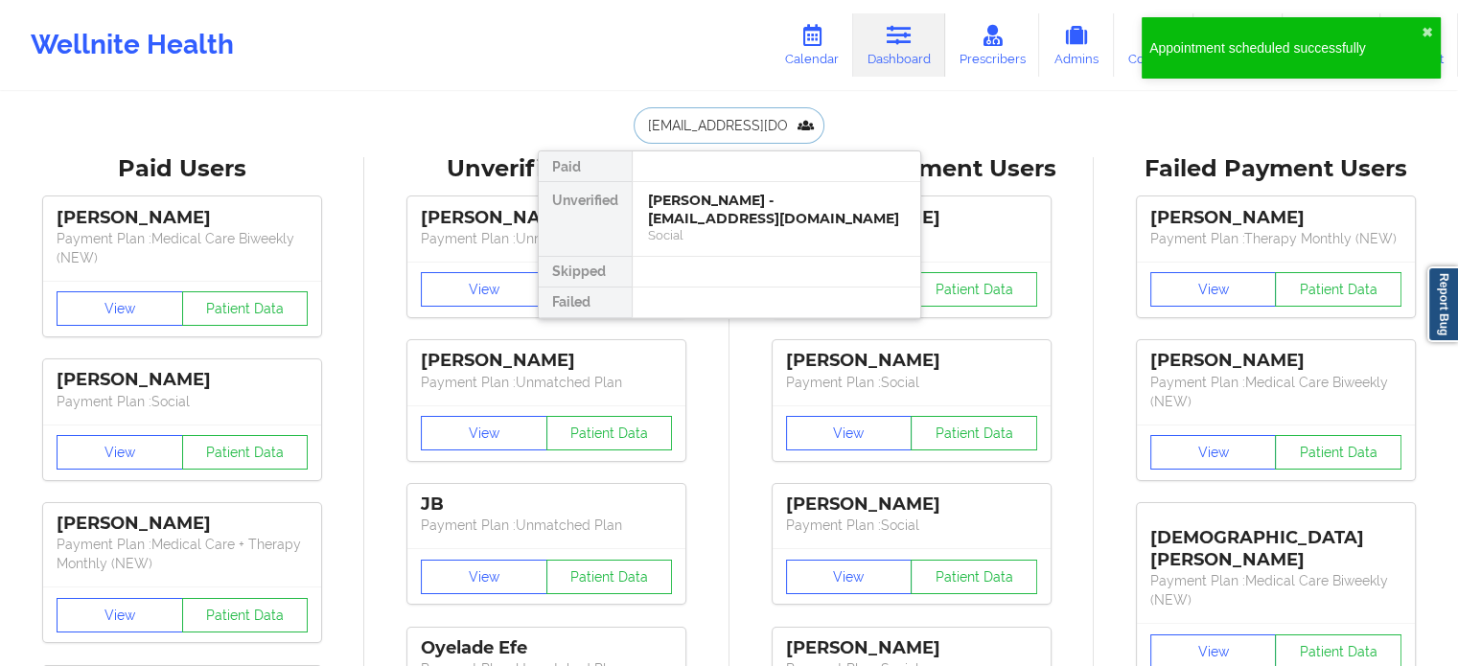
scroll to position [0, 3]
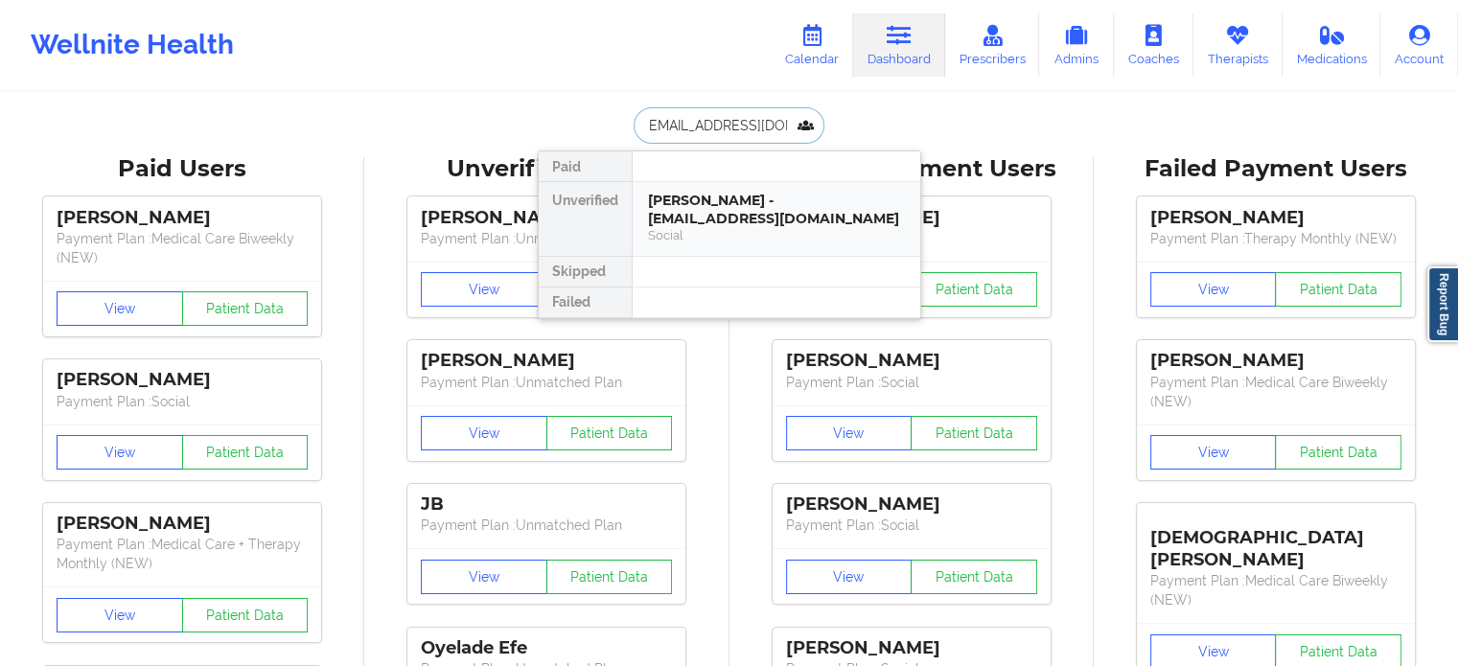
click at [750, 212] on div "[PERSON_NAME] - [EMAIL_ADDRESS][DOMAIN_NAME]" at bounding box center [776, 209] width 257 height 35
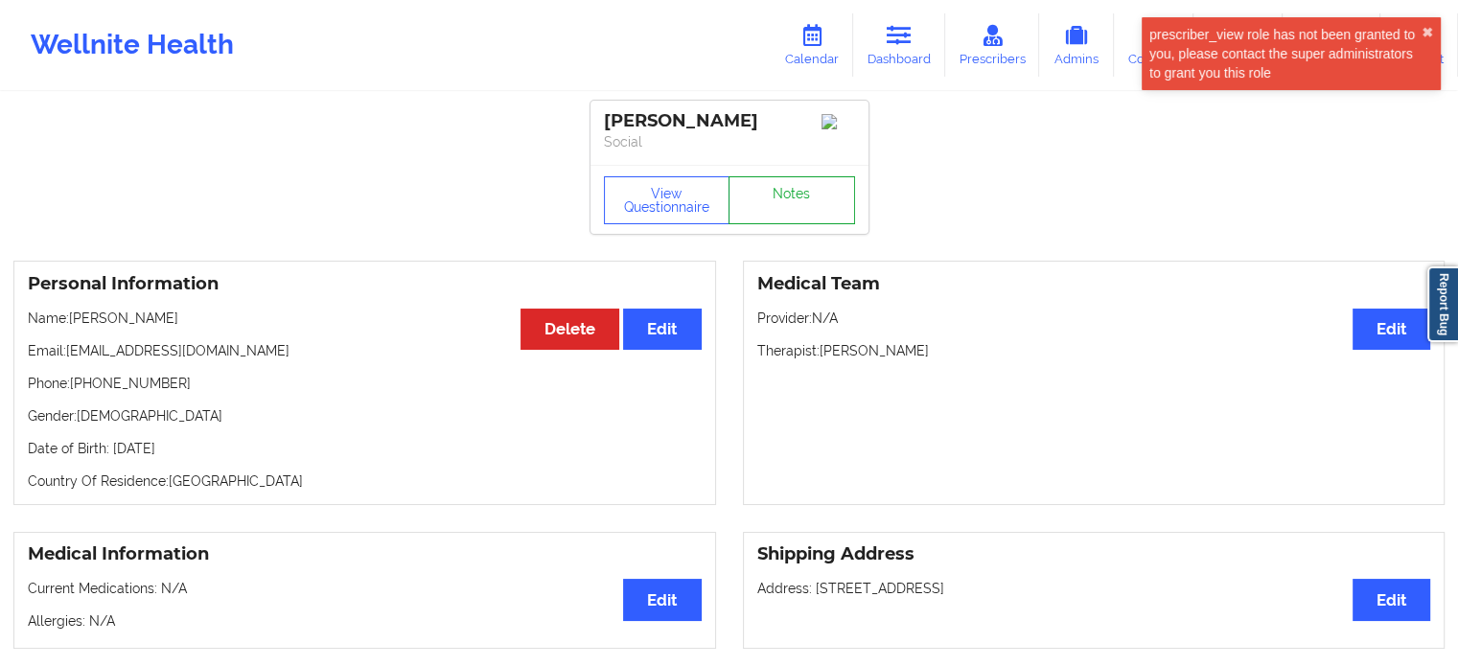
click at [801, 197] on link "Notes" at bounding box center [792, 200] width 127 height 48
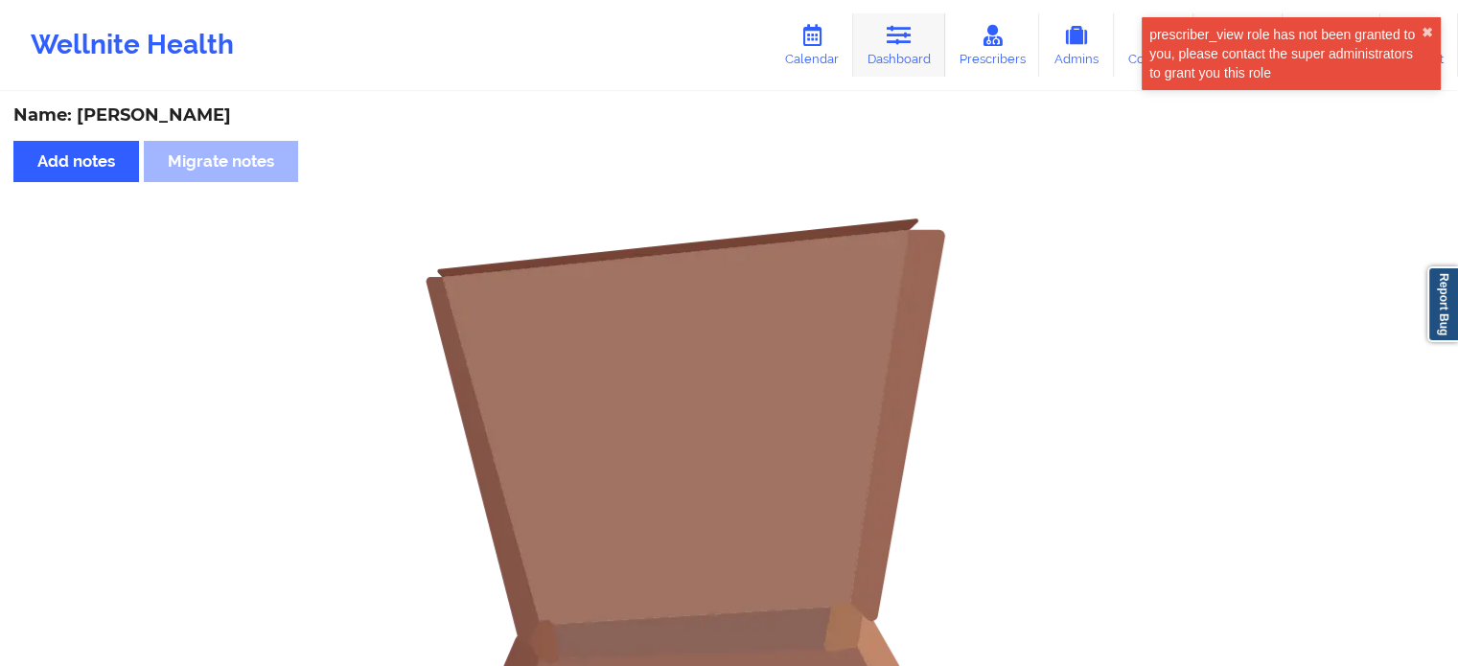
click at [901, 26] on icon at bounding box center [899, 35] width 25 height 21
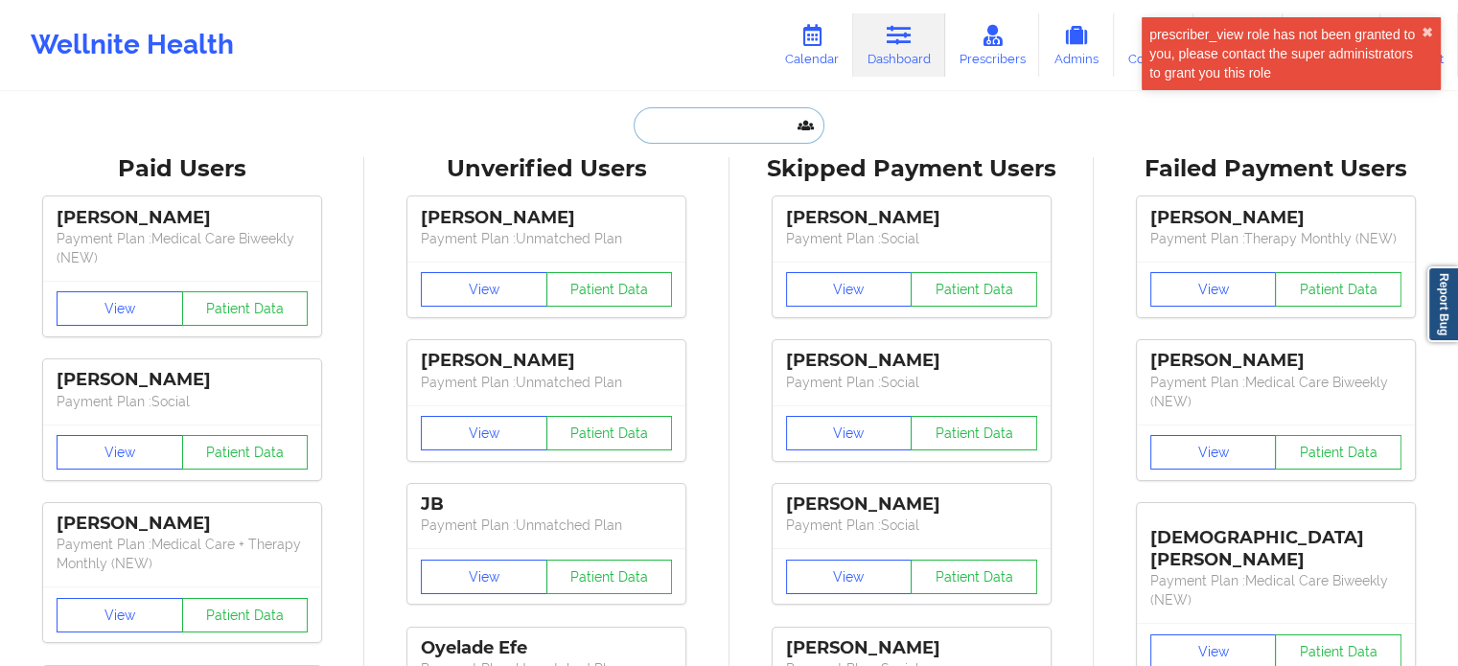
click at [742, 120] on input "text" at bounding box center [729, 125] width 190 height 36
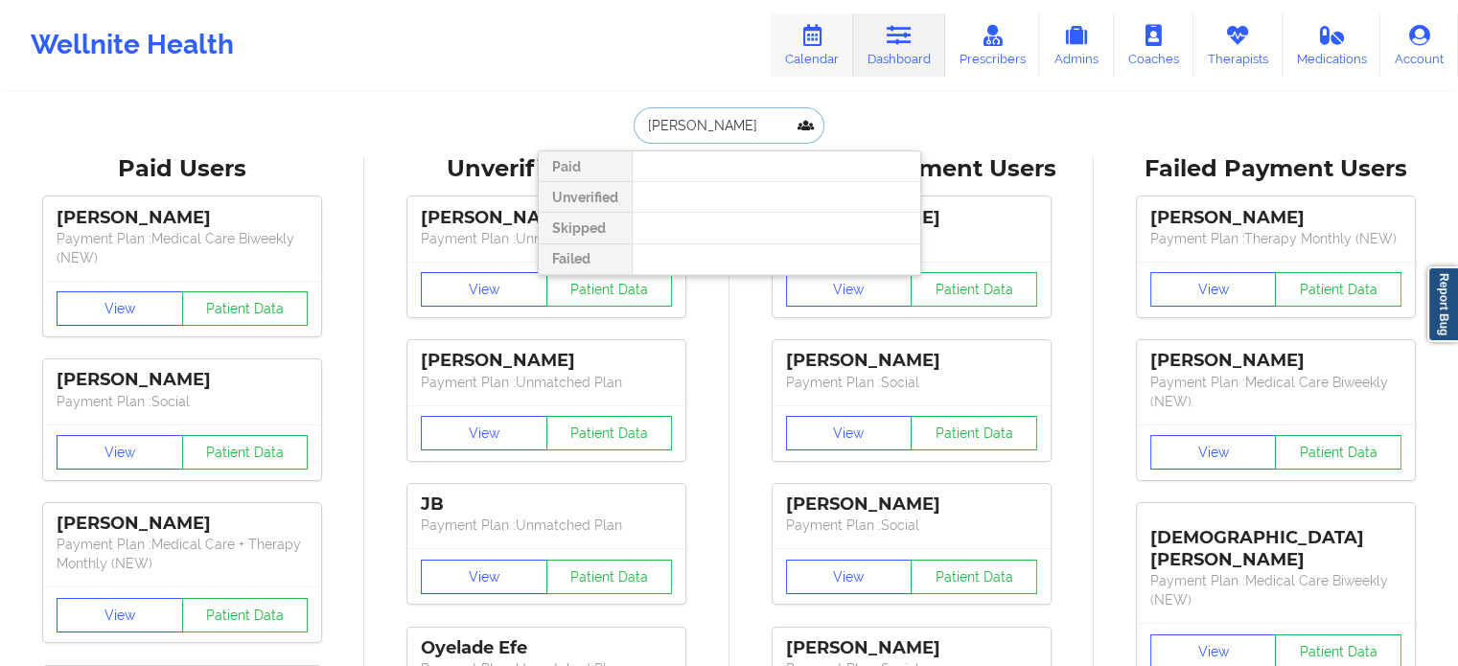
type input "[PERSON_NAME]"
click at [812, 35] on icon at bounding box center [812, 35] width 25 height 21
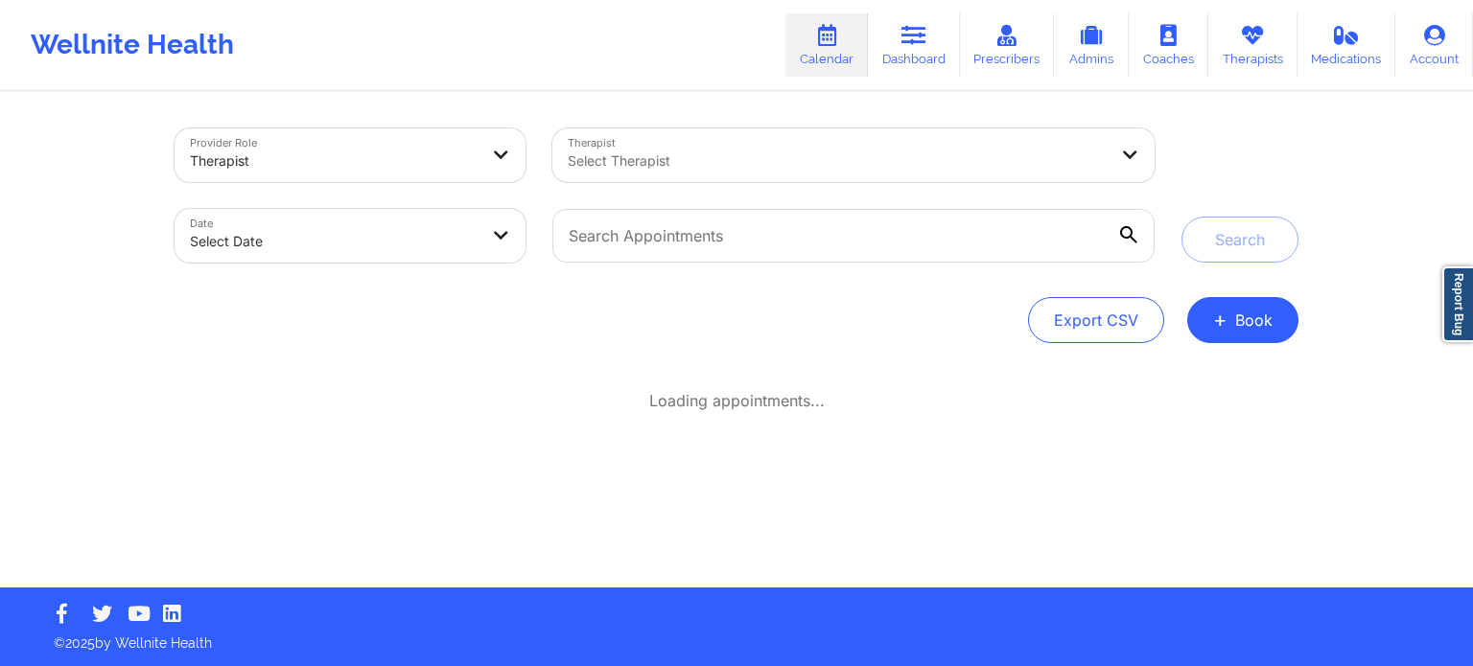
click at [807, 151] on div at bounding box center [838, 161] width 540 height 23
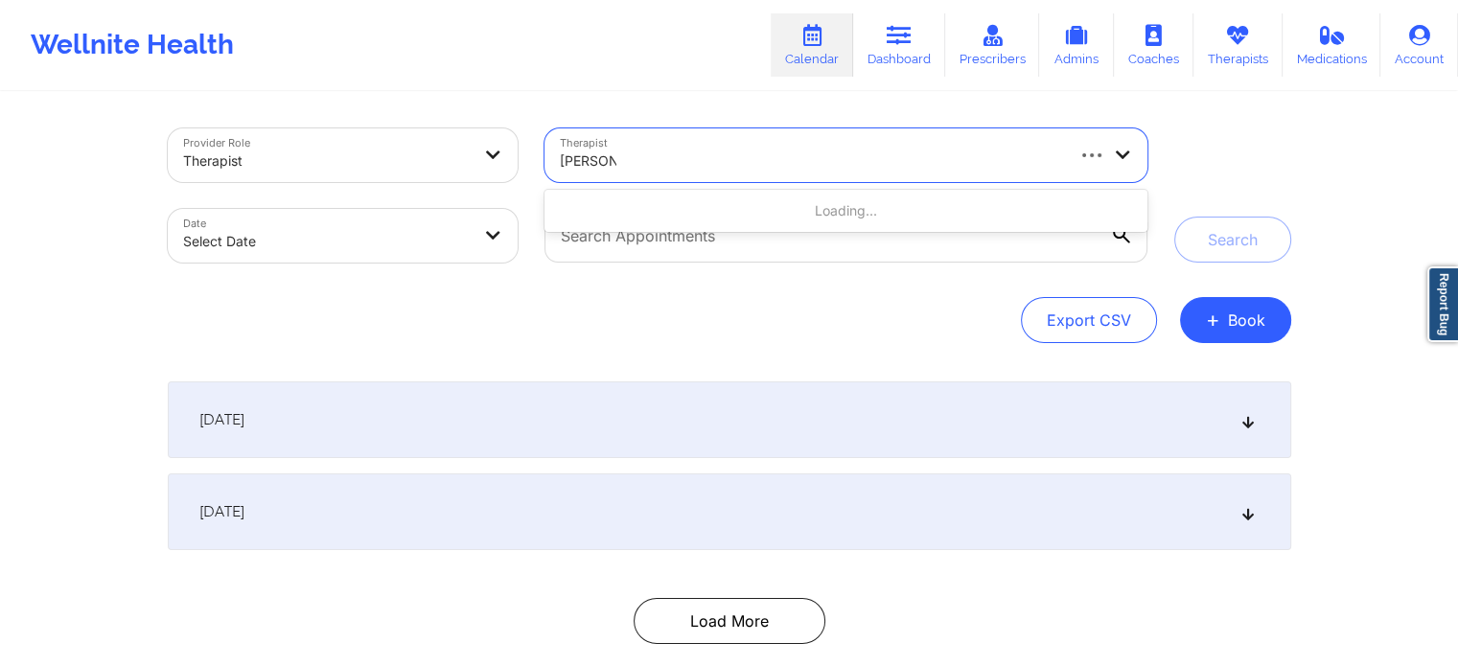
type input "[PERSON_NAME]"
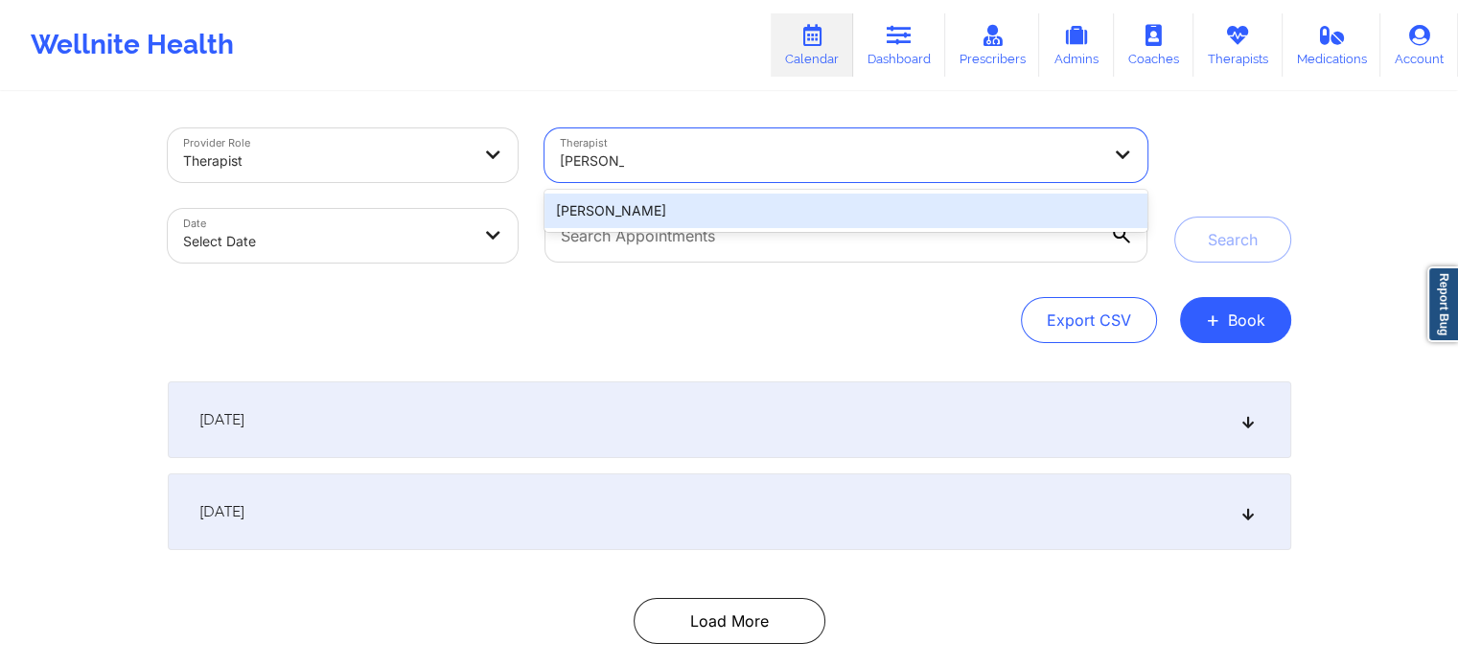
click at [630, 207] on div "[PERSON_NAME]" at bounding box center [846, 211] width 602 height 35
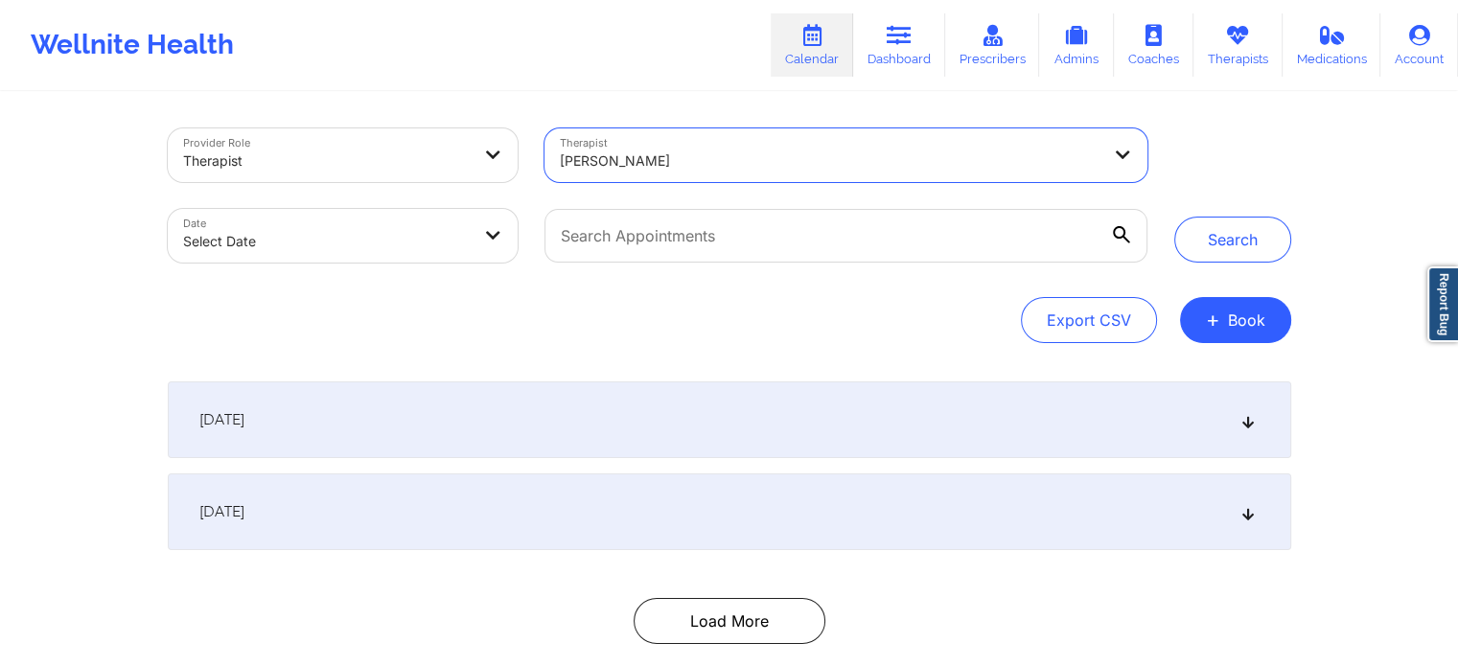
select select "2025-8"
select select "2025-9"
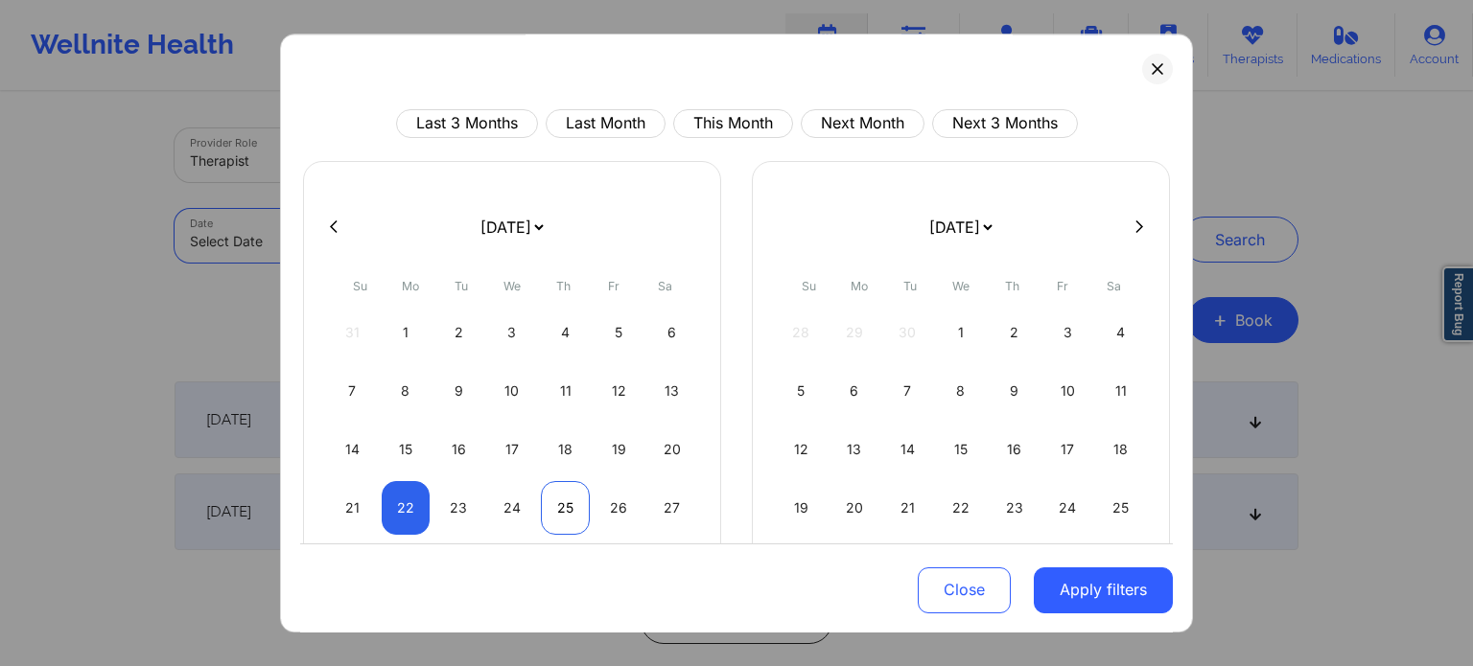
click at [557, 513] on div "25" at bounding box center [565, 508] width 49 height 54
select select "2025-8"
select select "2025-9"
select select "2025-8"
select select "2025-9"
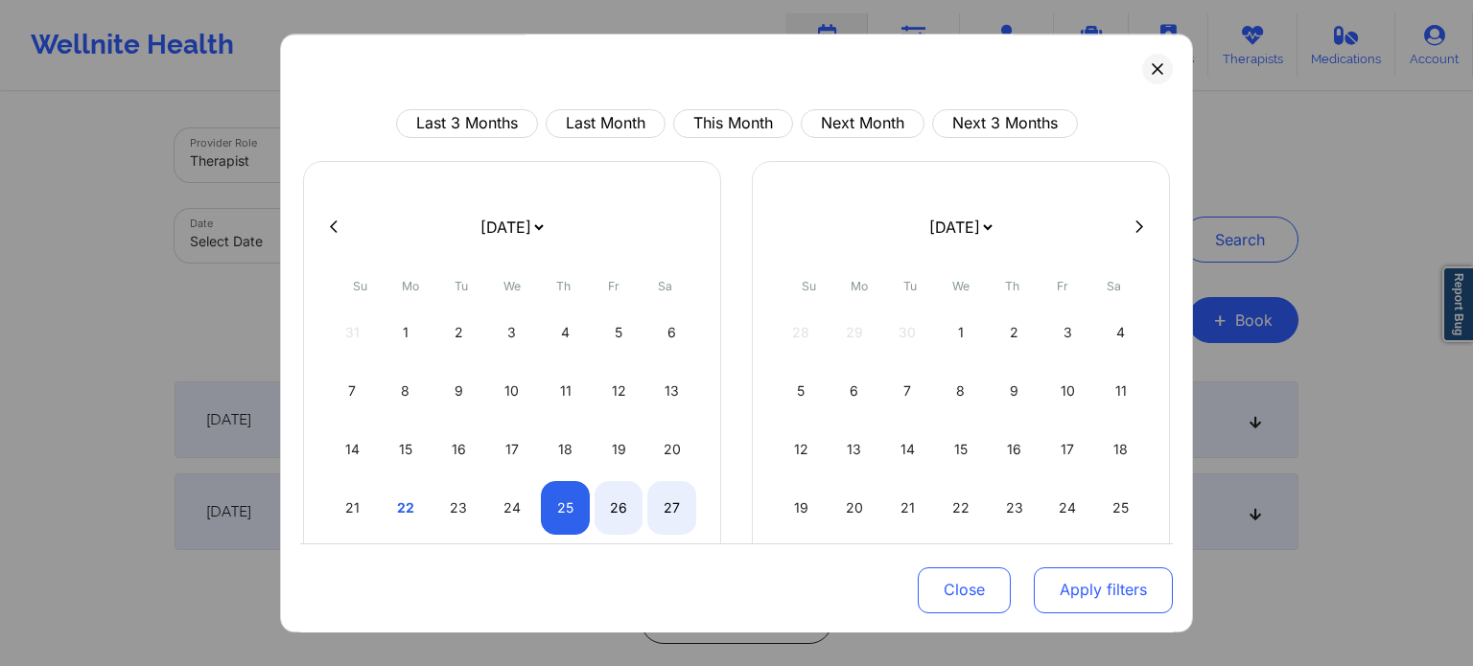
click at [1104, 589] on button "Apply filters" at bounding box center [1102, 590] width 139 height 46
select select "2025-8"
select select "2025-9"
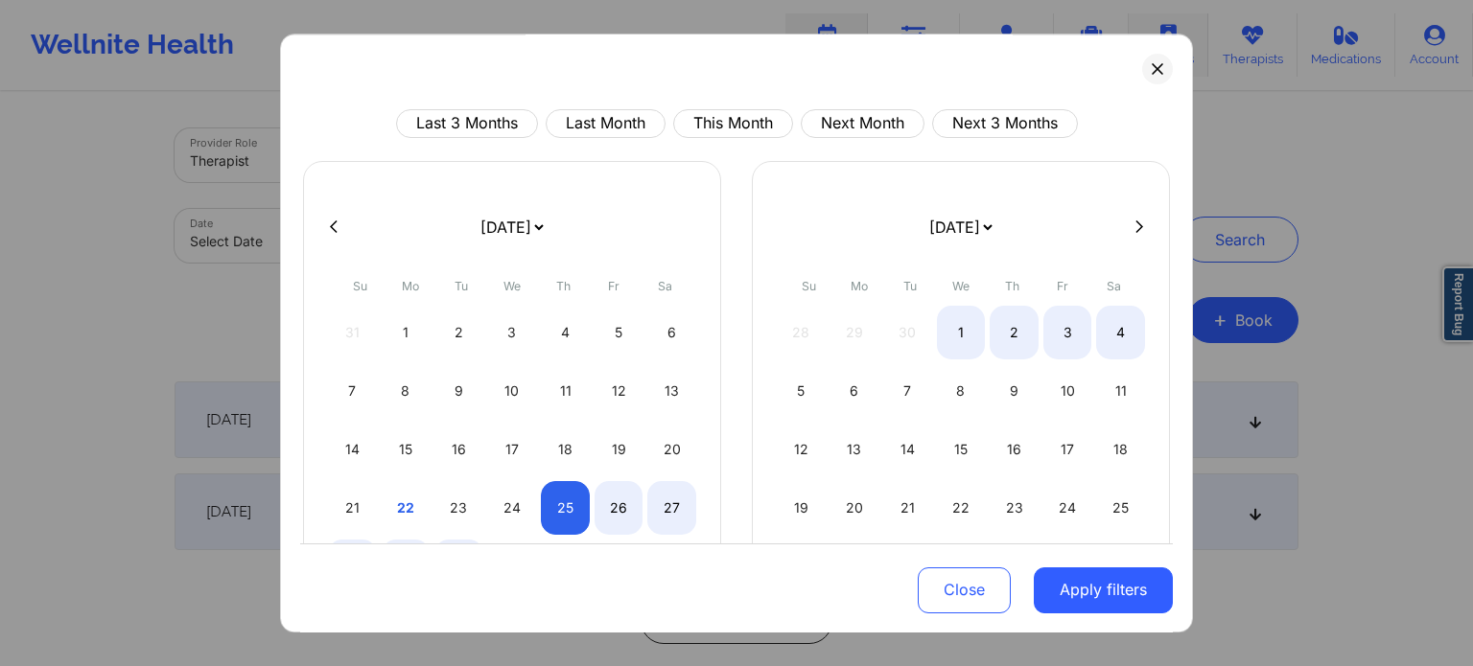
click at [1151, 73] on icon at bounding box center [1157, 69] width 12 height 12
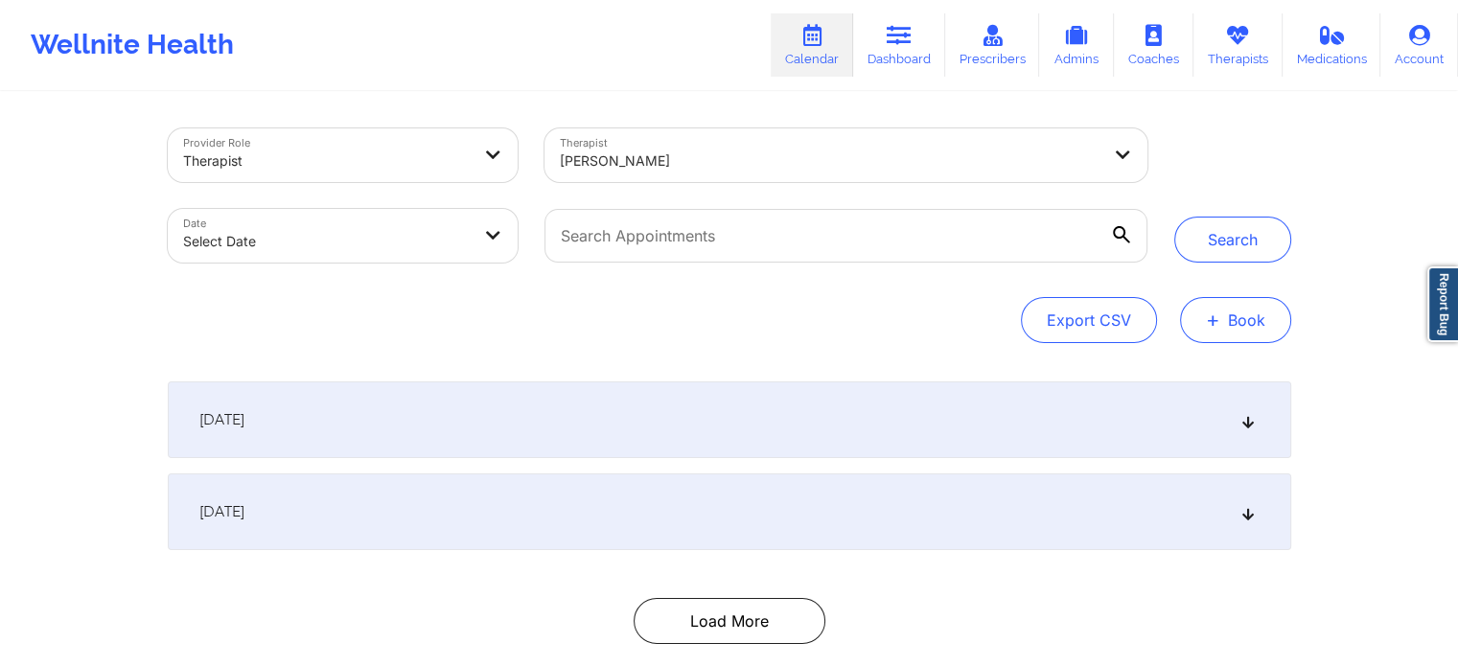
click at [1216, 325] on span "+" at bounding box center [1213, 319] width 14 height 11
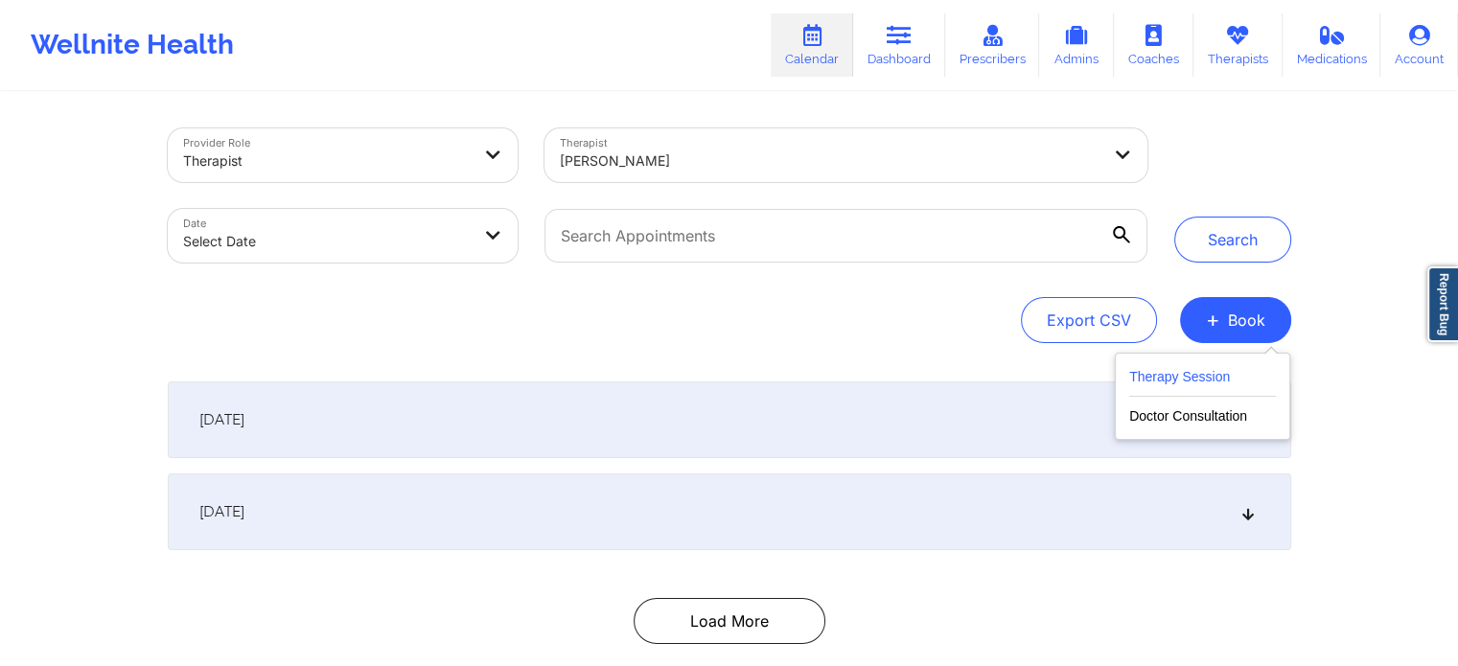
click at [1166, 372] on button "Therapy Session" at bounding box center [1202, 381] width 147 height 32
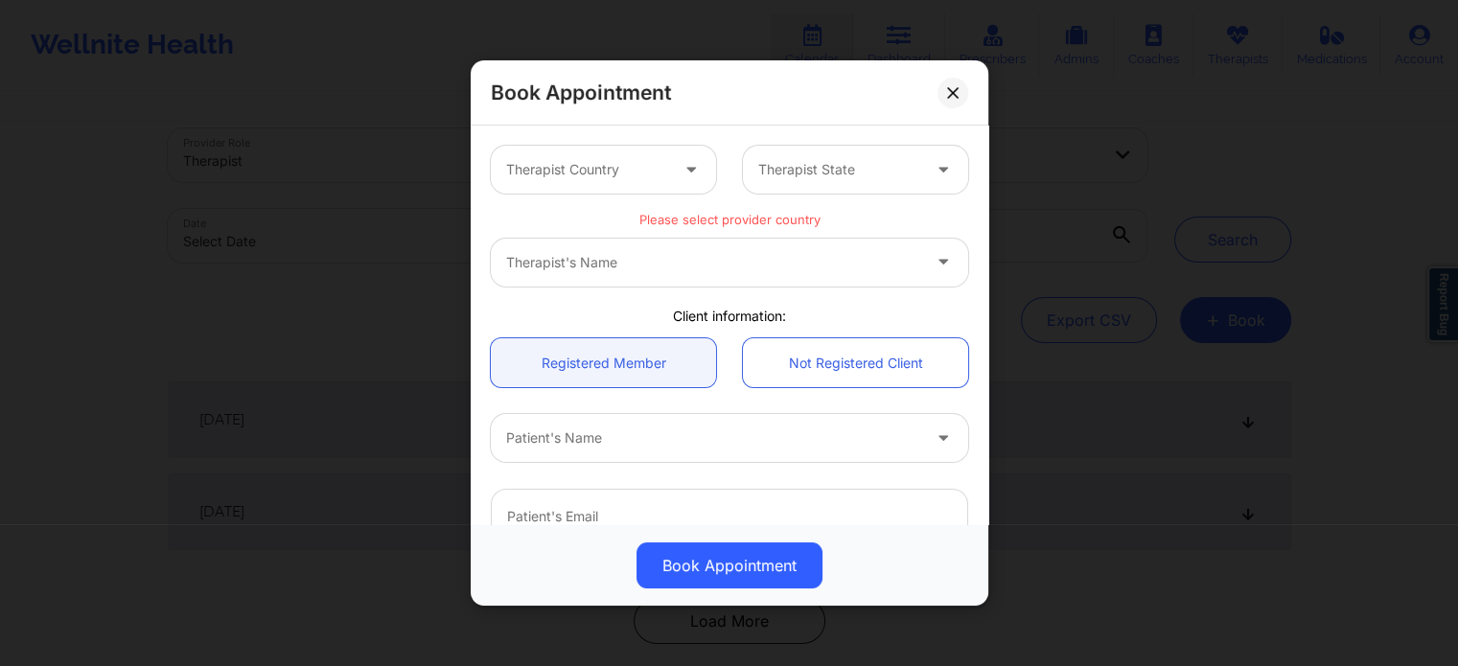
click at [631, 160] on div at bounding box center [587, 169] width 162 height 23
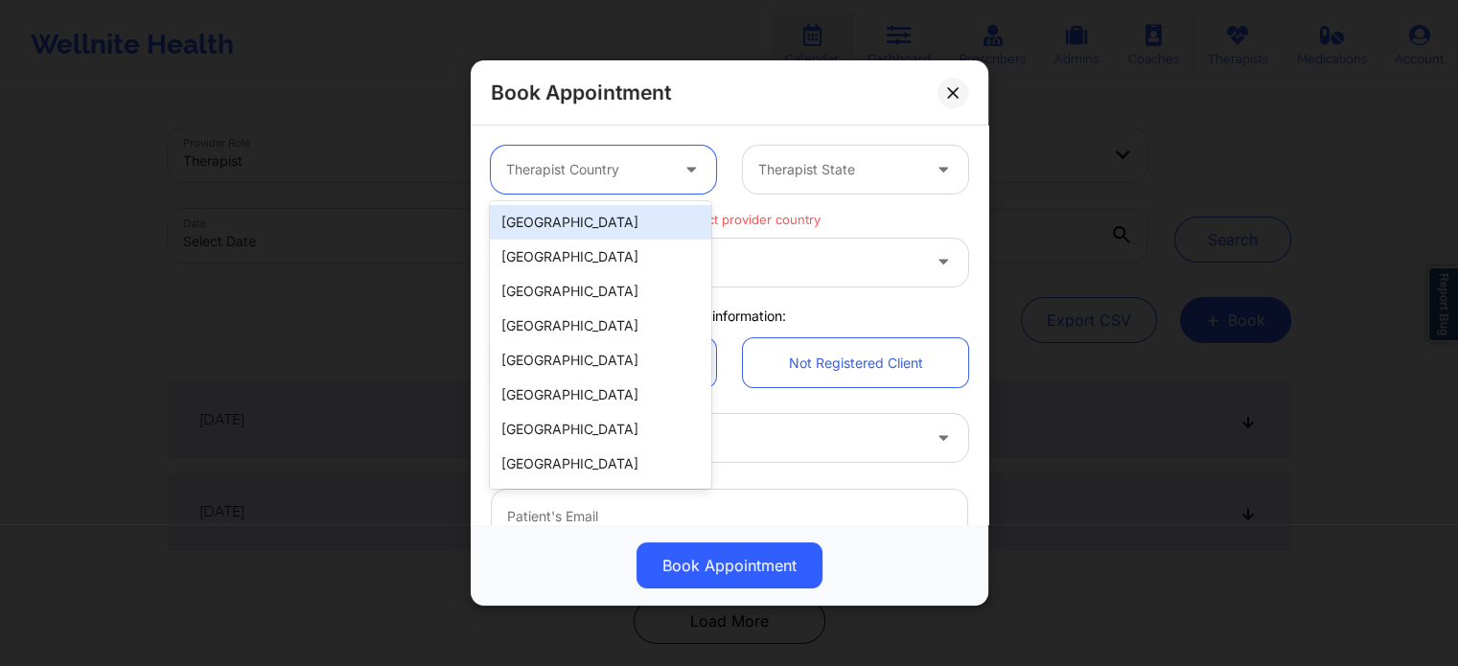
click at [624, 231] on div "[GEOGRAPHIC_DATA]" at bounding box center [600, 222] width 220 height 35
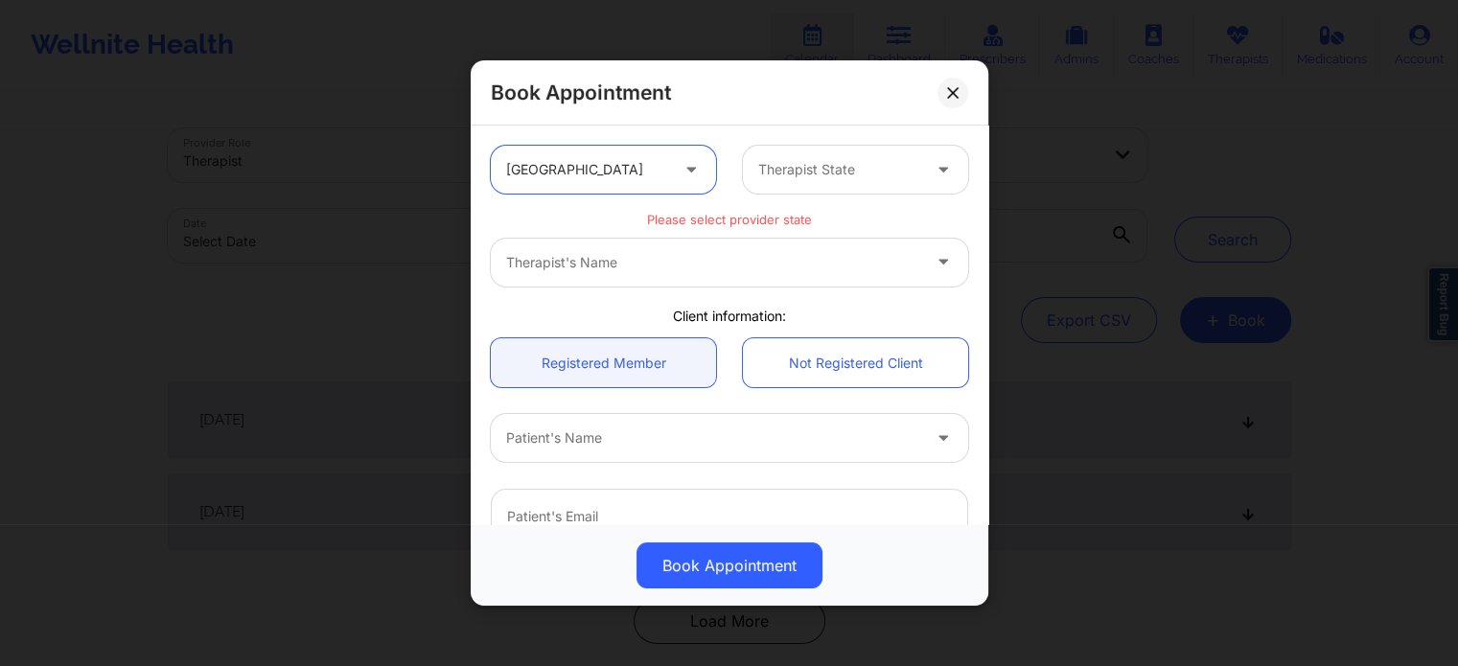
click at [897, 142] on div "option [GEOGRAPHIC_DATA], selected. [GEOGRAPHIC_DATA] Therapist State" at bounding box center [729, 169] width 504 height 75
click at [874, 170] on div at bounding box center [839, 169] width 162 height 23
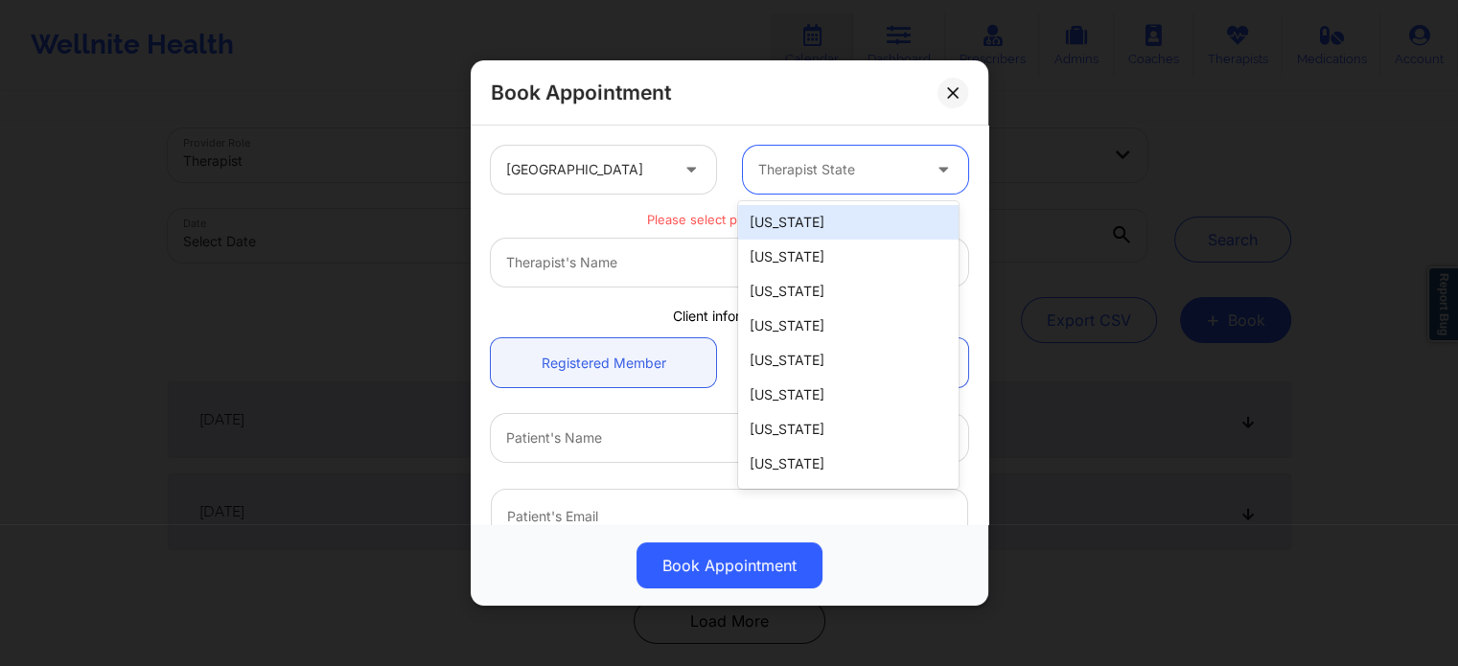
type input "f"
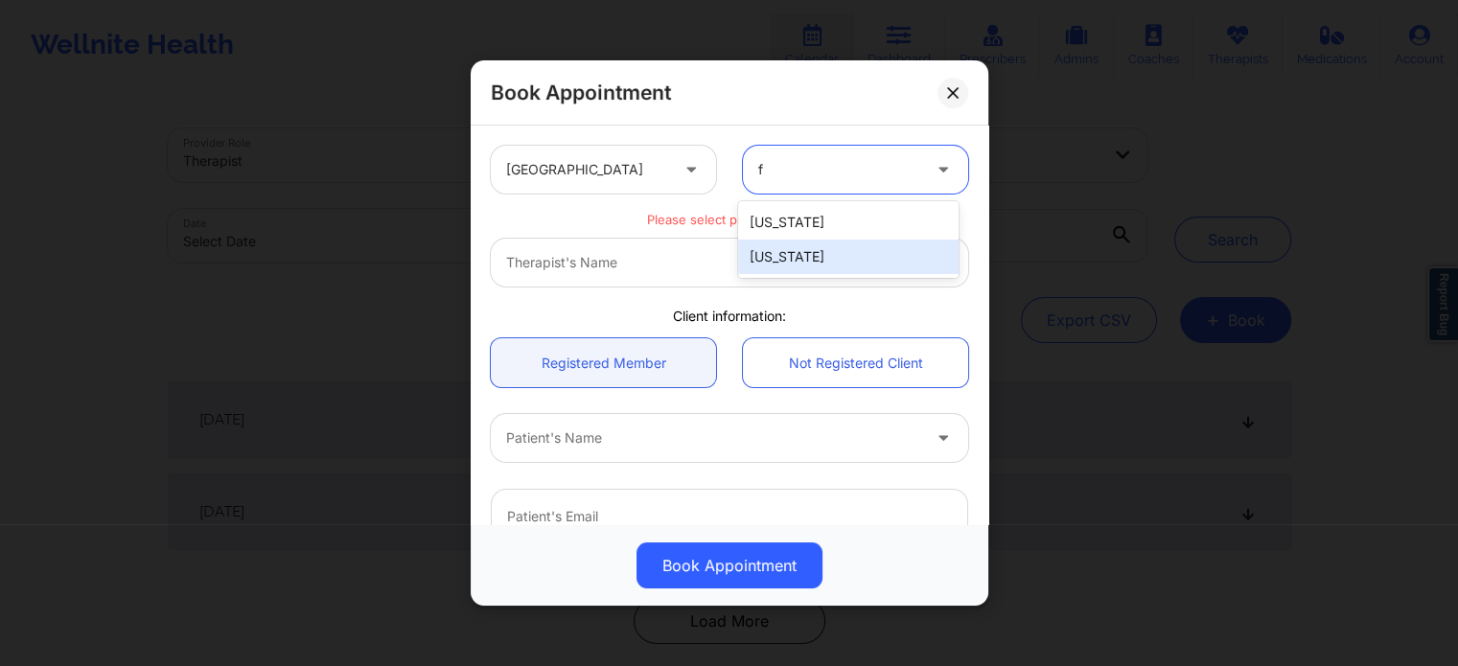
click at [778, 267] on div "[US_STATE]" at bounding box center [848, 257] width 220 height 35
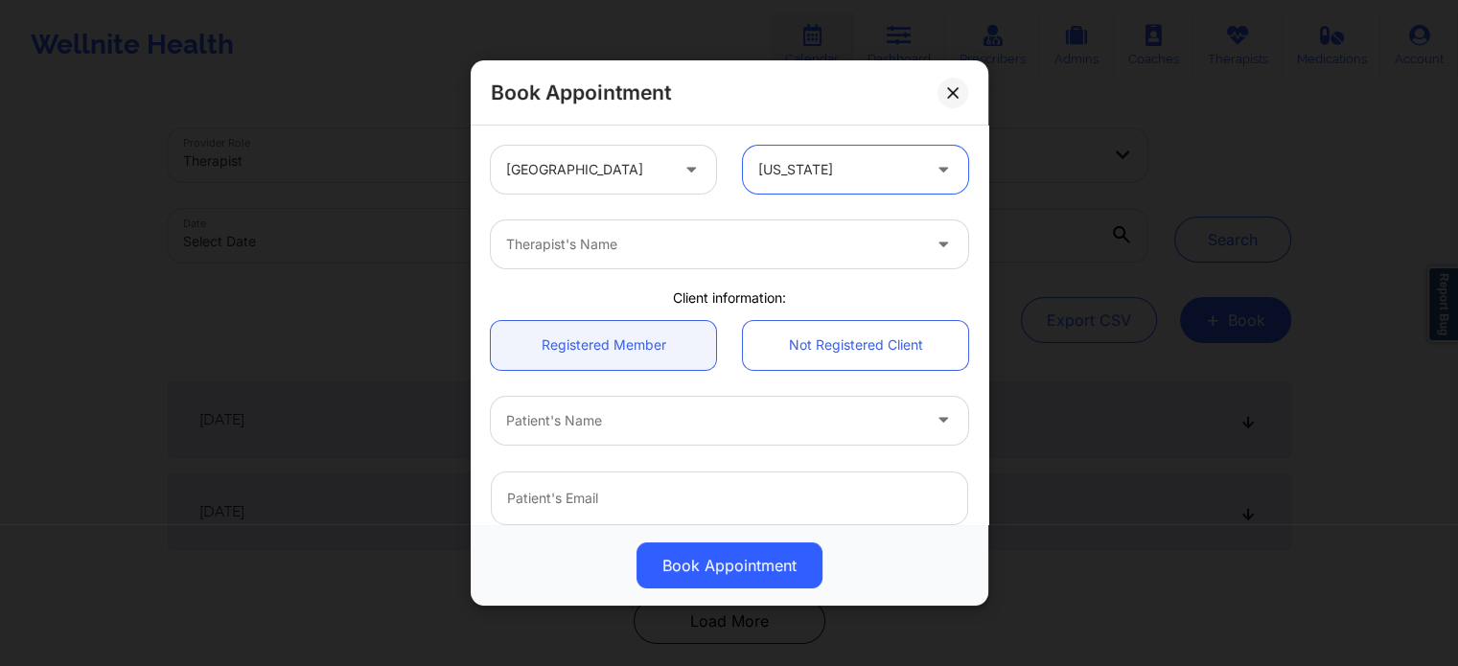
click at [656, 275] on div "Therapist's Name" at bounding box center [729, 244] width 504 height 75
click at [644, 256] on div "Therapist's Name" at bounding box center [706, 244] width 431 height 48
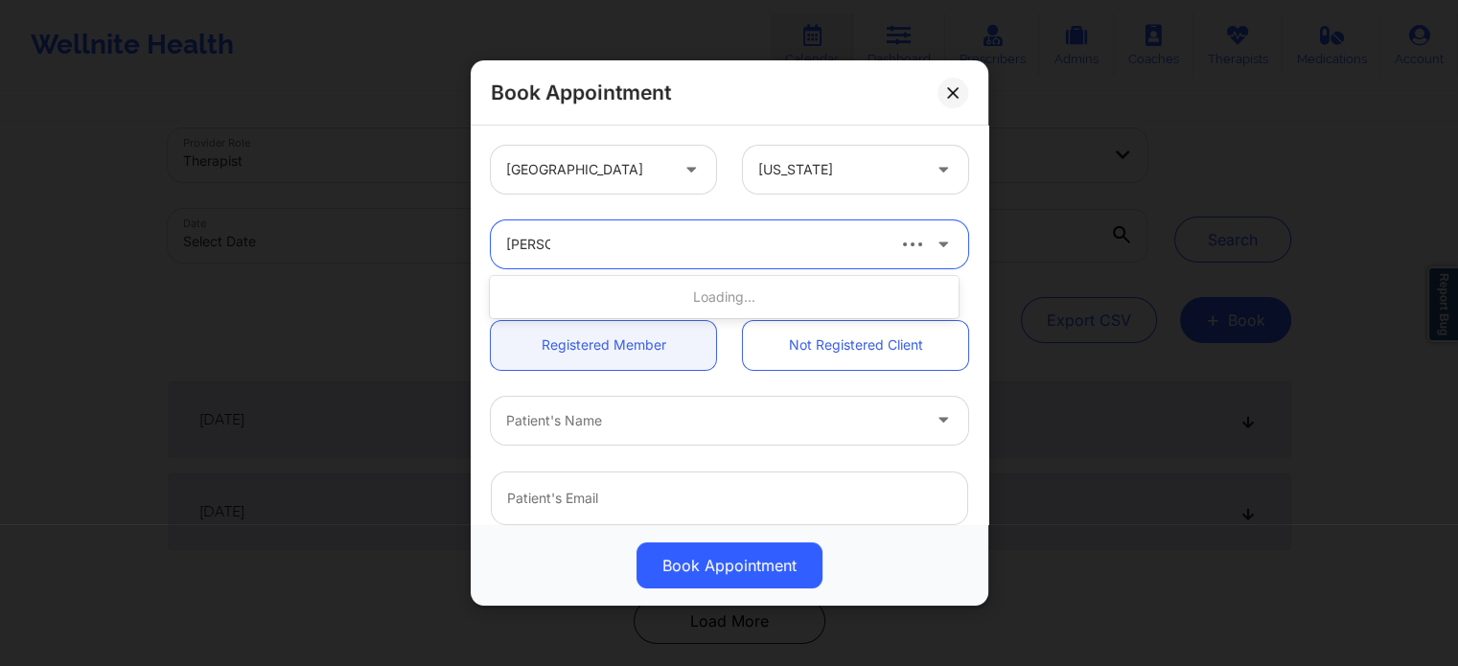
type input "[PERSON_NAME]"
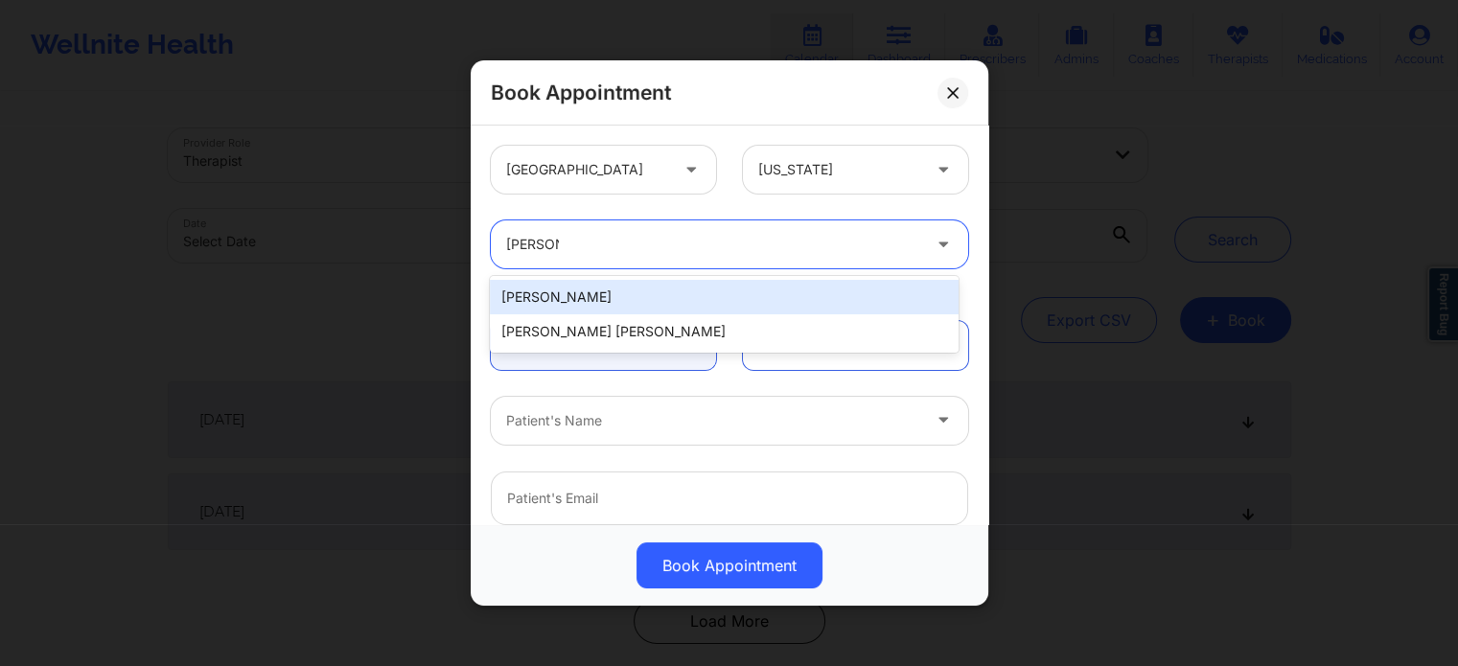
click at [639, 296] on div "[PERSON_NAME]" at bounding box center [724, 297] width 468 height 35
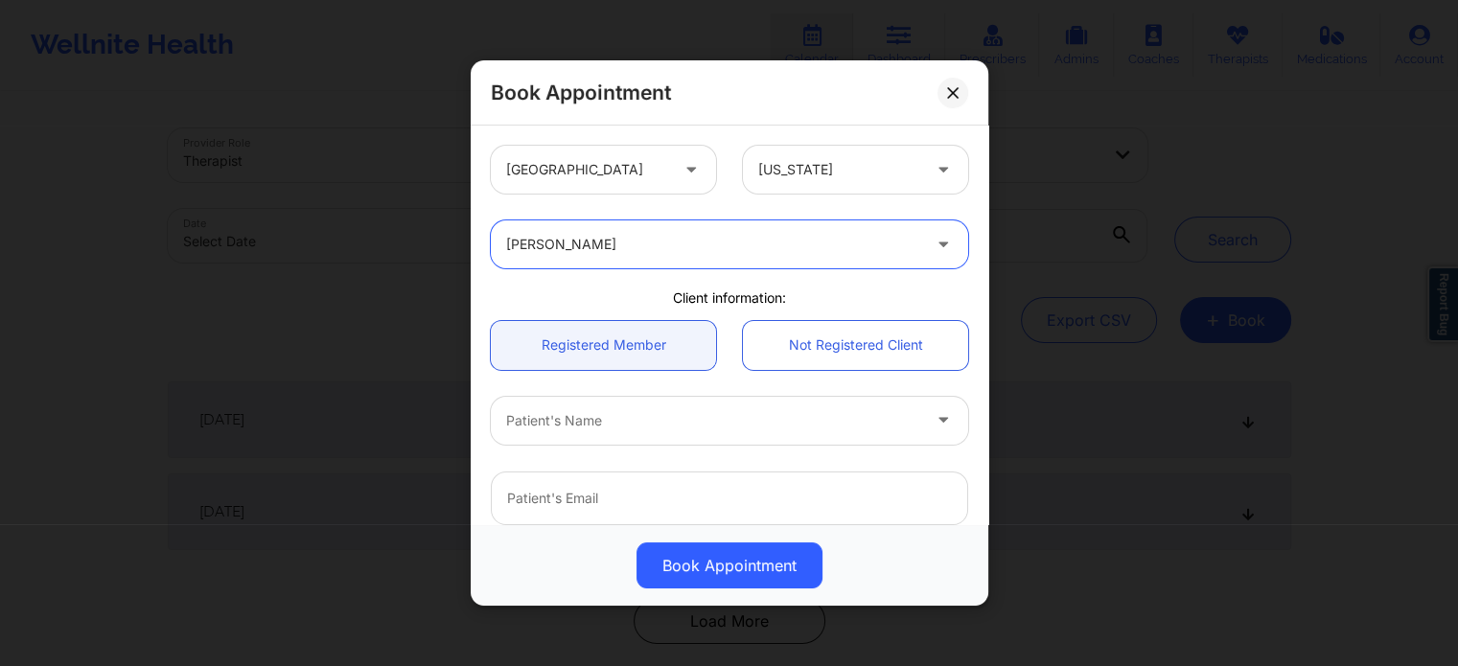
scroll to position [96, 0]
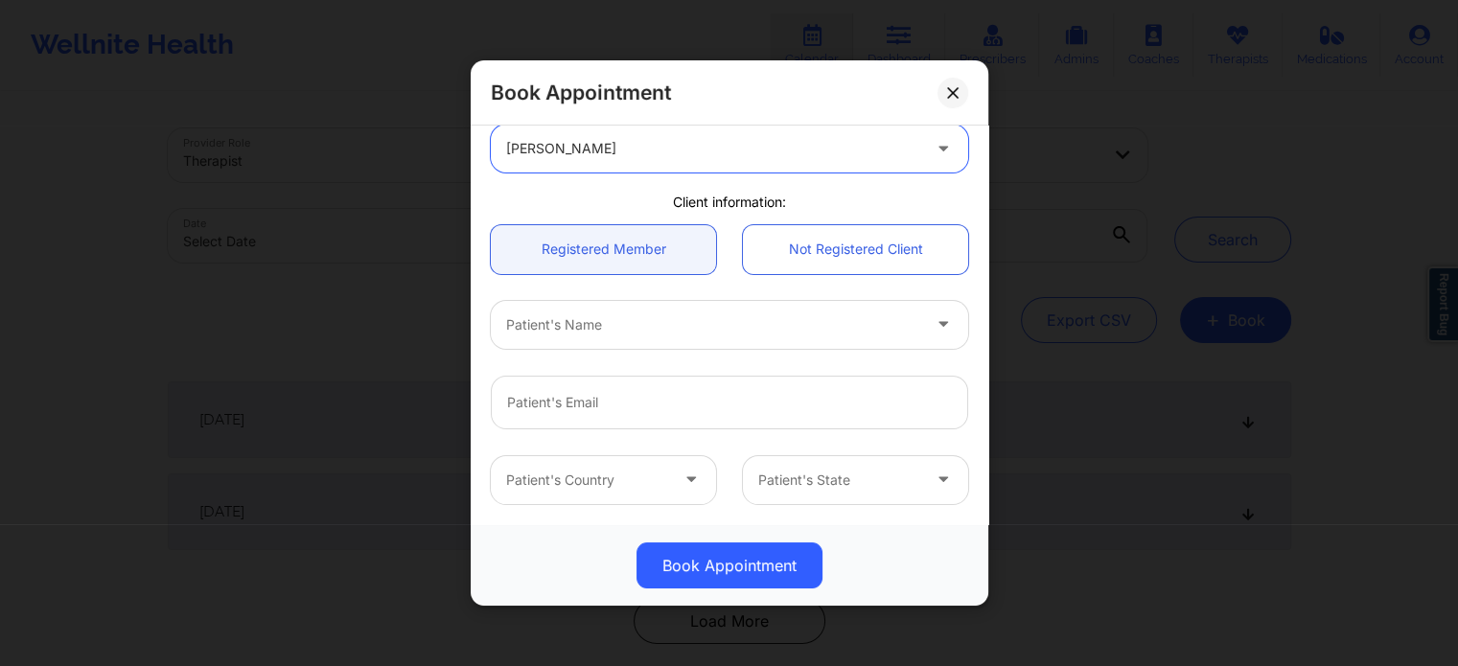
click at [629, 324] on div at bounding box center [713, 324] width 414 height 23
click at [817, 253] on link "Not Registered Client" at bounding box center [855, 249] width 225 height 49
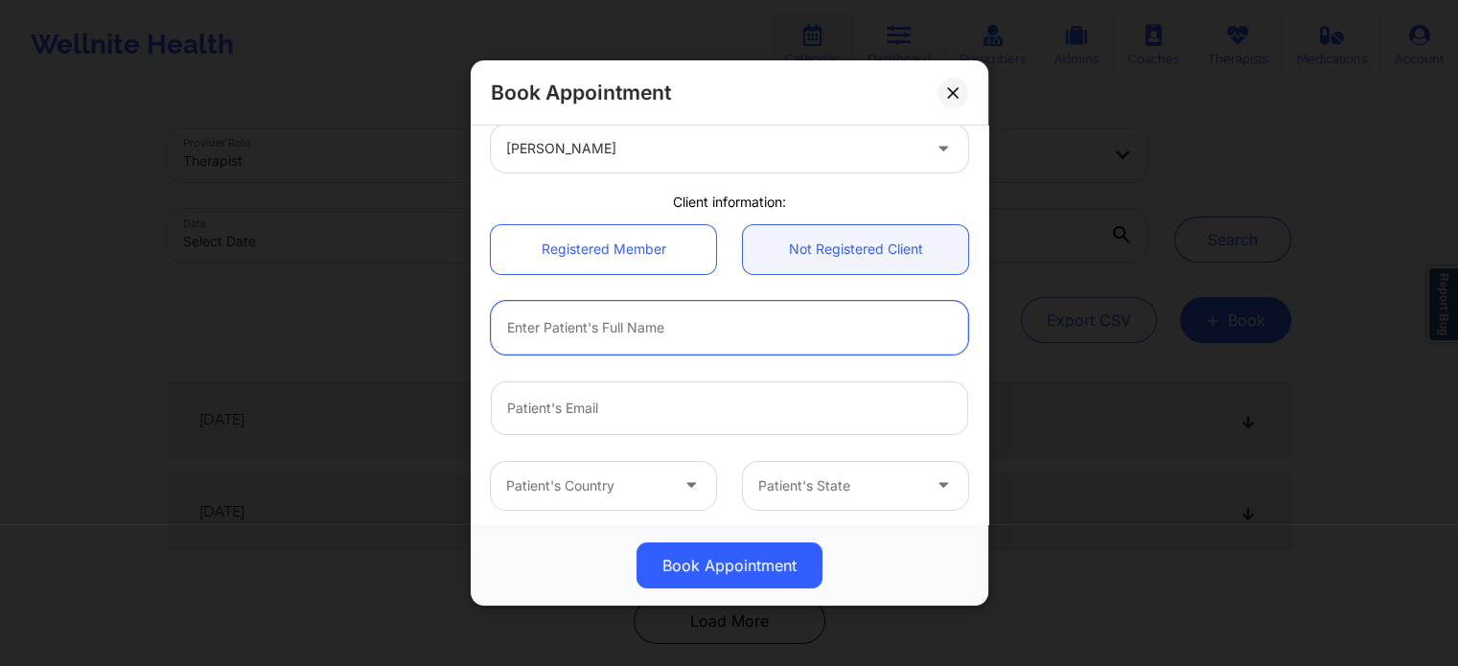
click at [647, 315] on input "text" at bounding box center [729, 328] width 477 height 54
type input "[PERSON_NAME]"
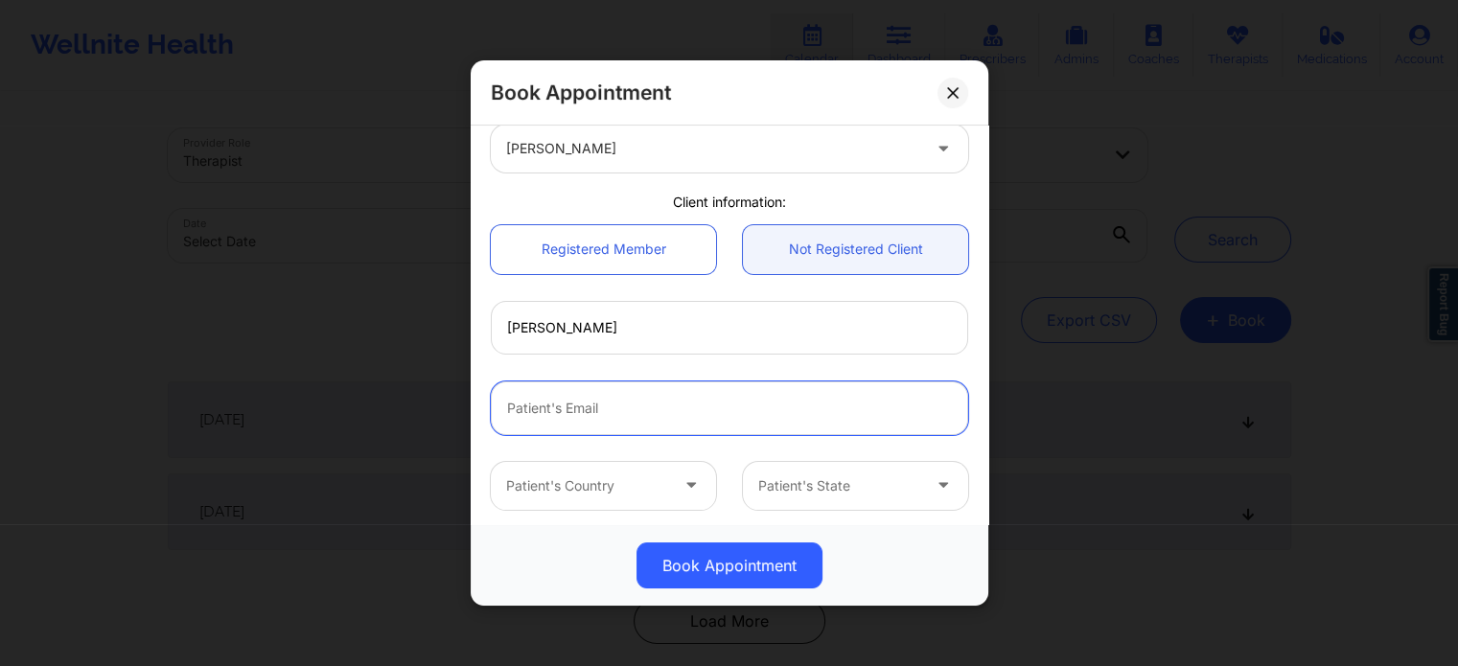
click at [602, 433] on input "email" at bounding box center [729, 409] width 477 height 54
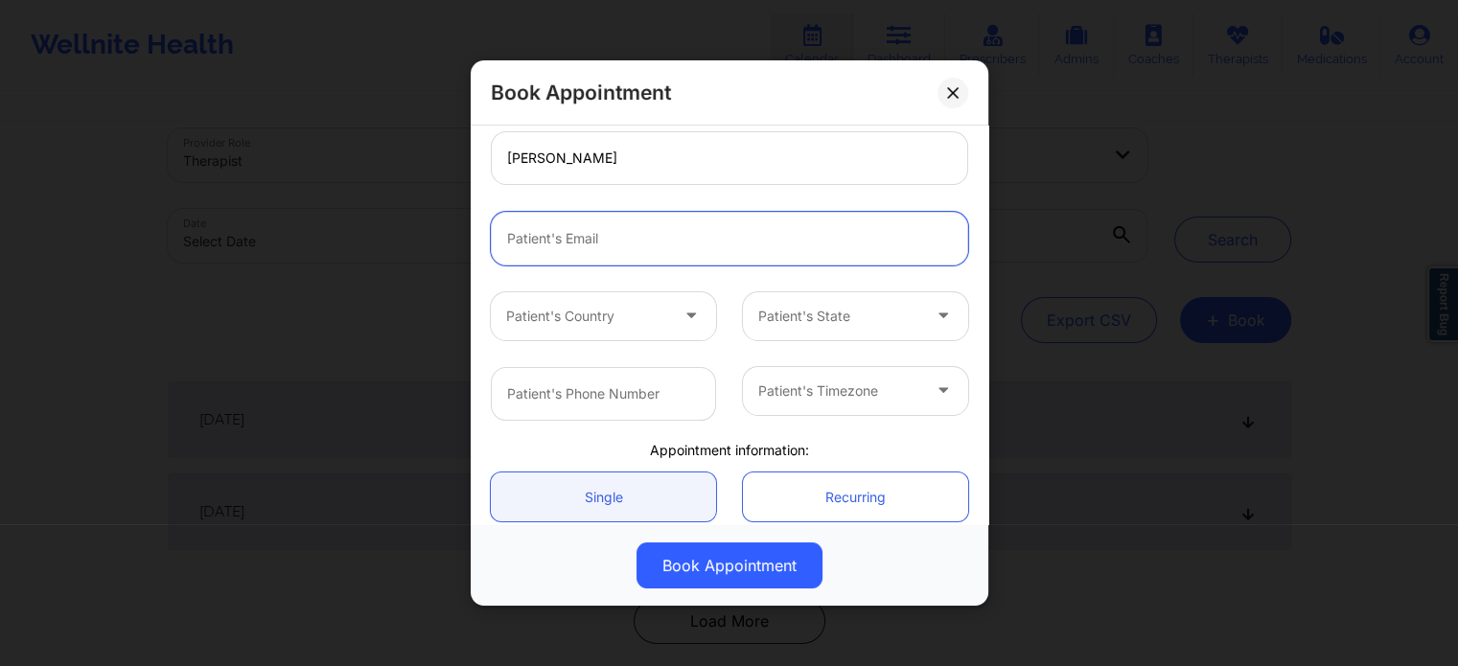
scroll to position [288, 0]
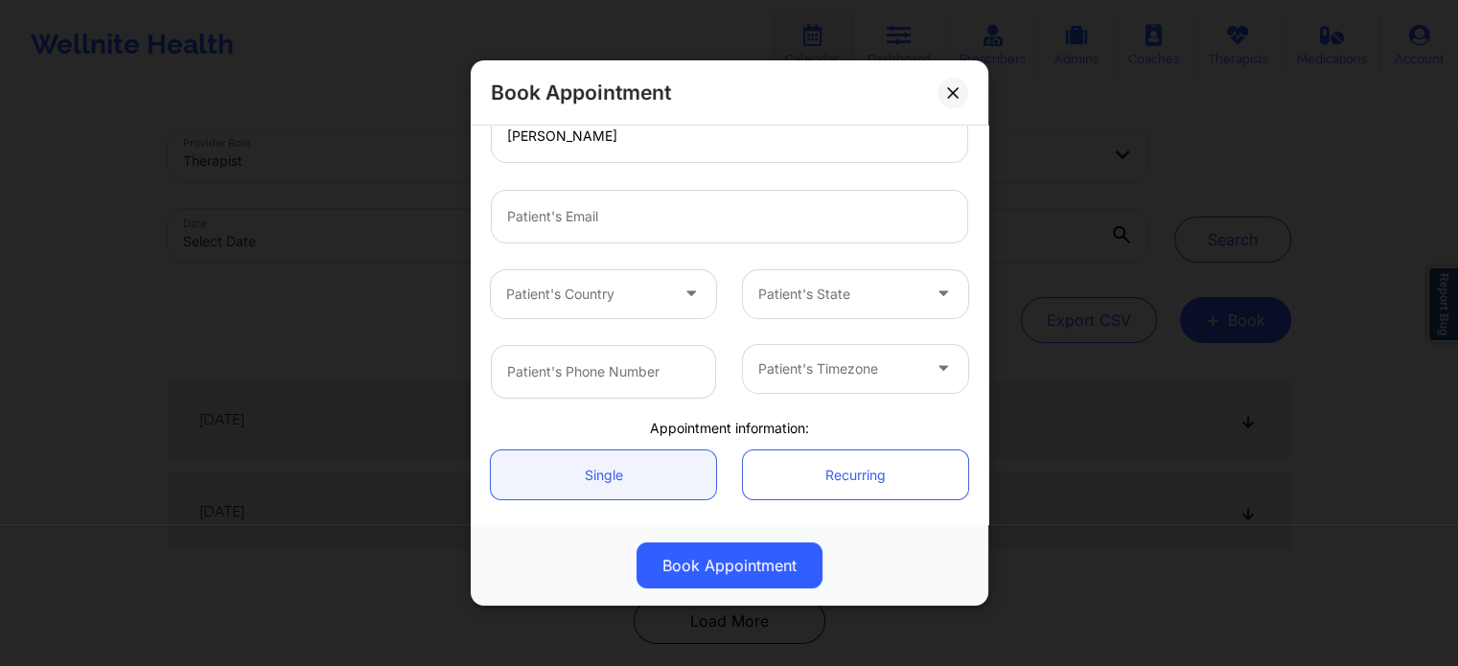
click at [587, 268] on div "Patient's Country Patient's State" at bounding box center [729, 294] width 504 height 75
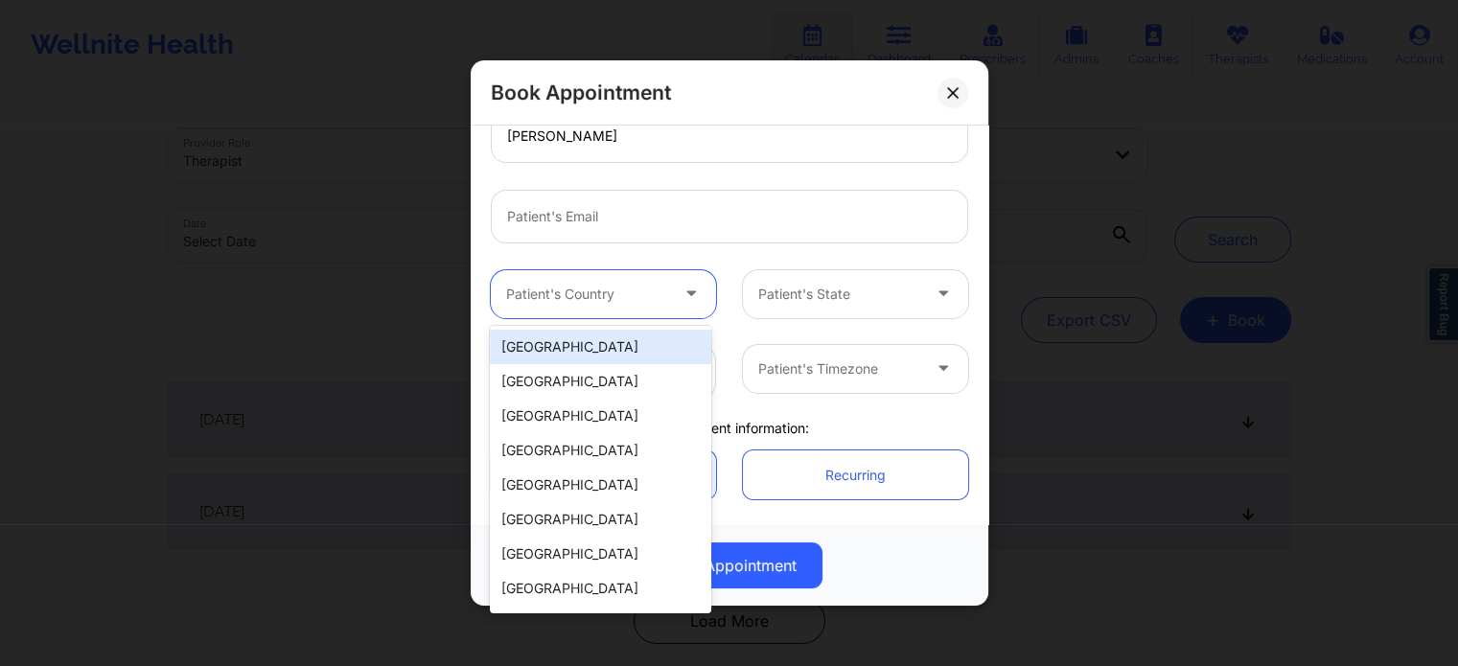
click at [564, 352] on div "[GEOGRAPHIC_DATA]" at bounding box center [600, 347] width 220 height 35
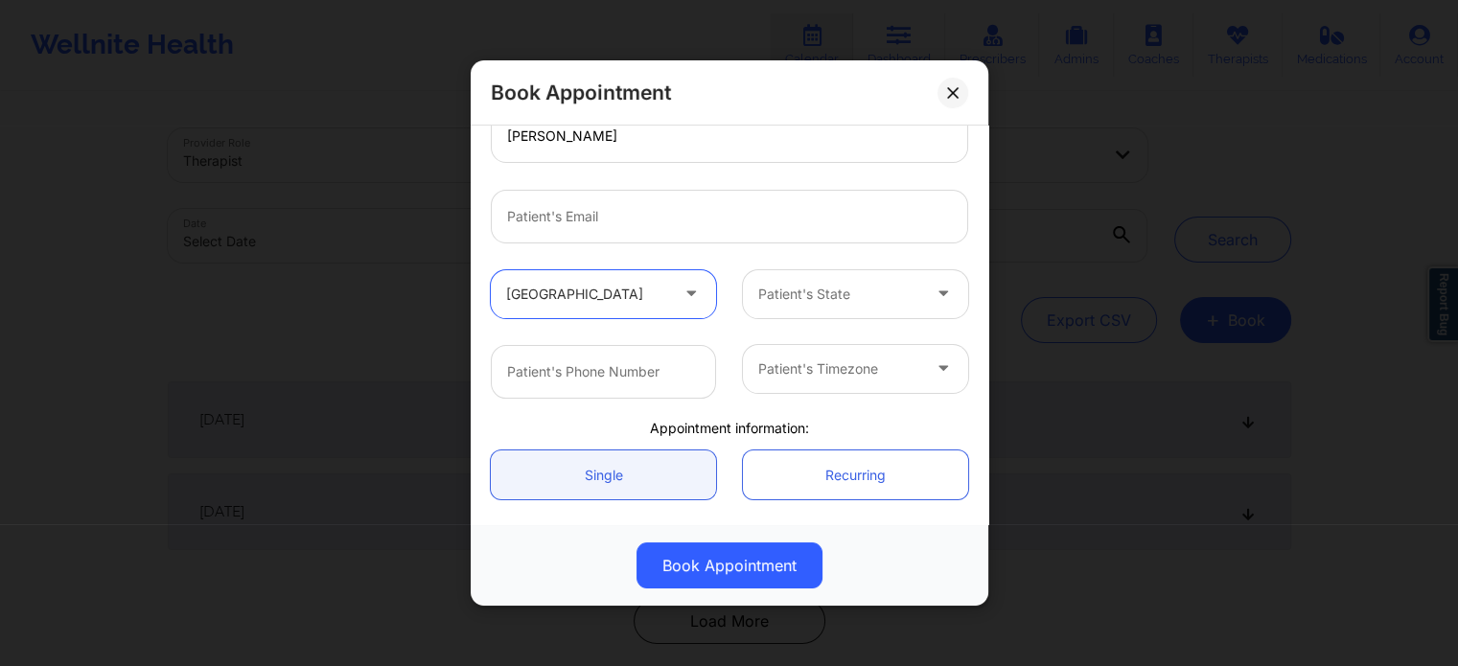
click at [834, 289] on div at bounding box center [839, 294] width 162 height 23
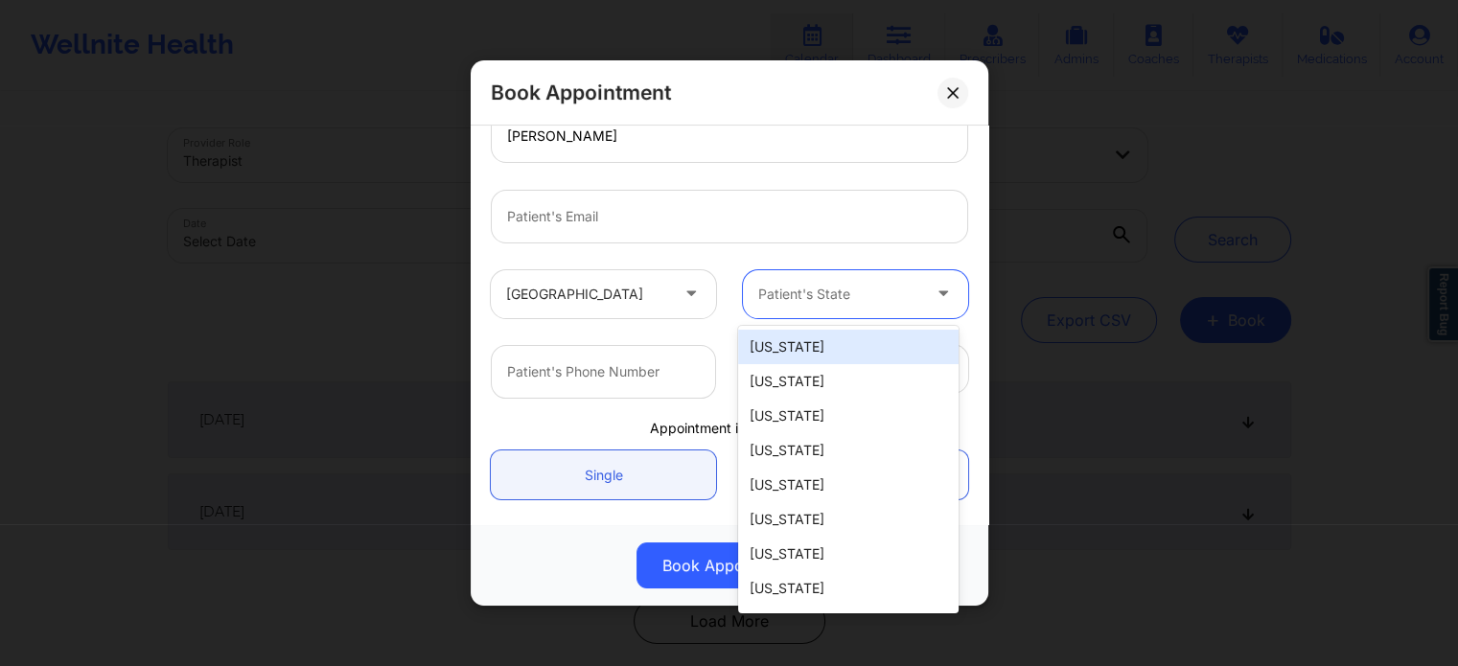
type input "f"
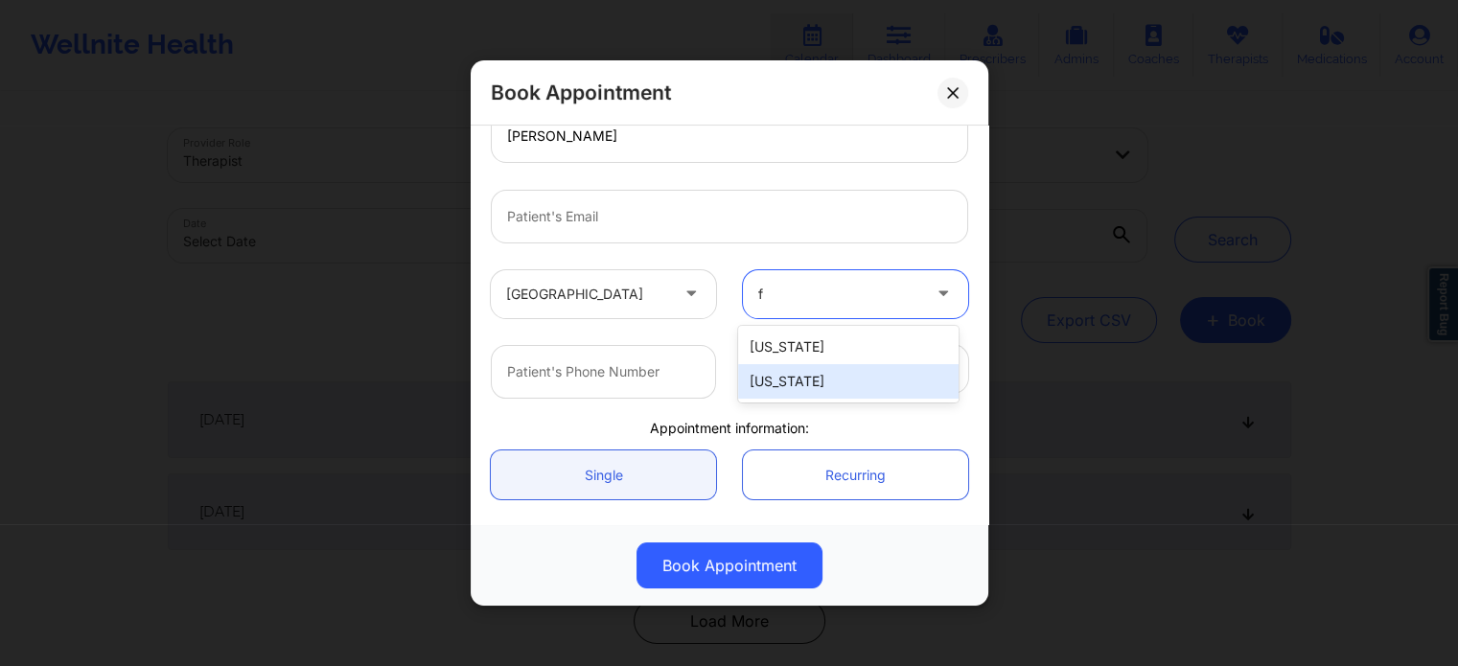
drag, startPoint x: 801, startPoint y: 379, endPoint x: 683, endPoint y: 375, distance: 118.9
click at [801, 379] on div "[US_STATE]" at bounding box center [848, 381] width 220 height 35
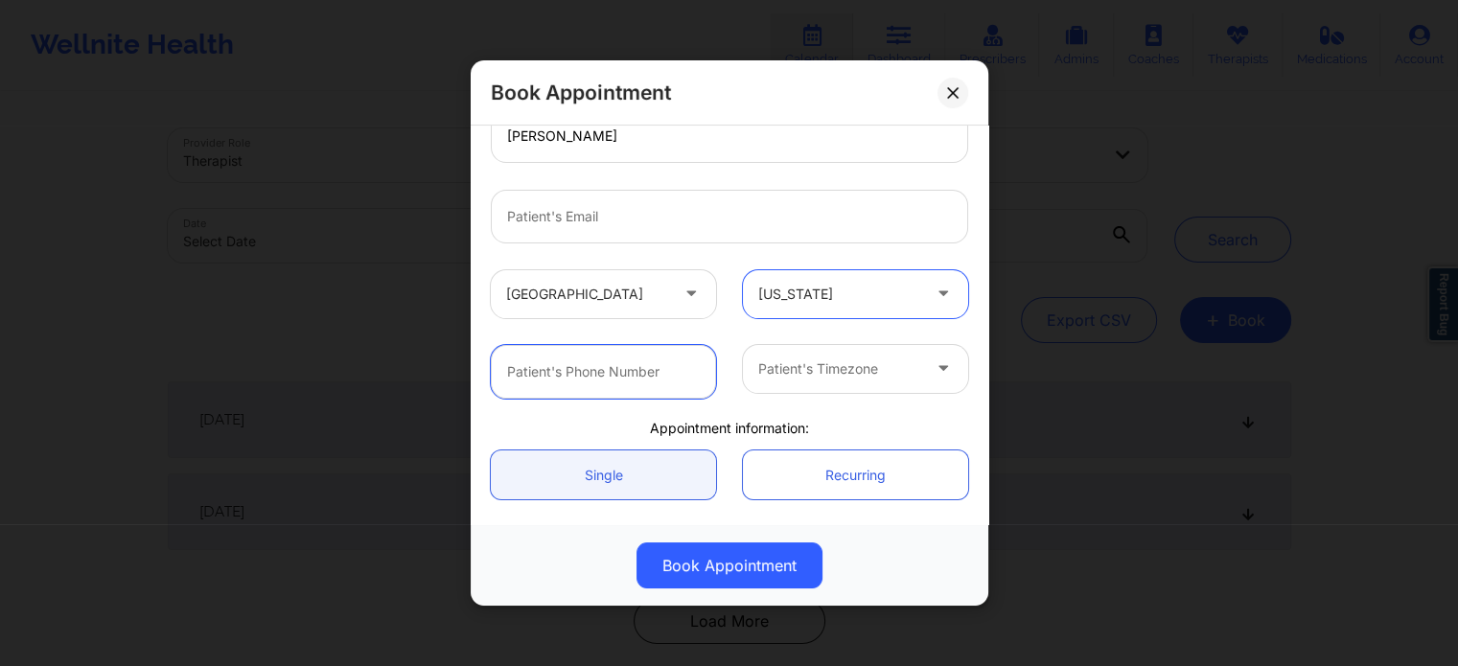
click at [618, 376] on input "text" at bounding box center [603, 372] width 225 height 54
paste input "[PHONE_NUMBER]"
type input "[PHONE_NUMBER]"
click at [838, 379] on div at bounding box center [839, 369] width 162 height 23
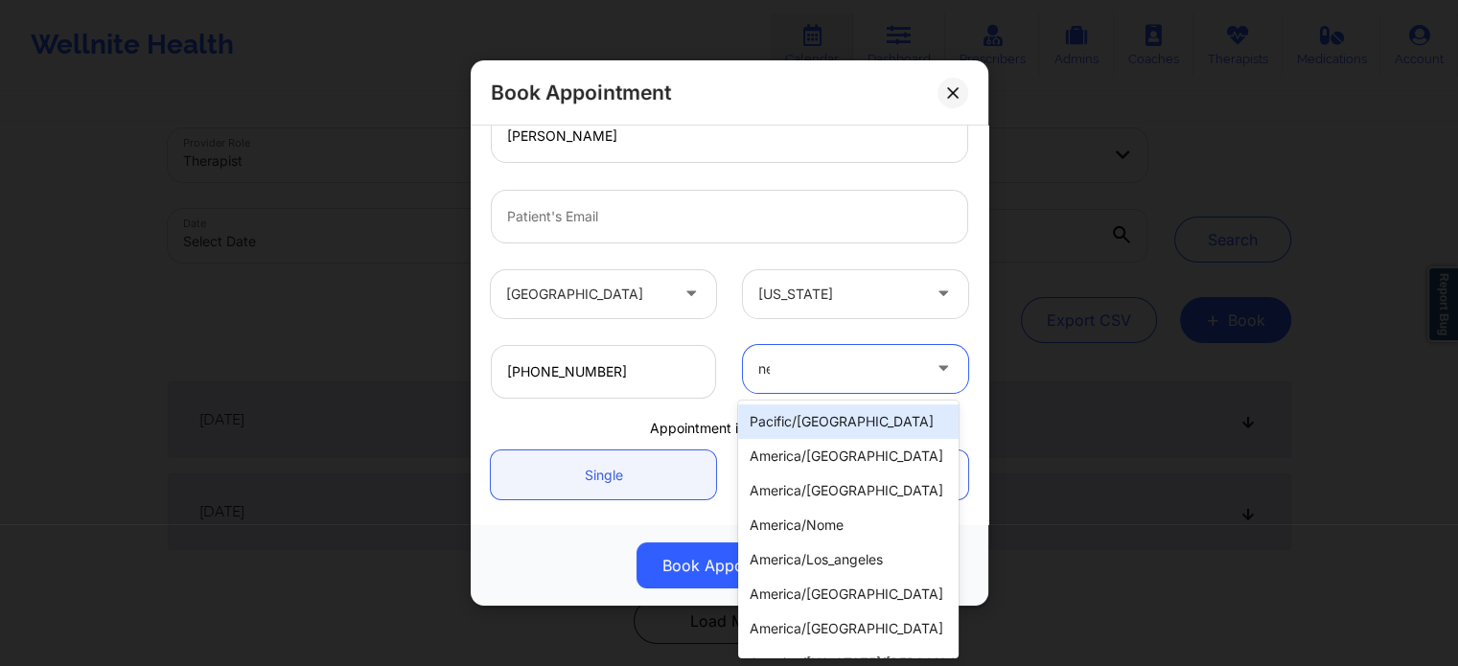
type input "new"
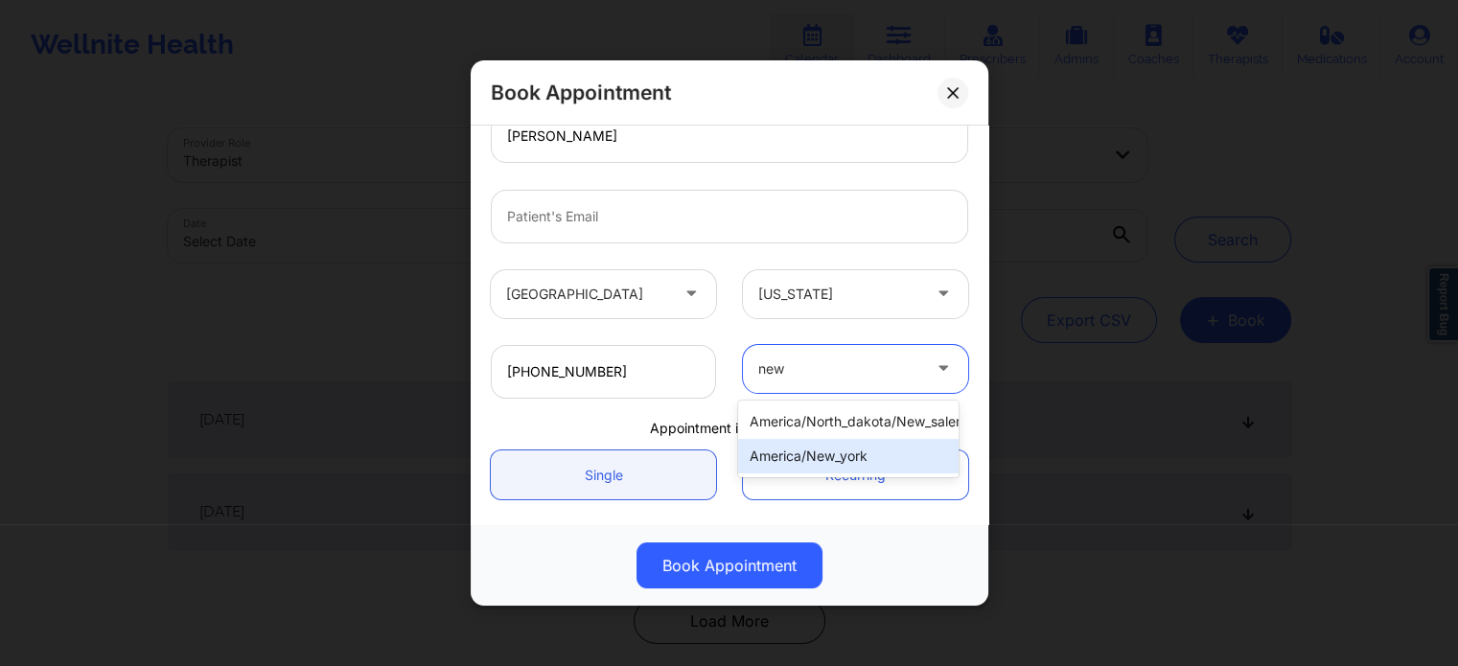
click at [794, 455] on div "america/new_york" at bounding box center [848, 456] width 220 height 35
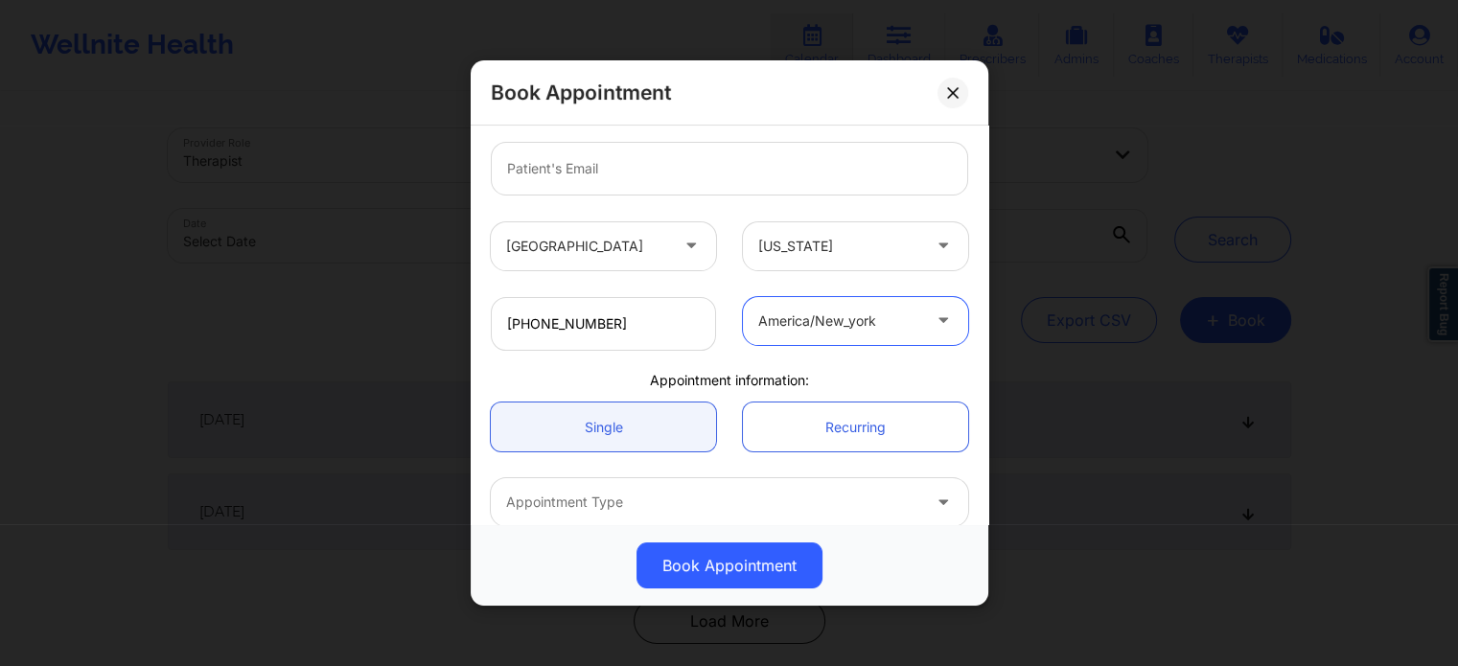
scroll to position [337, 0]
click at [642, 499] on div at bounding box center [713, 501] width 414 height 23
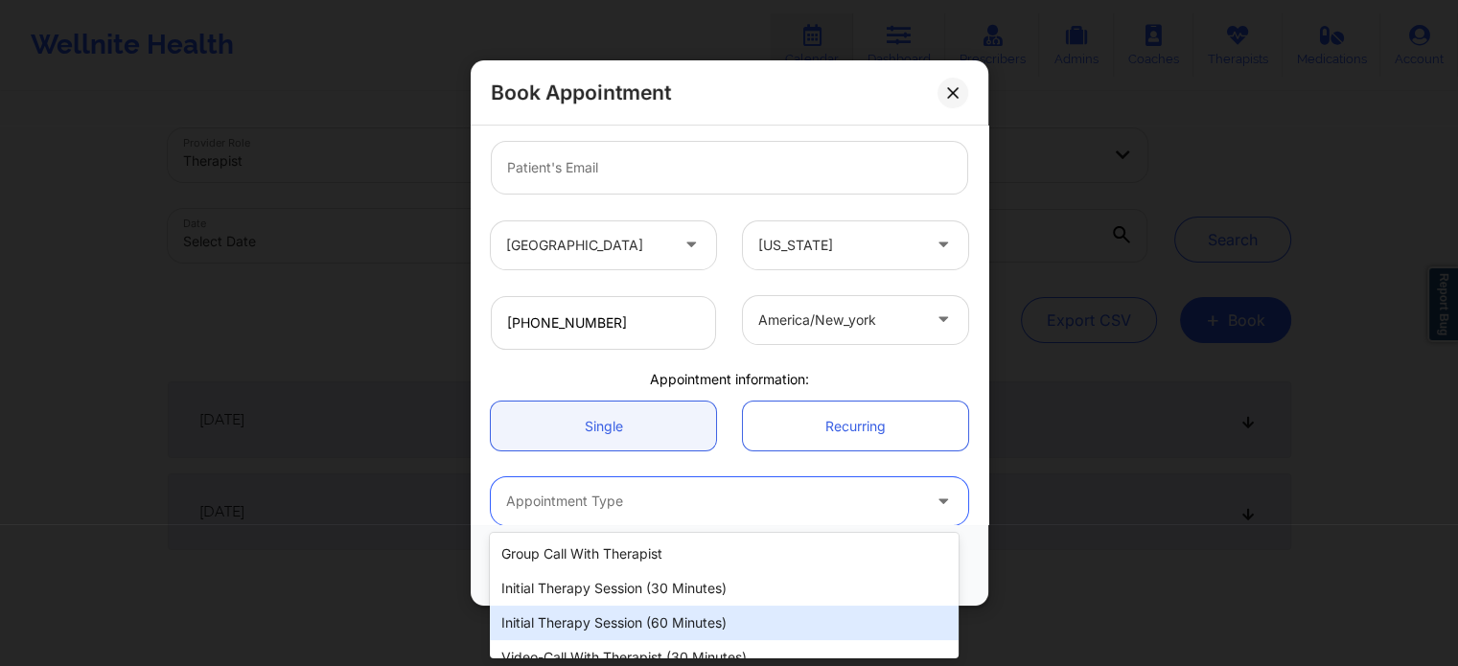
click at [636, 618] on div "Initial Therapy Session (60 minutes)" at bounding box center [724, 623] width 468 height 35
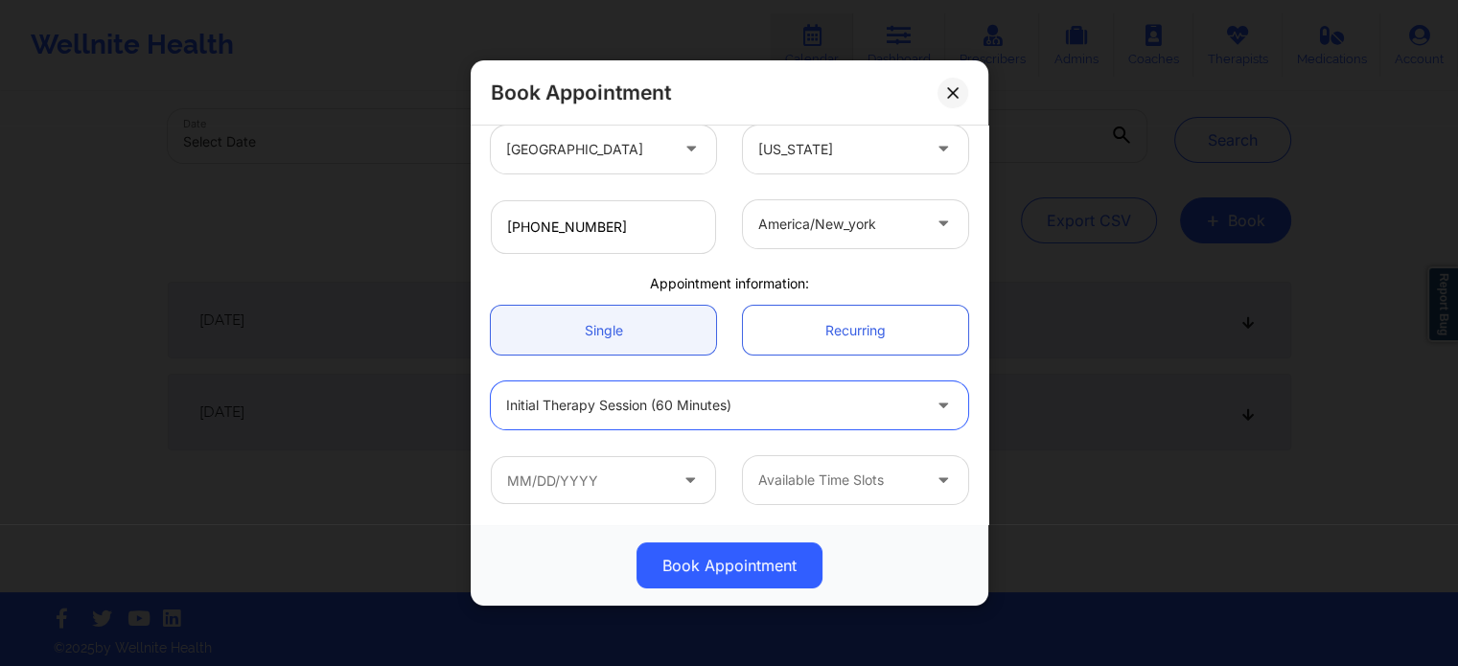
scroll to position [104, 0]
click at [614, 485] on input "text" at bounding box center [603, 480] width 225 height 48
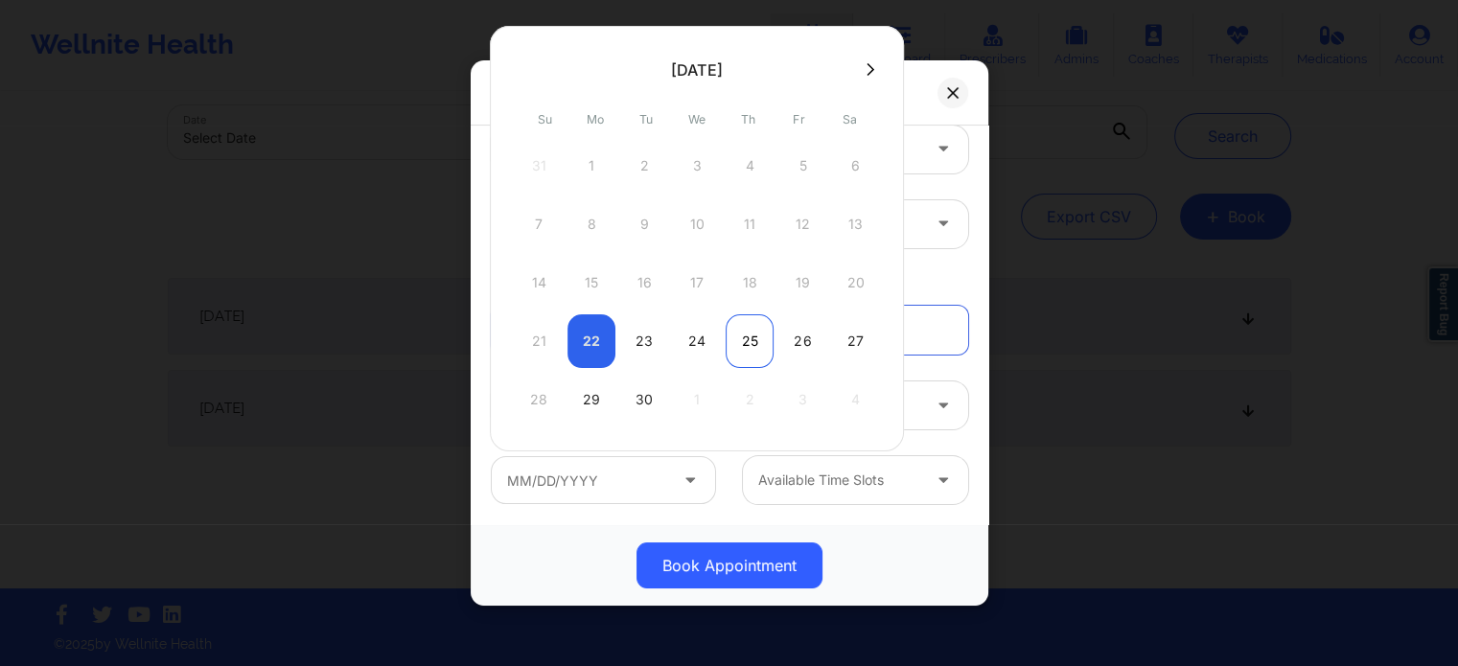
click at [750, 346] on div "25" at bounding box center [750, 341] width 48 height 54
type input "[DATE]"
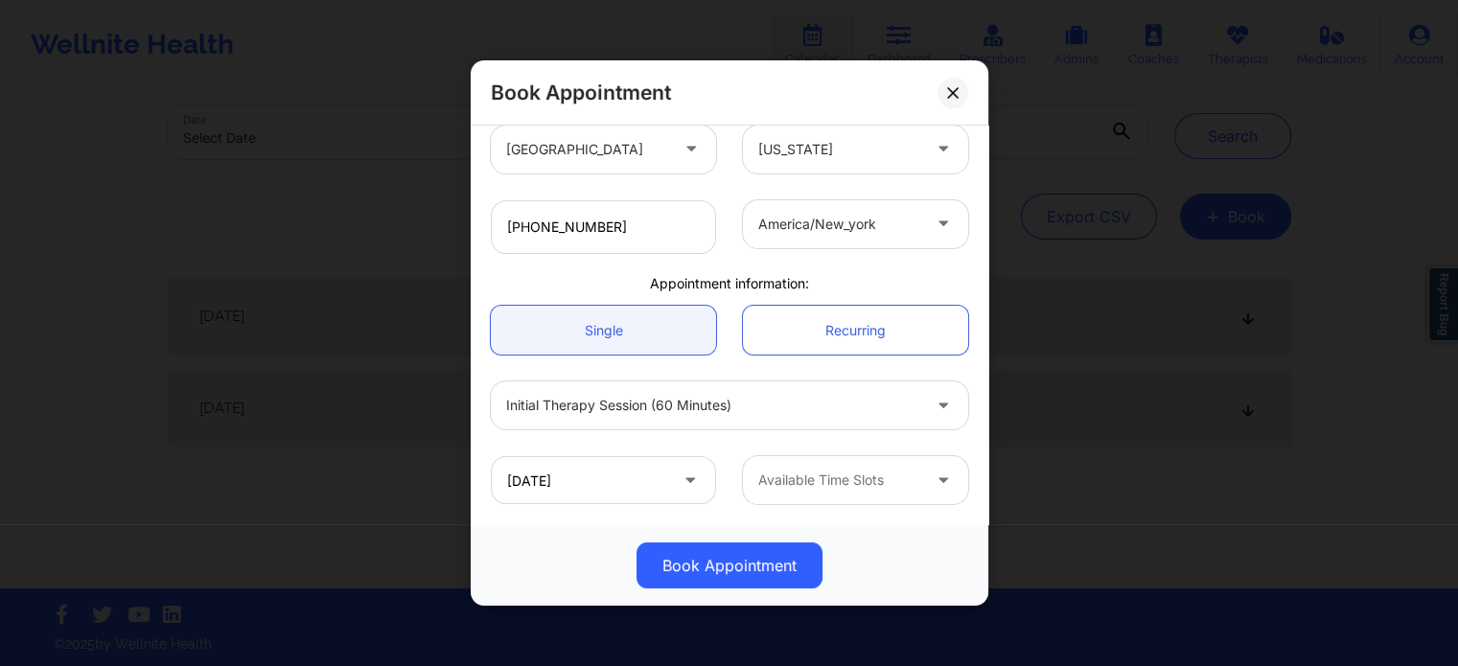
click at [822, 492] on div "Available Time Slots" at bounding box center [832, 480] width 179 height 48
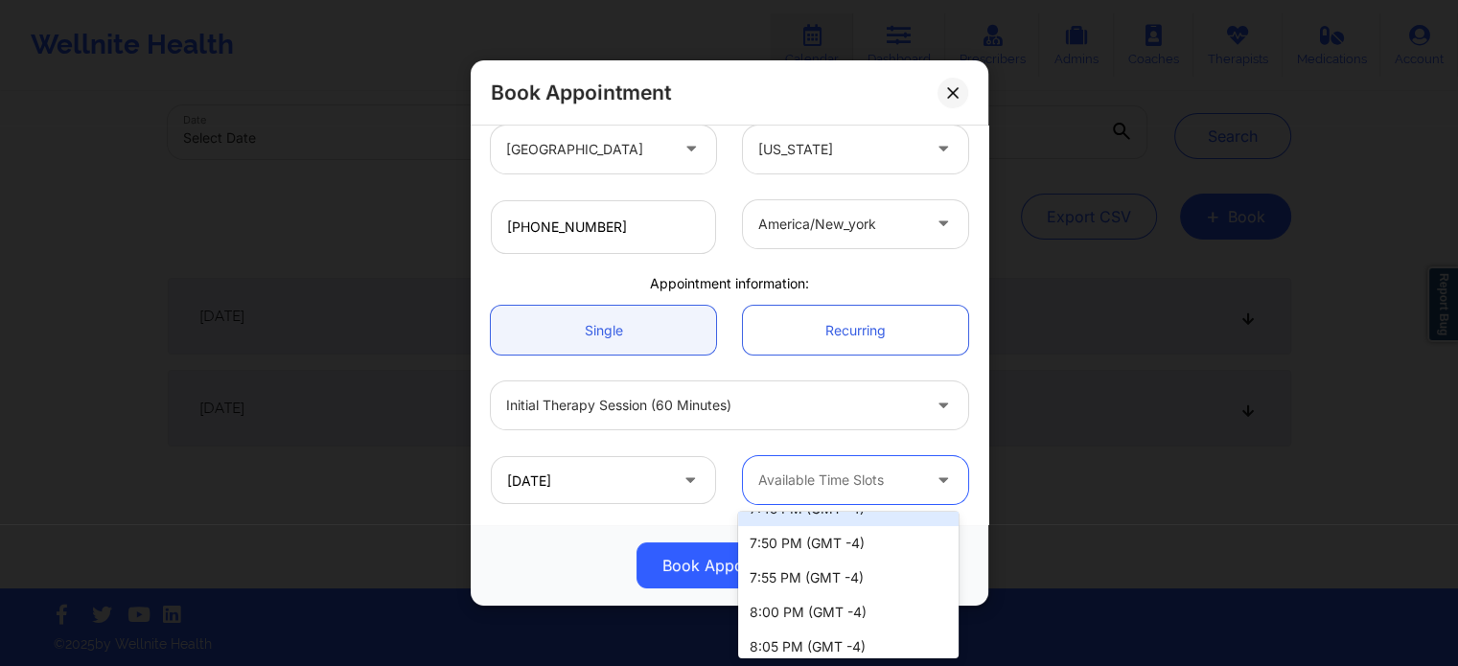
scroll to position [575, 0]
click at [868, 581] on div "8:00 PM (GMT -4)" at bounding box center [848, 579] width 220 height 35
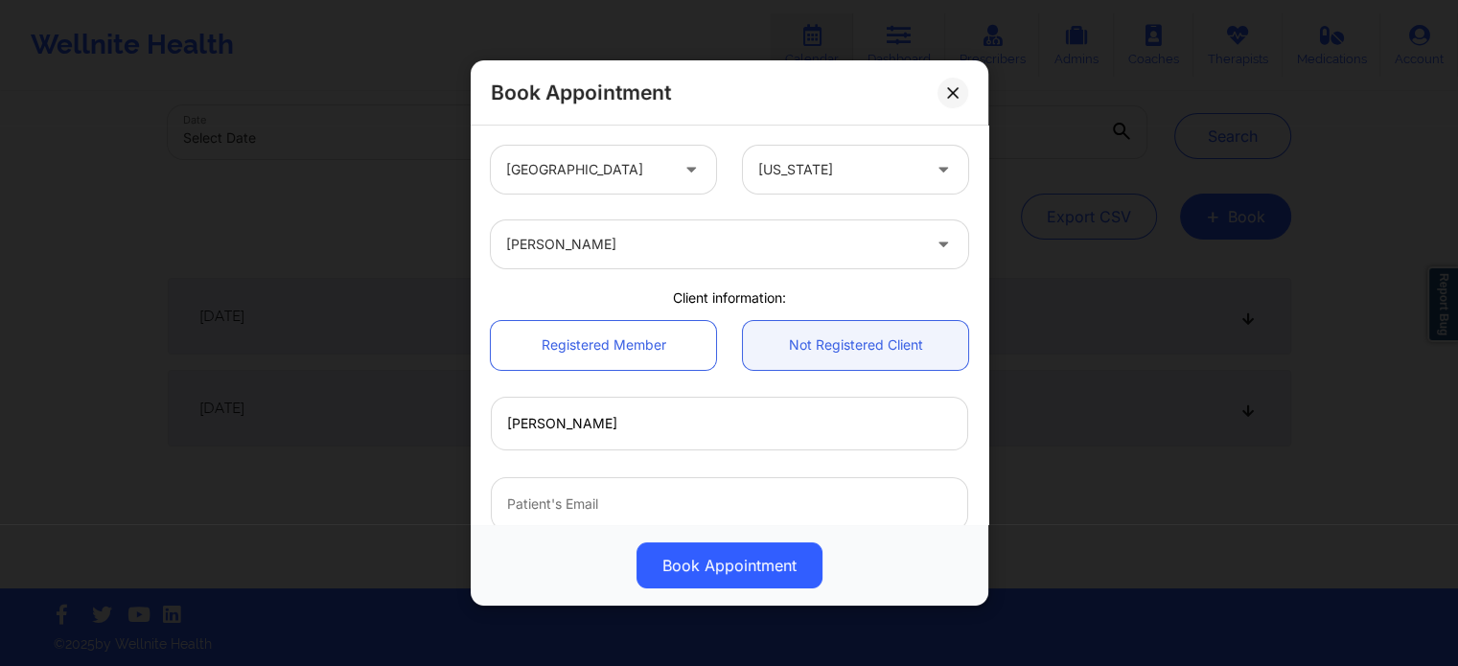
scroll to position [104, 0]
